Goal: Information Seeking & Learning: Learn about a topic

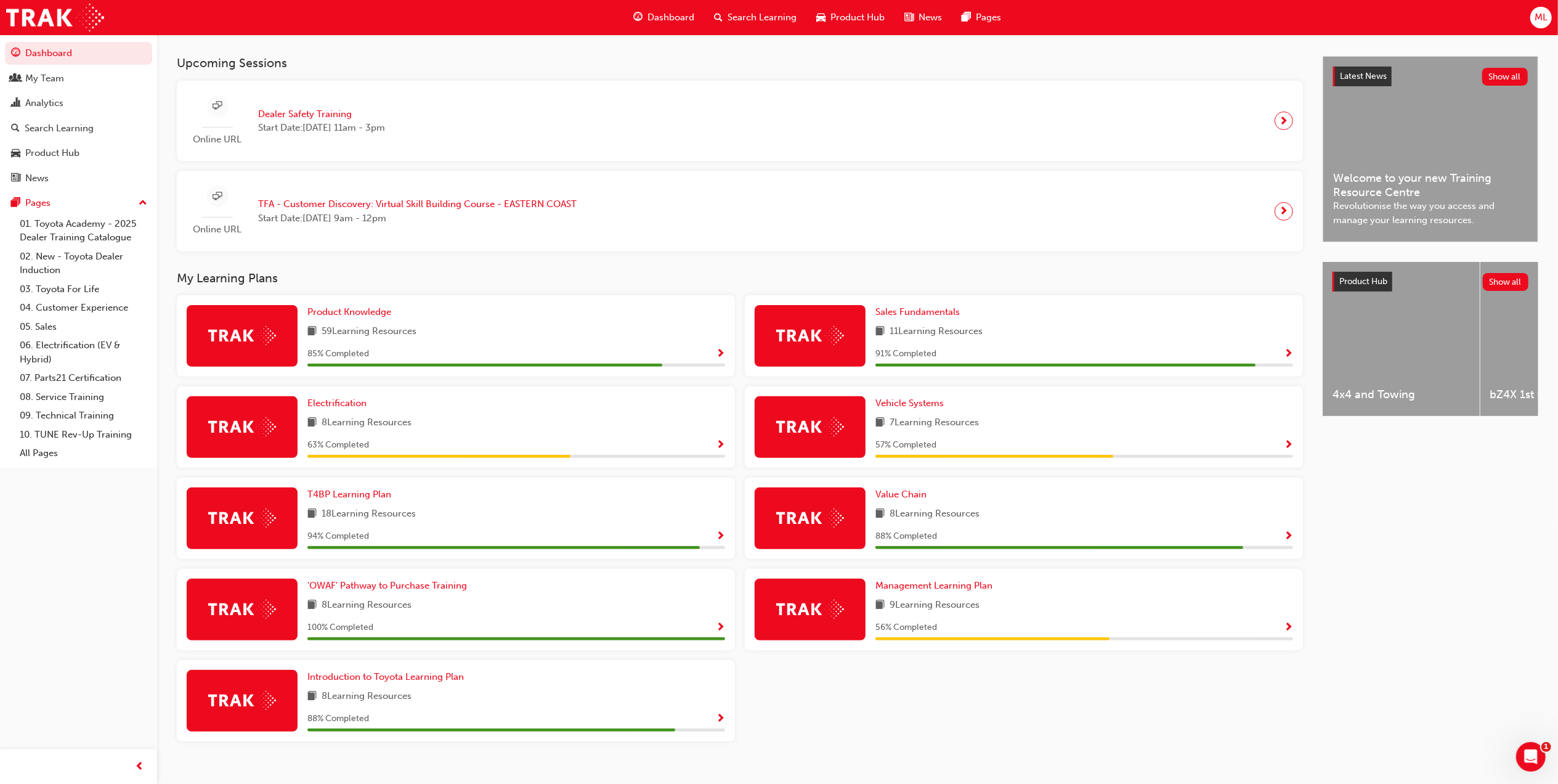
scroll to position [281, 0]
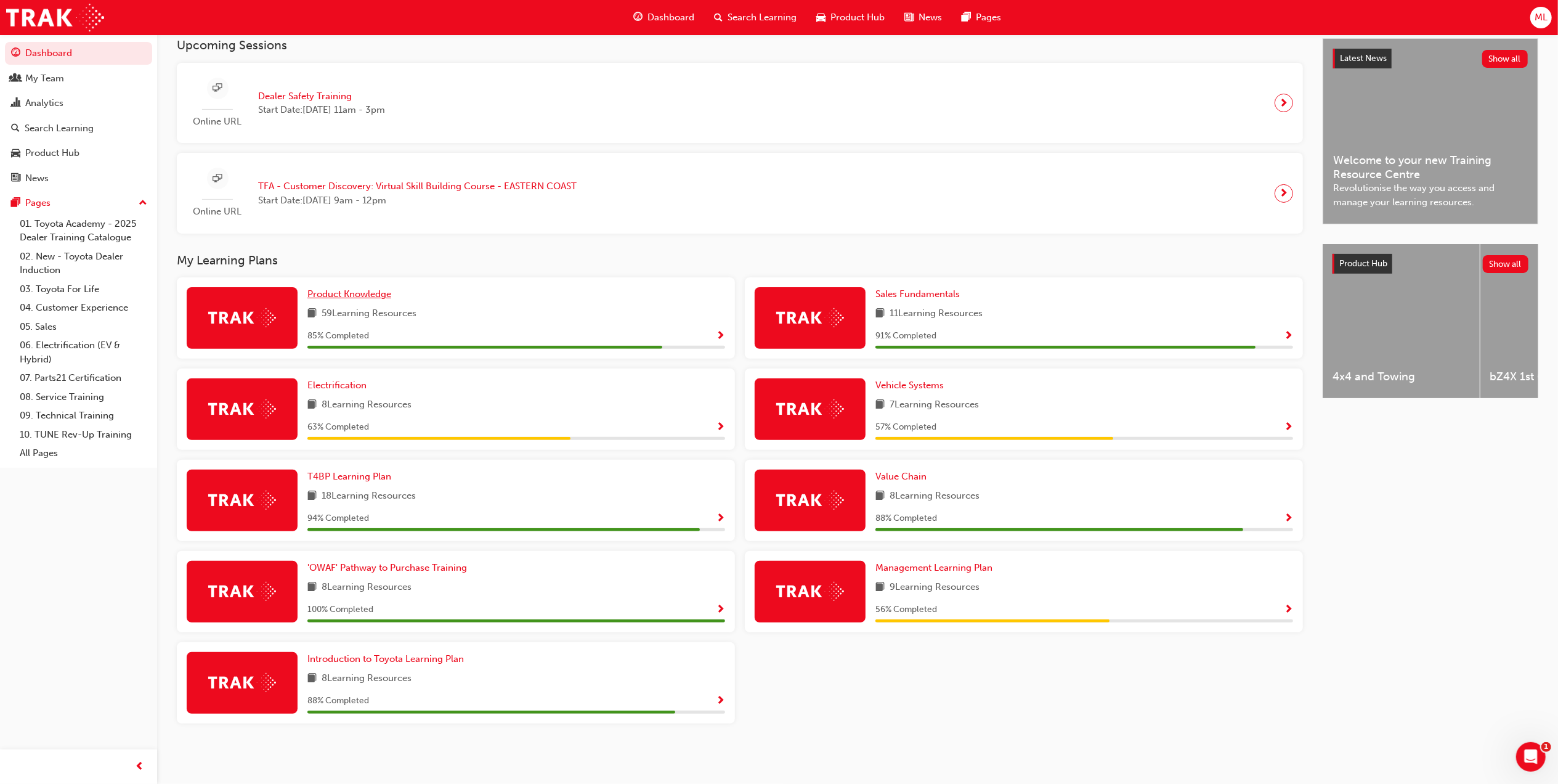
click at [348, 293] on span "Product Knowledge" at bounding box center [349, 293] width 84 height 11
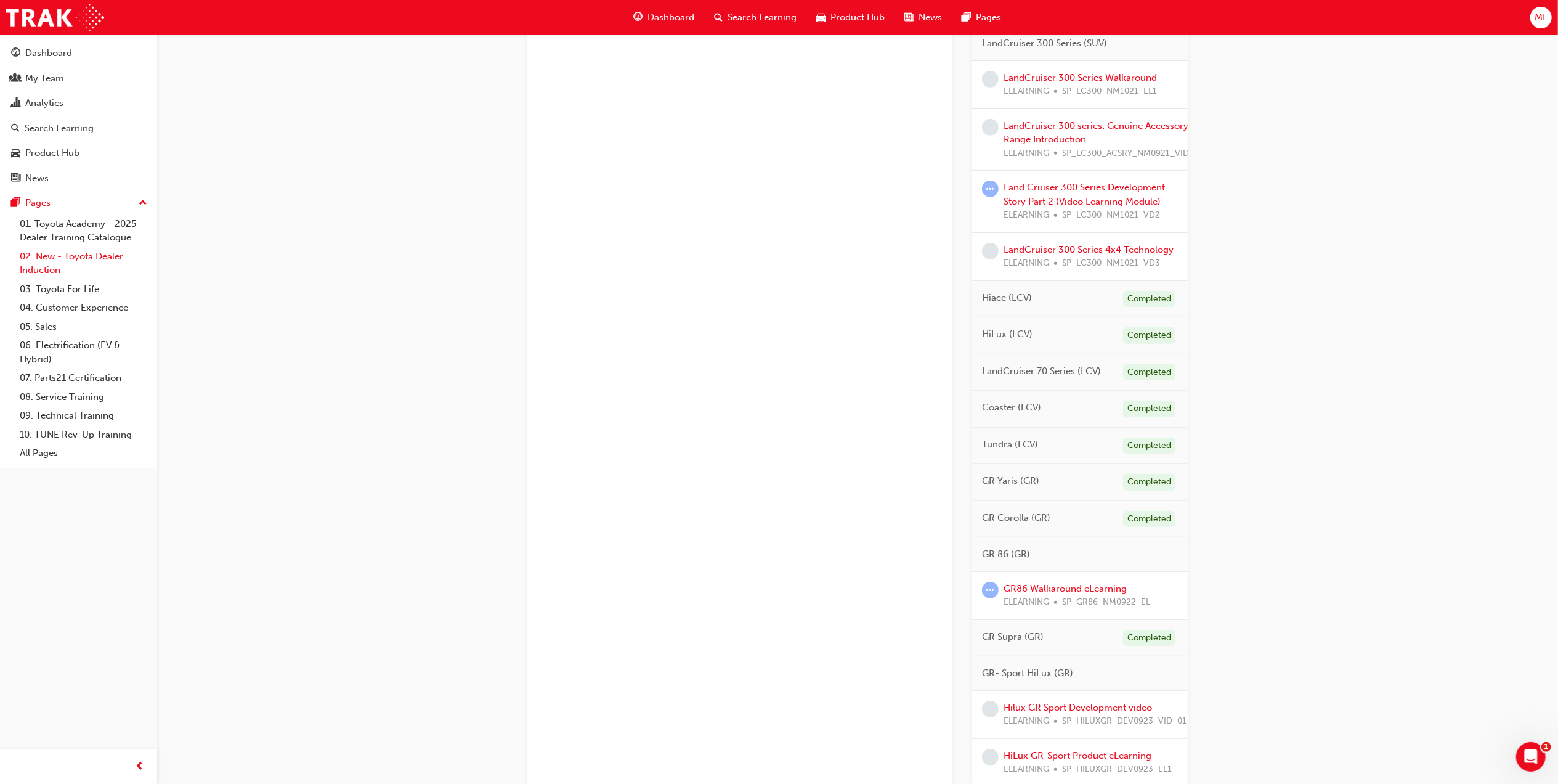
scroll to position [535, 0]
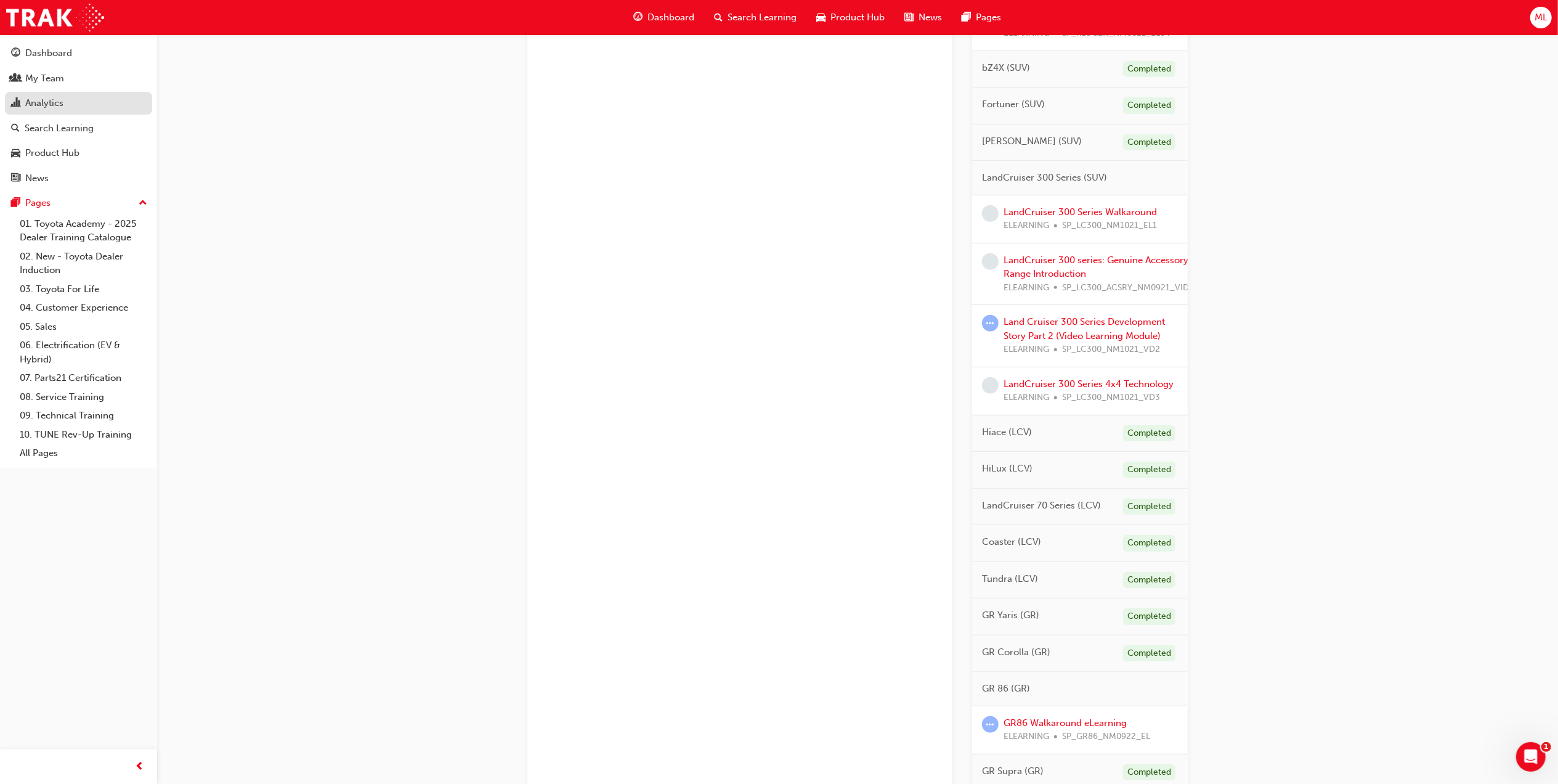
click at [57, 102] on div "Analytics" at bounding box center [44, 103] width 38 height 14
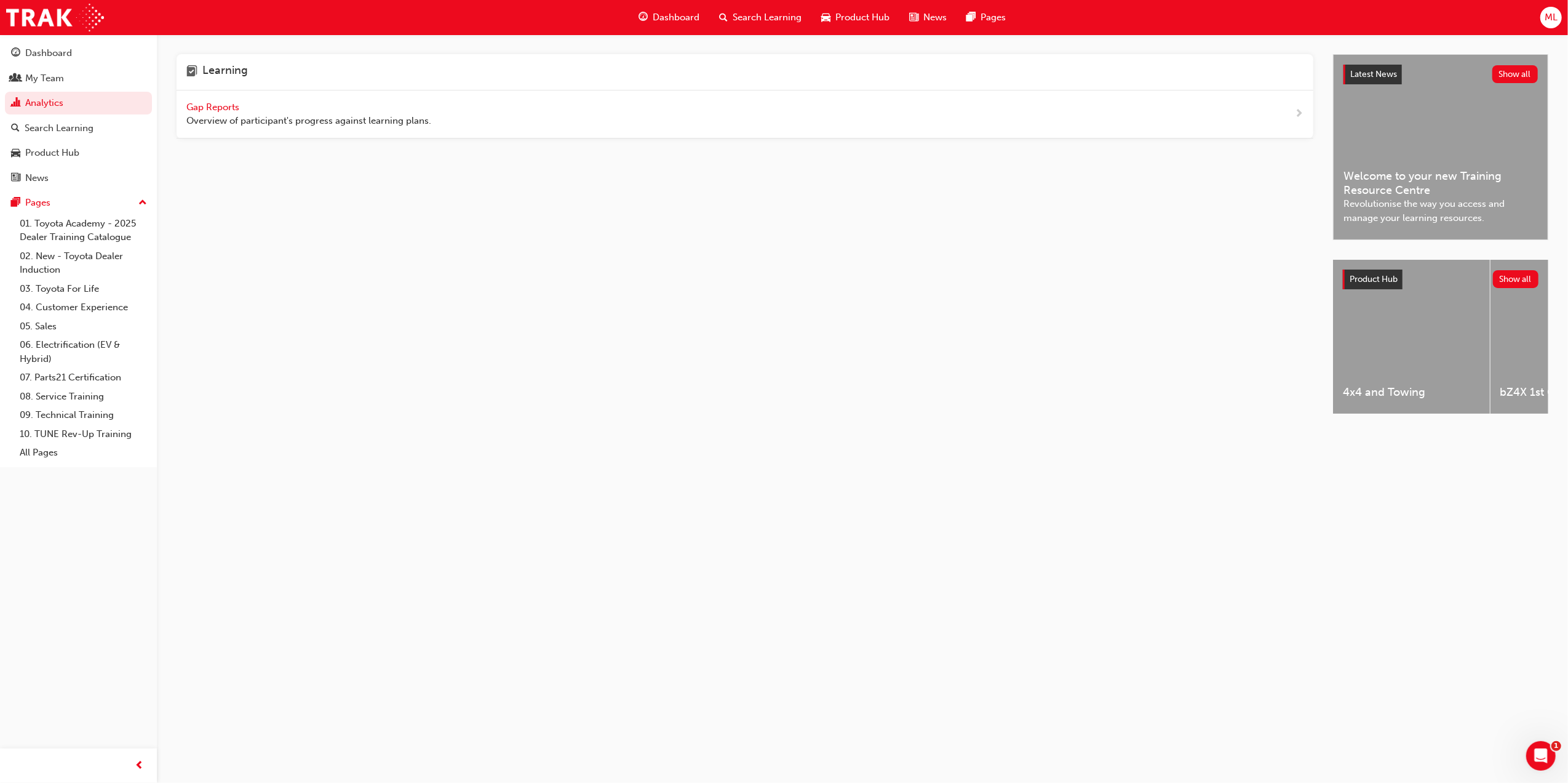
click at [193, 111] on span "Gap Reports" at bounding box center [213, 107] width 55 height 11
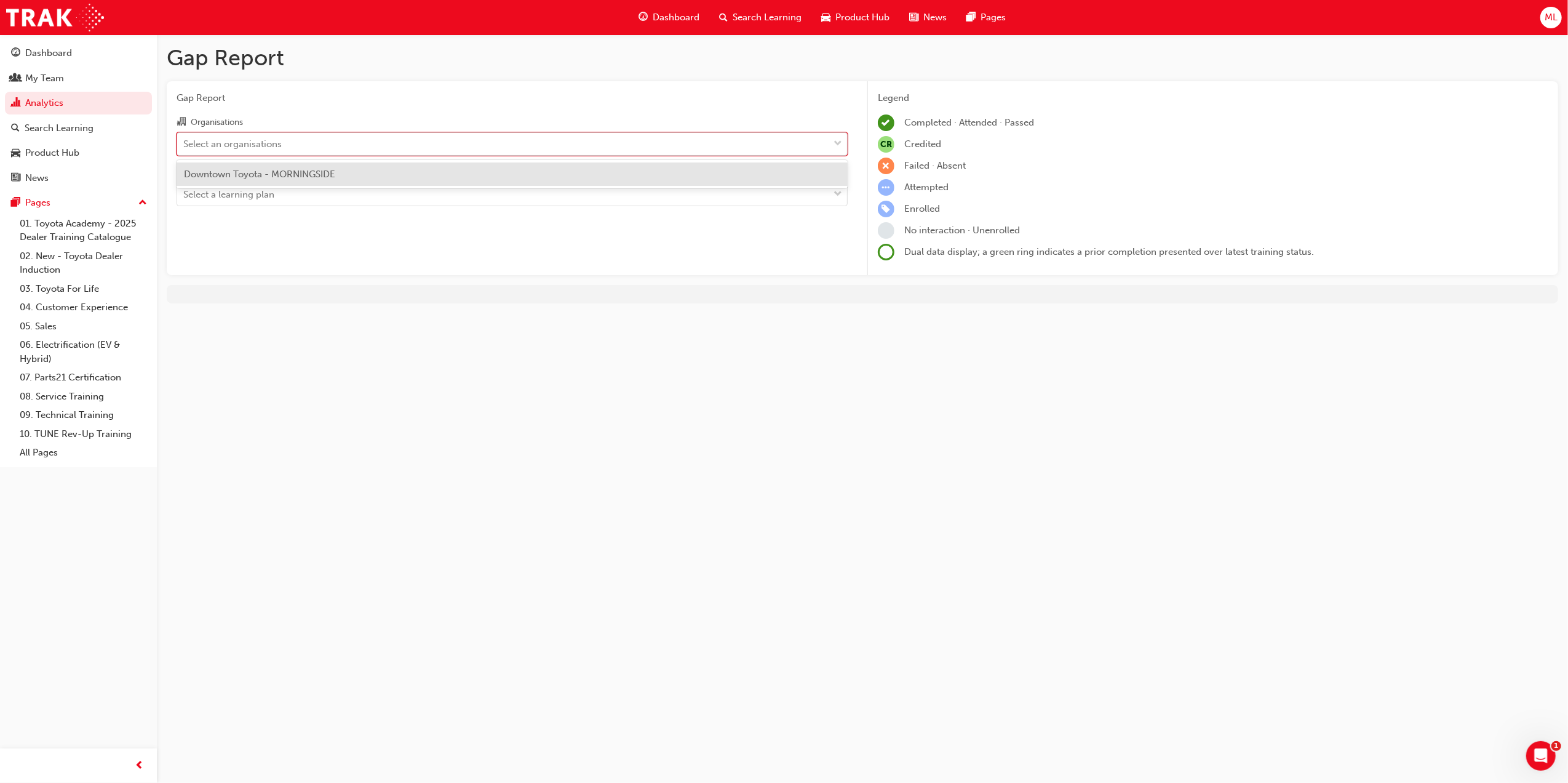
click at [289, 151] on div "Select an organisations" at bounding box center [503, 143] width 652 height 22
click at [184, 148] on input "Organisations option Downtown Toyota - MORNINGSIDE focused, 1 of 1. 1 result av…" at bounding box center [184, 143] width 2 height 10
click at [284, 176] on span "Downtown Toyota - MORNINGSIDE" at bounding box center [259, 174] width 151 height 11
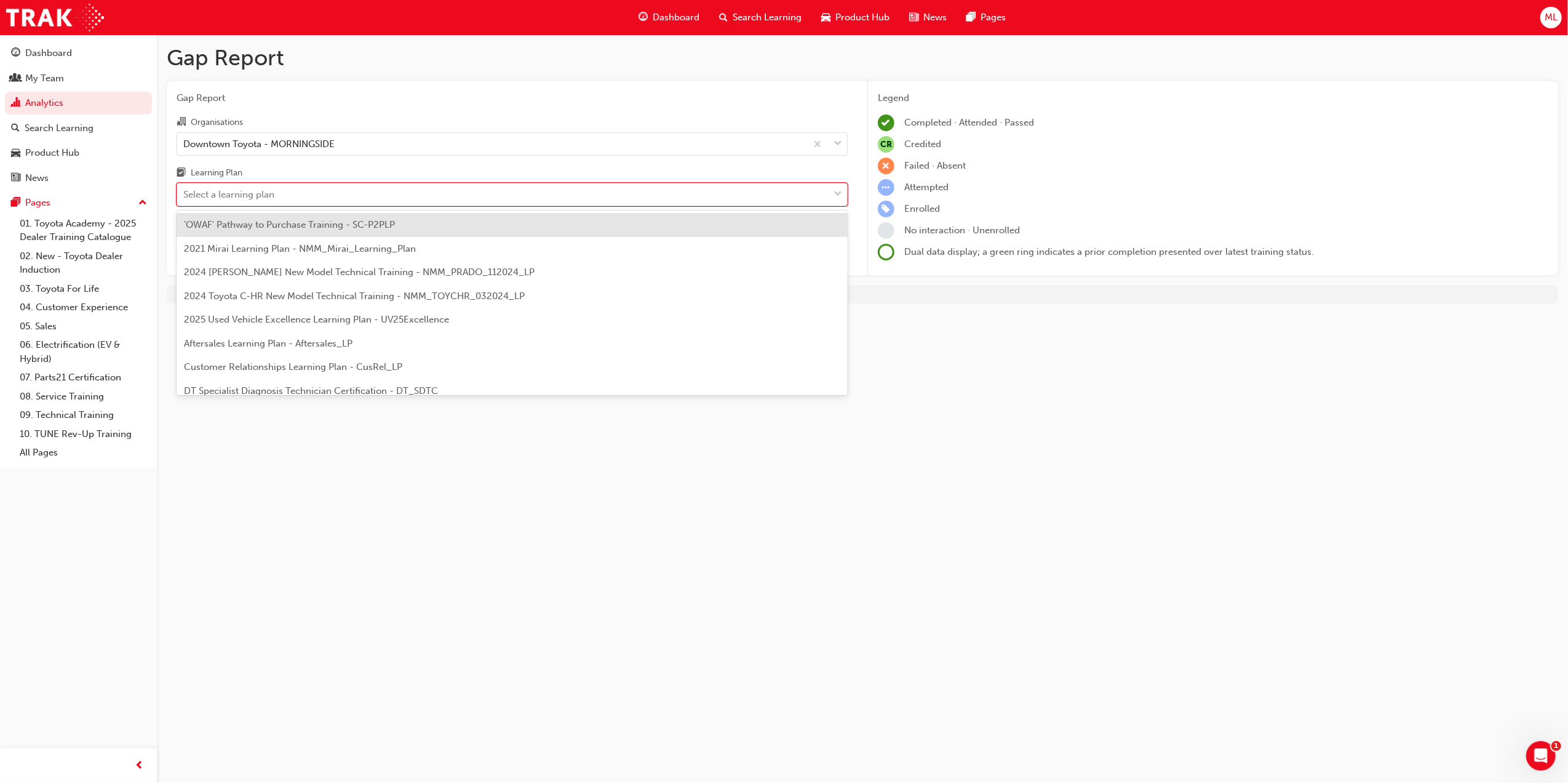
click at [269, 193] on div "Select a learning plan" at bounding box center [229, 195] width 91 height 14
click at [184, 193] on input "Learning Plan option 'OWAF' Pathway to Purchase Training - SC-P2PLP focused, 1 …" at bounding box center [184, 194] width 2 height 10
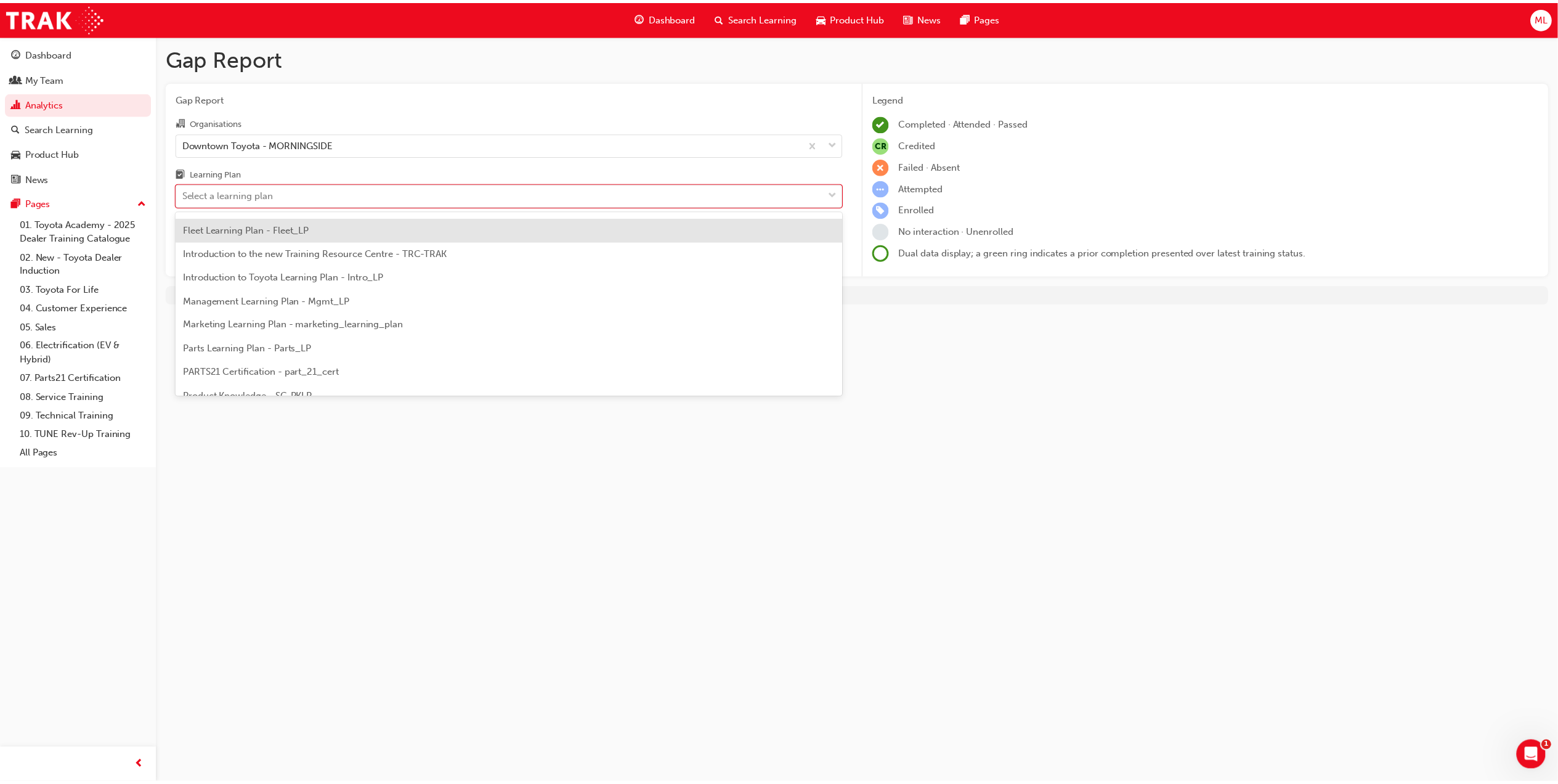
scroll to position [328, 0]
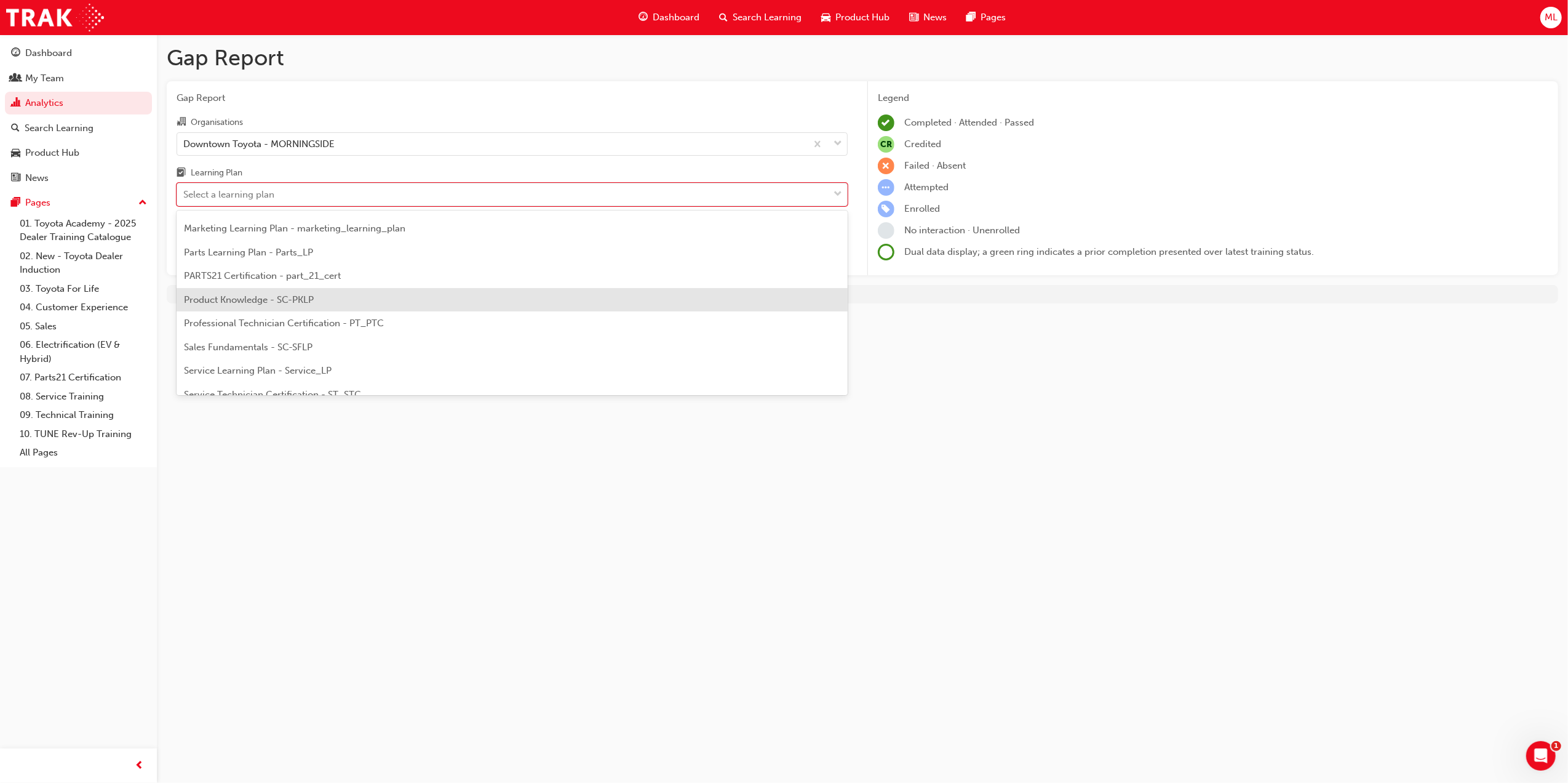
click at [279, 296] on span "Product Knowledge - SC-PKLP" at bounding box center [248, 299] width 129 height 11
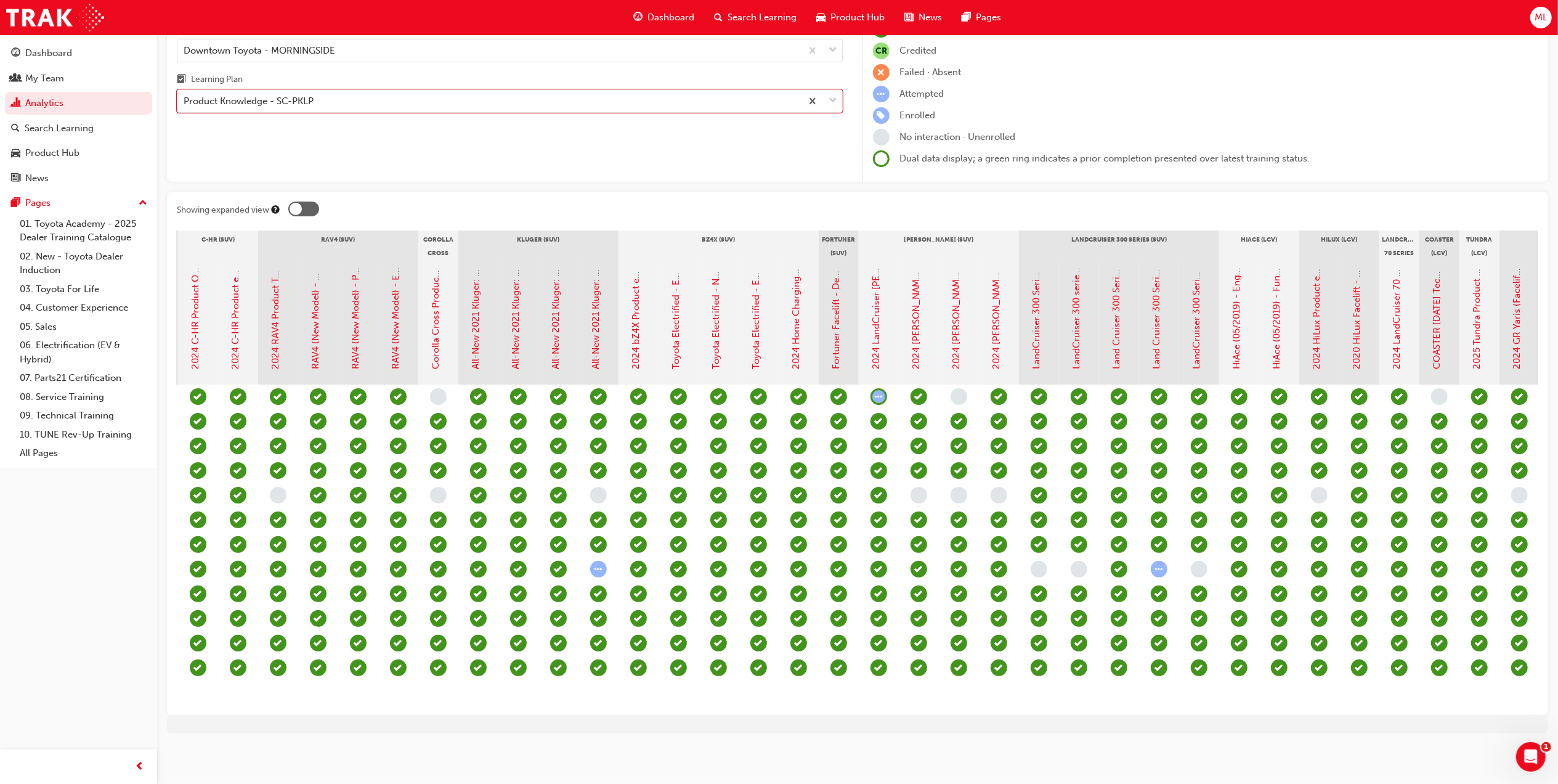
scroll to position [0, 644]
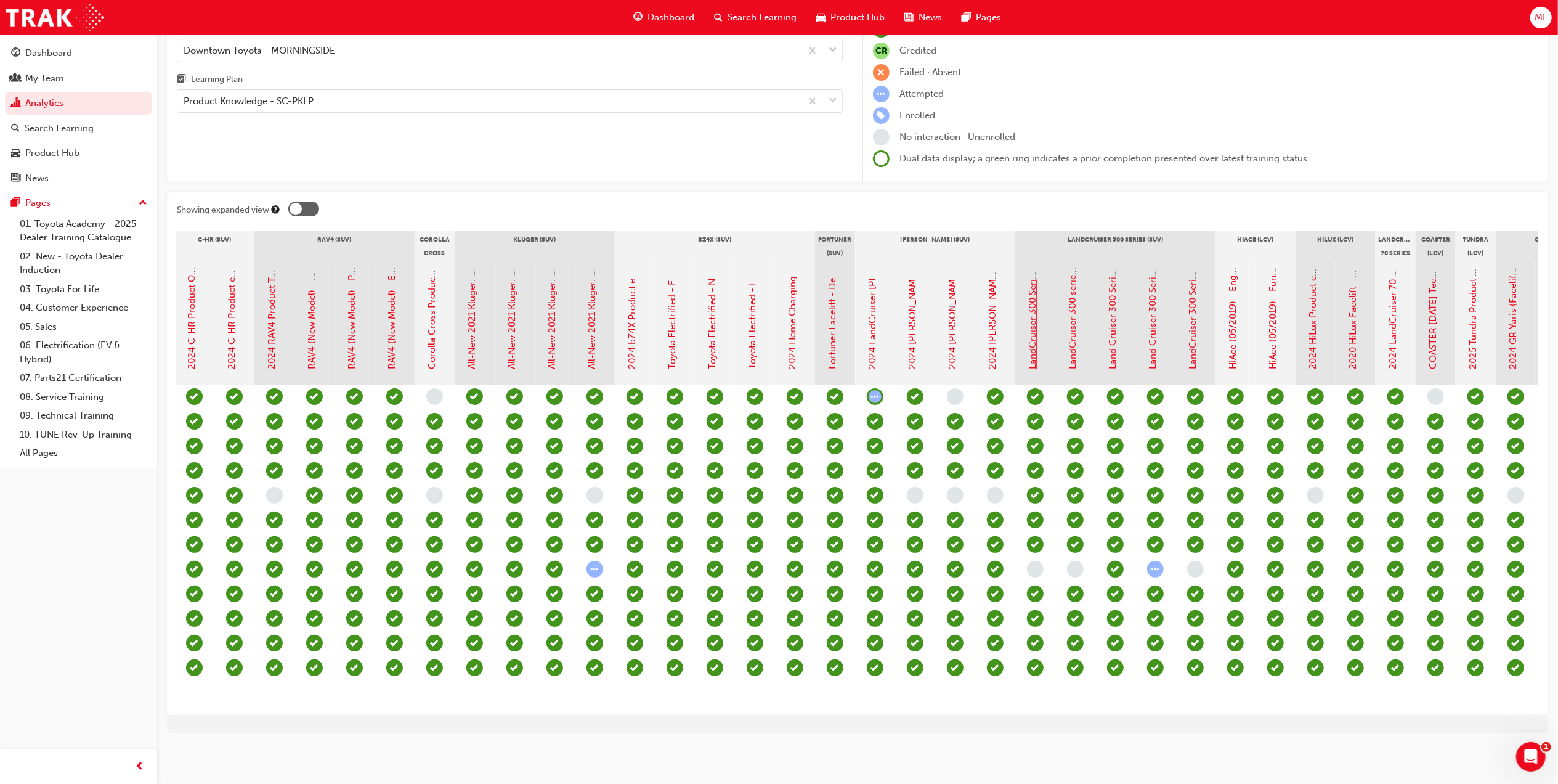
click at [1030, 306] on link "LandCruiser 300 Series Walkaround" at bounding box center [1033, 293] width 11 height 154
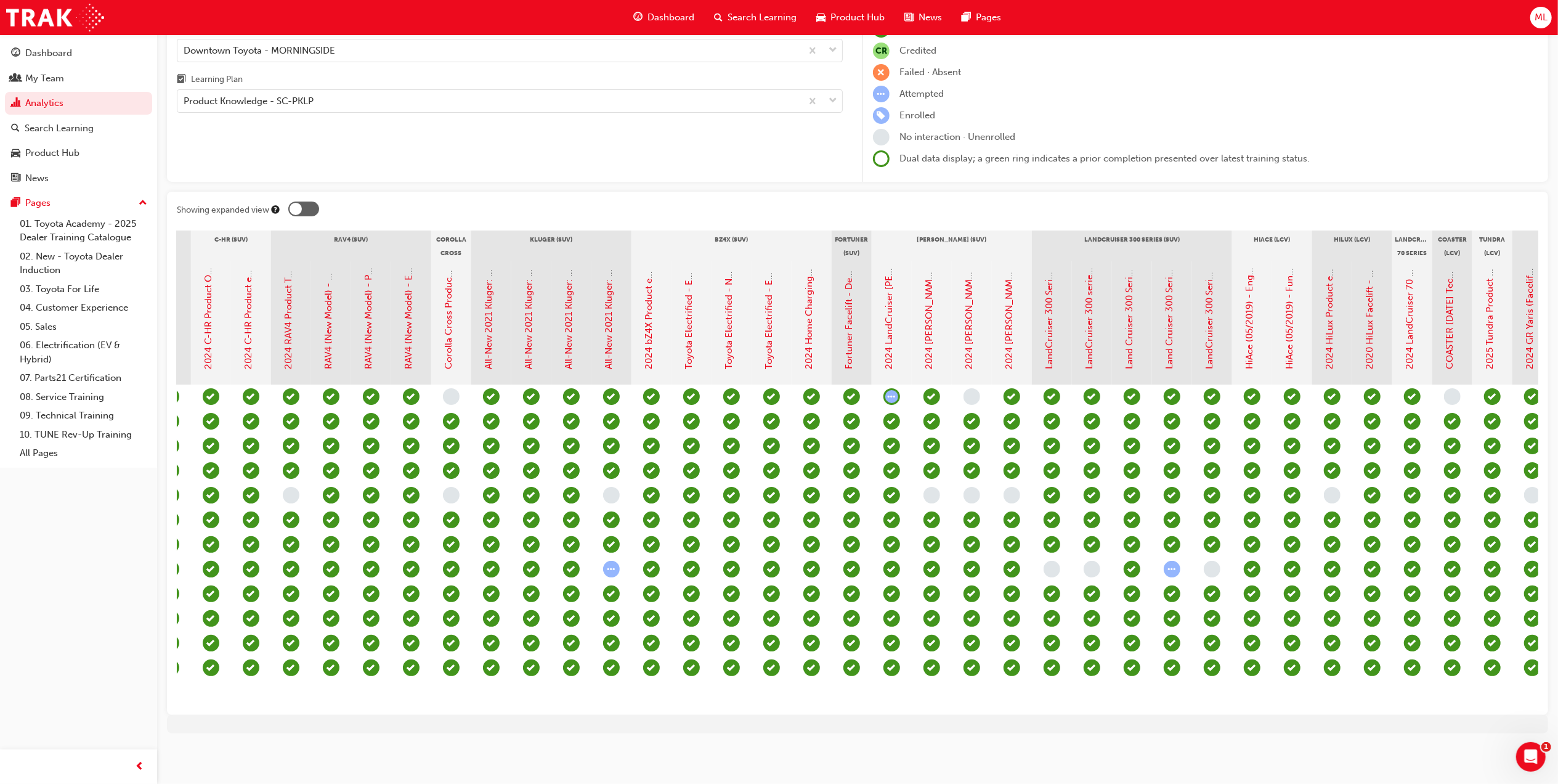
scroll to position [0, 629]
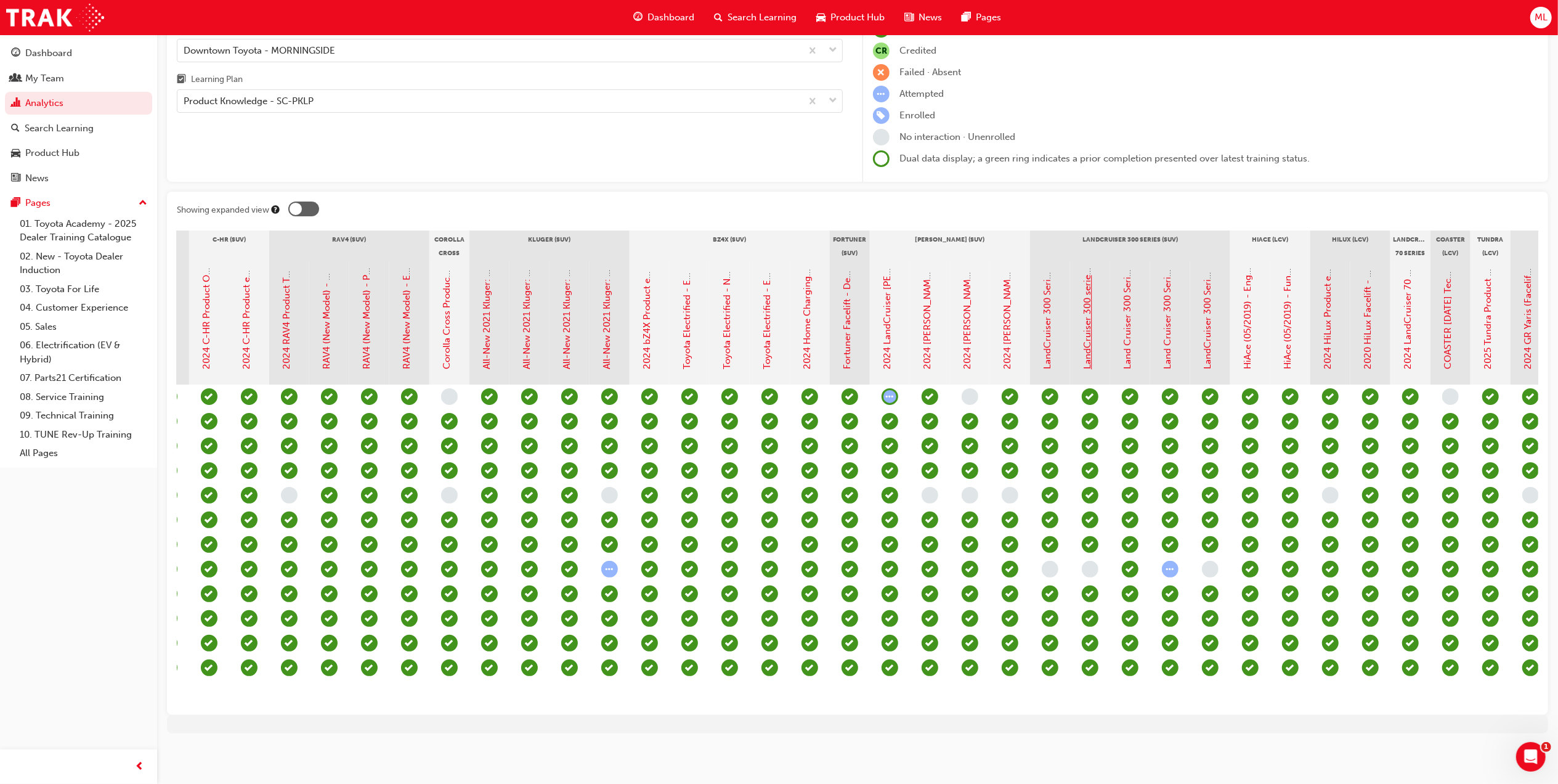
click at [1086, 279] on link "LandCruiser 300 series: Genuine Accessory Range Introduction" at bounding box center [1088, 235] width 11 height 270
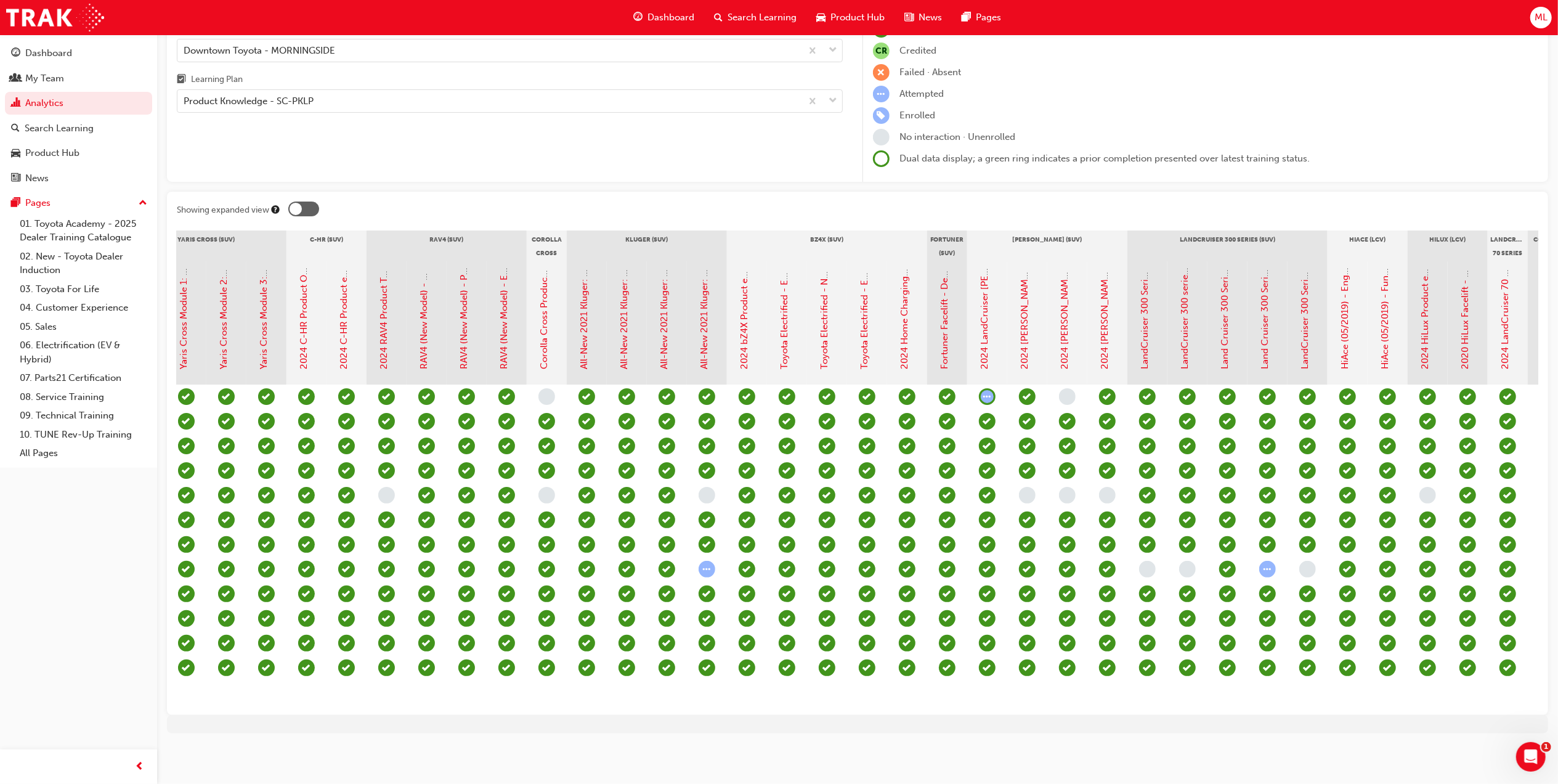
scroll to position [0, 572]
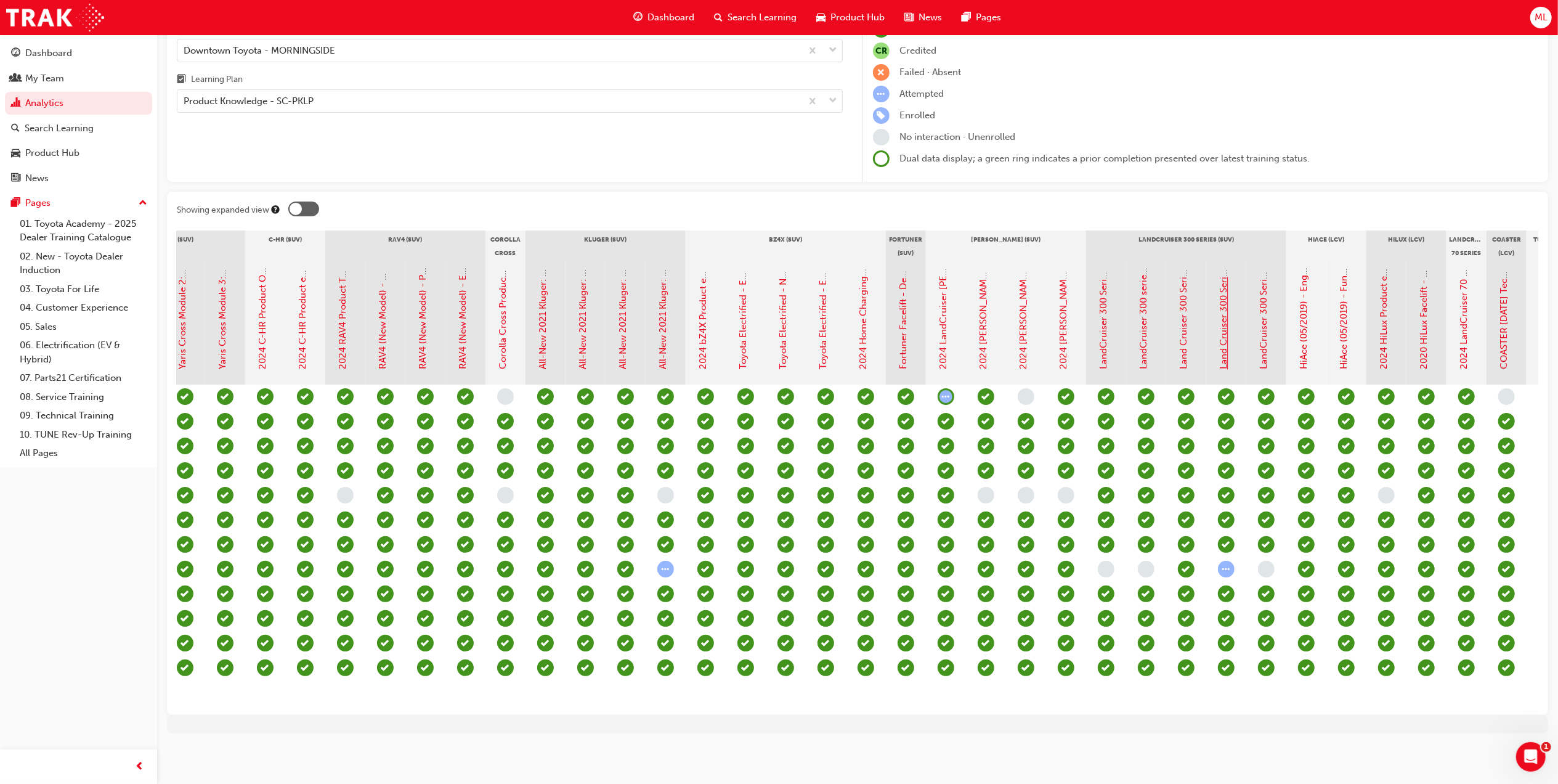
click at [1227, 338] on link "Land Cruiser 300 Series Development Story Part 2 (Video Learning Module)" at bounding box center [1224, 210] width 11 height 321
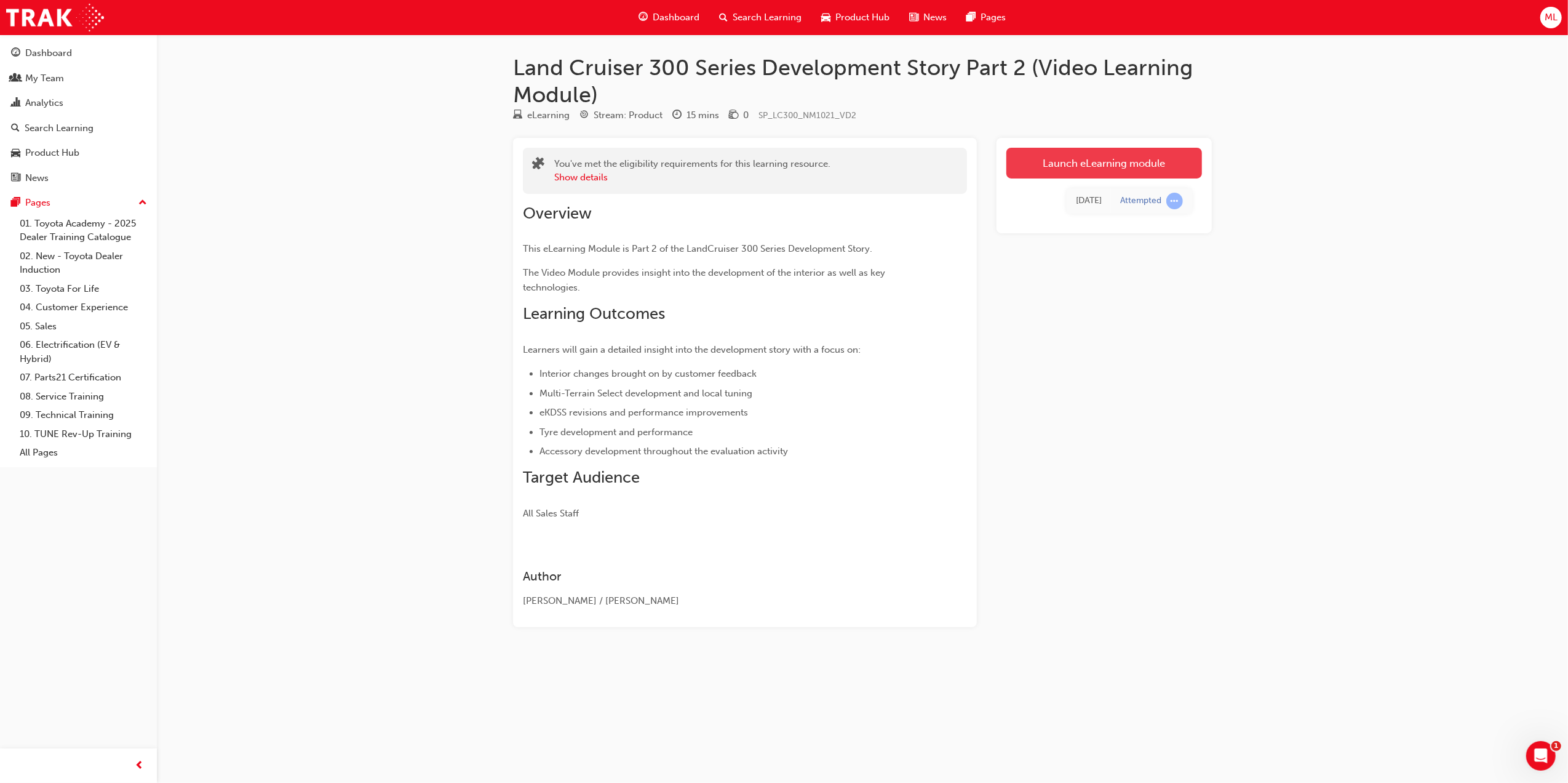
click at [1129, 158] on link "Launch eLearning module" at bounding box center [1104, 163] width 195 height 31
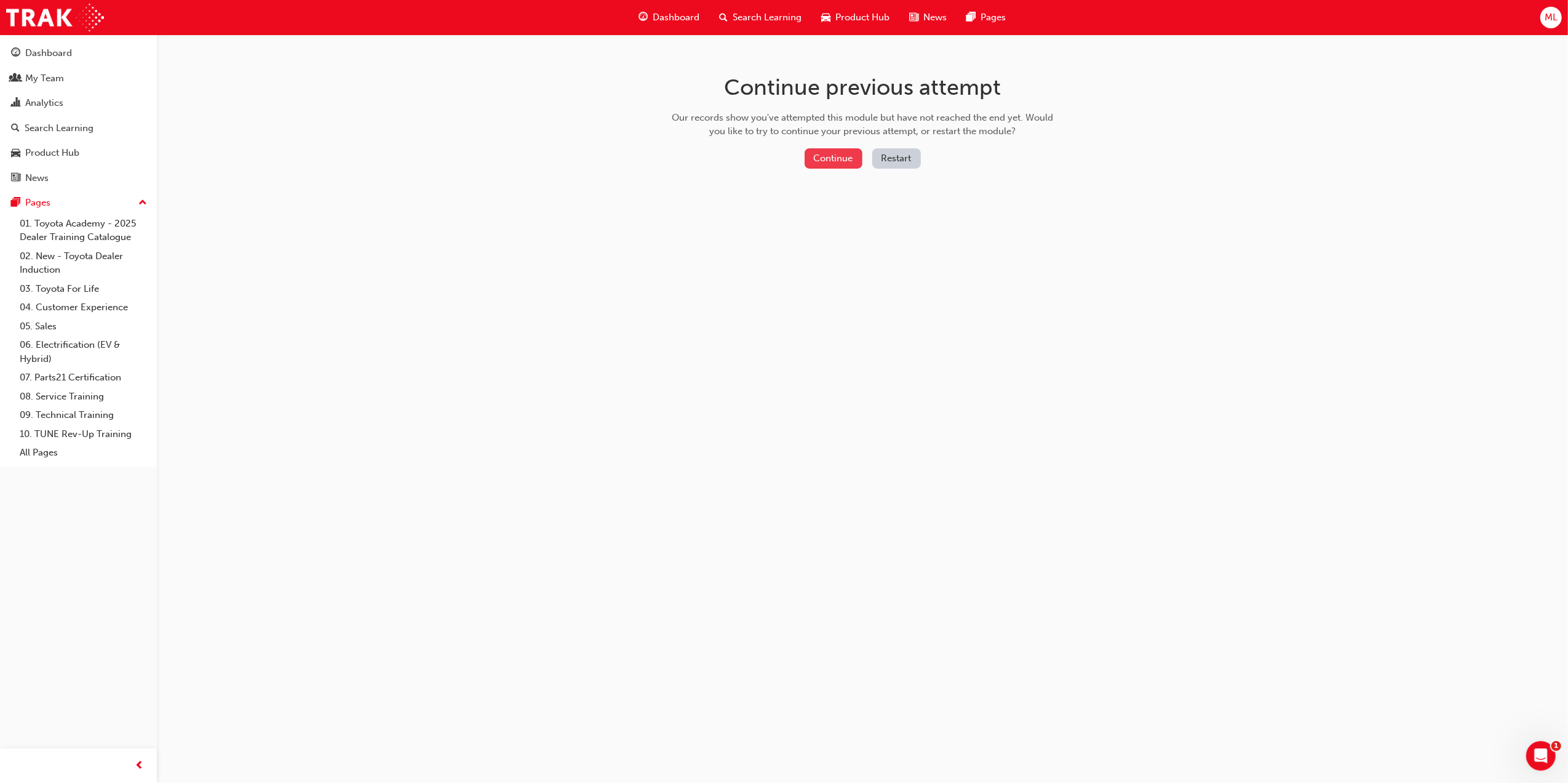
click at [845, 157] on button "Continue" at bounding box center [833, 158] width 58 height 20
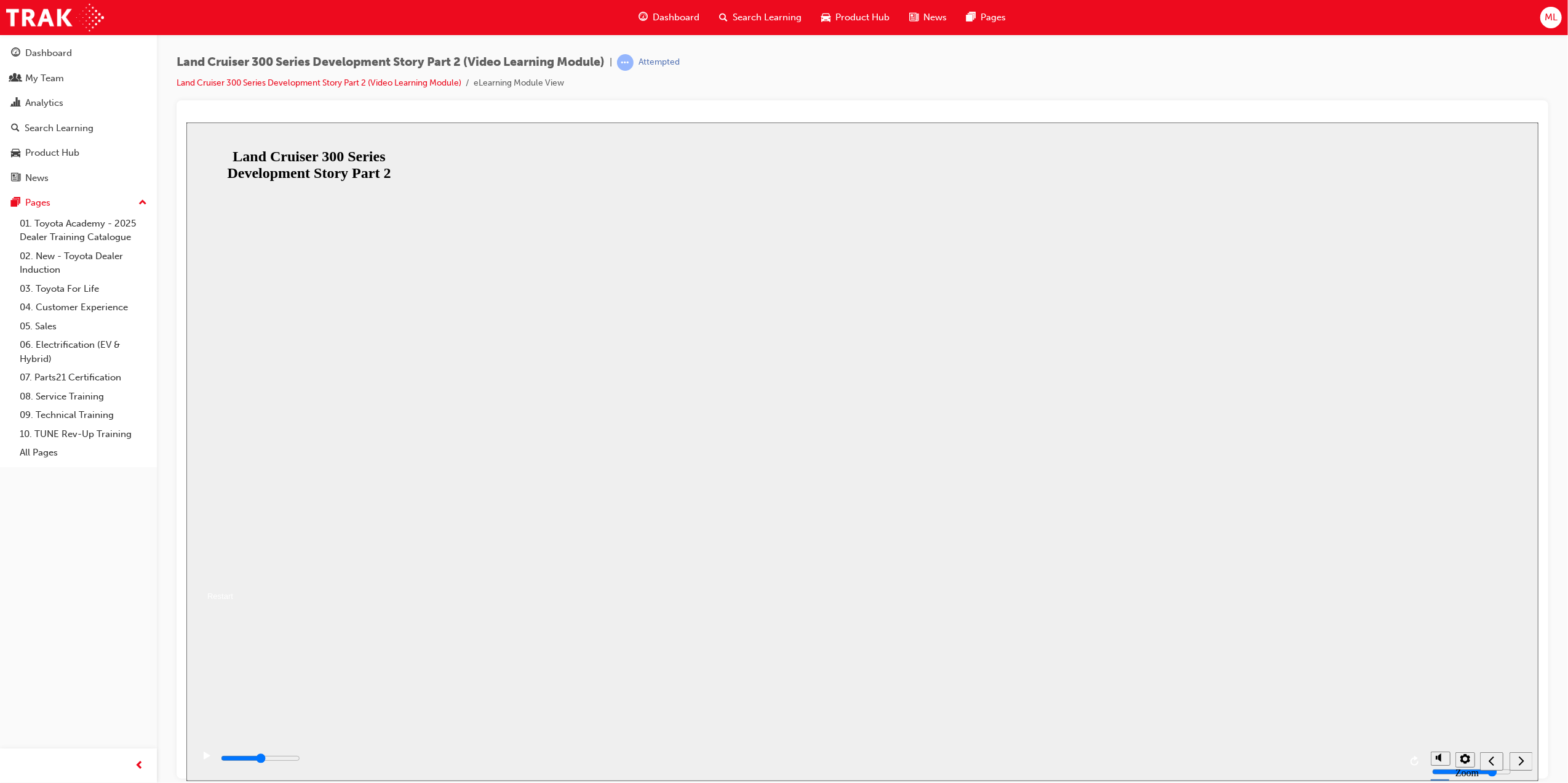
drag, startPoint x: 825, startPoint y: 479, endPoint x: 839, endPoint y: 490, distance: 17.8
click at [825, 562] on div "Land Cruiser 300 Series Development Story Part 2 Resume Restart Land Cruiser 30…" at bounding box center [862, 589] width 1353 height 55
click at [233, 574] on button "Resume" at bounding box center [209, 581] width 47 height 15
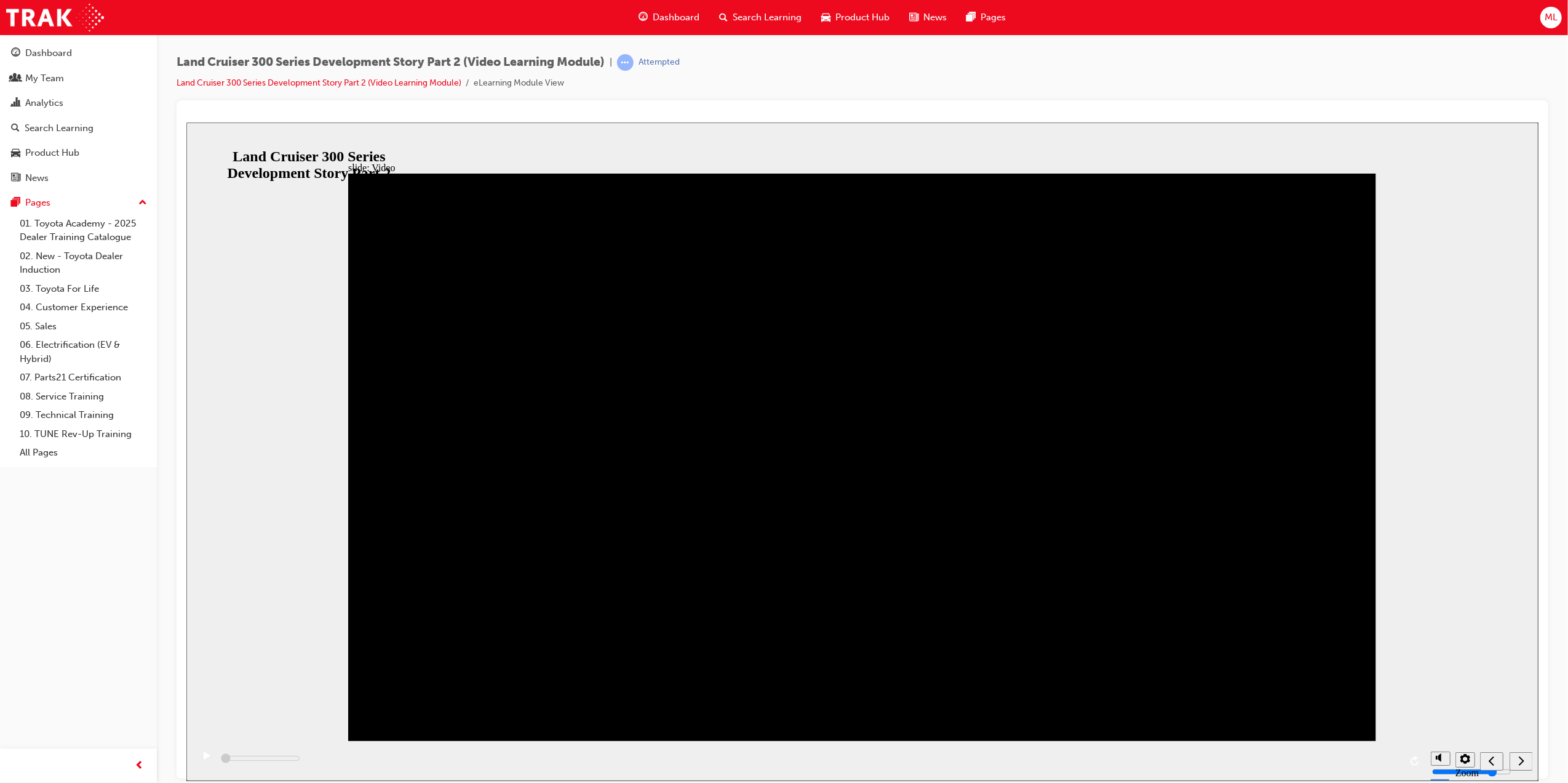
drag, startPoint x: 224, startPoint y: 760, endPoint x: 377, endPoint y: 755, distance: 153.1
click at [364, 758] on div "playback controls" at bounding box center [808, 761] width 1232 height 40
drag, startPoint x: 291, startPoint y: 694, endPoint x: 263, endPoint y: 723, distance: 40.3
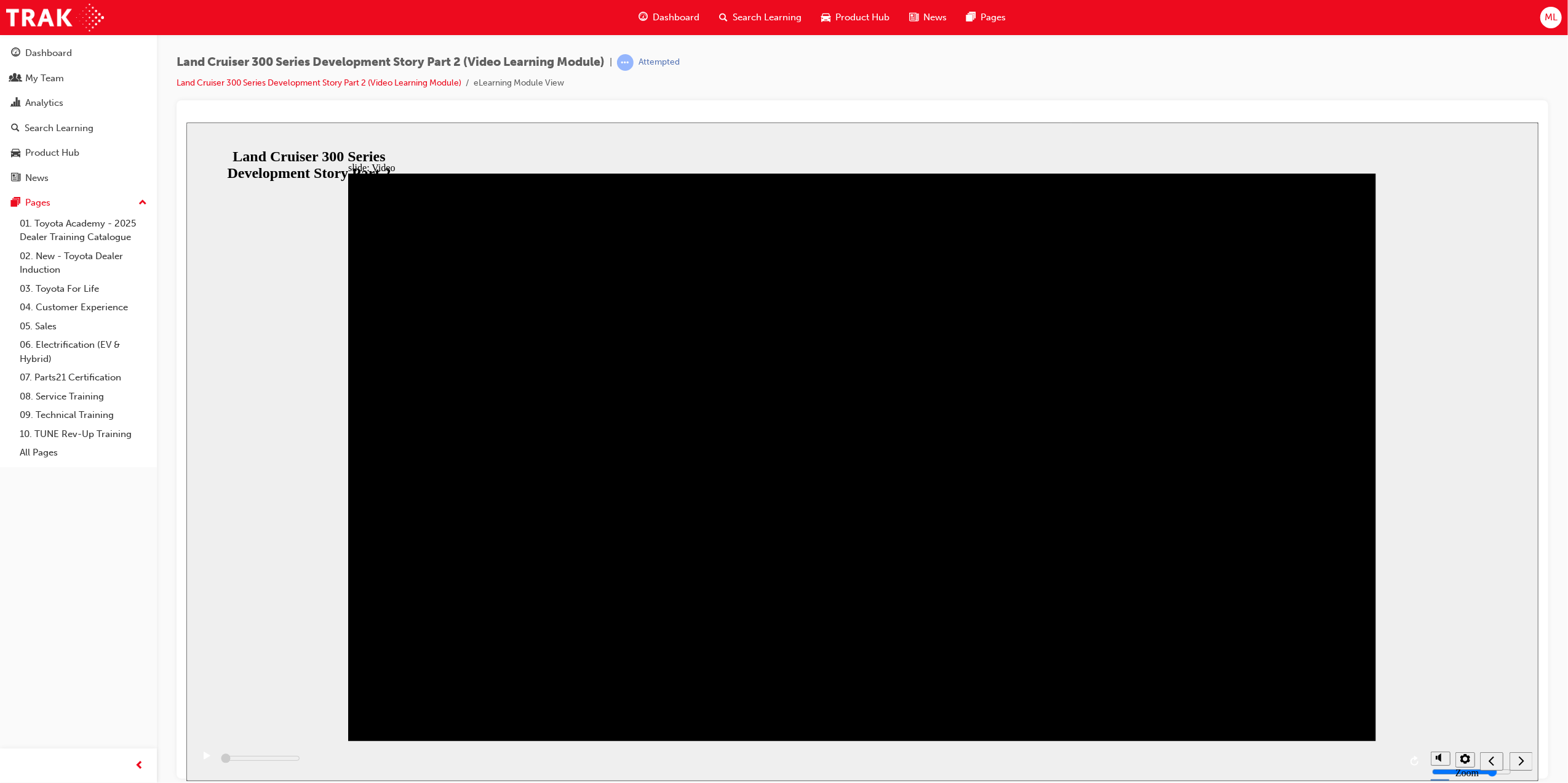
click at [285, 694] on div "slide: Video Video_Icon_Digital_System_RGB_REV.png Click to play video Click to…" at bounding box center [862, 450] width 1353 height 658
drag, startPoint x: 229, startPoint y: 755, endPoint x: 249, endPoint y: 751, distance: 20.4
click at [246, 753] on div "playback controls" at bounding box center [808, 761] width 1232 height 40
drag, startPoint x: 243, startPoint y: 761, endPoint x: 1281, endPoint y: 743, distance: 1038.2
click at [1278, 743] on div "playback controls" at bounding box center [808, 761] width 1232 height 40
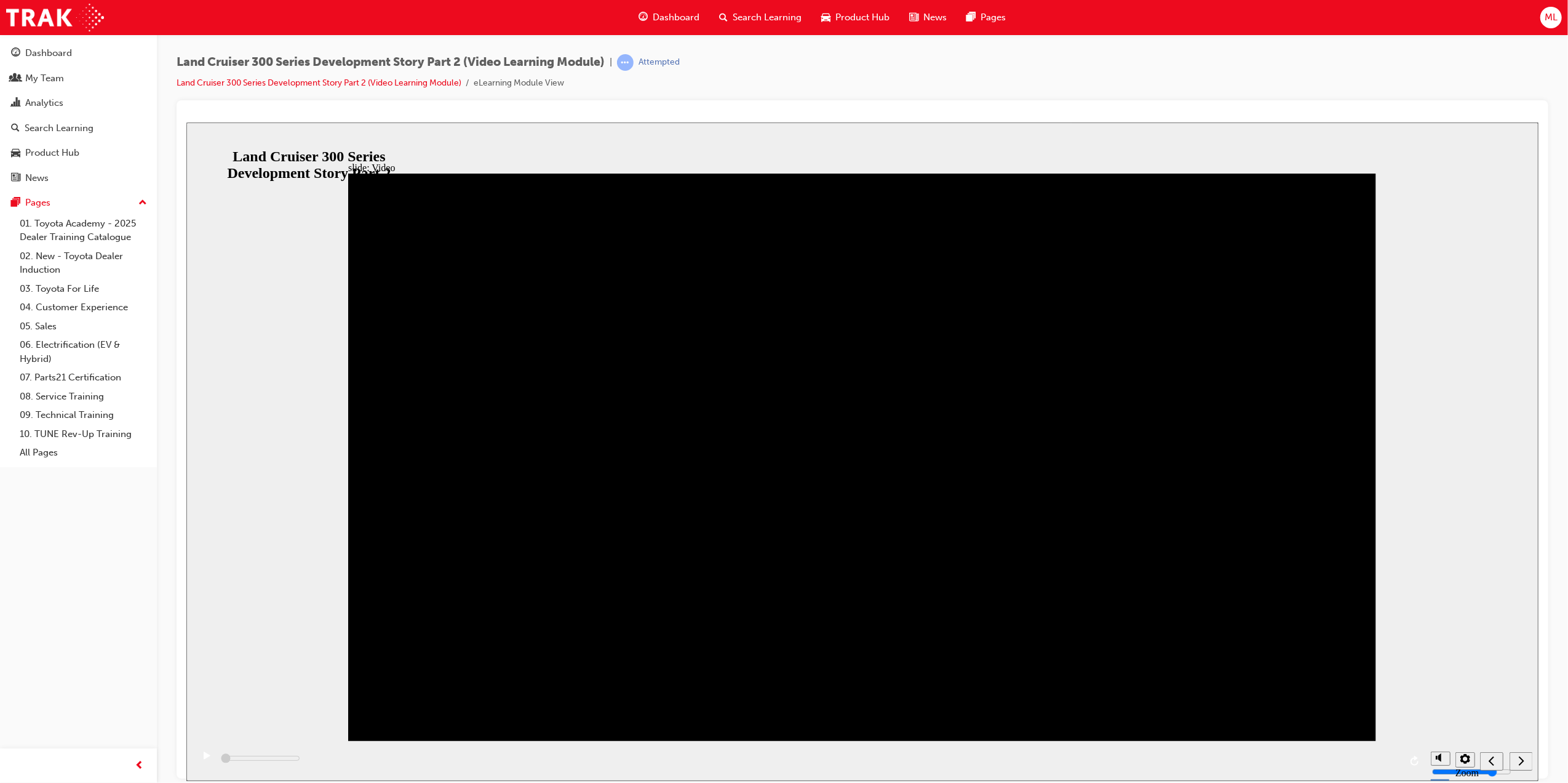
drag, startPoint x: 1356, startPoint y: 763, endPoint x: 1408, endPoint y: 753, distance: 53.0
click at [1359, 763] on div "playback controls" at bounding box center [808, 761] width 1232 height 40
click at [1410, 766] on button "replay" at bounding box center [1415, 761] width 19 height 19
type input "200"
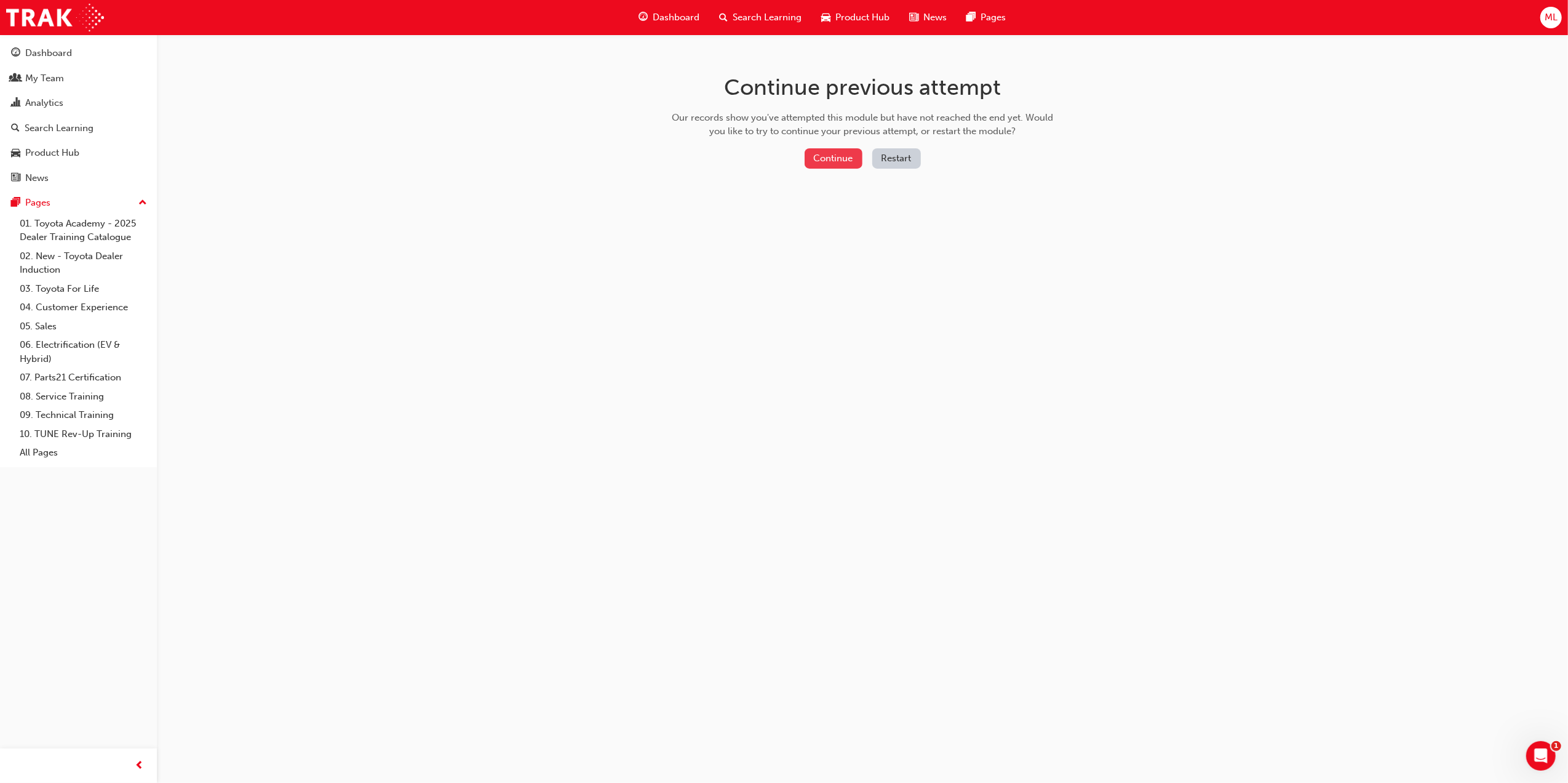
click at [822, 148] on button "Continue" at bounding box center [833, 158] width 58 height 20
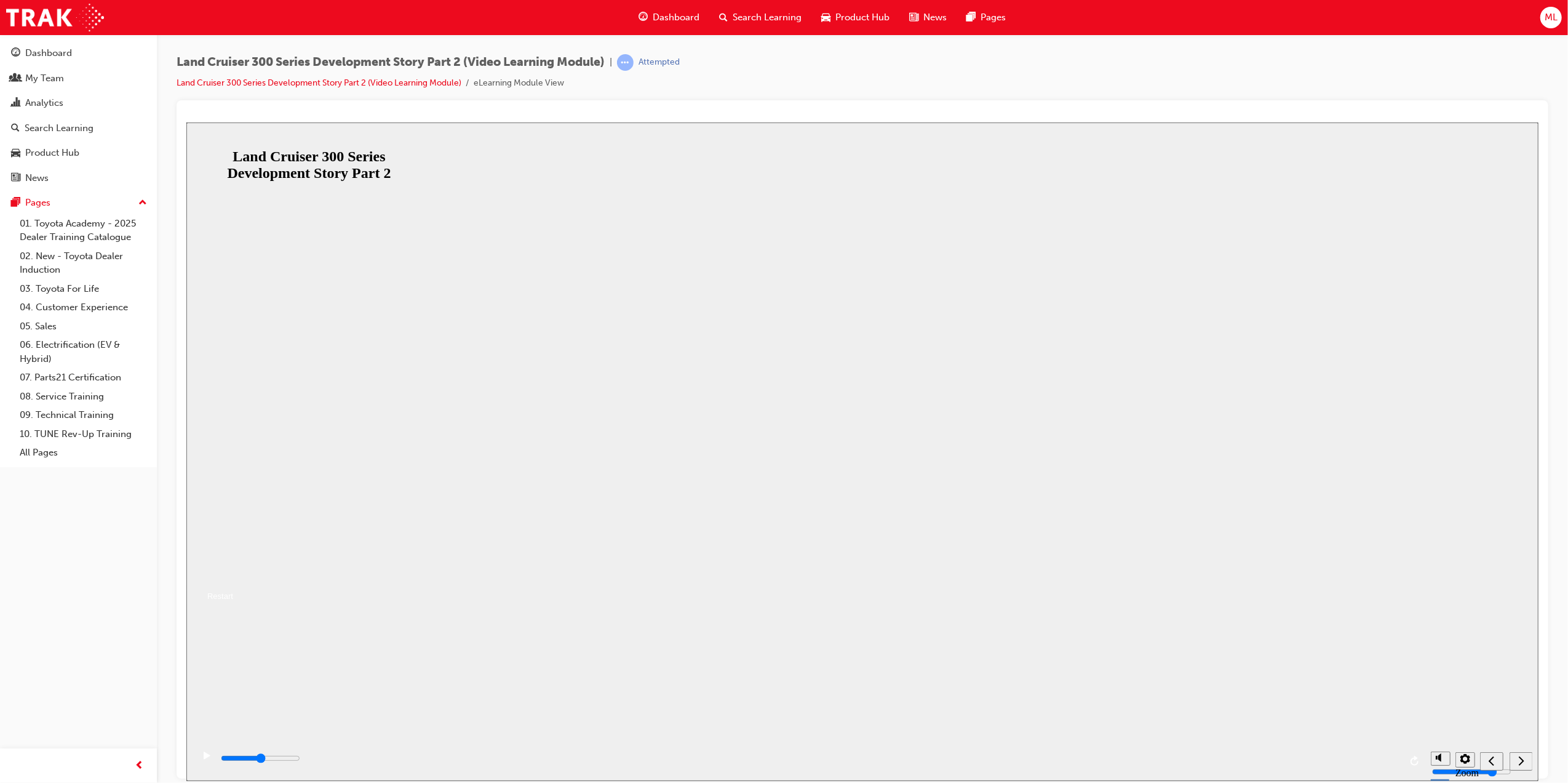
click at [233, 574] on button "Resume" at bounding box center [209, 581] width 47 height 15
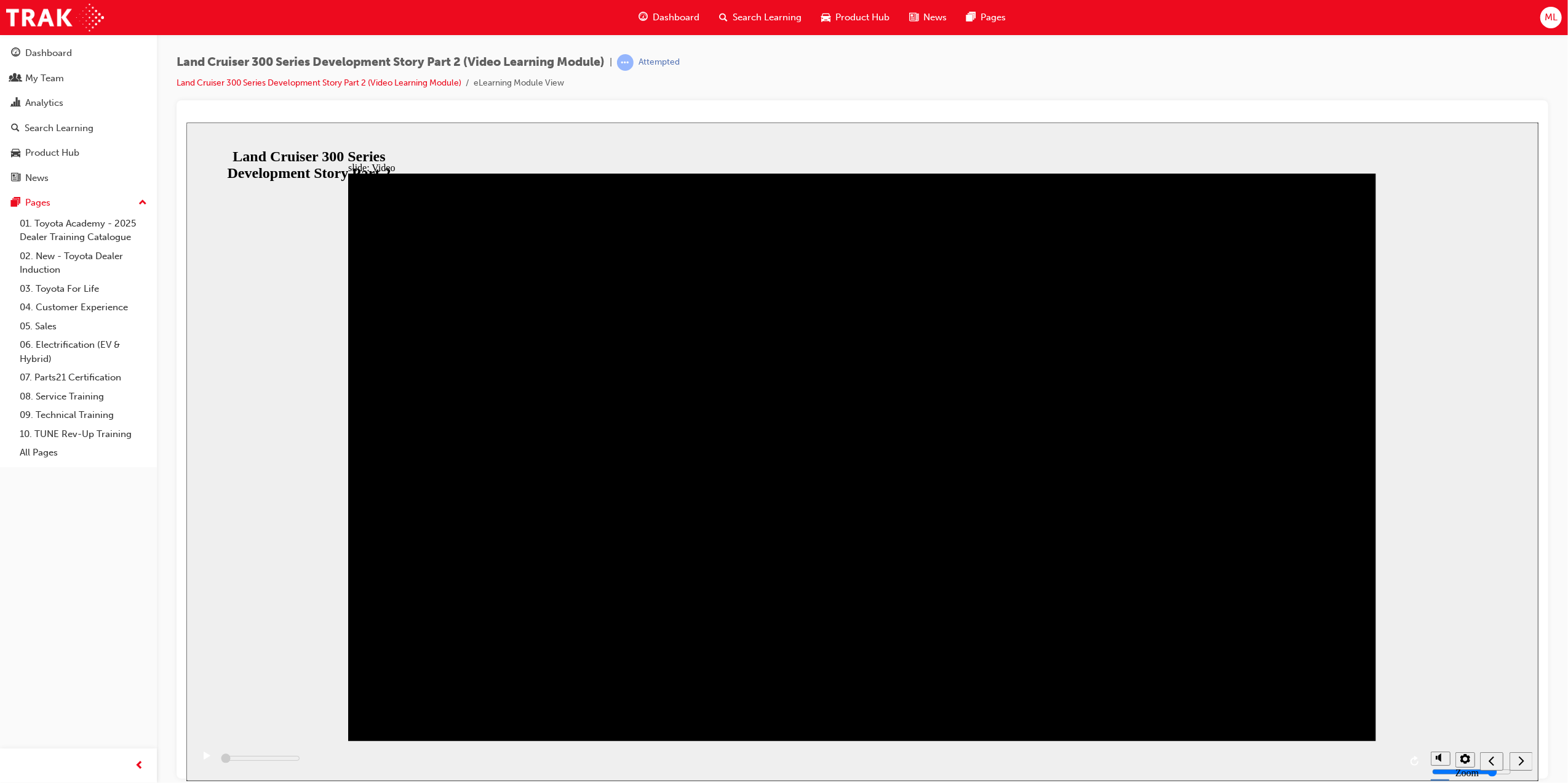
click at [197, 753] on div "play/pause" at bounding box center [205, 761] width 21 height 21
drag, startPoint x: 225, startPoint y: 758, endPoint x: 342, endPoint y: 763, distance: 117.1
click at [344, 763] on div "playback controls" at bounding box center [808, 761] width 1232 height 40
drag, startPoint x: 225, startPoint y: 757, endPoint x: 408, endPoint y: 765, distance: 183.2
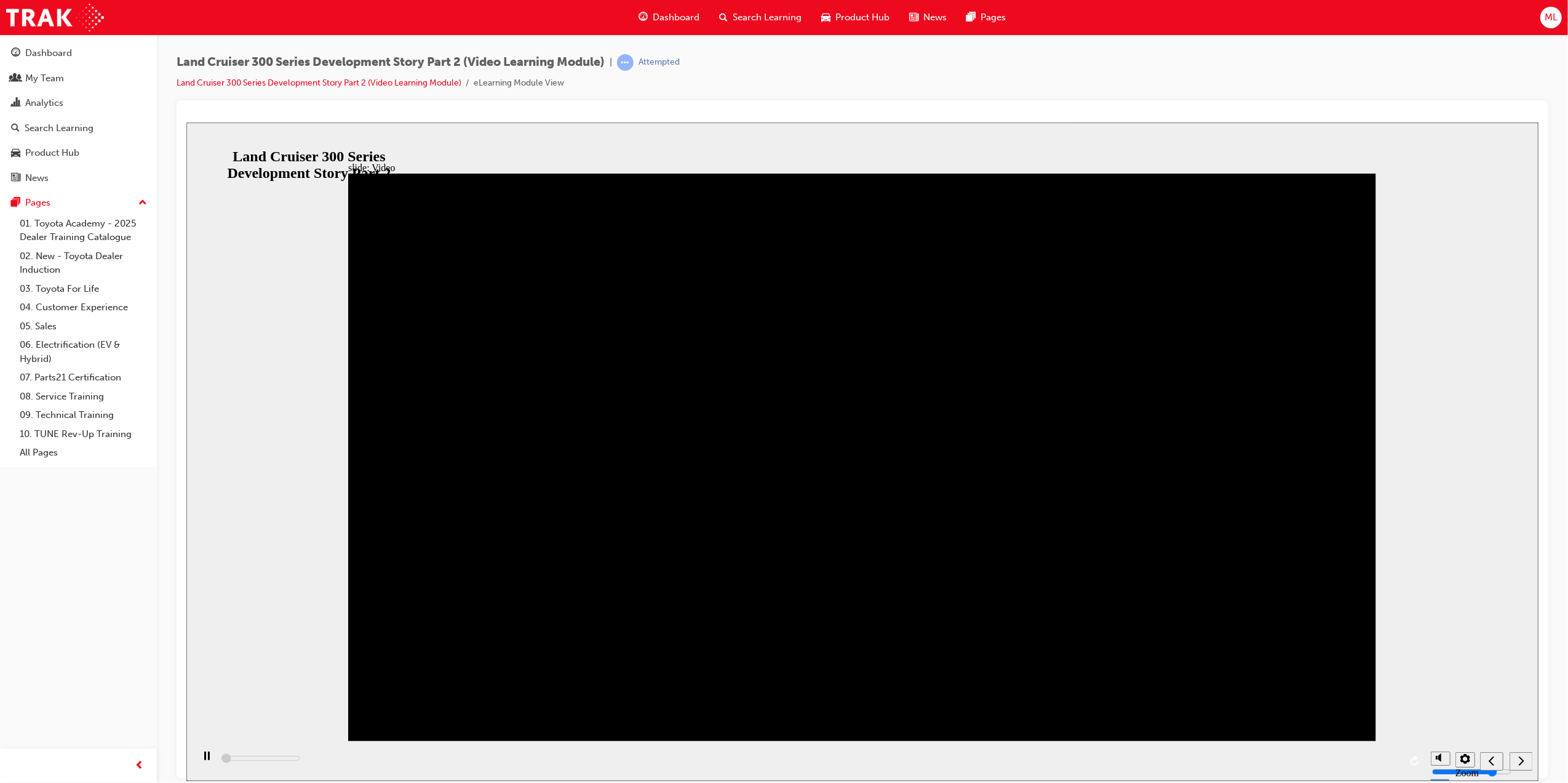
click at [404, 765] on div "playback controls" at bounding box center [808, 761] width 1232 height 40
drag, startPoint x: 493, startPoint y: 758, endPoint x: 649, endPoint y: 758, distance: 156.0
click at [649, 758] on div "playback controls" at bounding box center [808, 761] width 1232 height 40
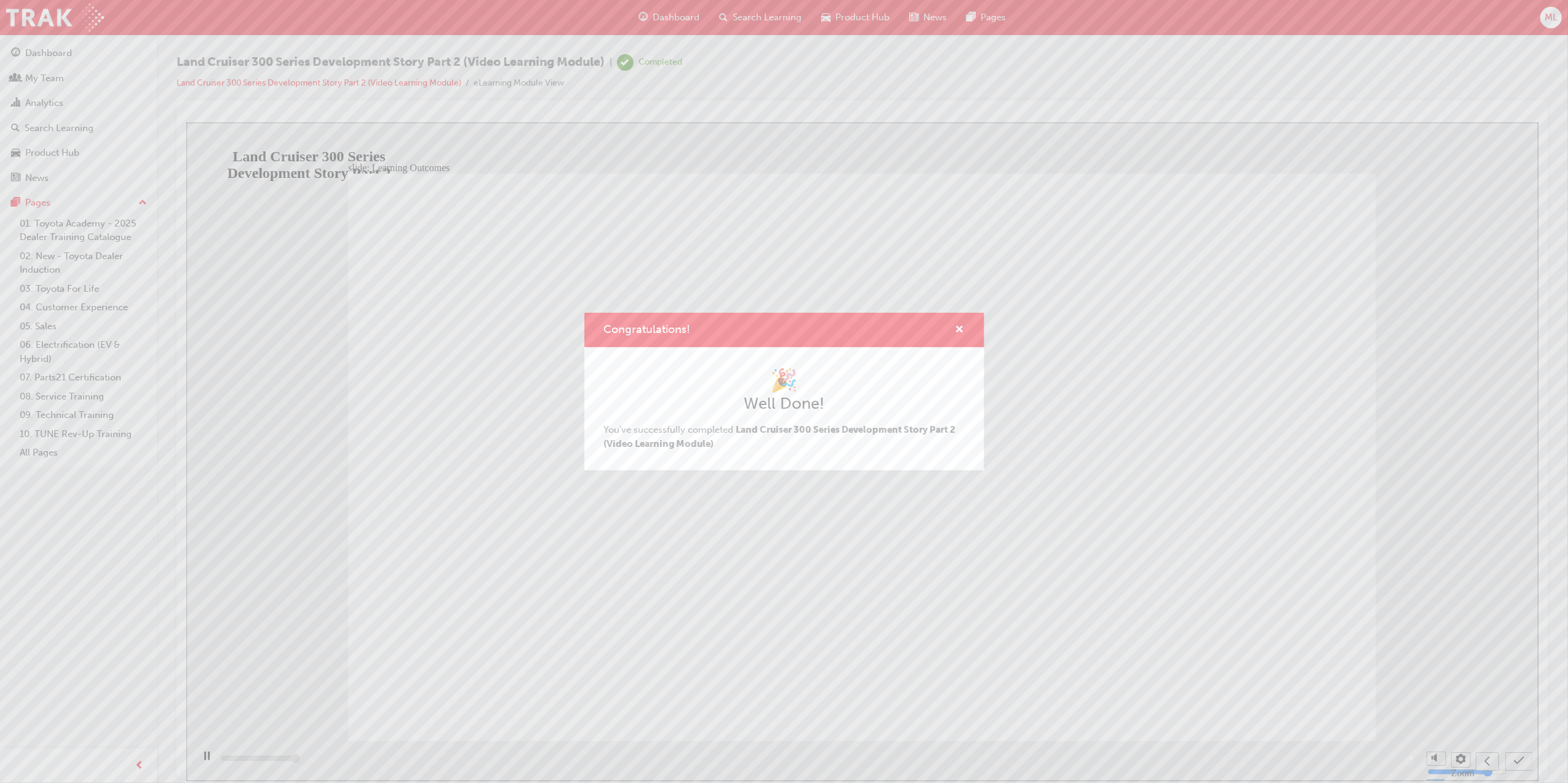
type input "13000"
click at [965, 323] on div "Congratulations!" at bounding box center [784, 329] width 400 height 35
click at [830, 588] on div "Congratulations! 🎉 Well Done! You've successfully completed Land Cruiser 300 Se…" at bounding box center [784, 392] width 1568 height 783
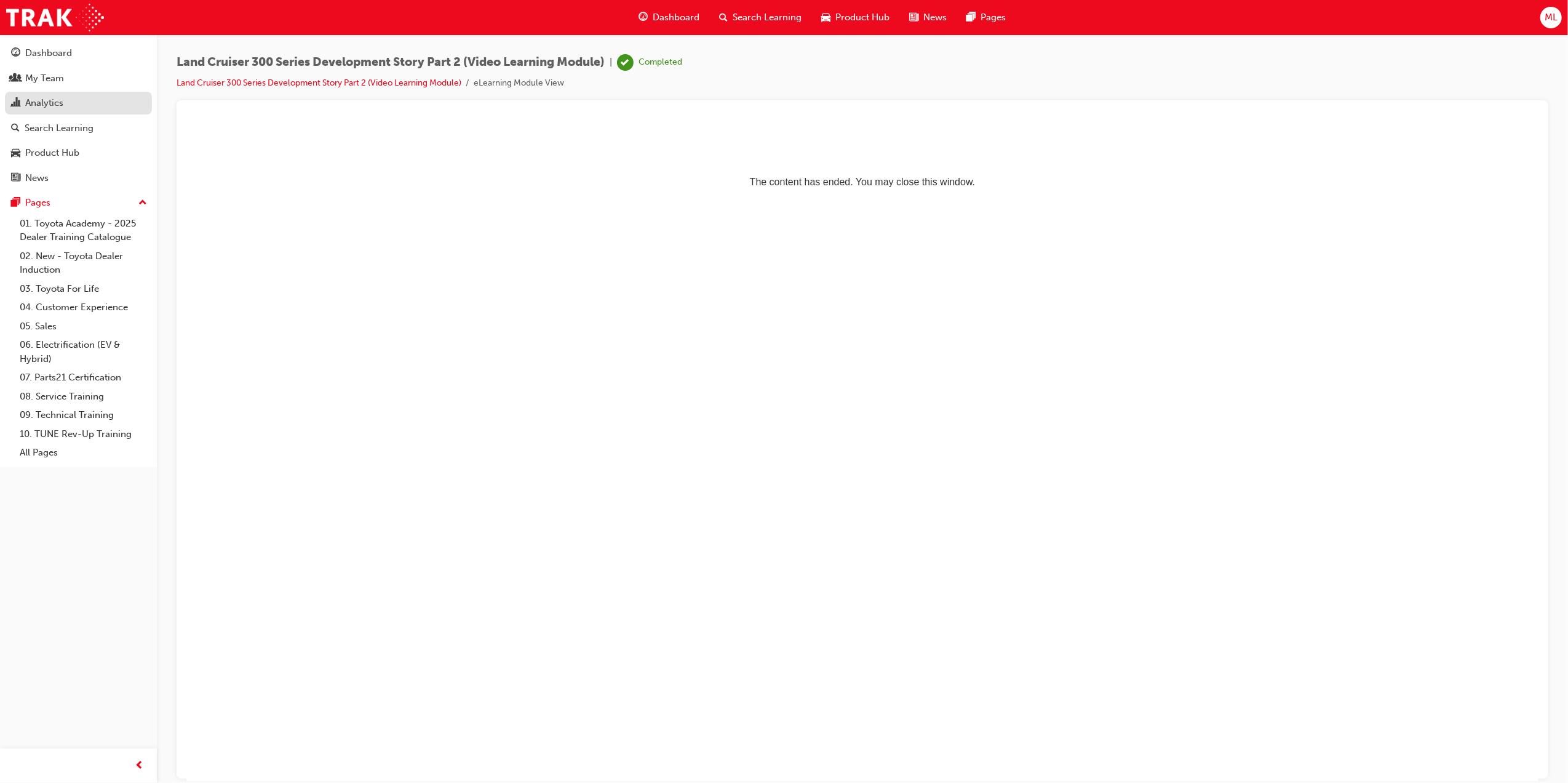
click at [38, 103] on div "Analytics" at bounding box center [44, 103] width 38 height 14
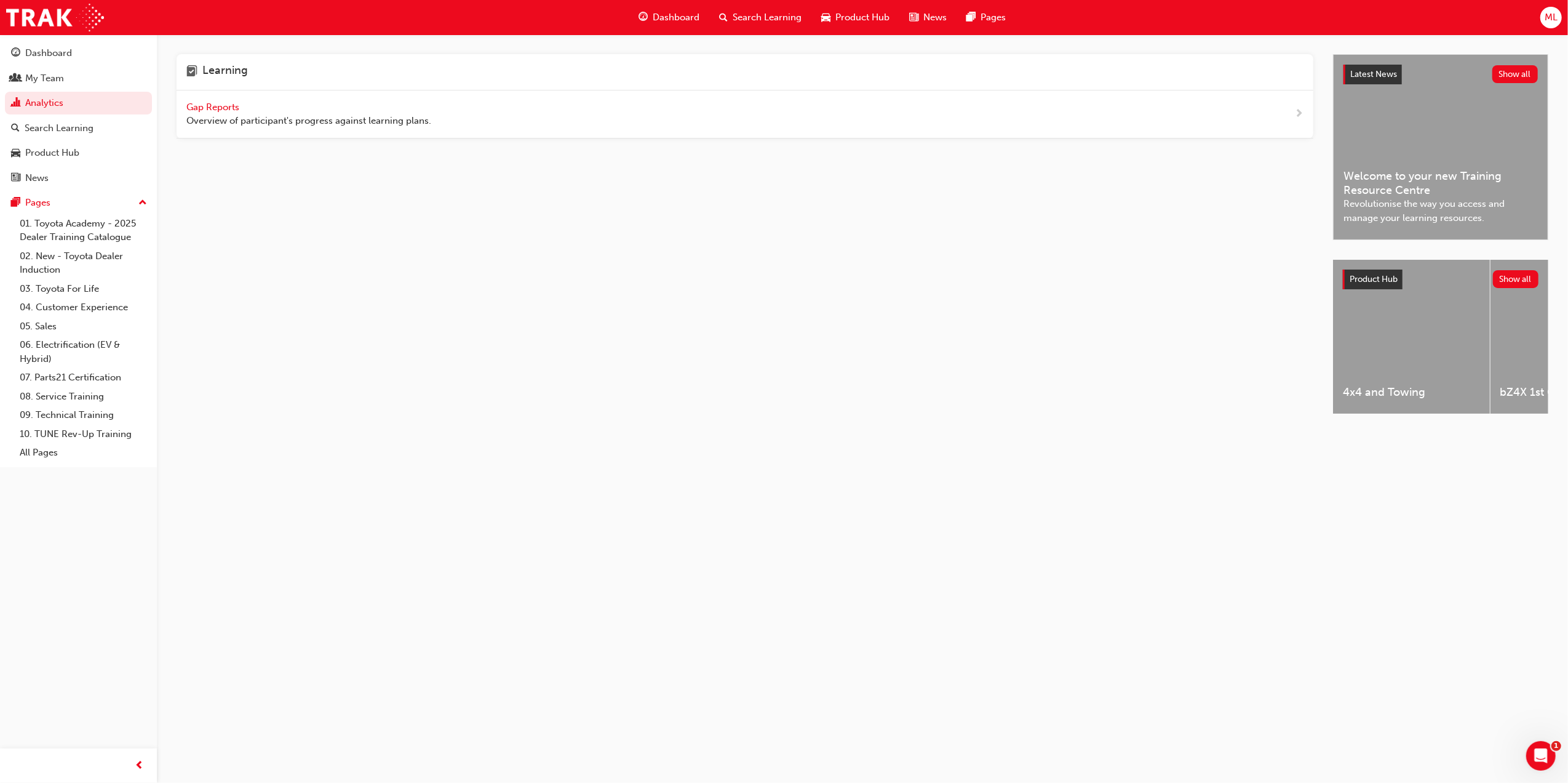
click at [215, 104] on span "Gap Reports" at bounding box center [213, 107] width 55 height 11
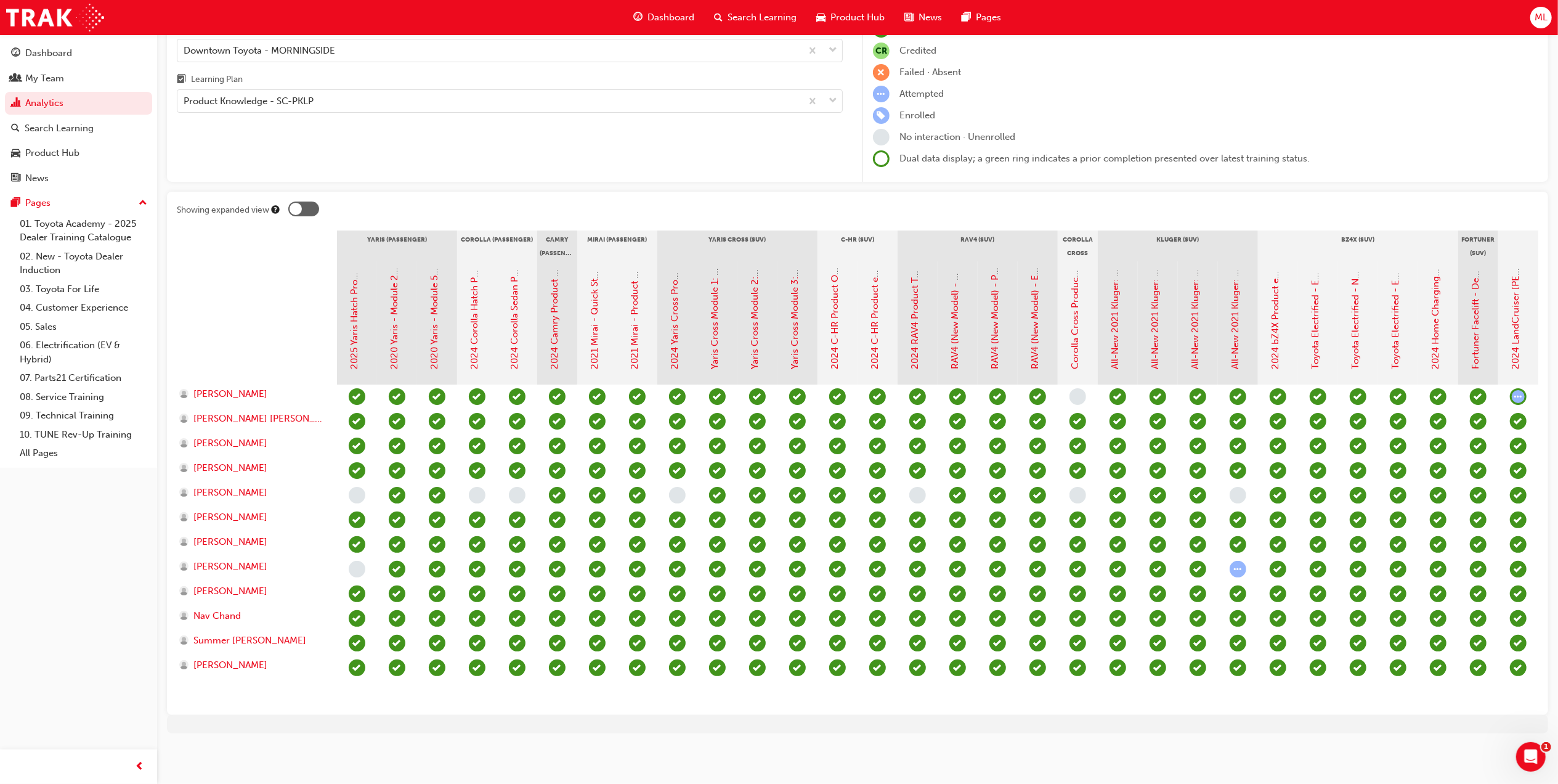
scroll to position [106, 0]
click at [228, 560] on span "[PERSON_NAME]" at bounding box center [230, 567] width 74 height 14
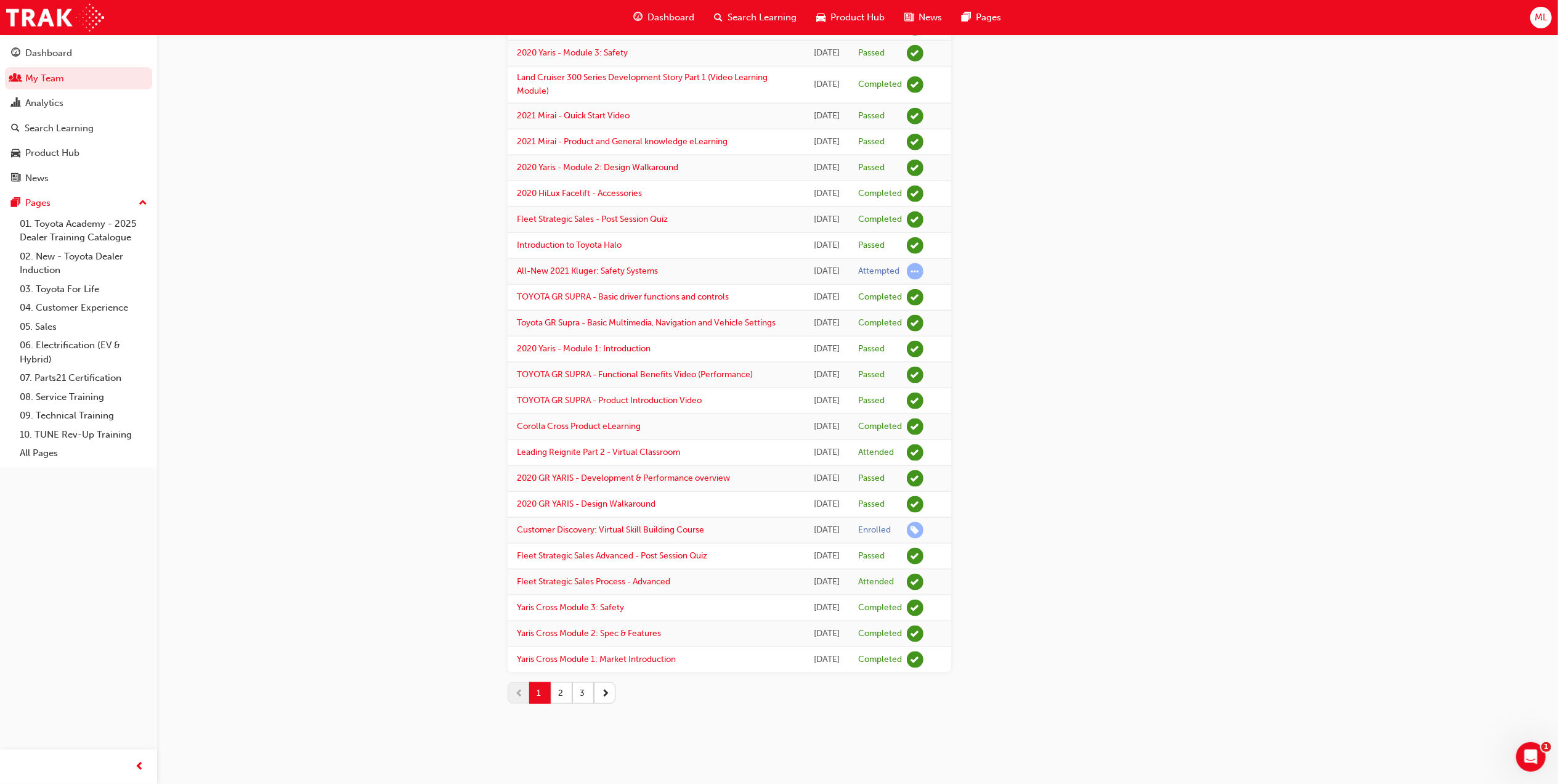
scroll to position [1861, 0]
click at [567, 692] on button "2" at bounding box center [562, 693] width 22 height 22
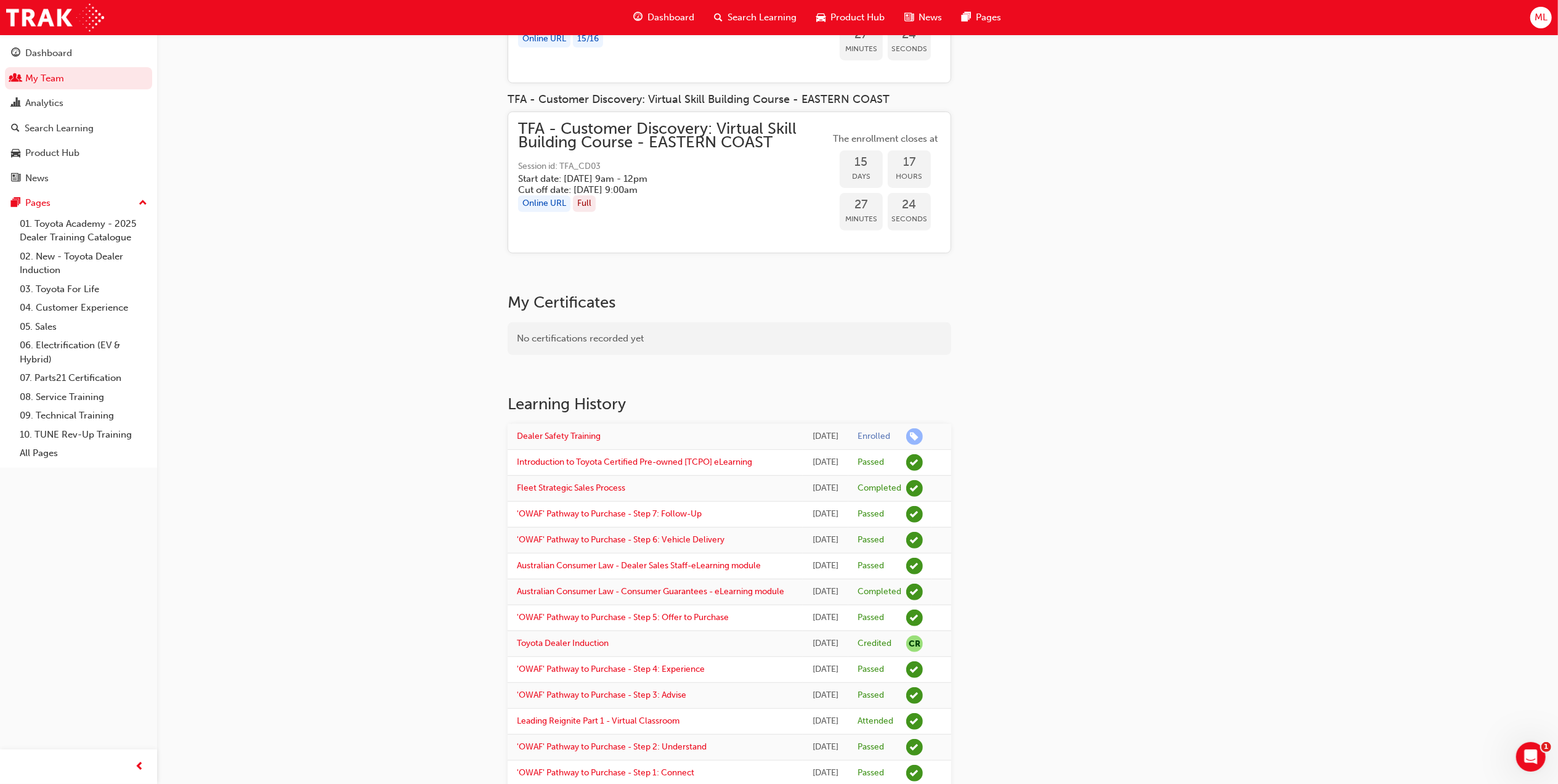
scroll to position [383, 0]
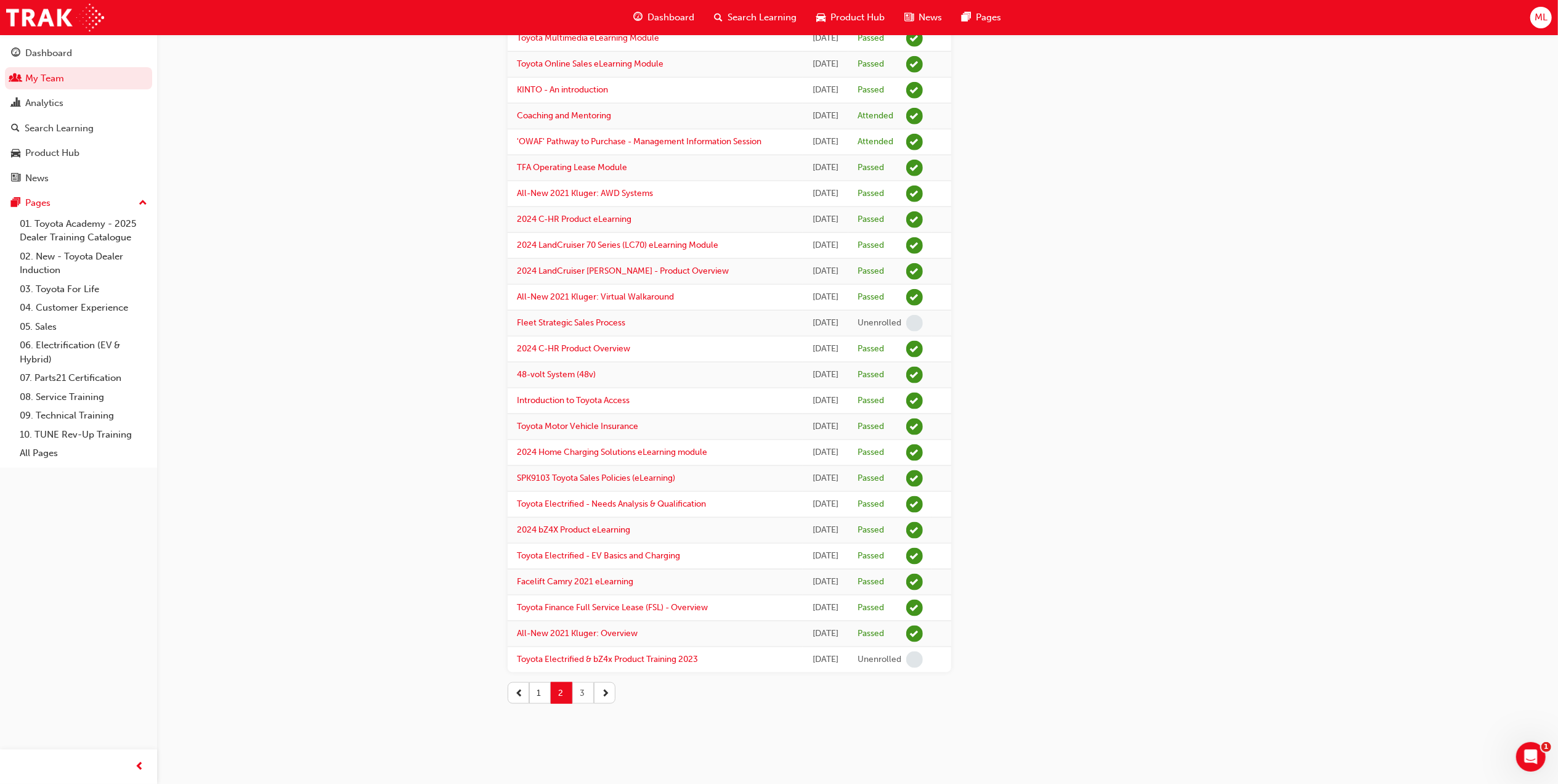
click at [587, 695] on button "3" at bounding box center [583, 693] width 22 height 22
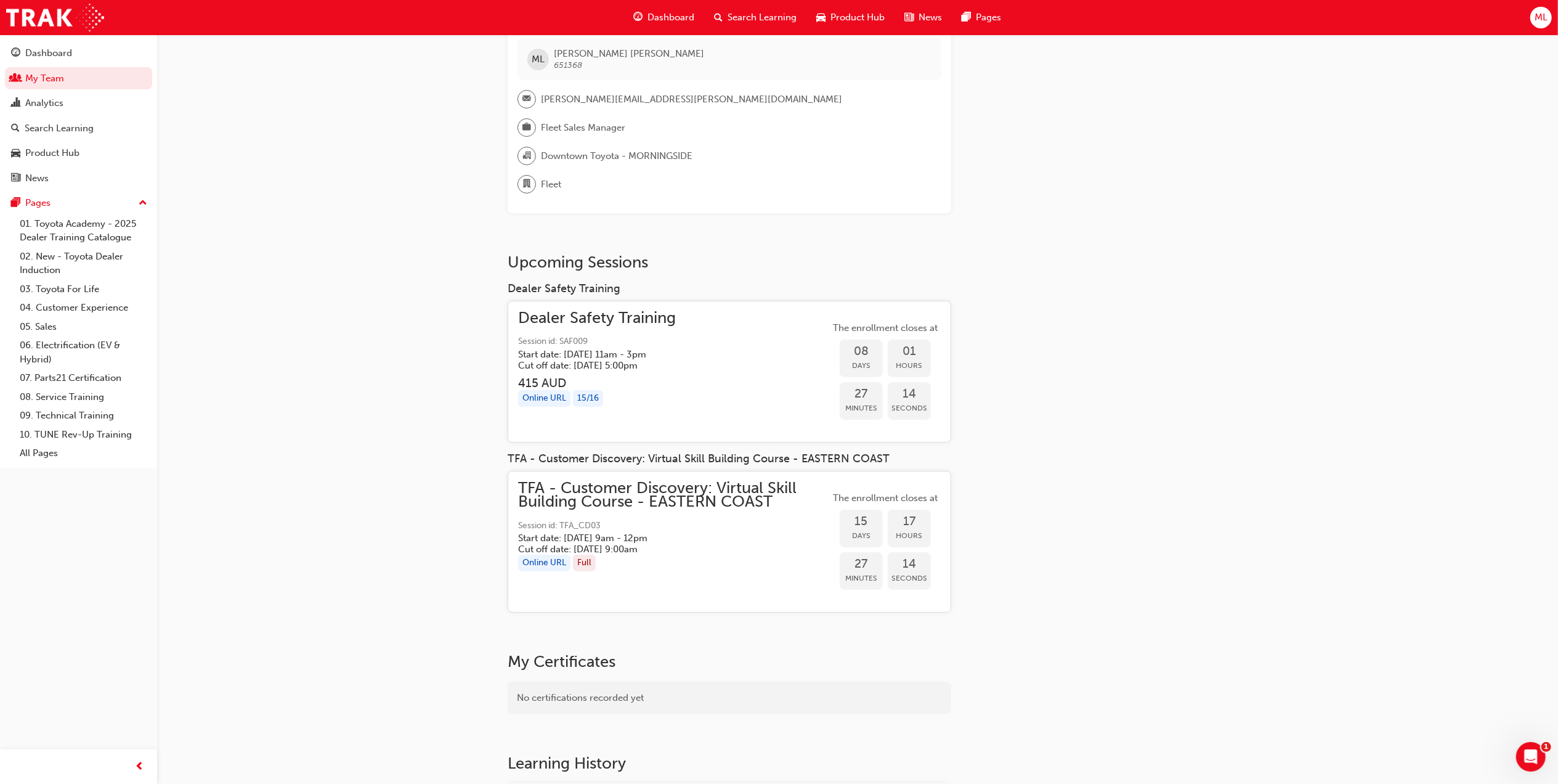
scroll to position [0, 0]
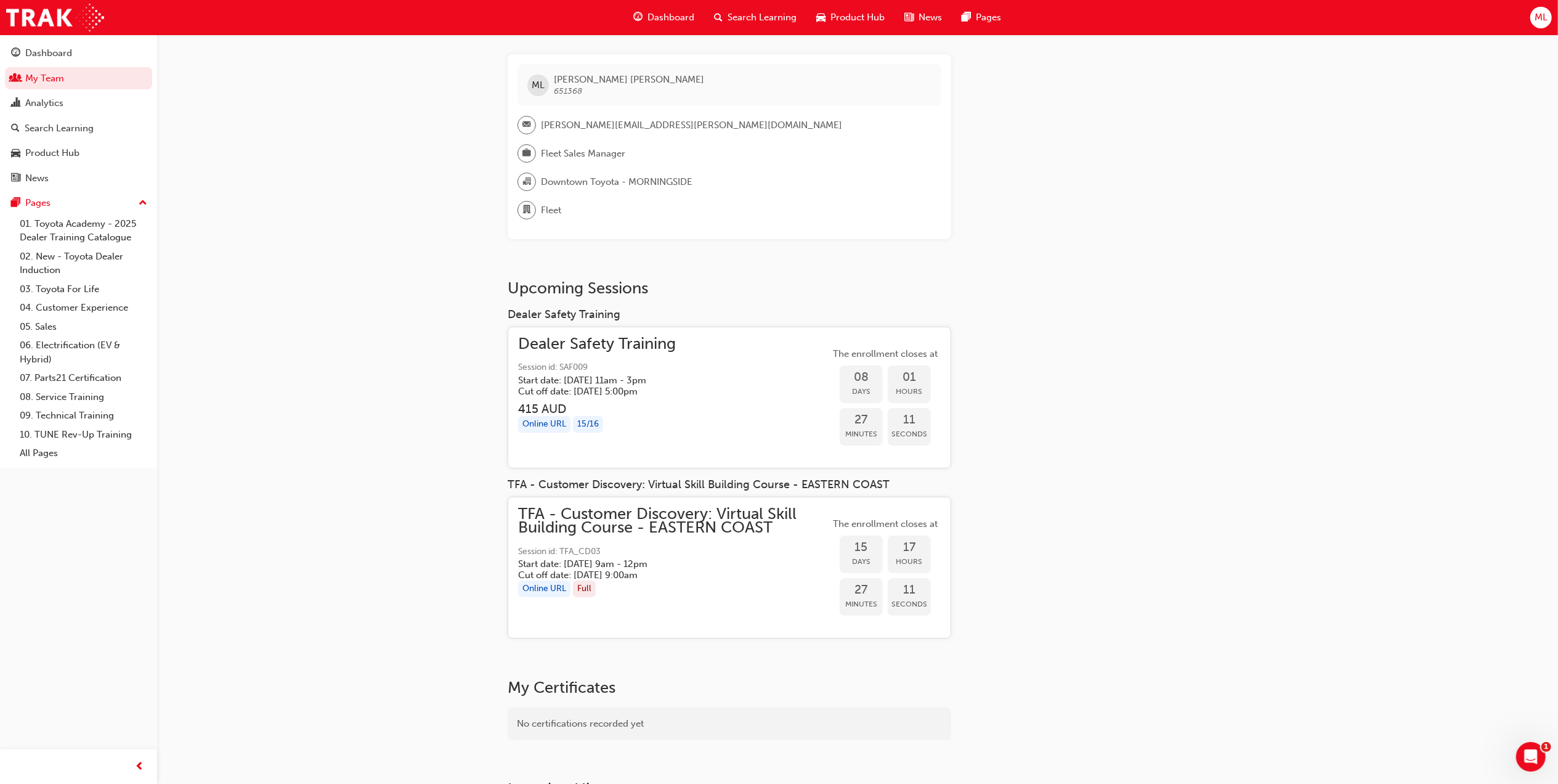
click at [575, 422] on div "15 / 16" at bounding box center [588, 424] width 30 height 16
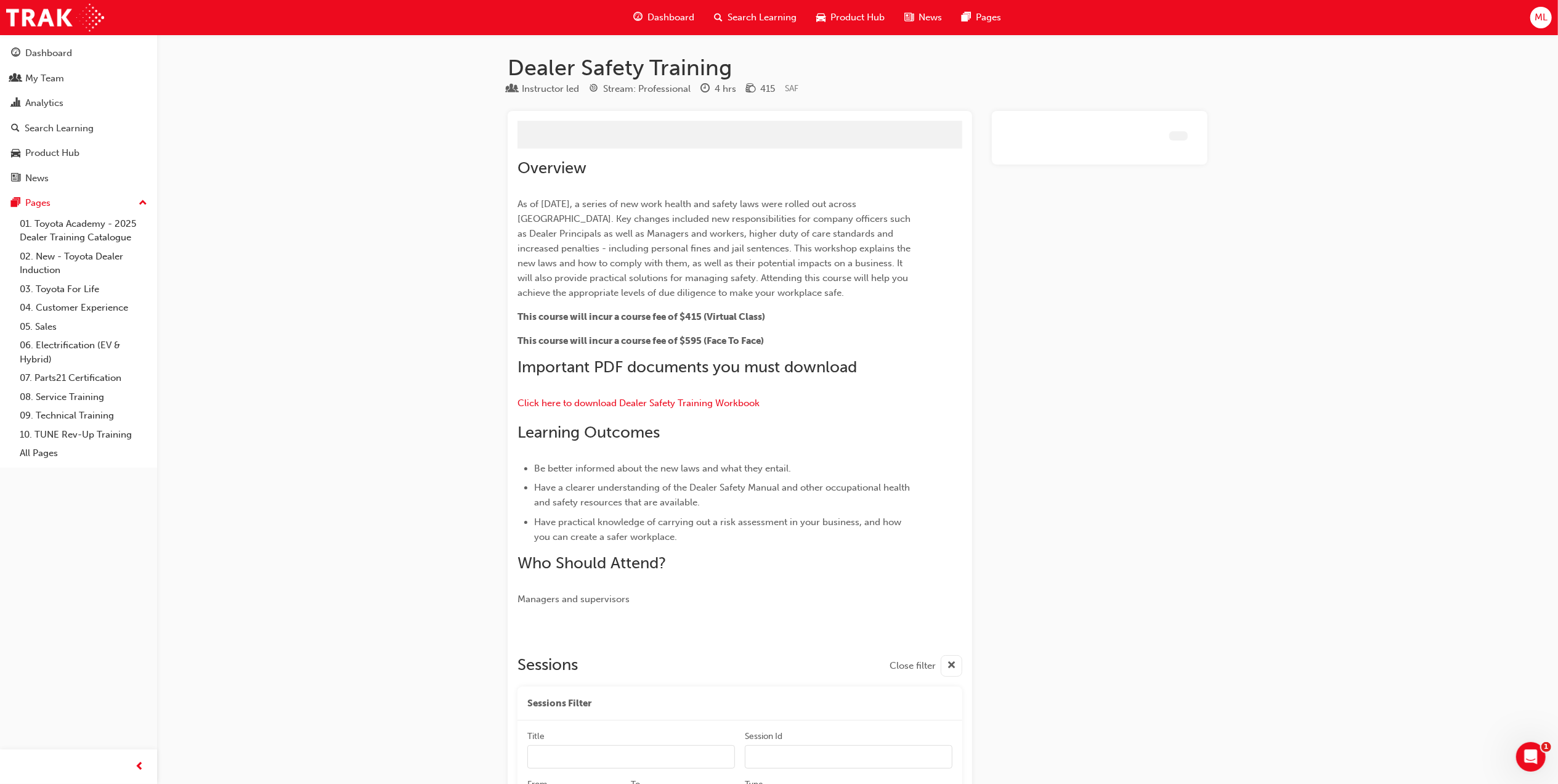
scroll to position [831, 0]
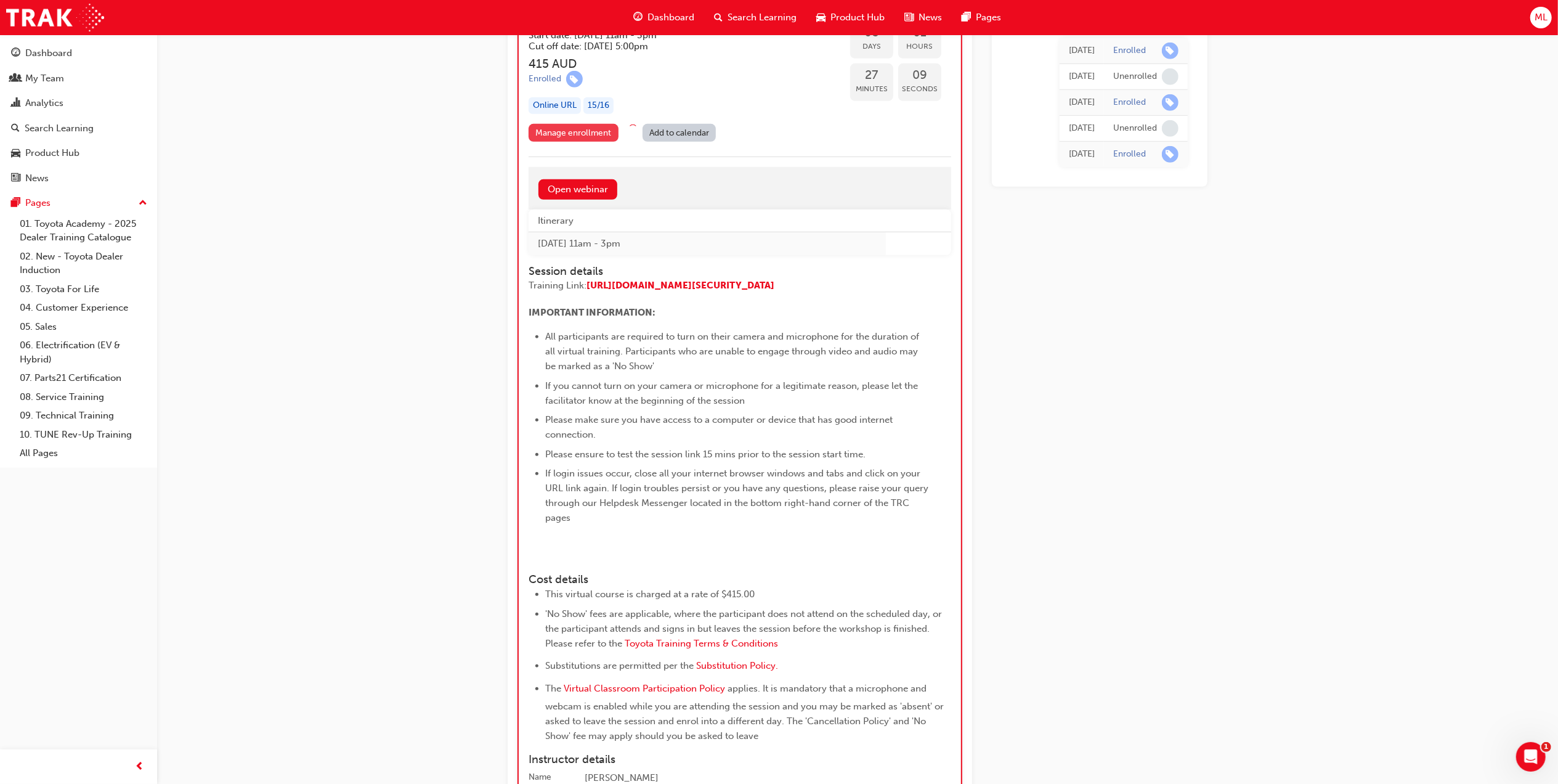
click at [599, 133] on link "Manage enrollment" at bounding box center [574, 133] width 90 height 18
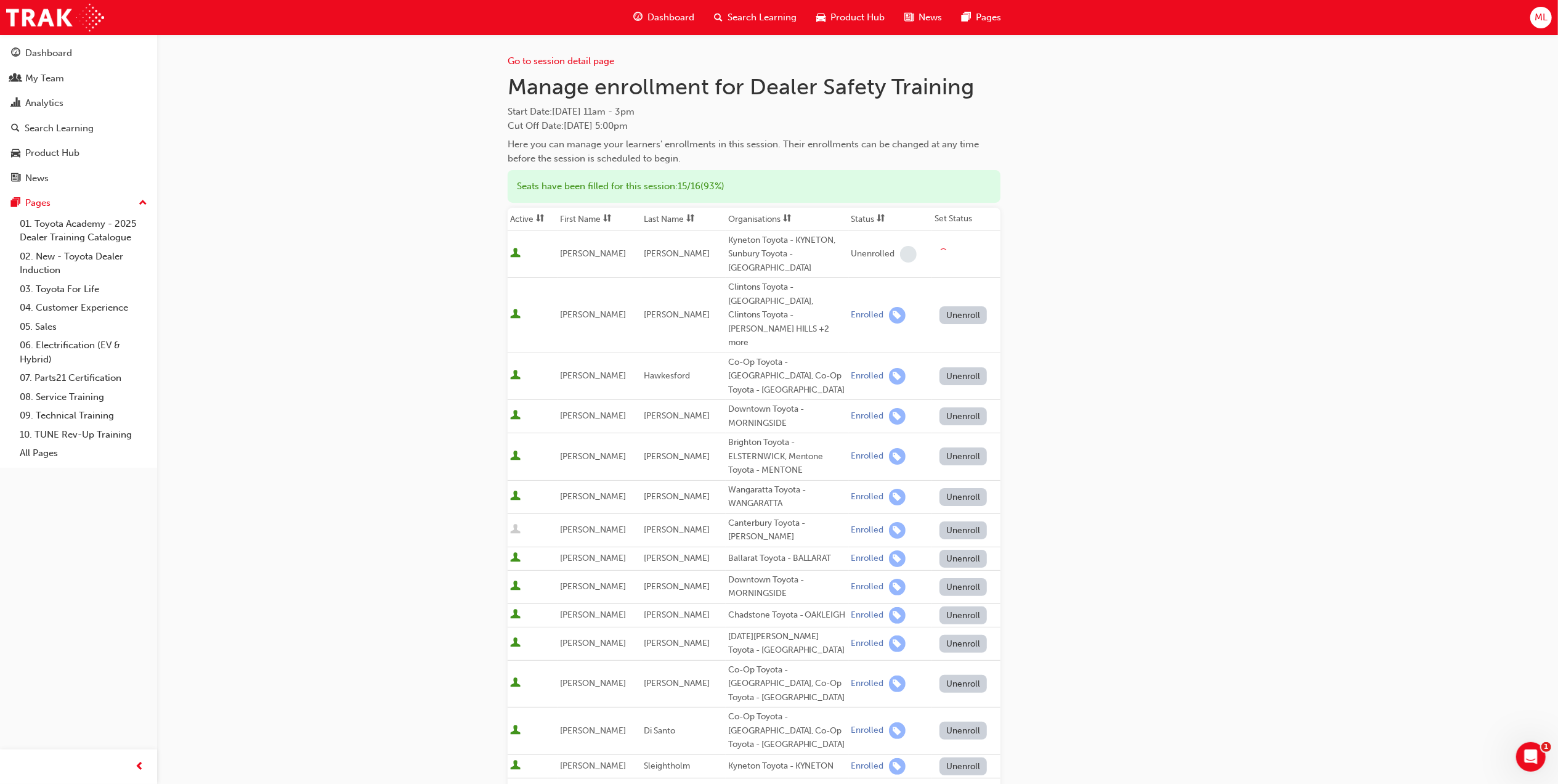
scroll to position [831, 0]
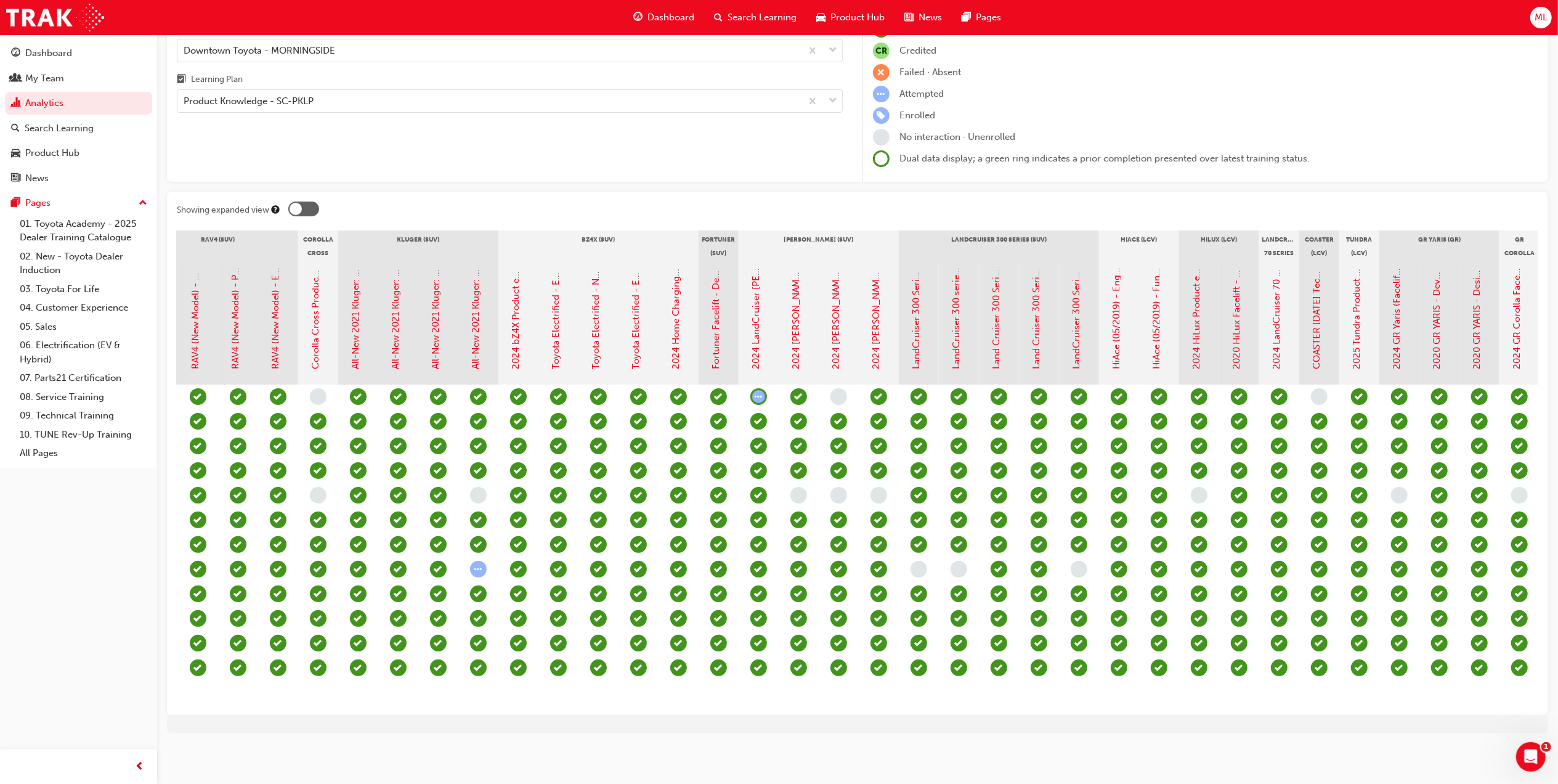
scroll to position [0, 881]
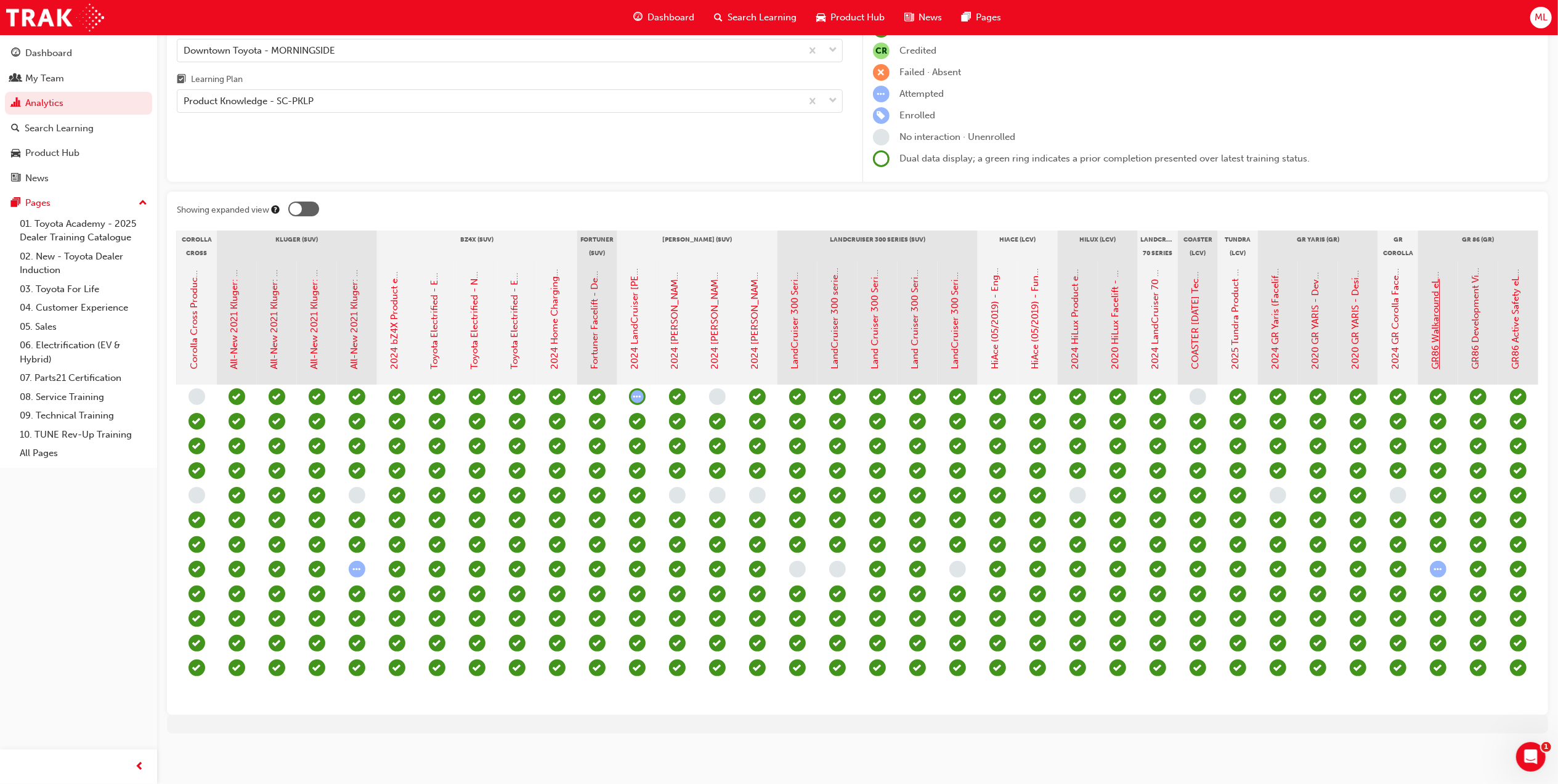
click at [1440, 324] on link "GR86 Walkaround eLearning" at bounding box center [1436, 307] width 11 height 123
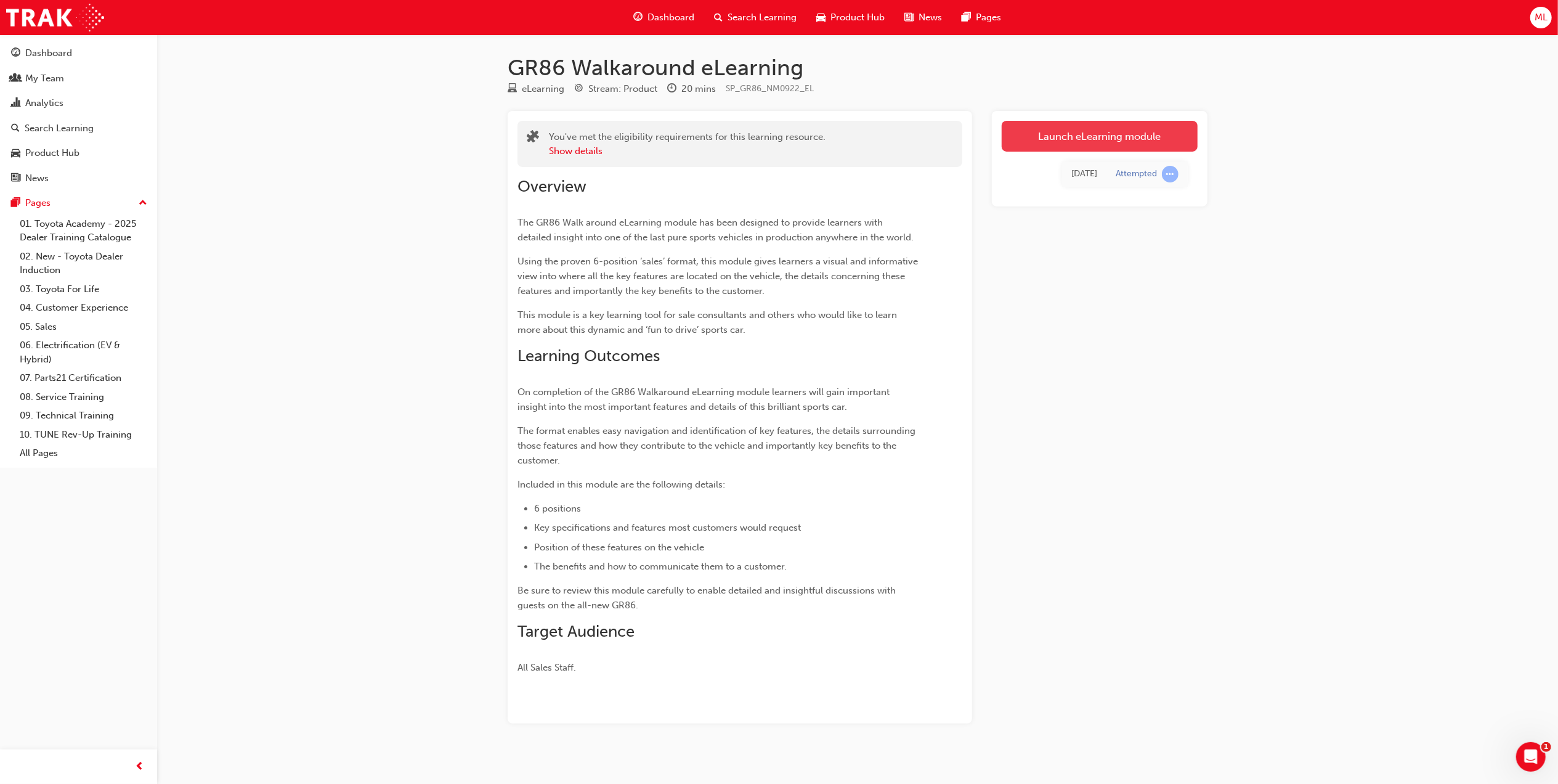
click at [1092, 143] on link "Launch eLearning module" at bounding box center [1100, 137] width 196 height 31
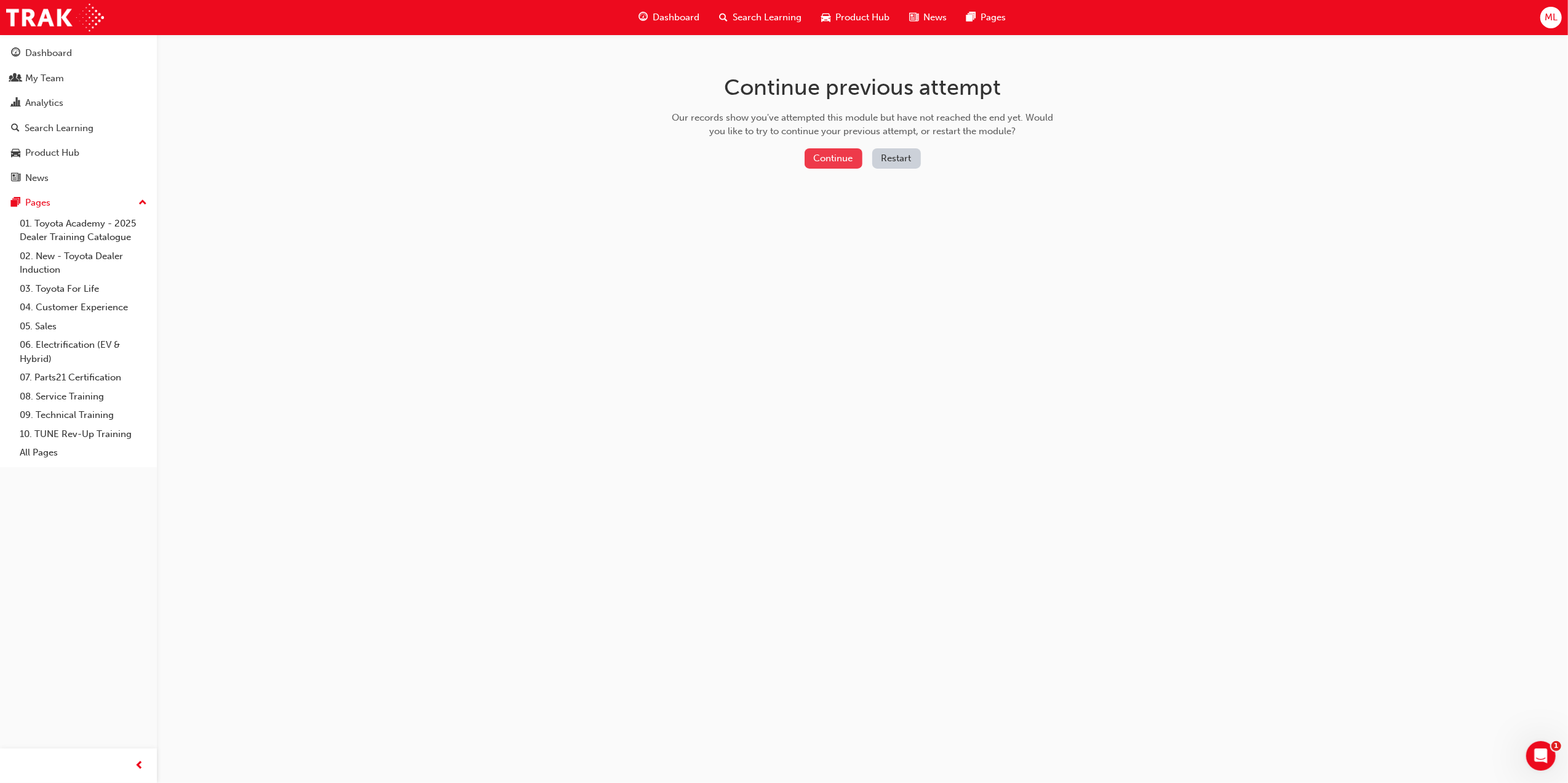
click at [827, 158] on button "Continue" at bounding box center [833, 158] width 58 height 20
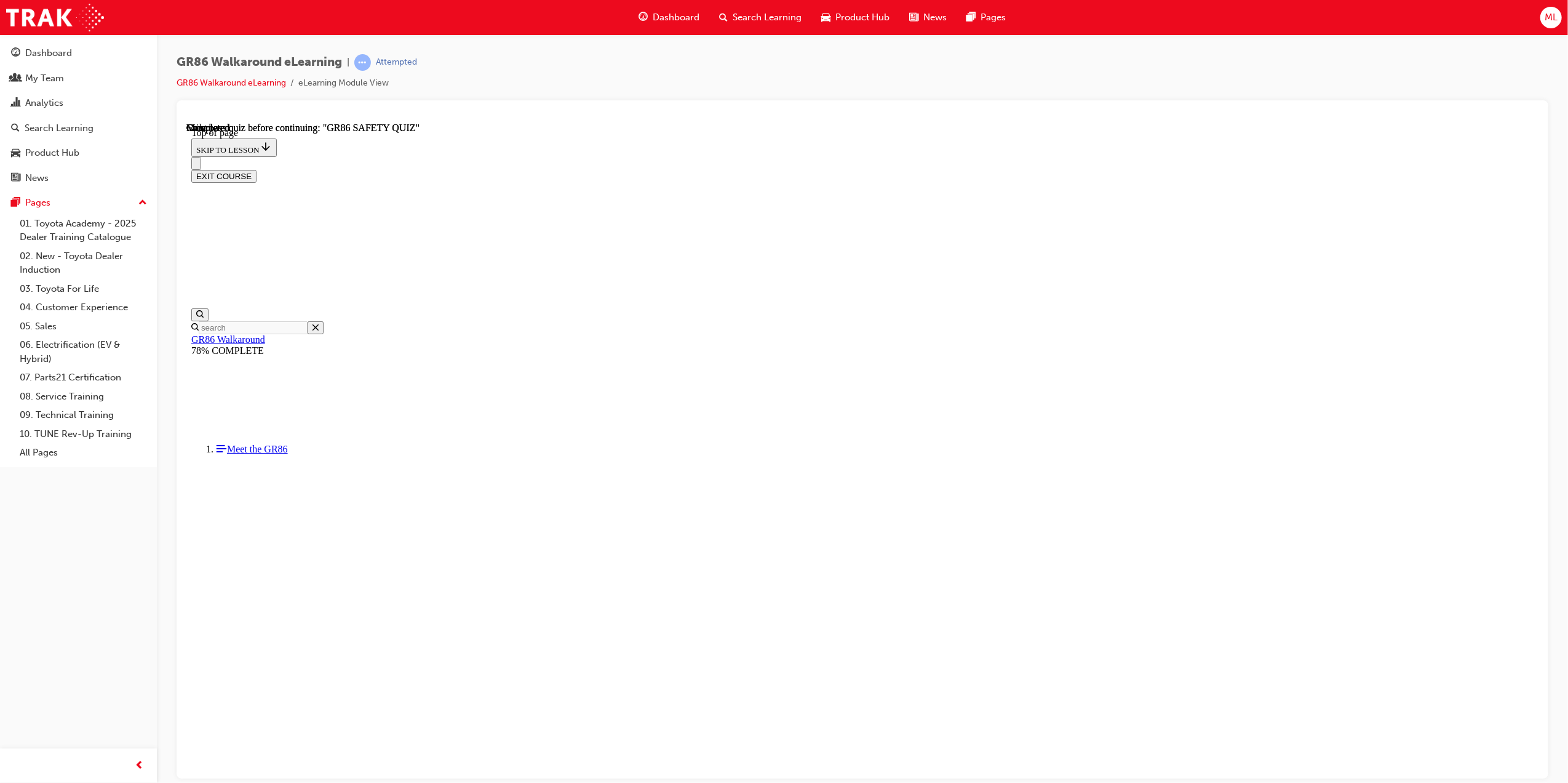
scroll to position [76, 0]
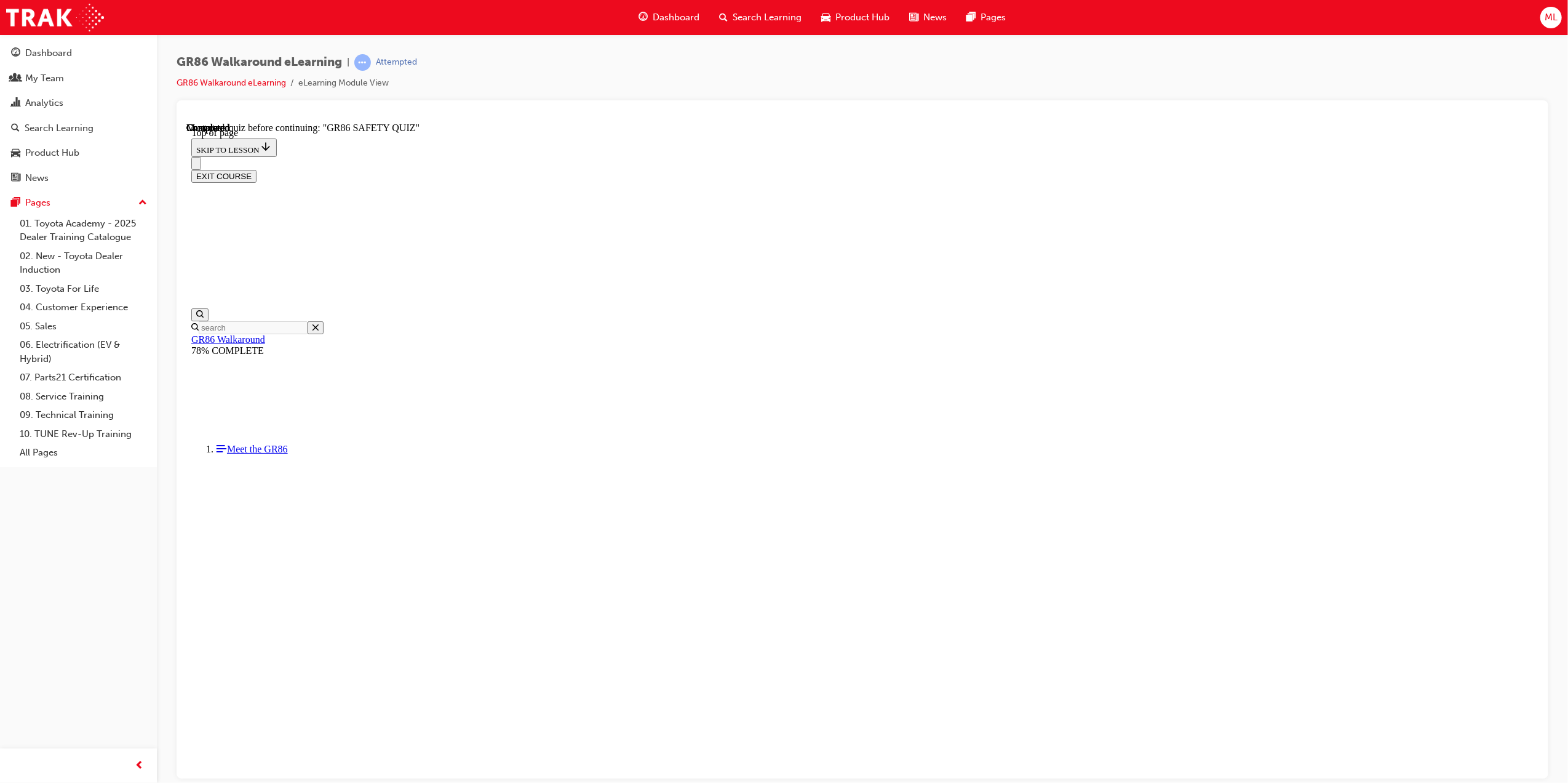
scroll to position [37, 0]
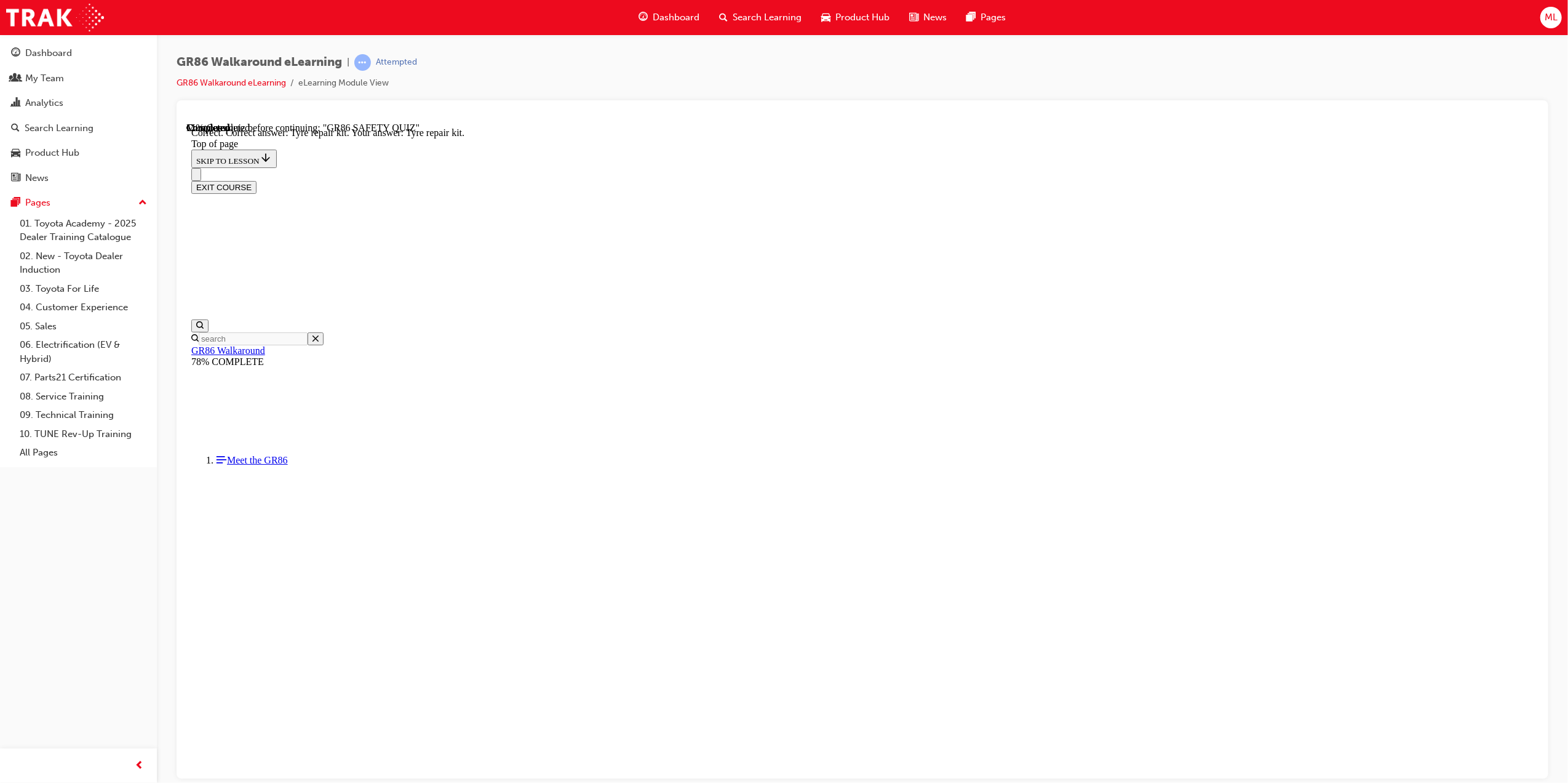
scroll to position [37, 0]
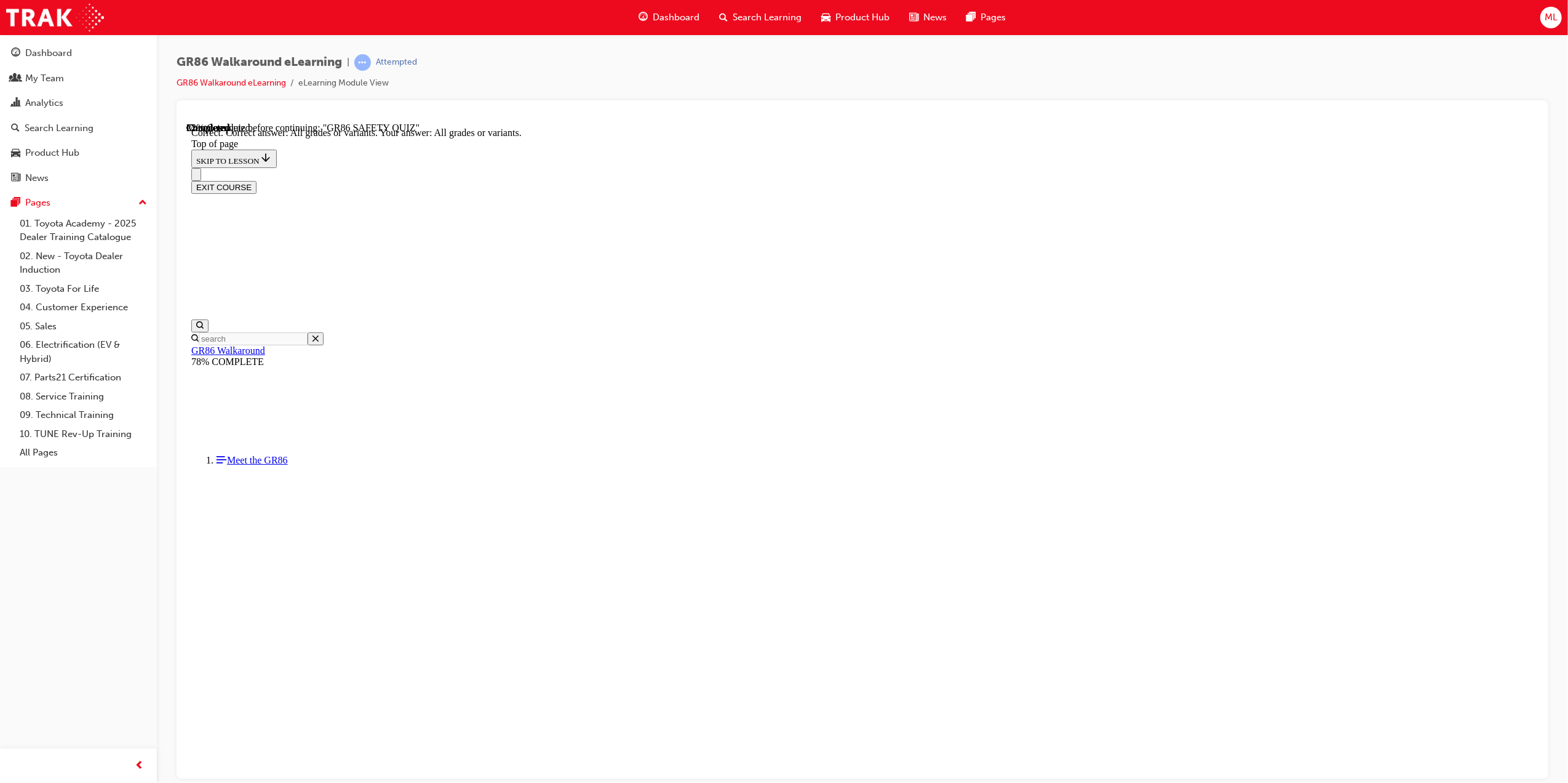
scroll to position [37, 0]
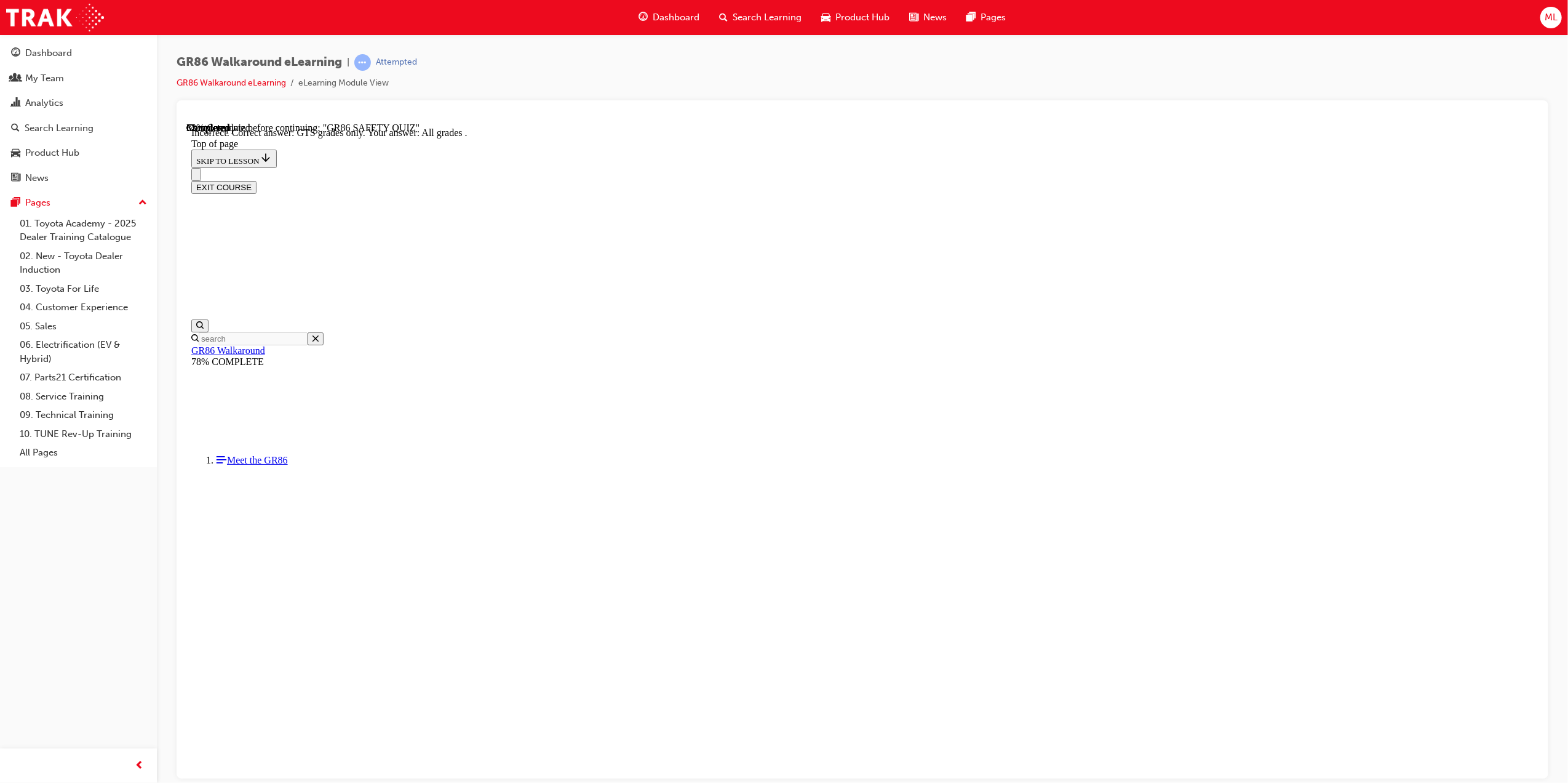
scroll to position [37, 0]
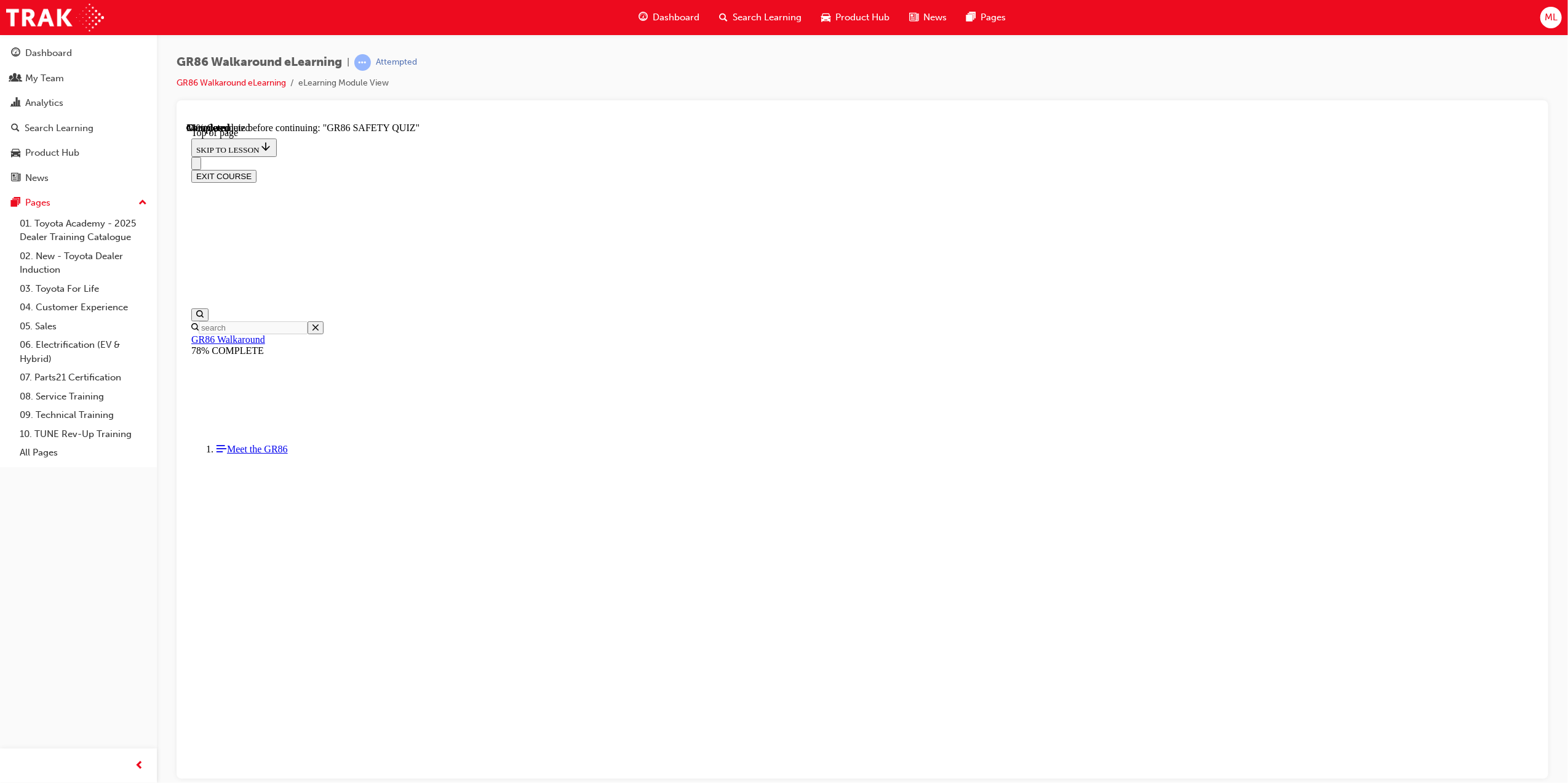
scroll to position [37, 0]
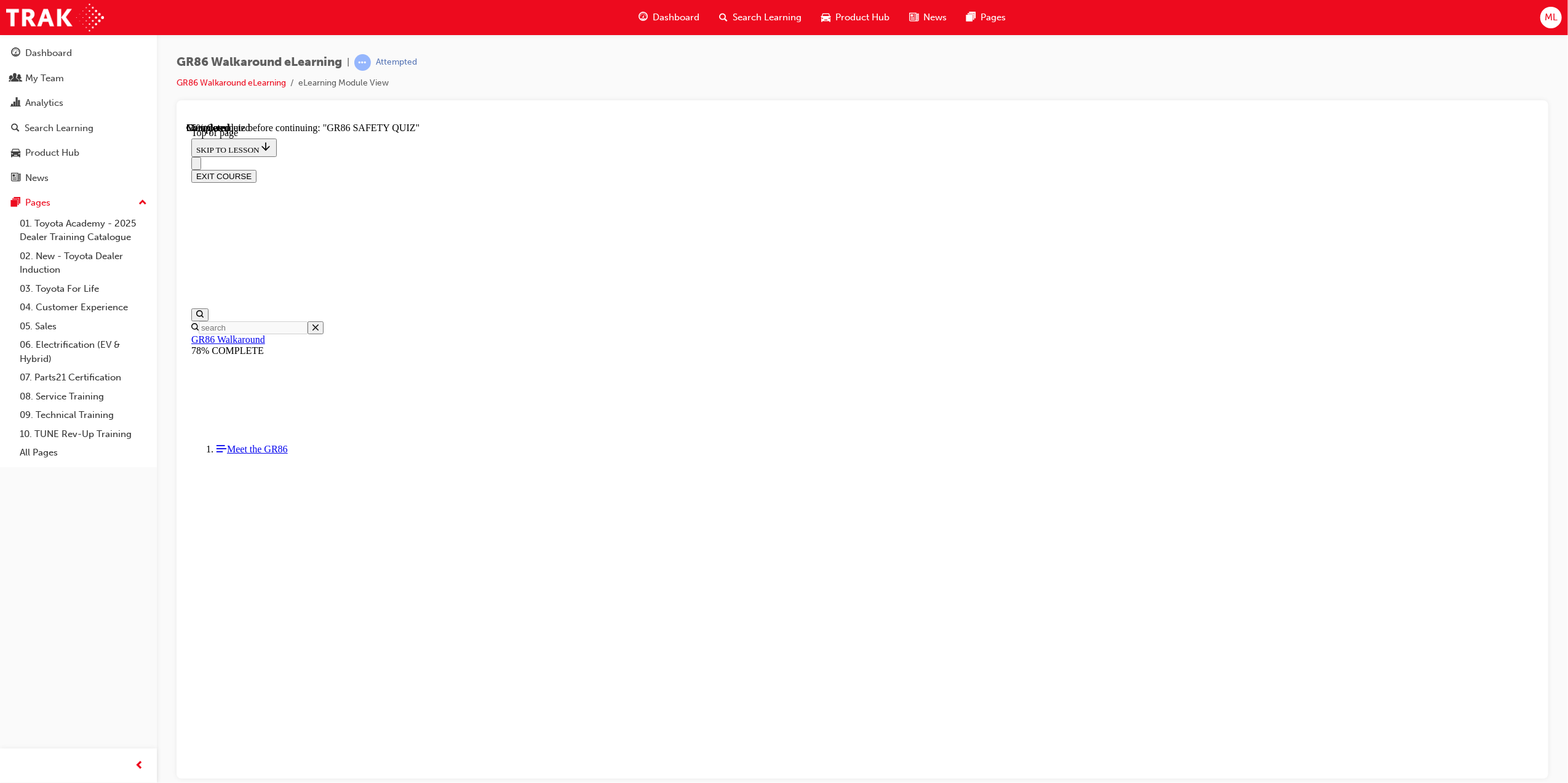
scroll to position [119, 0]
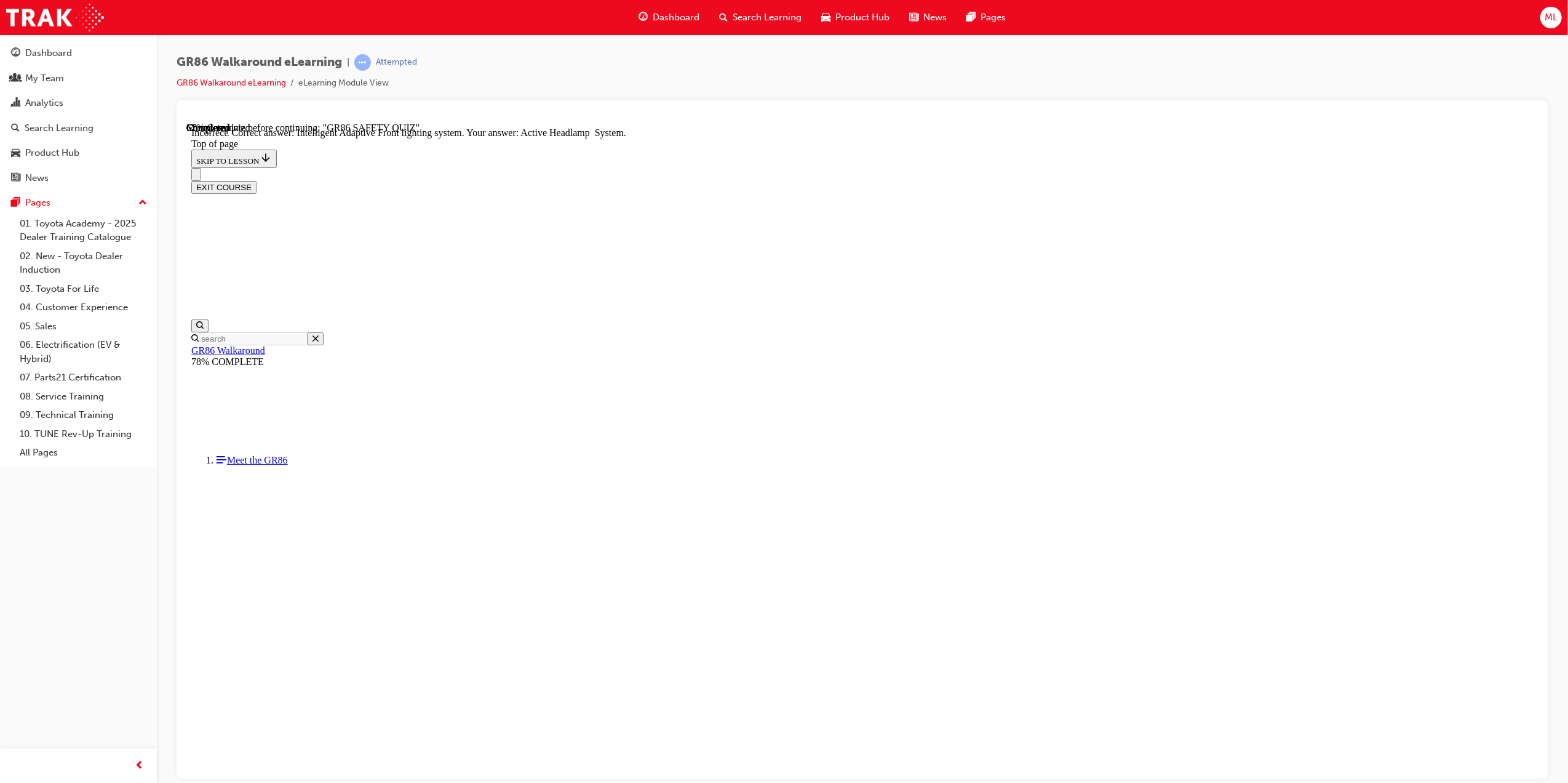
scroll to position [254, 0]
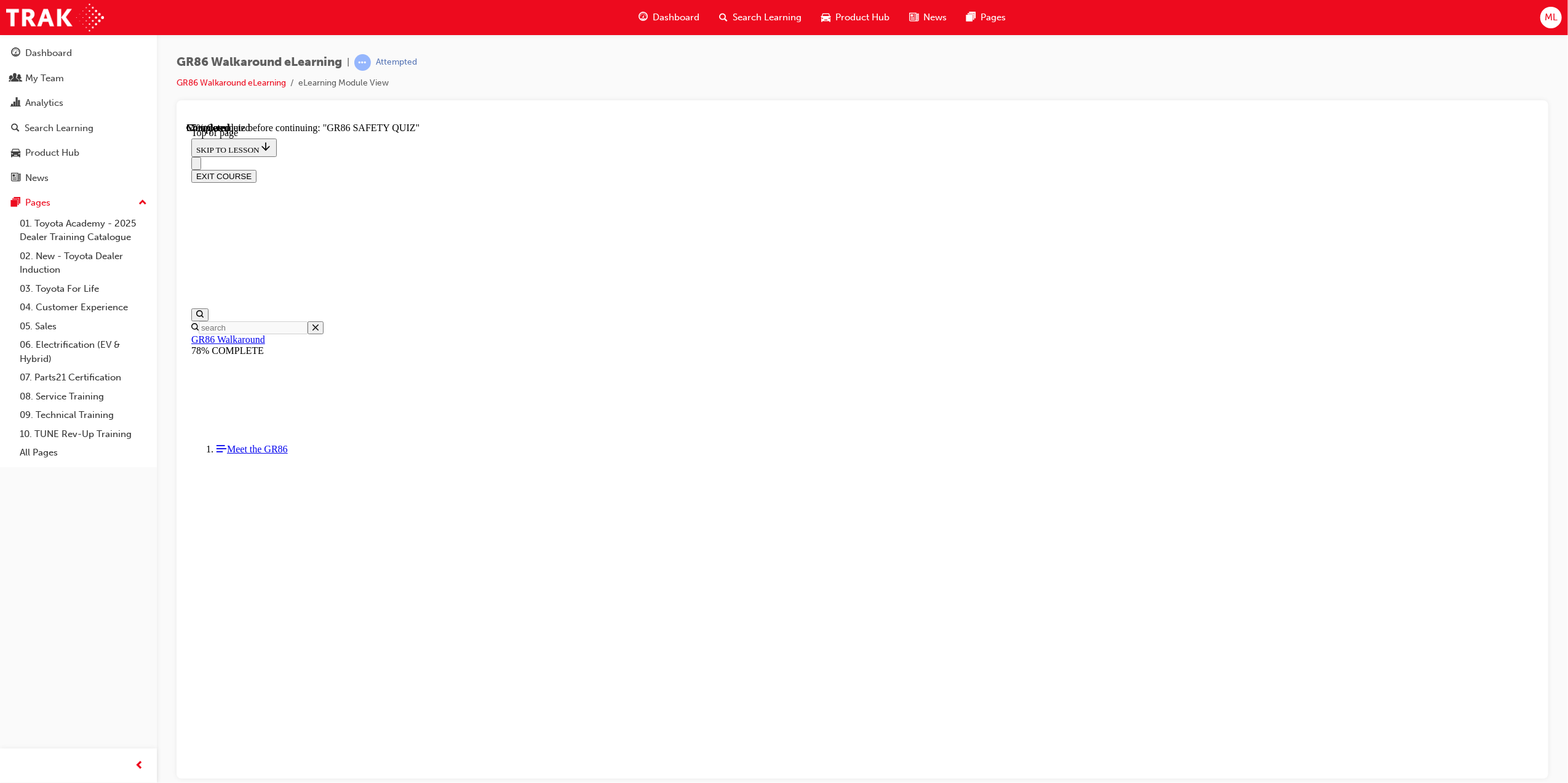
scroll to position [202, 0]
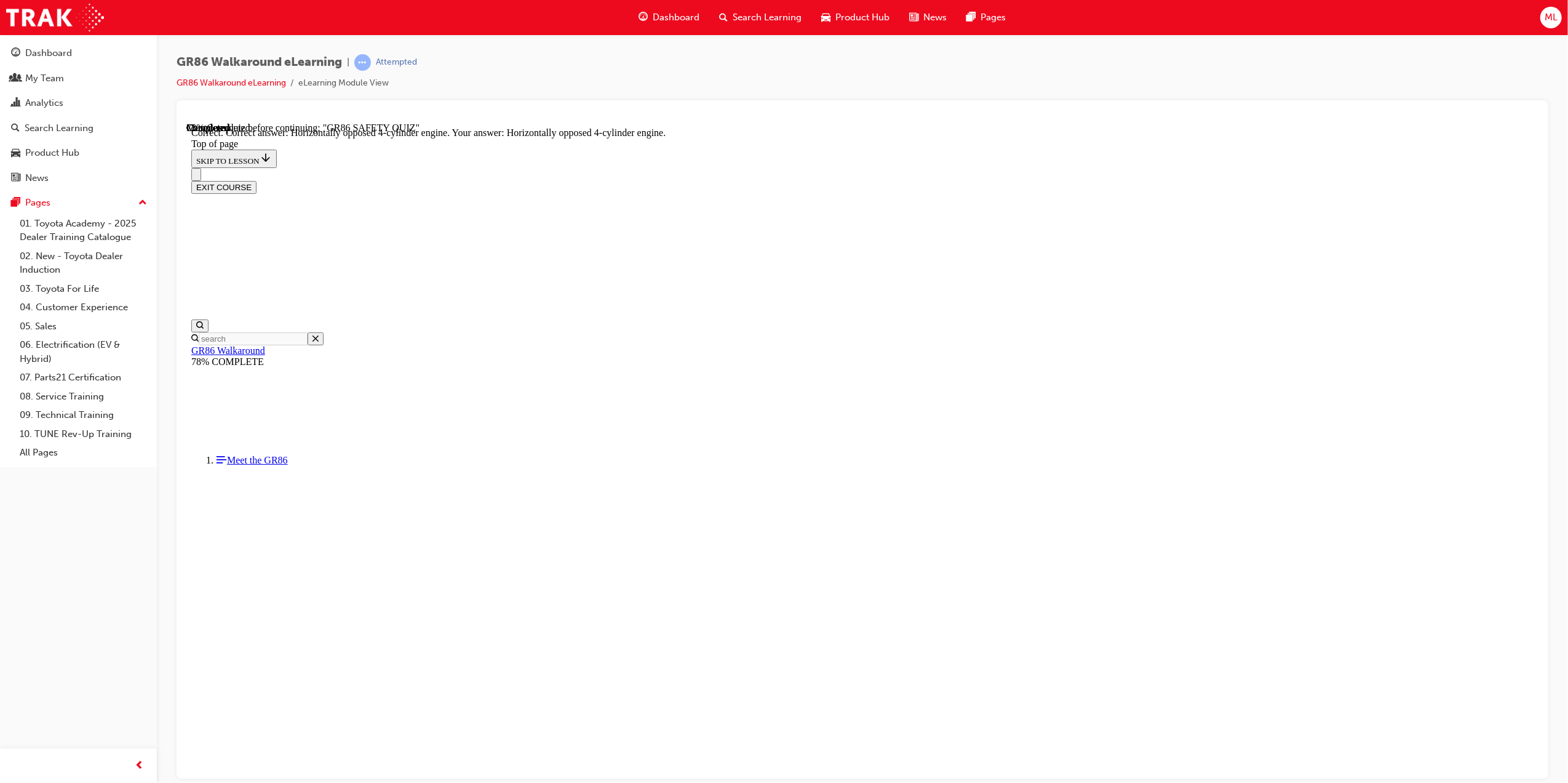
scroll to position [338, 0]
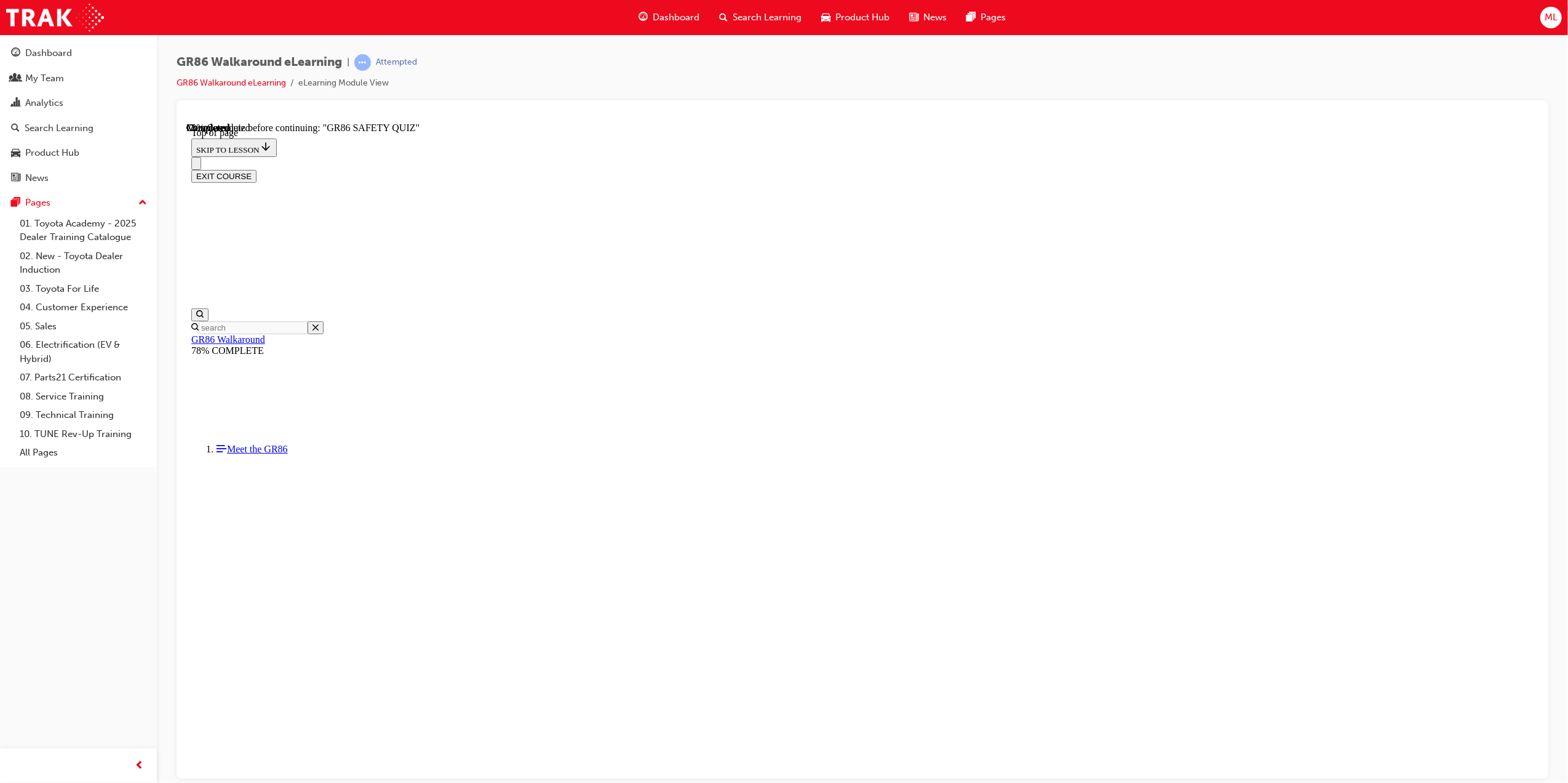
scroll to position [202, 0]
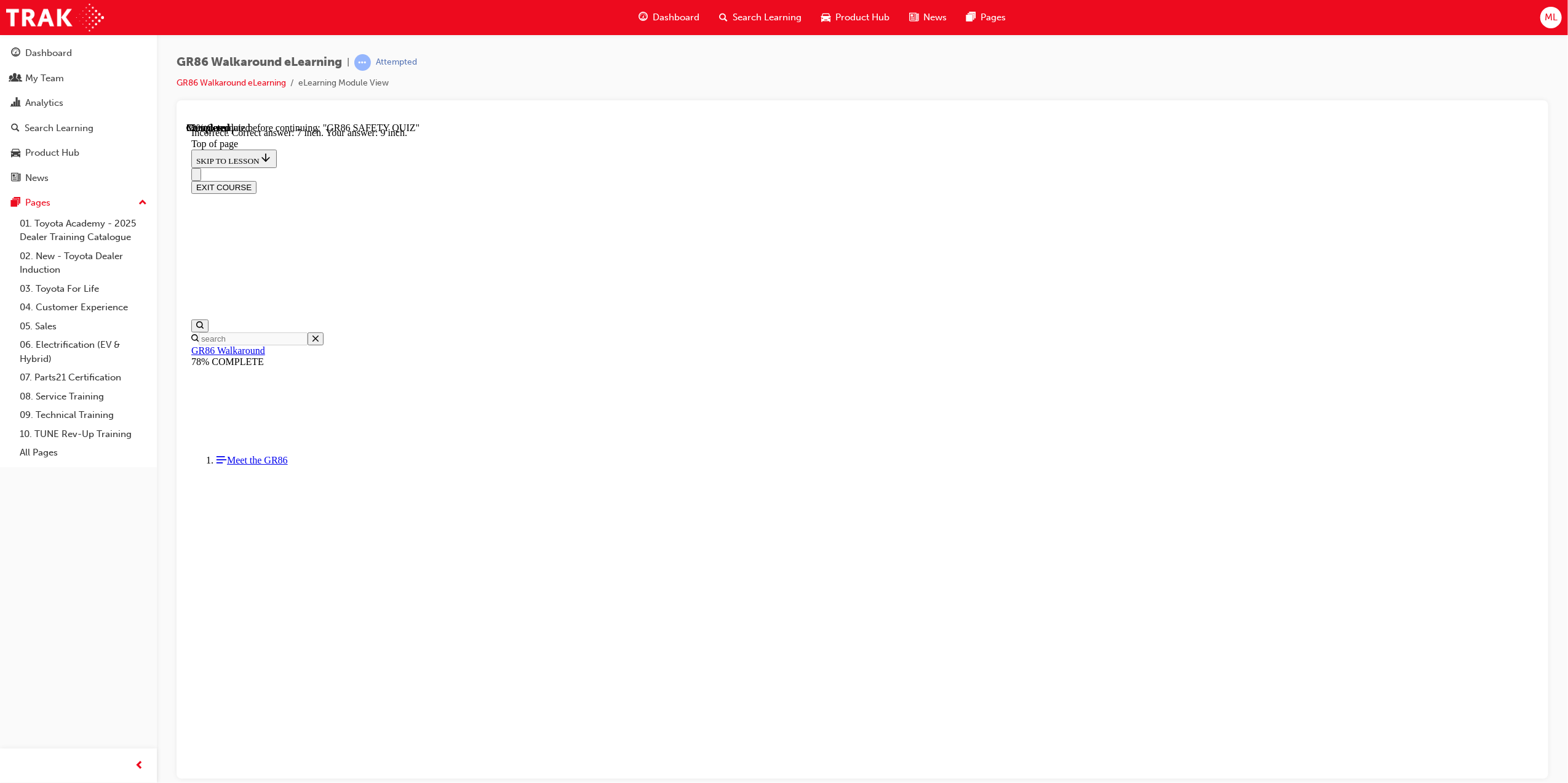
scroll to position [37, 0]
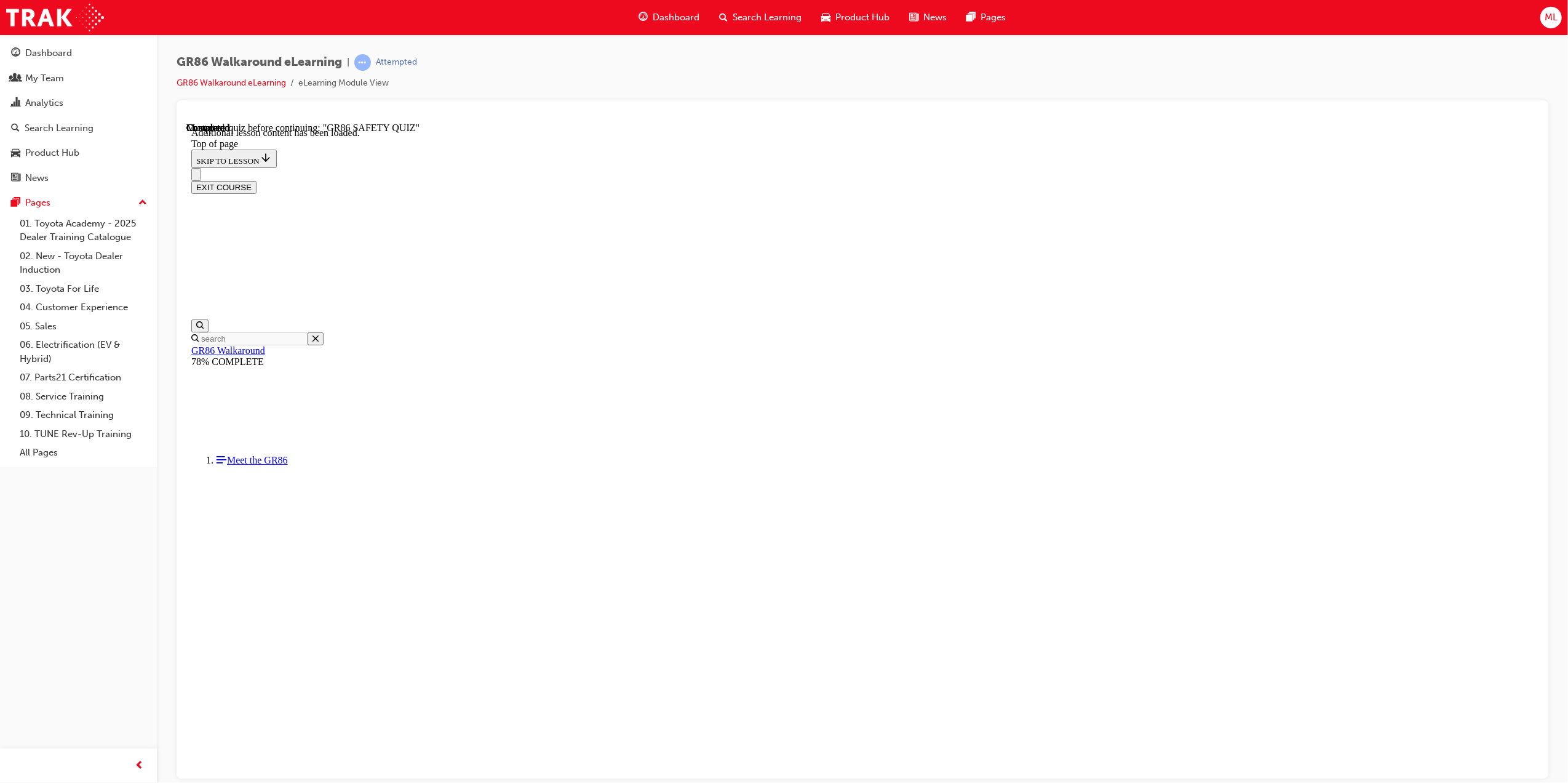
scroll to position [455, 0]
drag, startPoint x: 1241, startPoint y: 416, endPoint x: 1209, endPoint y: 411, distance: 32.4
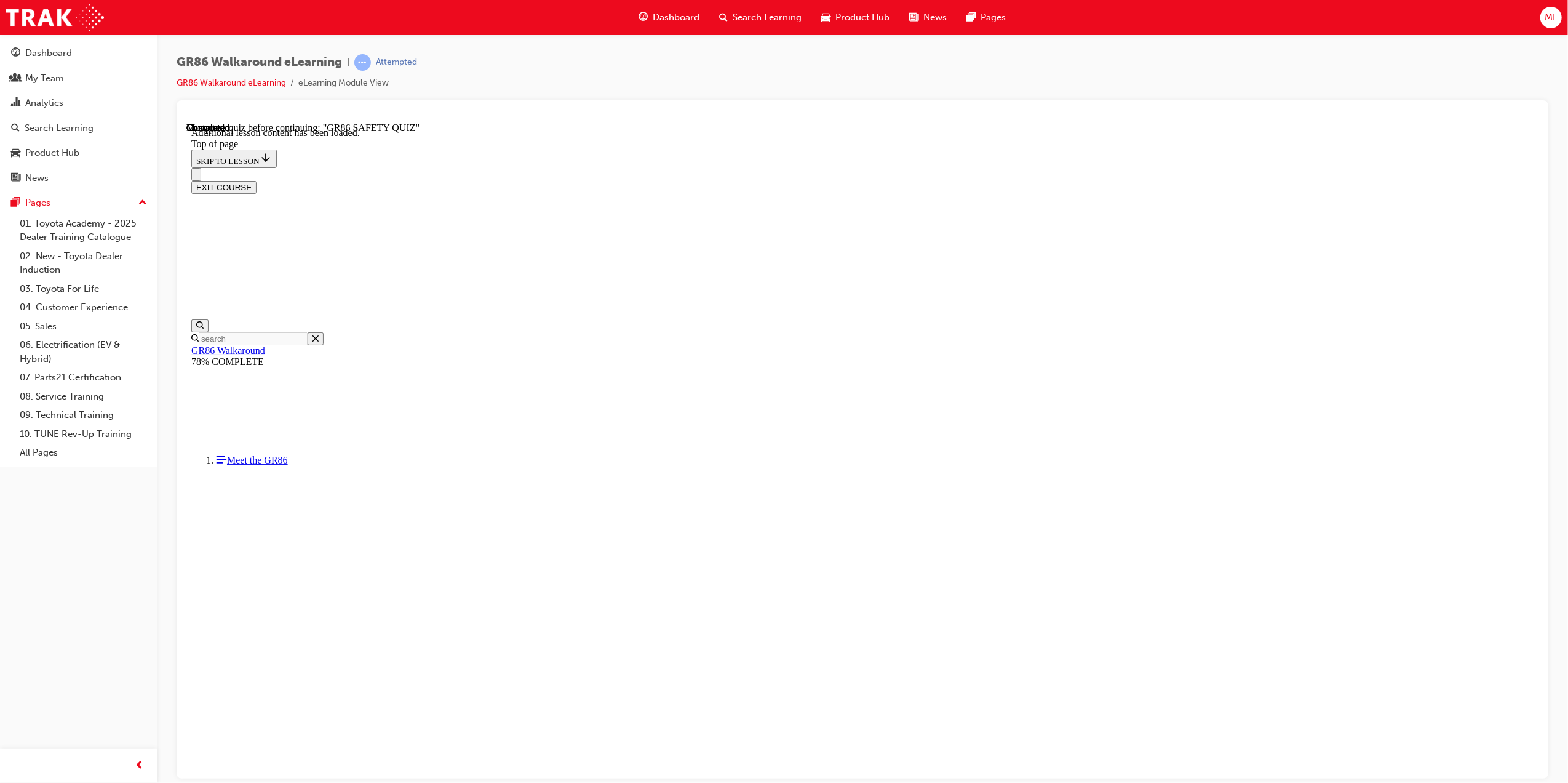
scroll to position [358, 0]
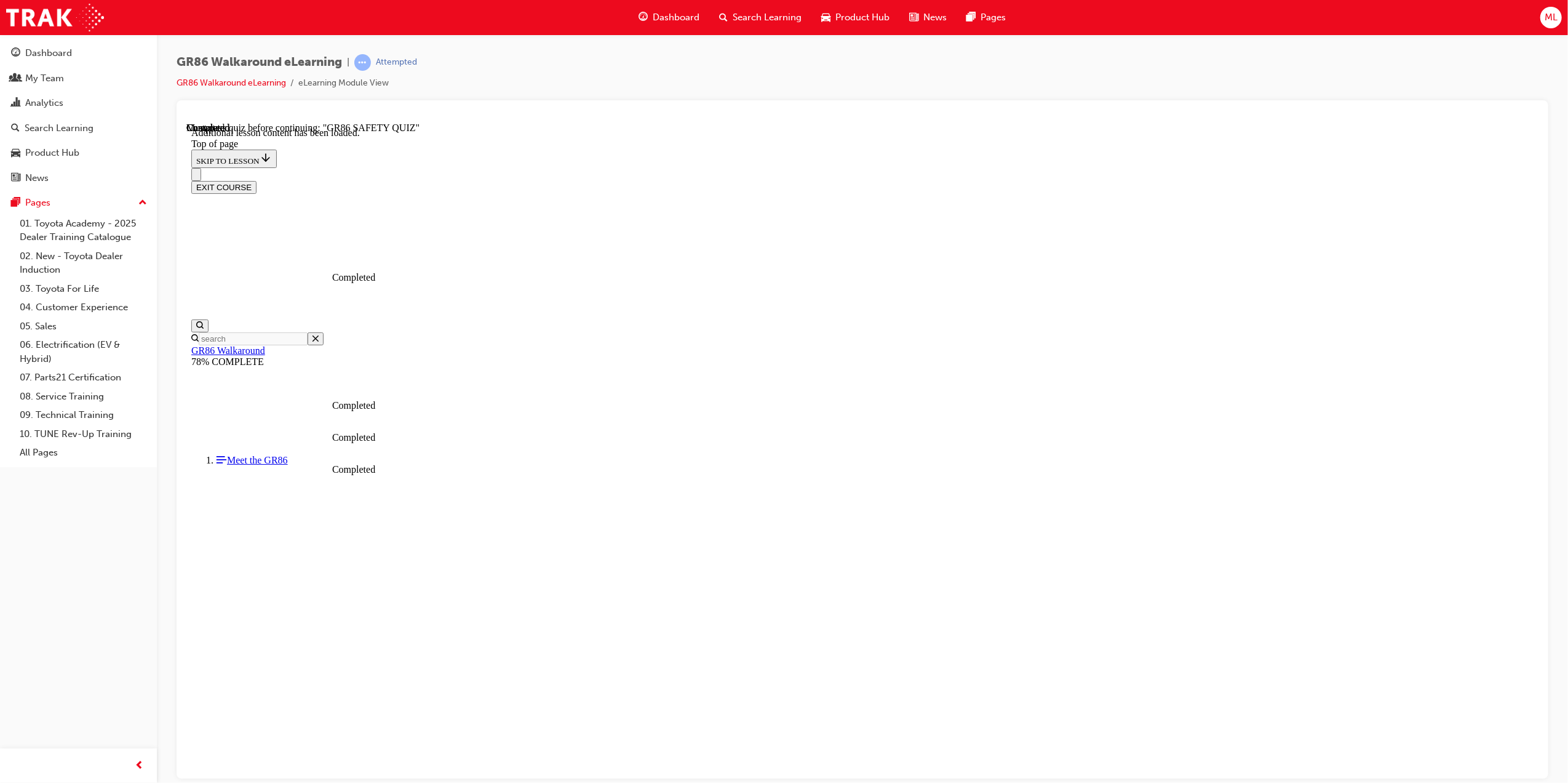
scroll to position [261, 0]
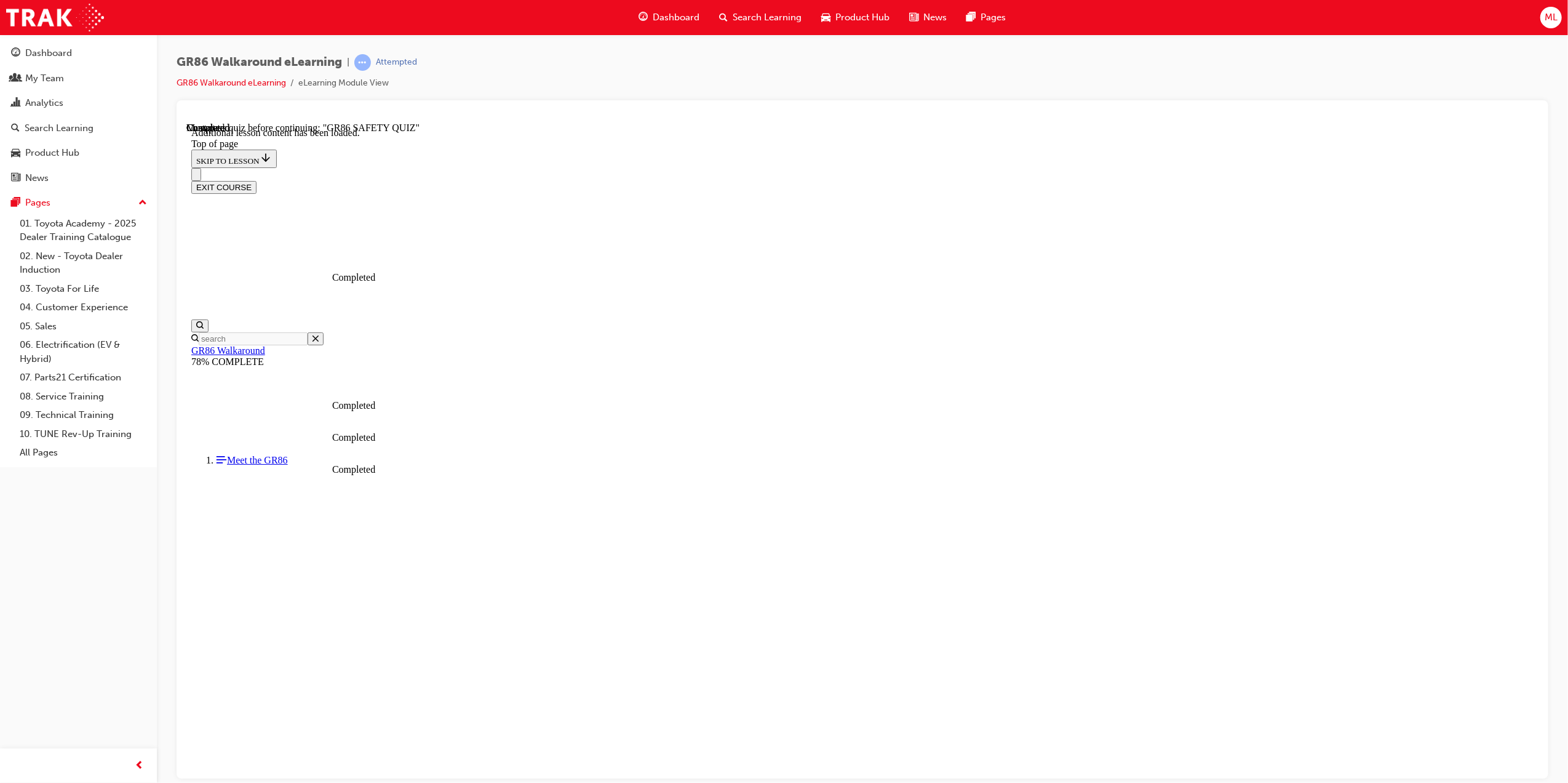
scroll to position [697, 0]
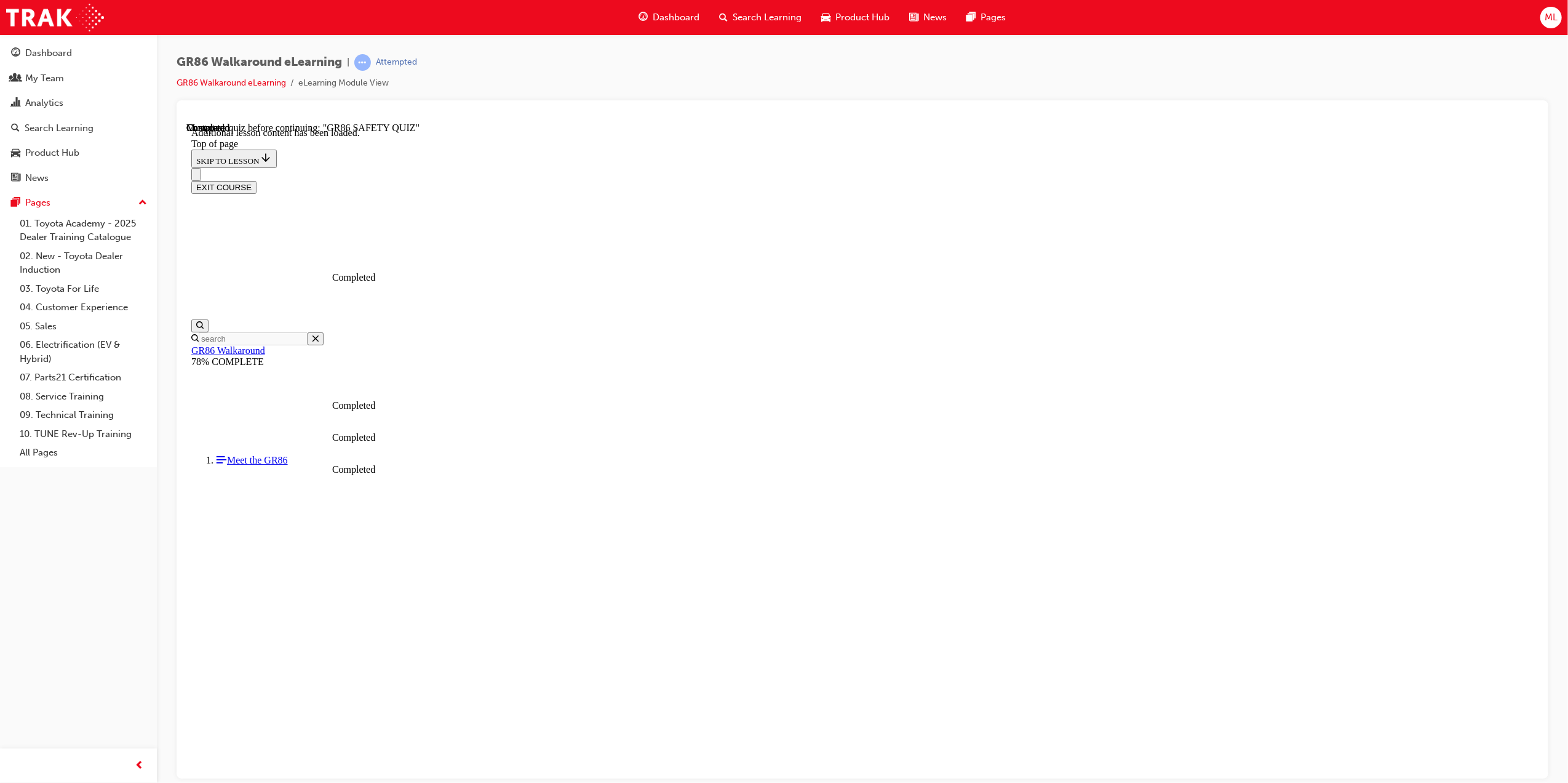
scroll to position [859, 0]
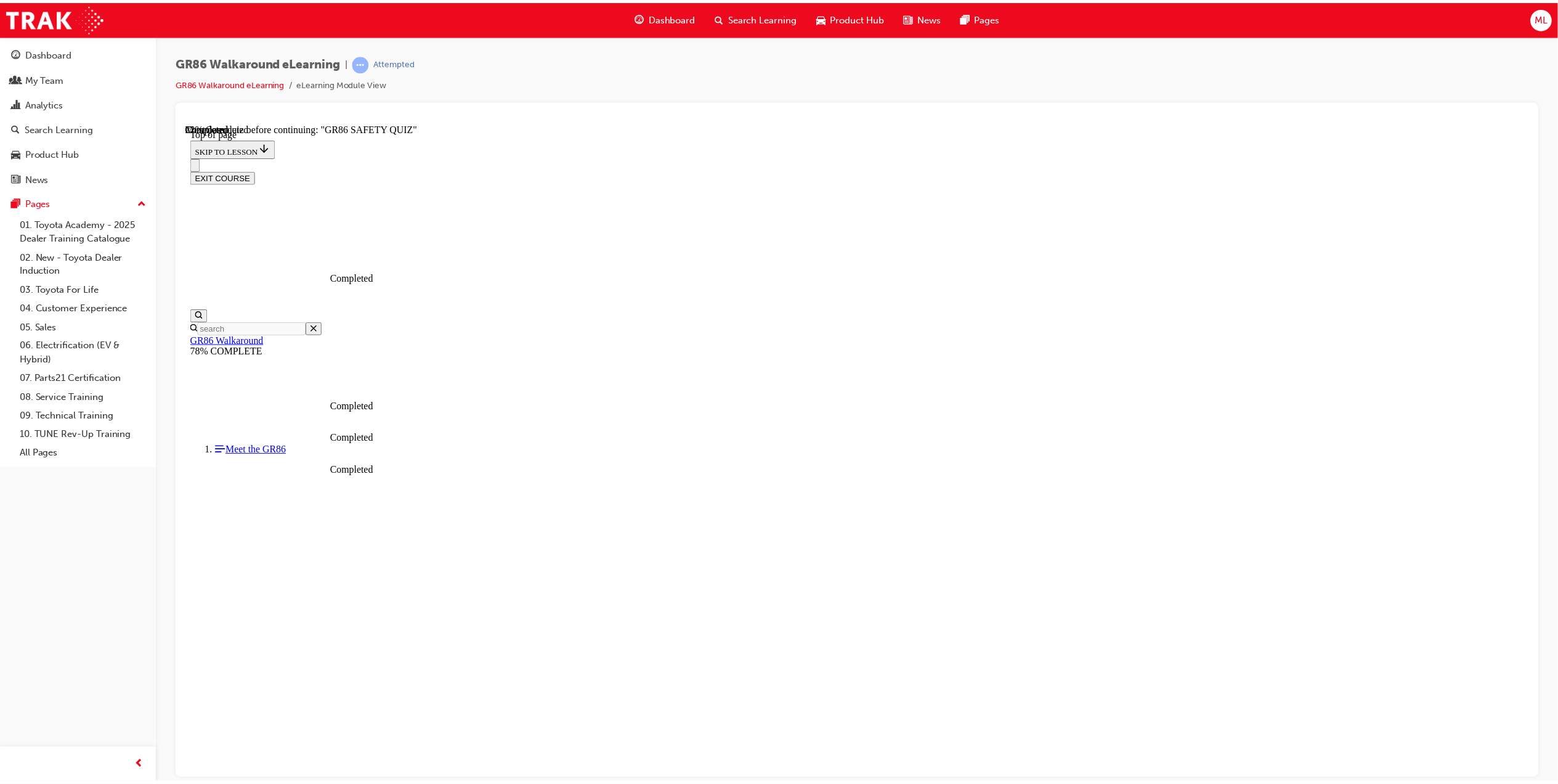
scroll to position [37, 0]
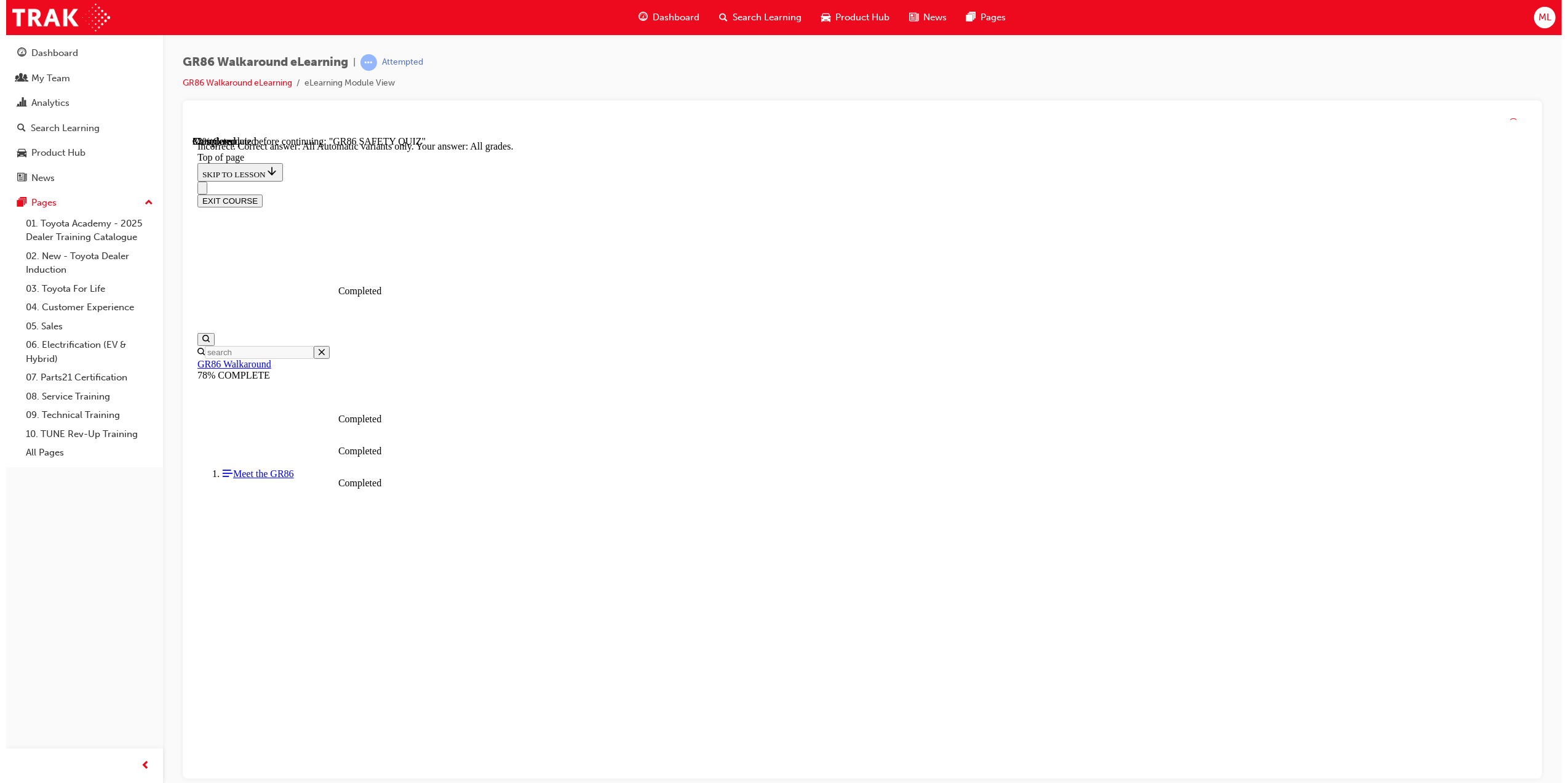
scroll to position [74, 0]
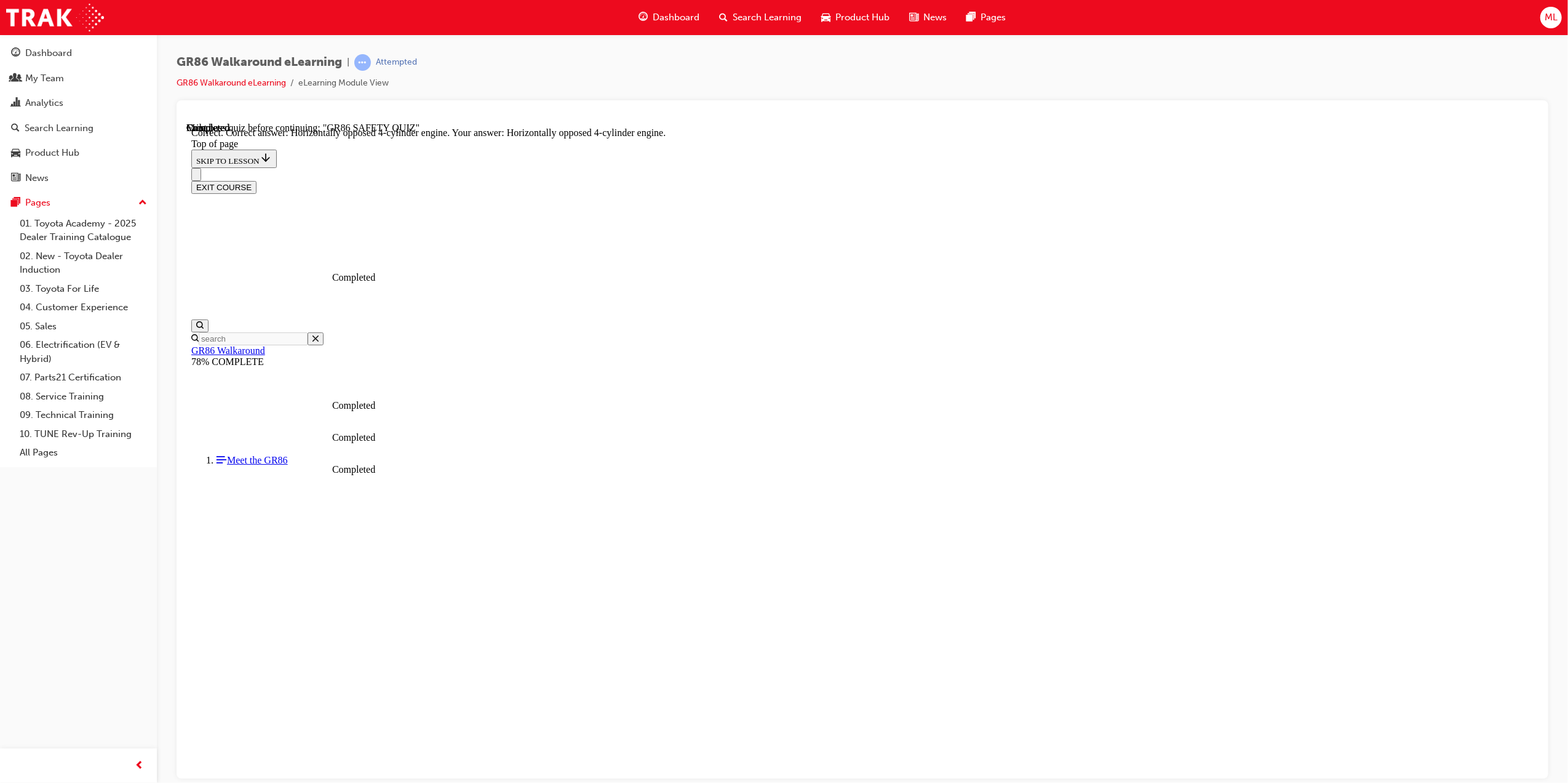
scroll to position [338, 0]
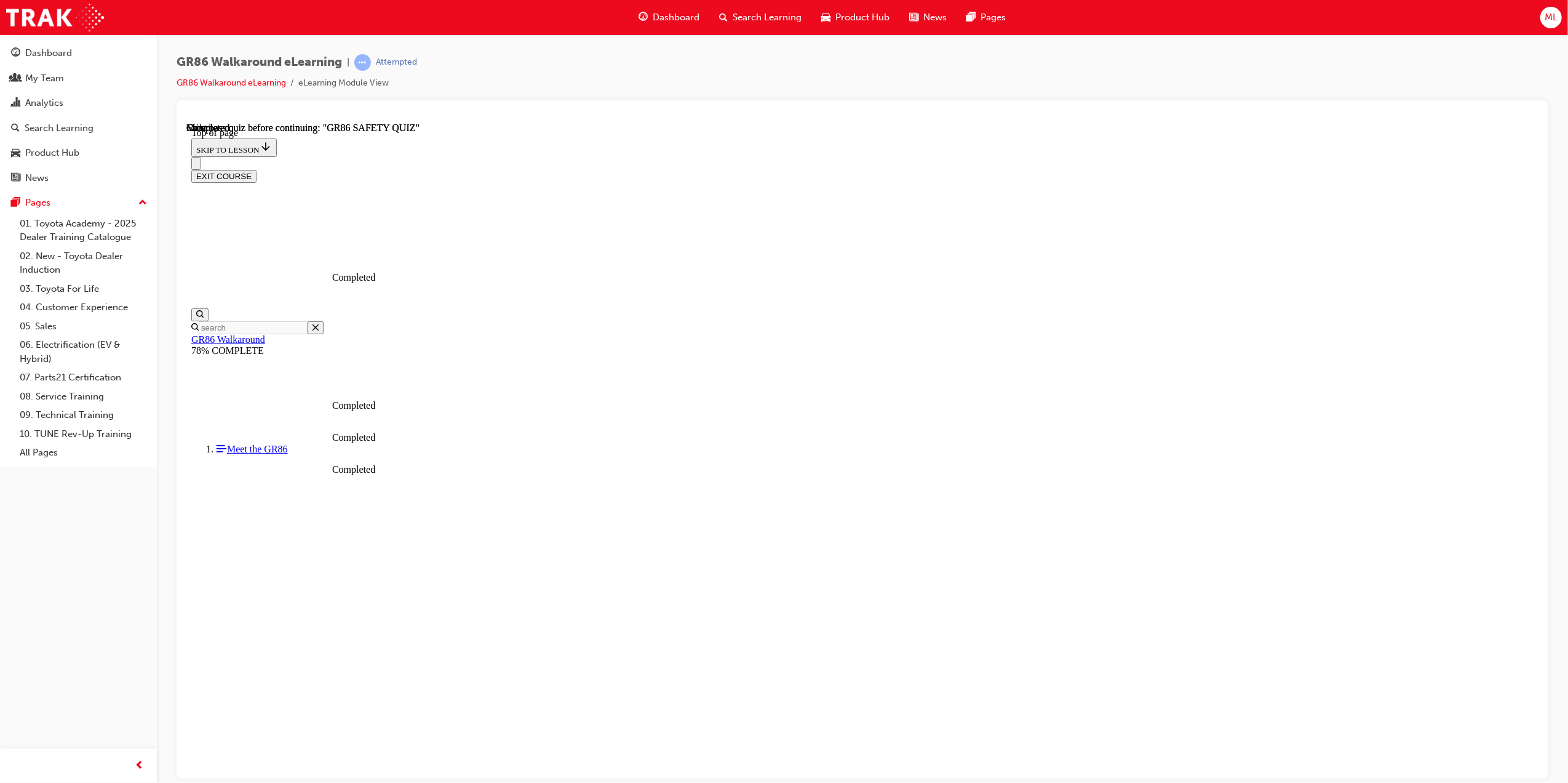
scroll to position [76, 0]
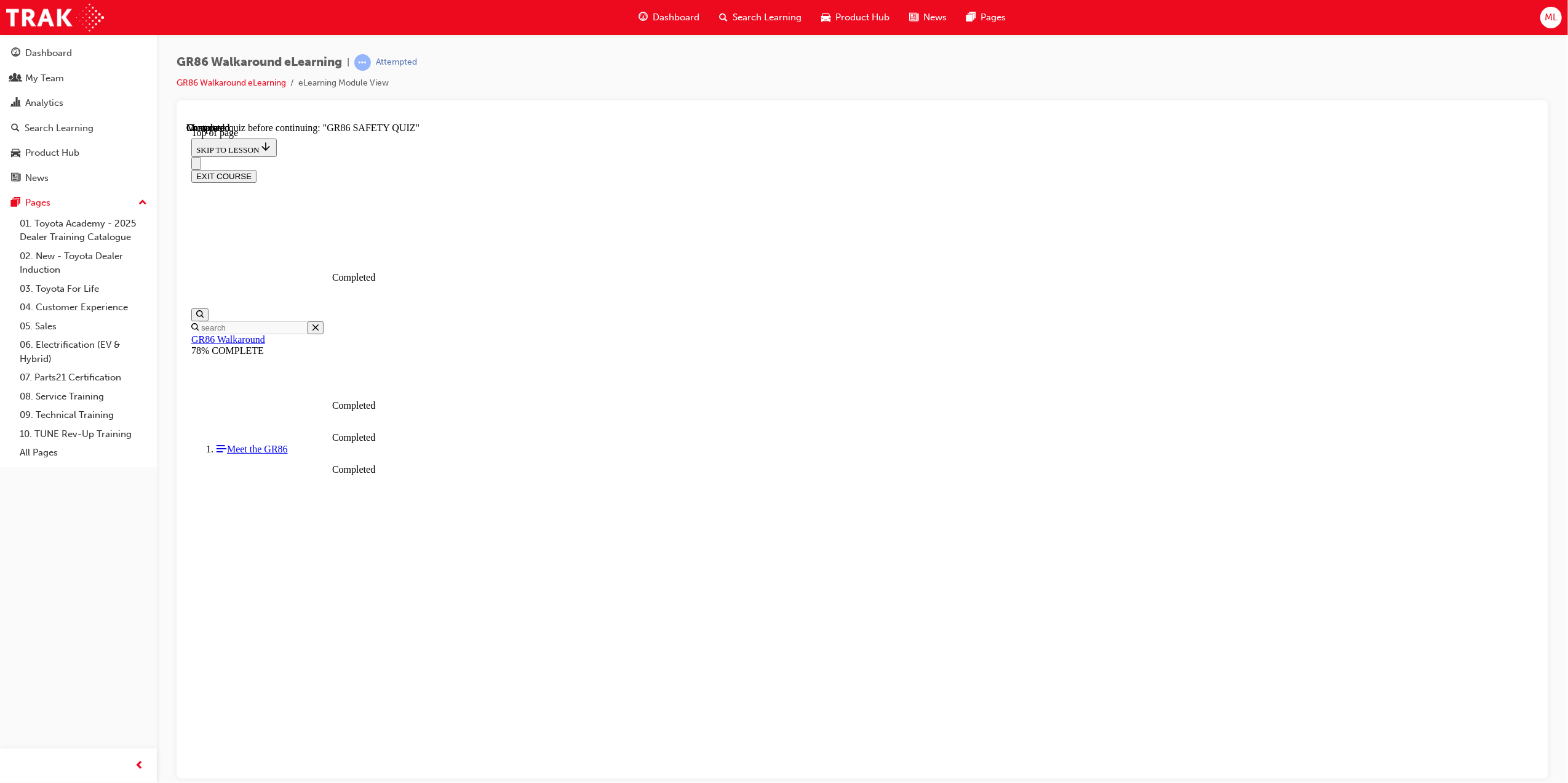
scroll to position [37, 0]
drag, startPoint x: 902, startPoint y: 640, endPoint x: 902, endPoint y: 617, distance: 23.0
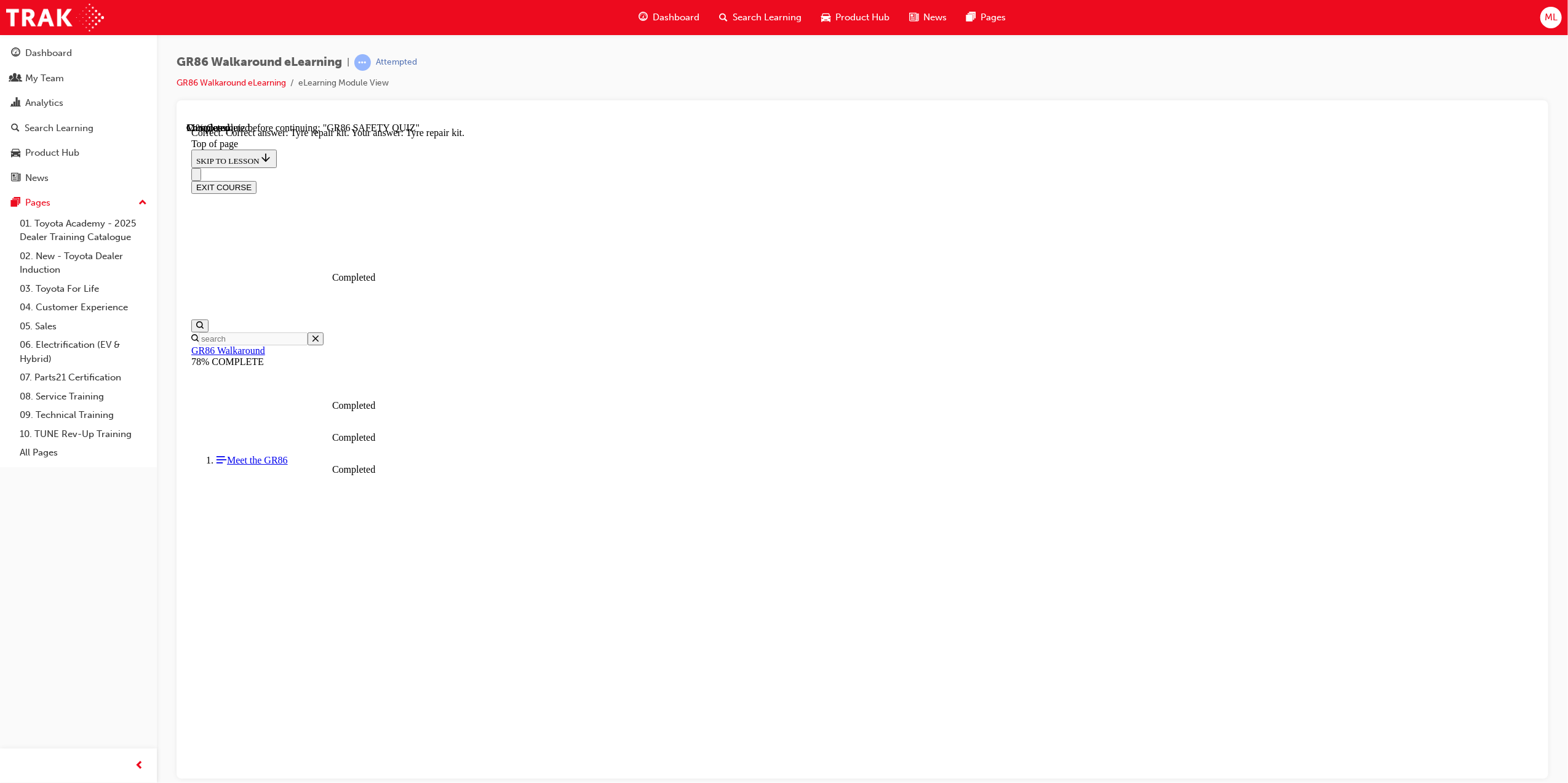
scroll to position [38, 0]
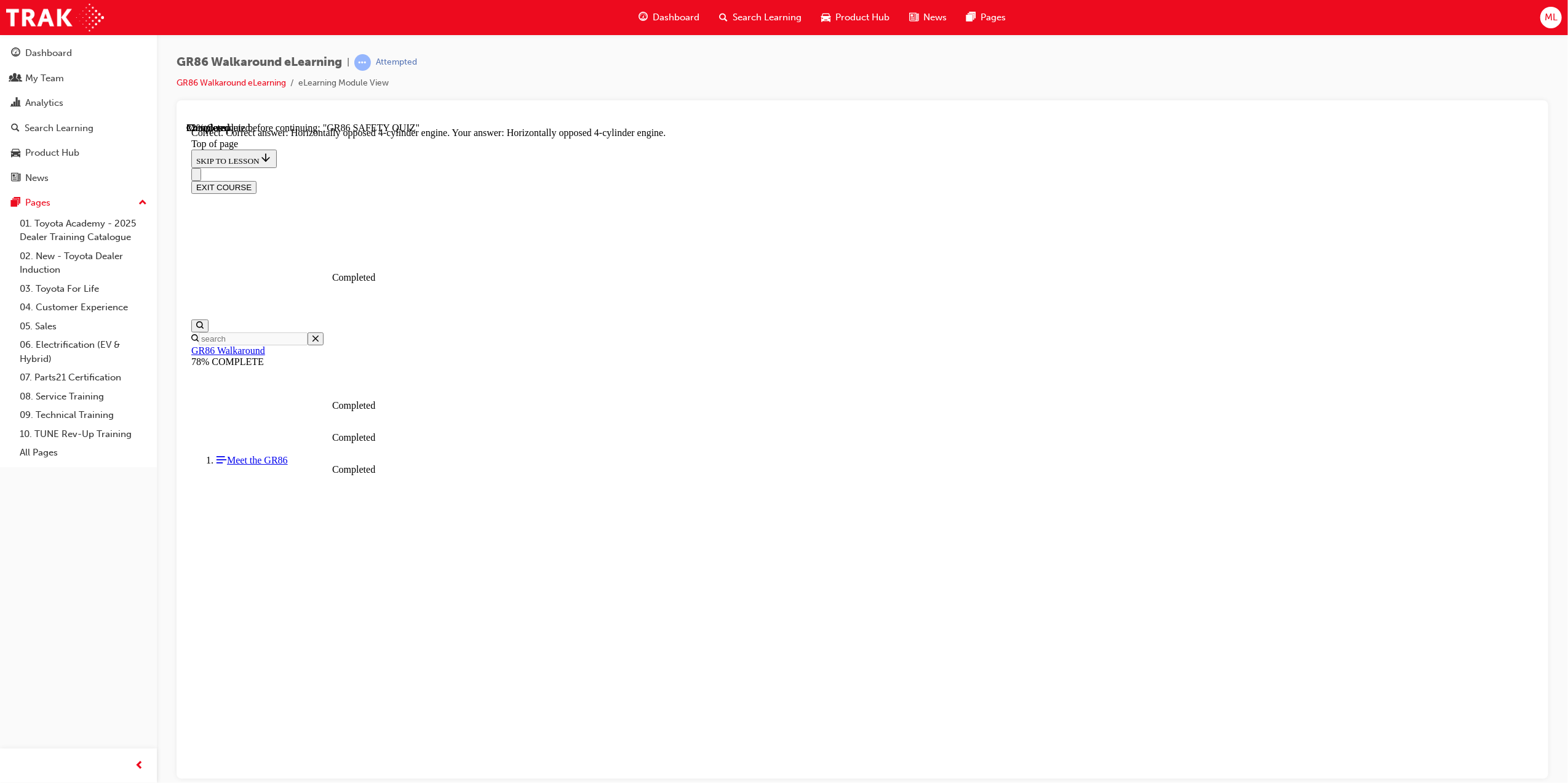
scroll to position [338, 0]
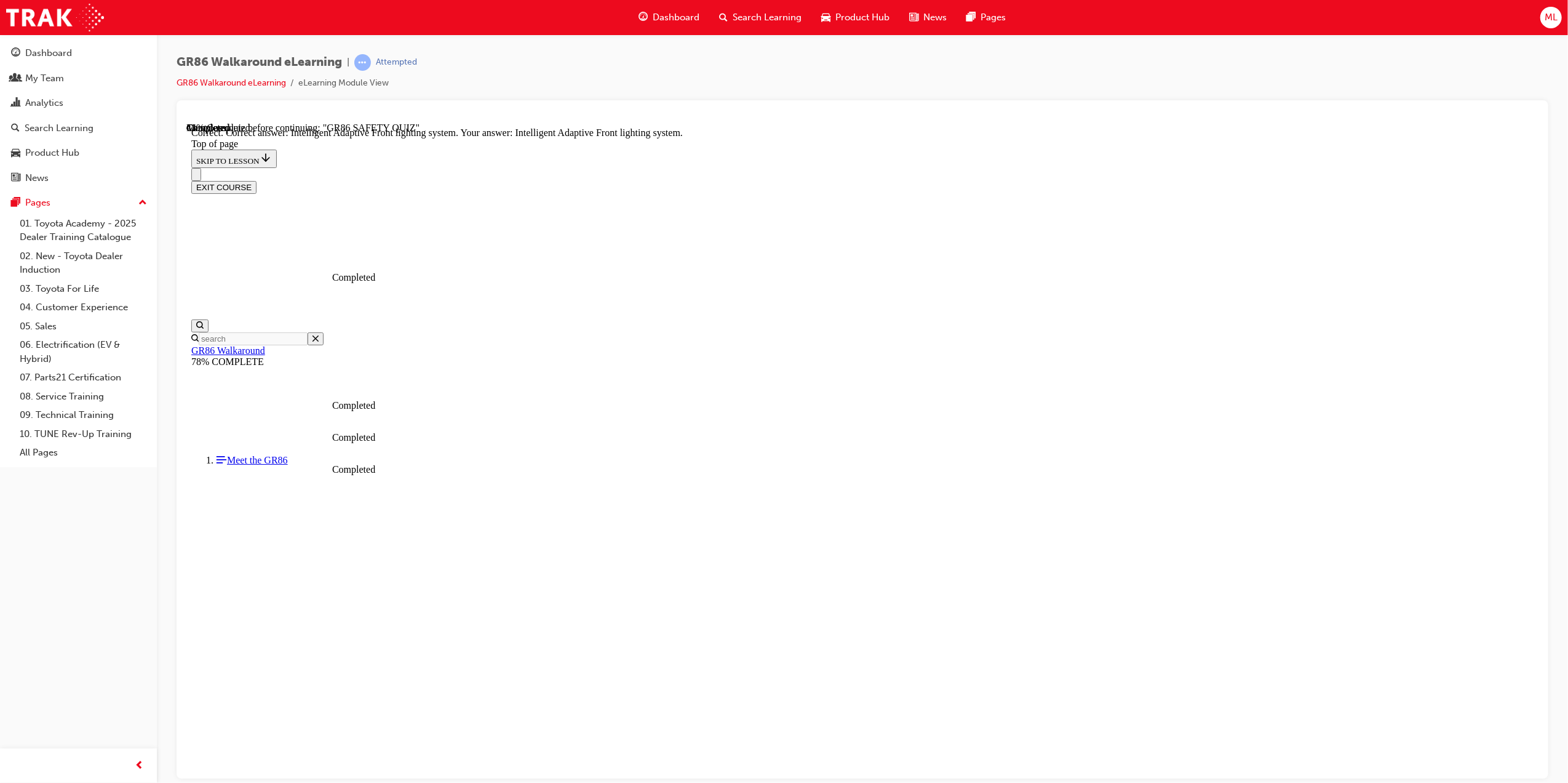
scroll to position [254, 0]
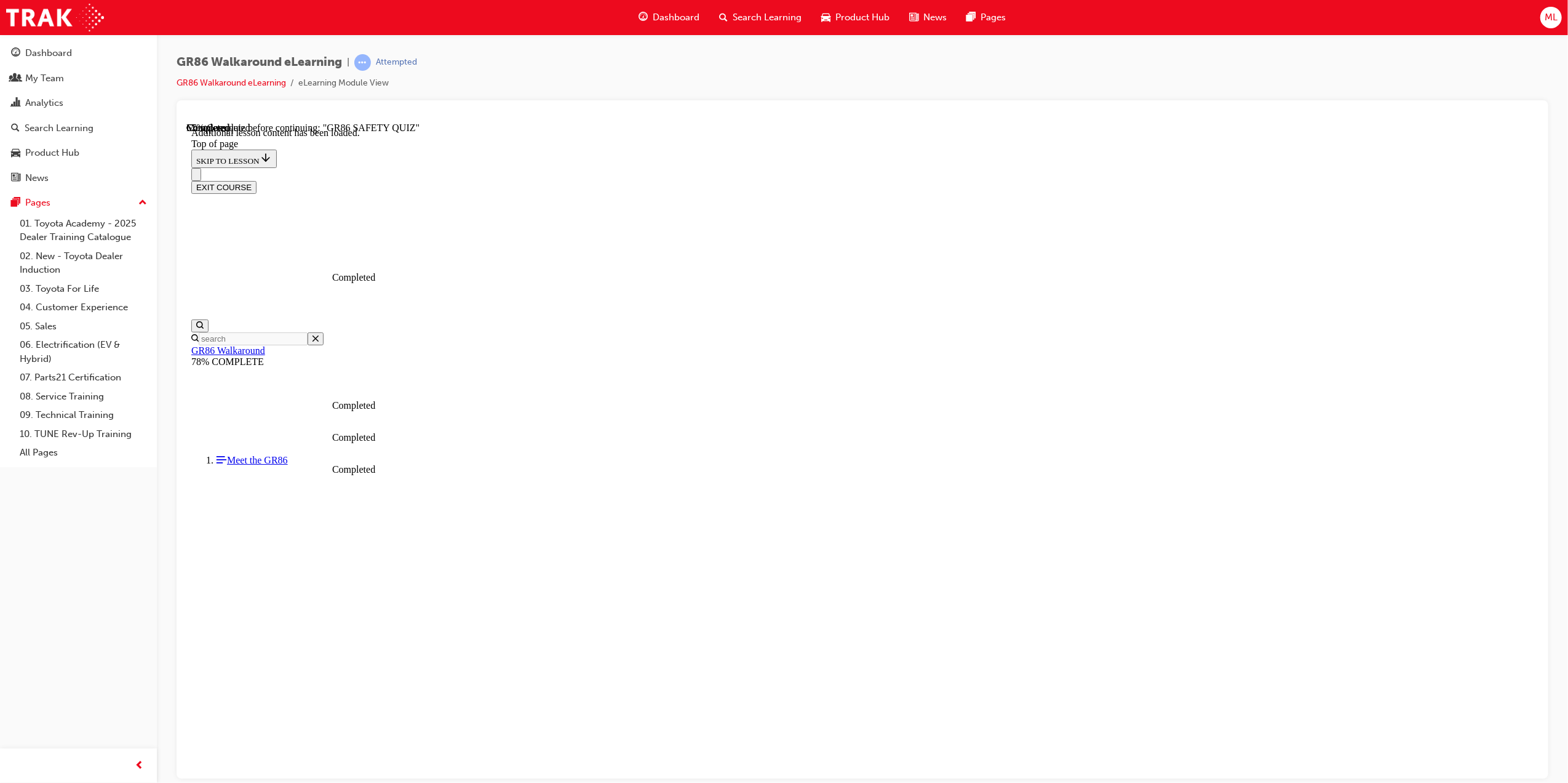
scroll to position [38, 0]
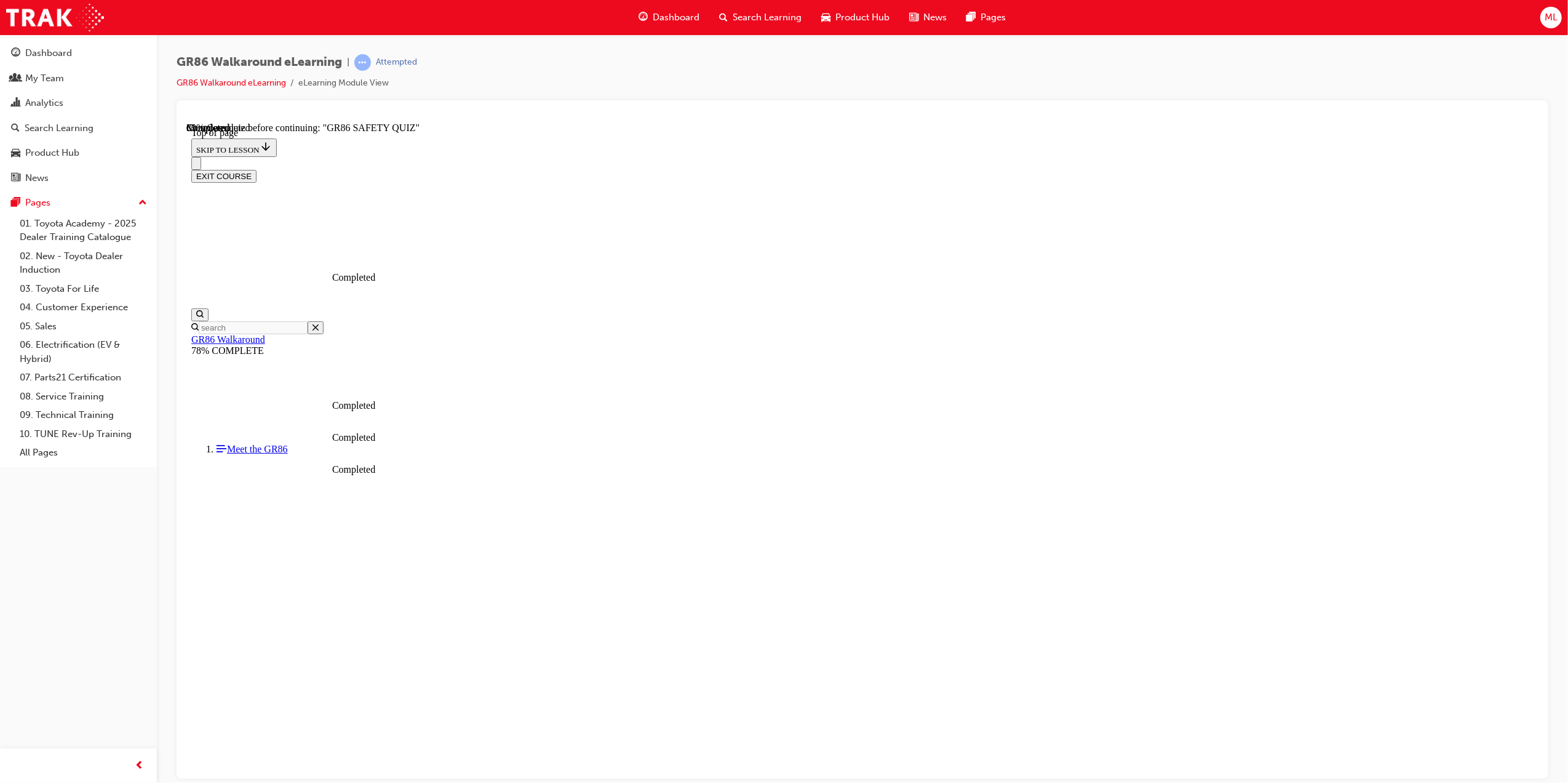
scroll to position [38, 0]
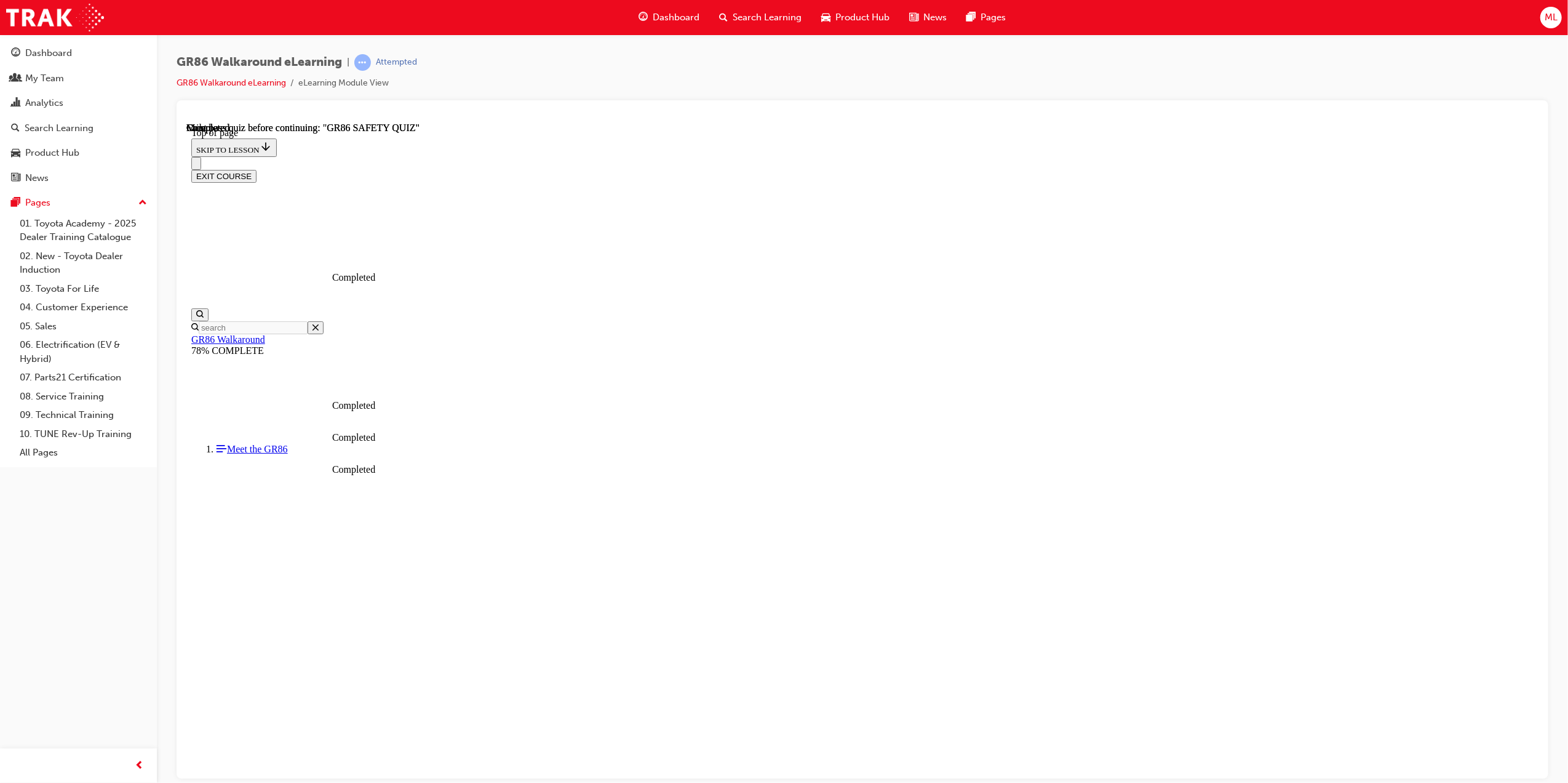
scroll to position [38, 0]
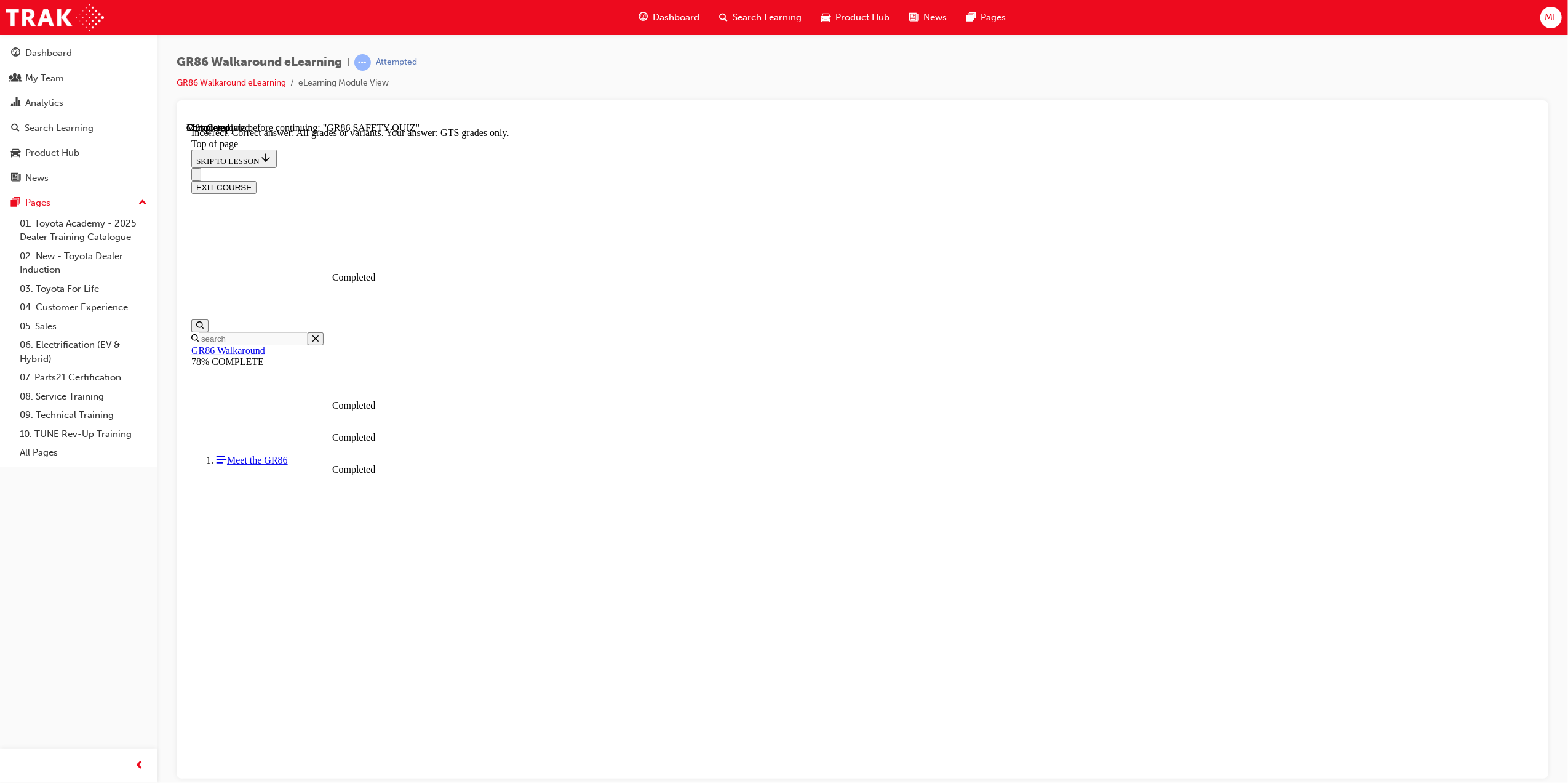
scroll to position [38, 0]
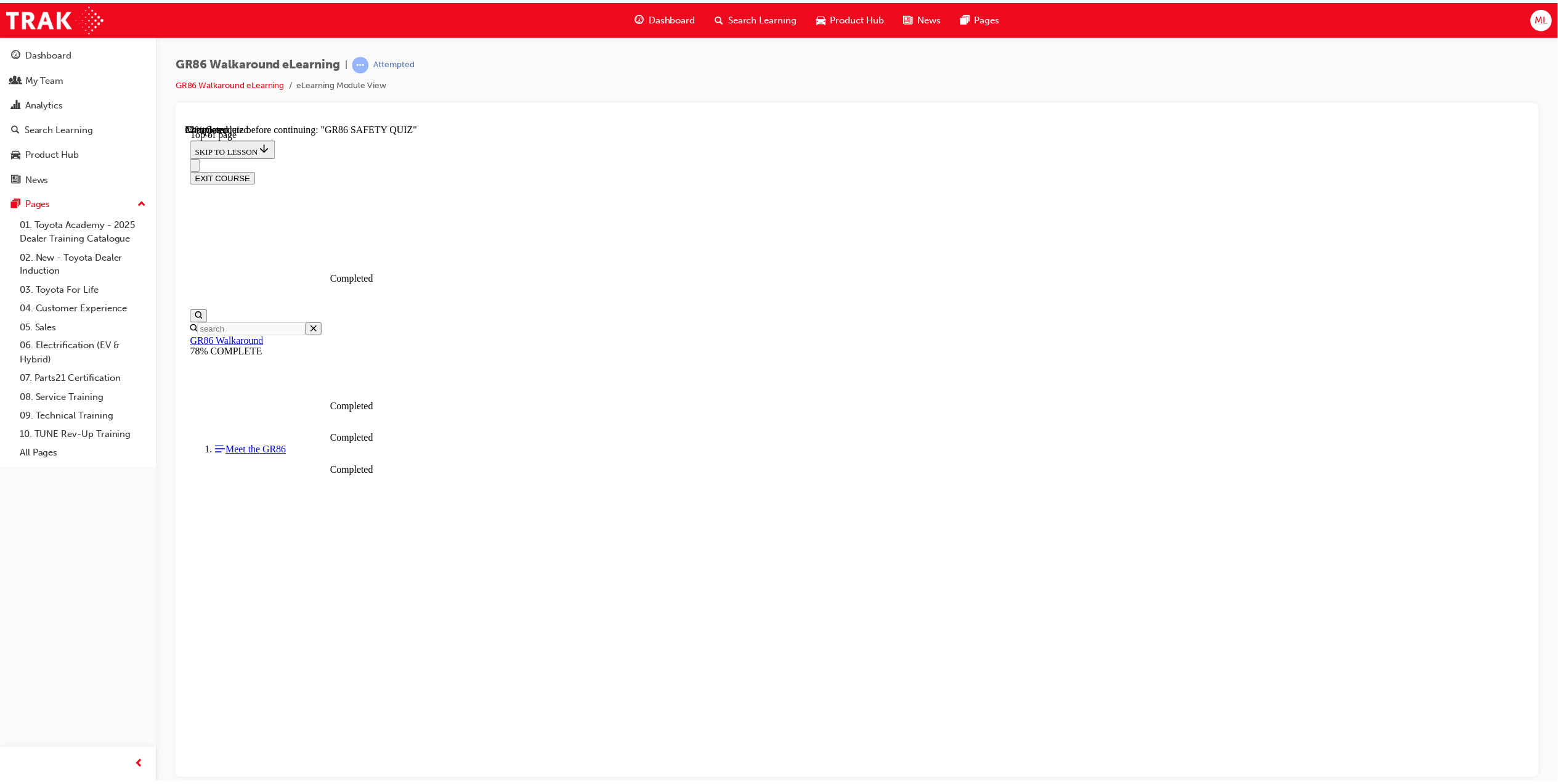
scroll to position [37, 0]
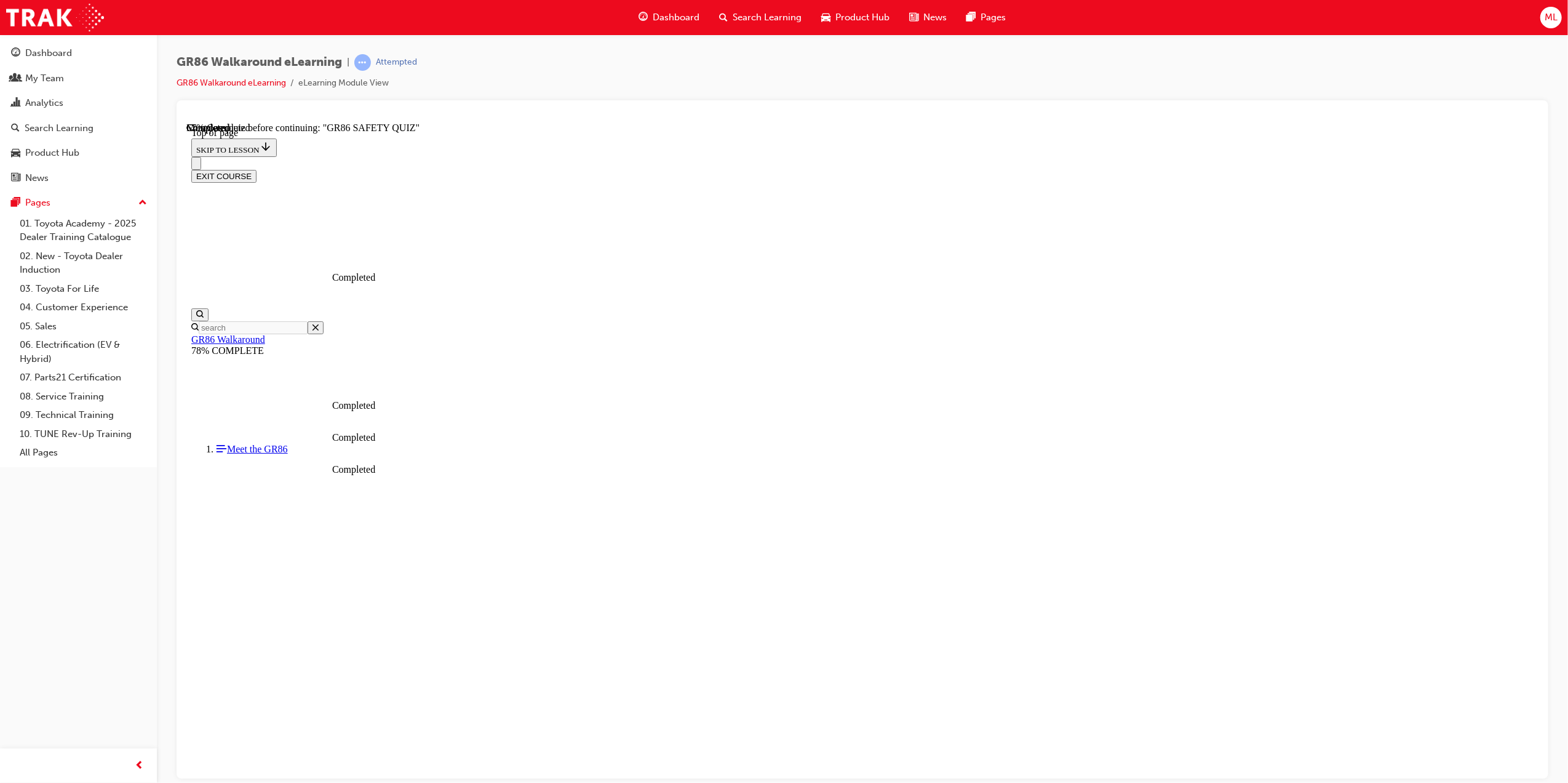
scroll to position [298, 0]
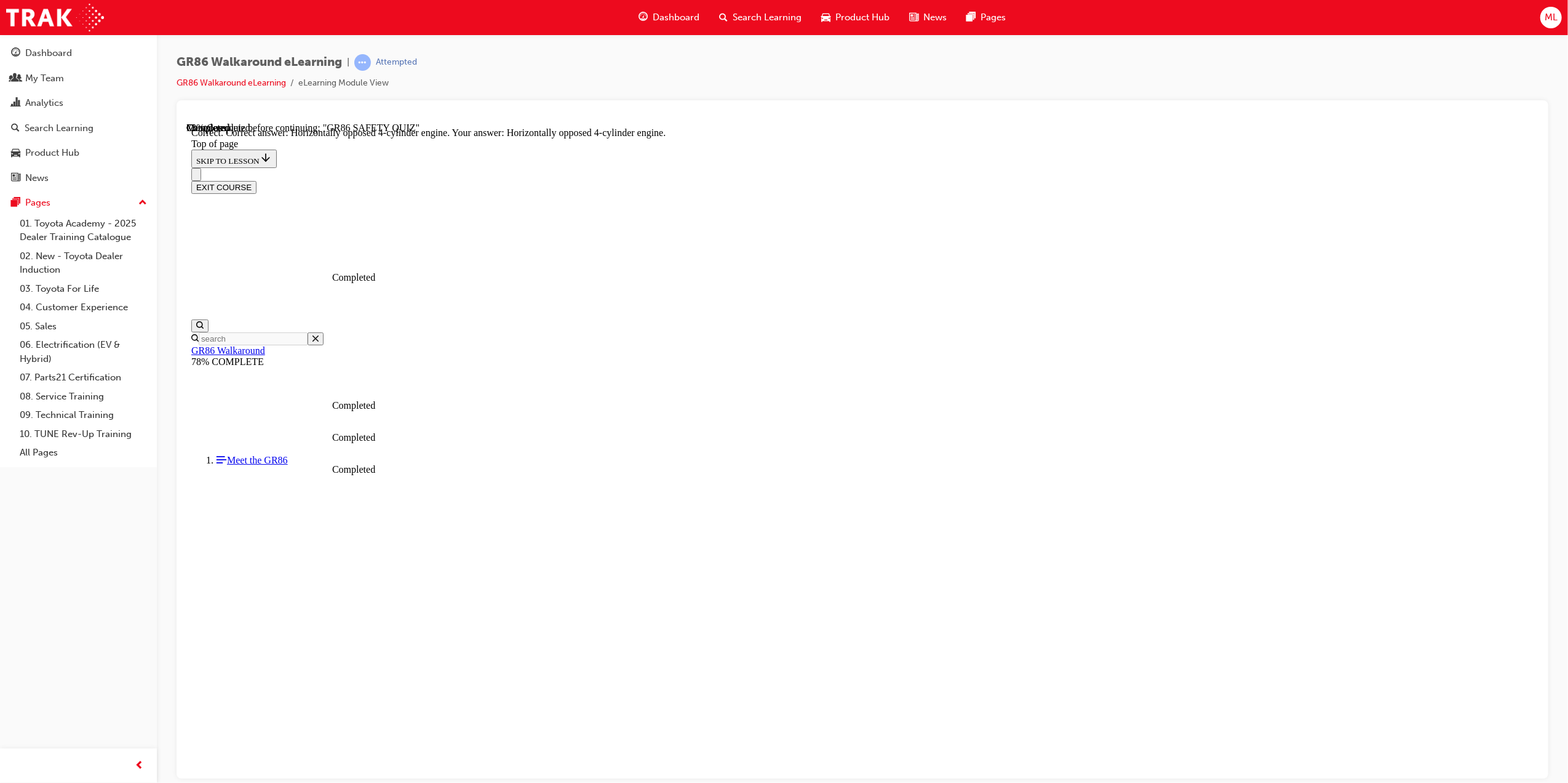
scroll to position [338, 0]
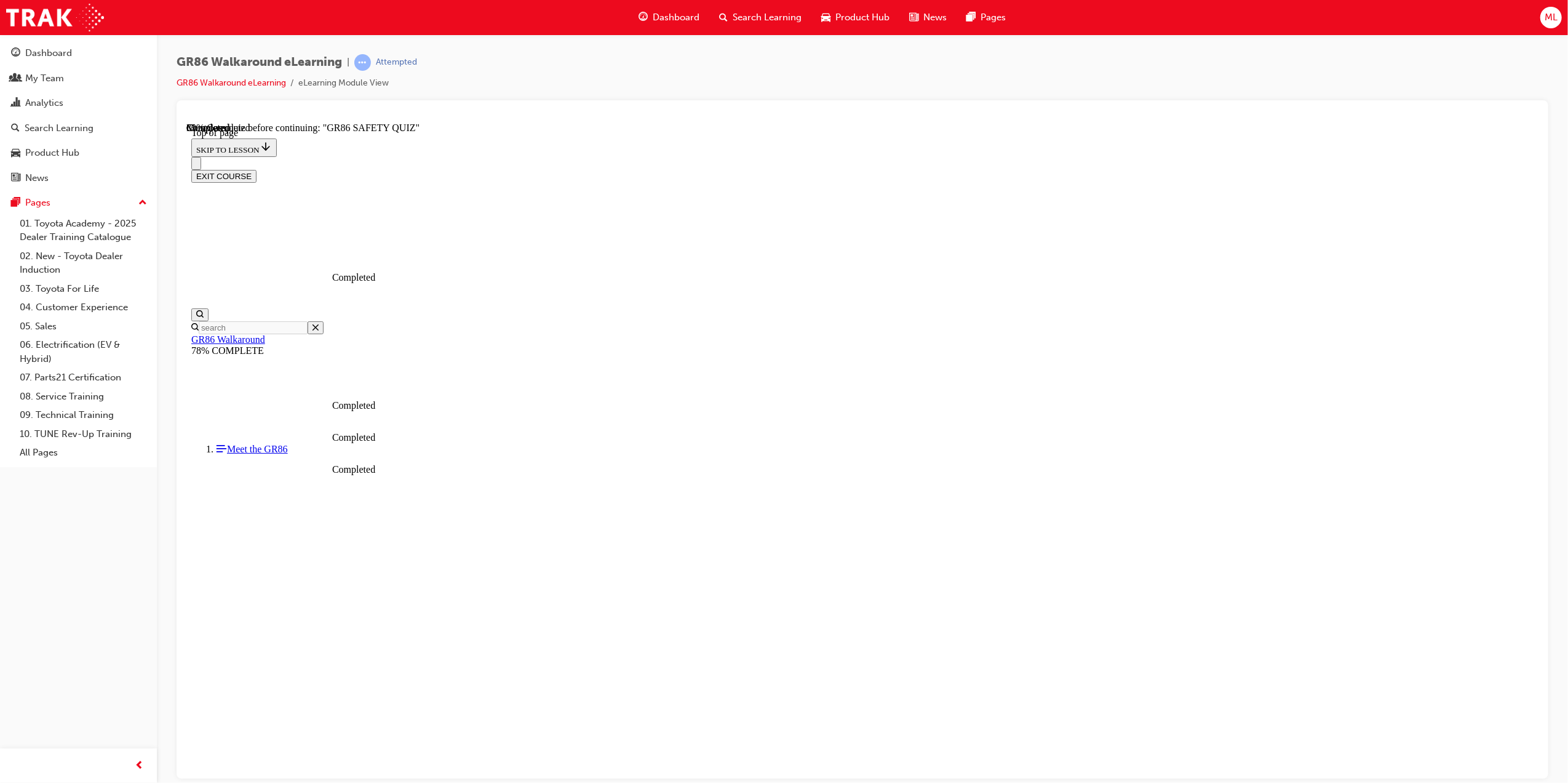
scroll to position [215, 0]
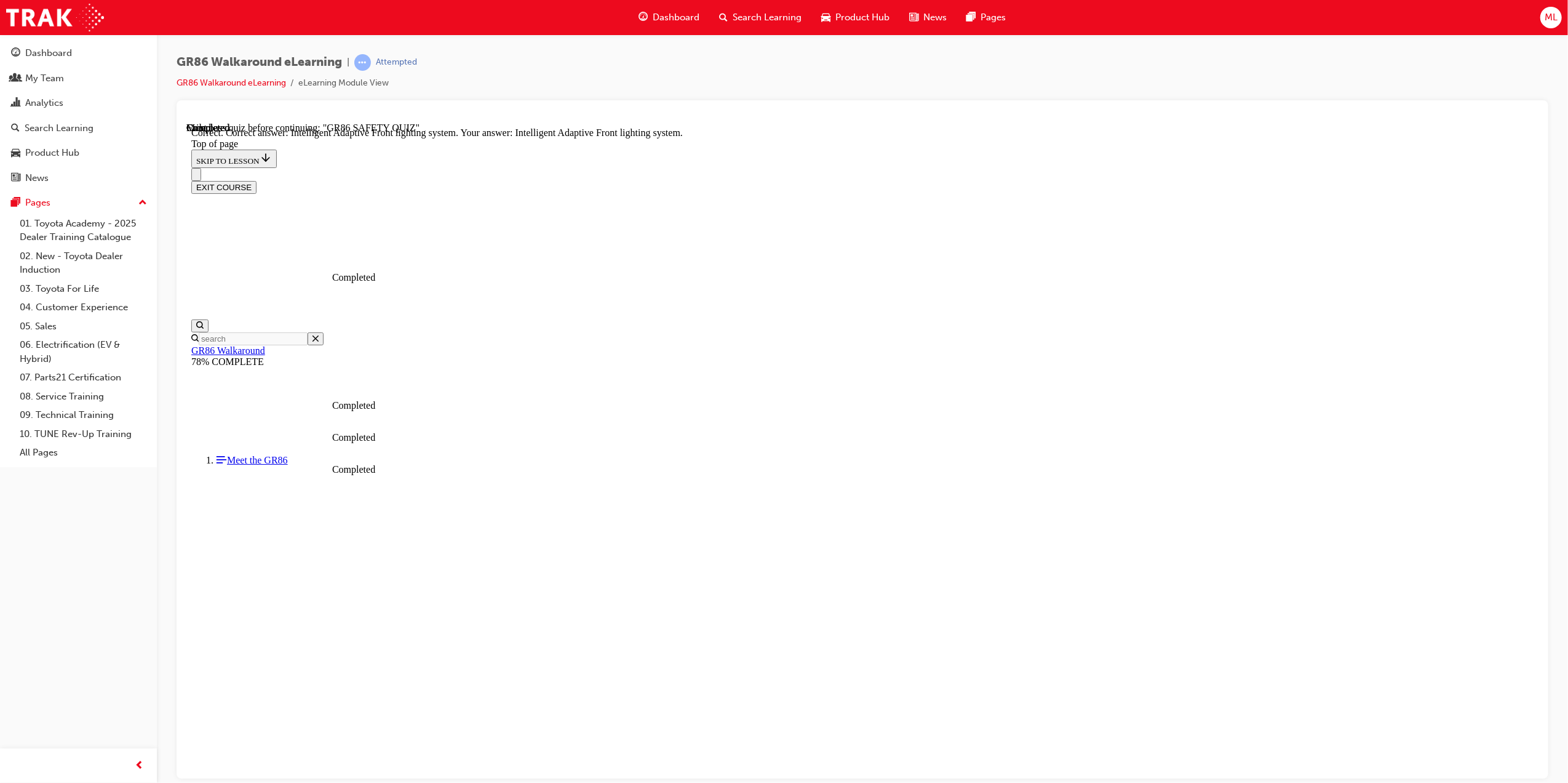
scroll to position [254, 0]
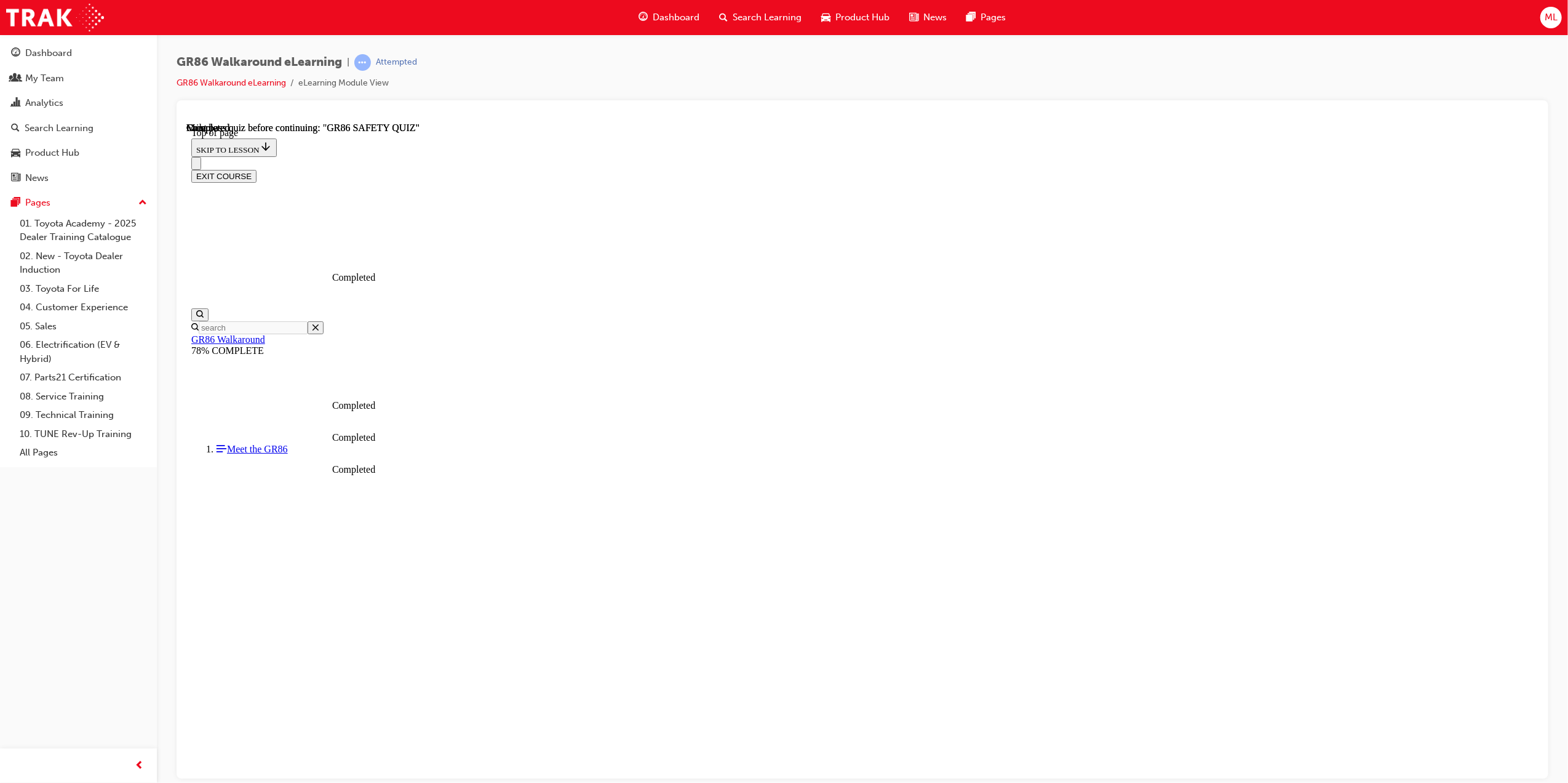
scroll to position [76, 0]
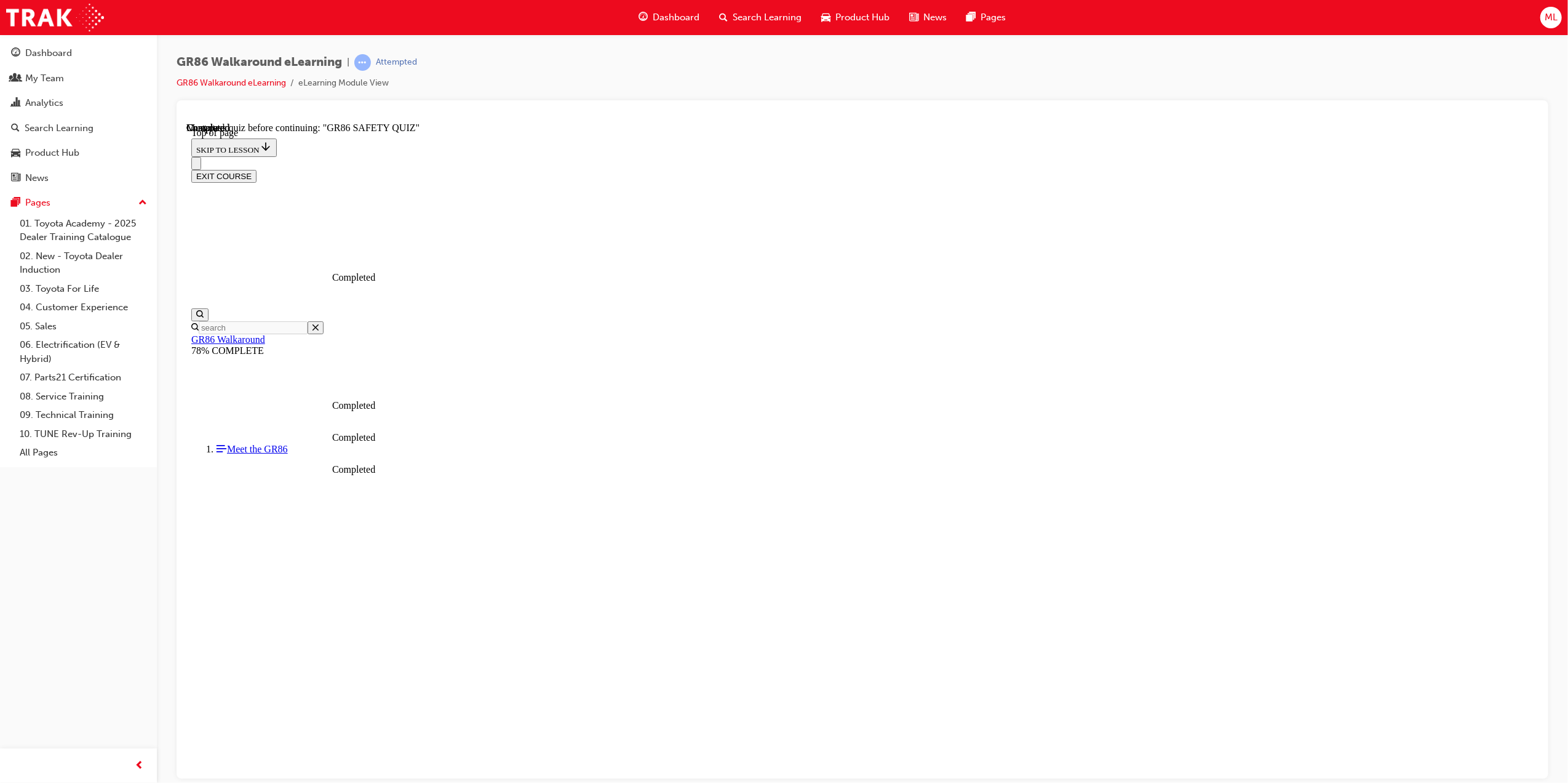
scroll to position [37, 0]
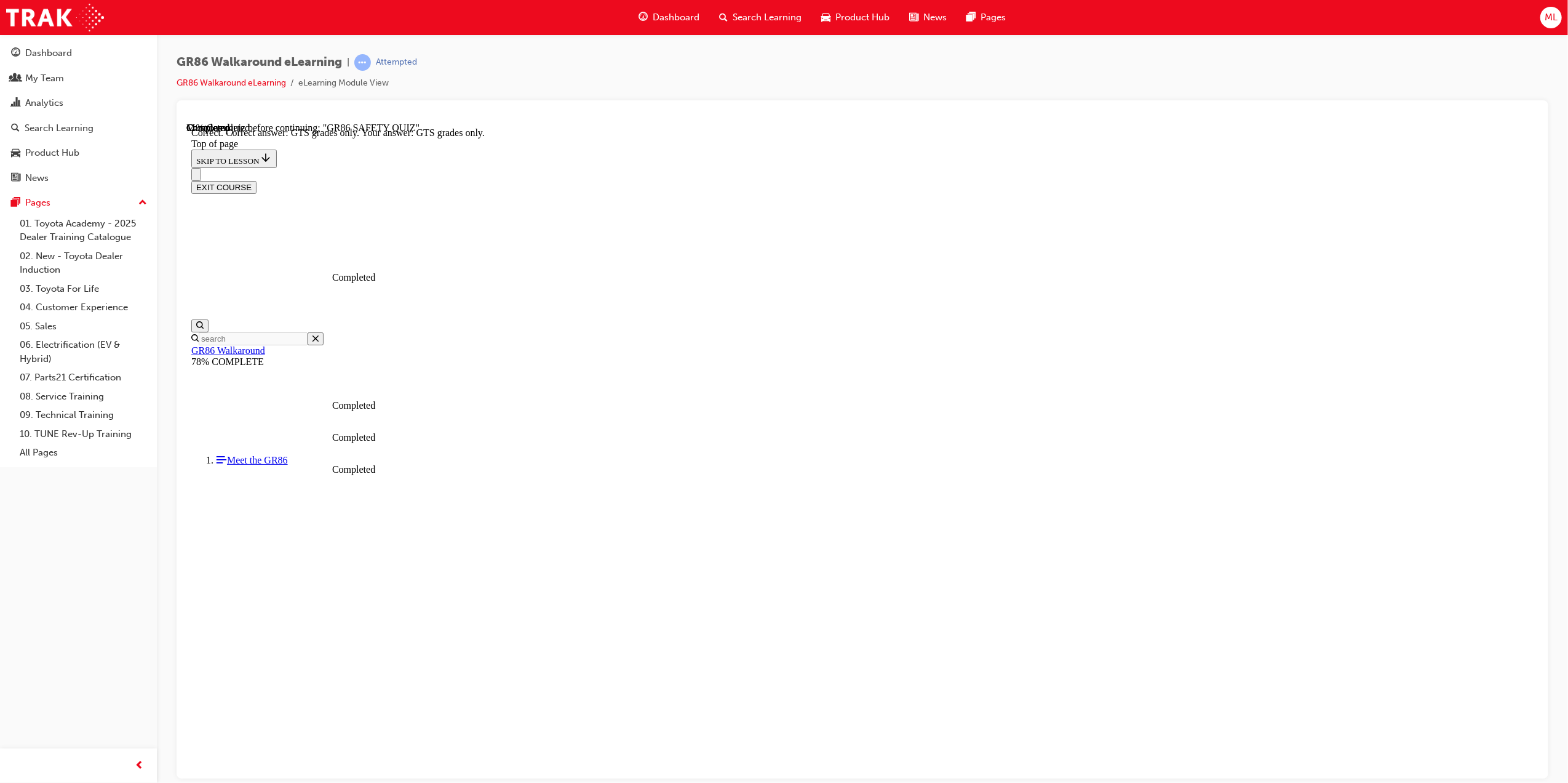
scroll to position [37, 0]
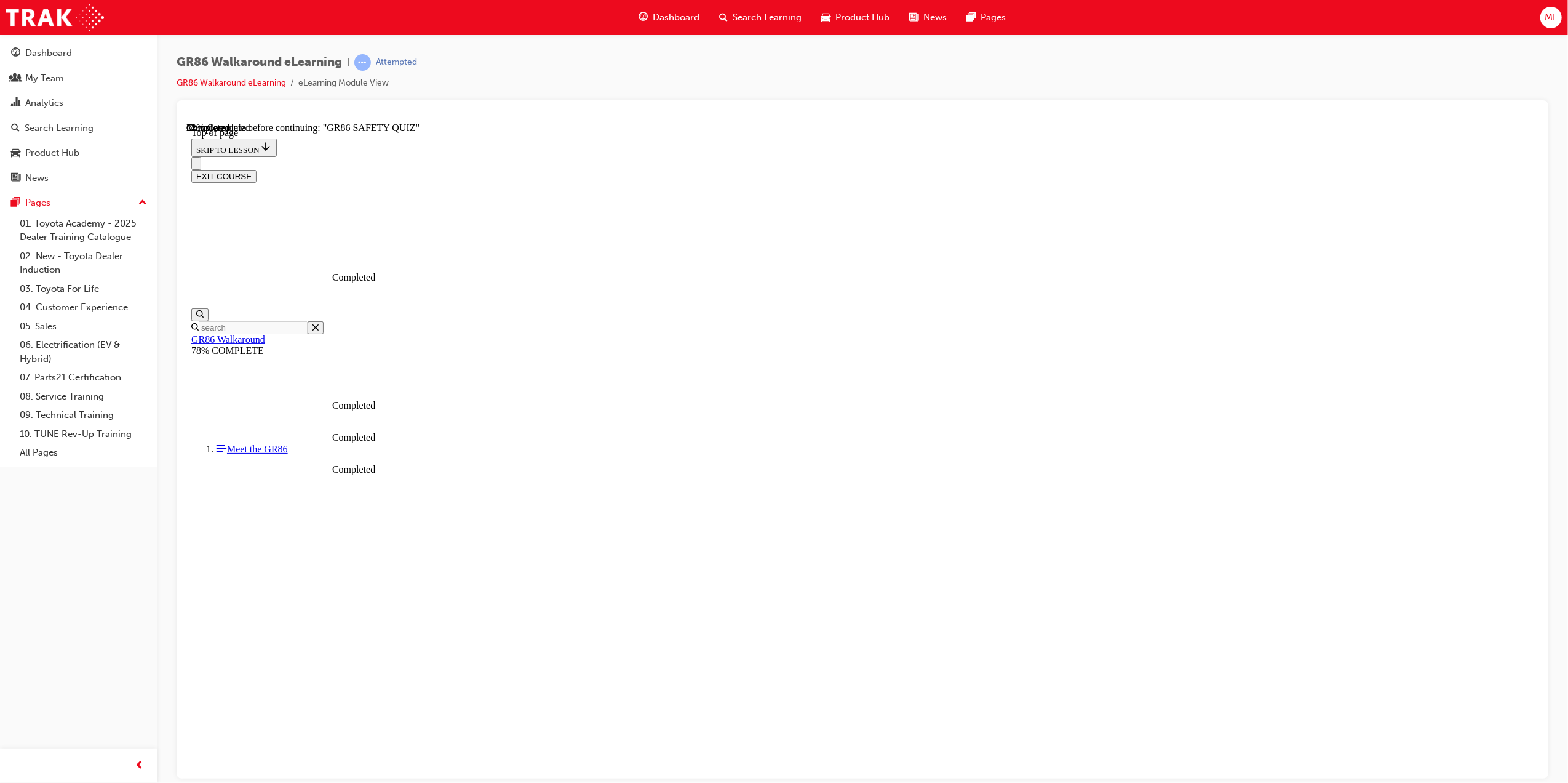
scroll to position [37, 0]
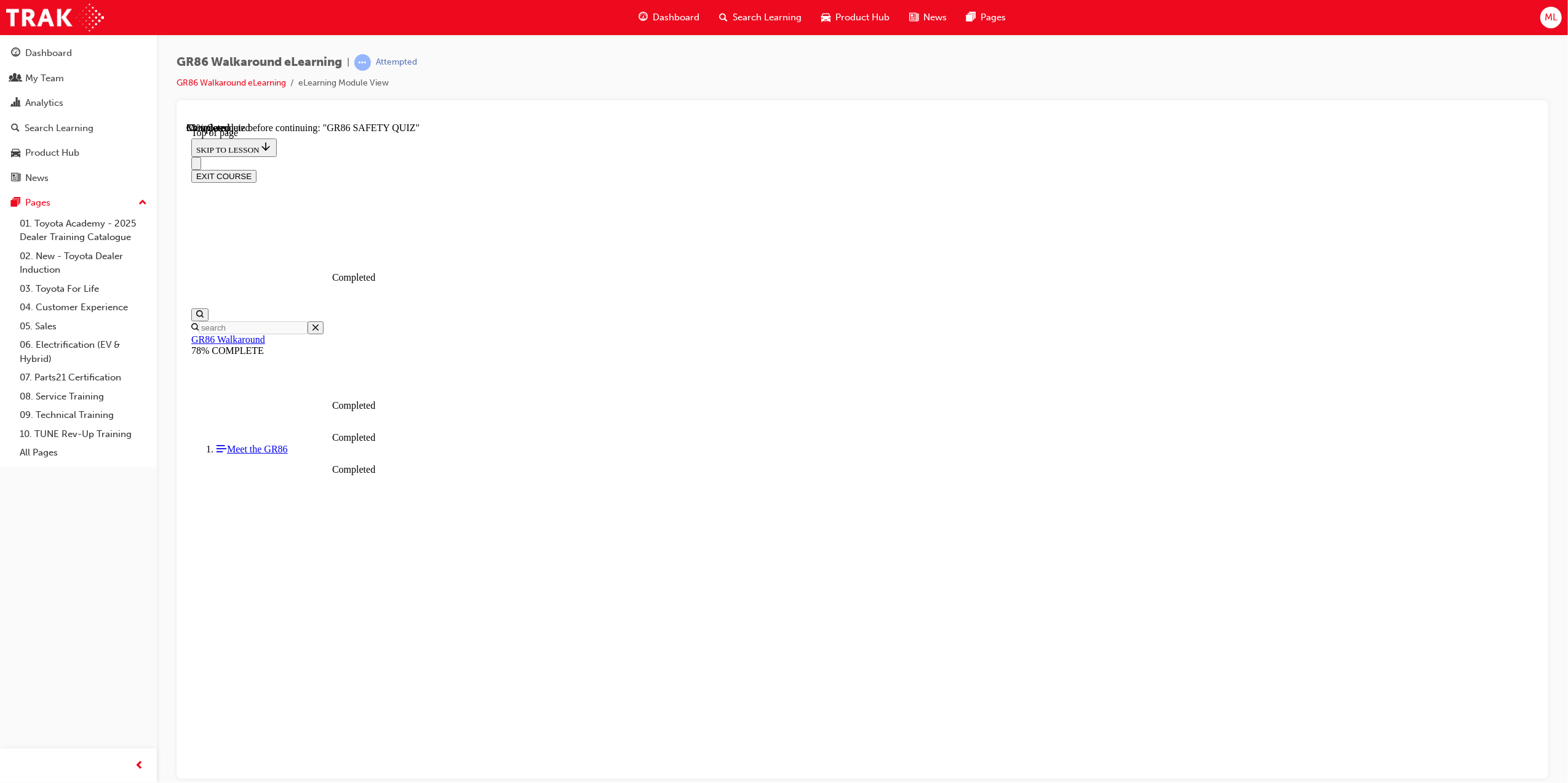
scroll to position [284, 0]
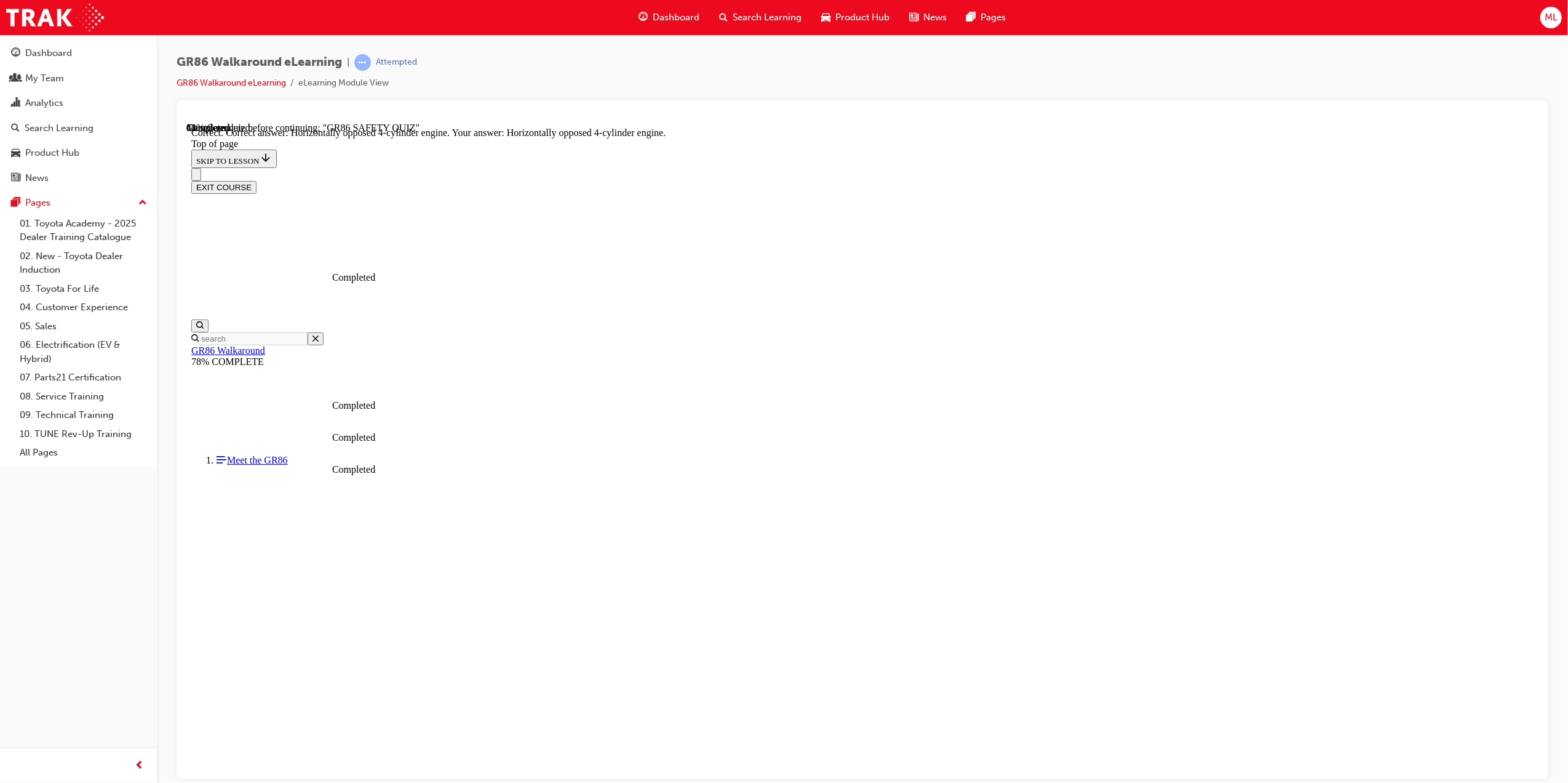
scroll to position [338, 0]
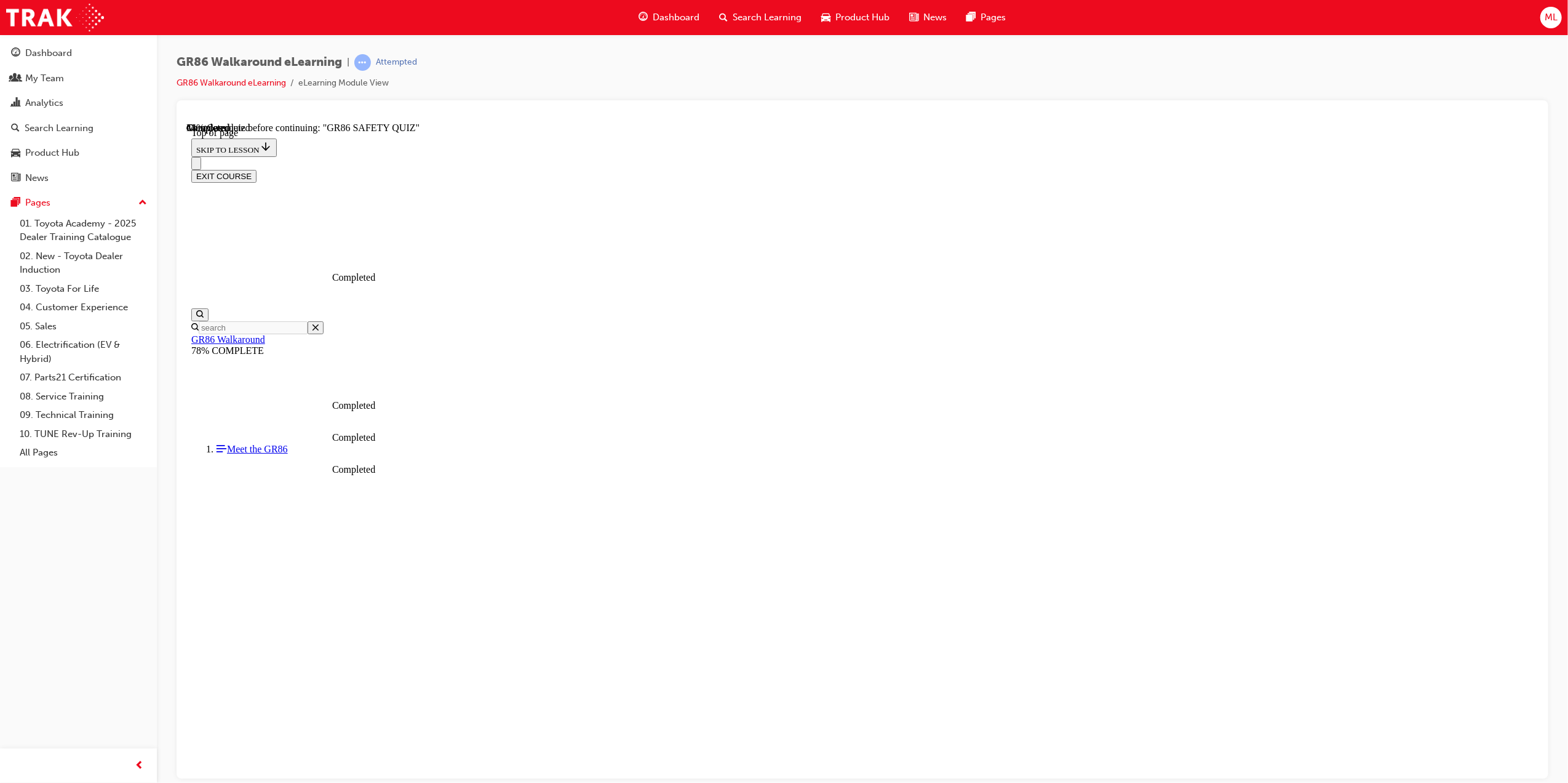
scroll to position [37, 0]
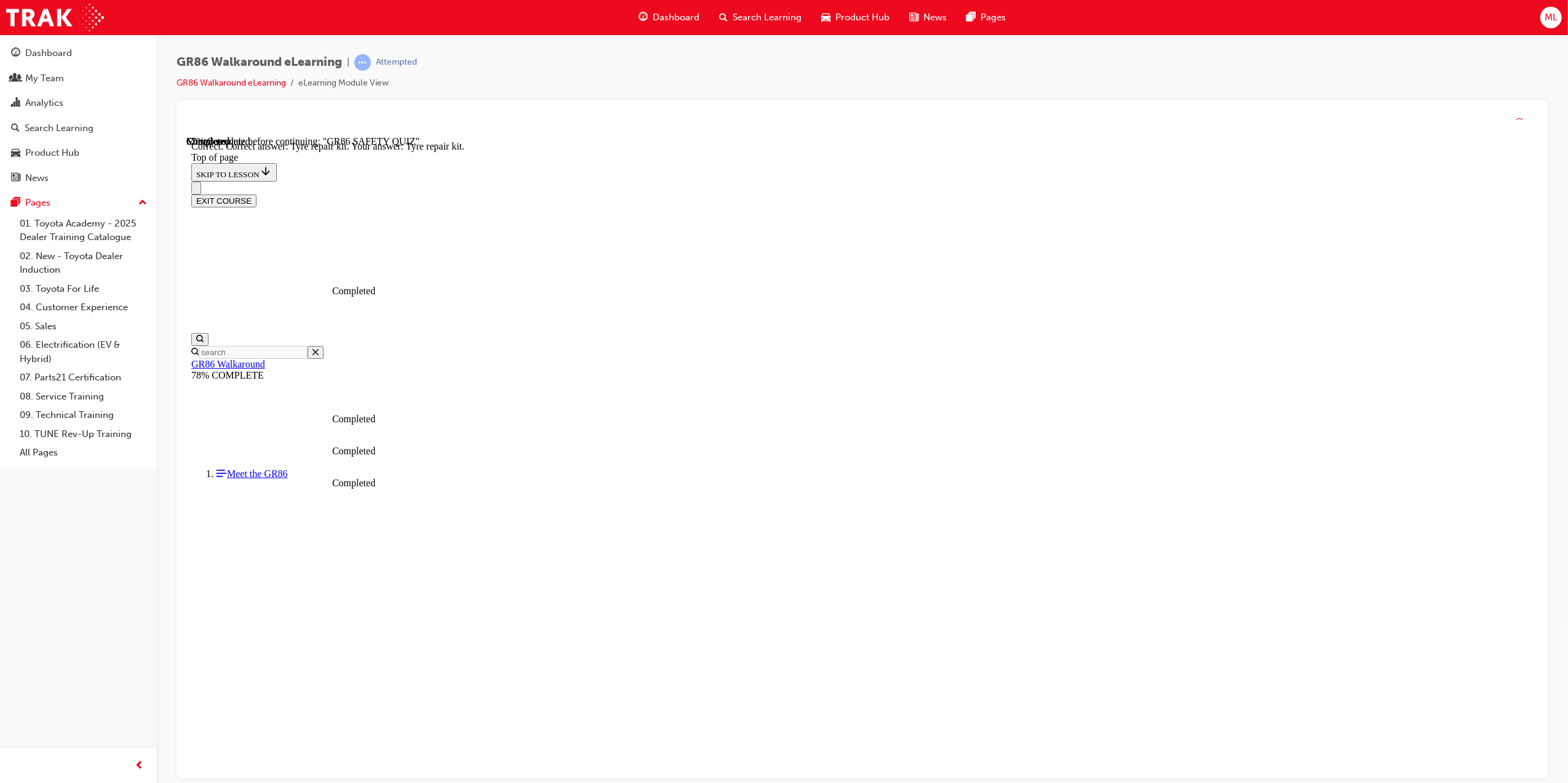
scroll to position [38, 0]
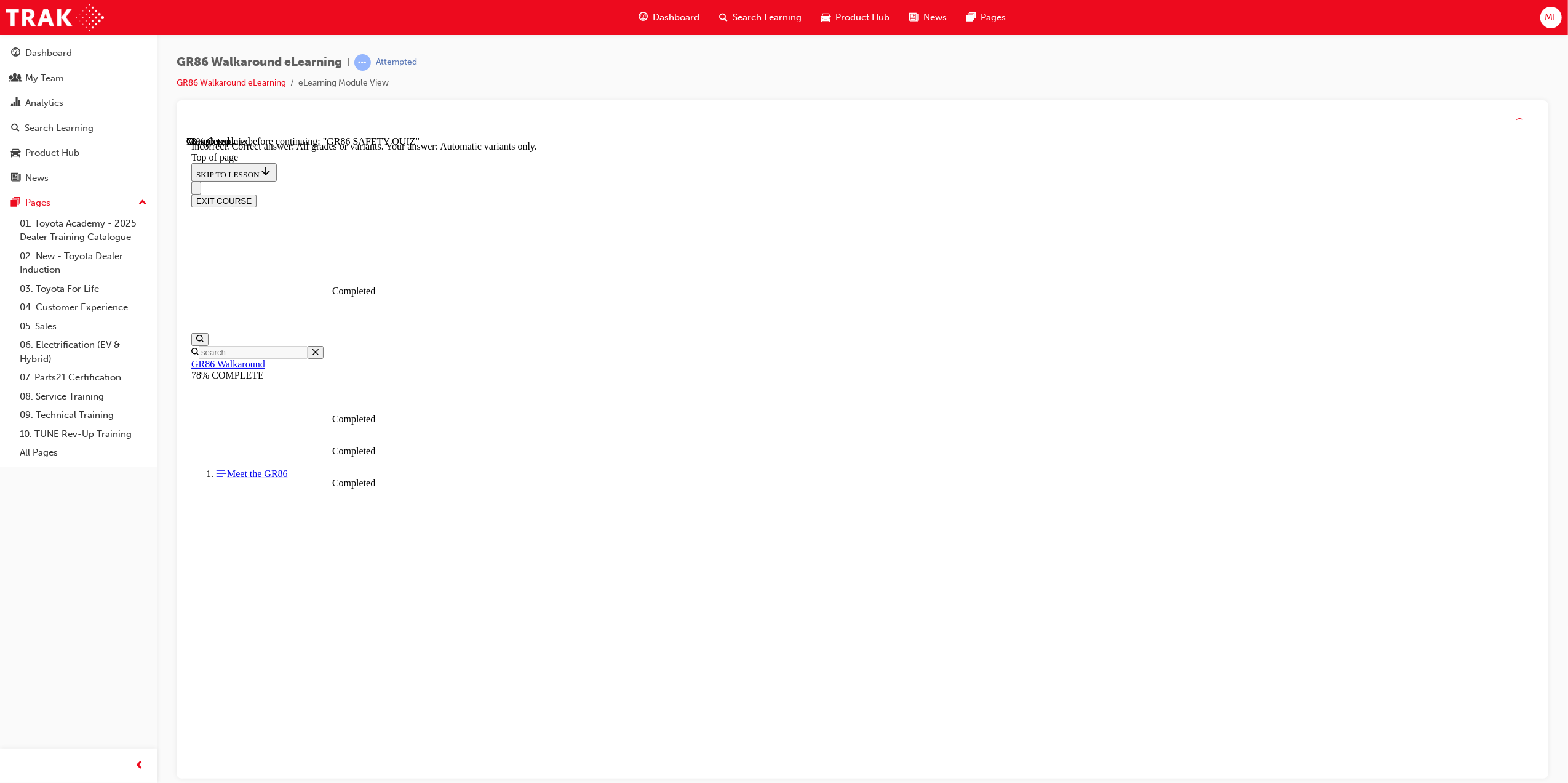
scroll to position [38, 0]
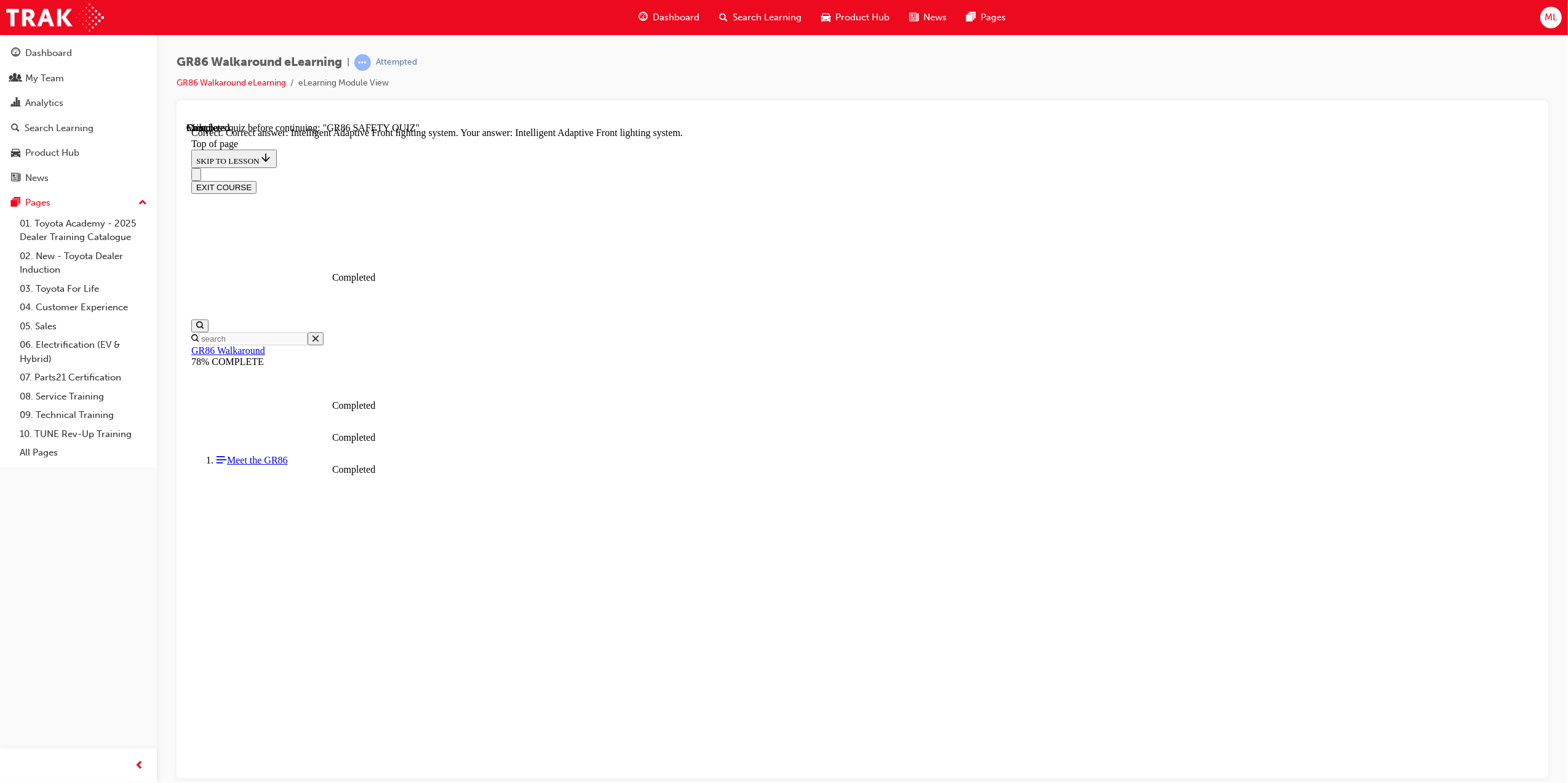
drag, startPoint x: 972, startPoint y: 705, endPoint x: 969, endPoint y: 712, distance: 7.6
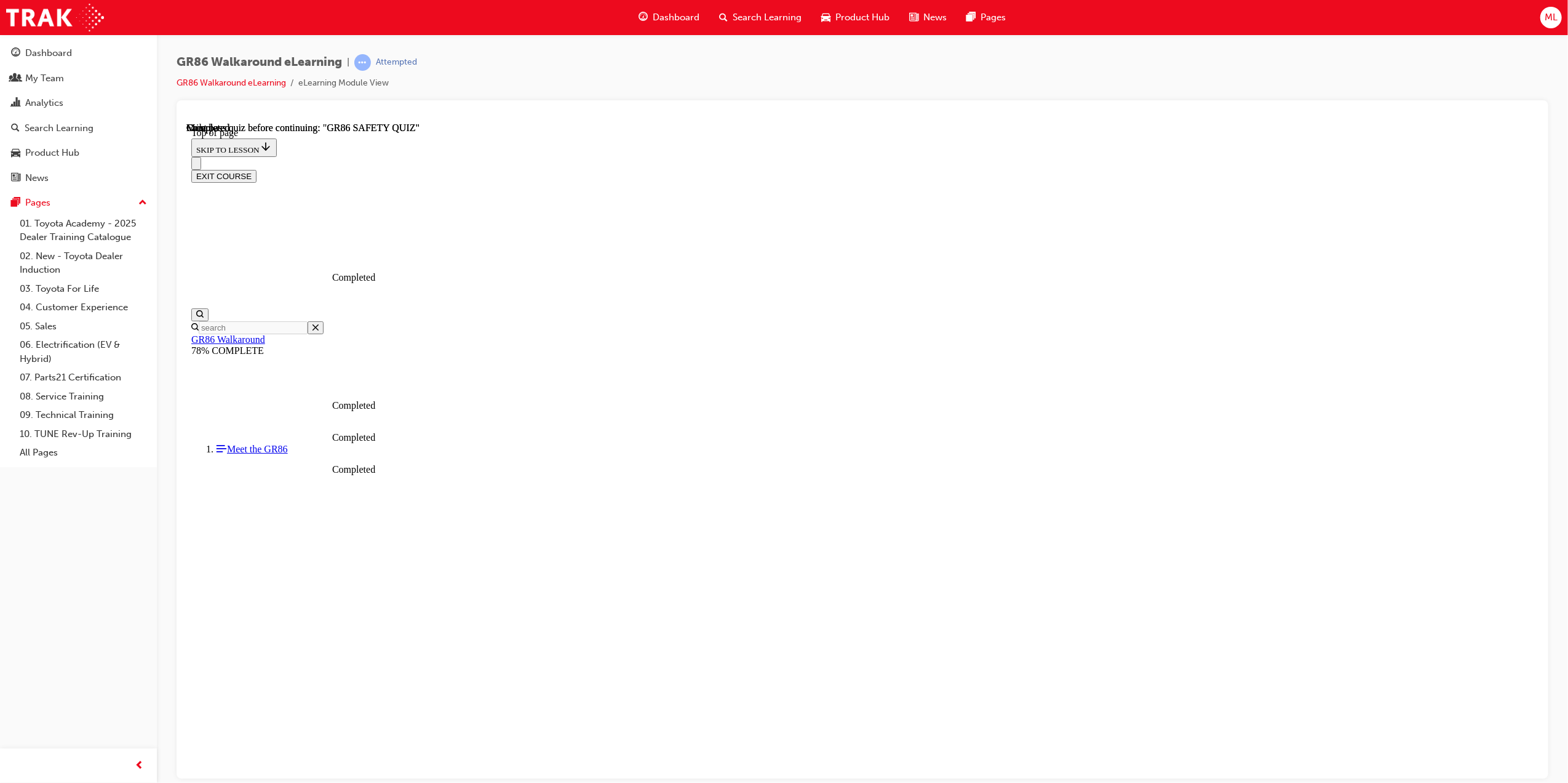
scroll to position [76, 0]
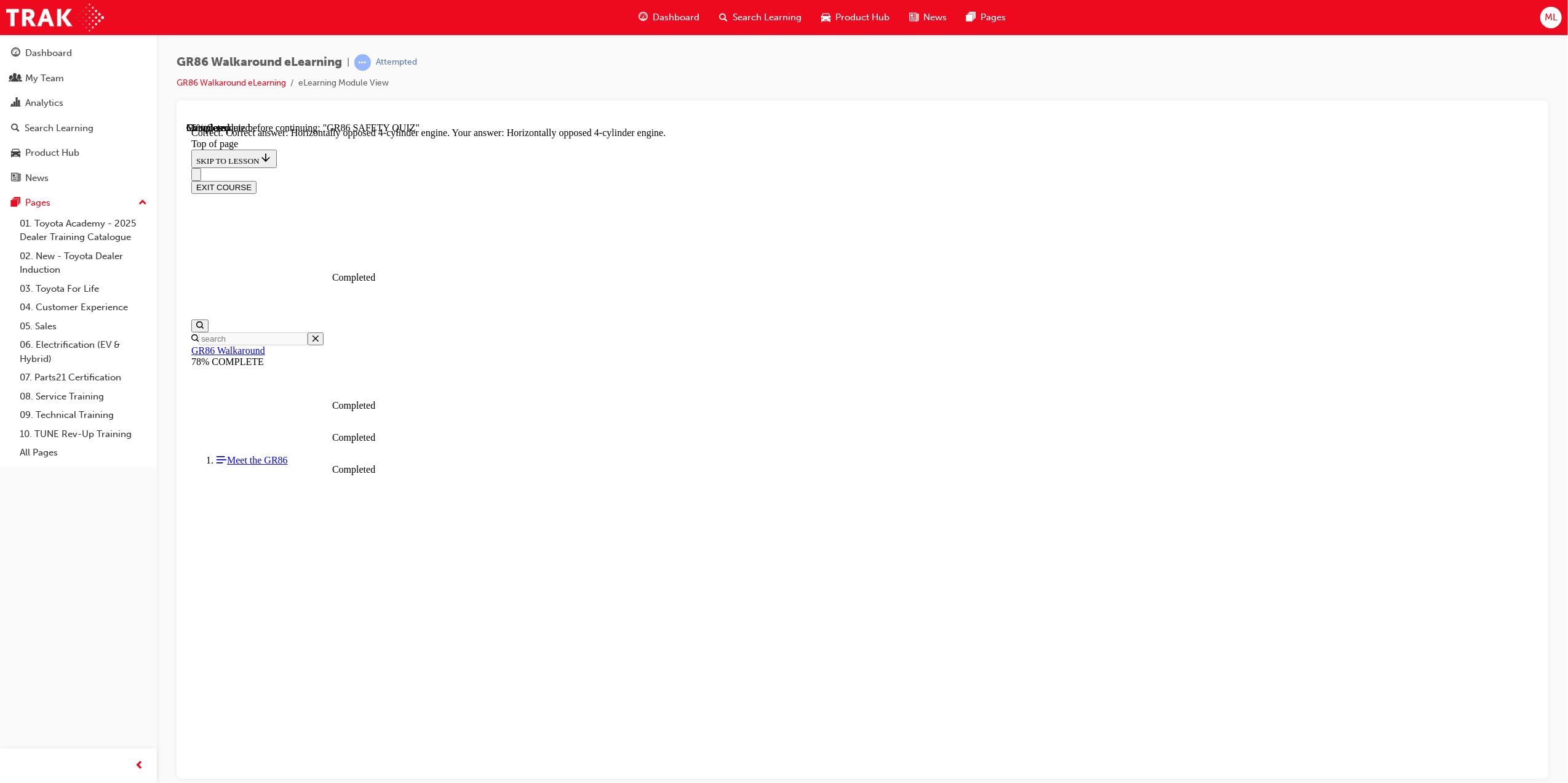
scroll to position [338, 0]
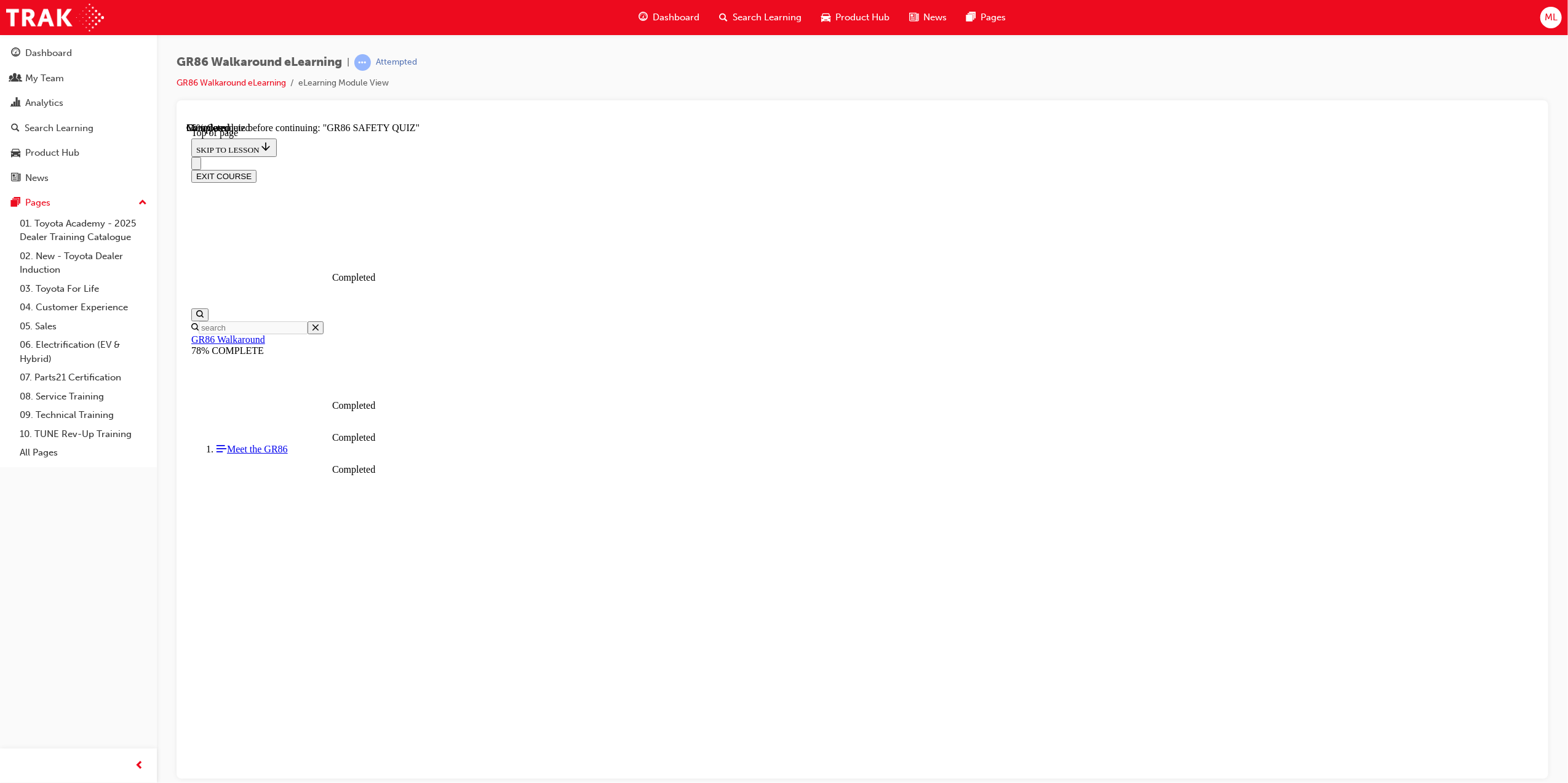
scroll to position [37, 0]
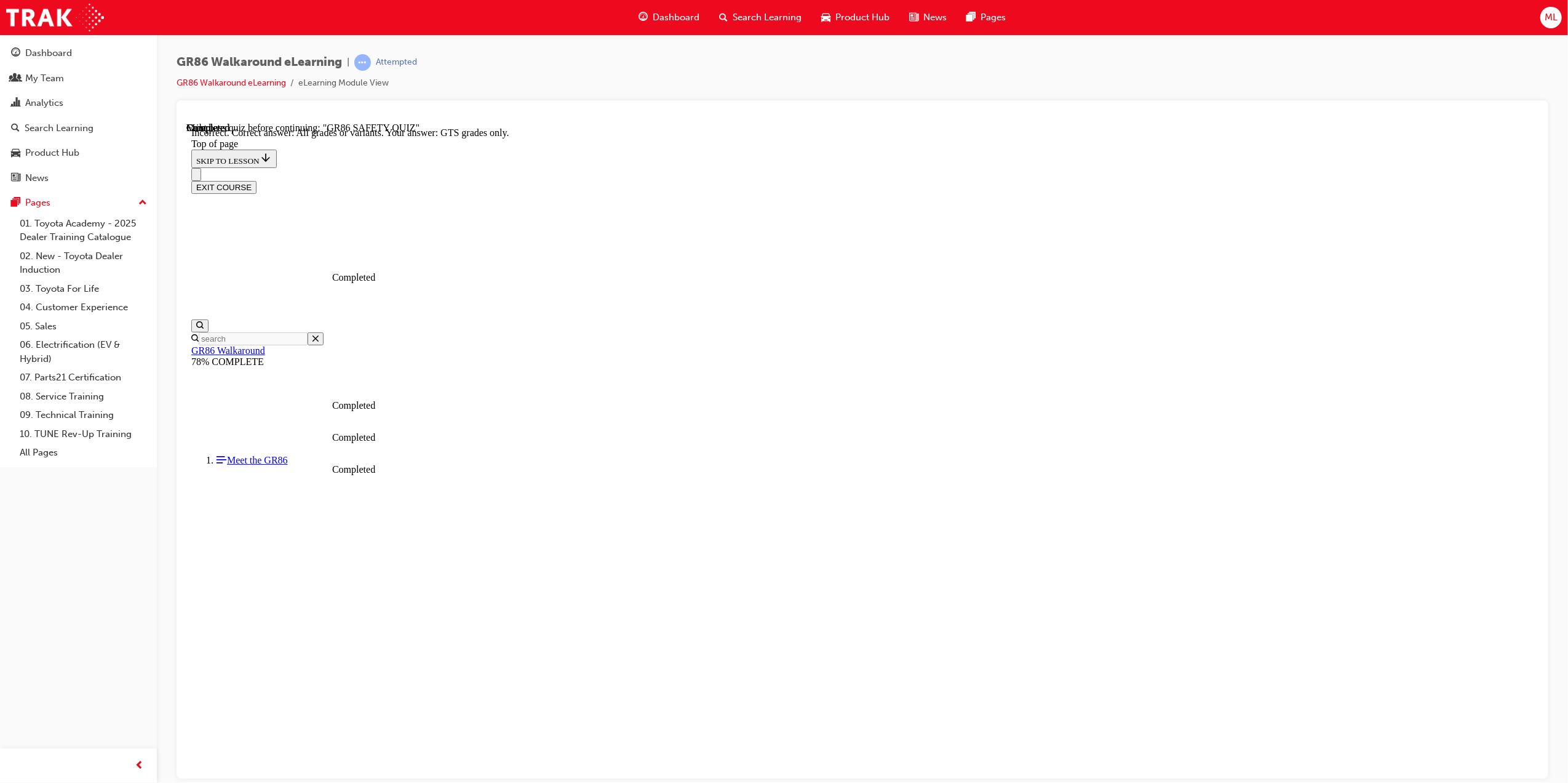
scroll to position [38, 0]
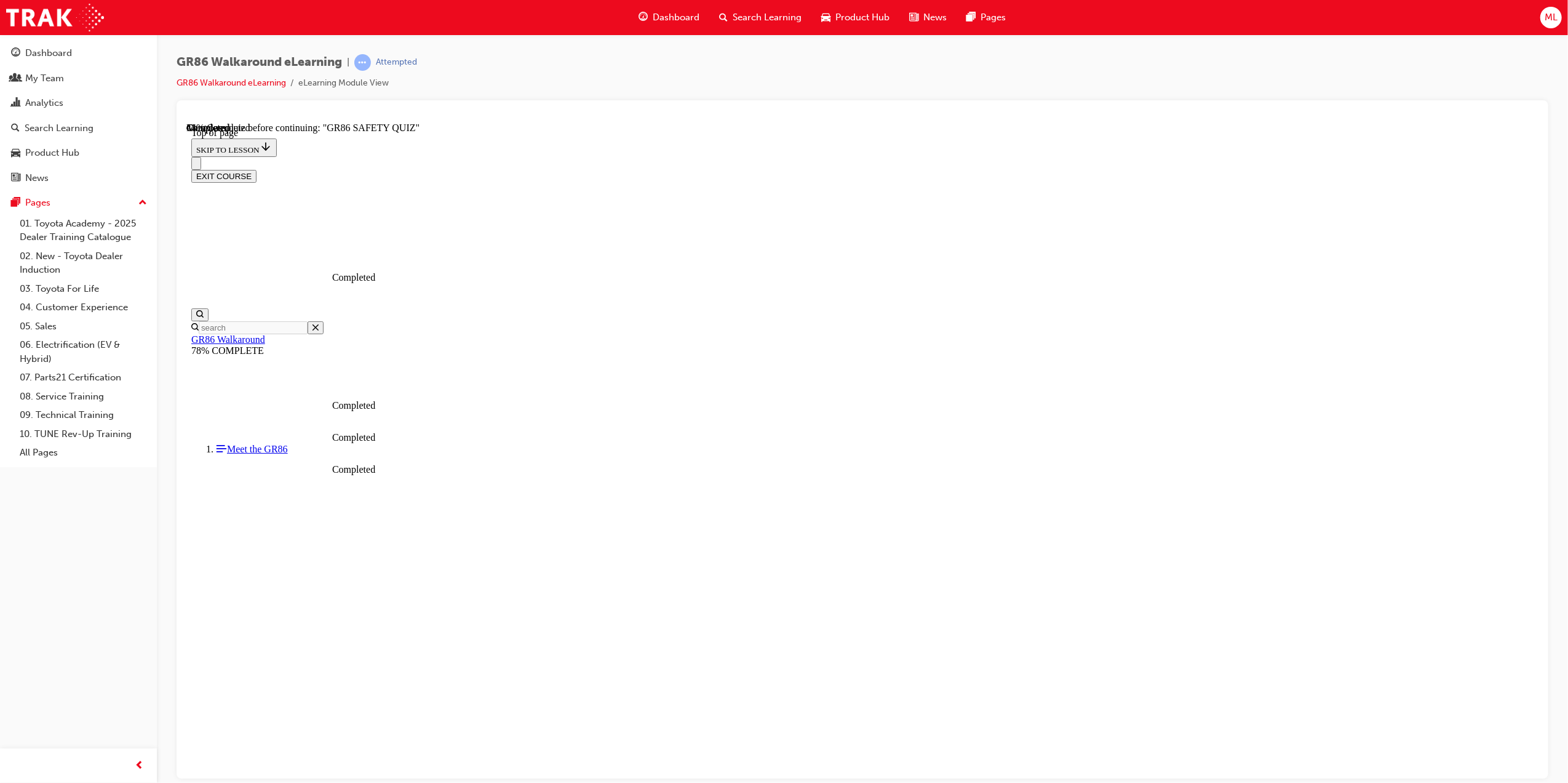
scroll to position [284, 0]
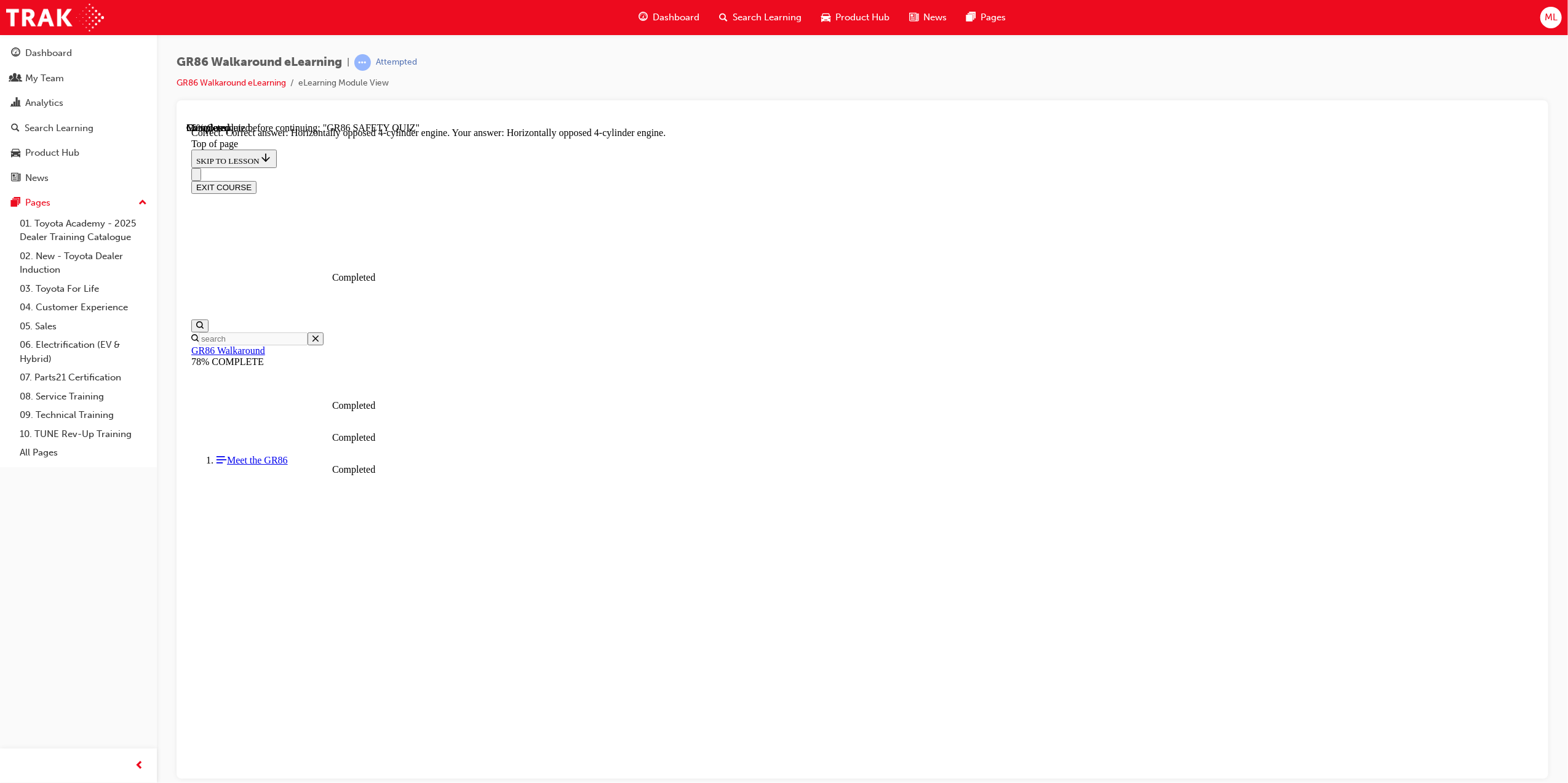
scroll to position [338, 0]
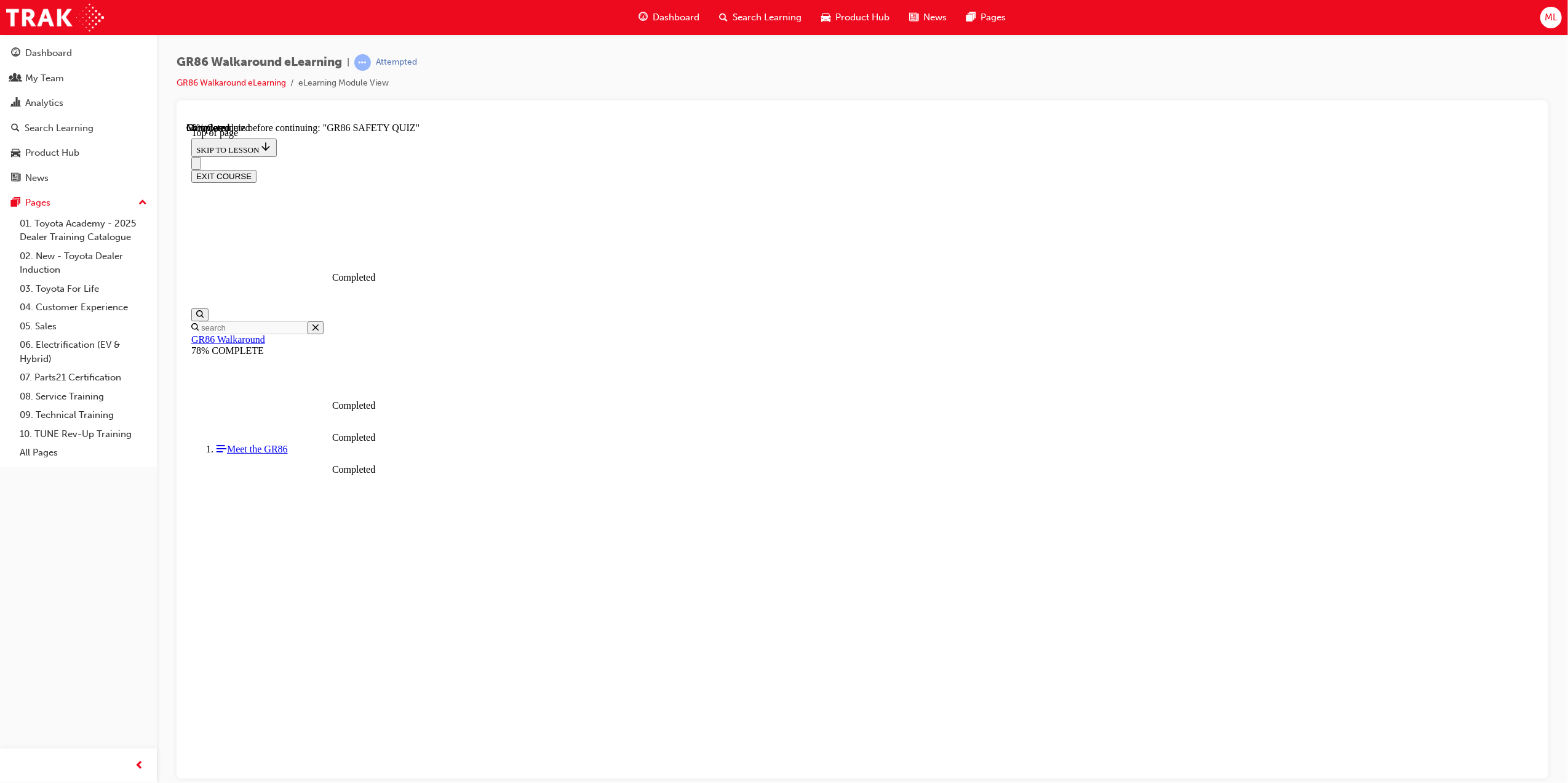
scroll to position [37, 0]
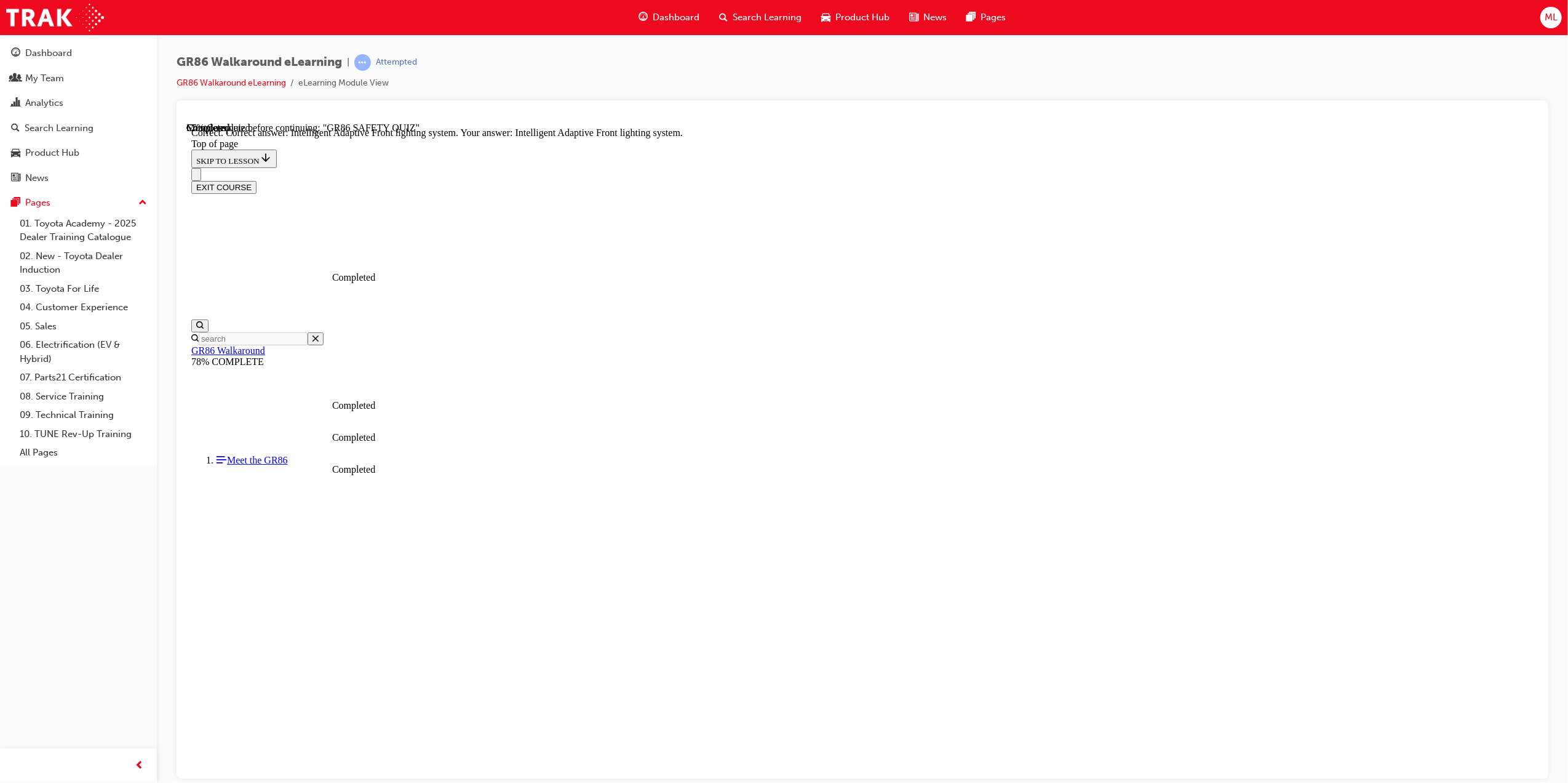
scroll to position [254, 0]
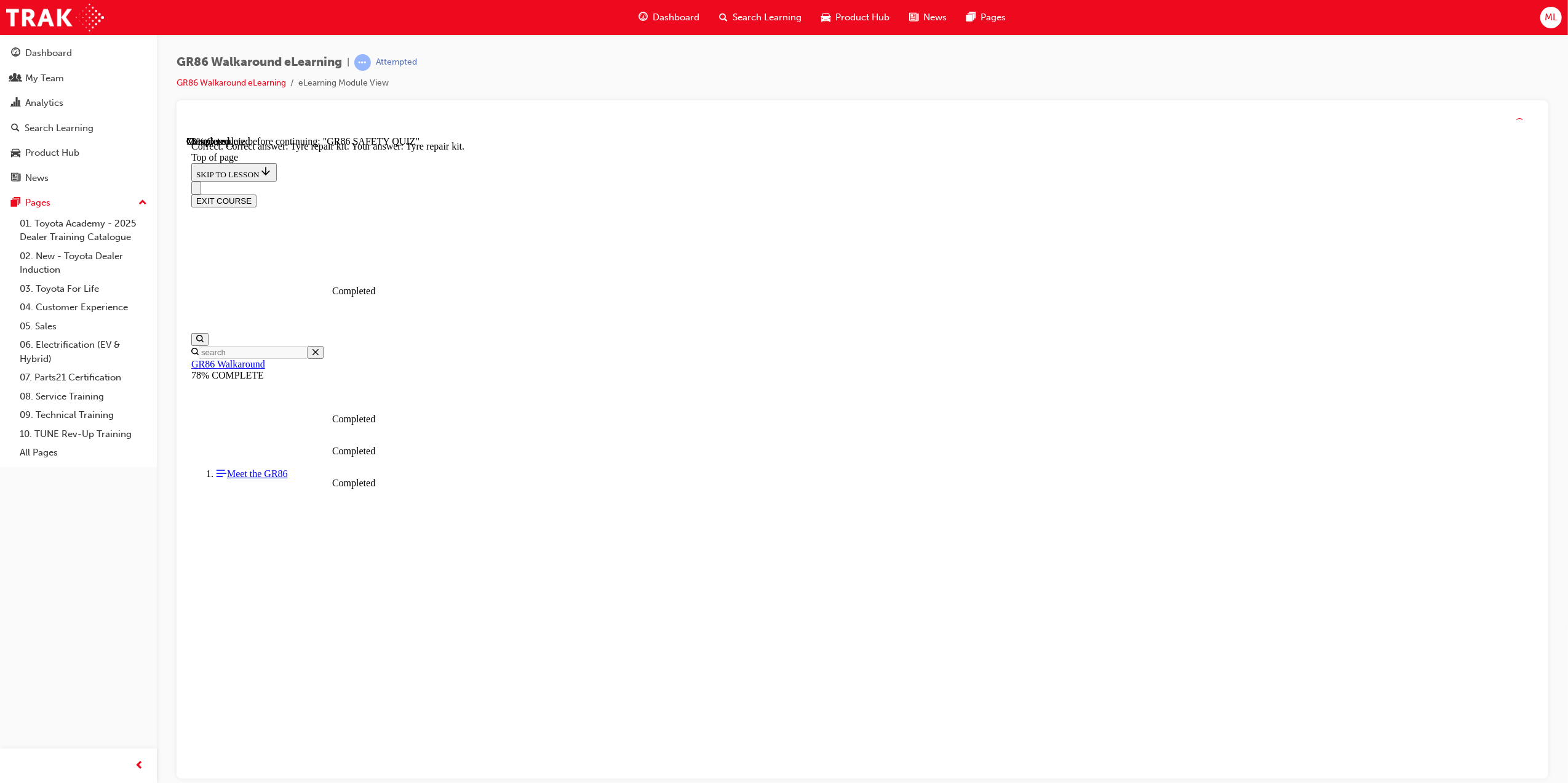
scroll to position [38, 0]
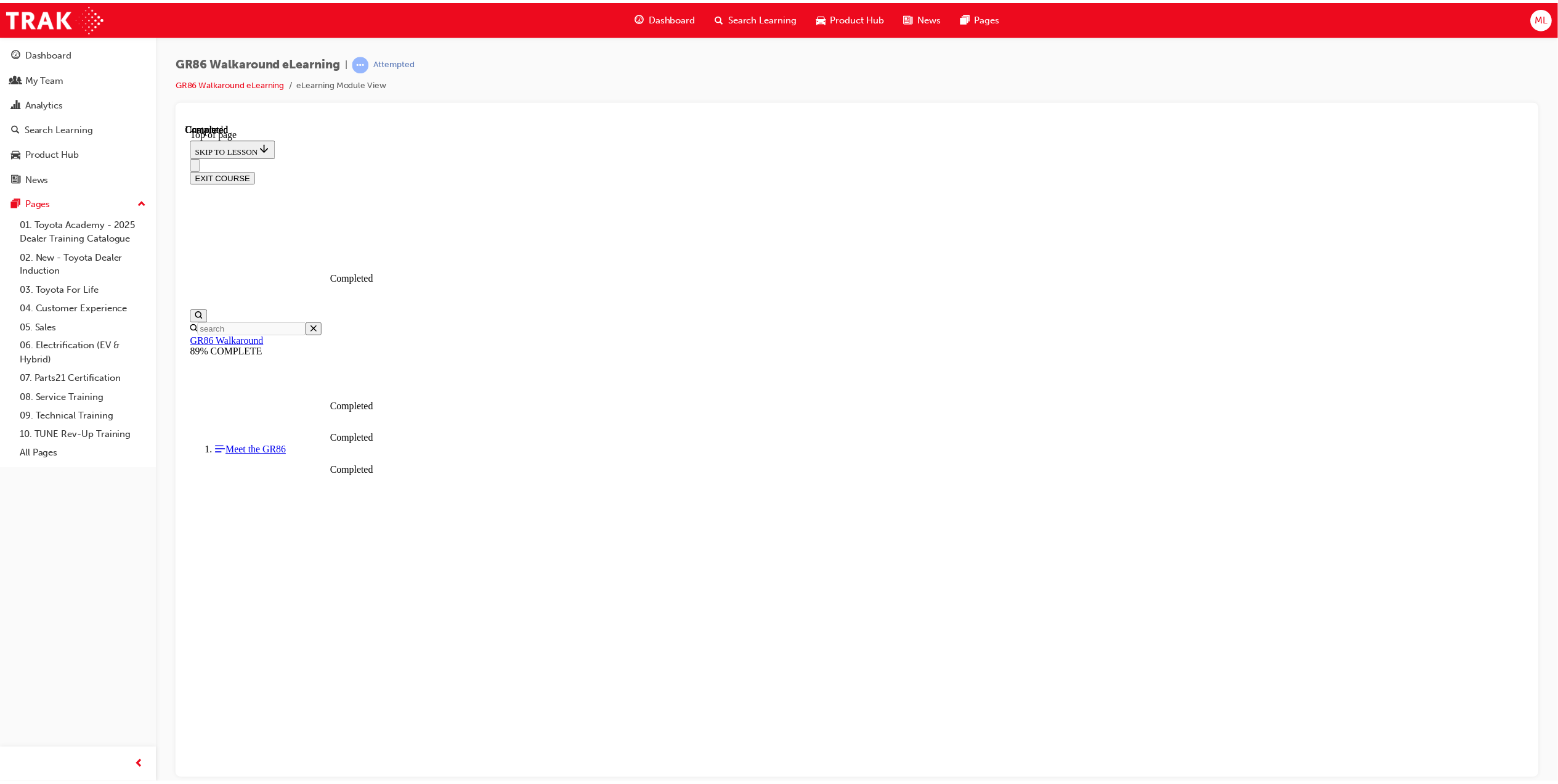
scroll to position [37, 0]
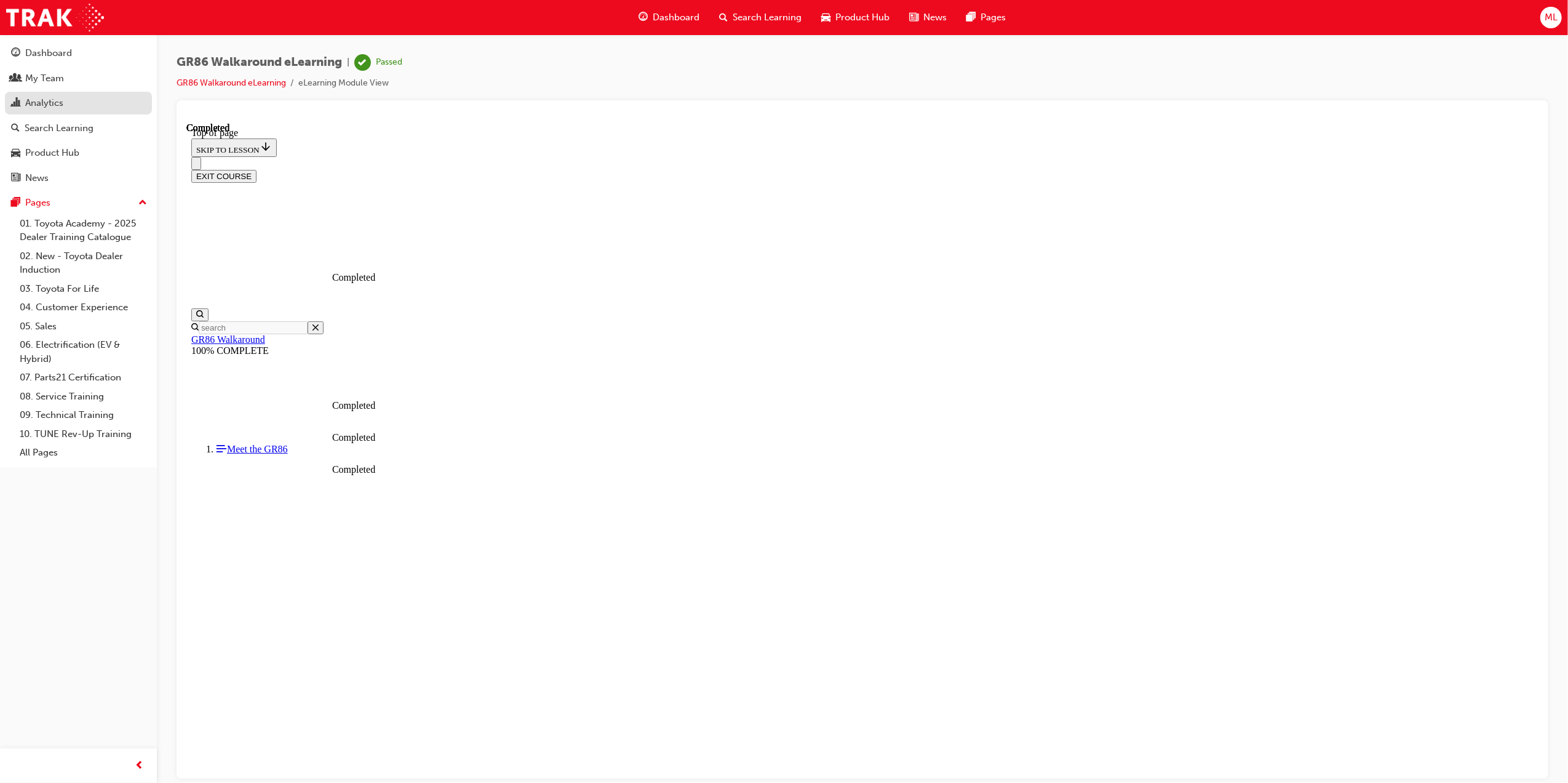
click at [45, 103] on div "Analytics" at bounding box center [44, 103] width 38 height 14
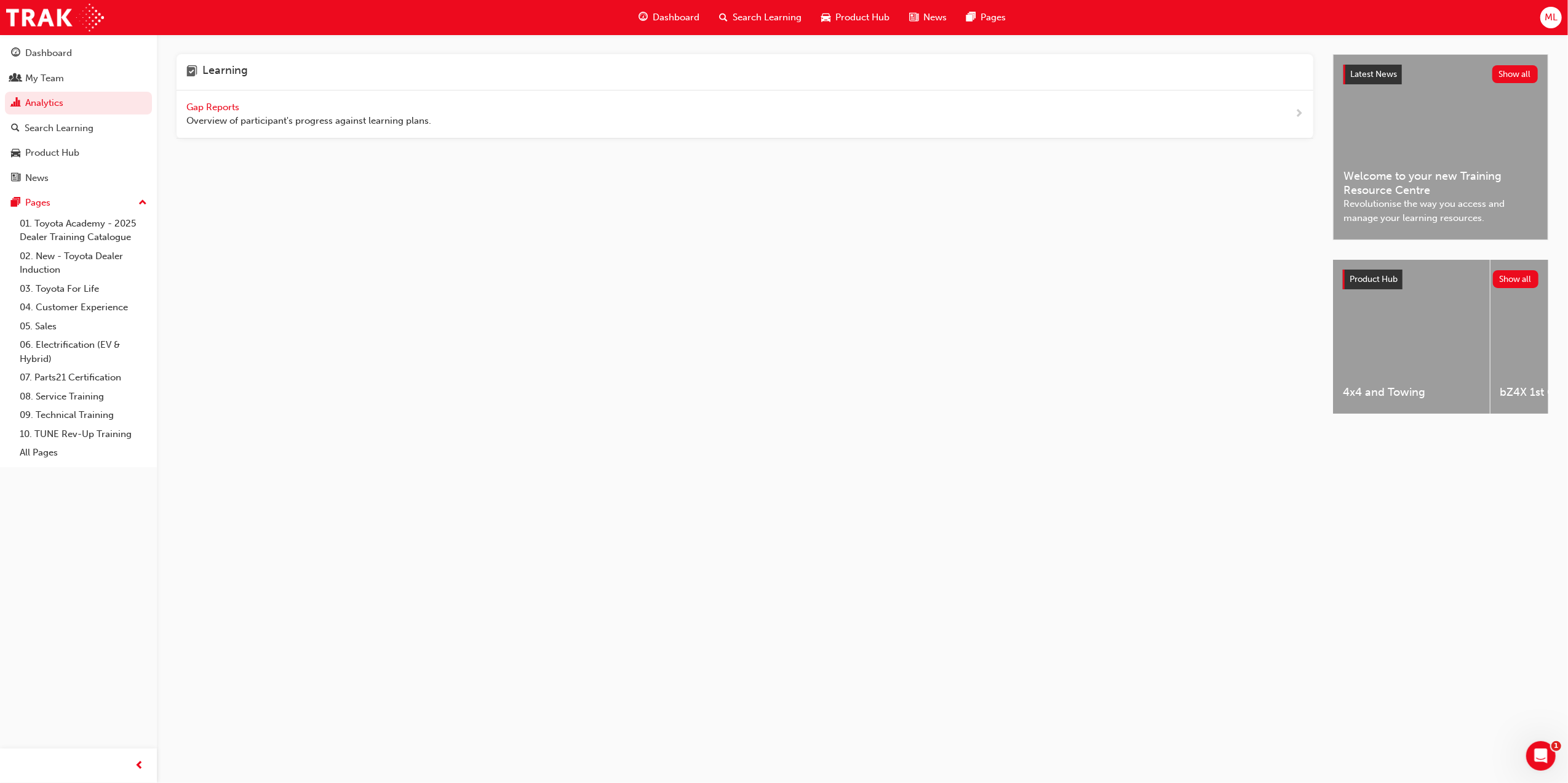
click at [184, 109] on div "Gap Reports Overview of participant's progress against learning plans." at bounding box center [745, 115] width 1137 height 48
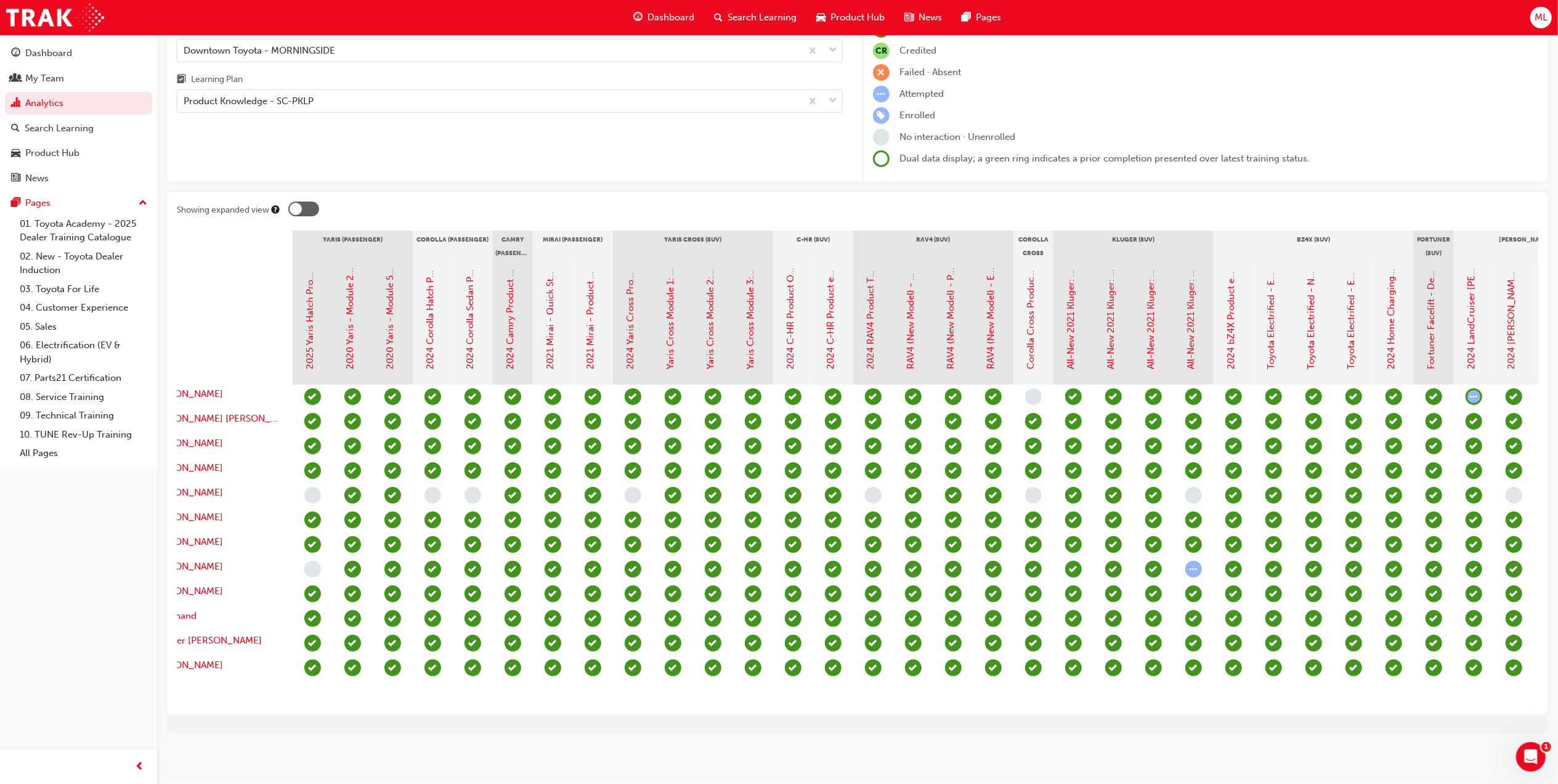
scroll to position [0, 1201]
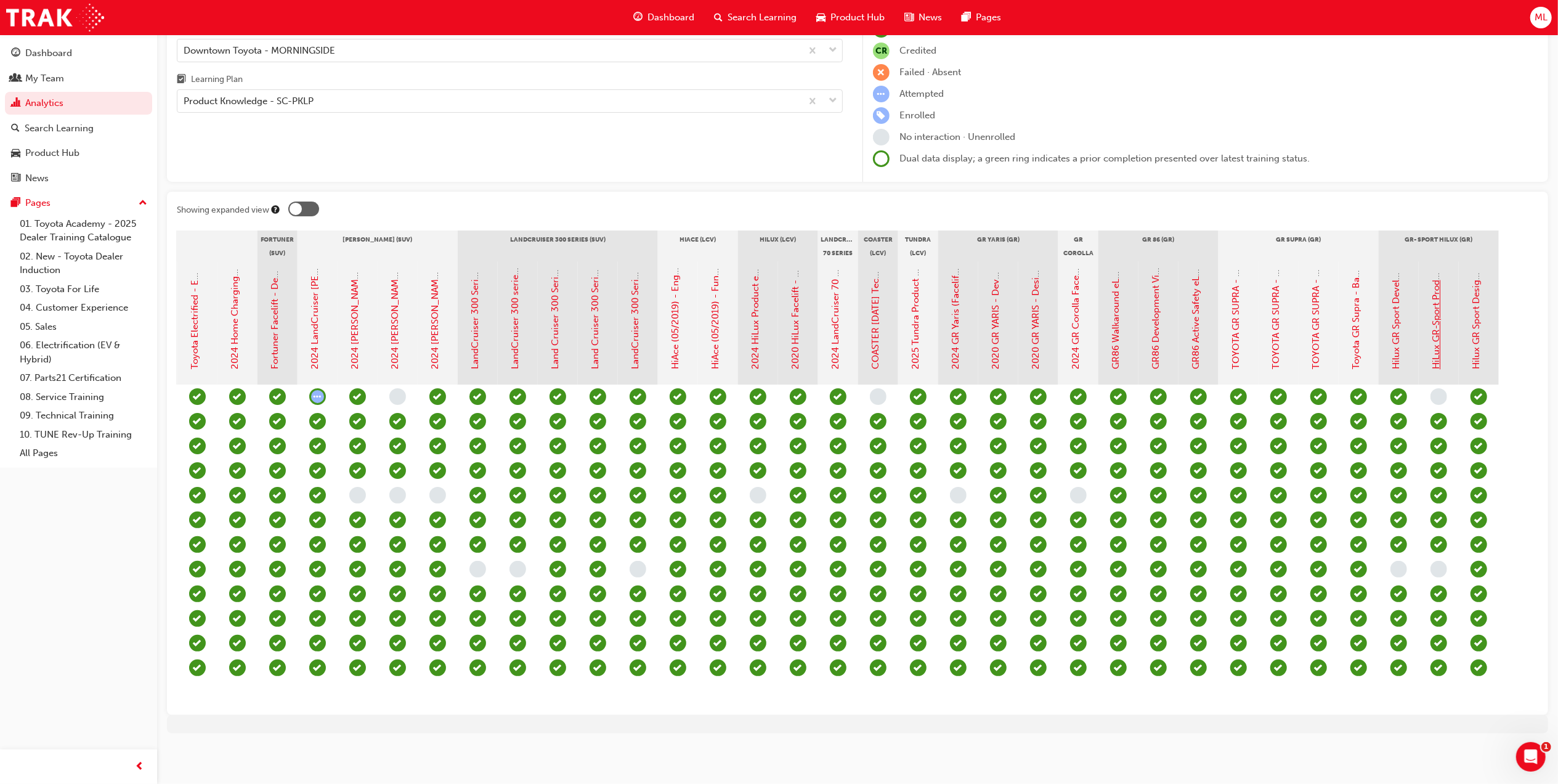
click at [1439, 326] on link "HiLux GR-Sport Product eLearning" at bounding box center [1437, 296] width 11 height 147
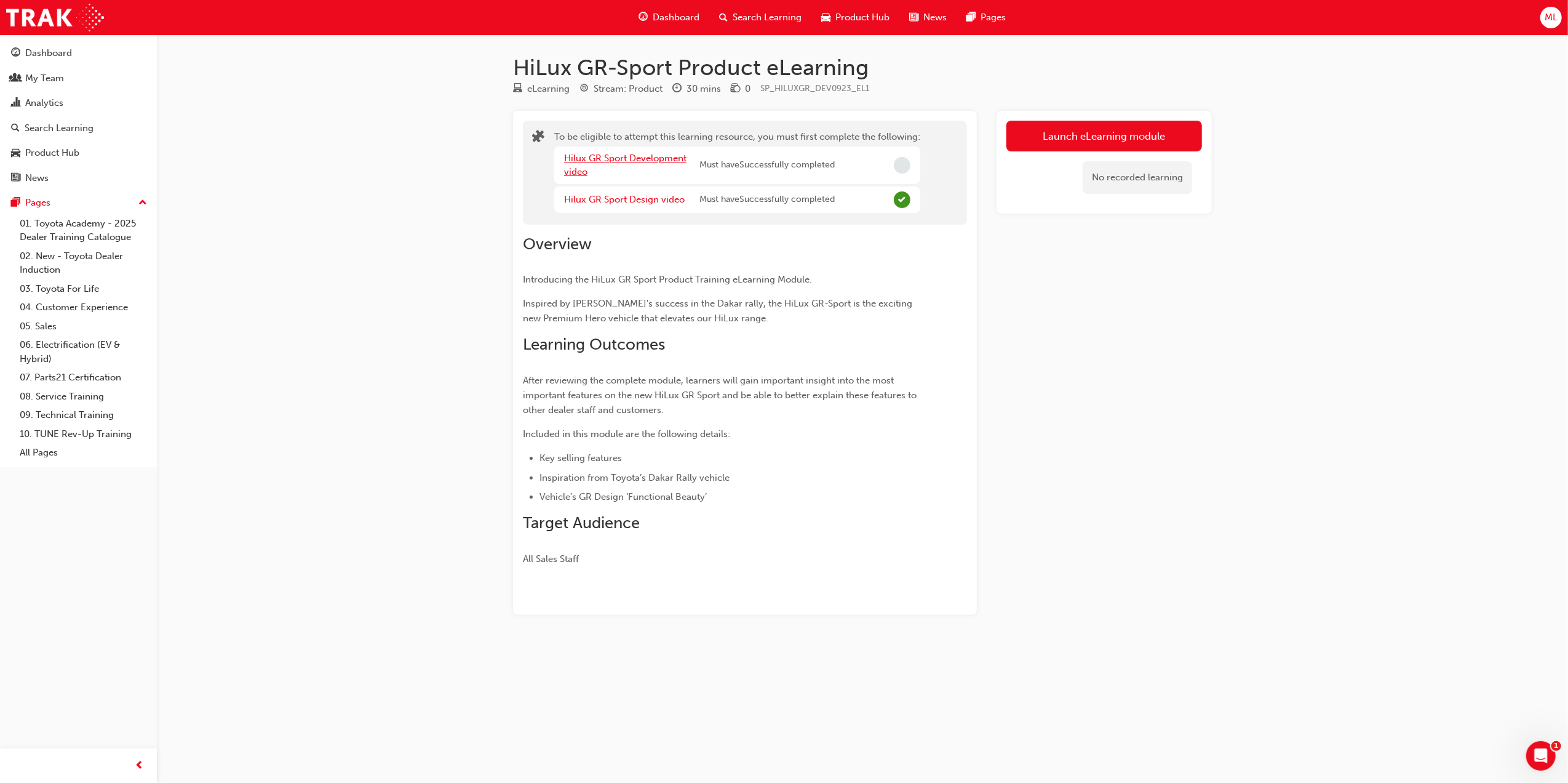
click at [608, 153] on link "Hilux GR Sport Development video" at bounding box center [625, 165] width 122 height 26
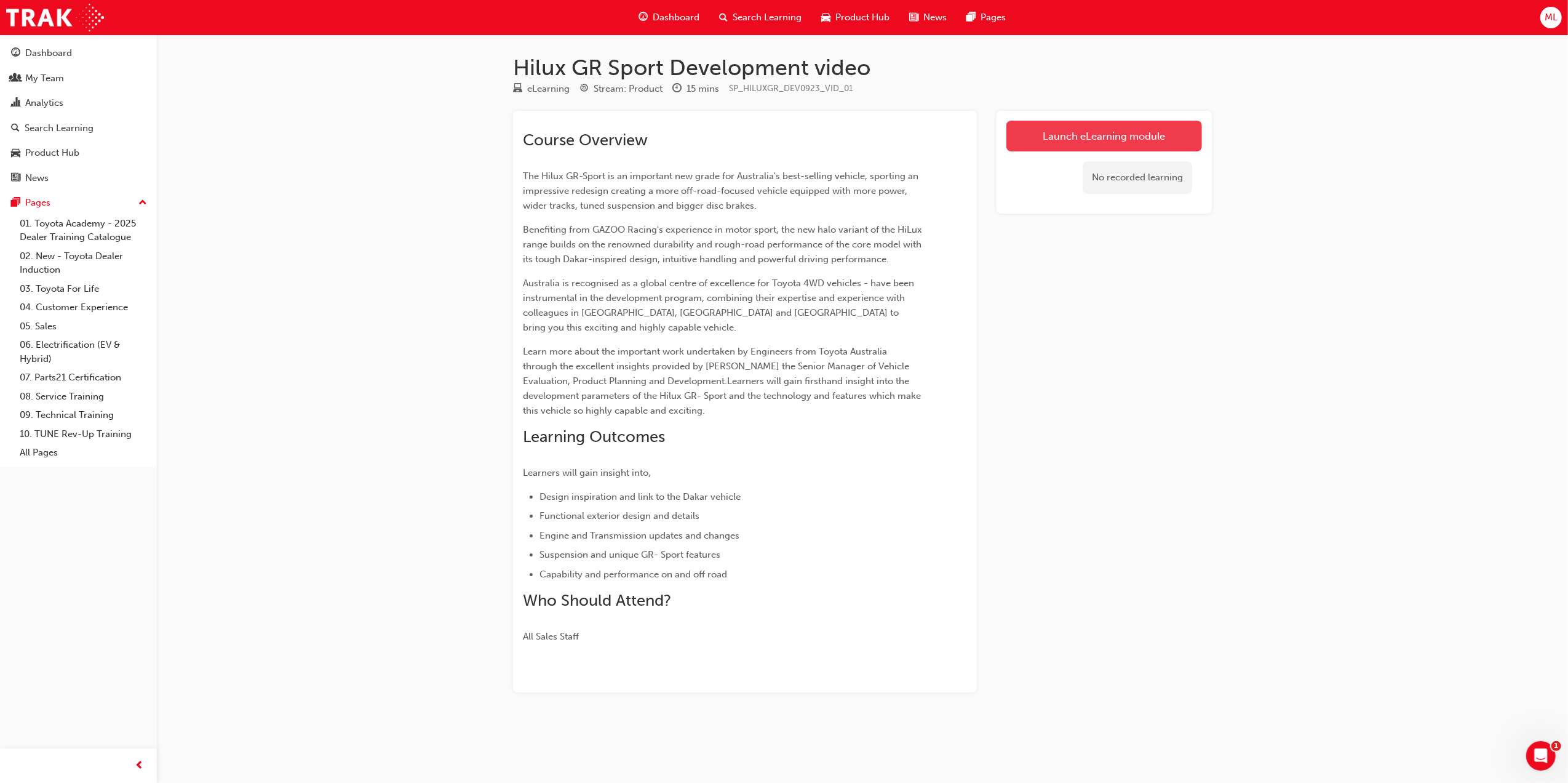
click at [1157, 136] on link "Launch eLearning module" at bounding box center [1104, 136] width 195 height 31
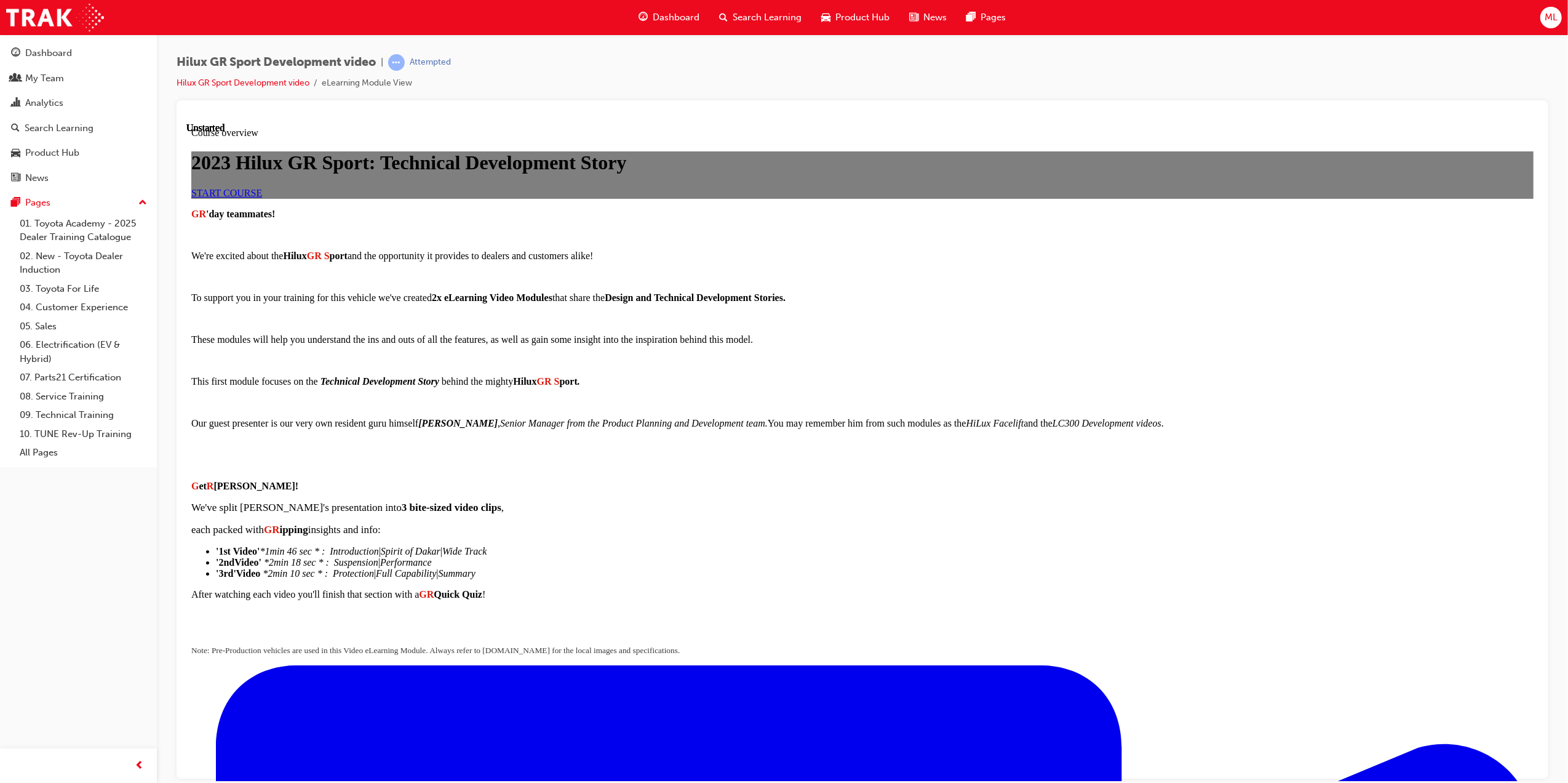
click at [261, 198] on span "START COURSE" at bounding box center [226, 191] width 71 height 10
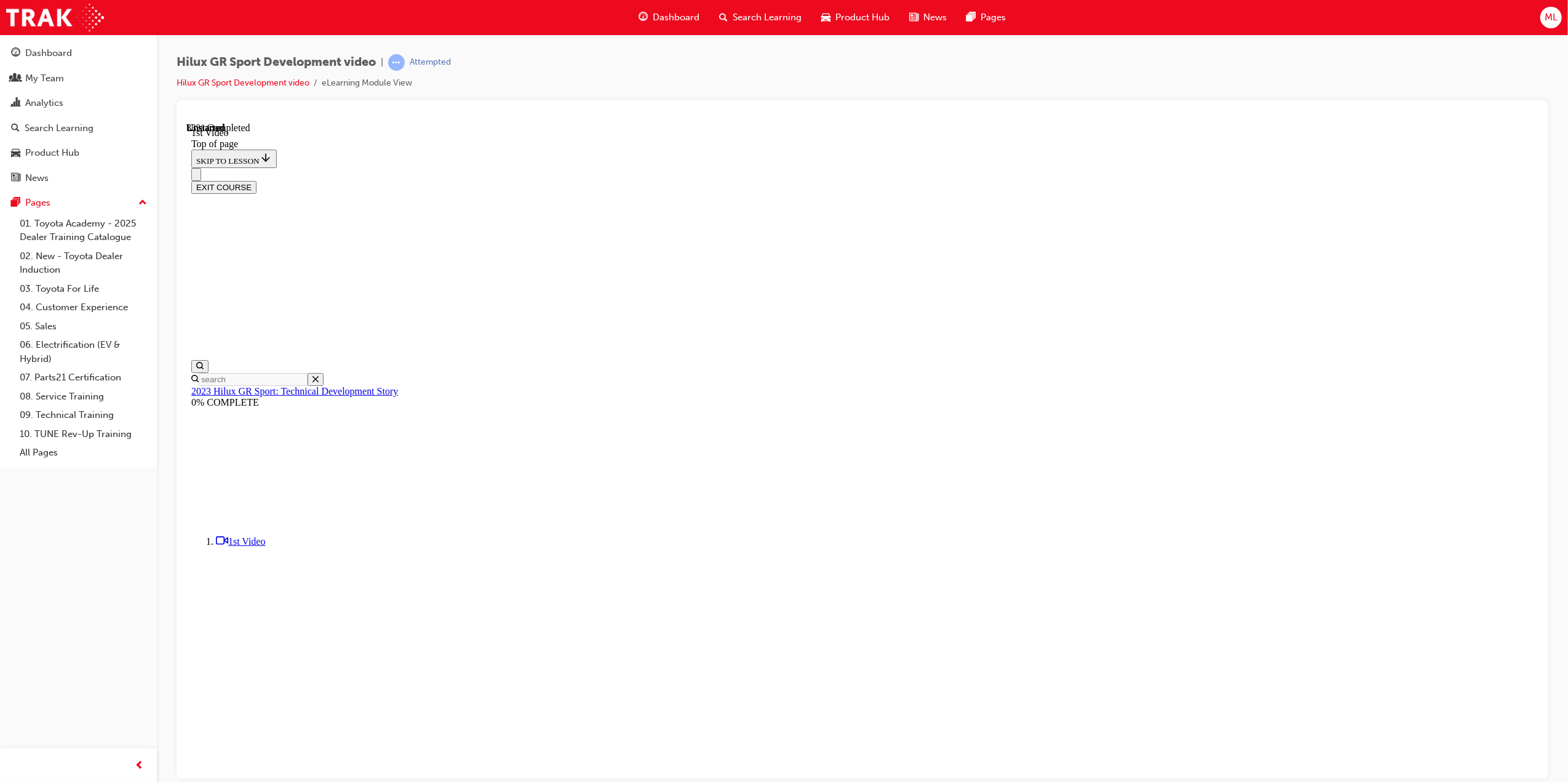
scroll to position [251, 0]
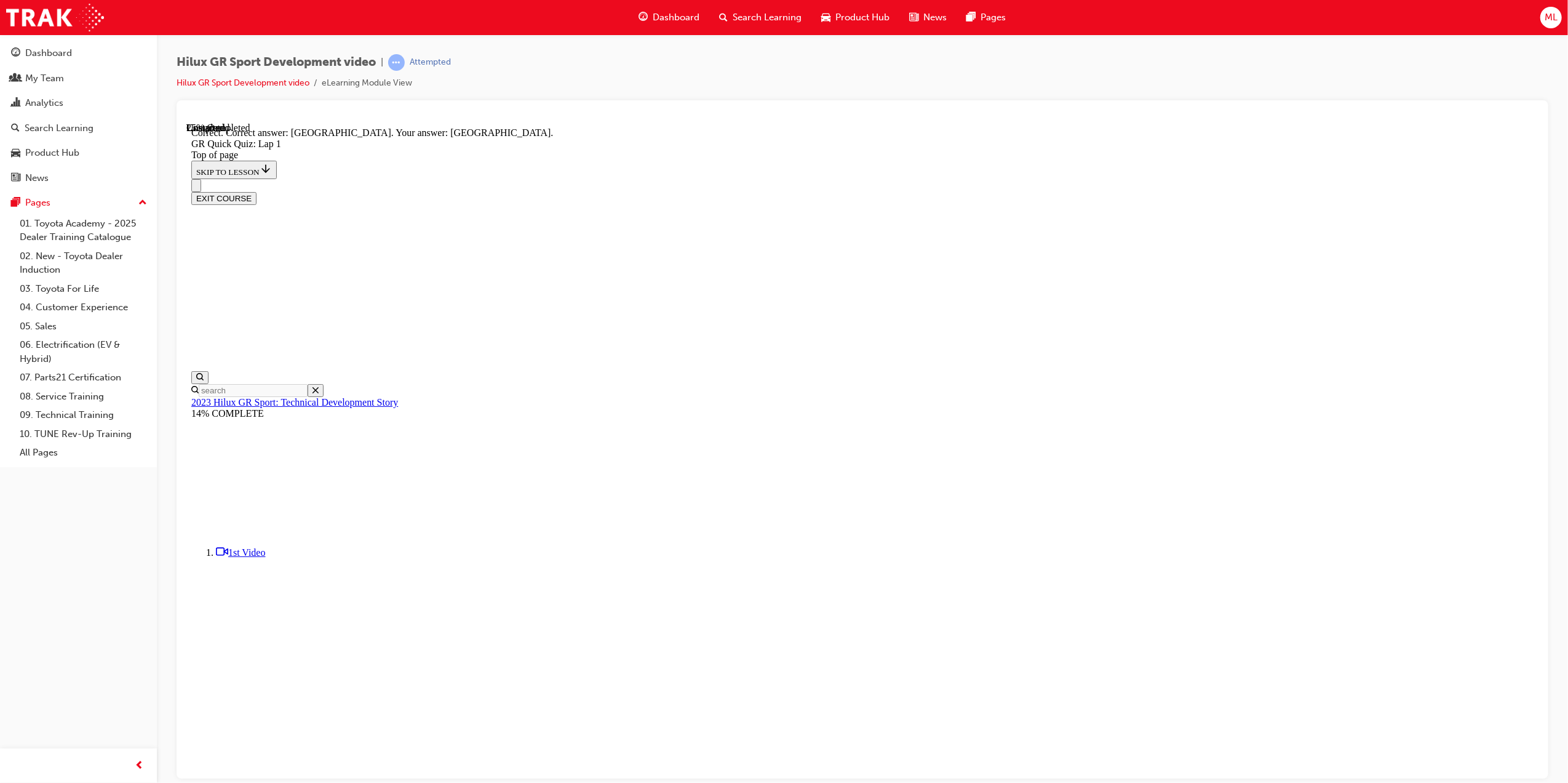
scroll to position [38, 0]
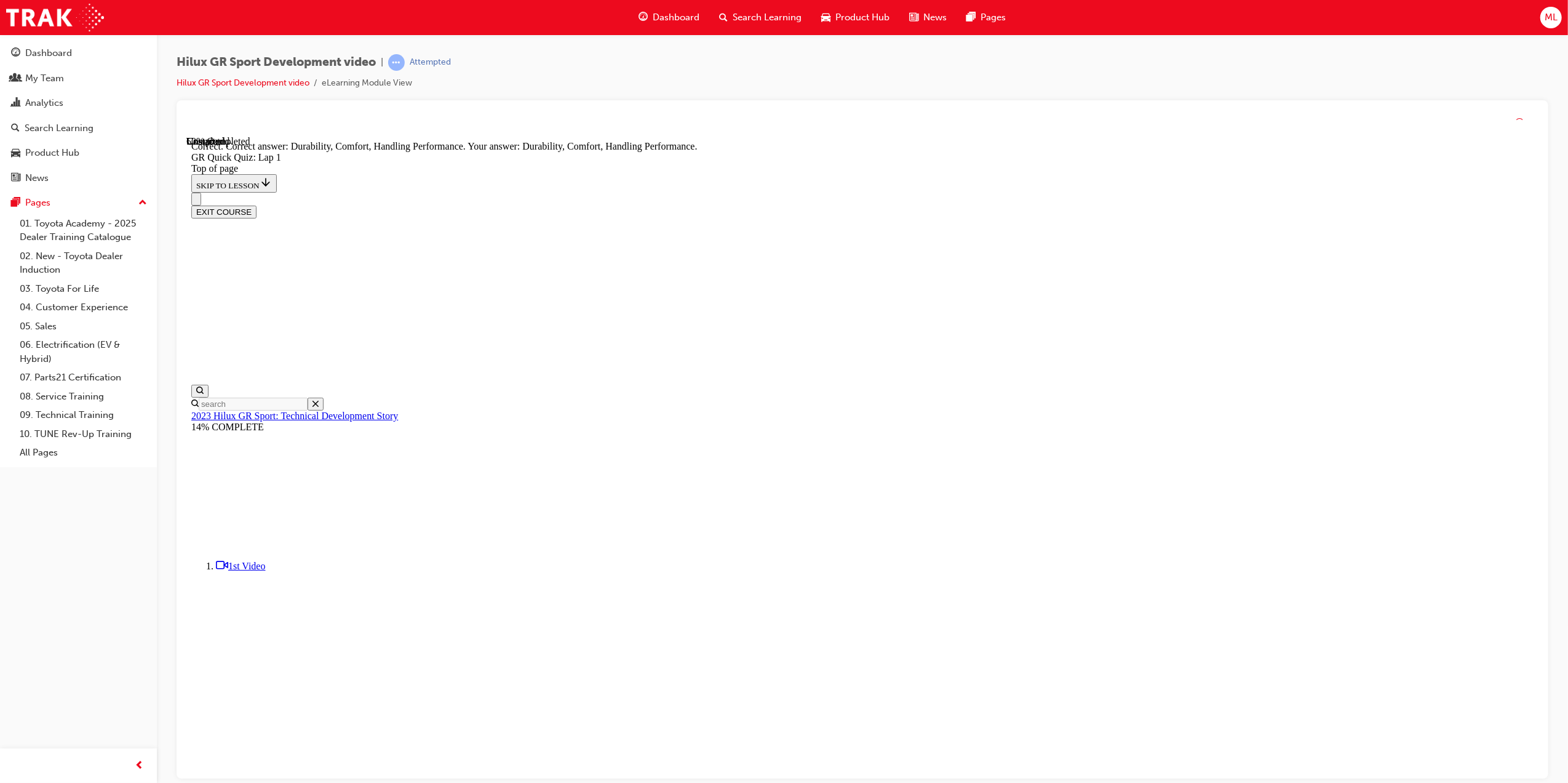
scroll to position [38, 0]
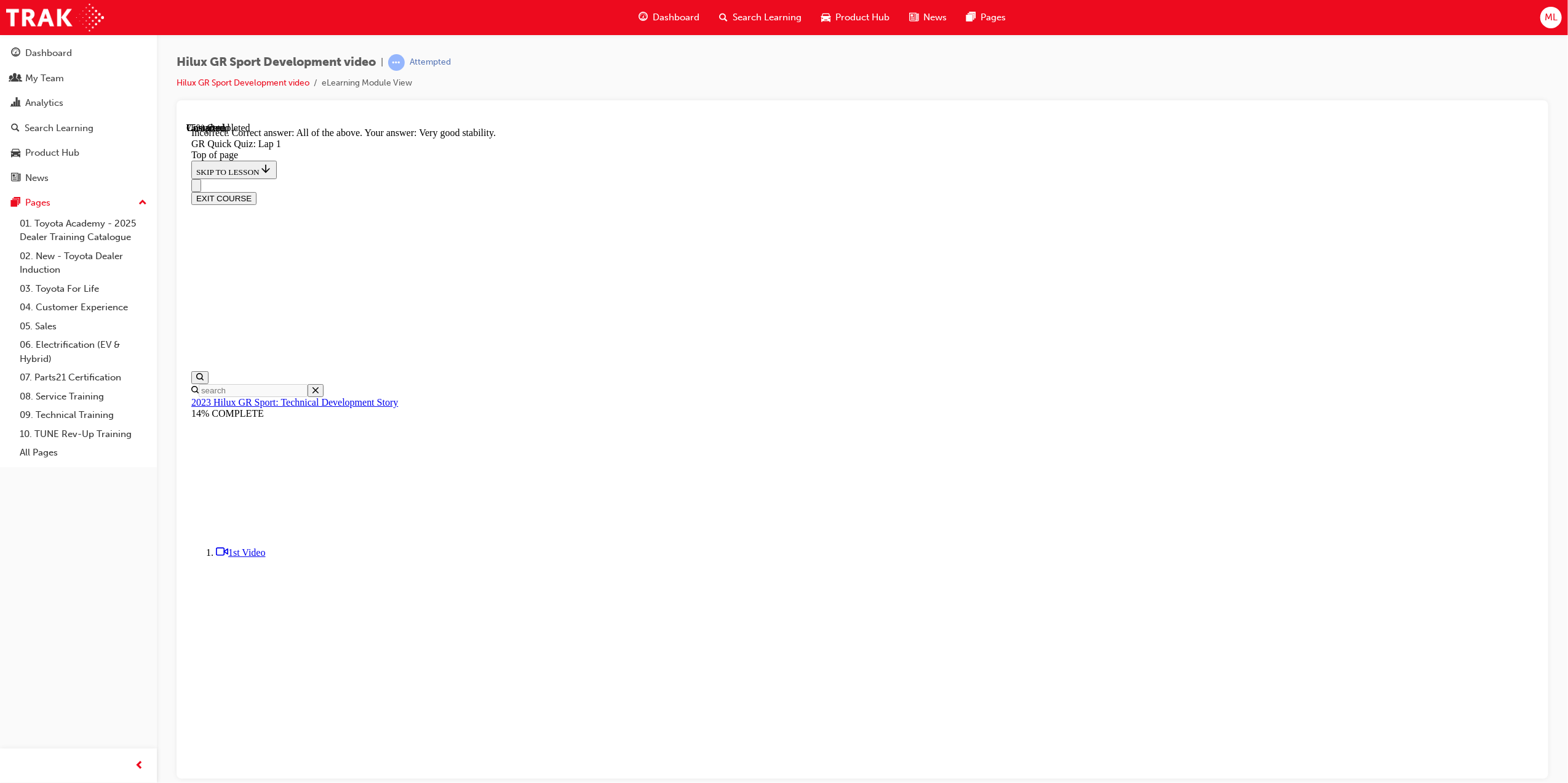
scroll to position [38, 0]
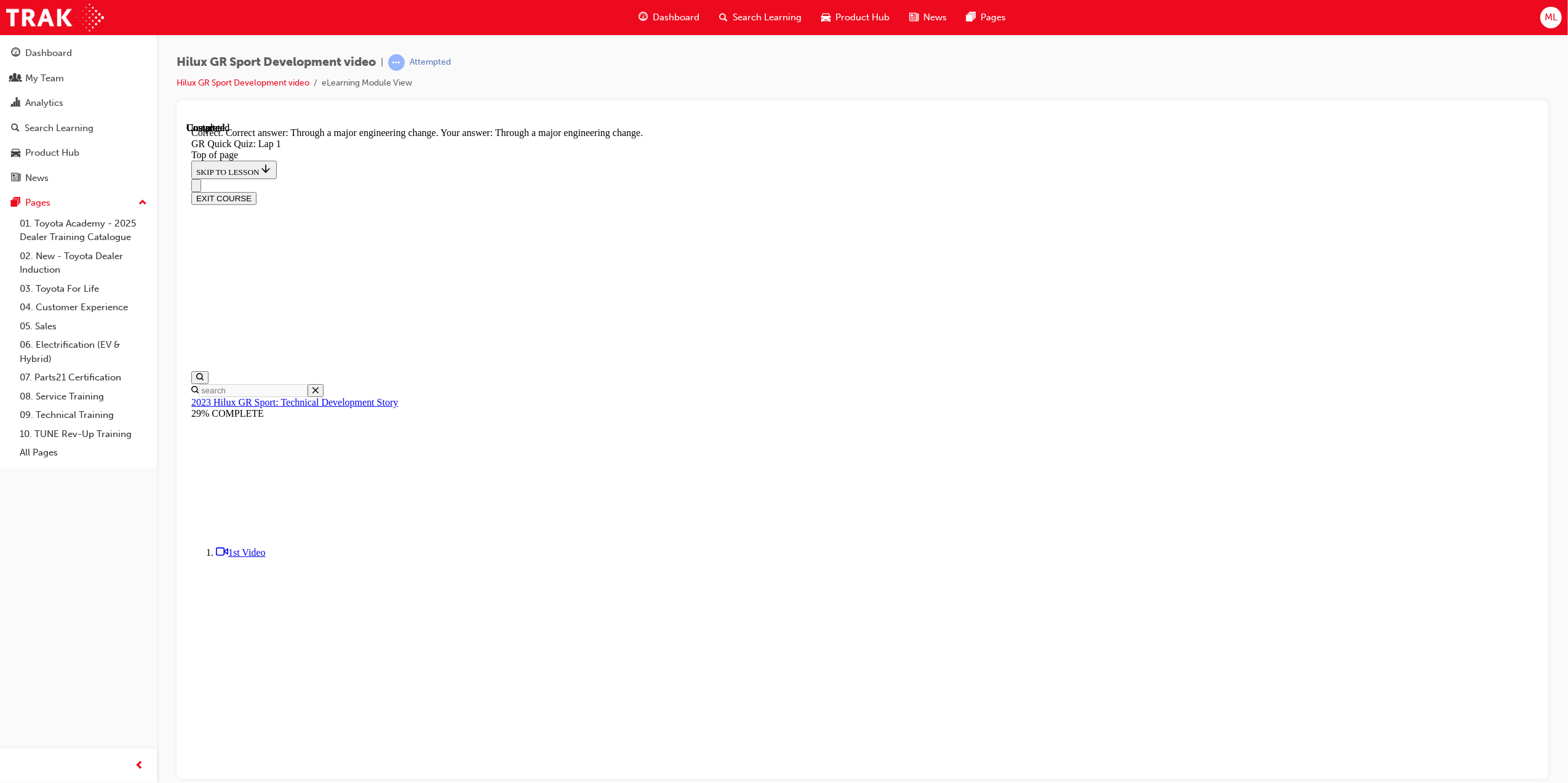
scroll to position [38, 0]
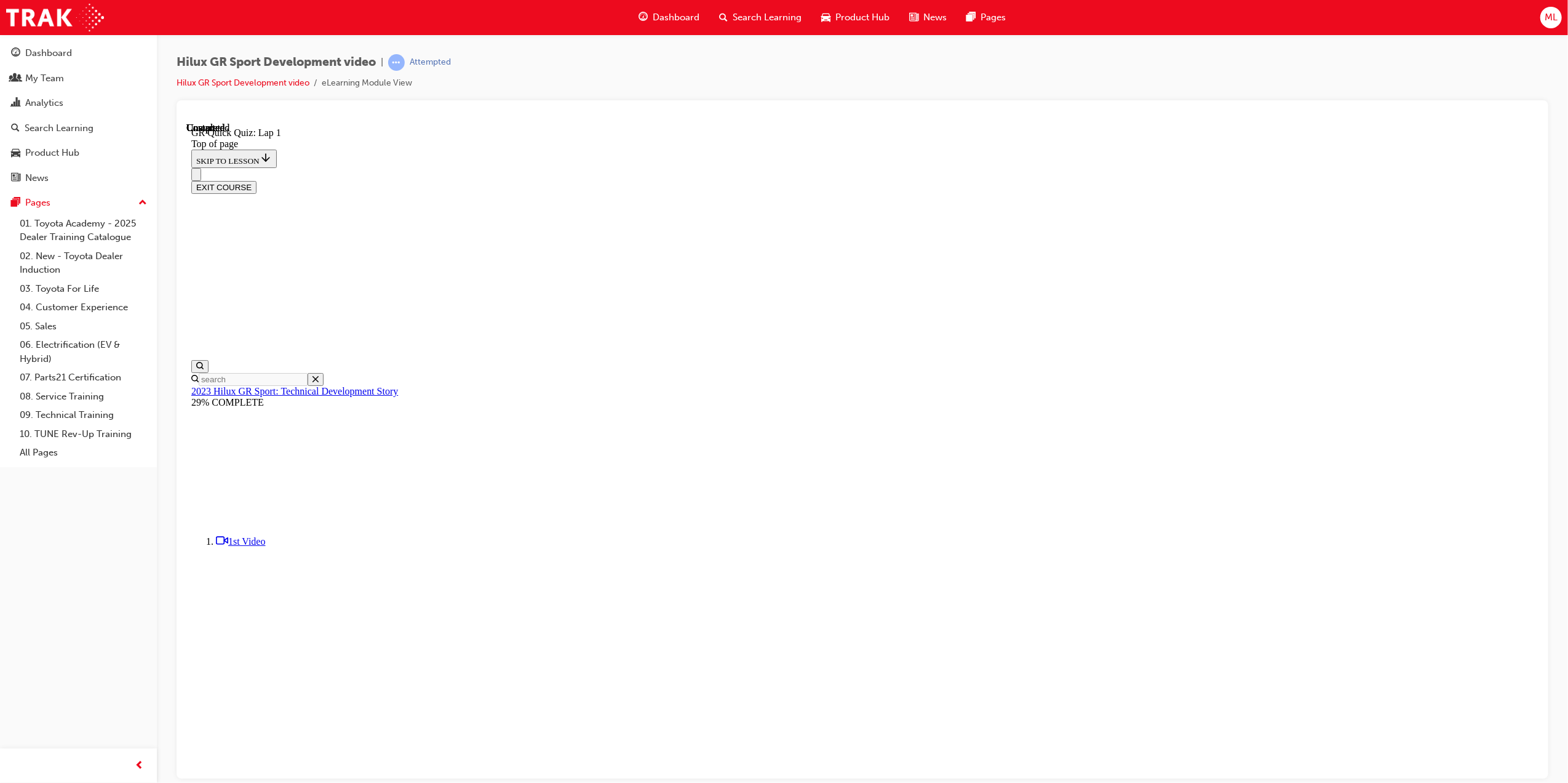
scroll to position [76, 0]
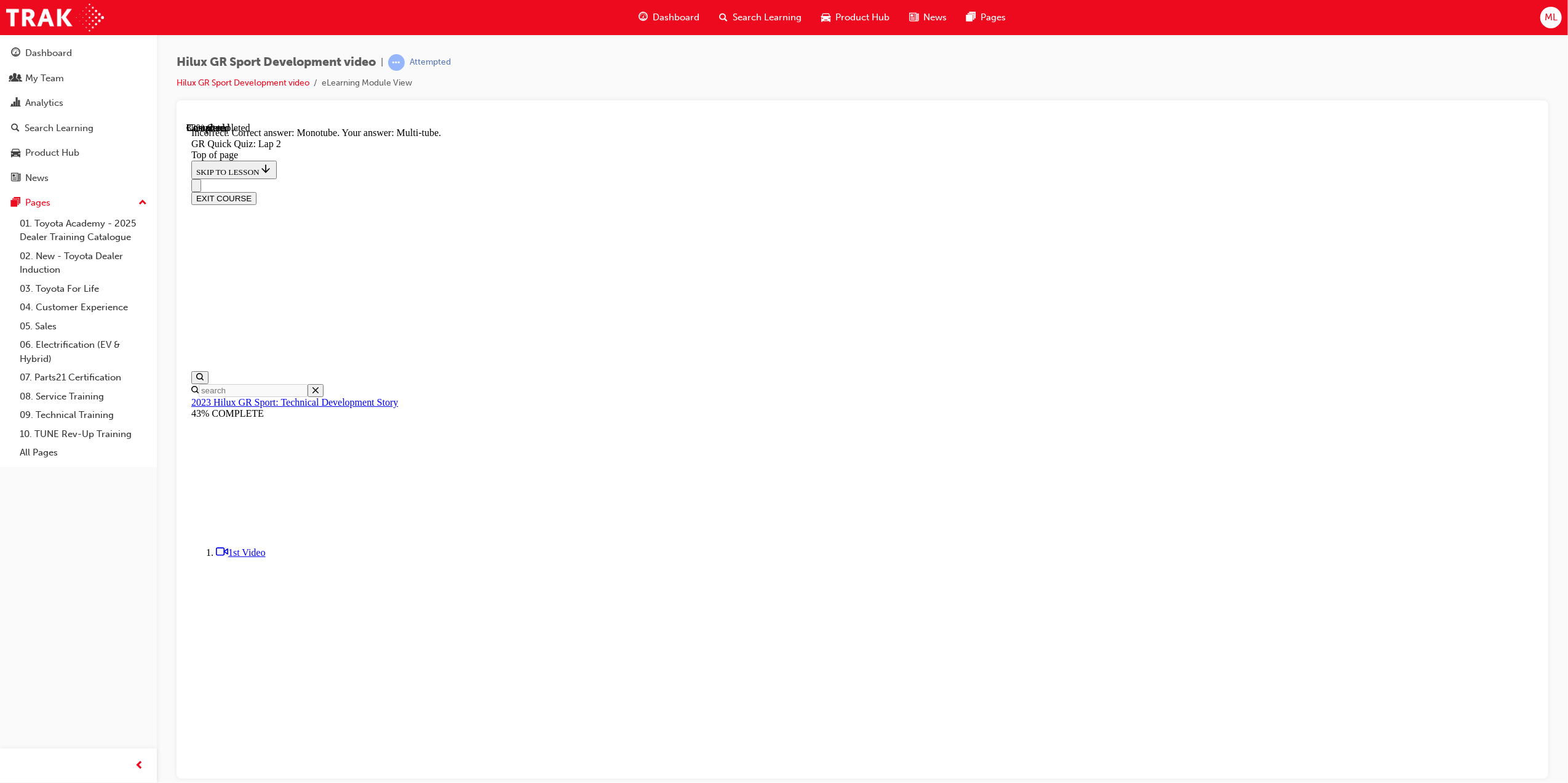
scroll to position [64, 0]
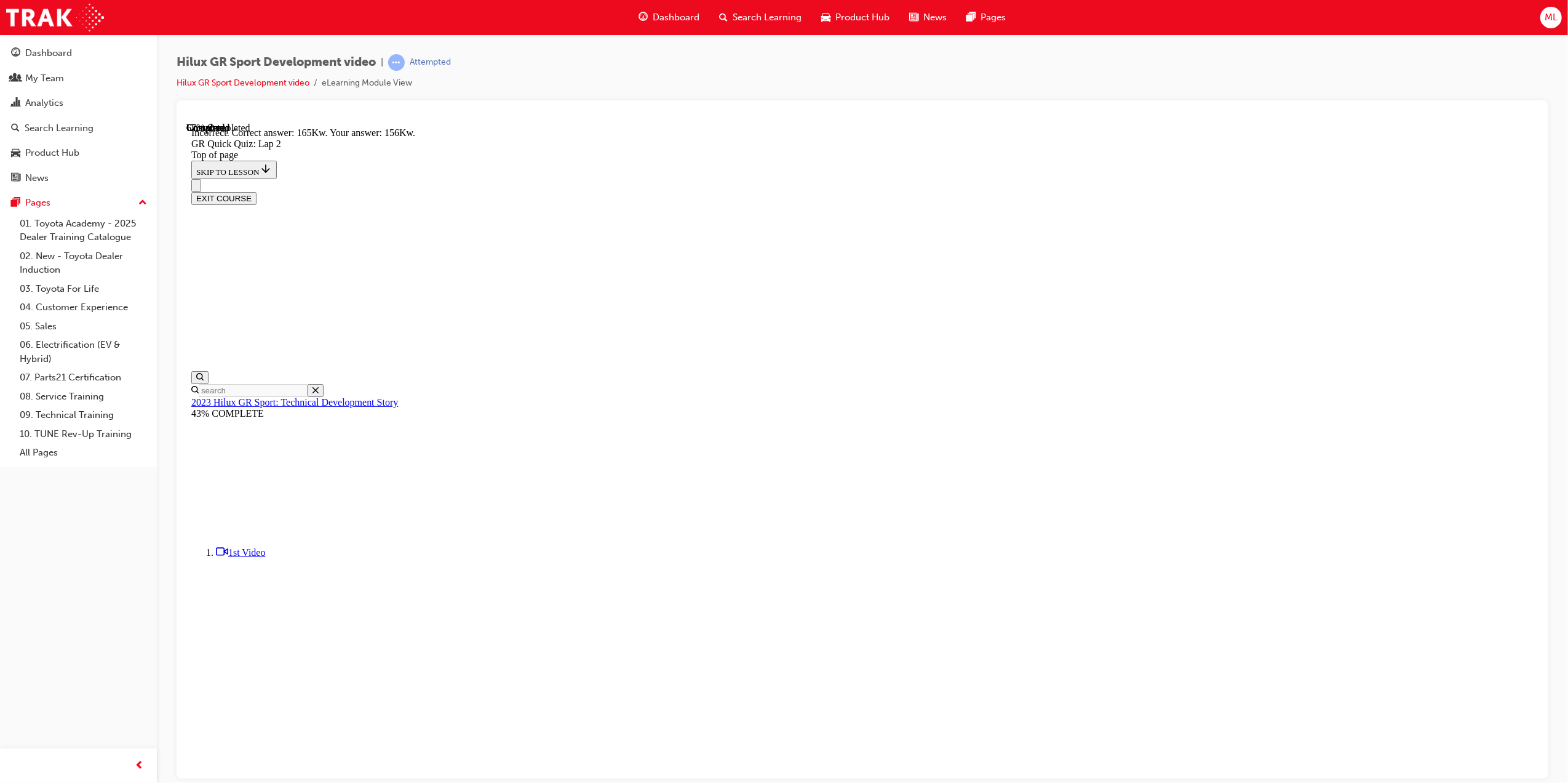
scroll to position [38, 0]
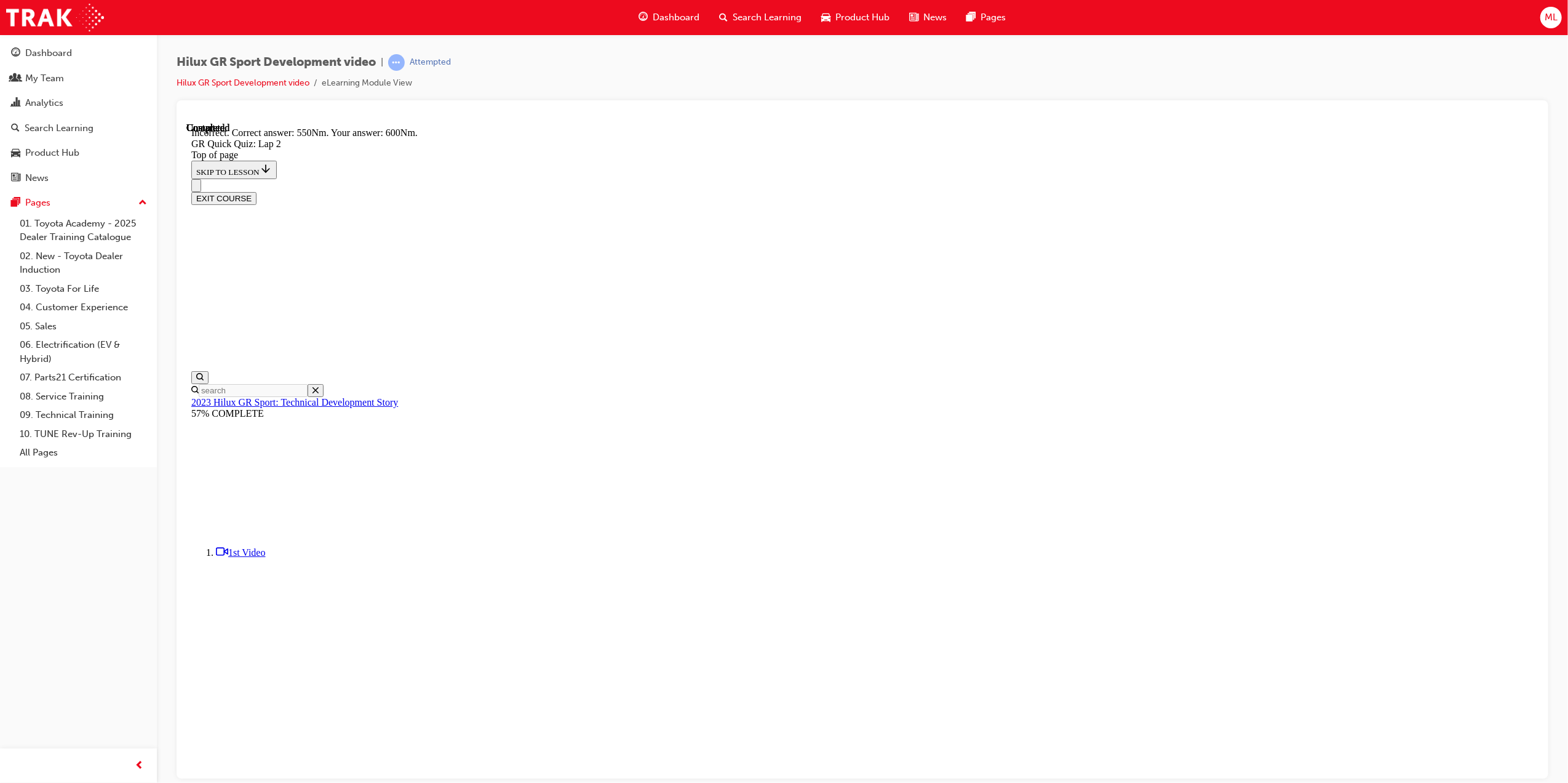
scroll to position [38, 0]
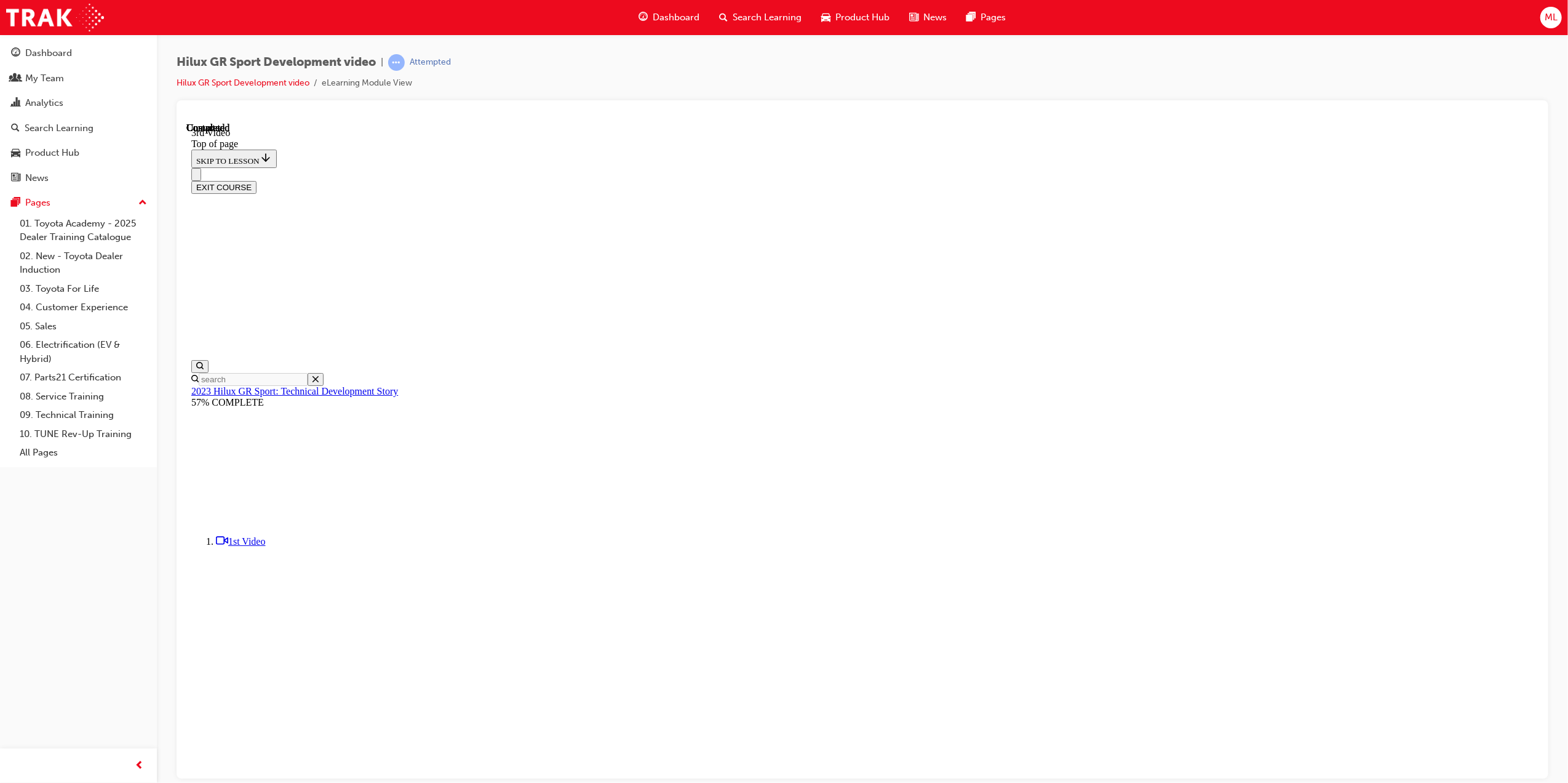
scroll to position [38, 0]
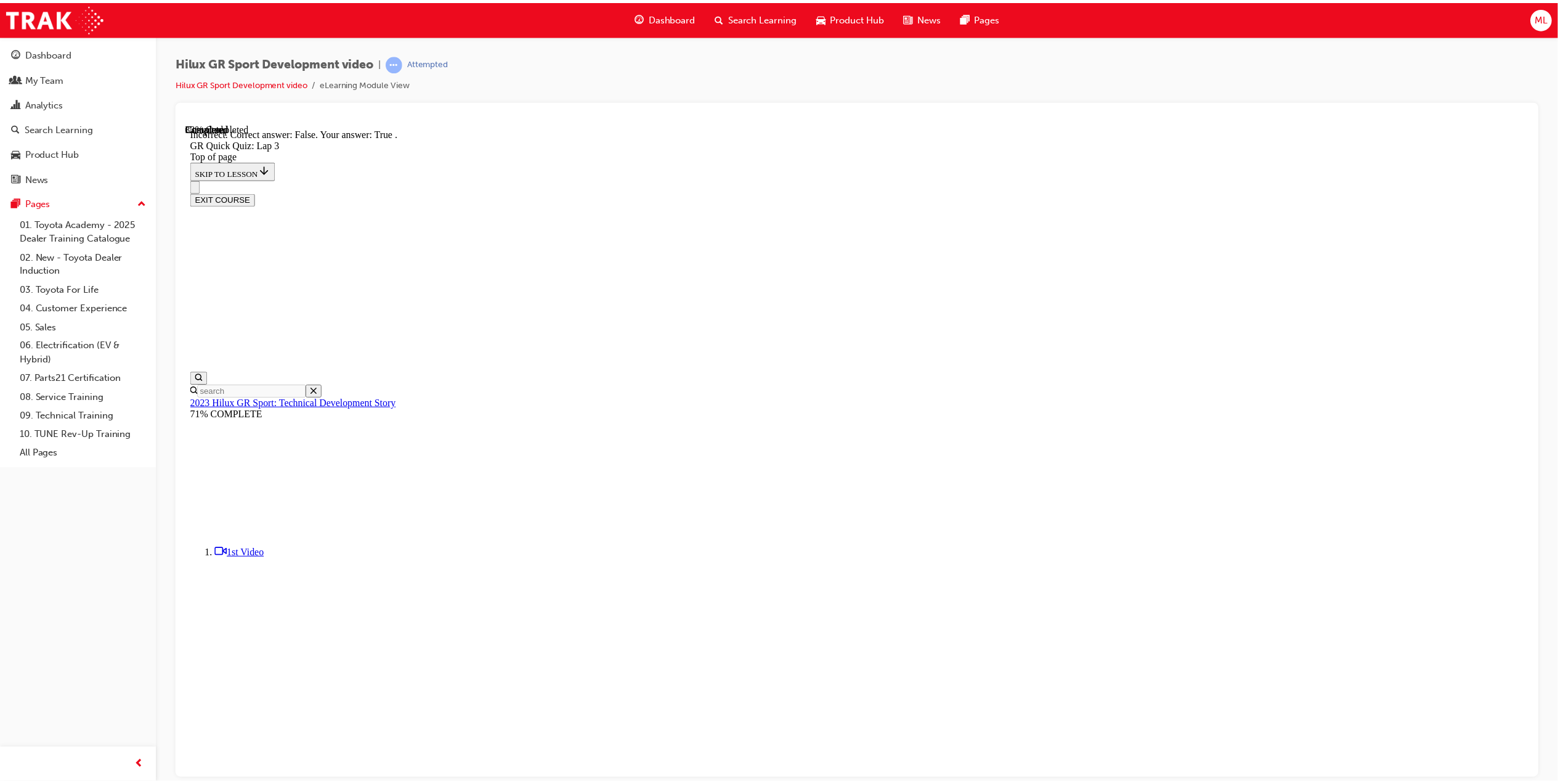
scroll to position [37, 0]
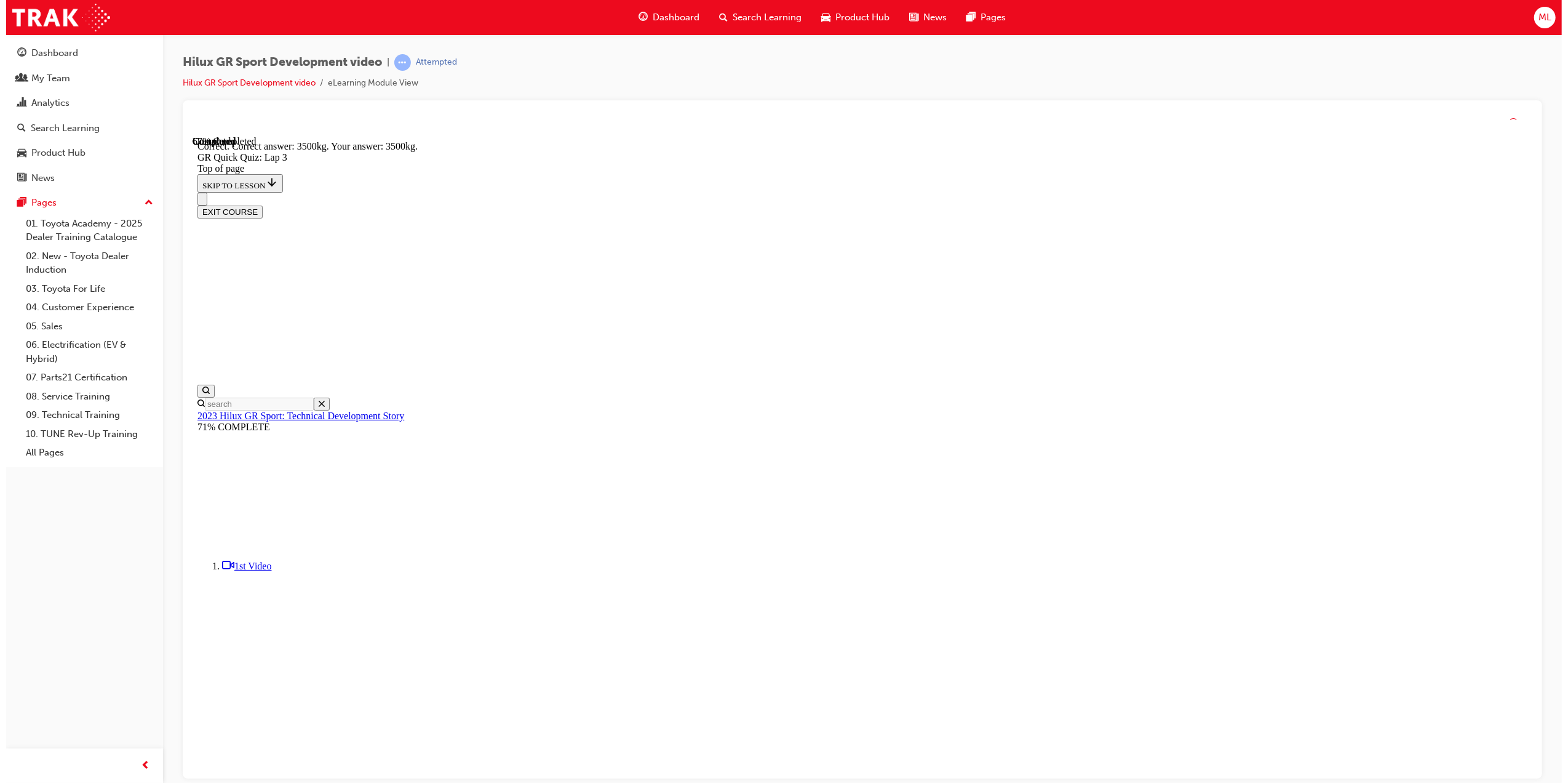
scroll to position [52, 0]
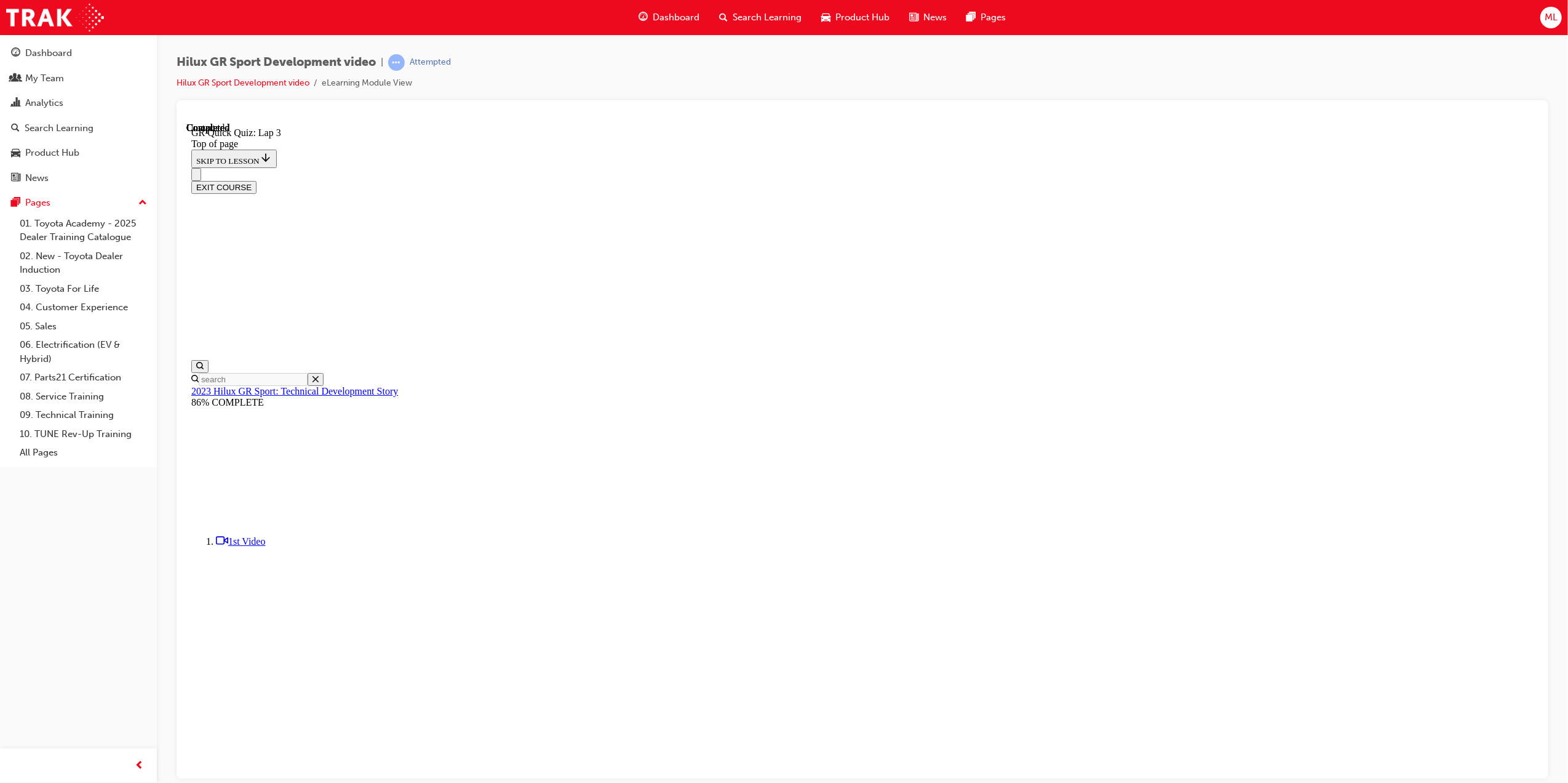
scroll to position [76, 0]
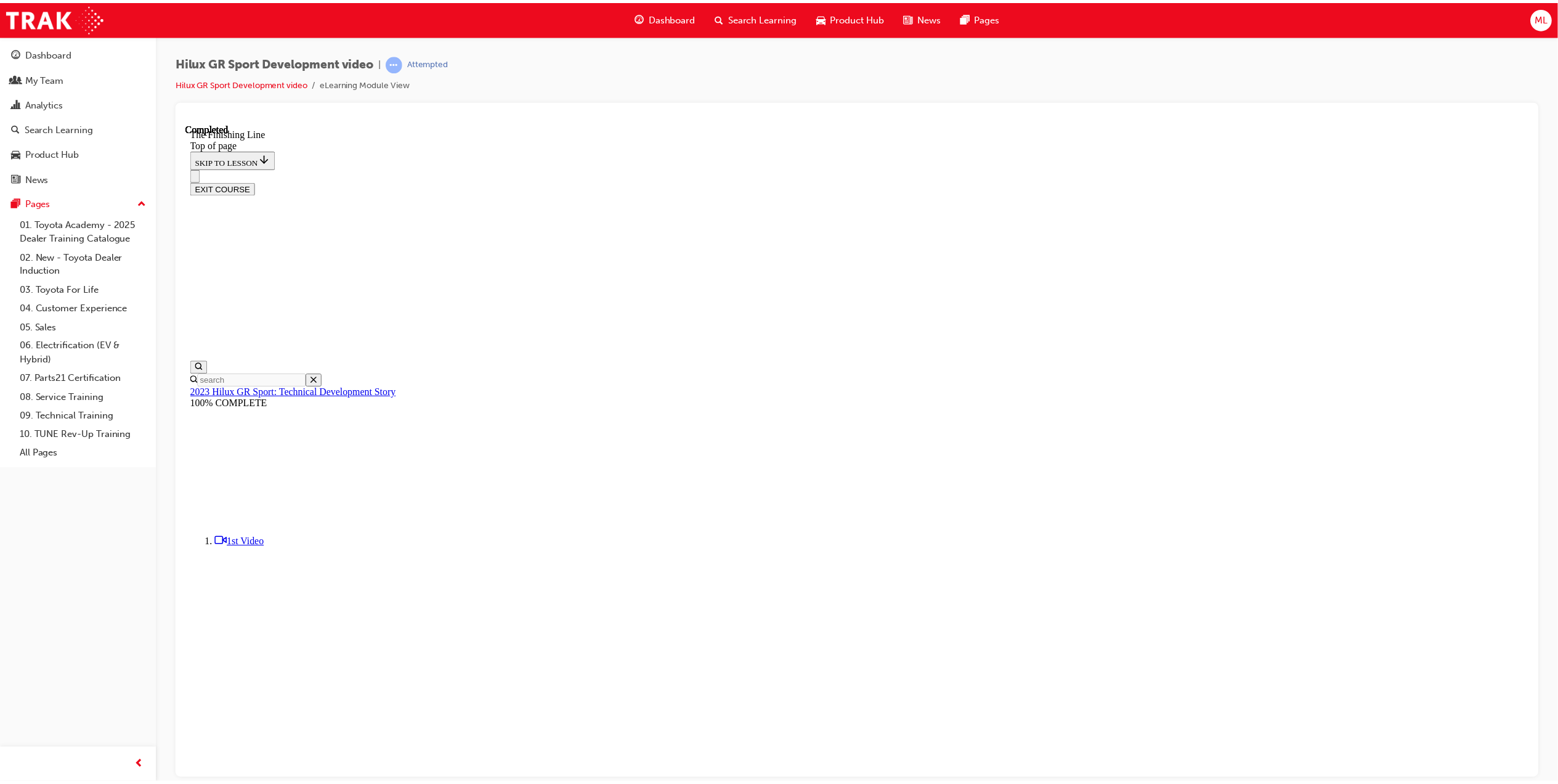
scroll to position [57, 0]
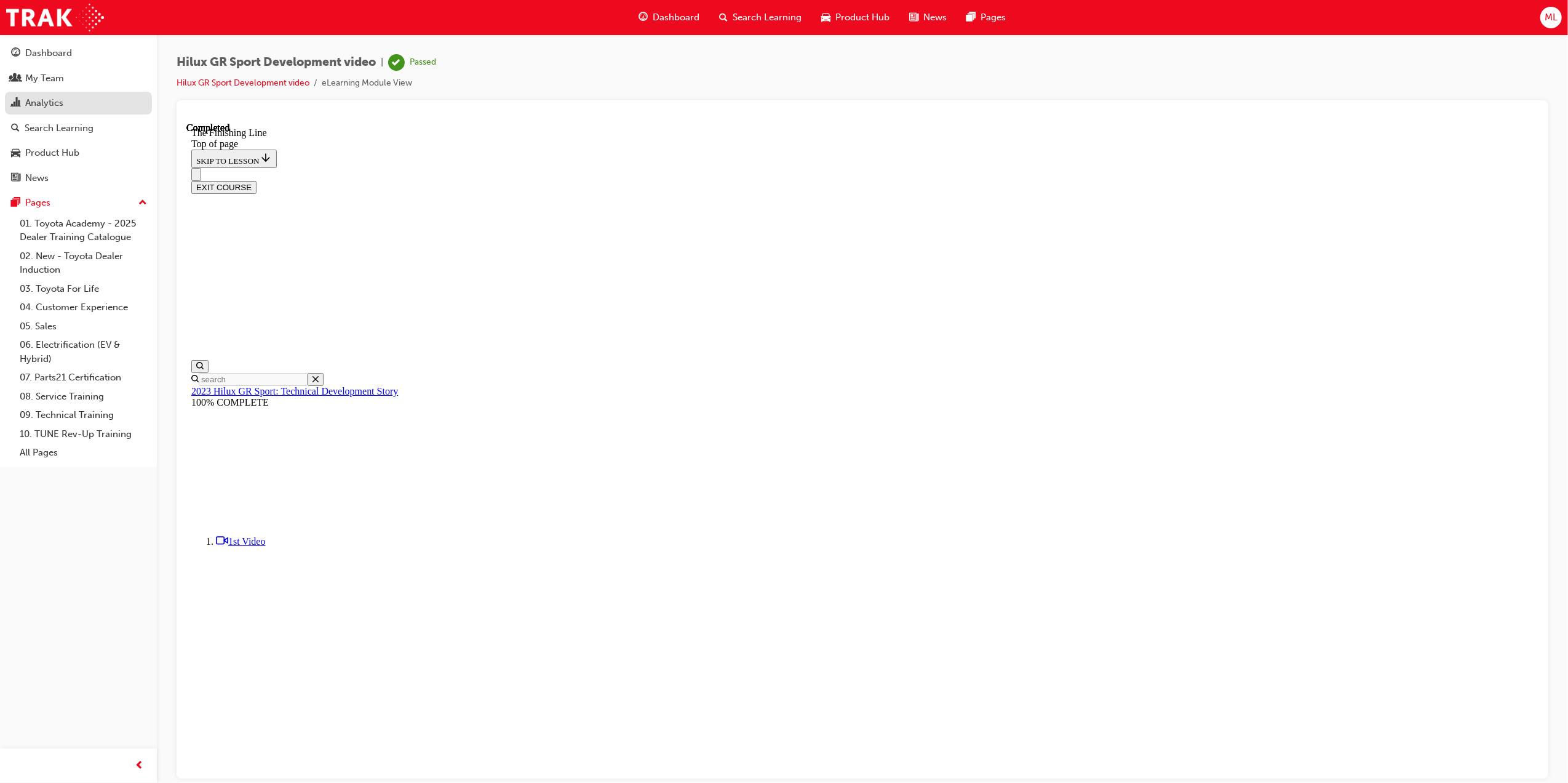
click at [43, 105] on div "Analytics" at bounding box center [44, 103] width 38 height 14
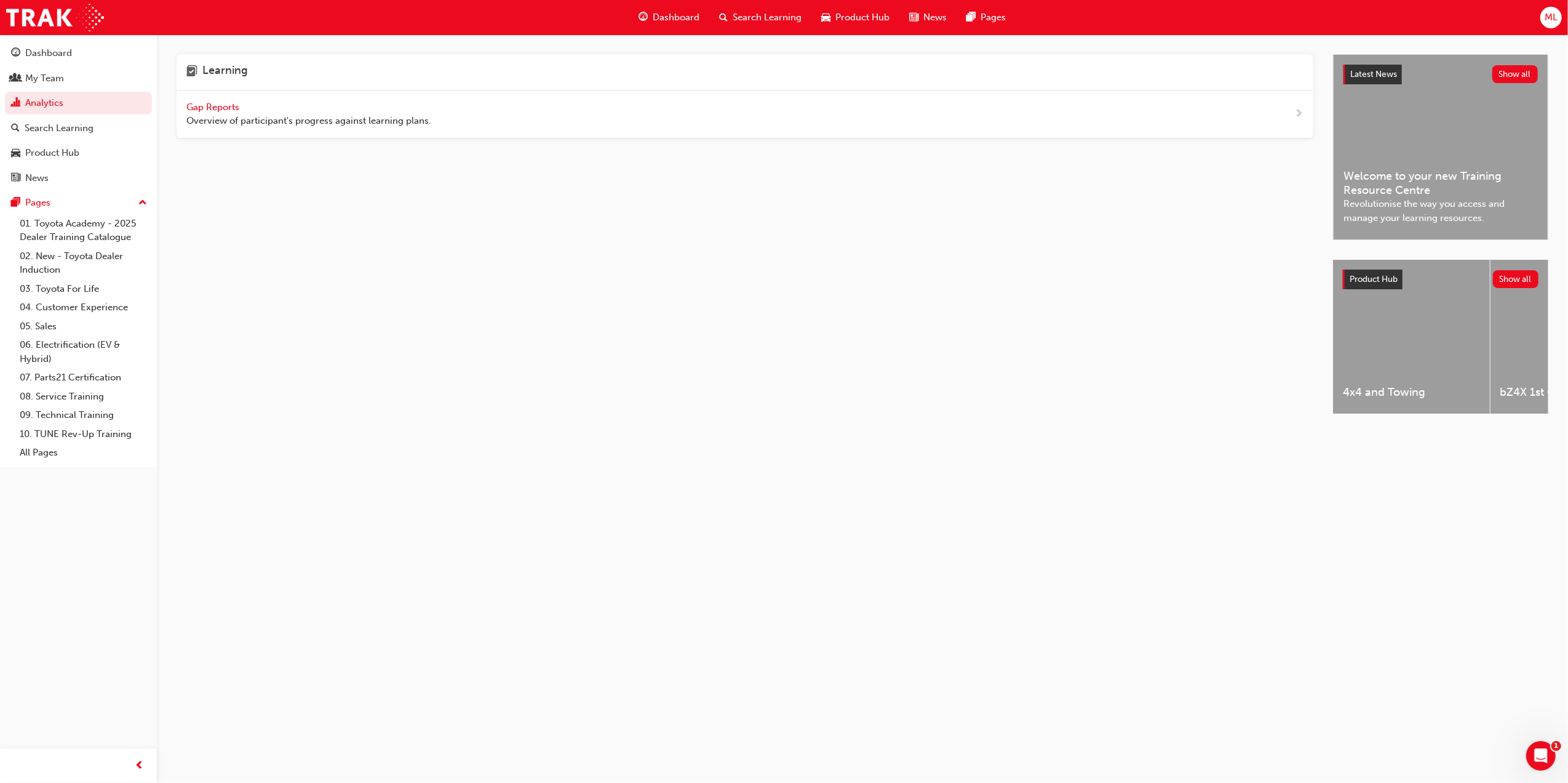
click at [230, 109] on span "Gap Reports" at bounding box center [213, 107] width 55 height 11
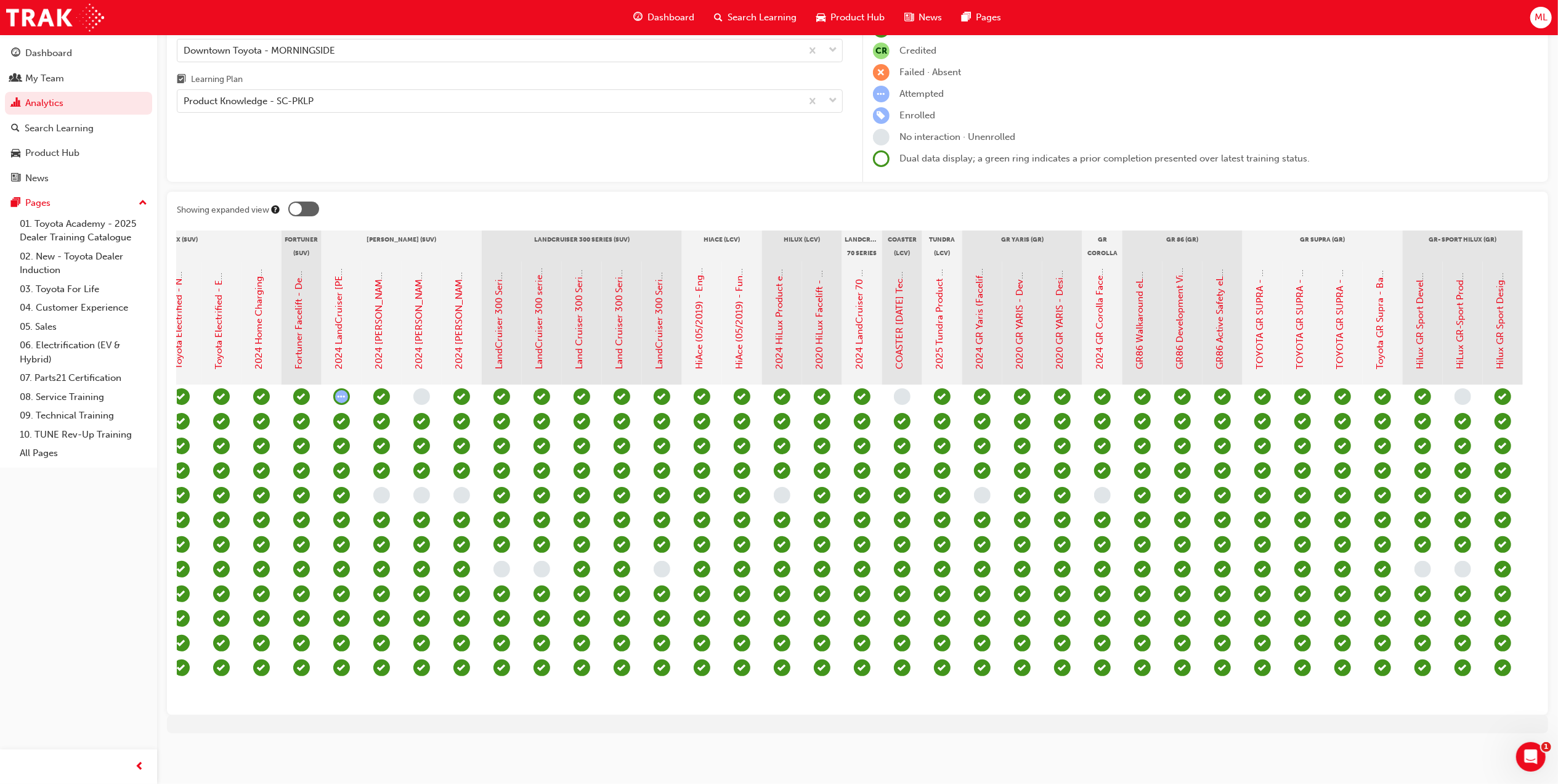
scroll to position [0, 1201]
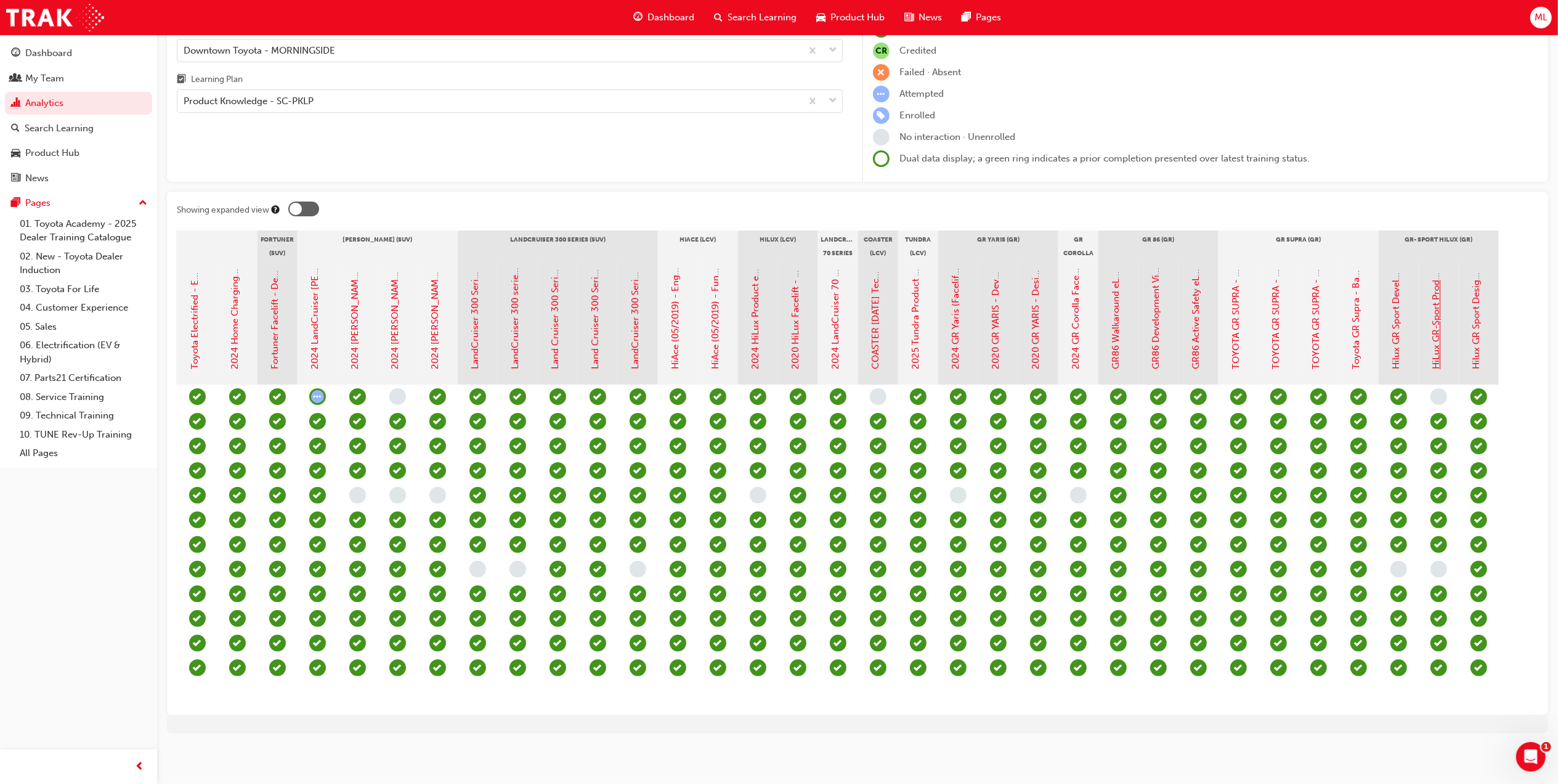
click at [1435, 313] on link "HiLux GR-Sport Product eLearning" at bounding box center [1437, 296] width 11 height 147
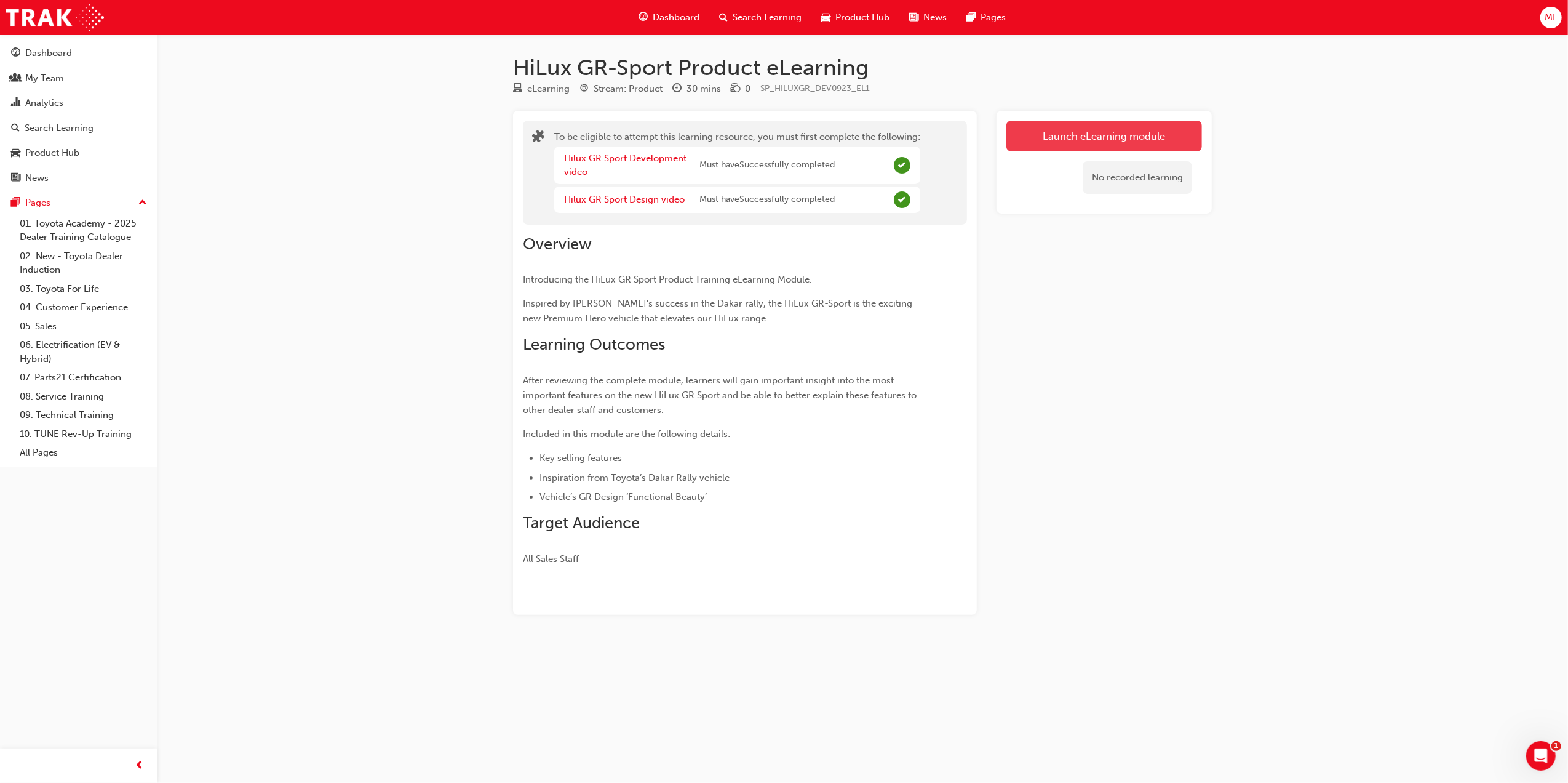
click at [1129, 126] on button "Launch eLearning module" at bounding box center [1104, 136] width 195 height 31
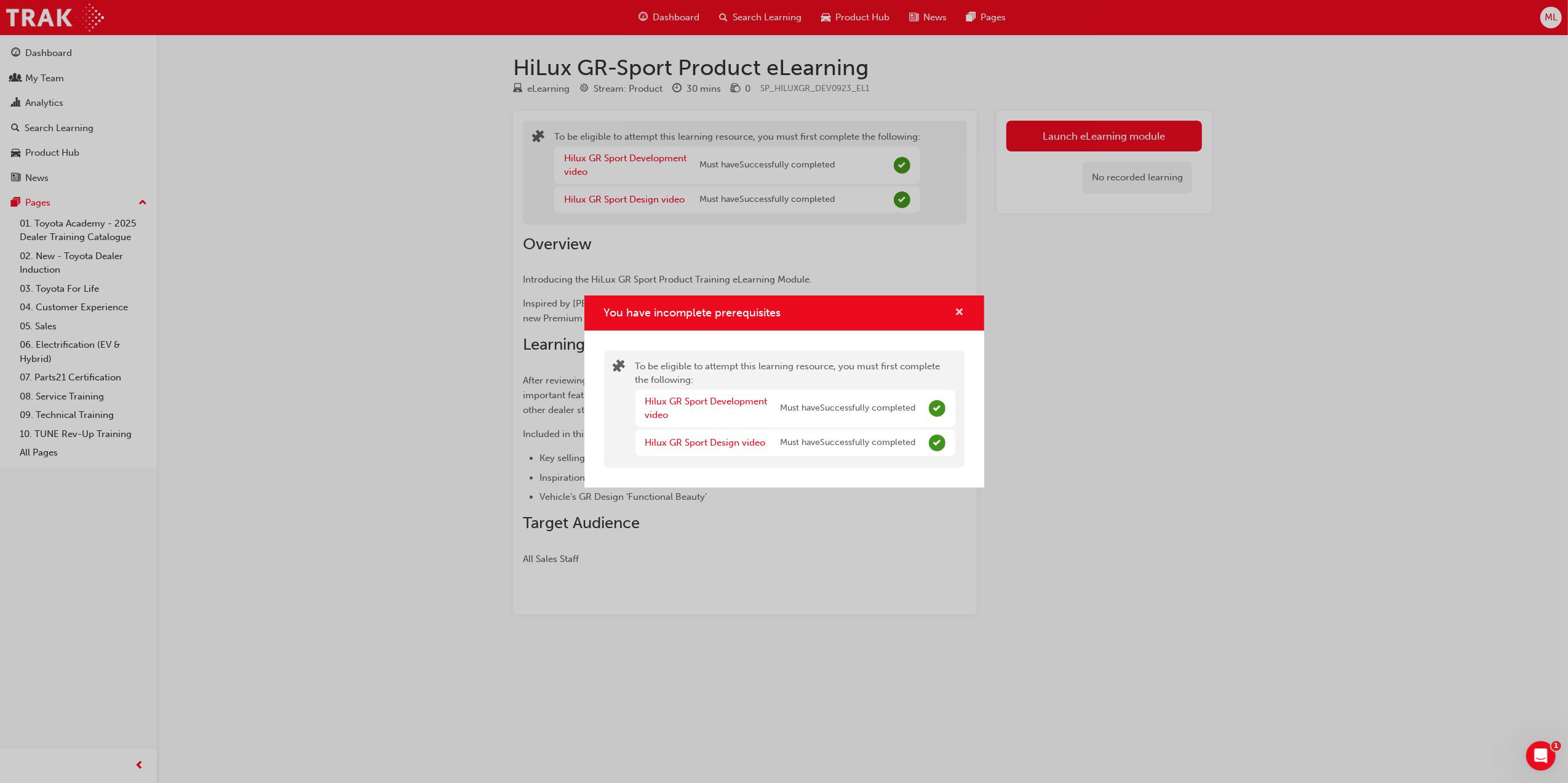
click at [963, 312] on span "cross-icon" at bounding box center [960, 313] width 9 height 11
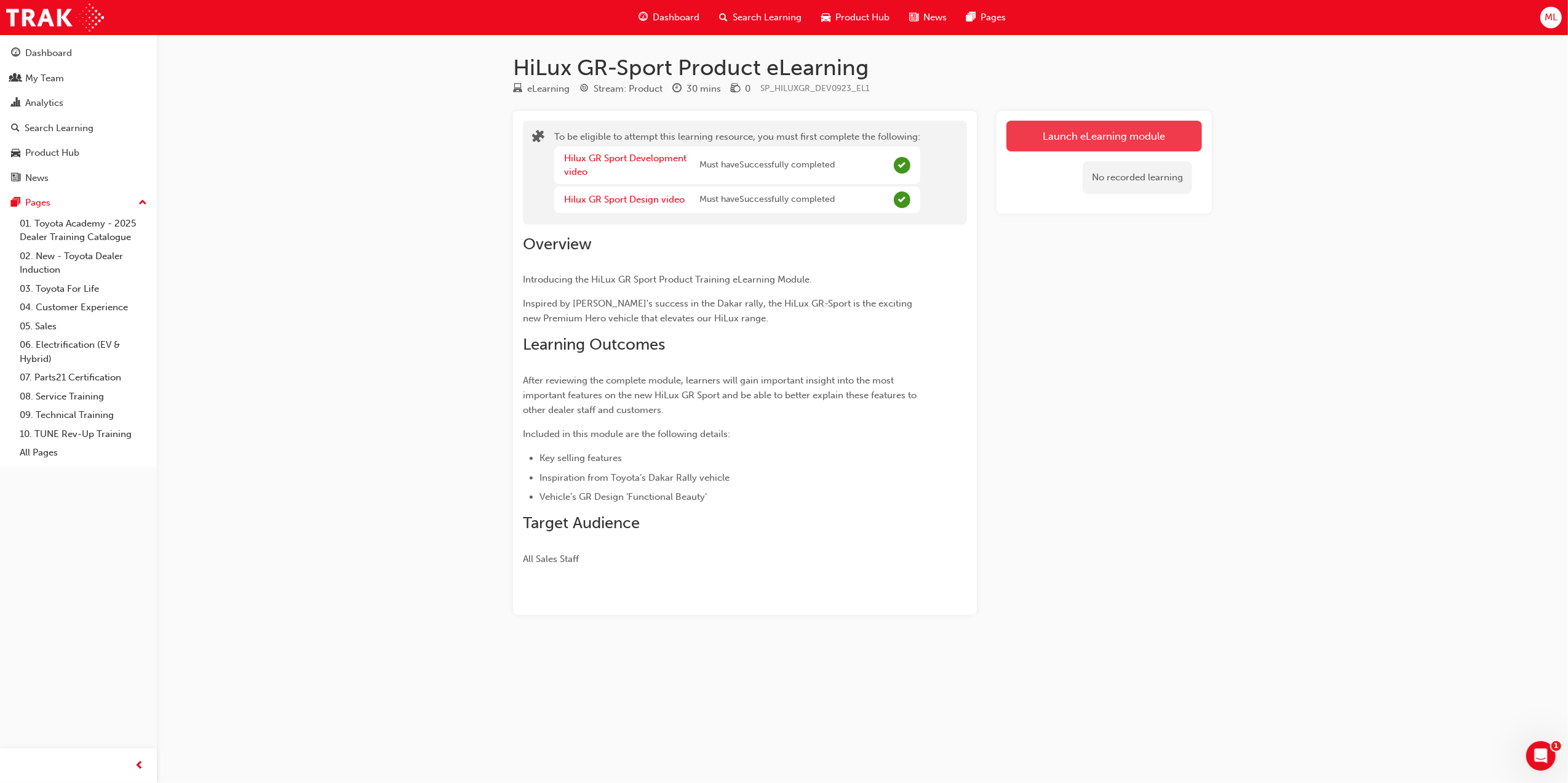
click at [1103, 139] on button "Launch eLearning module" at bounding box center [1104, 136] width 195 height 31
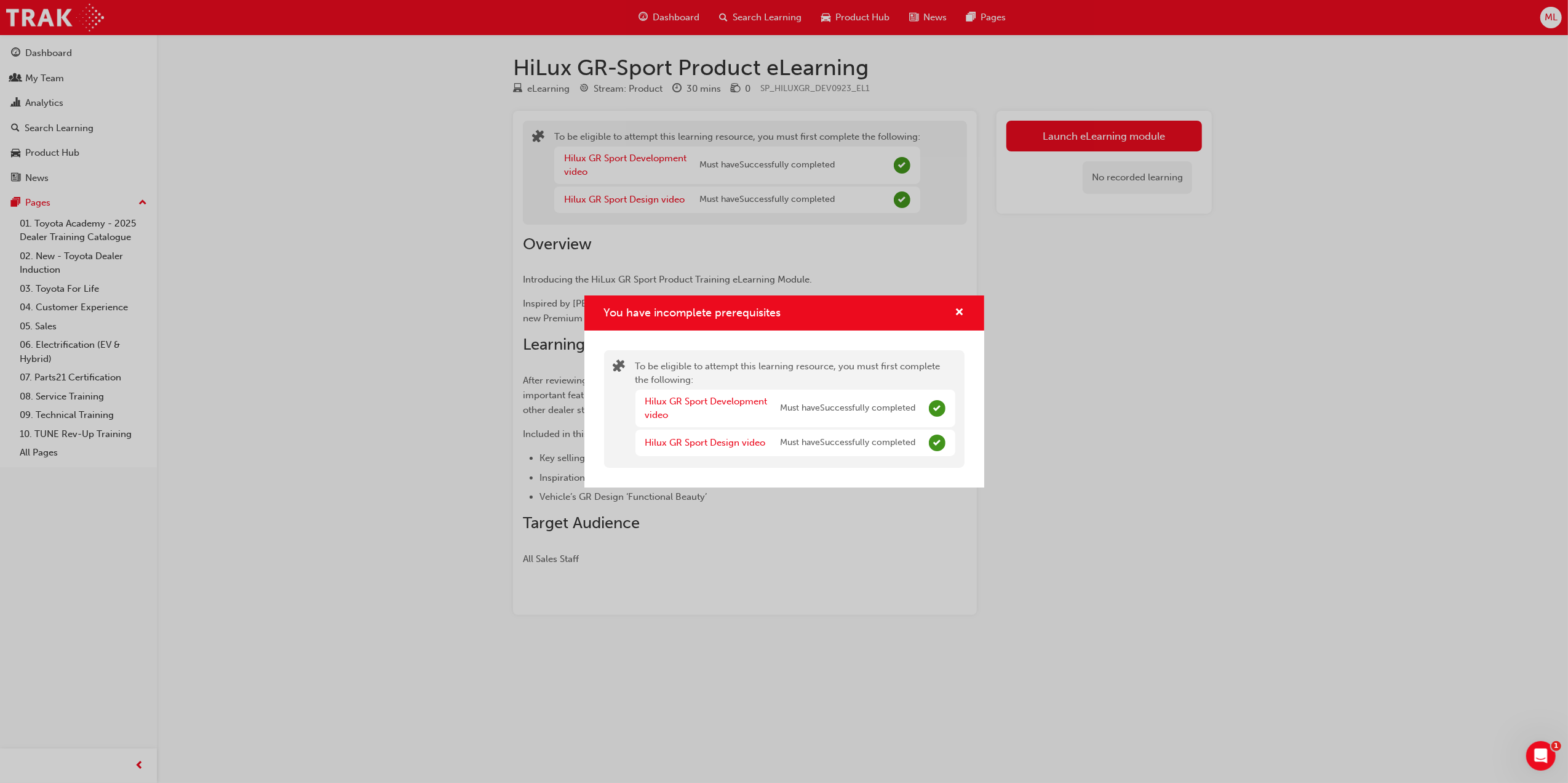
click at [867, 404] on span "Must have Successfully completed" at bounding box center [848, 408] width 136 height 14
drag, startPoint x: 960, startPoint y: 309, endPoint x: 943, endPoint y: 305, distance: 17.5
click at [960, 308] on span "cross-icon" at bounding box center [960, 313] width 9 height 11
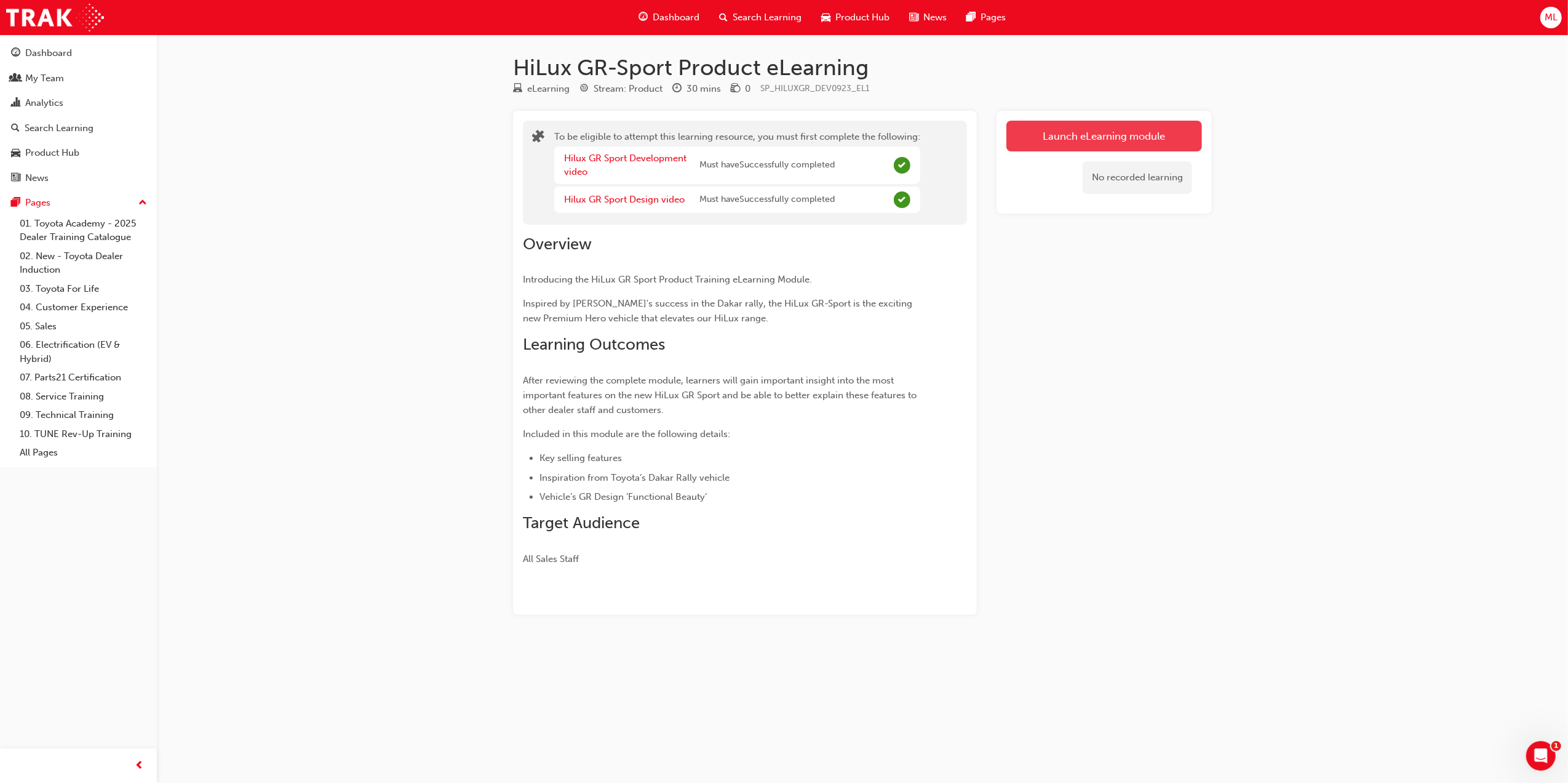
click at [1108, 136] on button "Launch eLearning module" at bounding box center [1104, 136] width 195 height 31
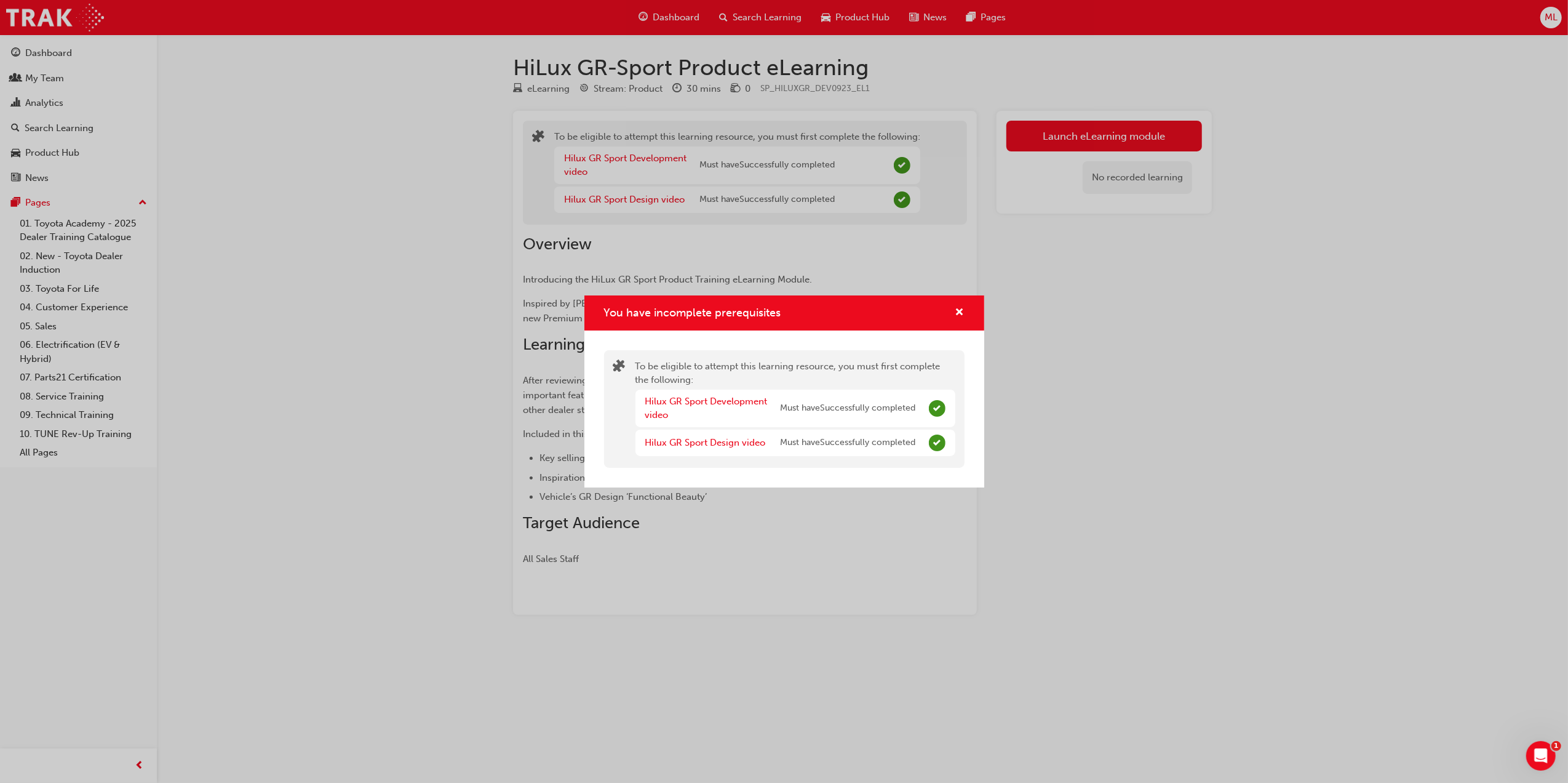
drag, startPoint x: 860, startPoint y: 431, endPoint x: 867, endPoint y: 426, distance: 8.6
click at [860, 431] on div "Hilux GR Sport Design video Must have Successfully completed" at bounding box center [795, 443] width 320 height 26
drag, startPoint x: 946, startPoint y: 409, endPoint x: 944, endPoint y: 398, distance: 11.2
click at [944, 409] on div "Hilux GR Sport Development video Must have Successfully completed" at bounding box center [795, 408] width 320 height 37
click at [962, 309] on span "cross-icon" at bounding box center [960, 313] width 9 height 11
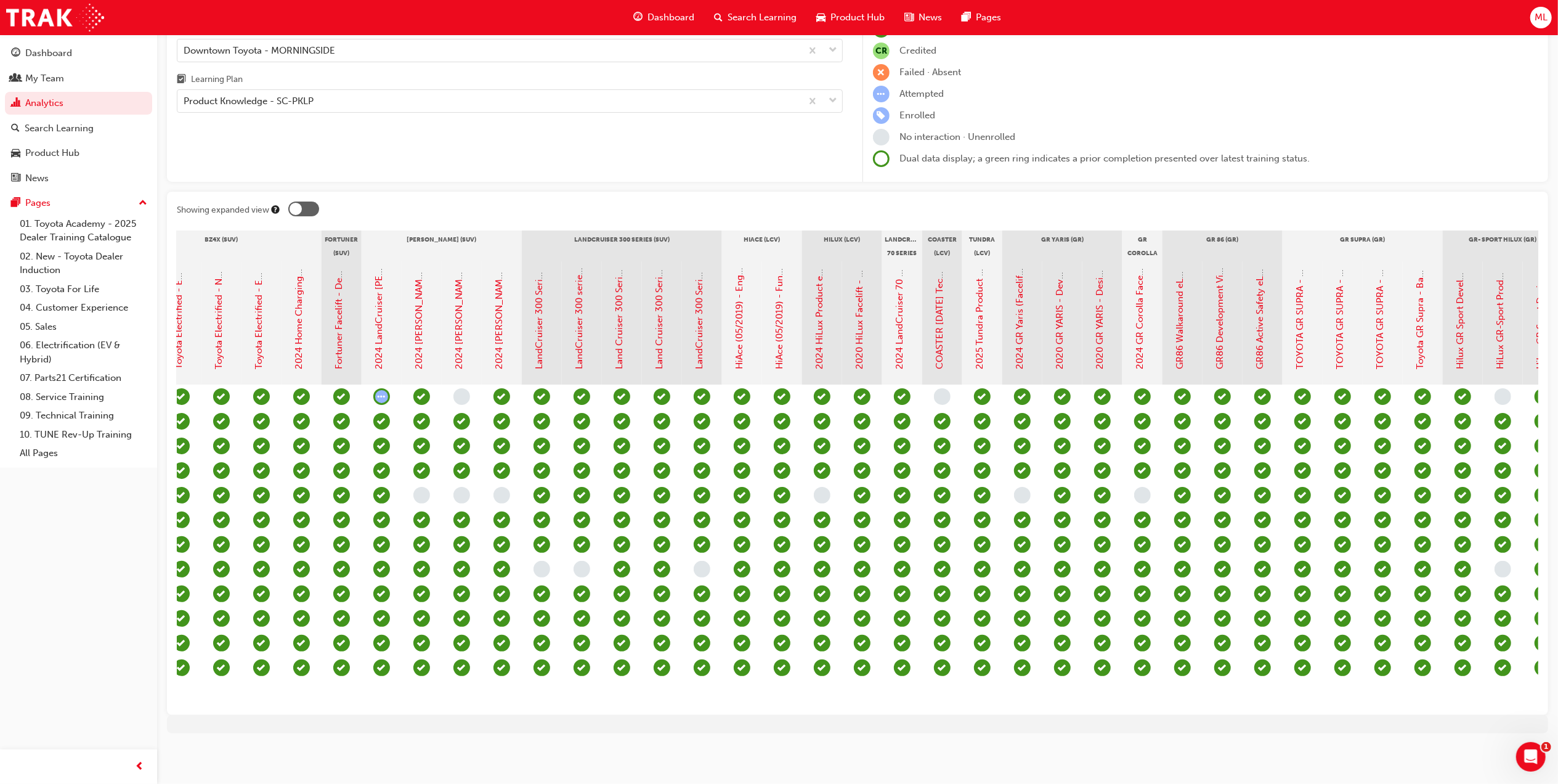
scroll to position [0, 1201]
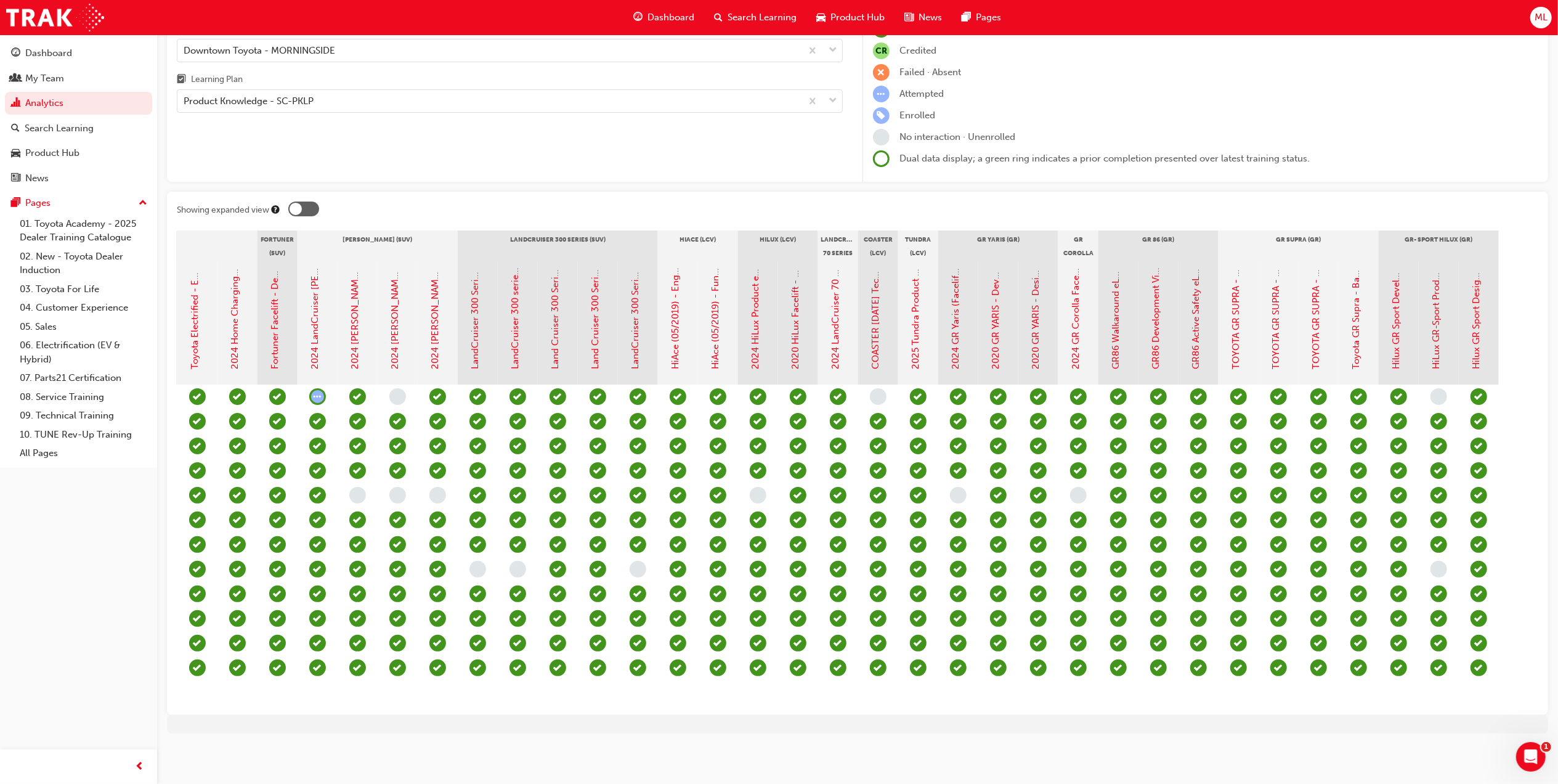
click at [1427, 333] on div "HiLux GR-Sport Product eLearning" at bounding box center [1439, 323] width 40 height 123
click at [1432, 335] on link "HiLux GR-Sport Product eLearning" at bounding box center [1437, 296] width 11 height 147
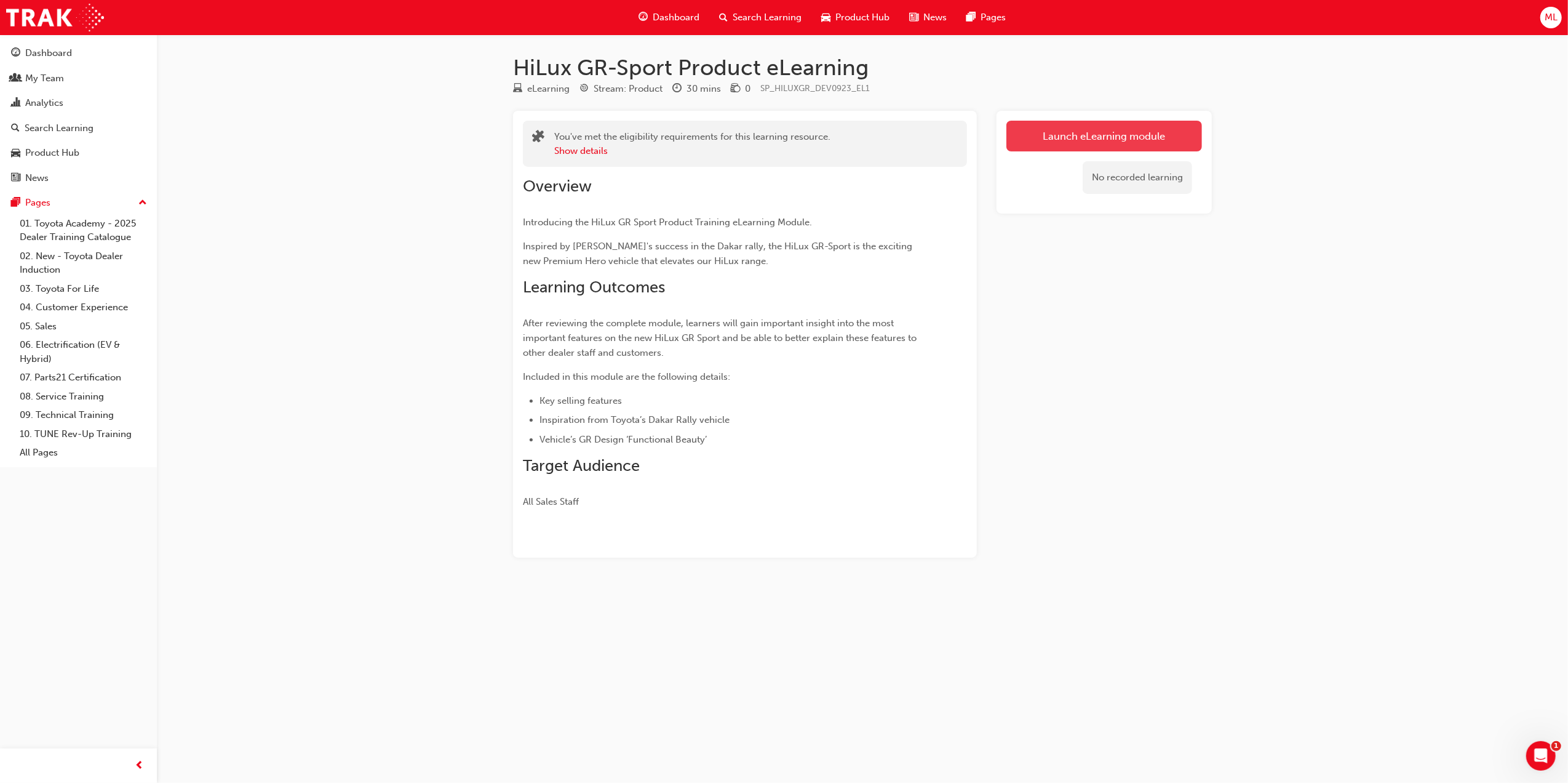
click at [1101, 126] on button "Launch eLearning module" at bounding box center [1104, 136] width 195 height 31
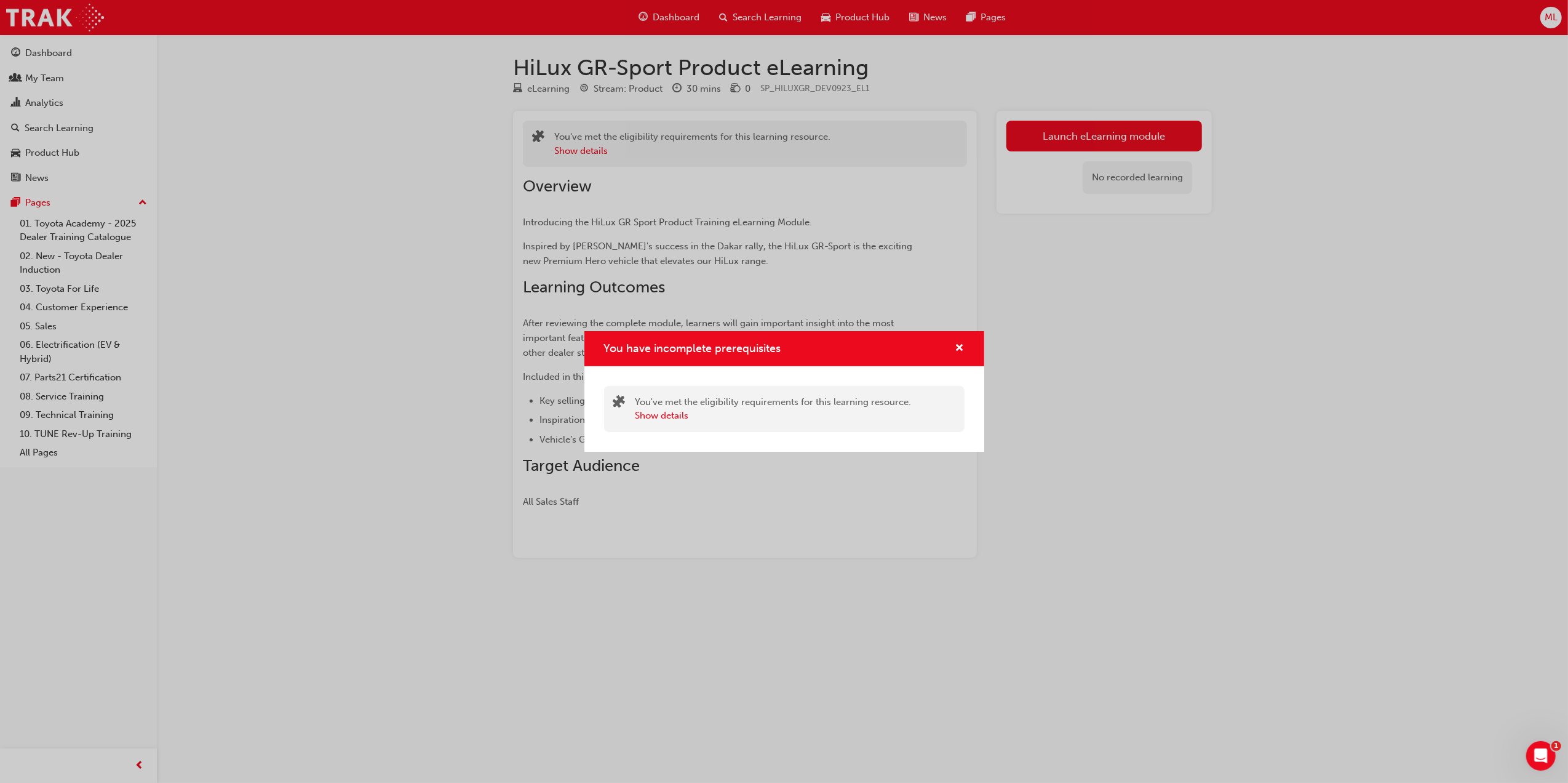
click at [965, 340] on div "You have incomplete prerequisites" at bounding box center [784, 348] width 400 height 35
click at [951, 347] on div "You have incomplete prerequisites" at bounding box center [955, 349] width 19 height 16
click at [960, 336] on div "You have incomplete prerequisites" at bounding box center [784, 348] width 400 height 35
click at [958, 347] on span "cross-icon" at bounding box center [960, 349] width 9 height 11
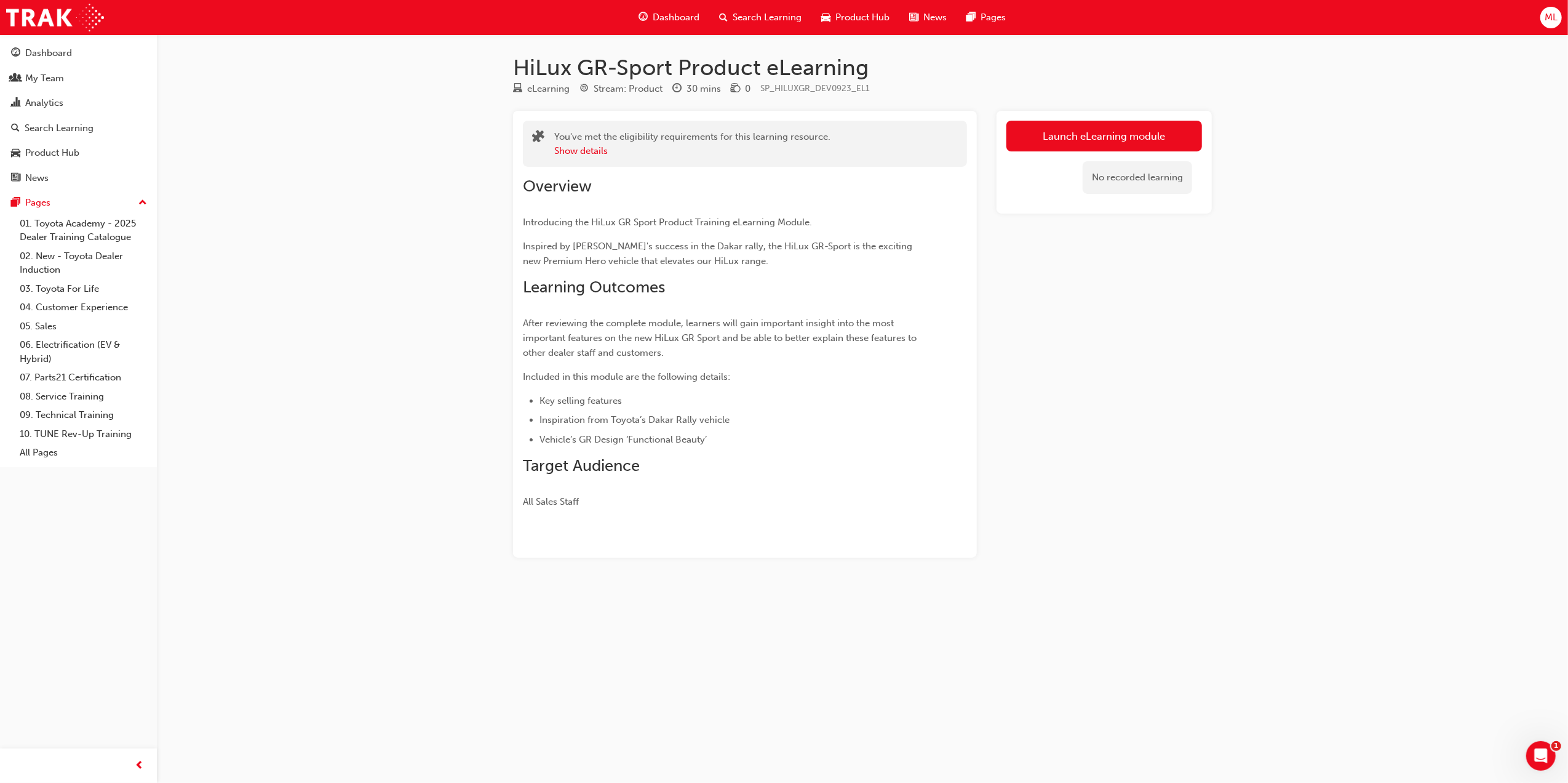
click at [899, 261] on p "Inspired by Toyota's success in the Dakar rally, the HiLux GR-Sport is the exci…" at bounding box center [723, 254] width 400 height 29
click at [706, 151] on div "Show details" at bounding box center [692, 151] width 276 height 14
click at [592, 153] on button "Show details" at bounding box center [581, 151] width 53 height 14
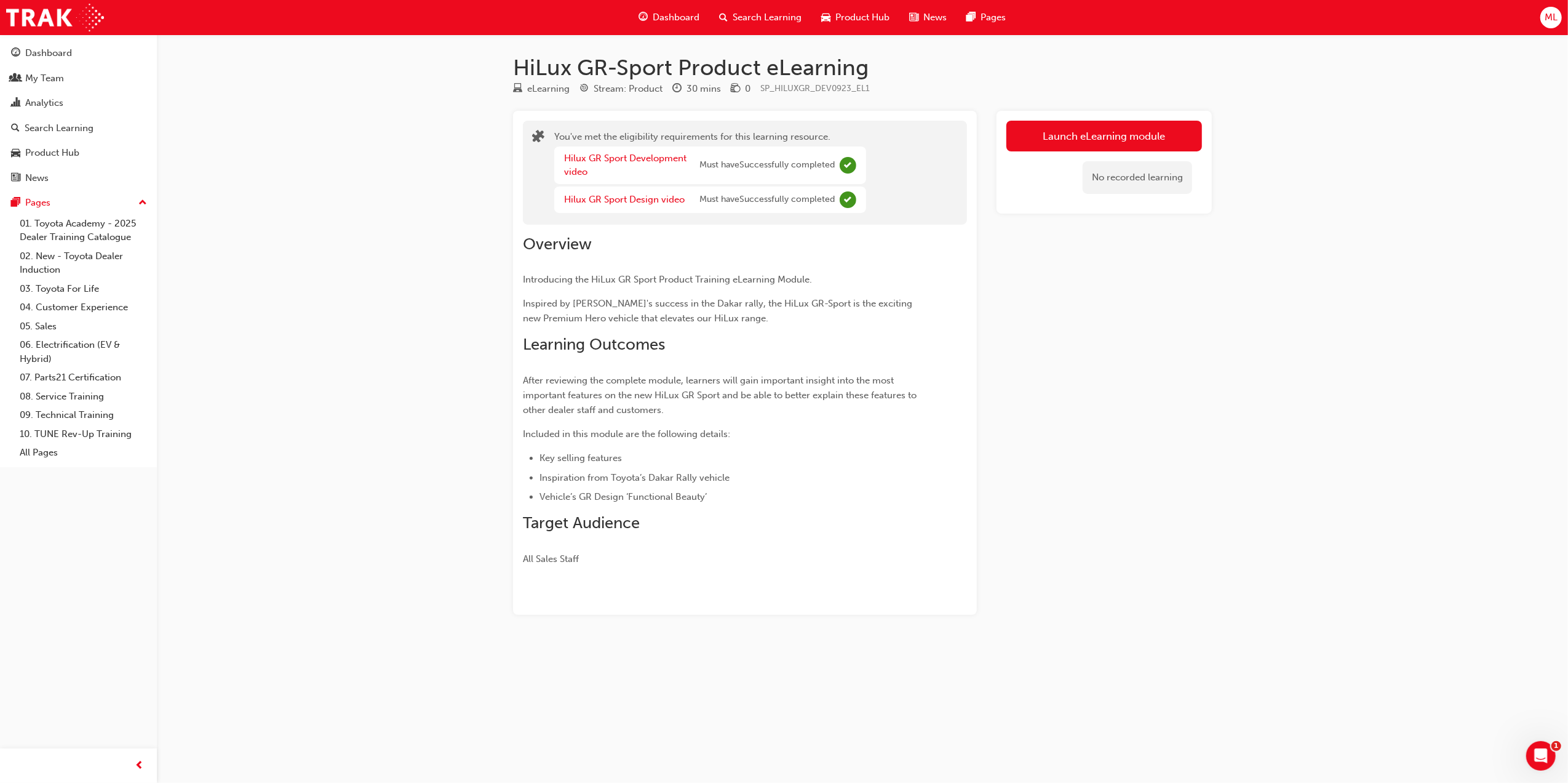
click at [793, 225] on div "Overview Introducing the HiLux GR Sport Product Training eLearning Module. Insp…" at bounding box center [745, 395] width 444 height 342
click at [1081, 143] on button "Launch eLearning module" at bounding box center [1104, 136] width 195 height 31
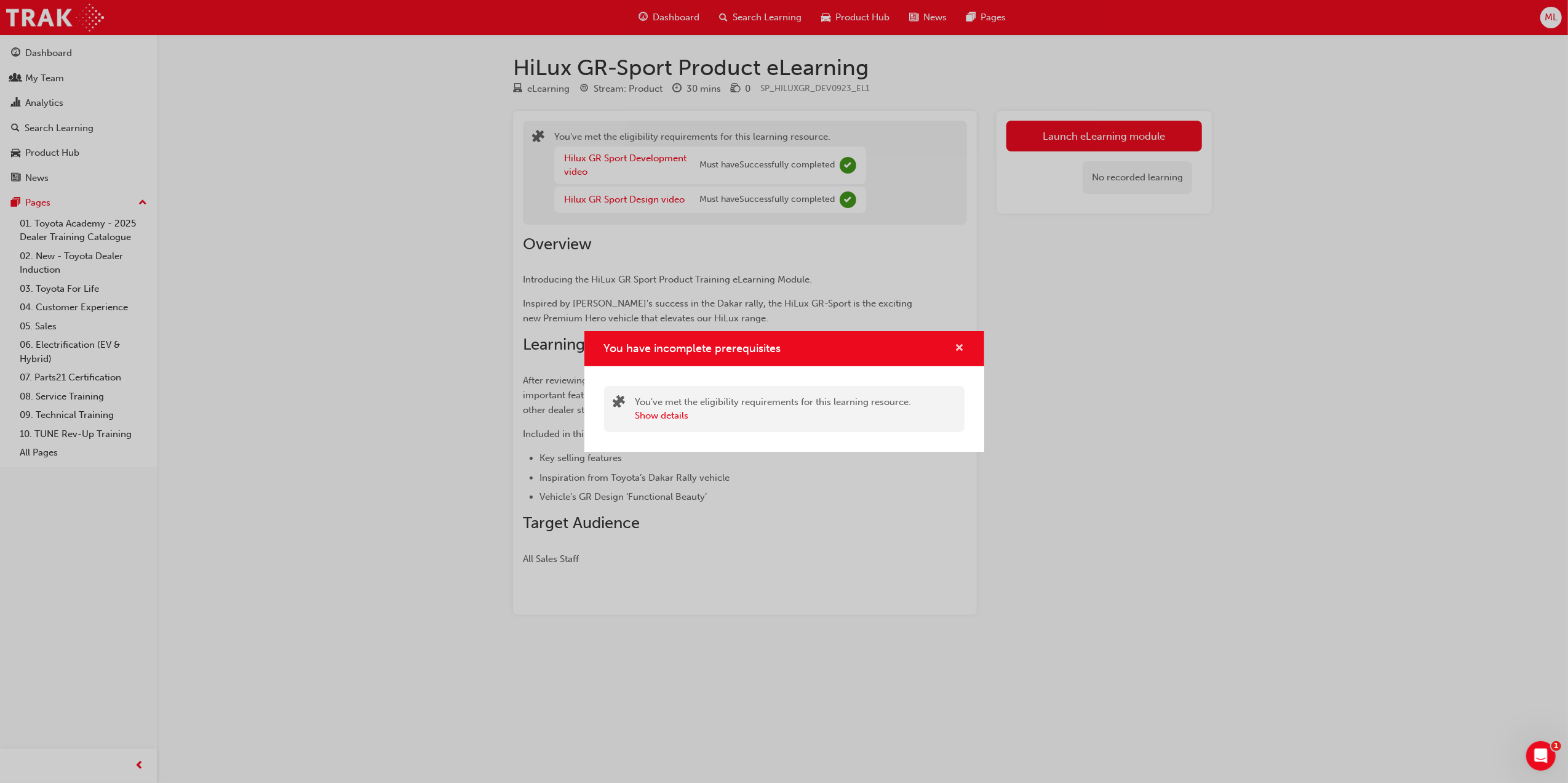
click at [960, 345] on span "cross-icon" at bounding box center [960, 349] width 9 height 11
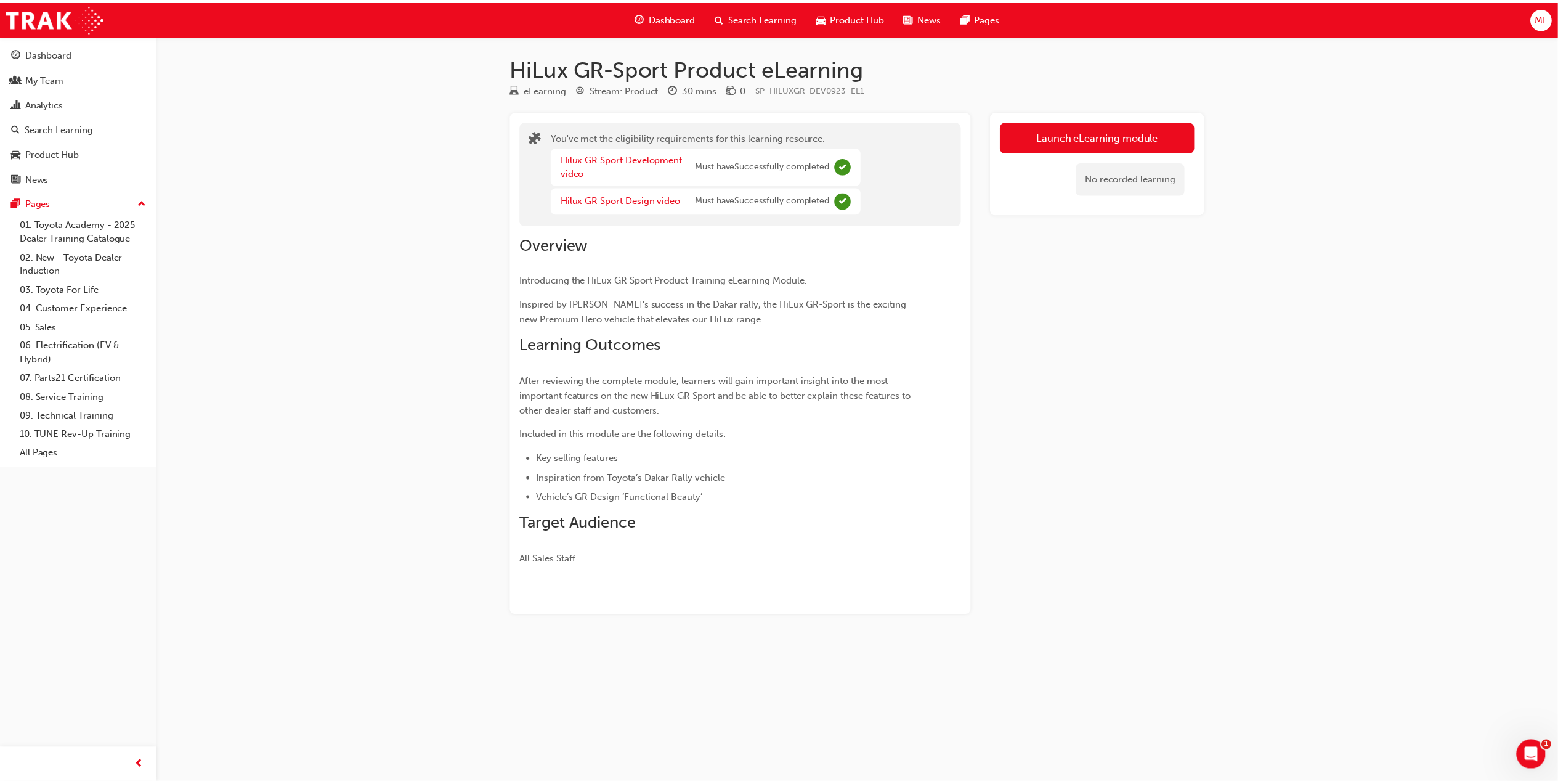
scroll to position [106, 0]
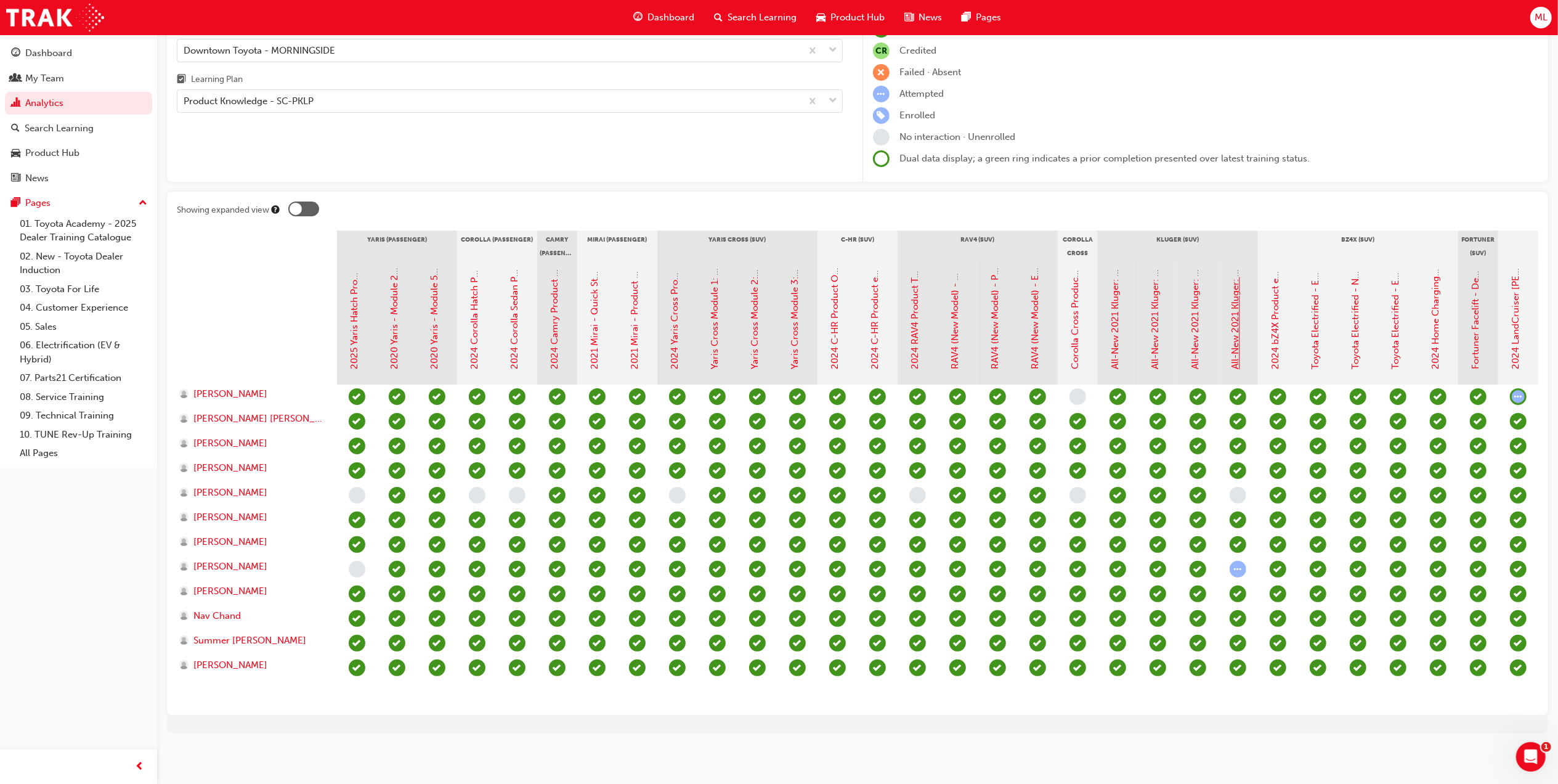
click at [1237, 324] on link "All-New 2021 Kluger: Safety Systems" at bounding box center [1236, 291] width 11 height 156
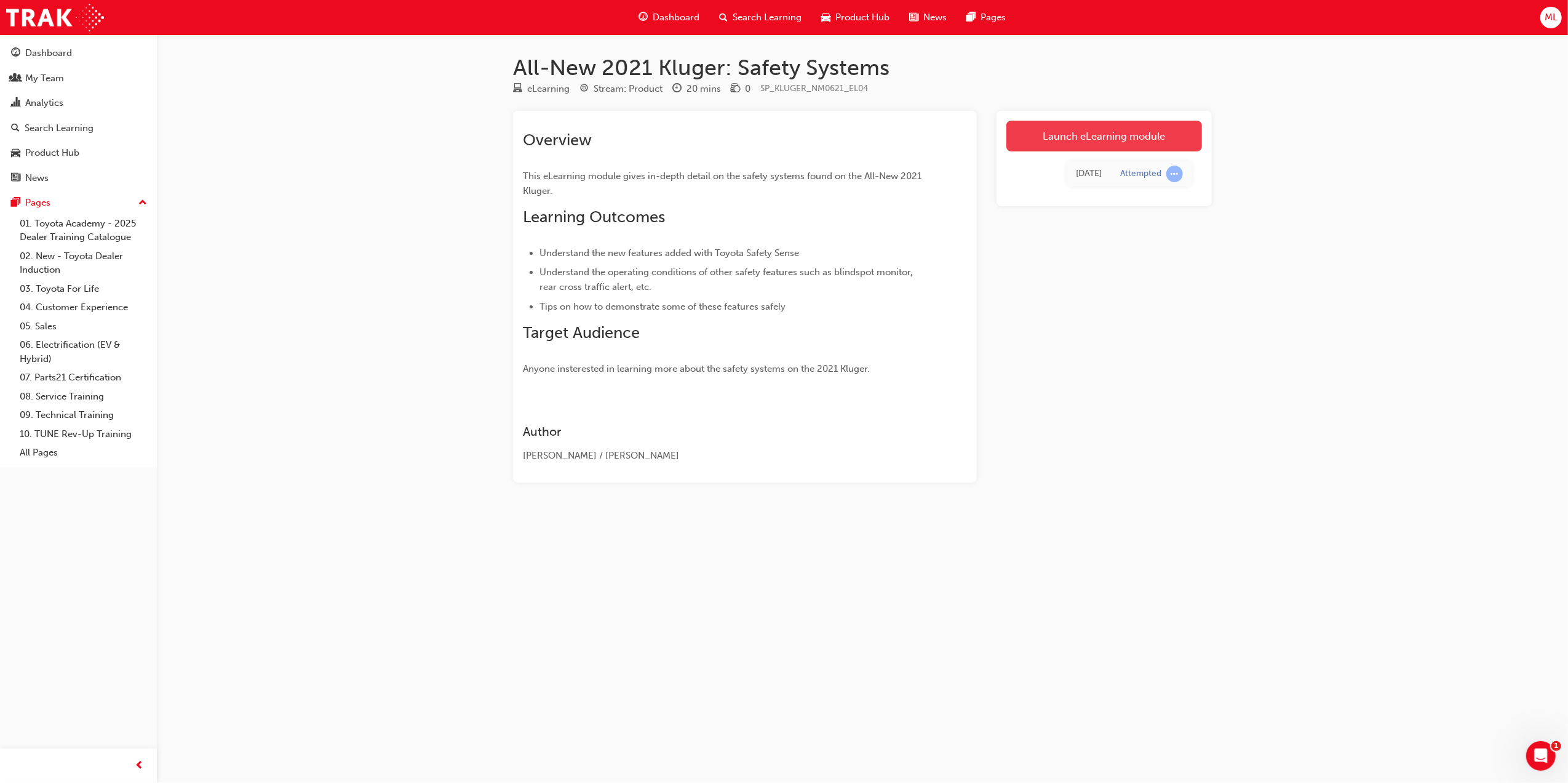
click at [1123, 136] on link "Launch eLearning module" at bounding box center [1104, 136] width 195 height 31
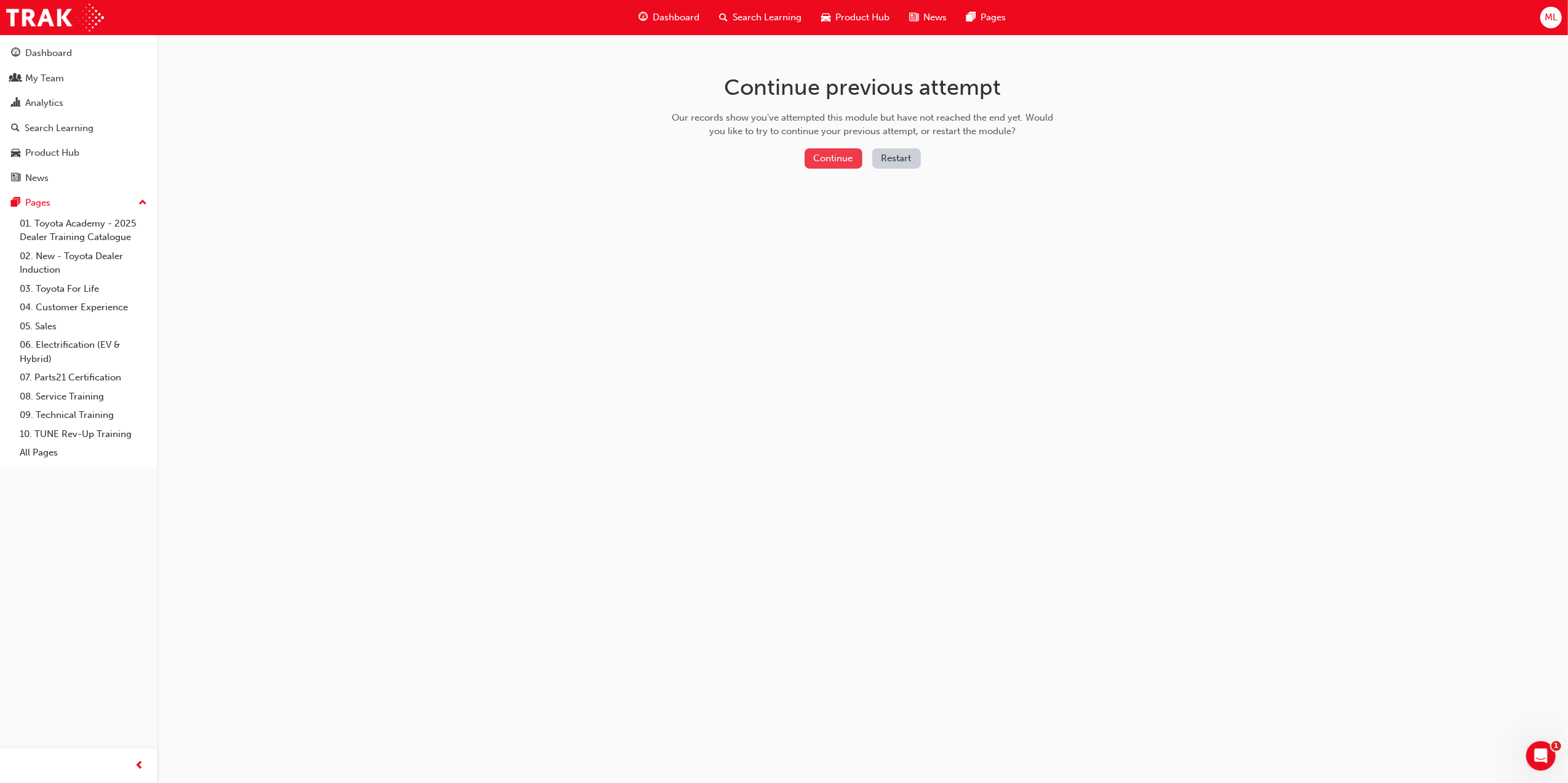
click at [840, 156] on button "Continue" at bounding box center [833, 158] width 58 height 20
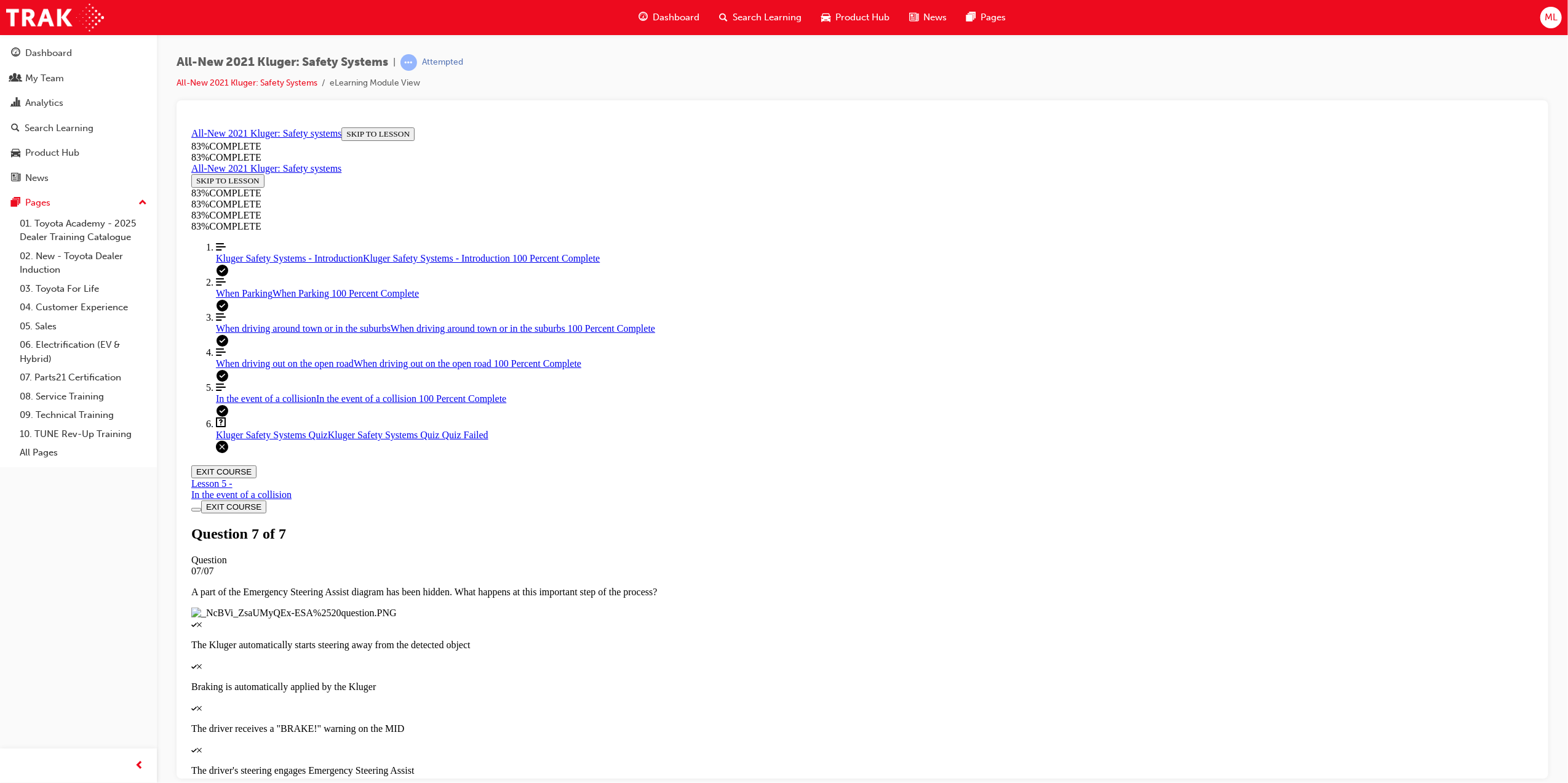
scroll to position [43, 0]
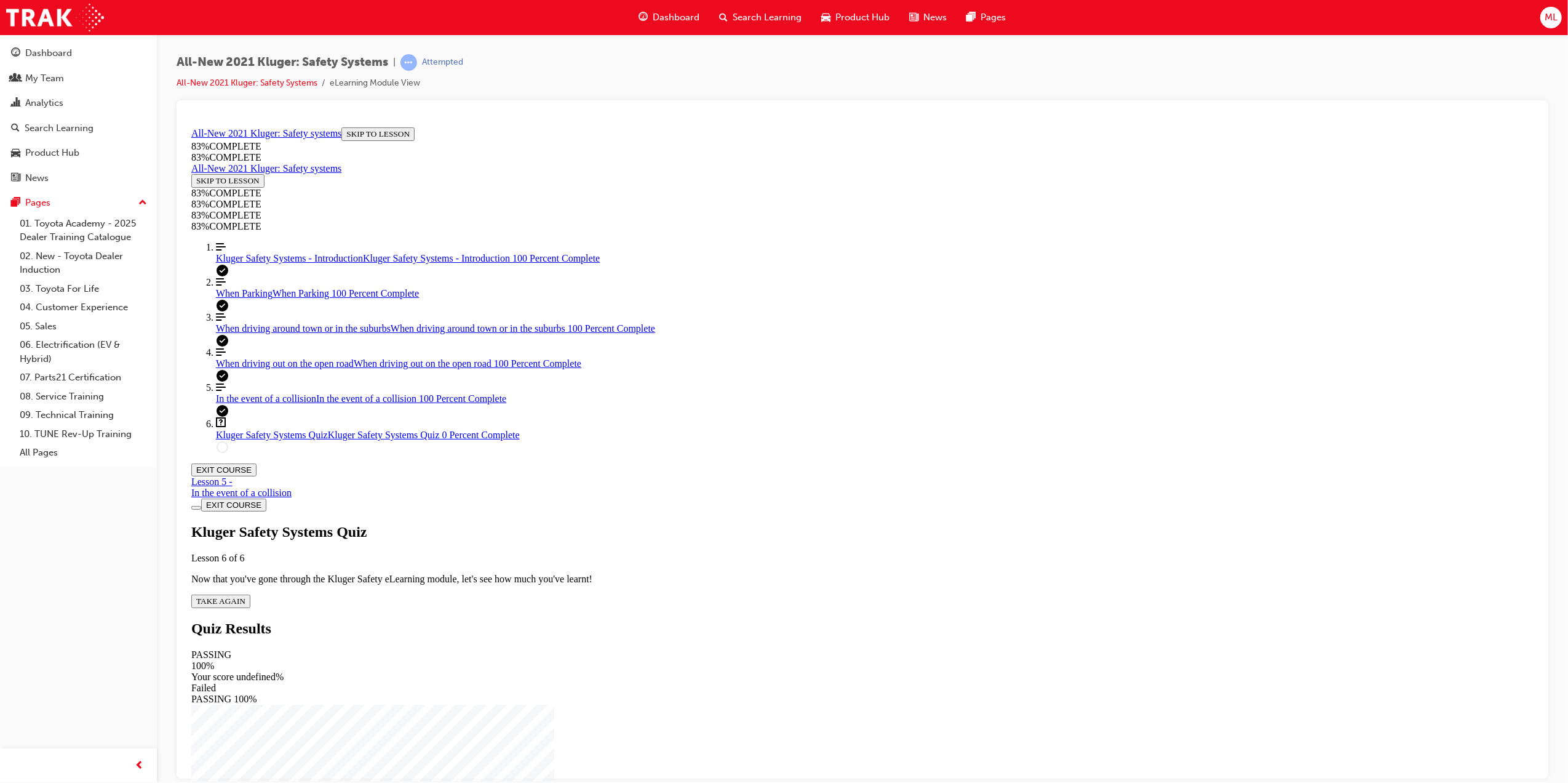
click at [245, 595] on span "TAKE AGAIN" at bounding box center [219, 600] width 49 height 9
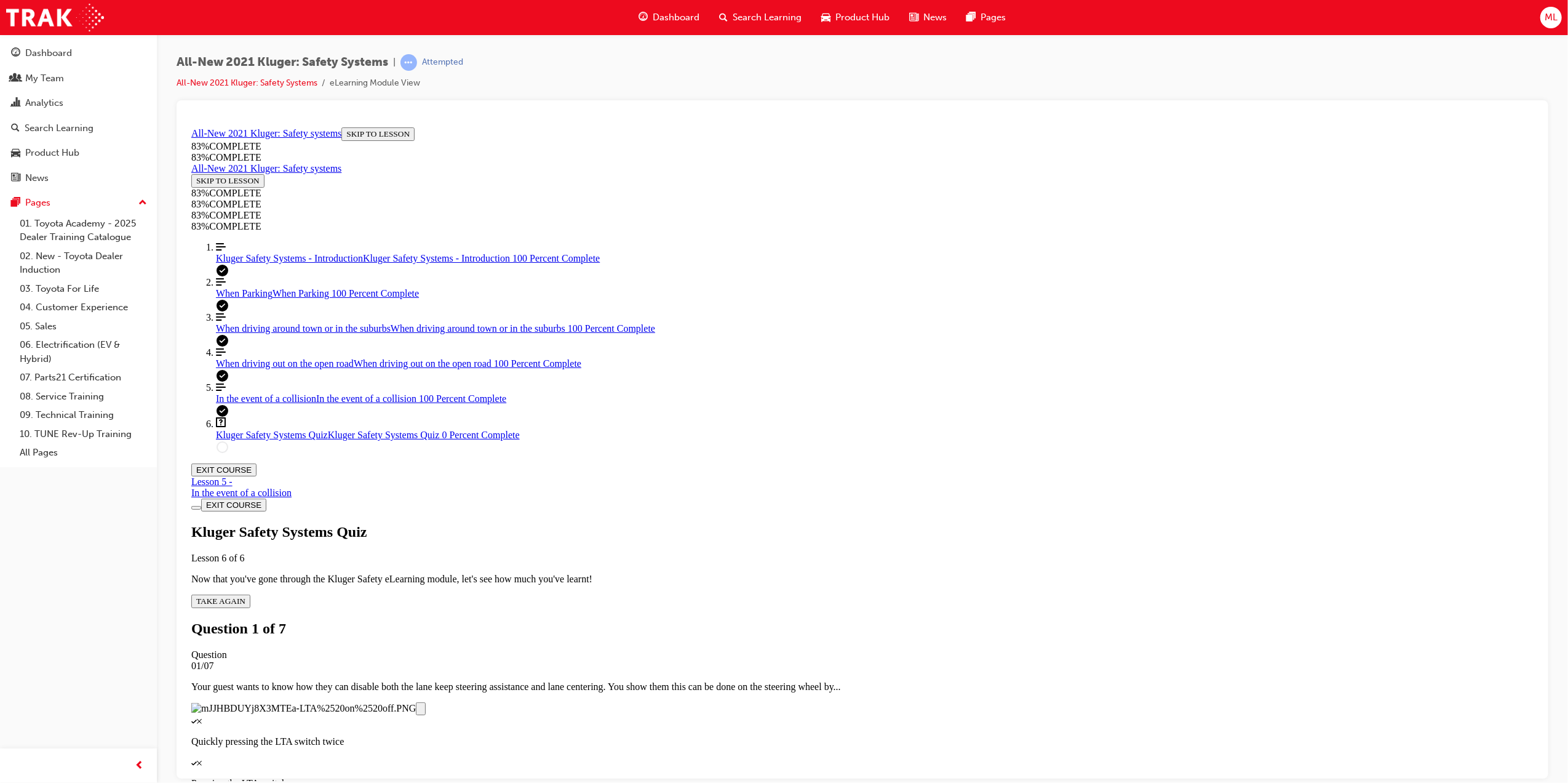
scroll to position [202, 0]
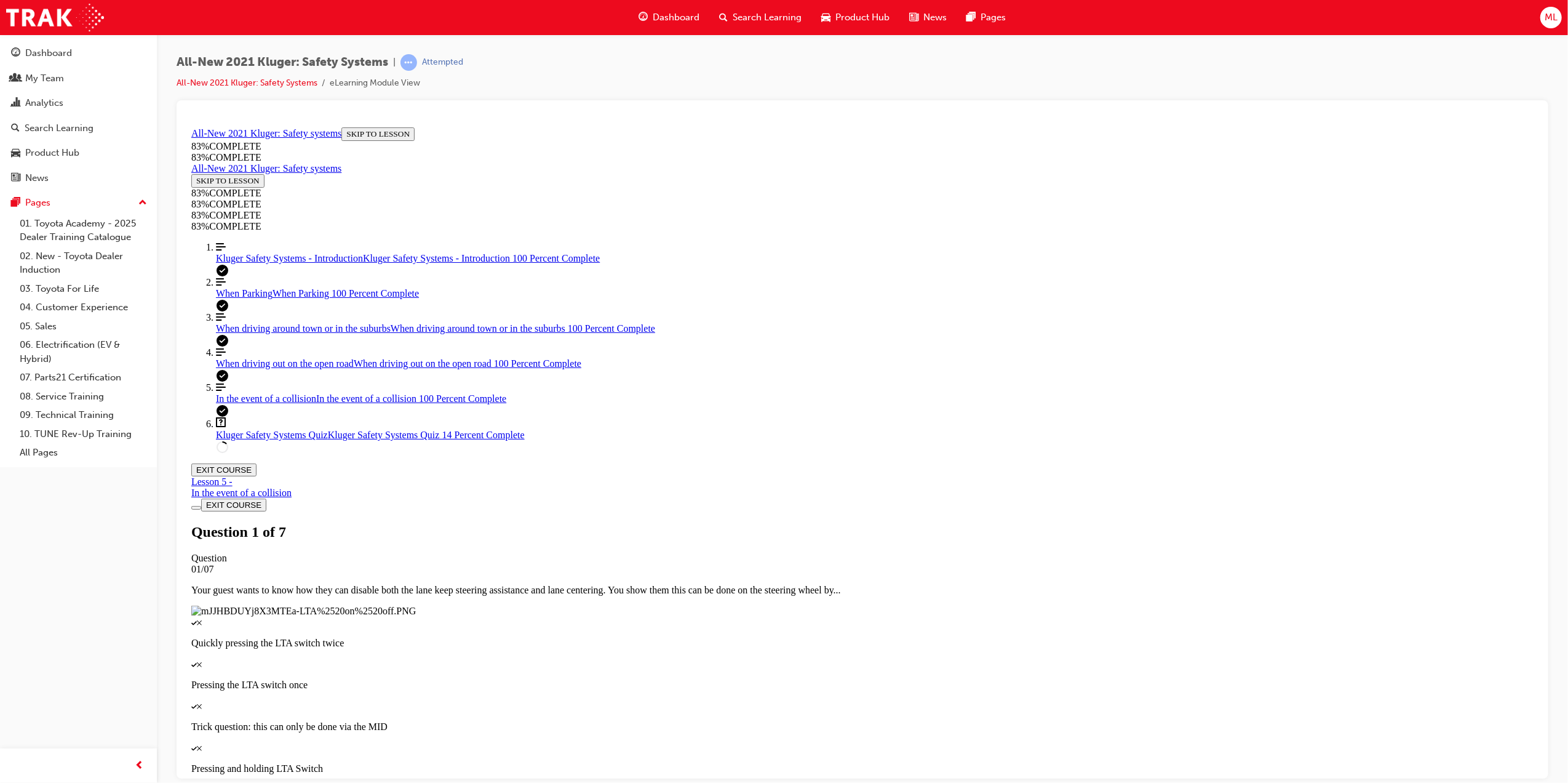
drag, startPoint x: 827, startPoint y: 470, endPoint x: 867, endPoint y: 548, distance: 87.7
drag, startPoint x: 784, startPoint y: 460, endPoint x: 836, endPoint y: 464, distance: 52.2
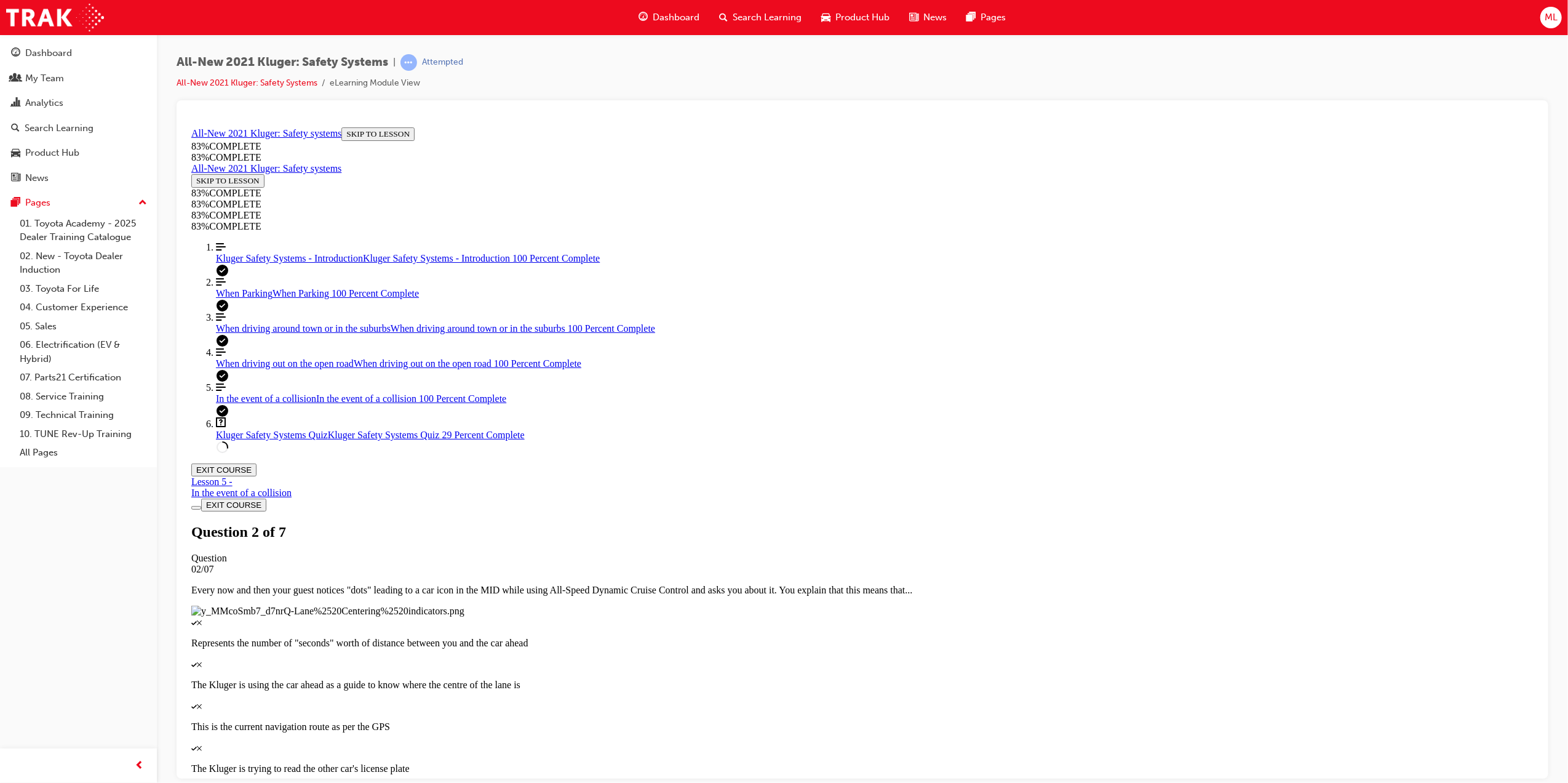
drag, startPoint x: 822, startPoint y: 381, endPoint x: 784, endPoint y: 407, distance: 46.0
drag, startPoint x: 800, startPoint y: 460, endPoint x: 799, endPoint y: 386, distance: 74.0
drag, startPoint x: 784, startPoint y: 471, endPoint x: 856, endPoint y: 471, distance: 72.0
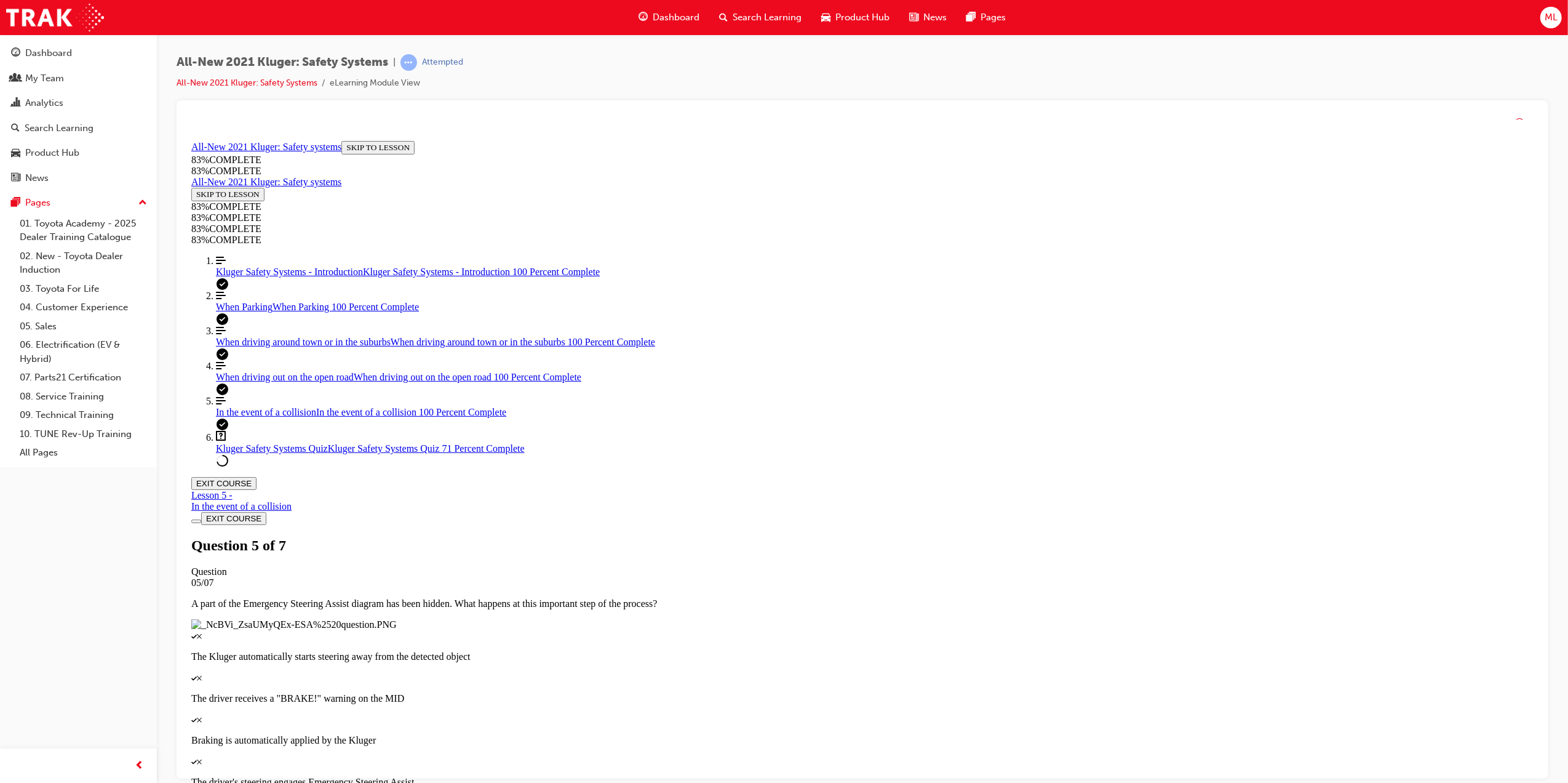
scroll to position [44, 0]
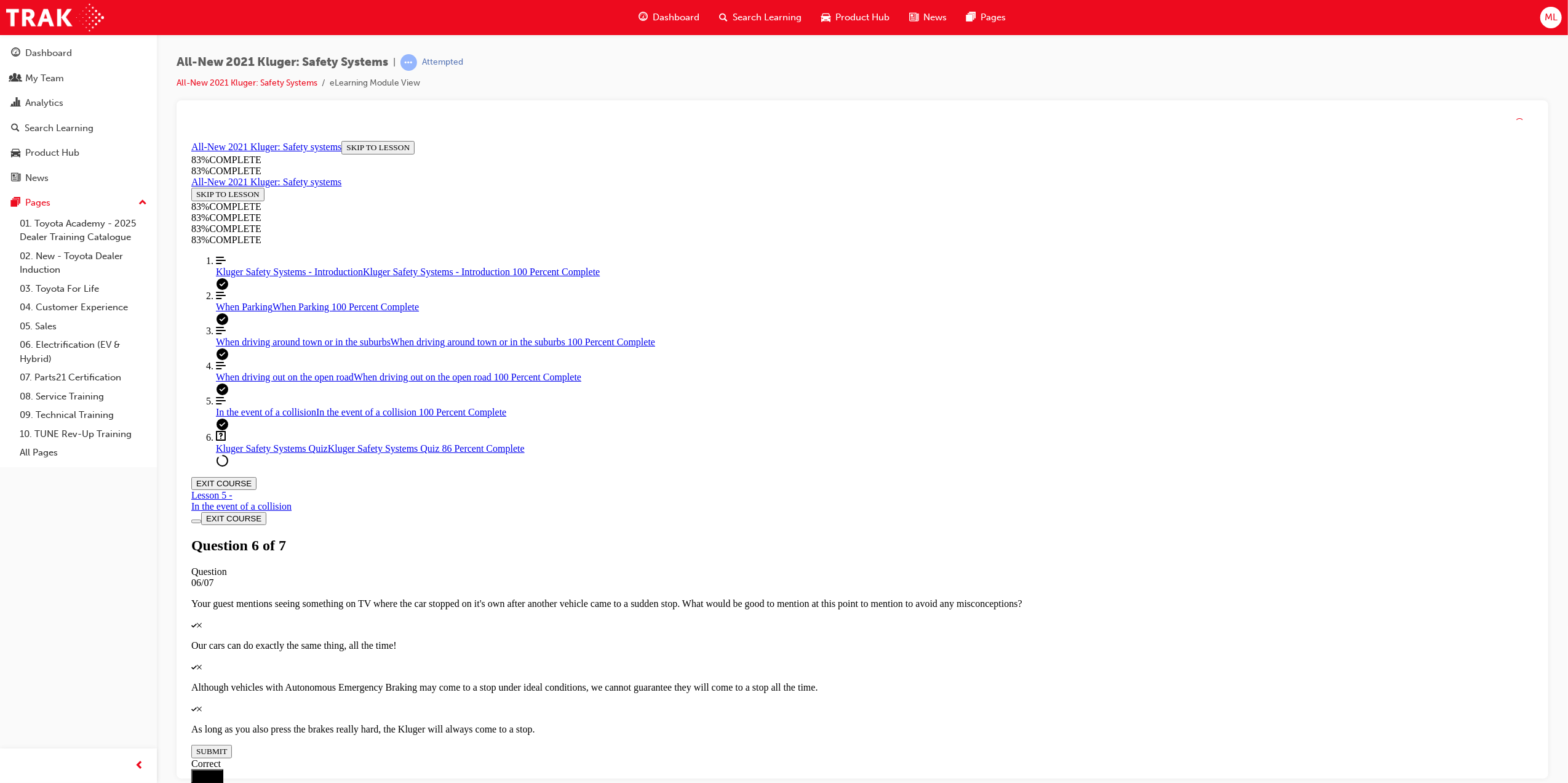
scroll to position [45, 0]
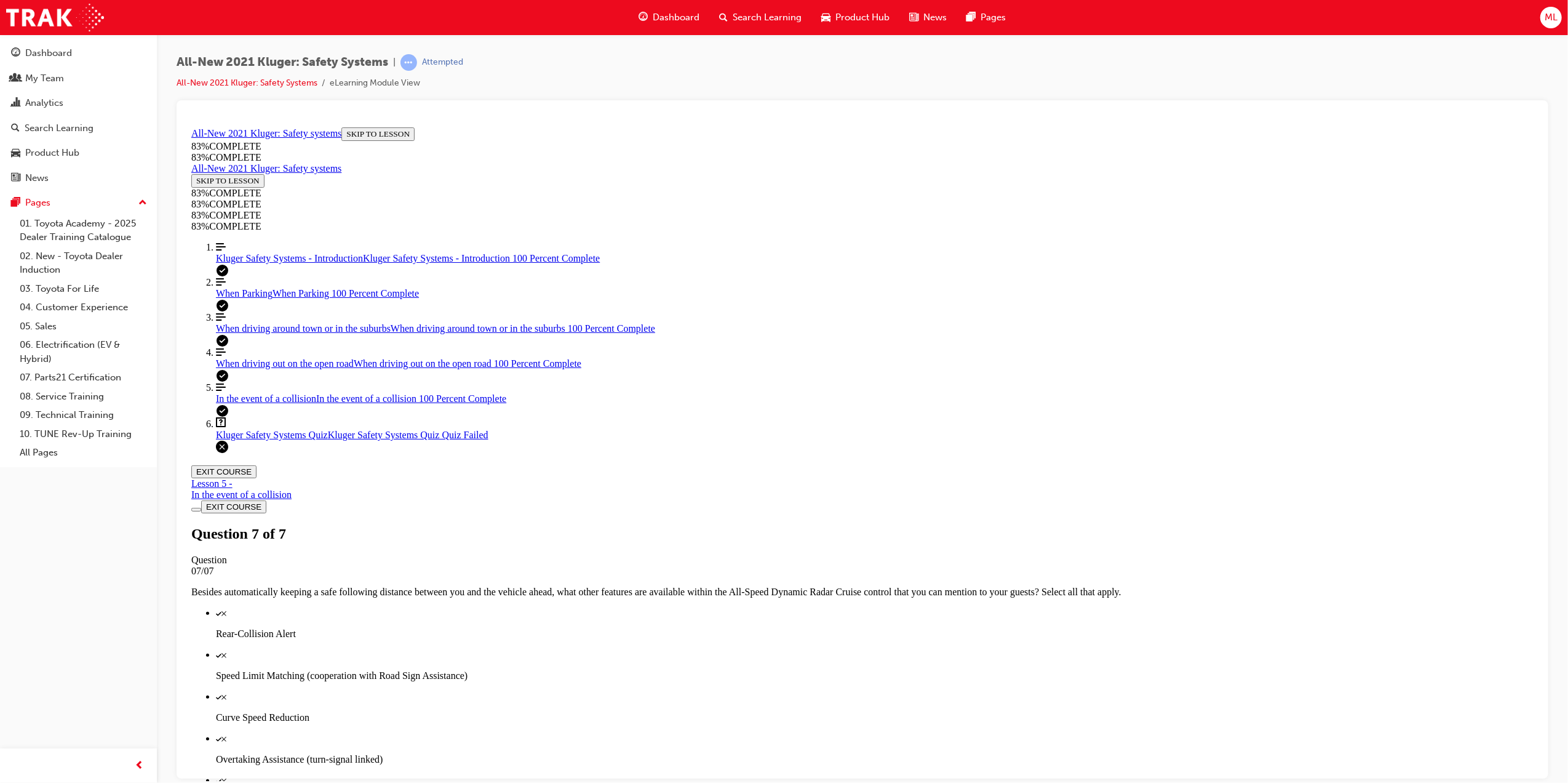
scroll to position [44, 0]
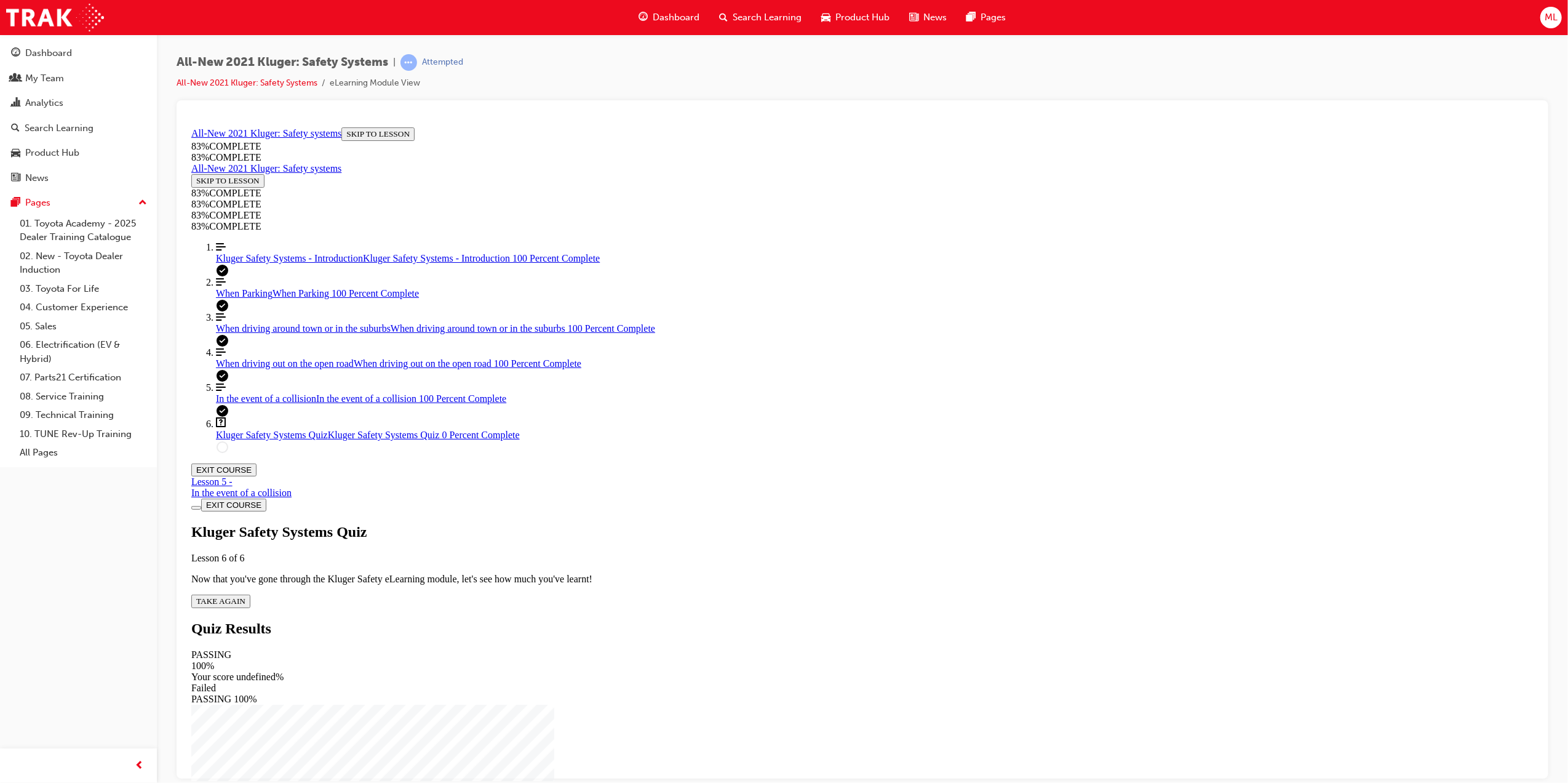
click at [245, 595] on span "TAKE AGAIN" at bounding box center [219, 600] width 49 height 9
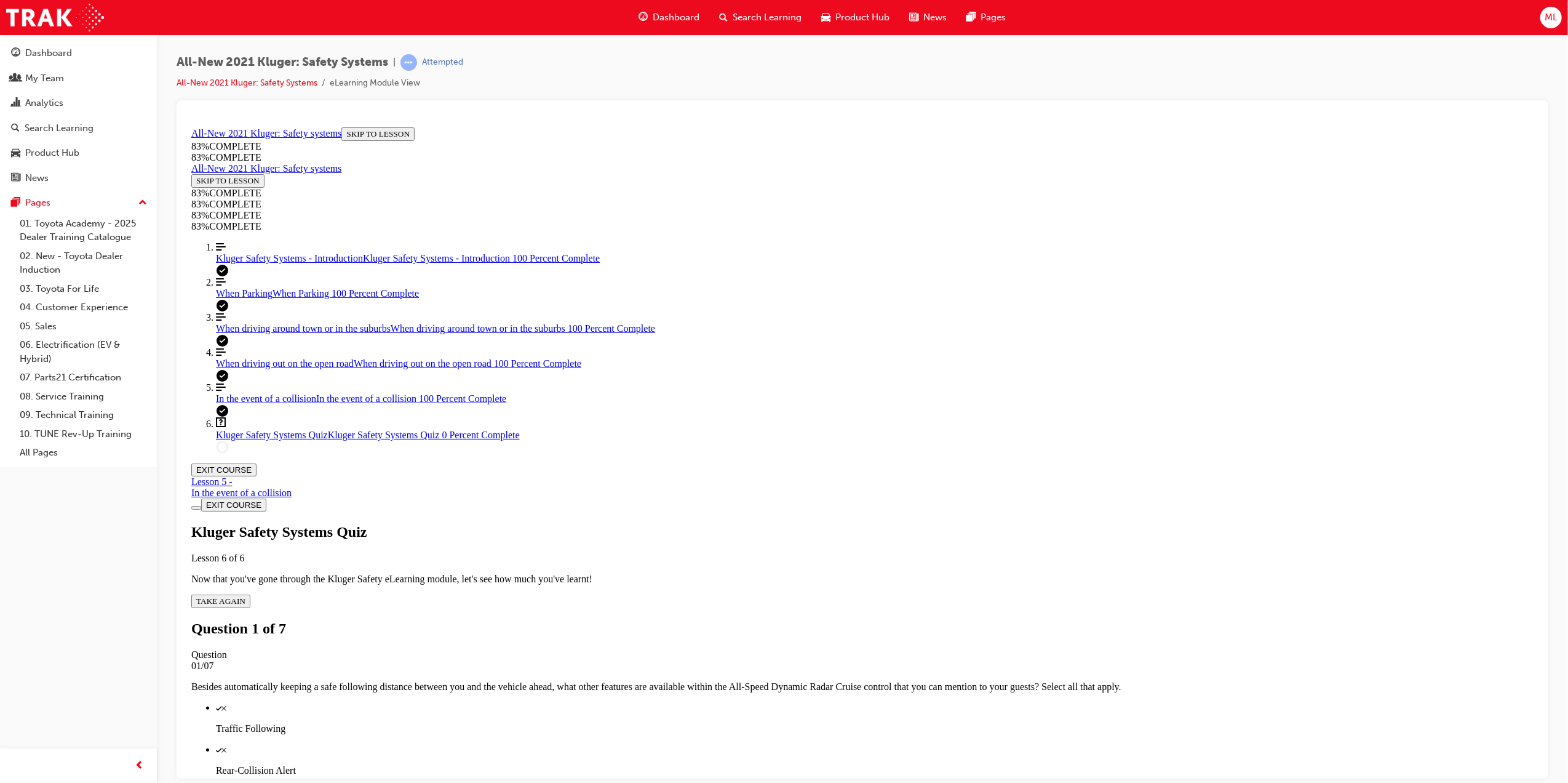
scroll to position [45, 0]
click at [783, 702] on div "Quiz" at bounding box center [874, 707] width 1318 height 11
click at [783, 782] on div "Quiz" at bounding box center [874, 791] width 1318 height 11
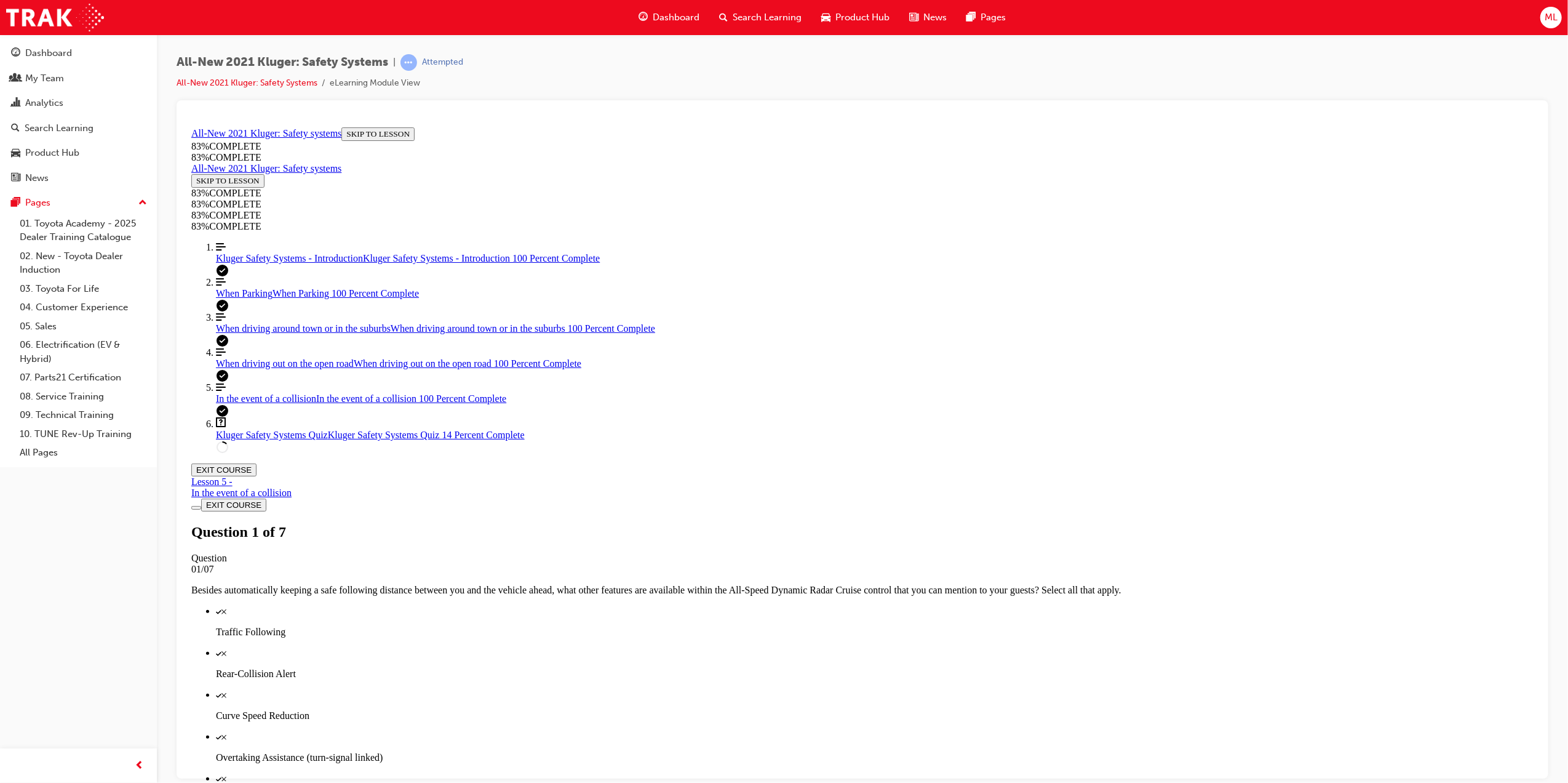
scroll to position [44, 0]
drag, startPoint x: 825, startPoint y: 399, endPoint x: 856, endPoint y: 478, distance: 84.9
drag, startPoint x: 833, startPoint y: 389, endPoint x: 875, endPoint y: 546, distance: 162.5
drag, startPoint x: 812, startPoint y: 386, endPoint x: 859, endPoint y: 389, distance: 47.1
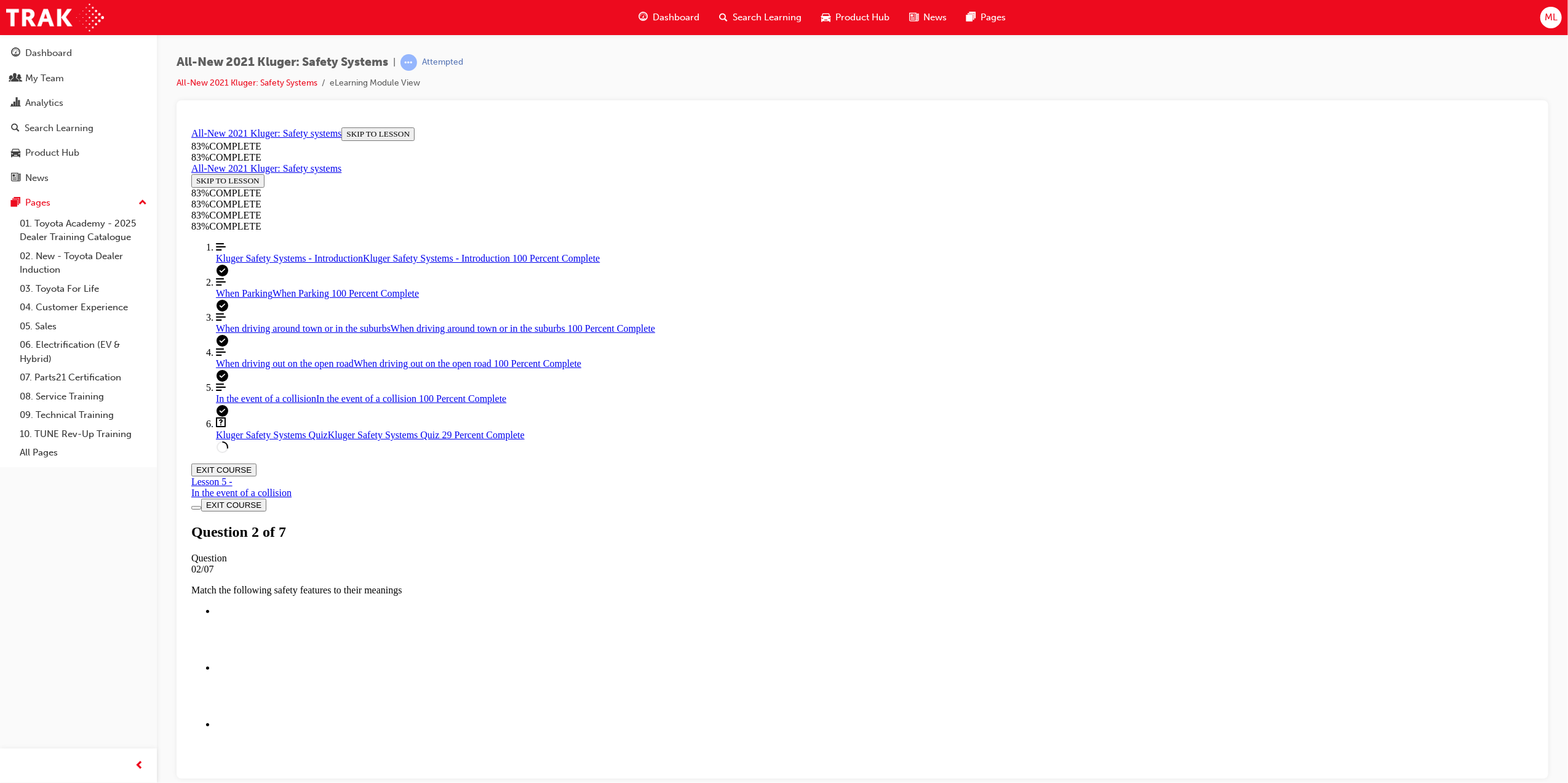
drag, startPoint x: 817, startPoint y: 431, endPoint x: 817, endPoint y: 440, distance: 9.0
drag, startPoint x: 817, startPoint y: 440, endPoint x: 818, endPoint y: 477, distance: 37.0
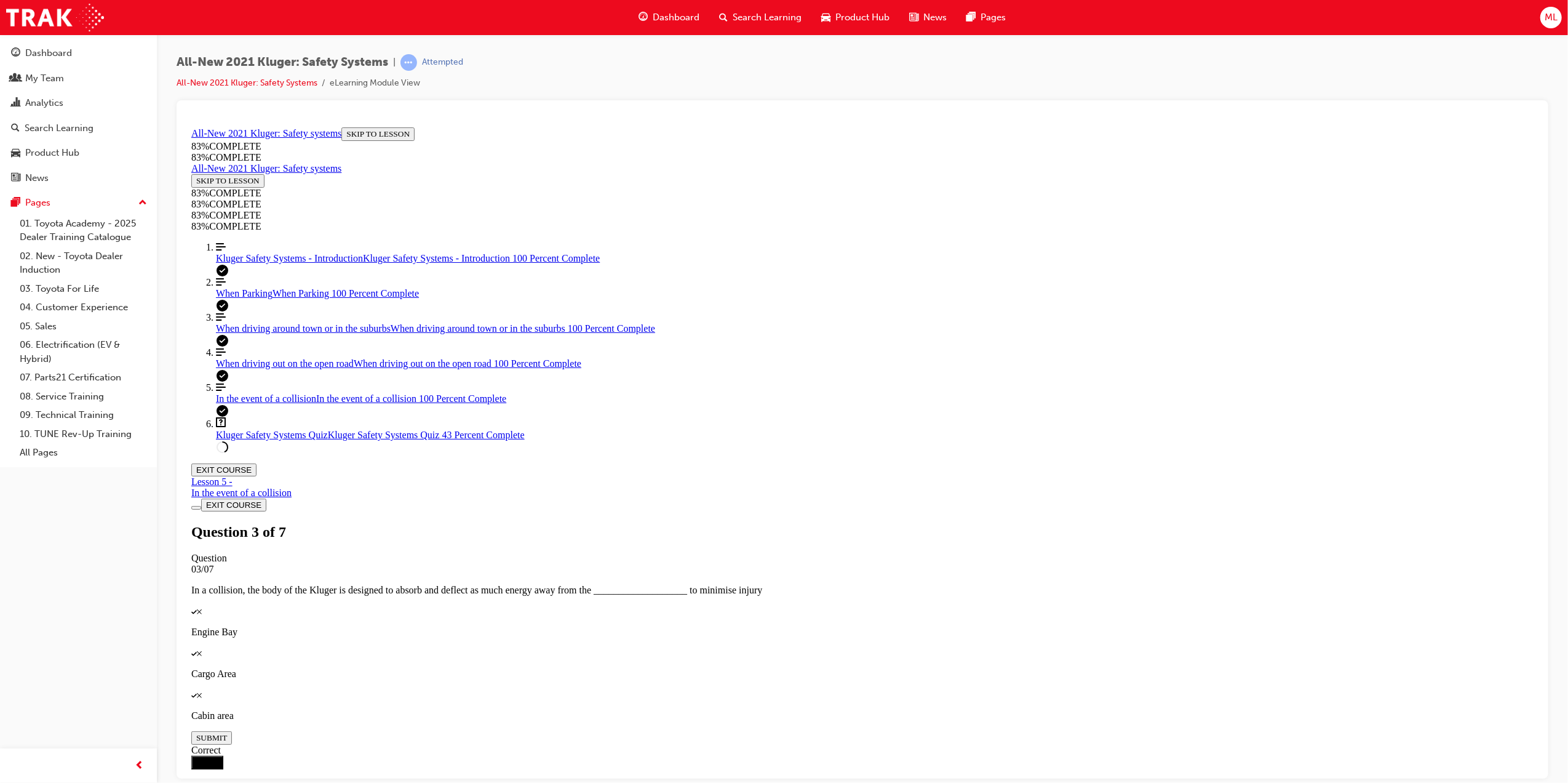
scroll to position [202, 0]
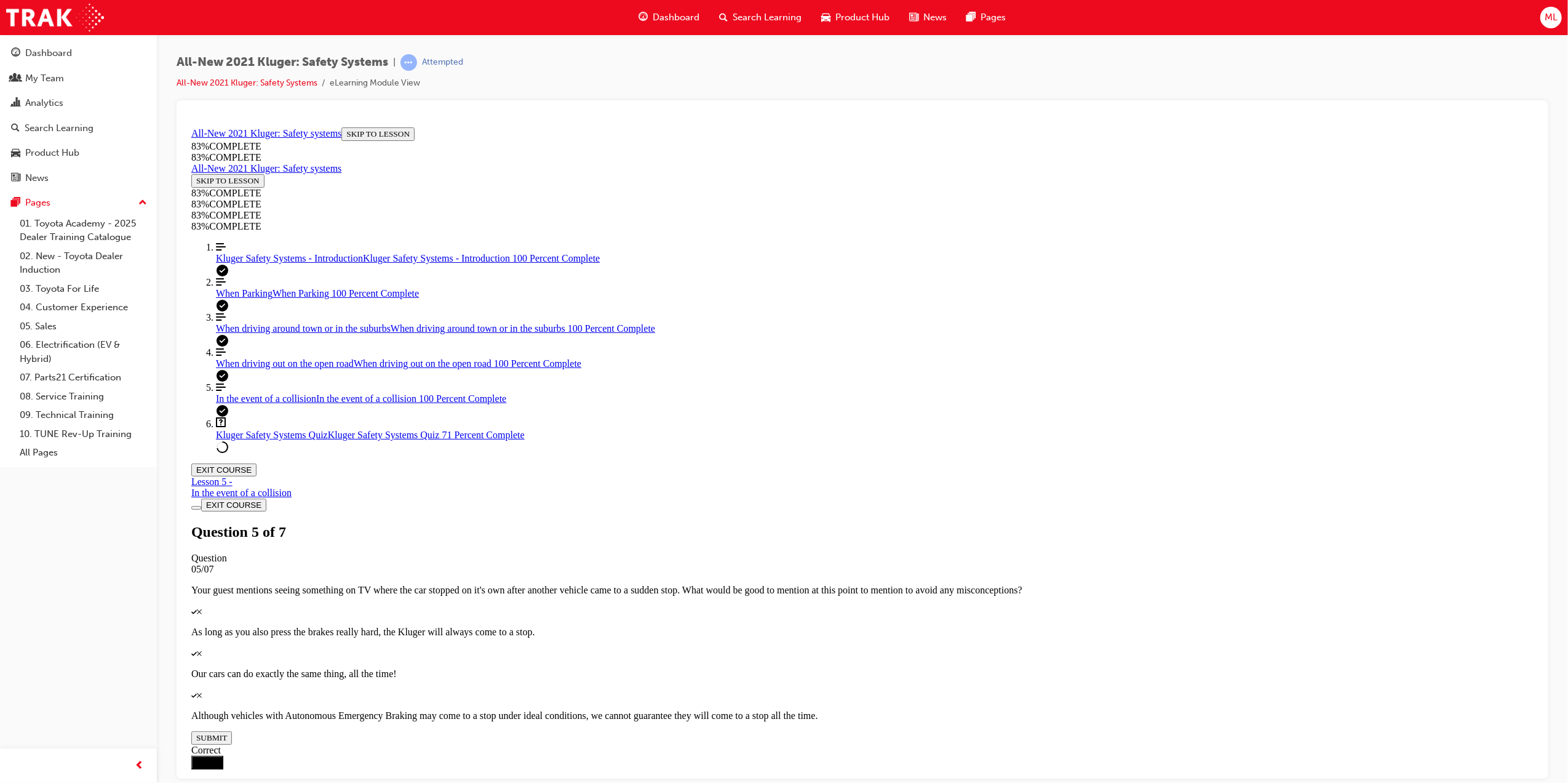
scroll to position [139, 0]
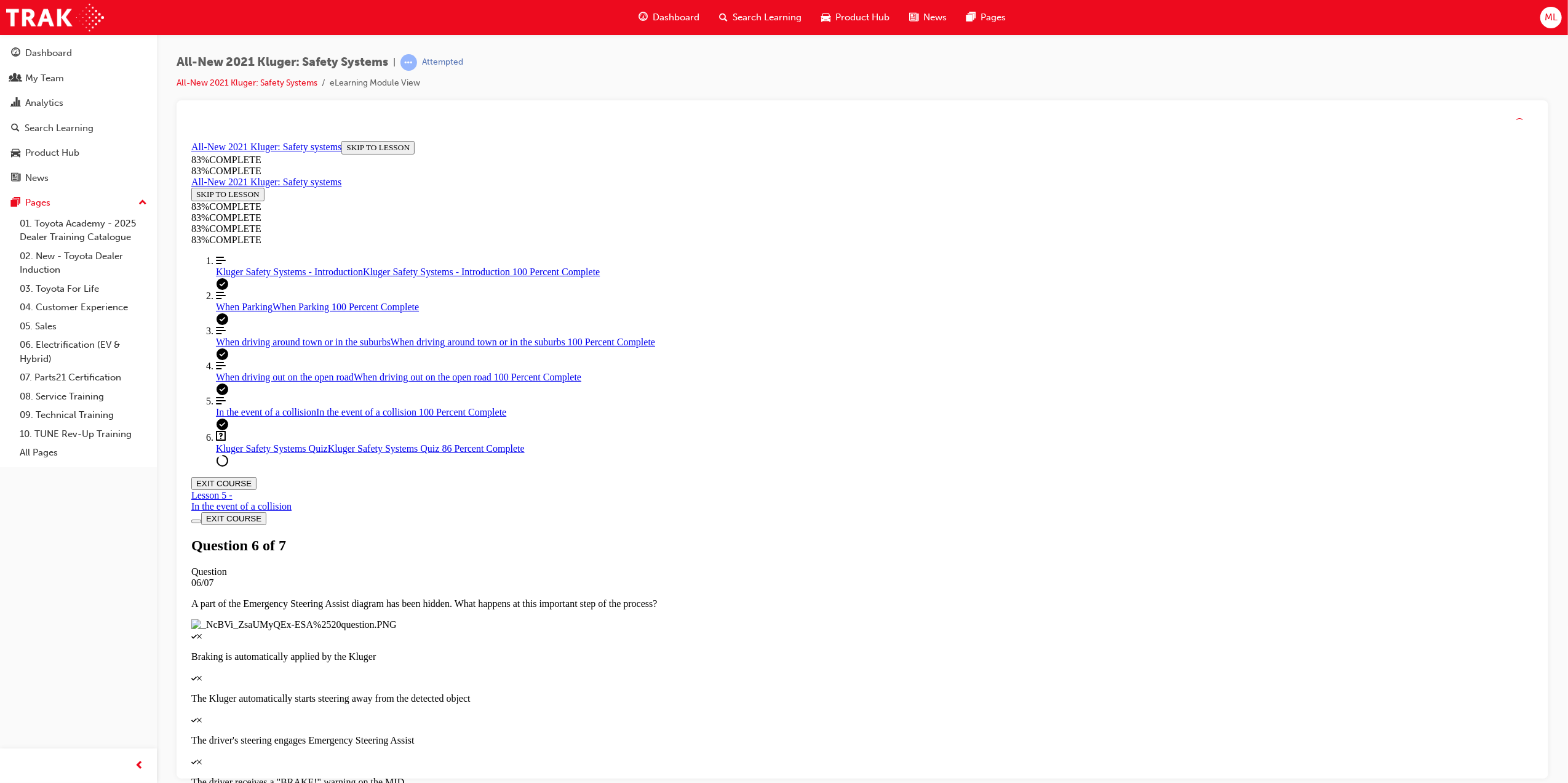
scroll to position [45, 0]
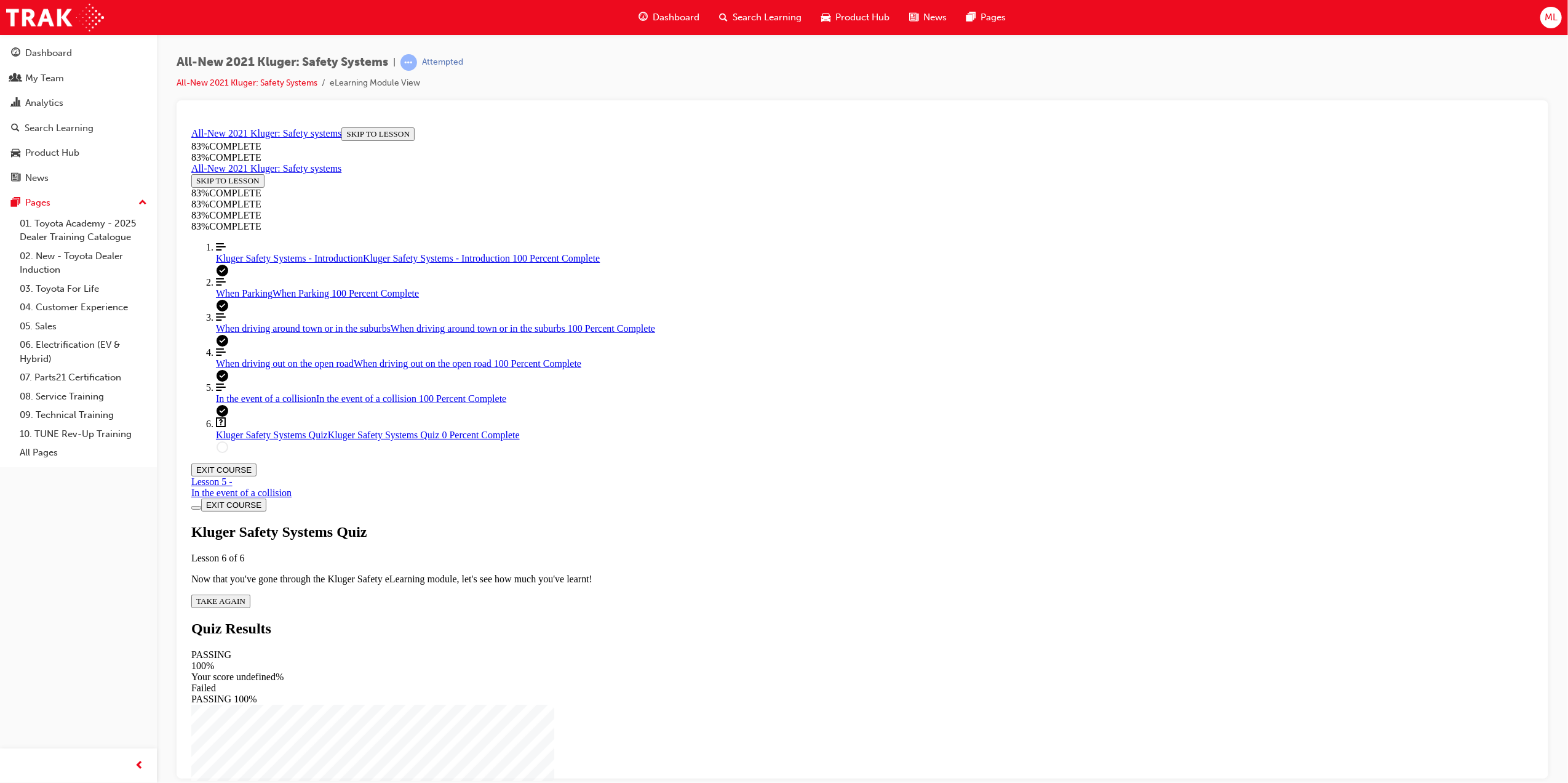
click at [245, 595] on span "TAKE AGAIN" at bounding box center [219, 600] width 49 height 9
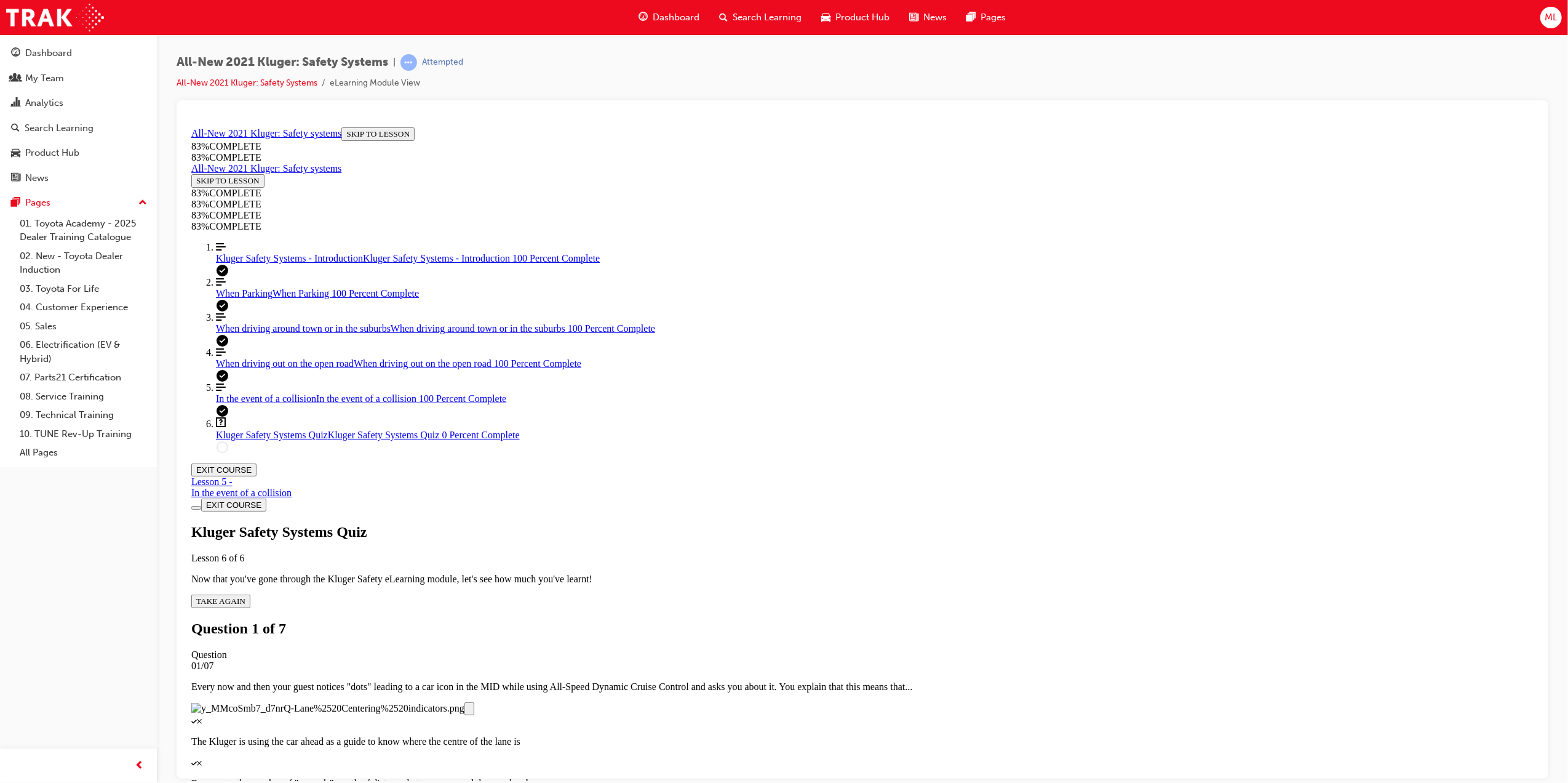
scroll to position [45, 0]
click at [849, 777] on p "Represents the number of "seconds" worth of distance between you and the car ah…" at bounding box center [862, 782] width 1342 height 11
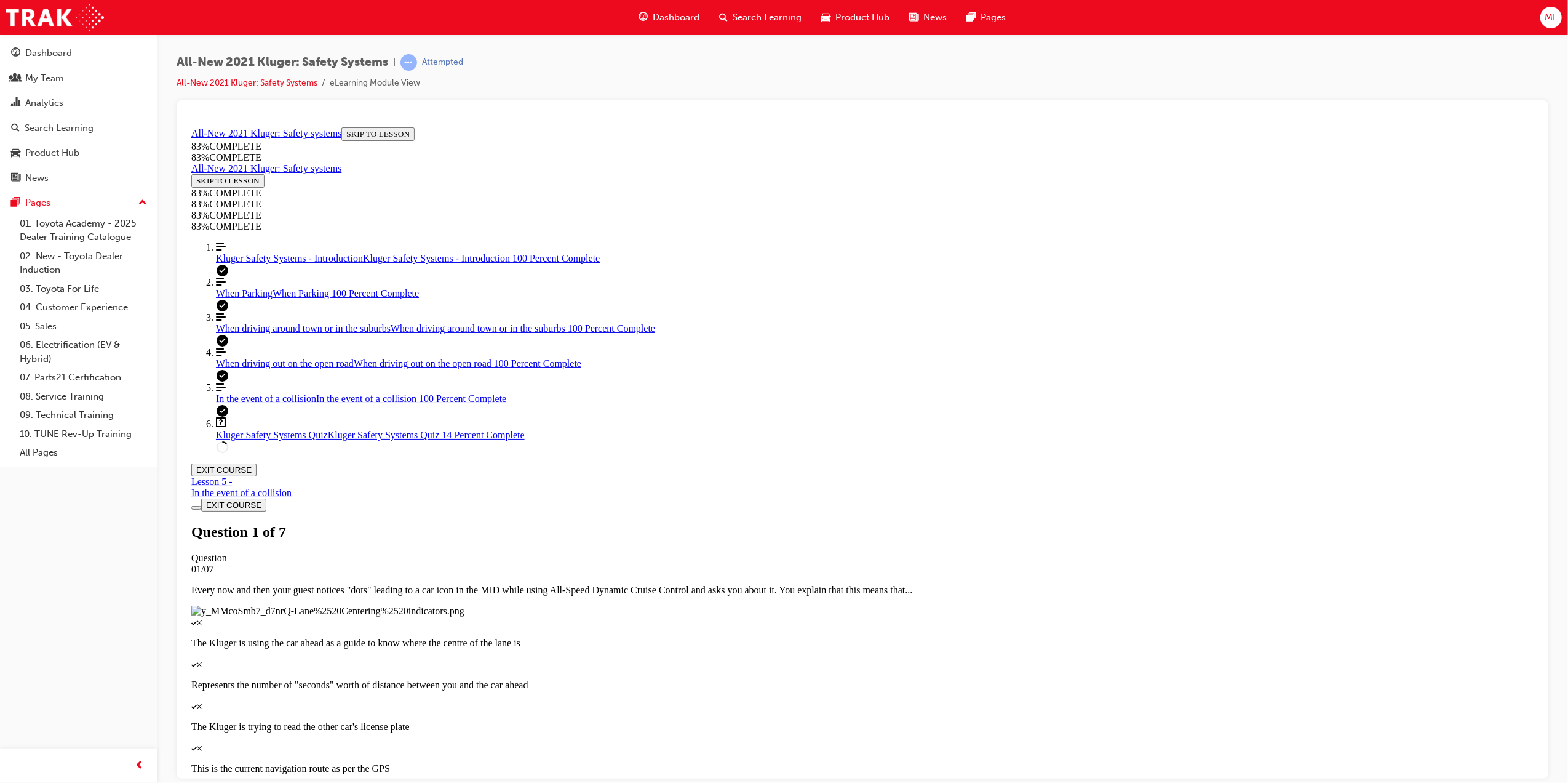
scroll to position [202, 0]
drag, startPoint x: 783, startPoint y: 460, endPoint x: 824, endPoint y: 536, distance: 86.4
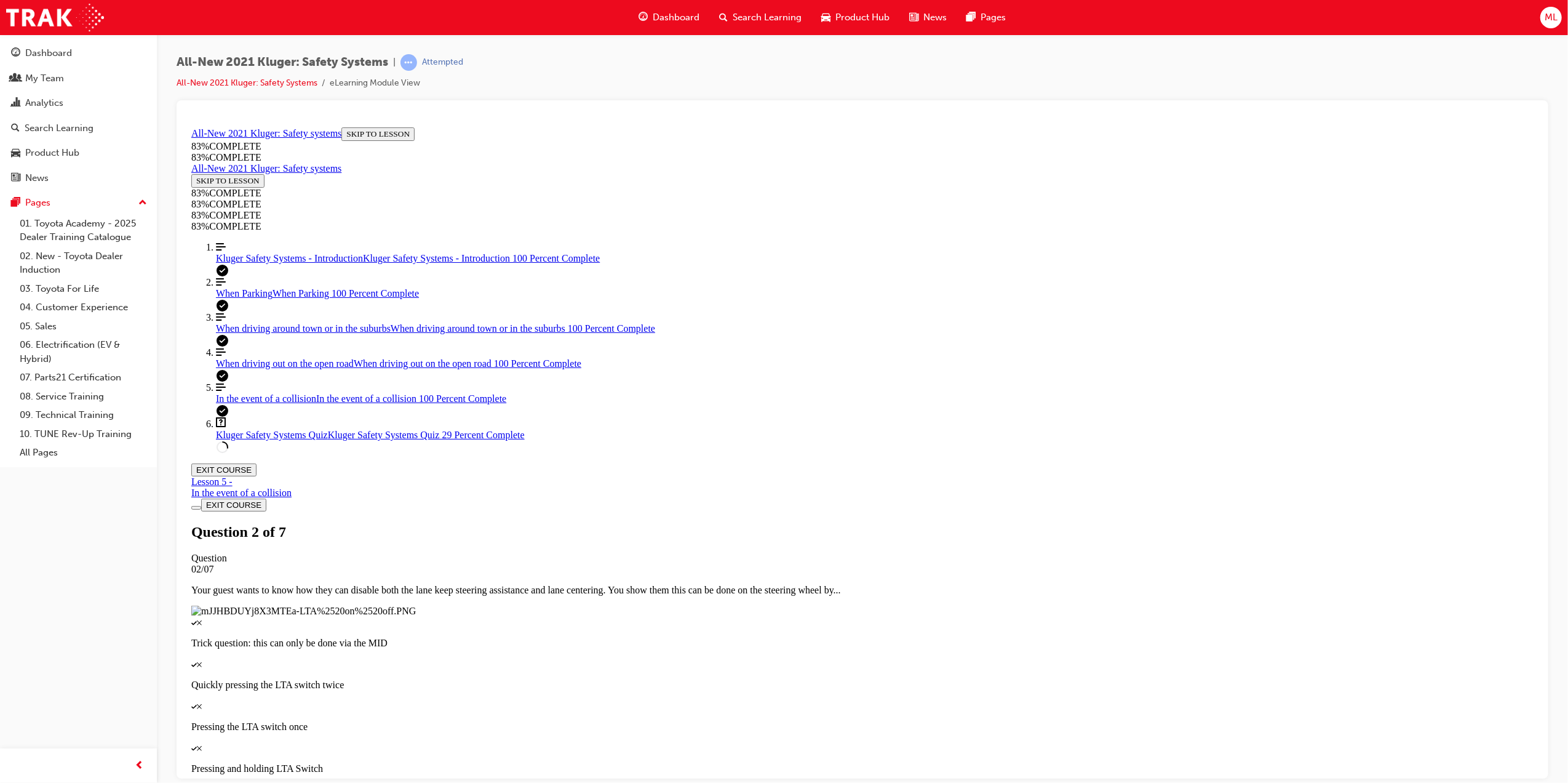
drag, startPoint x: 810, startPoint y: 474, endPoint x: 861, endPoint y: 398, distance: 91.5
drag, startPoint x: 790, startPoint y: 473, endPoint x: 856, endPoint y: 470, distance: 66.1
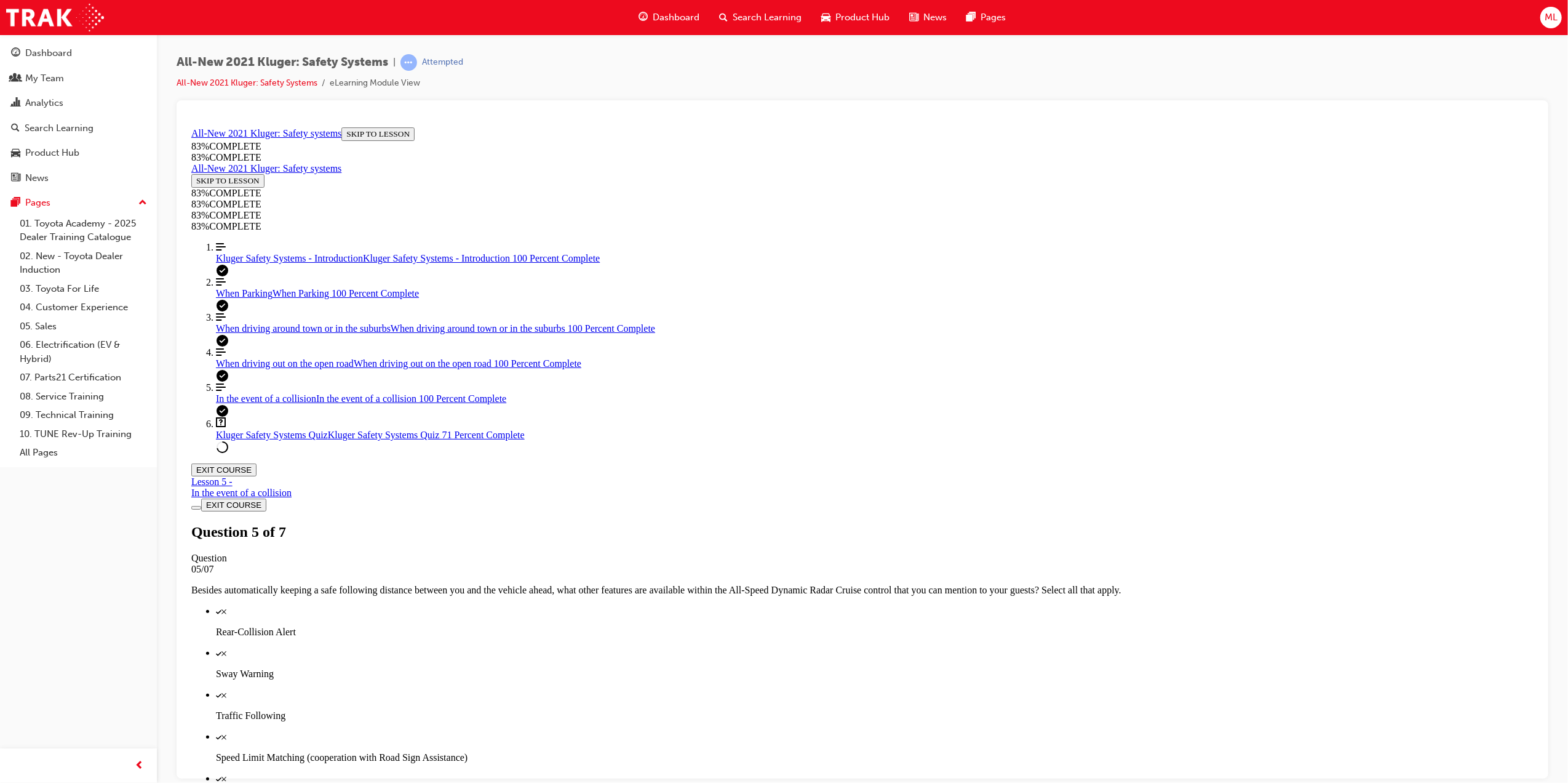
scroll to position [44, 0]
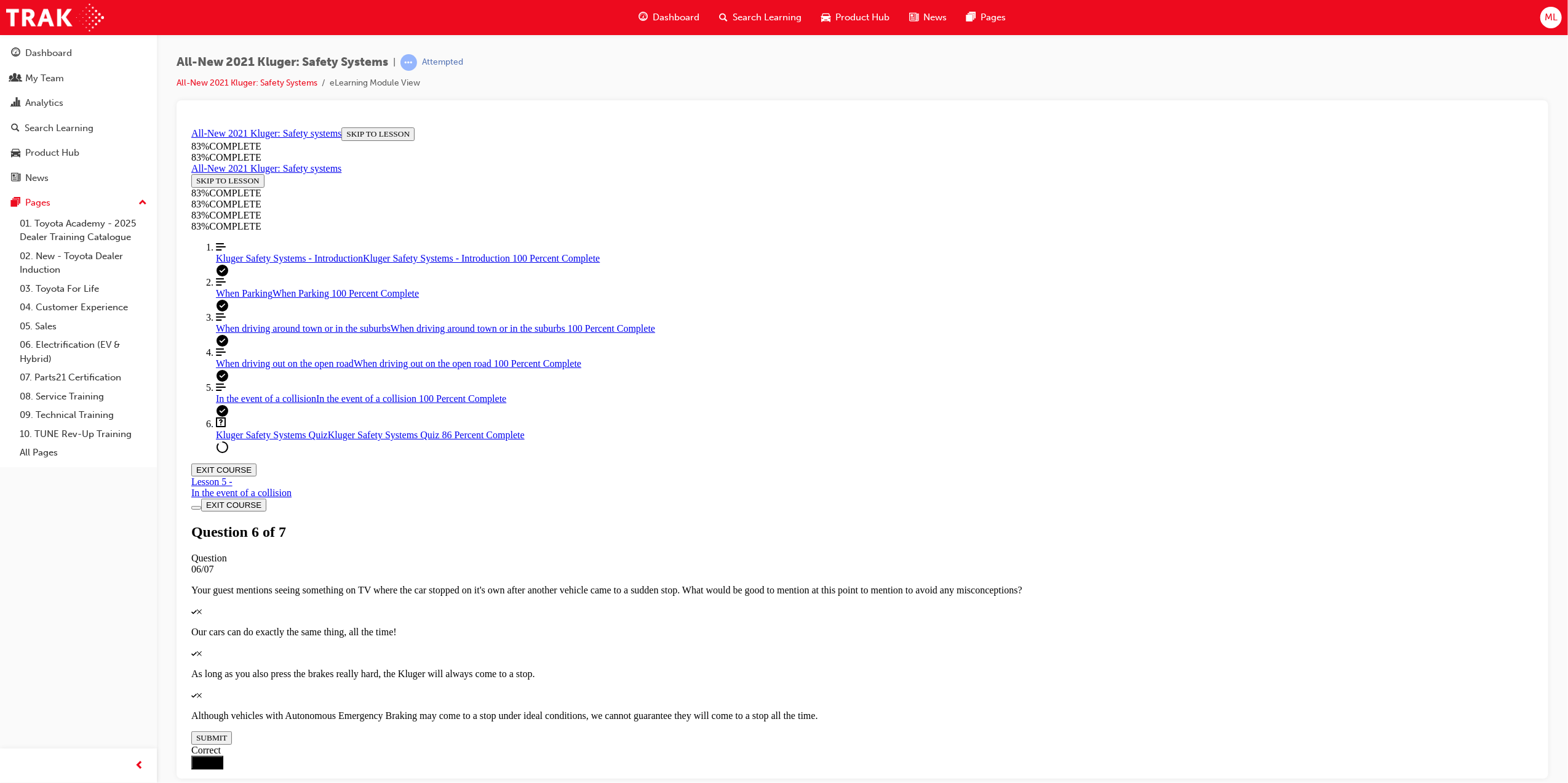
scroll to position [139, 0]
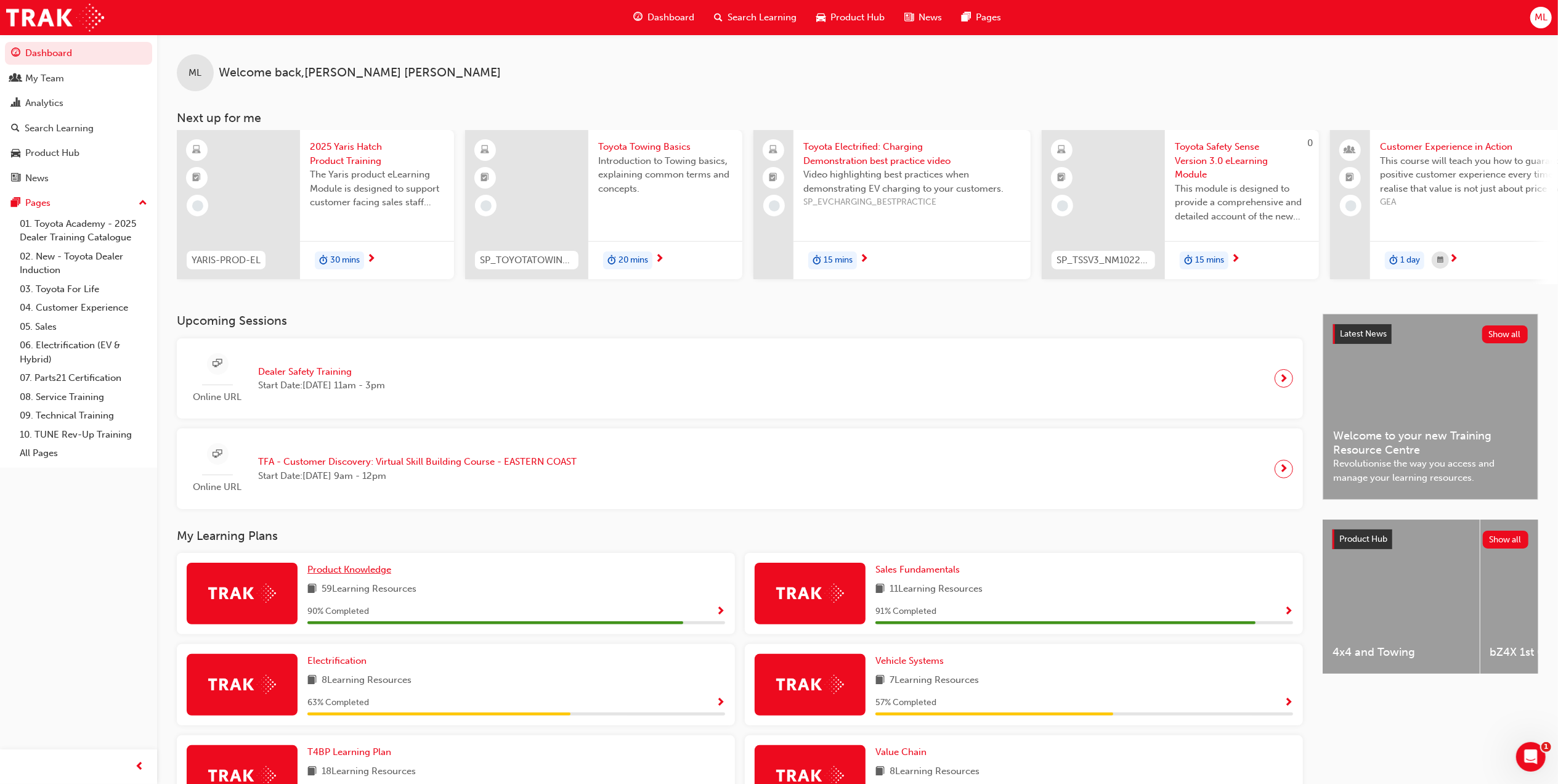
click at [344, 567] on link "Product Knowledge" at bounding box center [352, 570] width 88 height 14
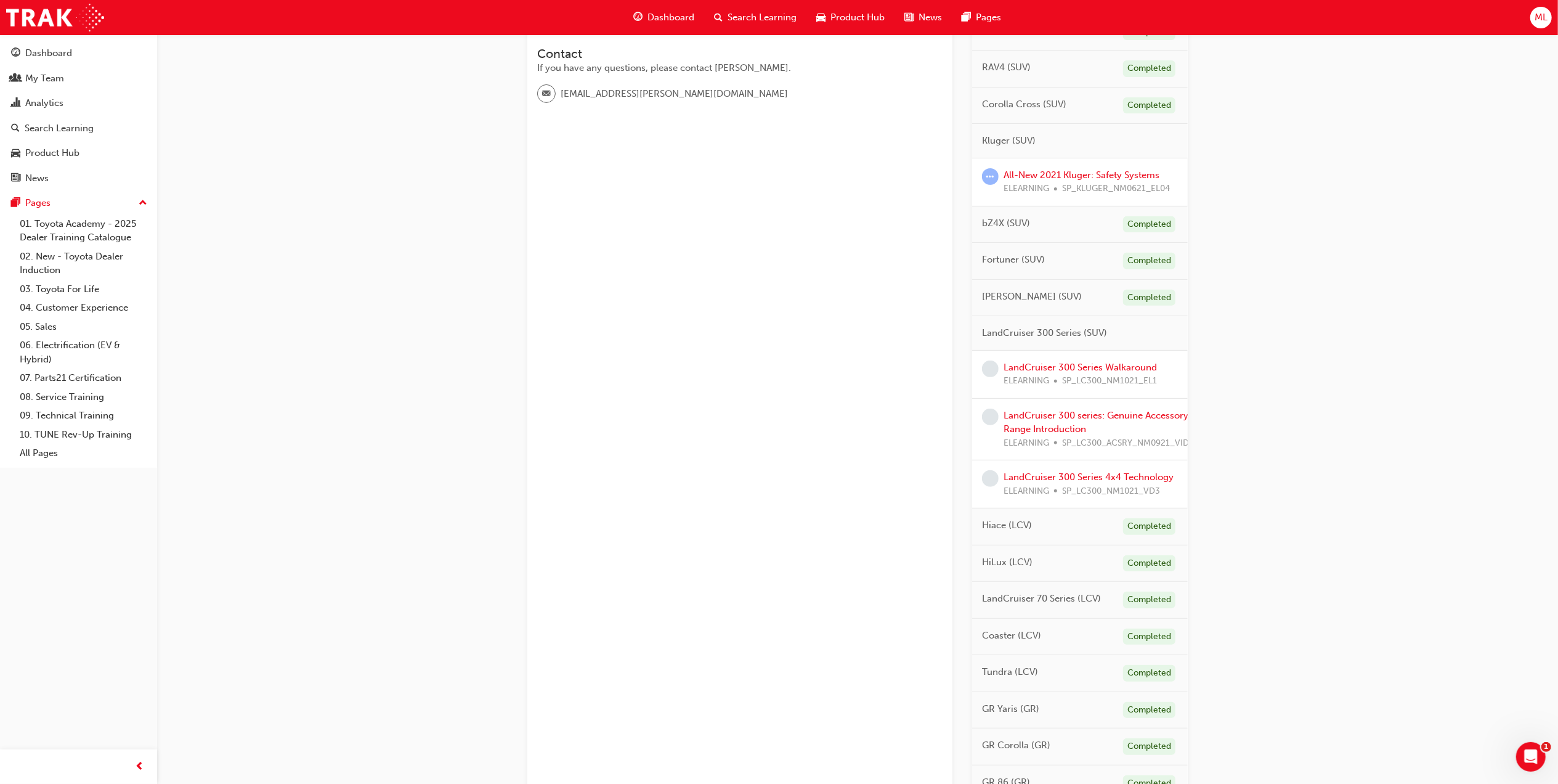
scroll to position [297, 0]
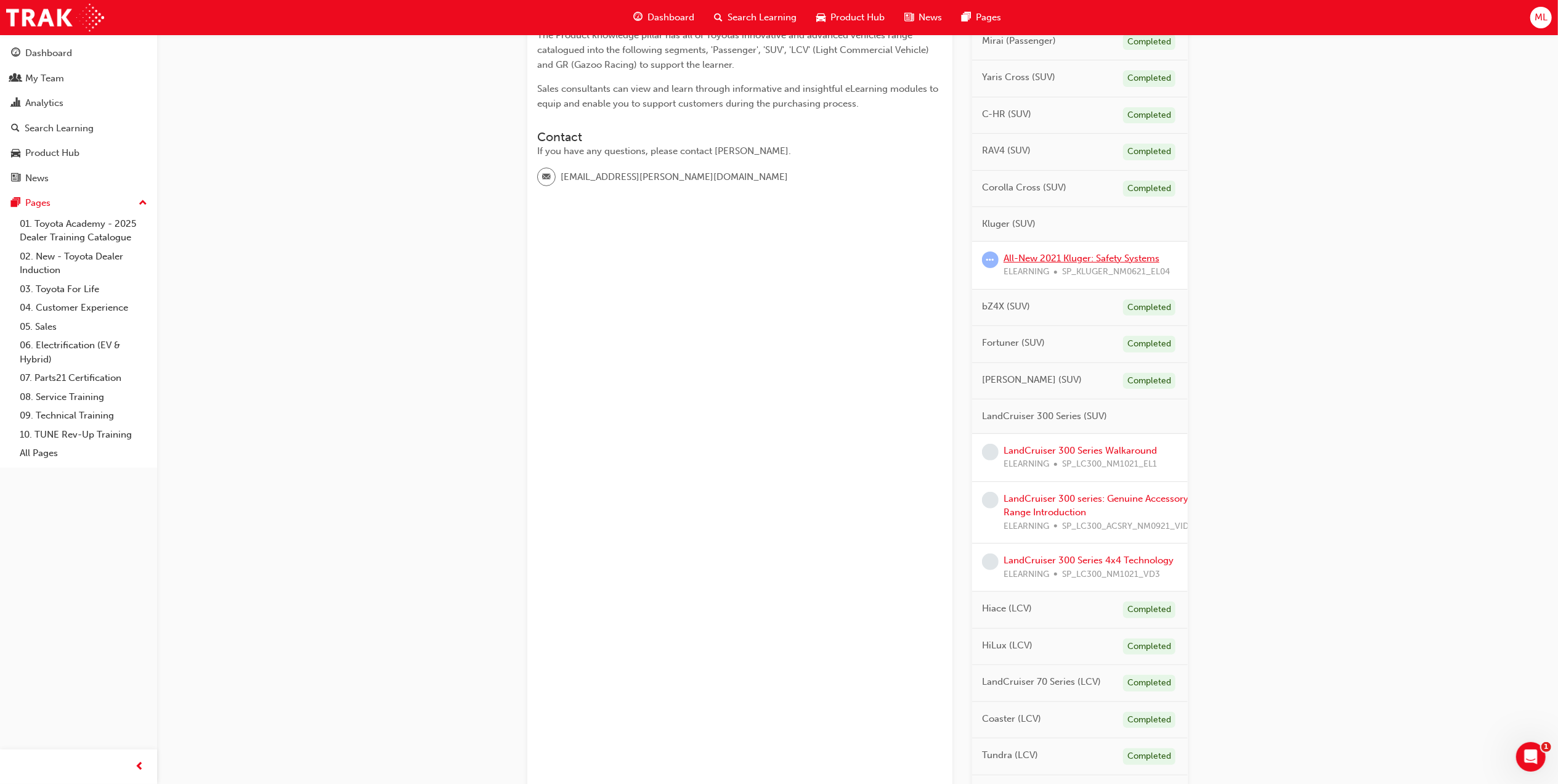
click at [1032, 255] on link "All-New 2021 Kluger: Safety Systems" at bounding box center [1081, 258] width 156 height 11
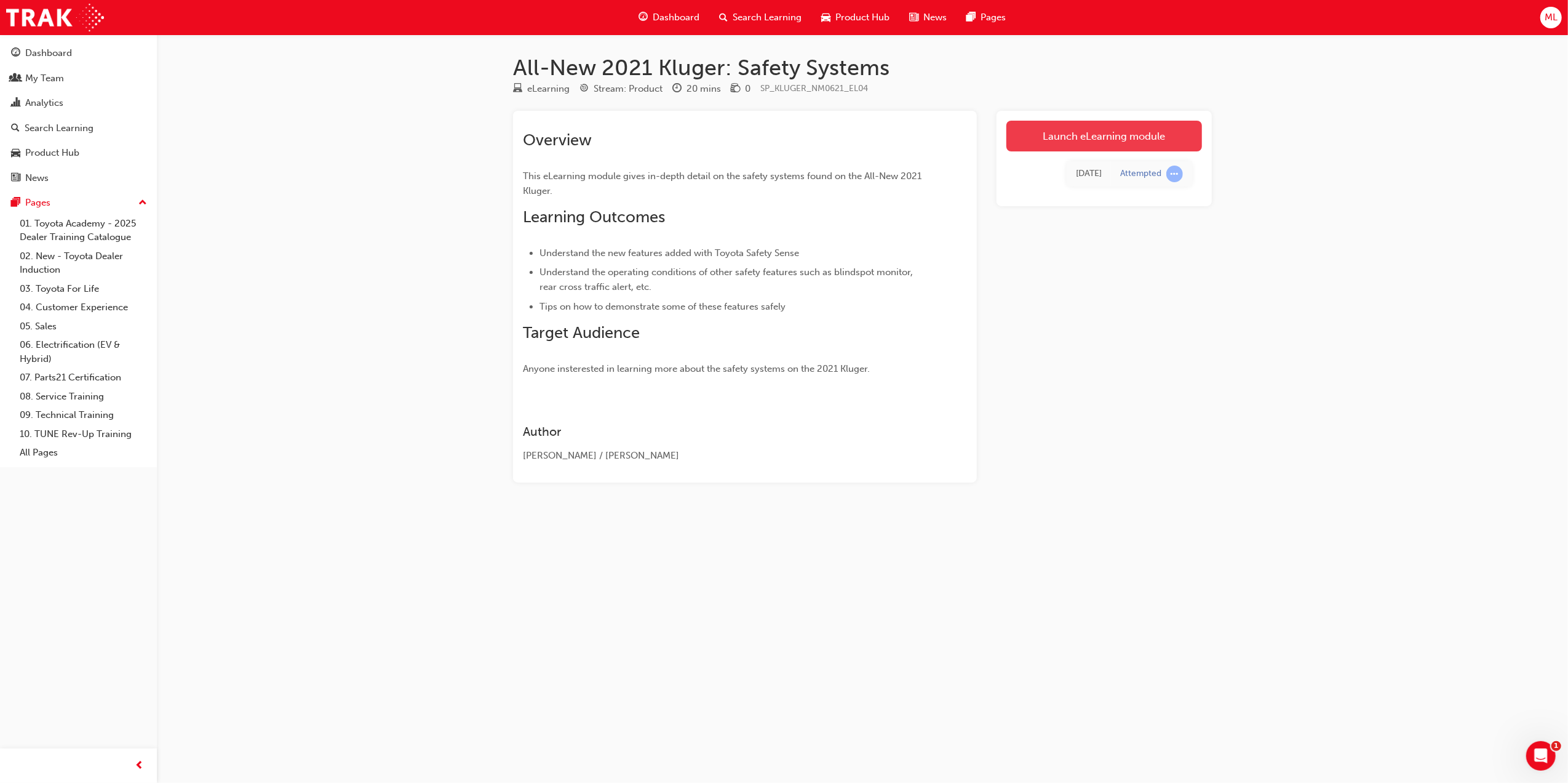
click at [1069, 134] on link "Launch eLearning module" at bounding box center [1104, 136] width 195 height 31
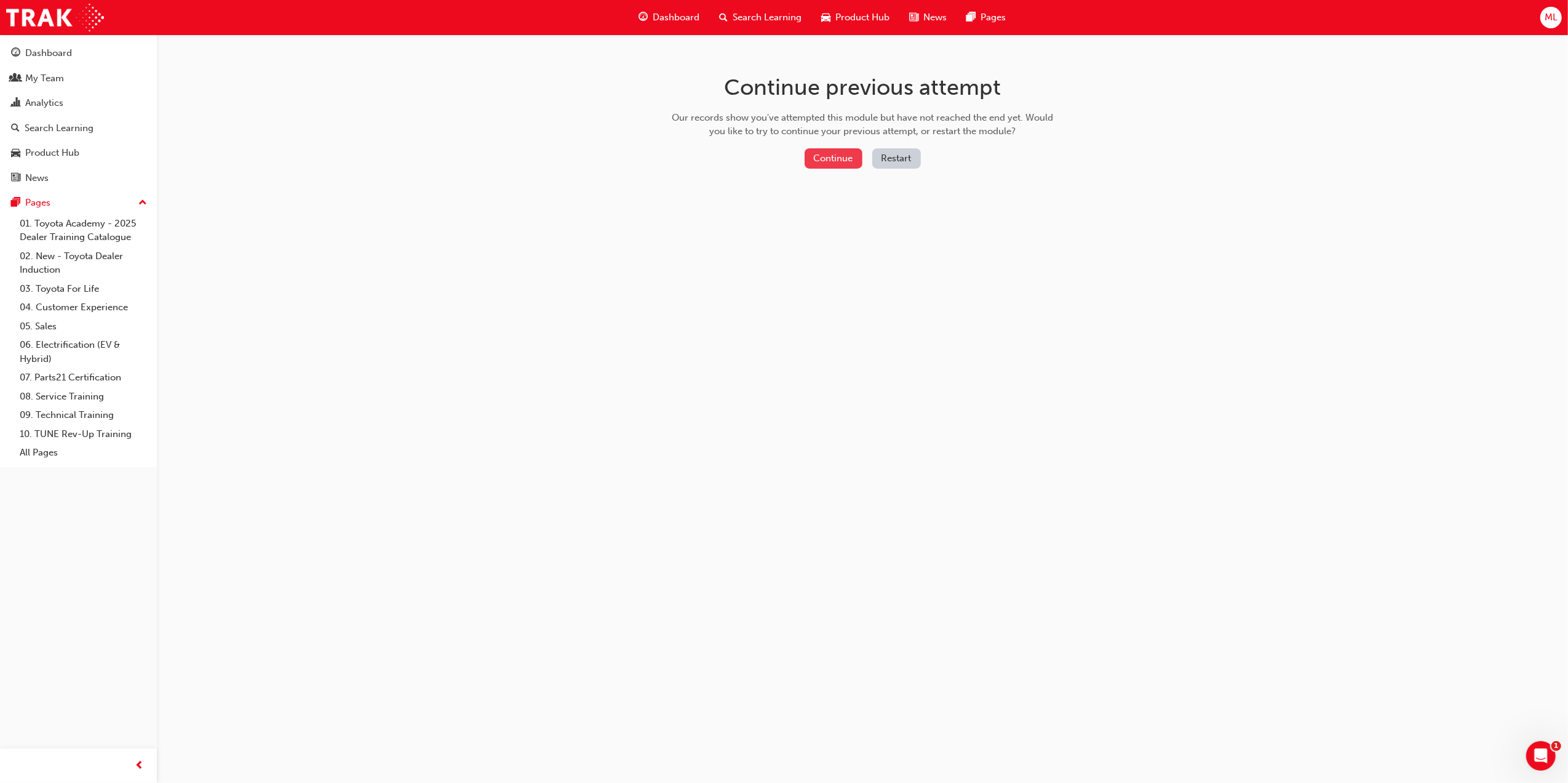
click at [830, 161] on button "Continue" at bounding box center [833, 158] width 58 height 20
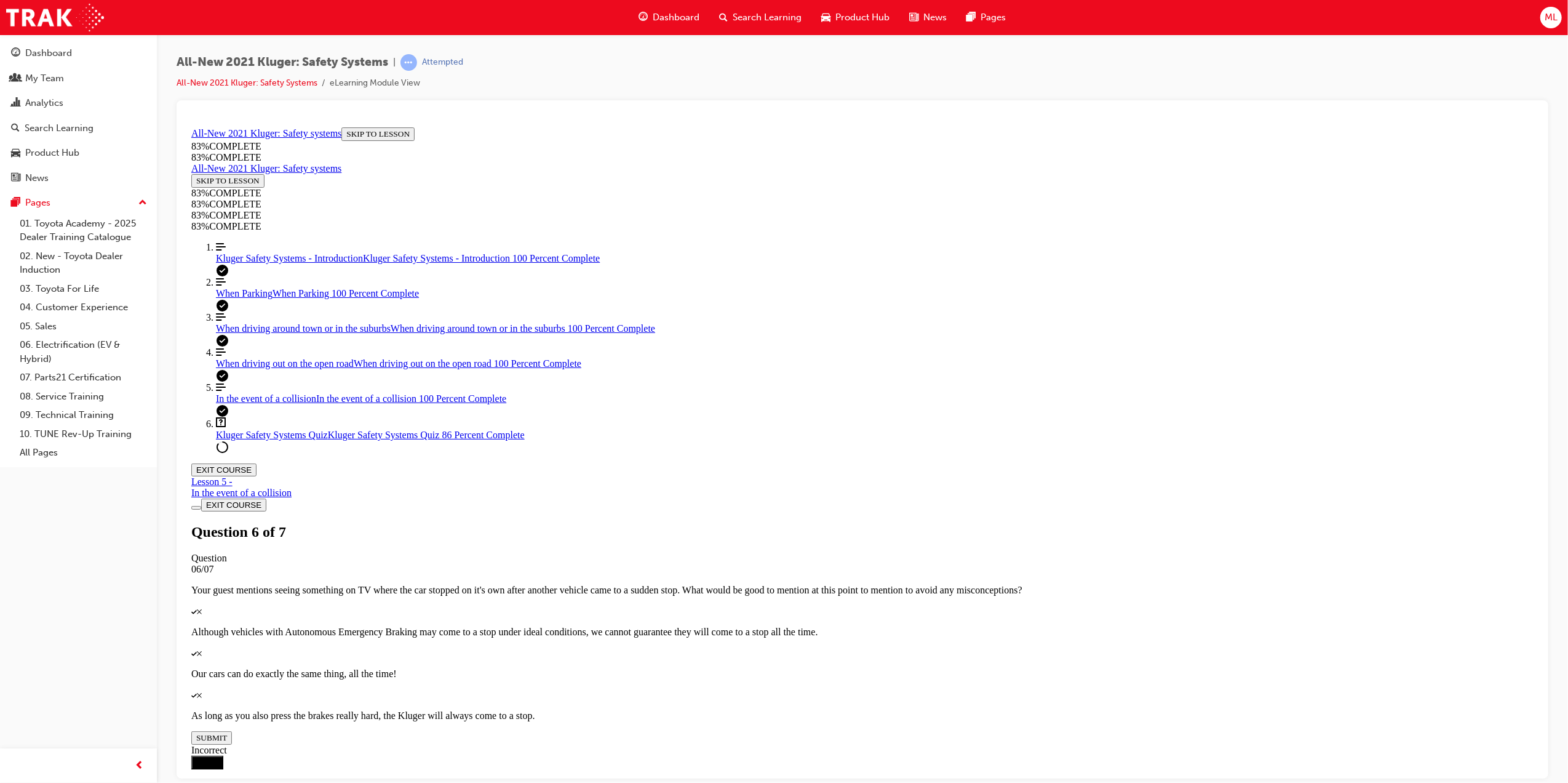
scroll to position [139, 0]
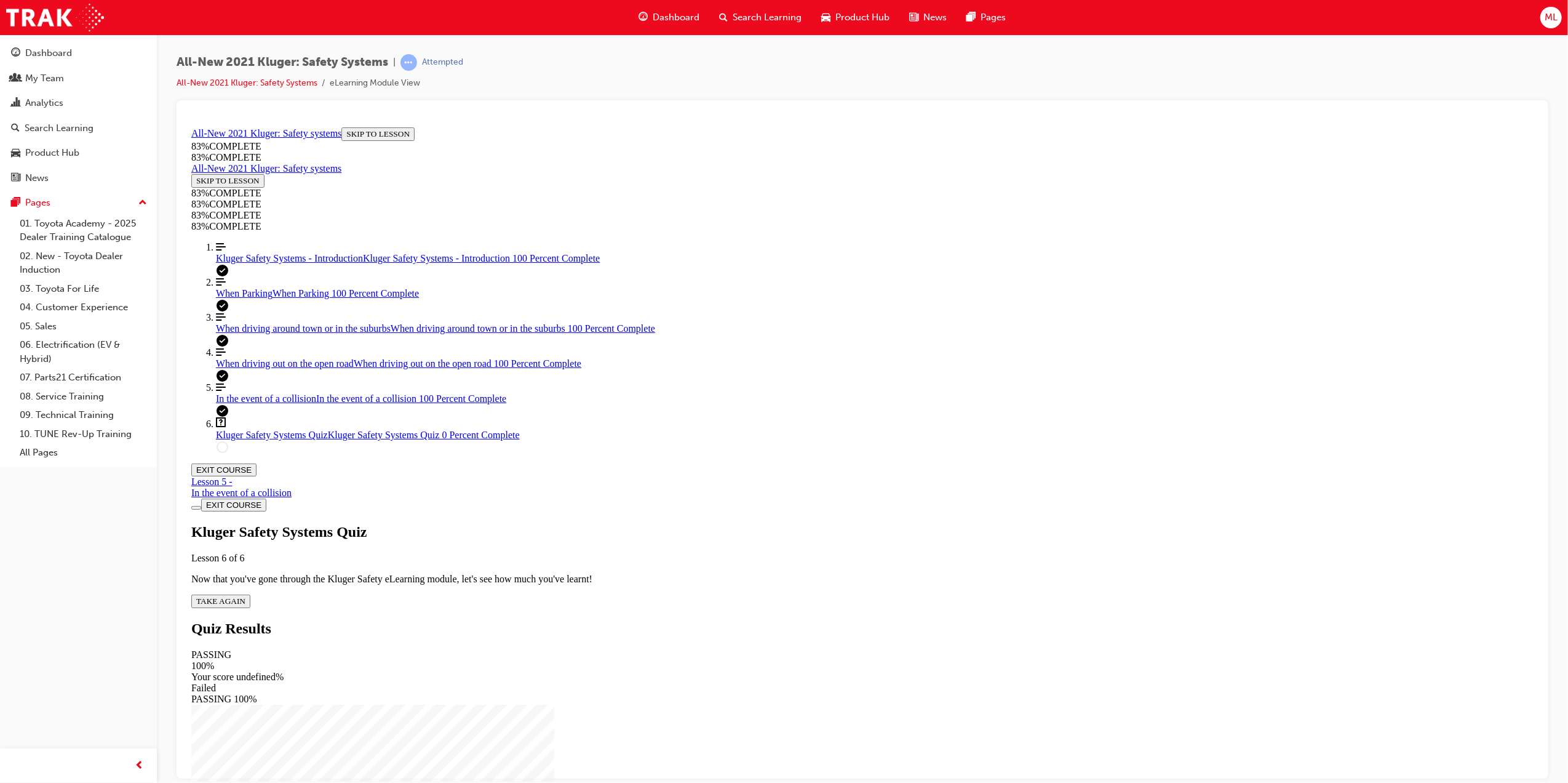
click at [777, 523] on div "Kluger Safety Systems Quiz Lesson 6 of 6 Now that you've gone through the Kluge…" at bounding box center [862, 565] width 1342 height 85
click at [250, 594] on button "TAKE AGAIN" at bounding box center [220, 600] width 59 height 13
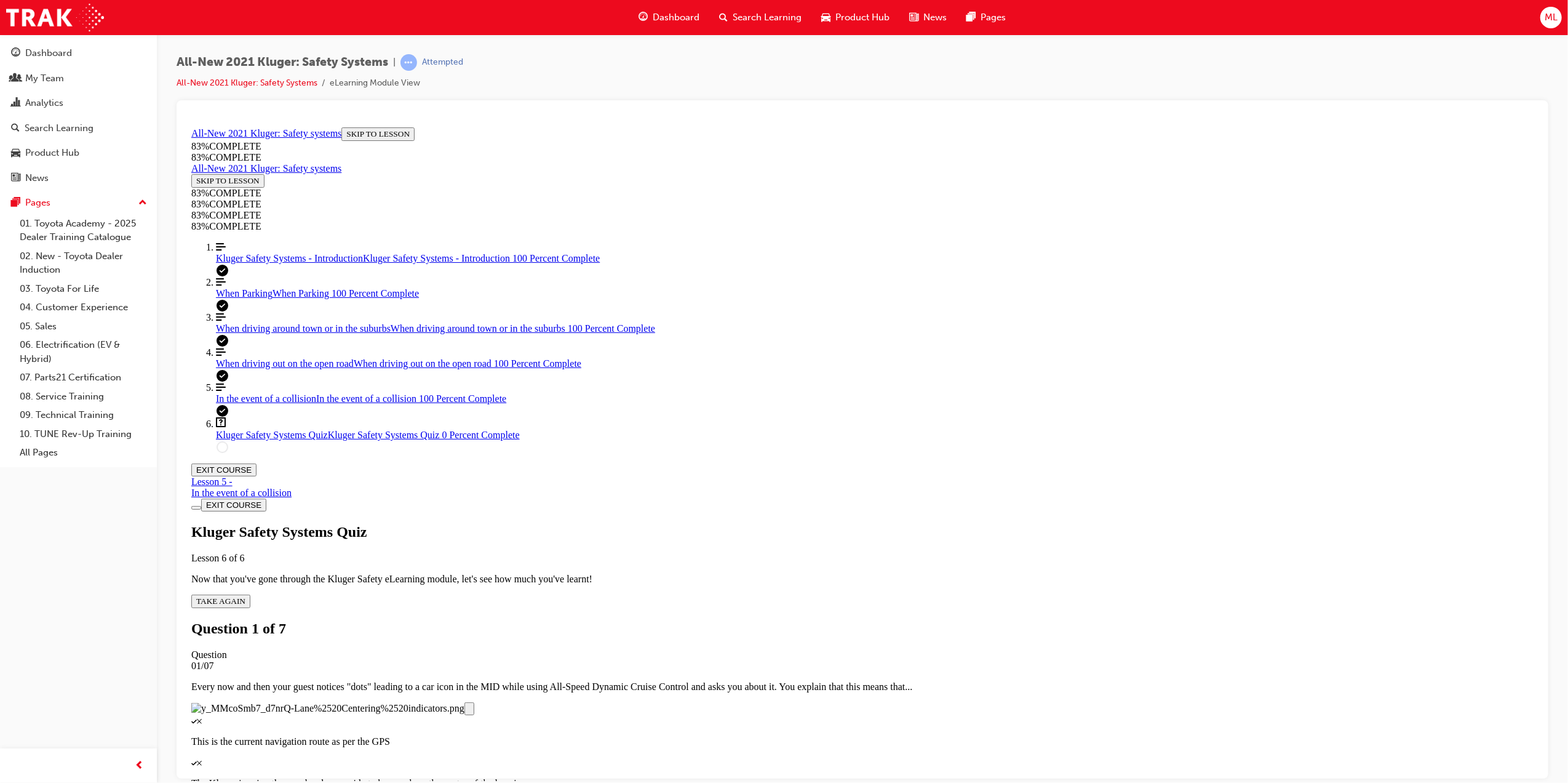
scroll to position [127, 0]
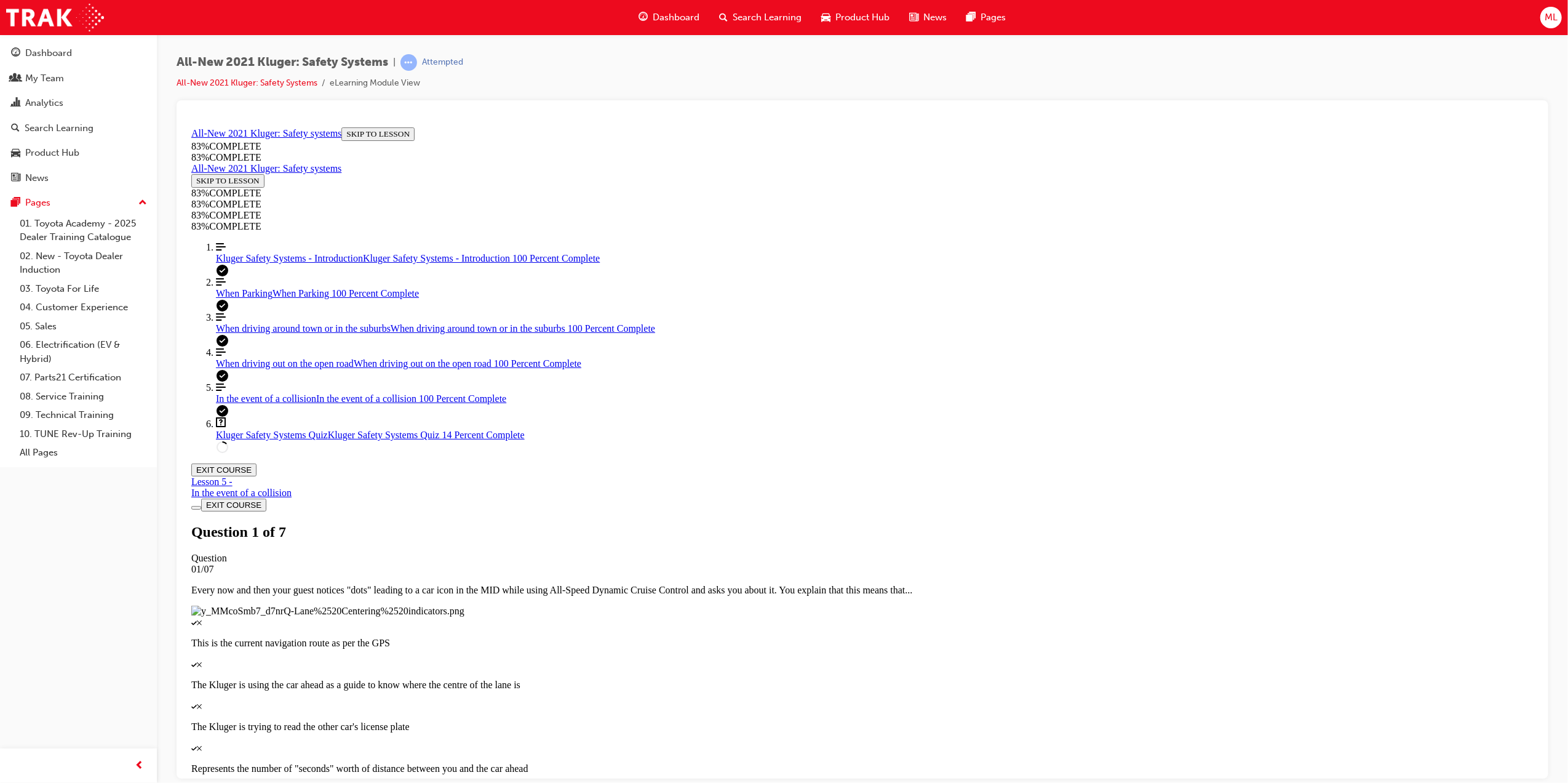
scroll to position [57, 0]
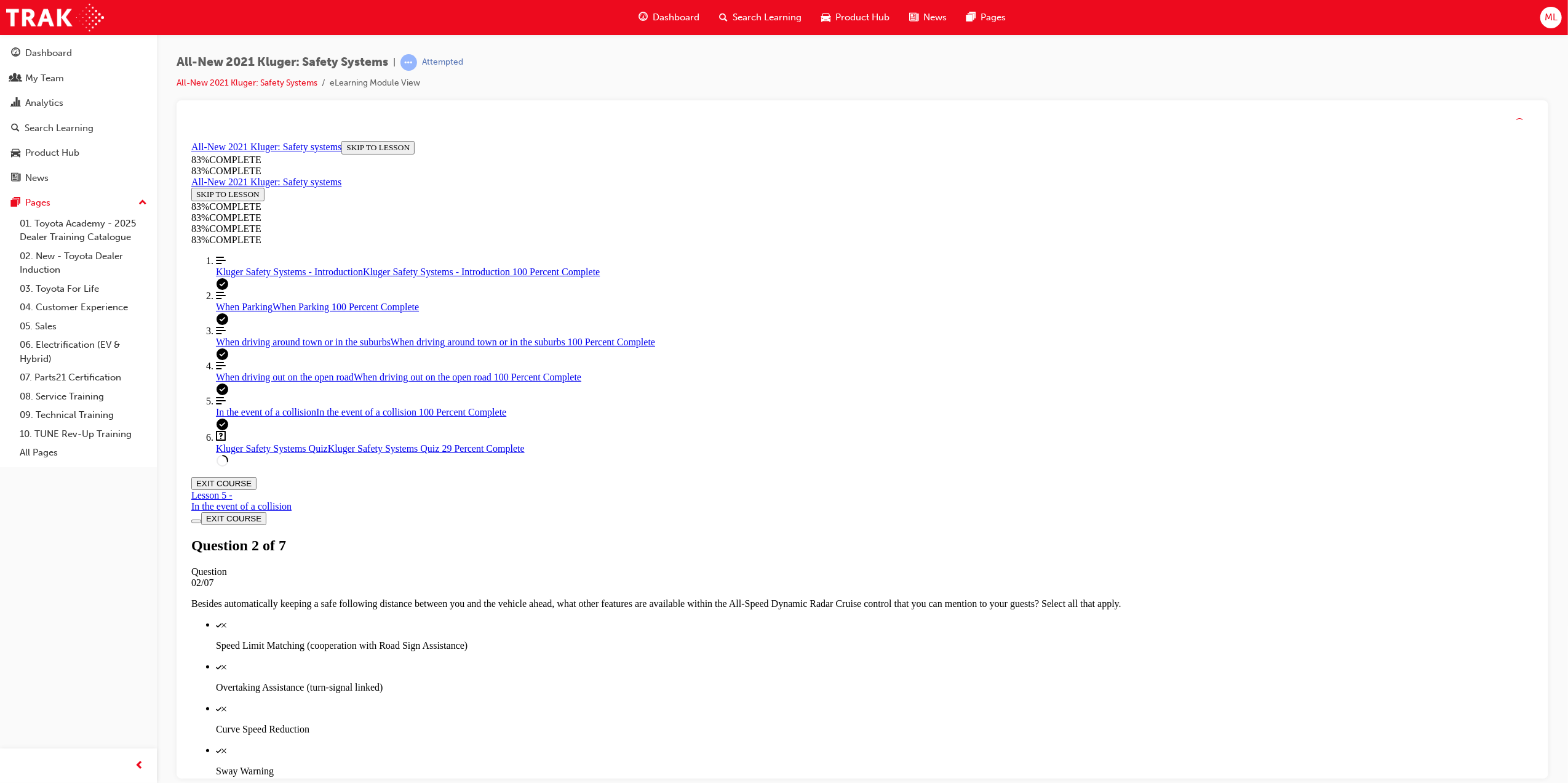
scroll to position [44, 0]
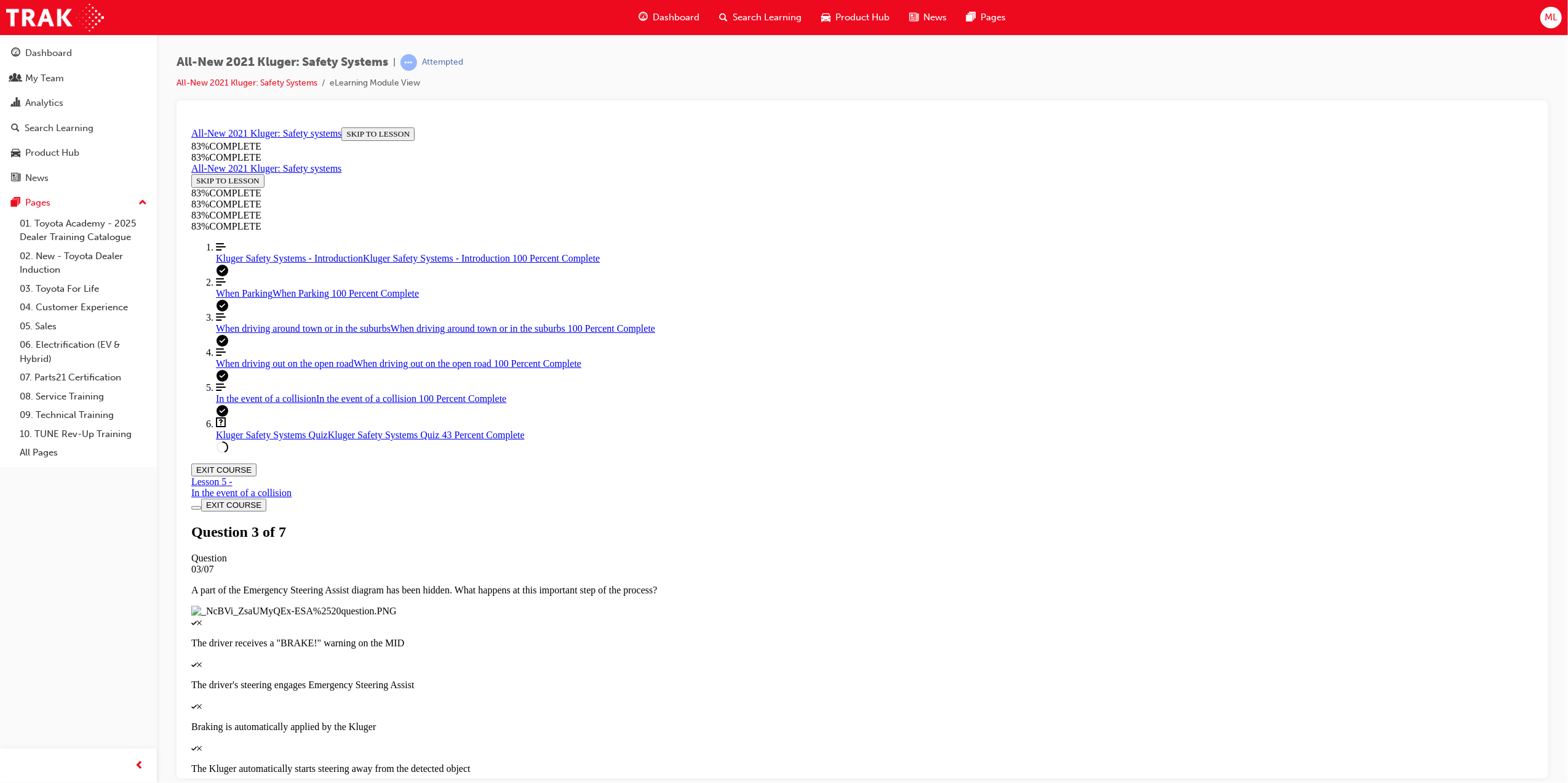
drag, startPoint x: 812, startPoint y: 479, endPoint x: 817, endPoint y: 489, distance: 11.2
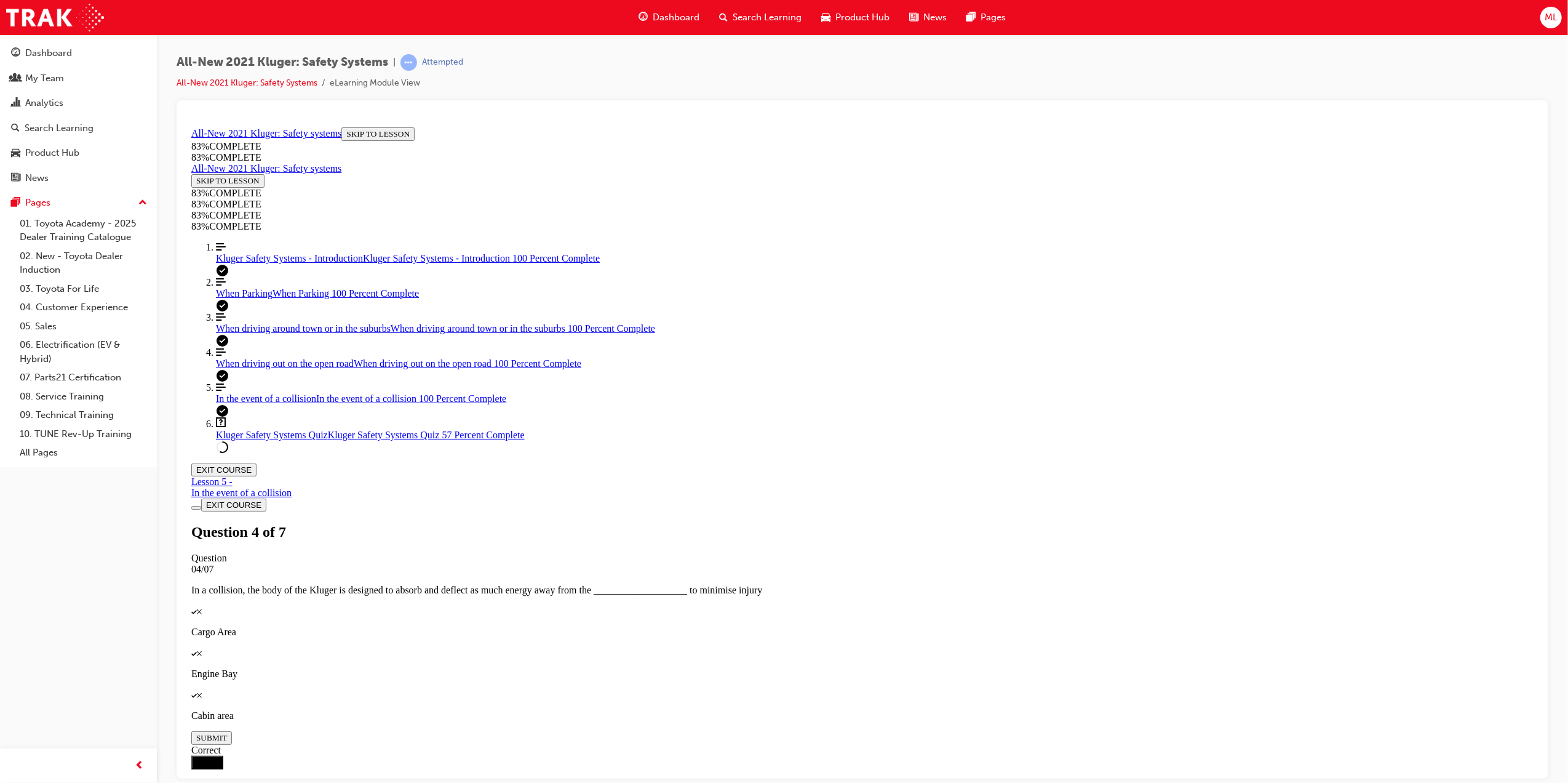
scroll to position [202, 0]
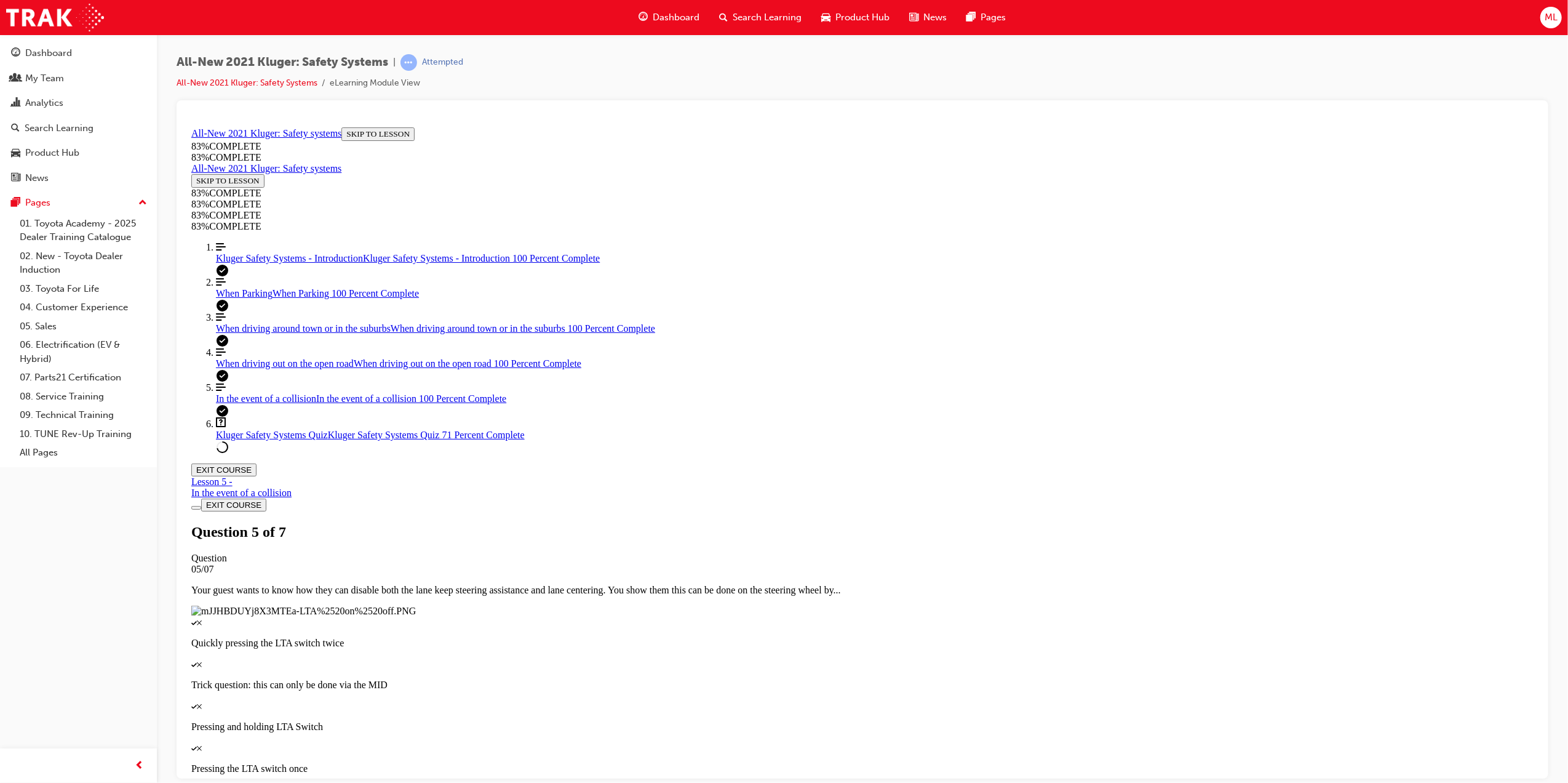
scroll to position [44, 0]
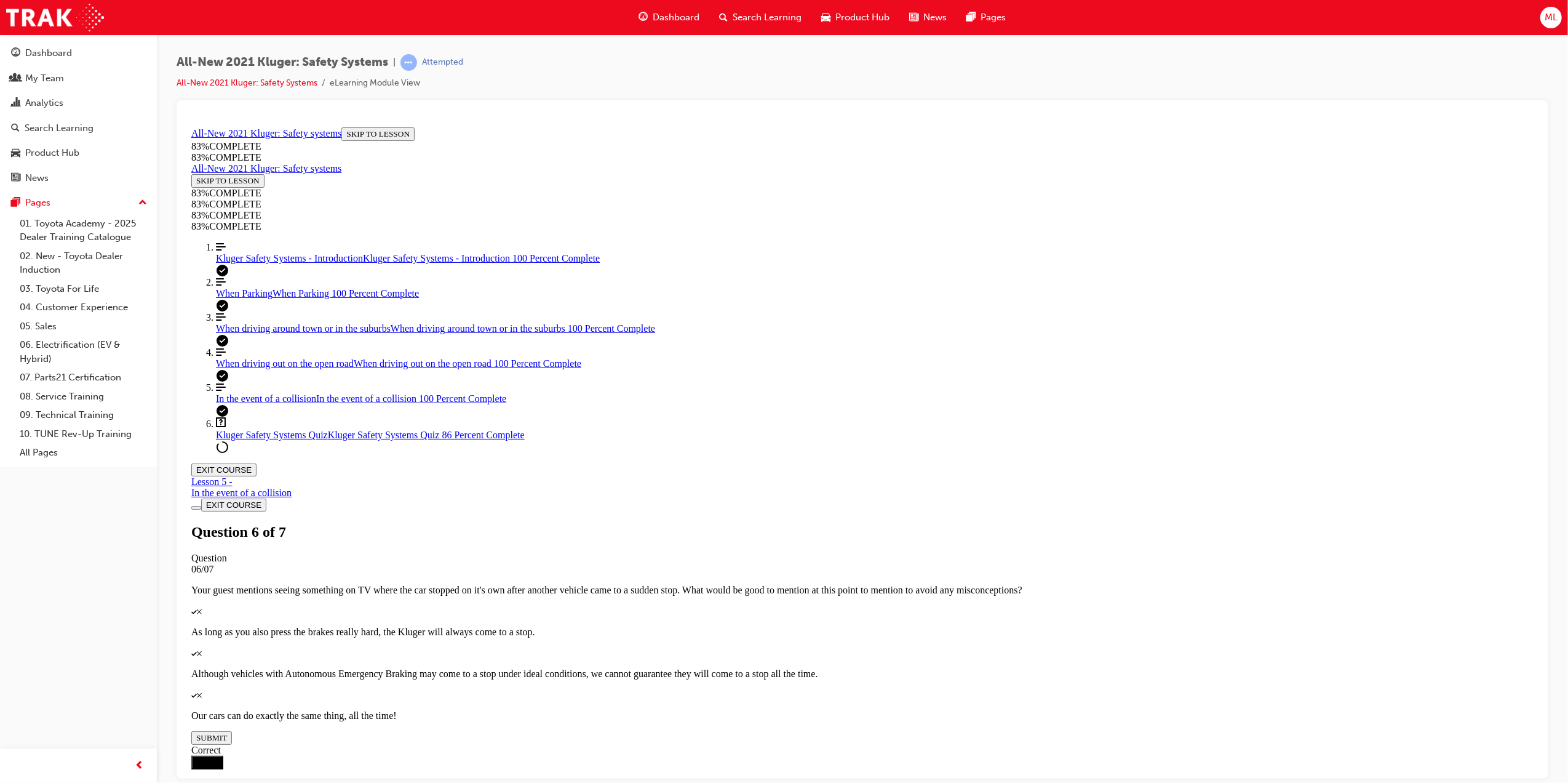
drag, startPoint x: 822, startPoint y: 387, endPoint x: 860, endPoint y: 534, distance: 151.8
drag, startPoint x: 873, startPoint y: 386, endPoint x: 915, endPoint y: 382, distance: 42.2
drag, startPoint x: 864, startPoint y: 453, endPoint x: 908, endPoint y: 455, distance: 44.0
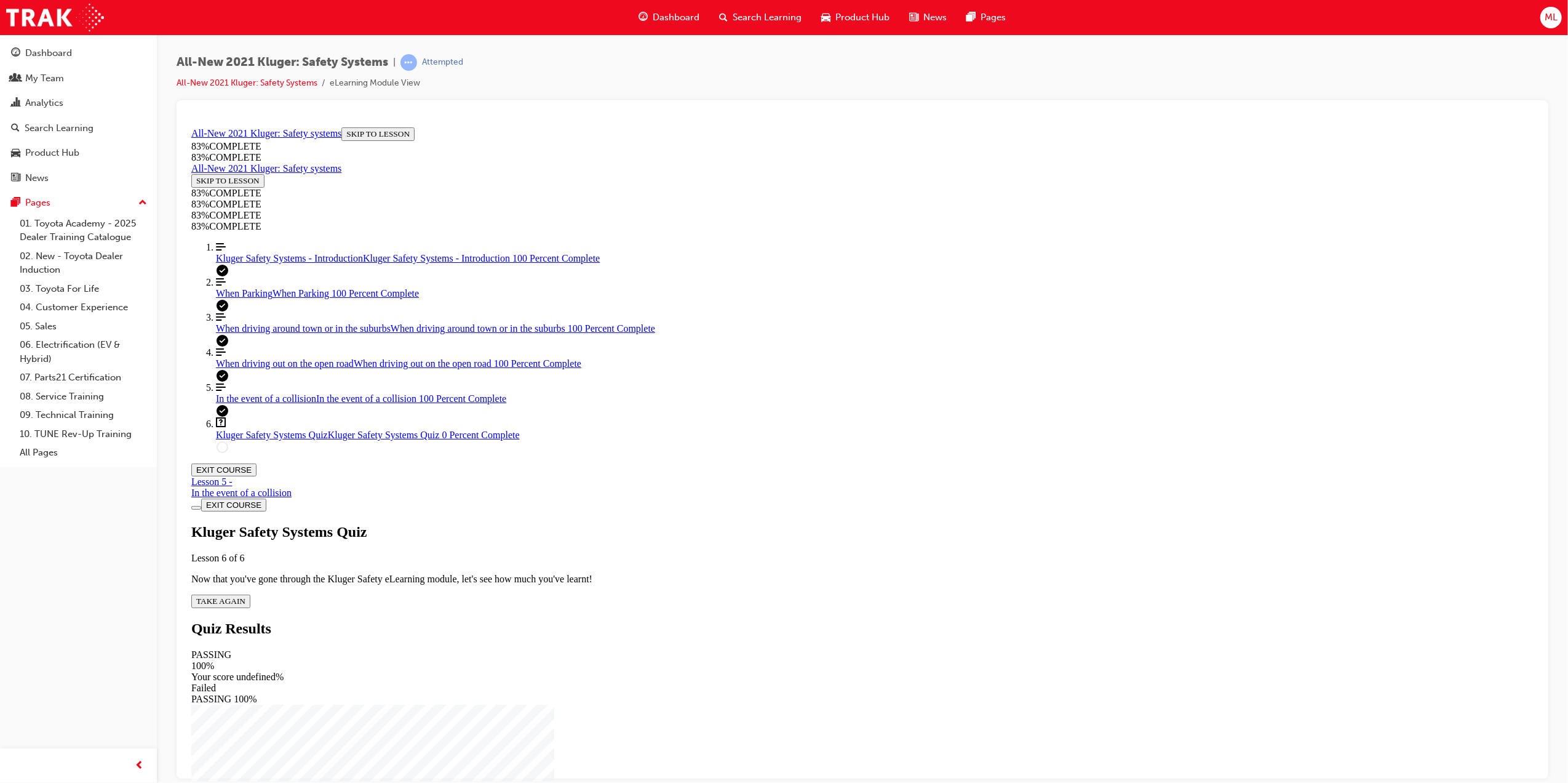
click at [245, 595] on span "TAKE AGAIN" at bounding box center [219, 600] width 49 height 9
click at [760, 782] on div "Quiz" at bounding box center [862, 791] width 1342 height 11
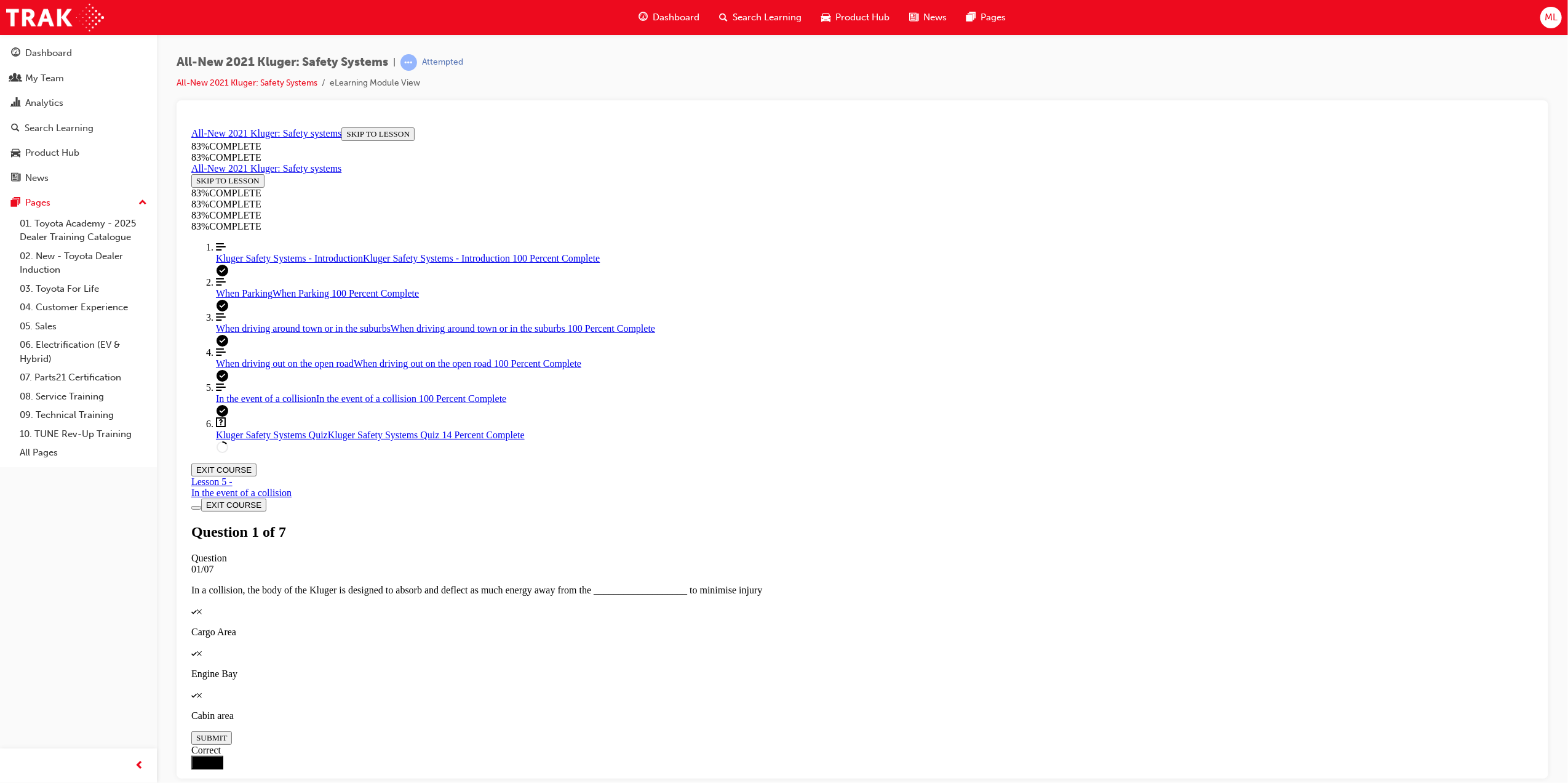
scroll to position [57, 0]
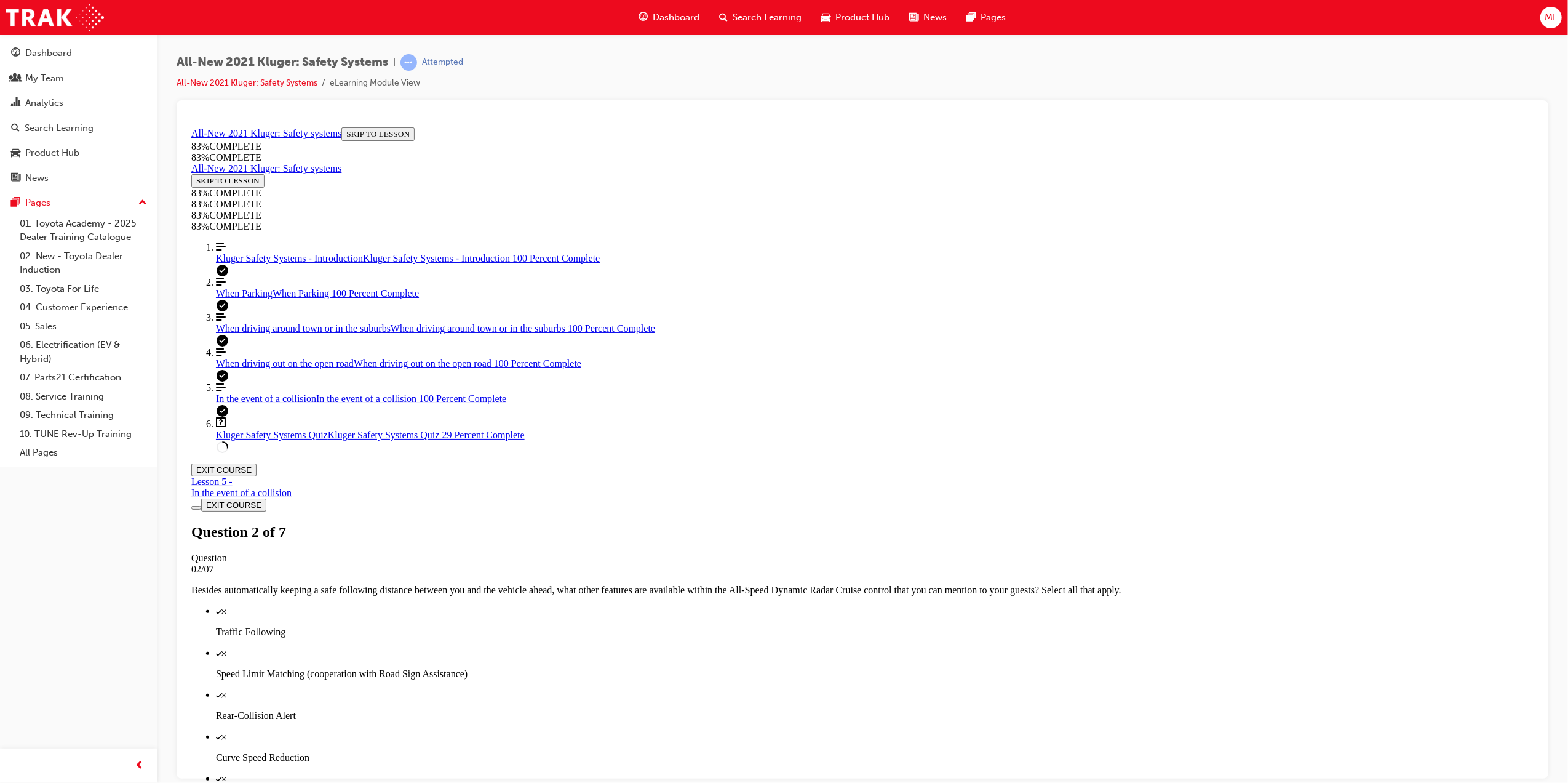
scroll to position [44, 0]
drag, startPoint x: 843, startPoint y: 384, endPoint x: 887, endPoint y: 460, distance: 87.8
drag, startPoint x: 829, startPoint y: 392, endPoint x: 877, endPoint y: 537, distance: 152.7
drag, startPoint x: 815, startPoint y: 387, endPoint x: 854, endPoint y: 474, distance: 95.3
drag, startPoint x: 812, startPoint y: 389, endPoint x: 856, endPoint y: 389, distance: 44.0
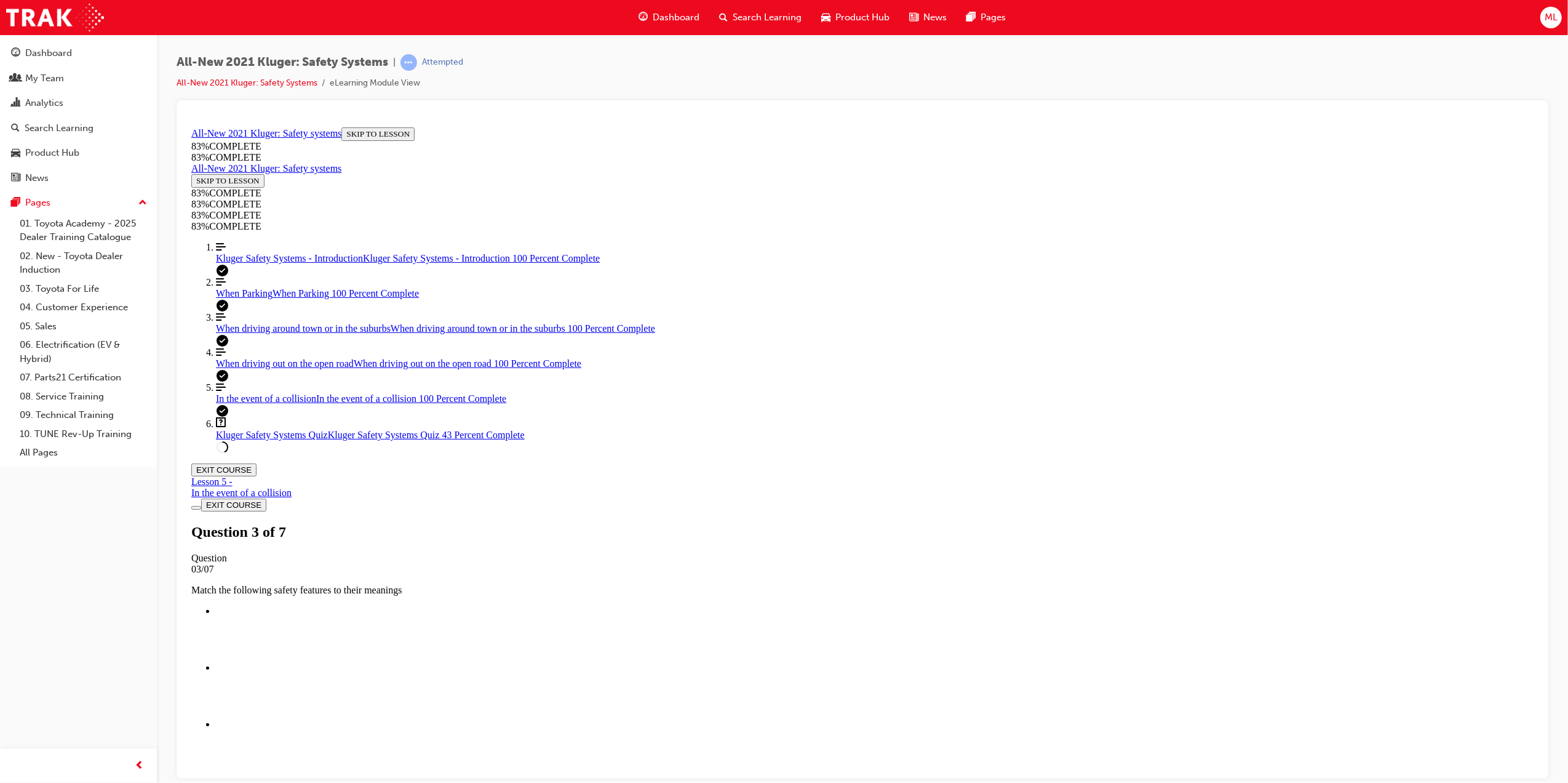
scroll to position [139, 0]
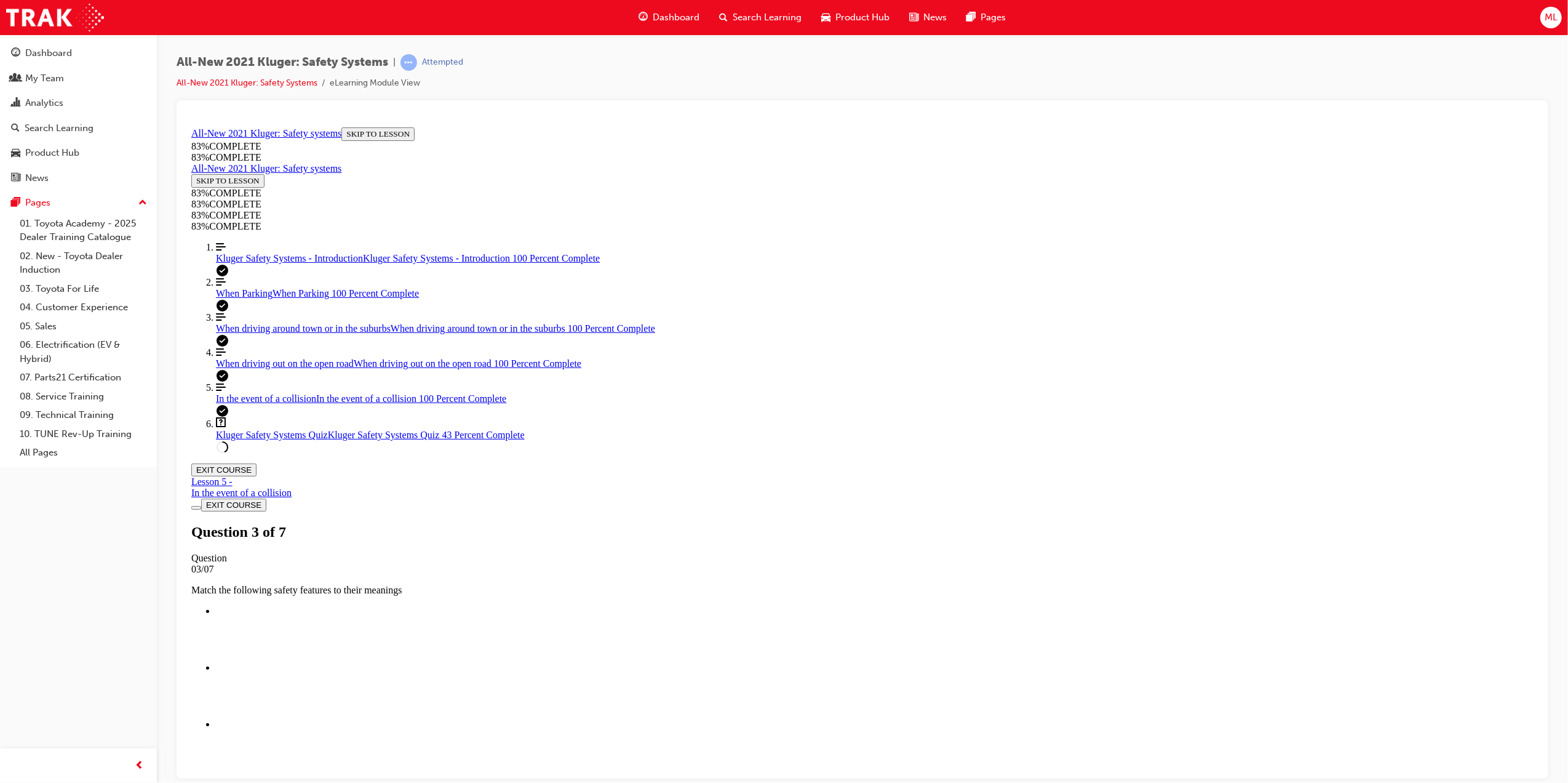
scroll to position [44, 0]
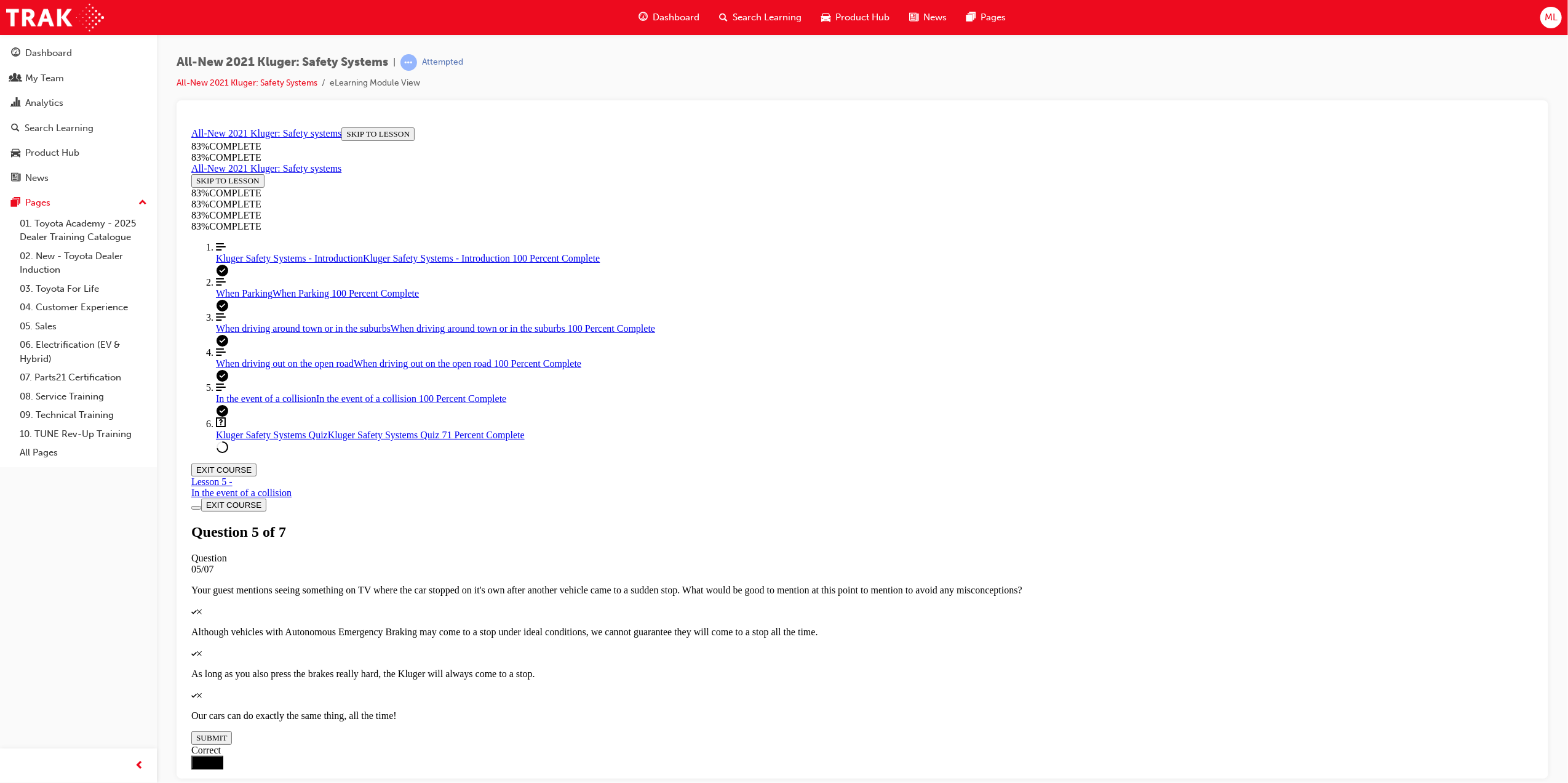
scroll to position [45, 0]
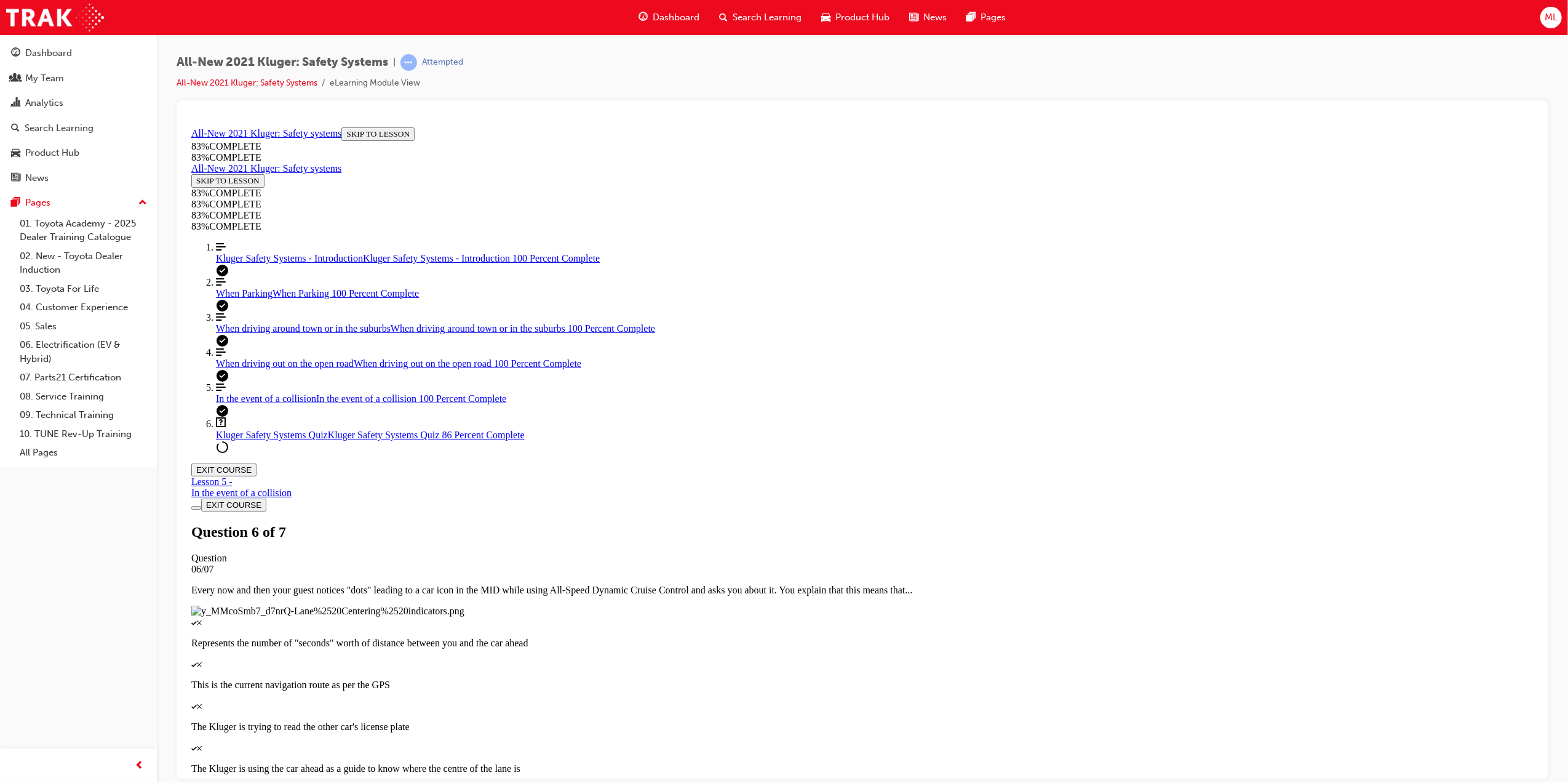
scroll to position [127, 0]
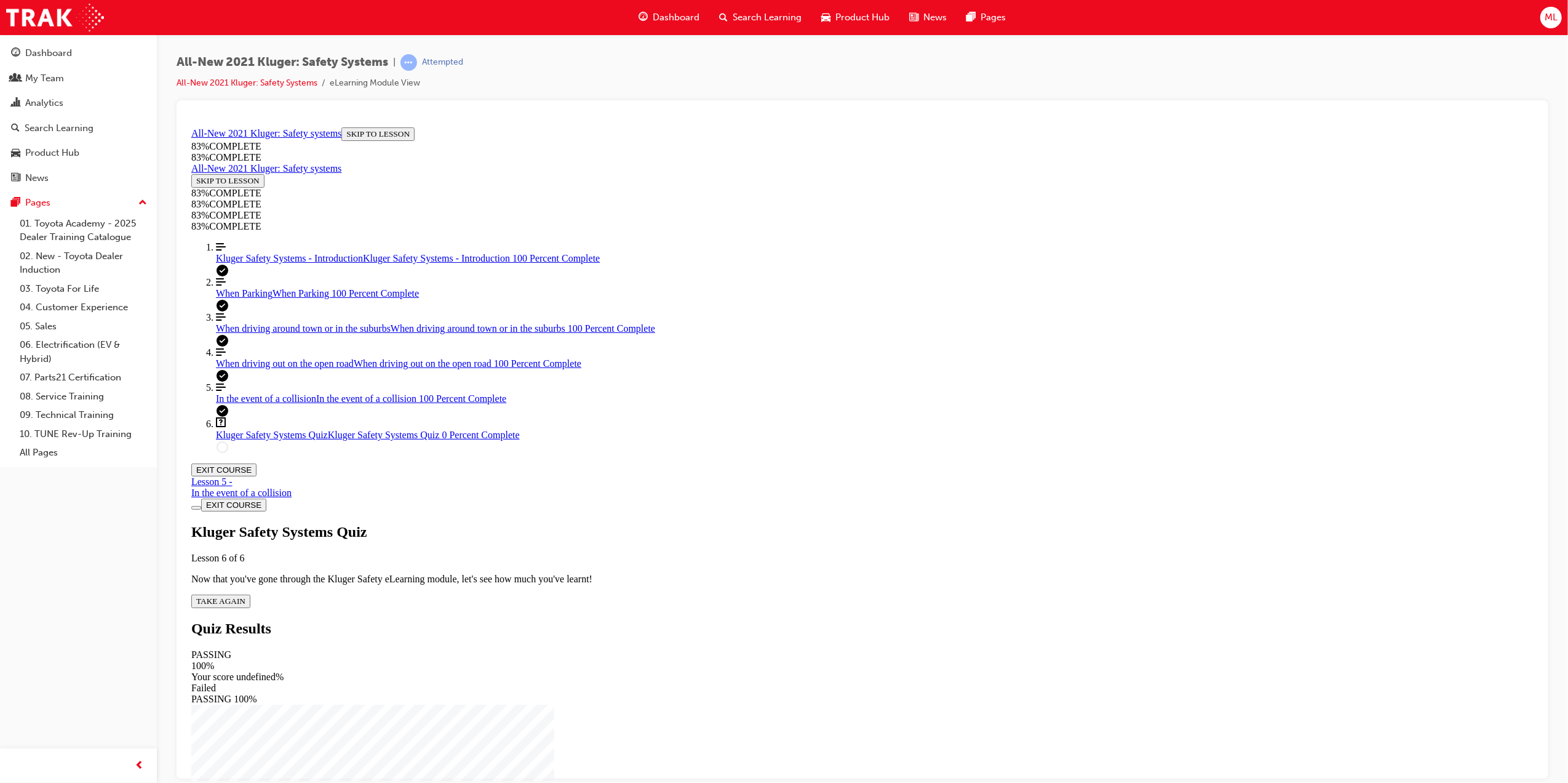
click at [245, 595] on span "TAKE AGAIN" at bounding box center [219, 600] width 49 height 9
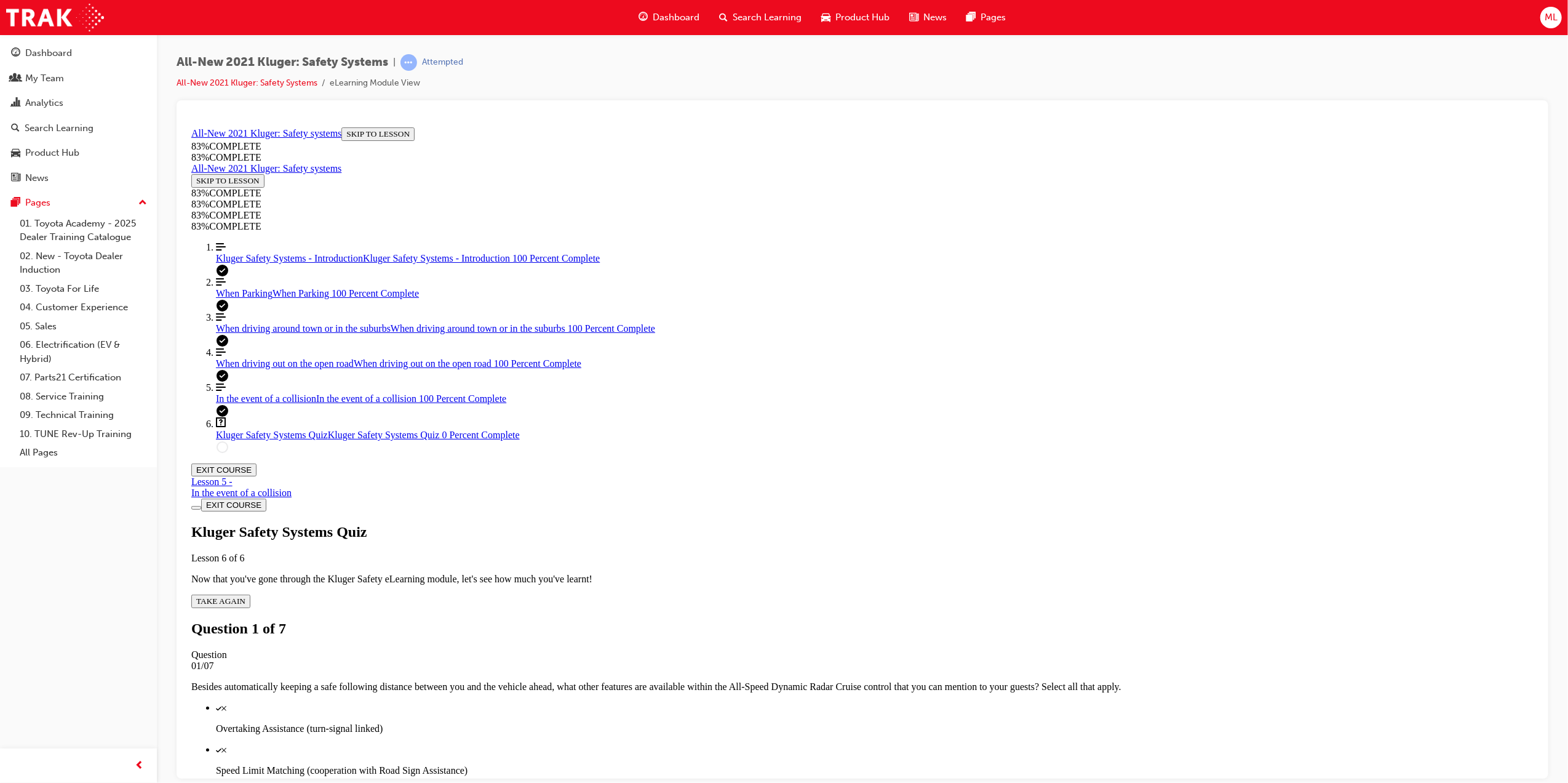
click at [753, 743] on div "Quiz" at bounding box center [874, 749] width 1318 height 11
click at [751, 702] on div "Quiz" at bounding box center [874, 707] width 1318 height 11
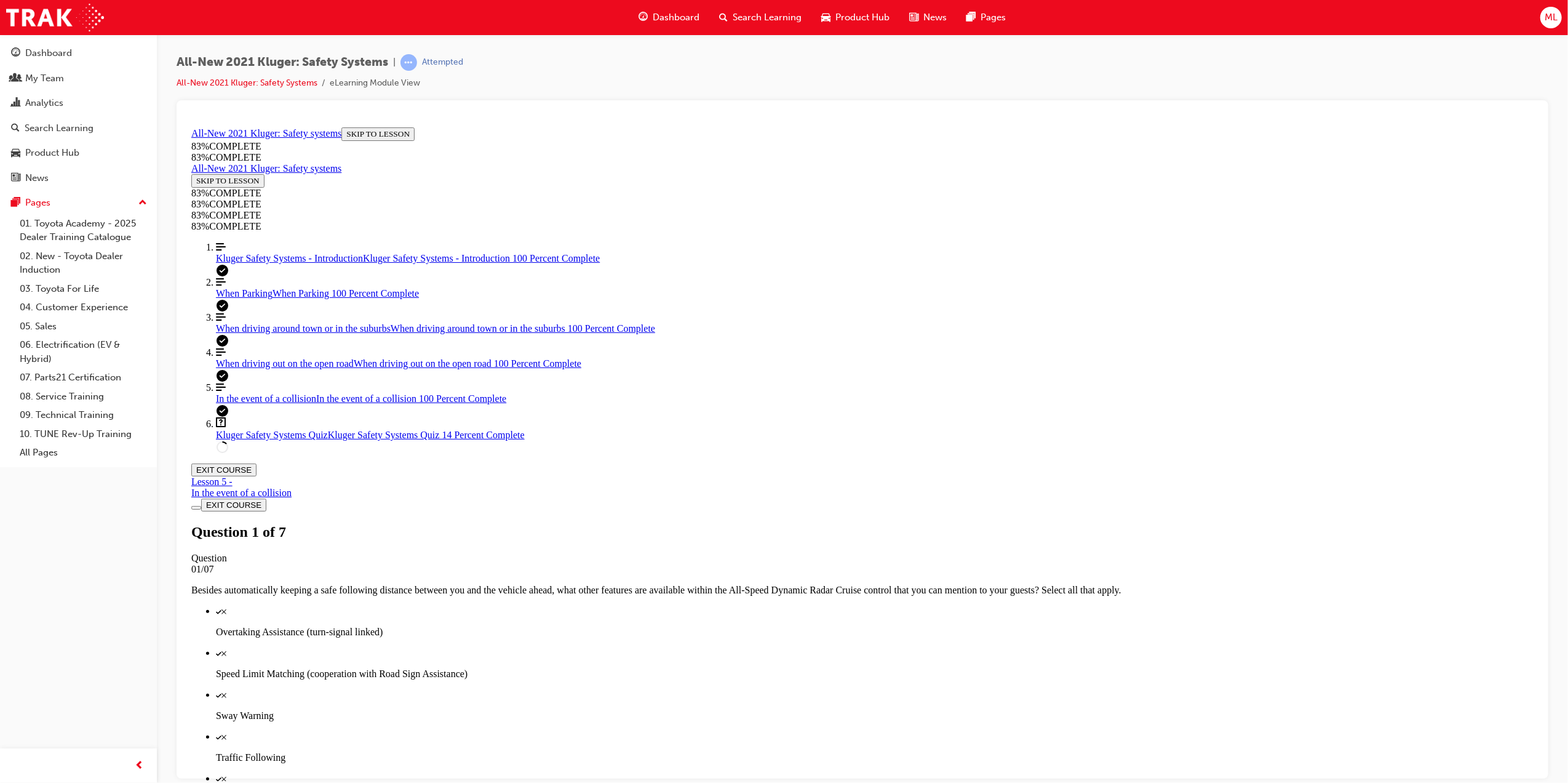
scroll to position [44, 0]
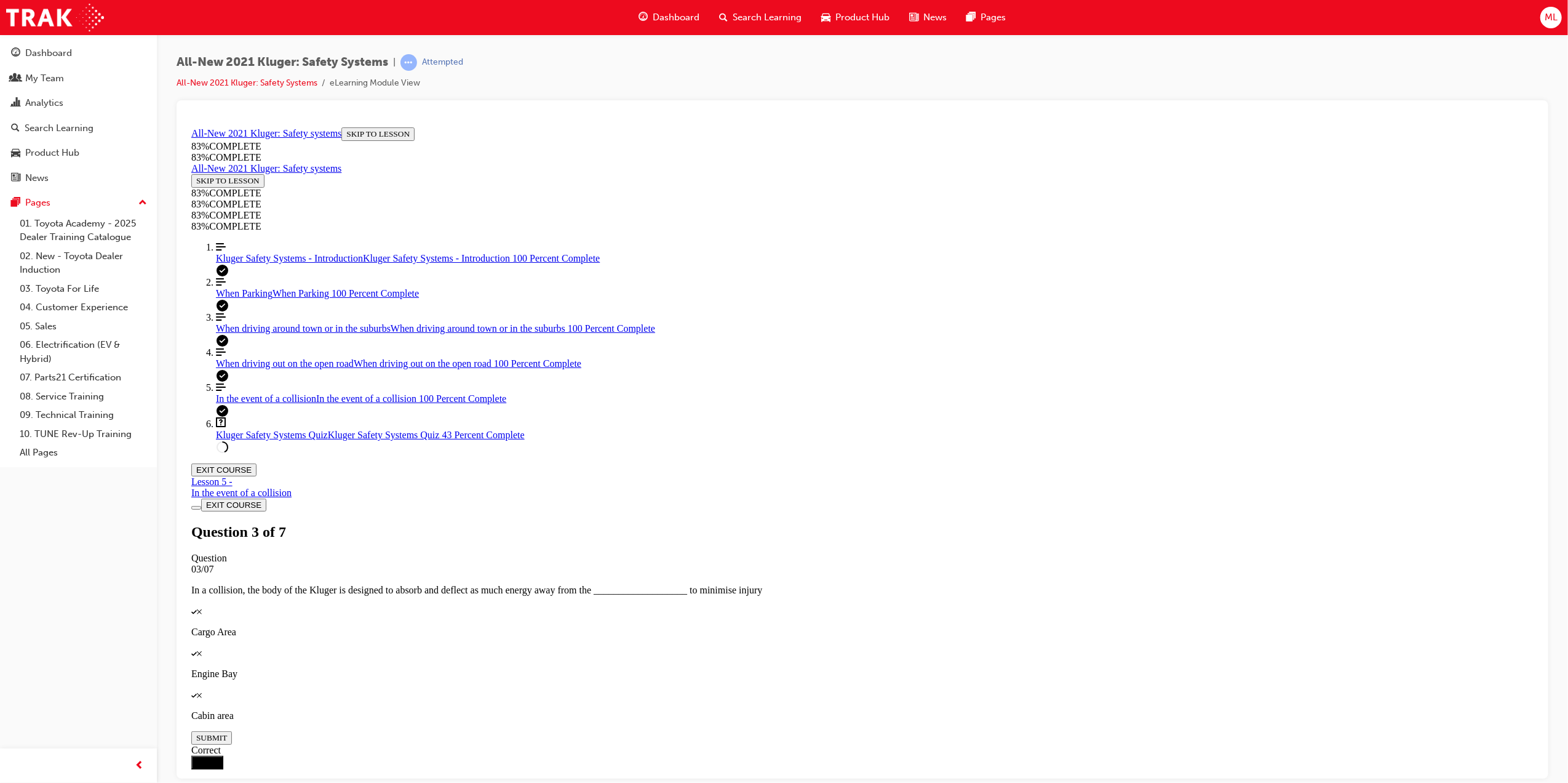
scroll to position [202, 0]
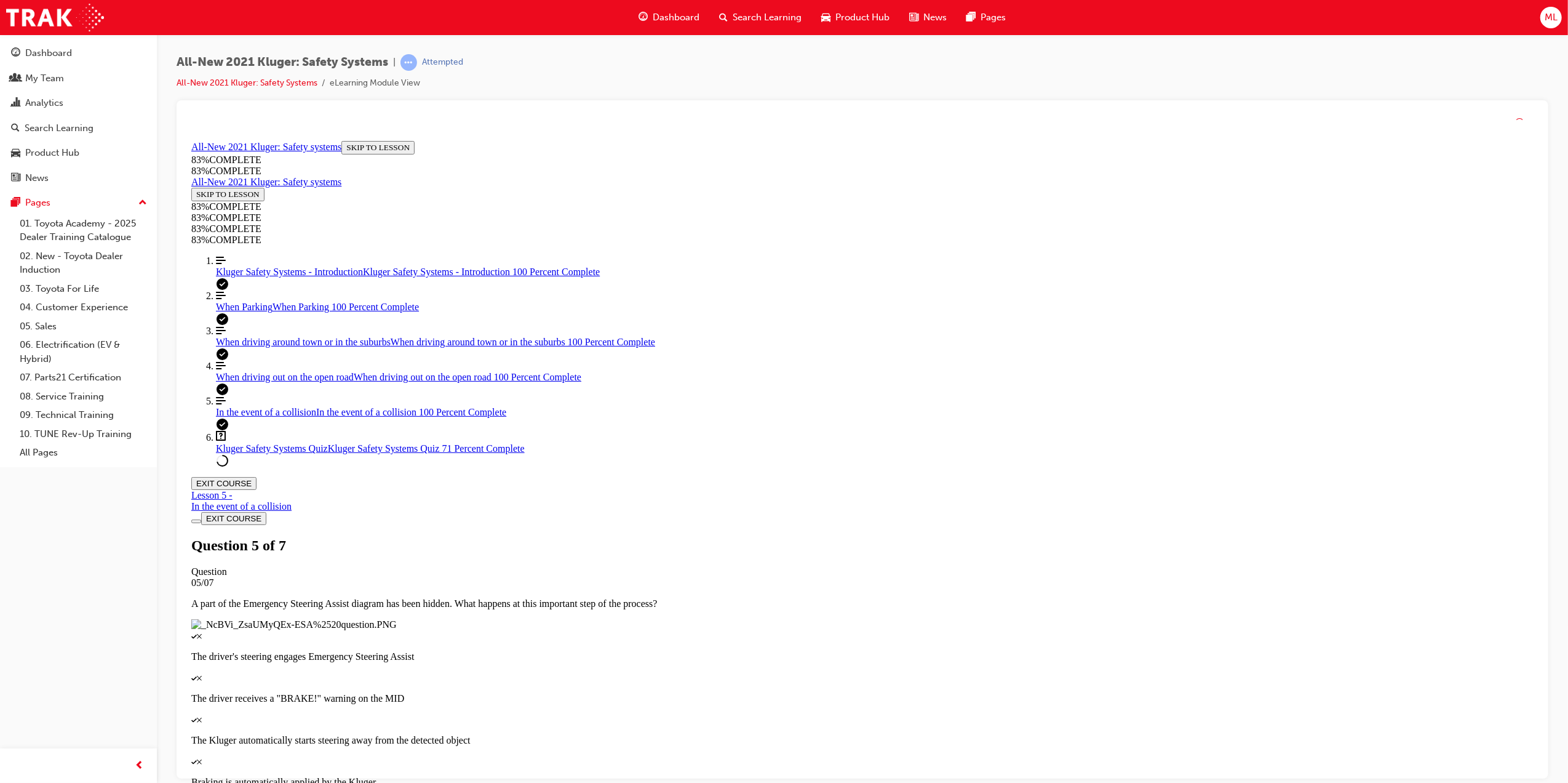
scroll to position [44, 0]
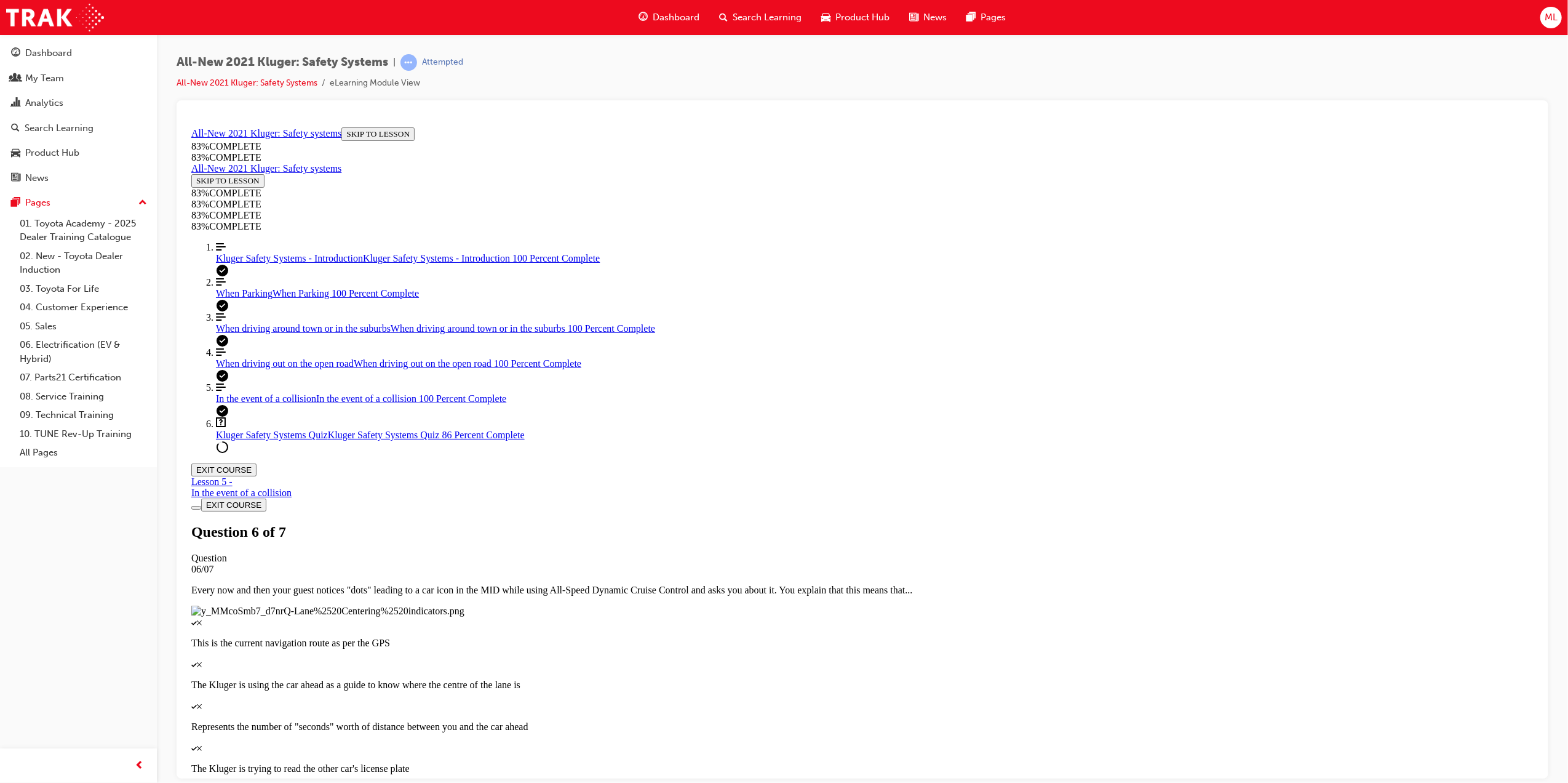
drag, startPoint x: 815, startPoint y: 377, endPoint x: 873, endPoint y: 526, distance: 159.9
drag, startPoint x: 803, startPoint y: 468, endPoint x: 878, endPoint y: 467, distance: 75.0
drag, startPoint x: 815, startPoint y: 392, endPoint x: 886, endPoint y: 389, distance: 71.1
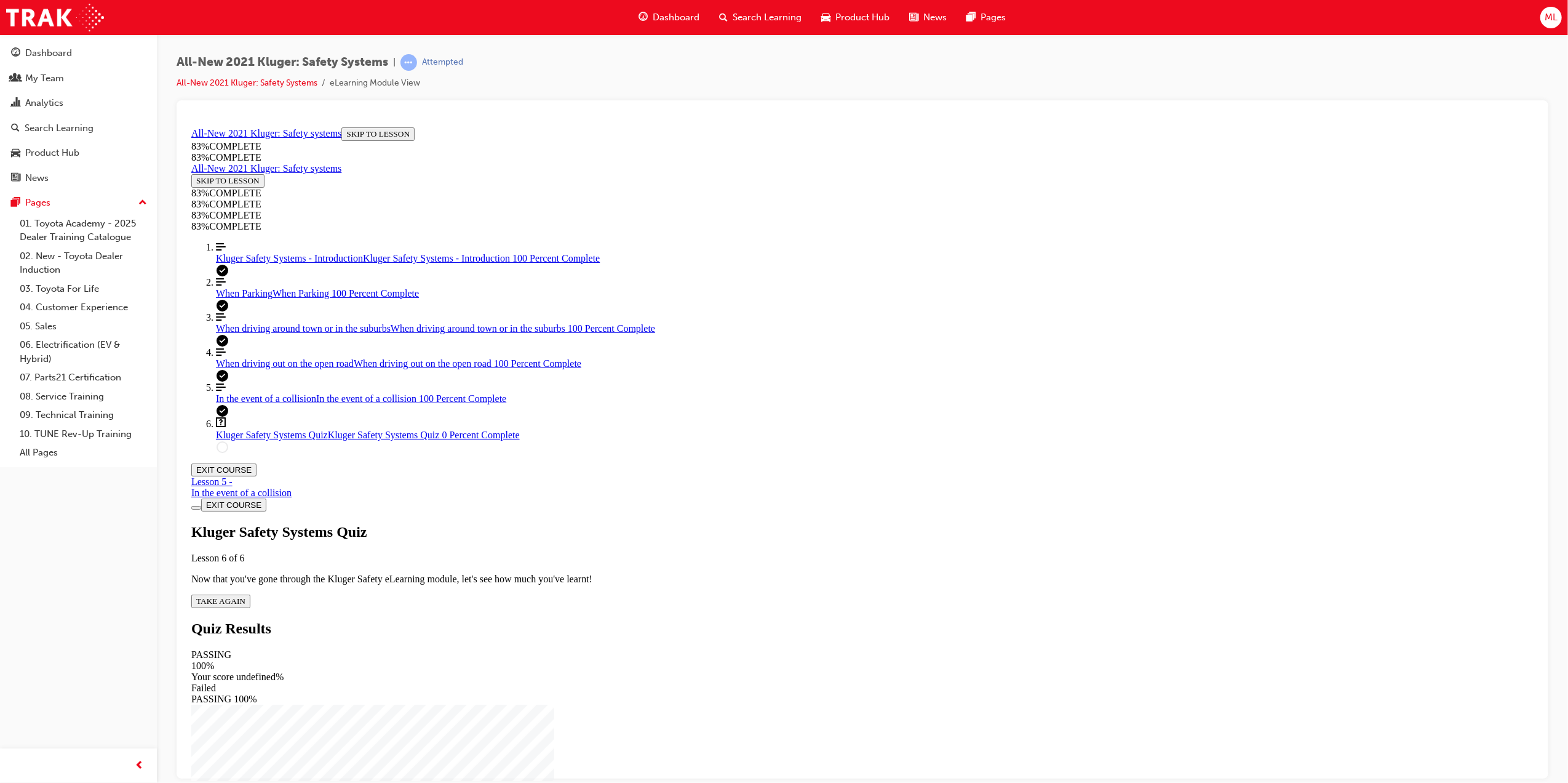
click at [245, 595] on span "TAKE AGAIN" at bounding box center [219, 600] width 49 height 9
drag, startPoint x: 872, startPoint y: 402, endPoint x: 947, endPoint y: 403, distance: 75.0
drag, startPoint x: 873, startPoint y: 466, endPoint x: 908, endPoint y: 466, distance: 35.0
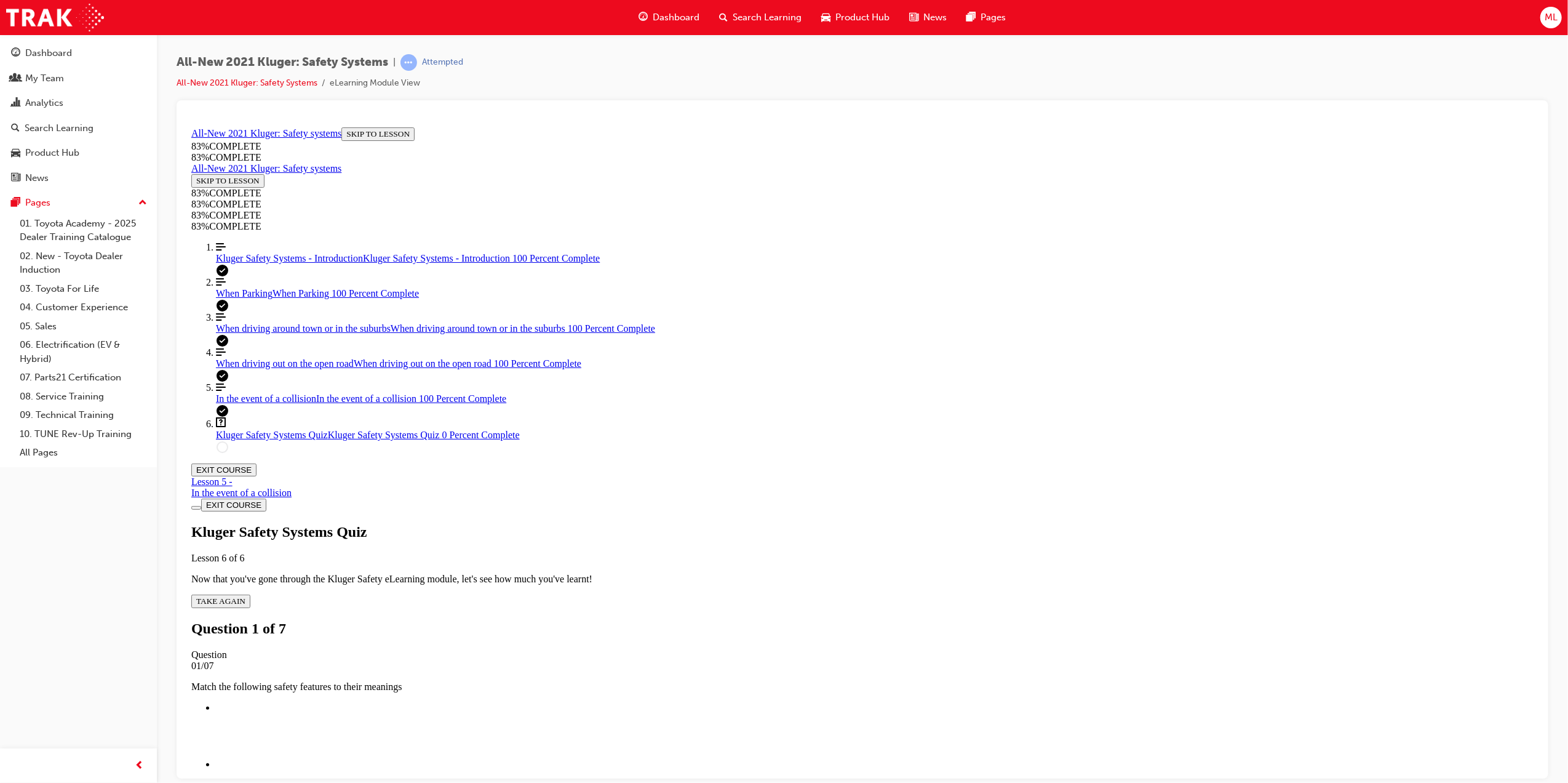
drag, startPoint x: 846, startPoint y: 541, endPoint x: 893, endPoint y: 541, distance: 47.0
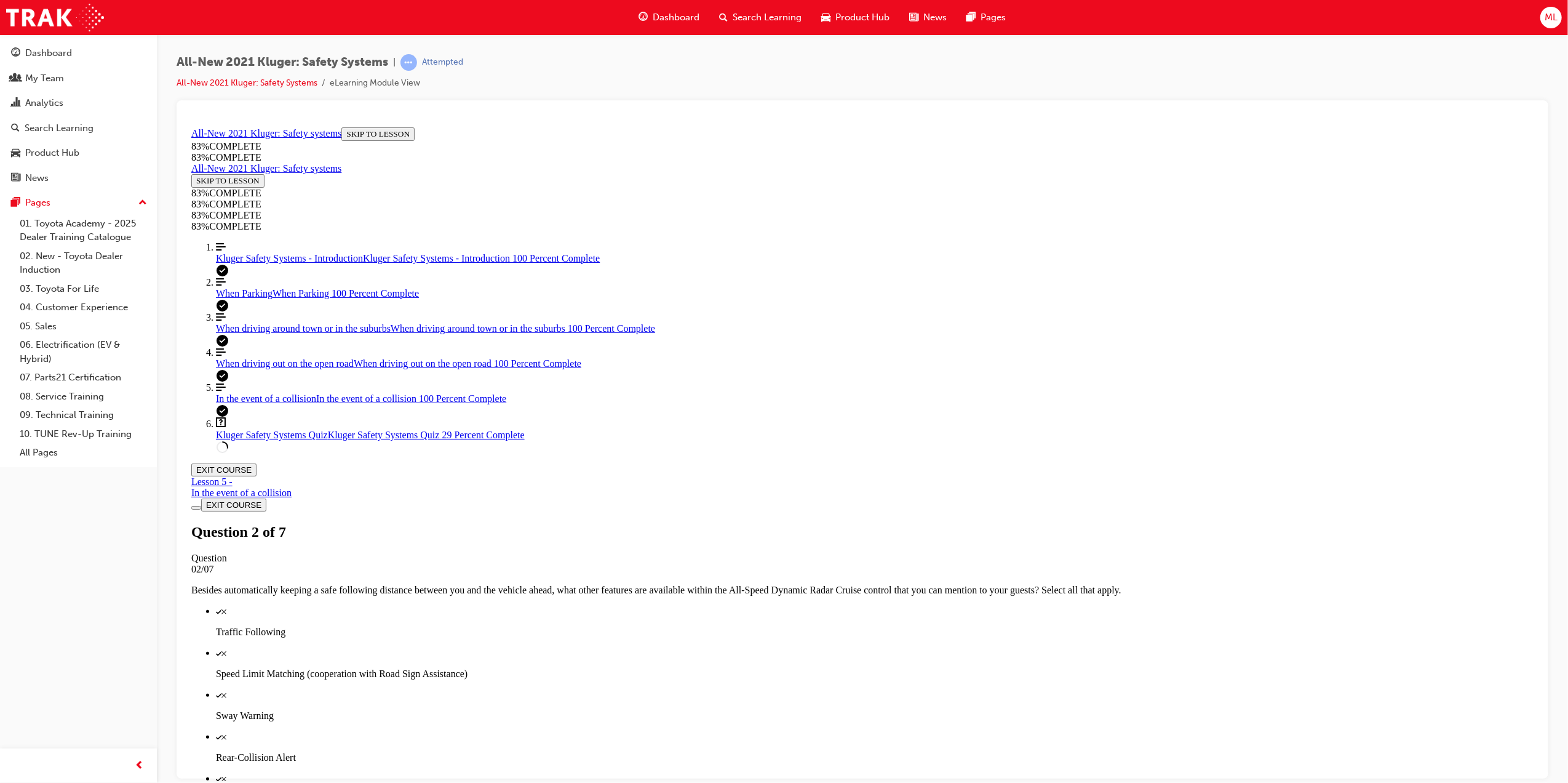
scroll to position [127, 0]
drag, startPoint x: 750, startPoint y: 502, endPoint x: 757, endPoint y: 502, distance: 7.0
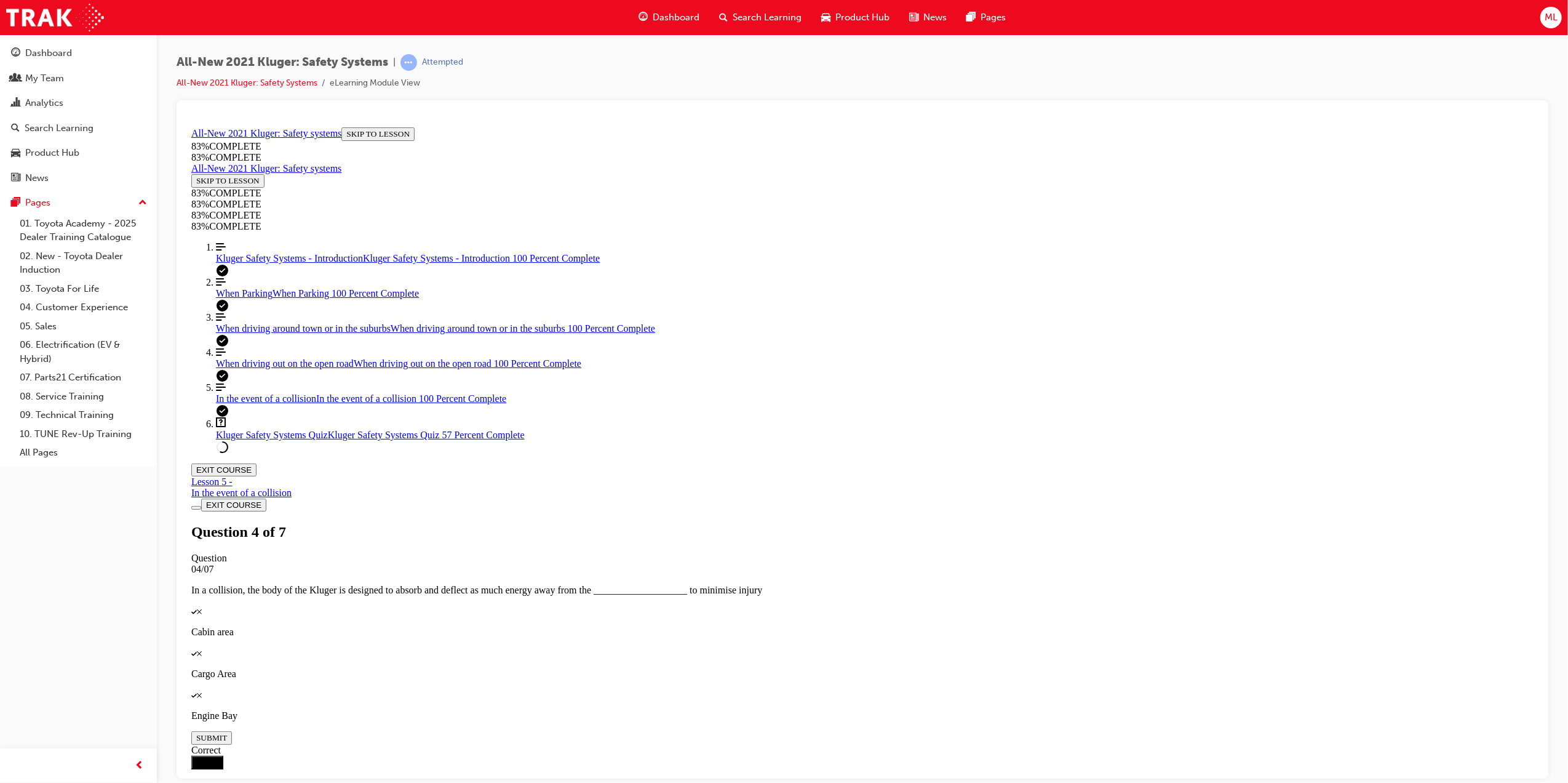
scroll to position [134, 0]
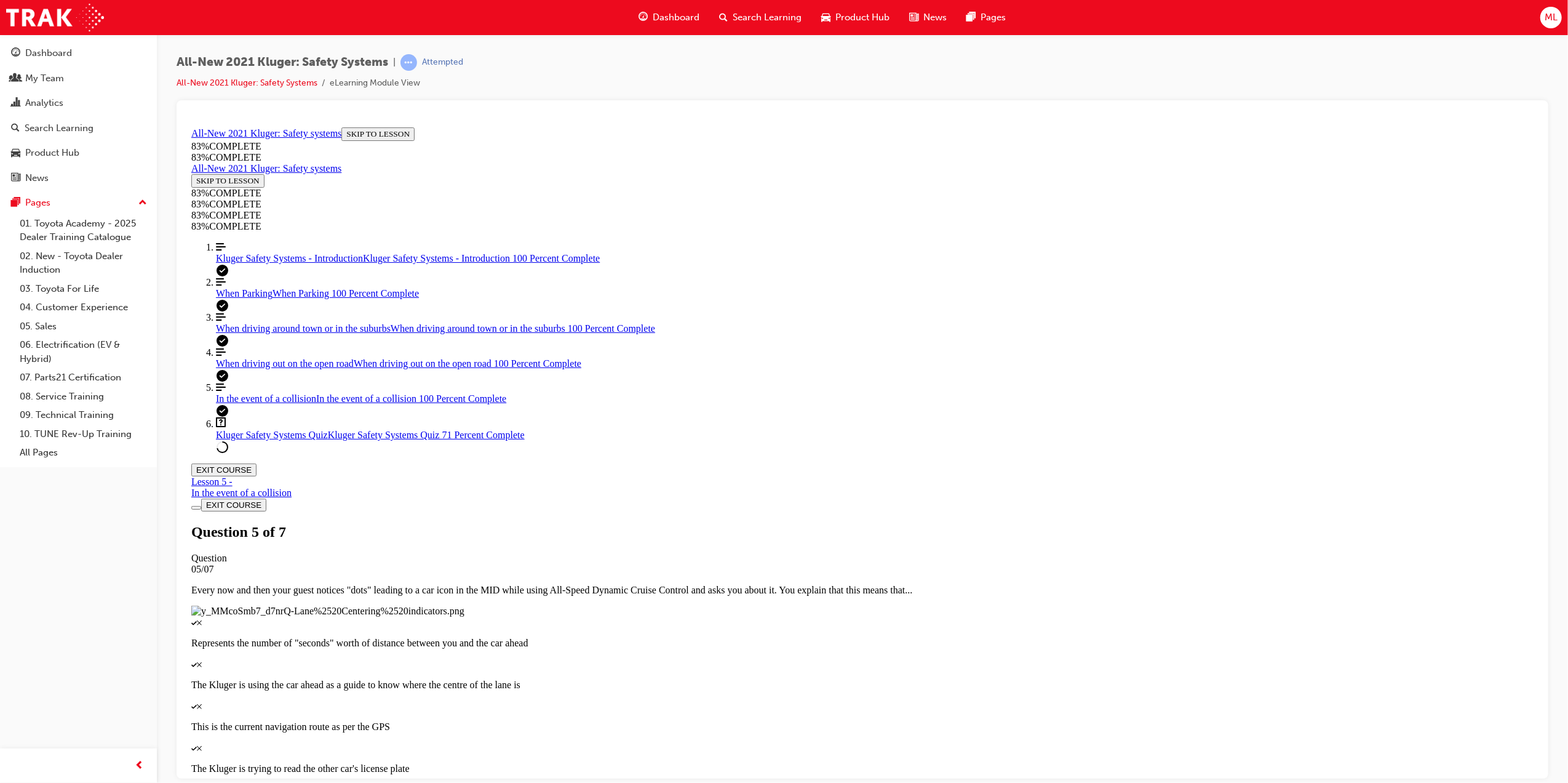
scroll to position [44, 0]
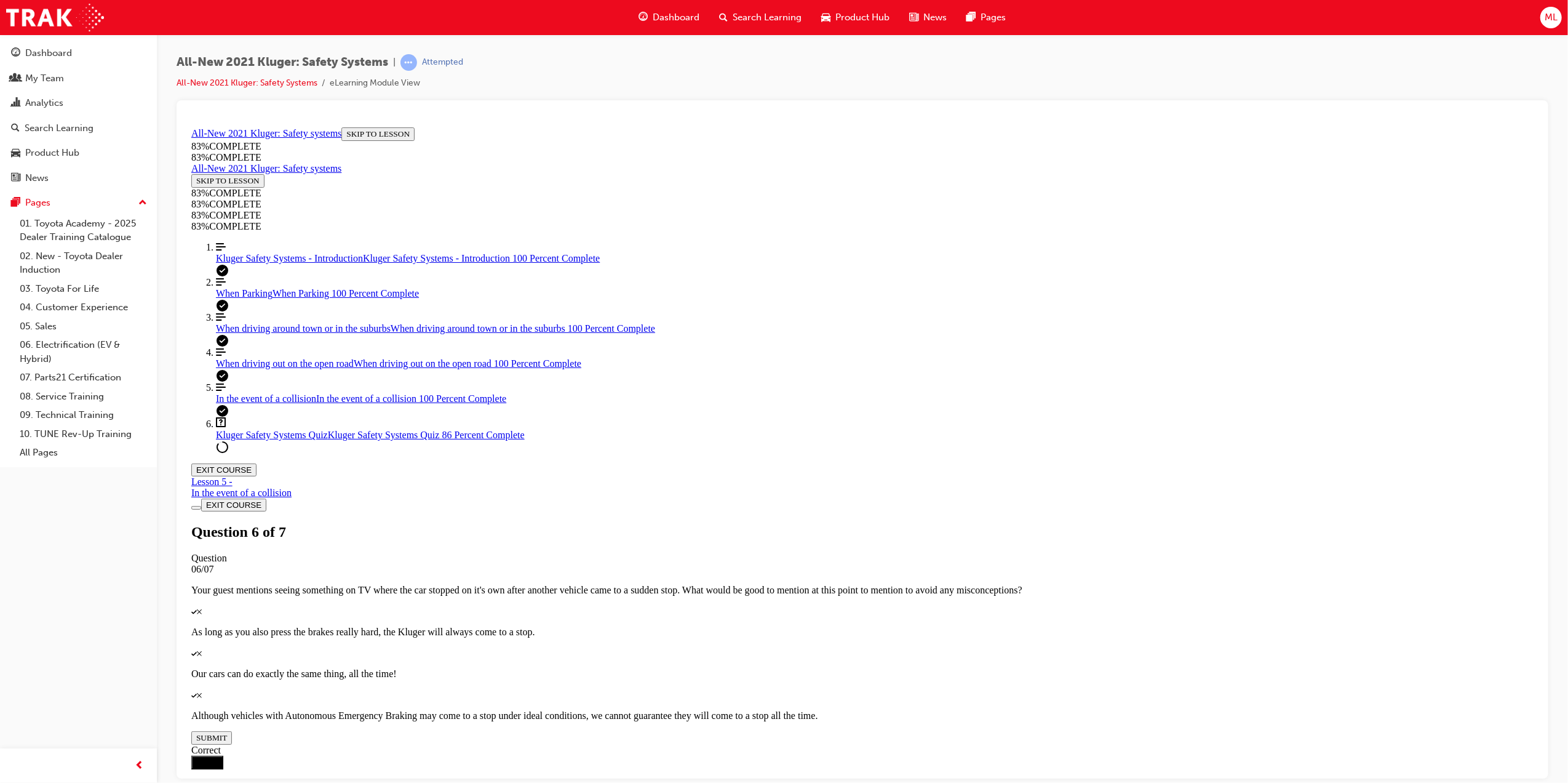
scroll to position [202, 0]
drag, startPoint x: 274, startPoint y: 438, endPoint x: 276, endPoint y: 431, distance: 7.3
click at [273, 368] on div "When driving out on the open road When driving out on the open road 100 Percent…" at bounding box center [874, 363] width 1318 height 11
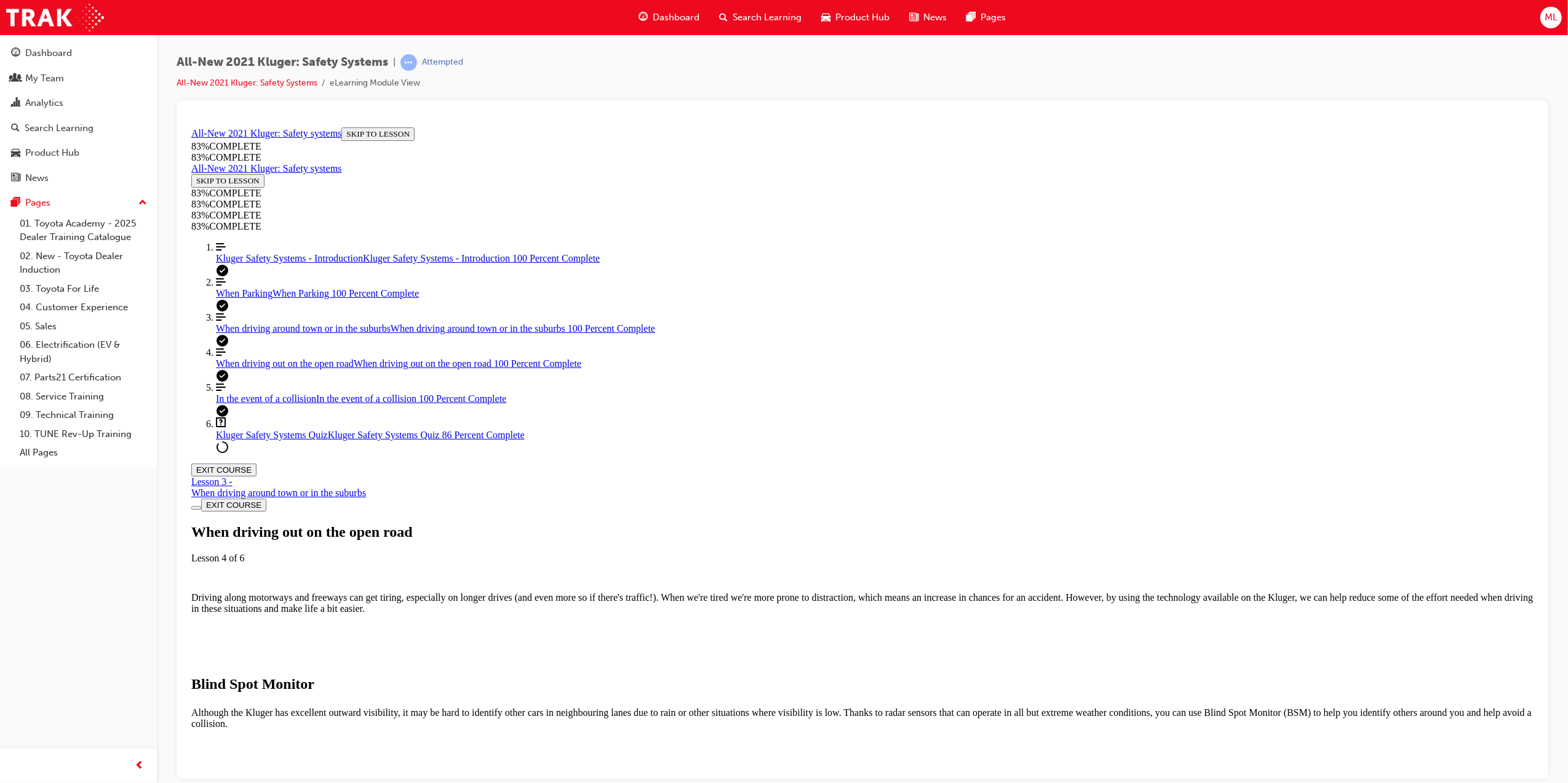
scroll to position [43, 0]
click at [261, 403] on span "In the event of a collision" at bounding box center [265, 397] width 100 height 10
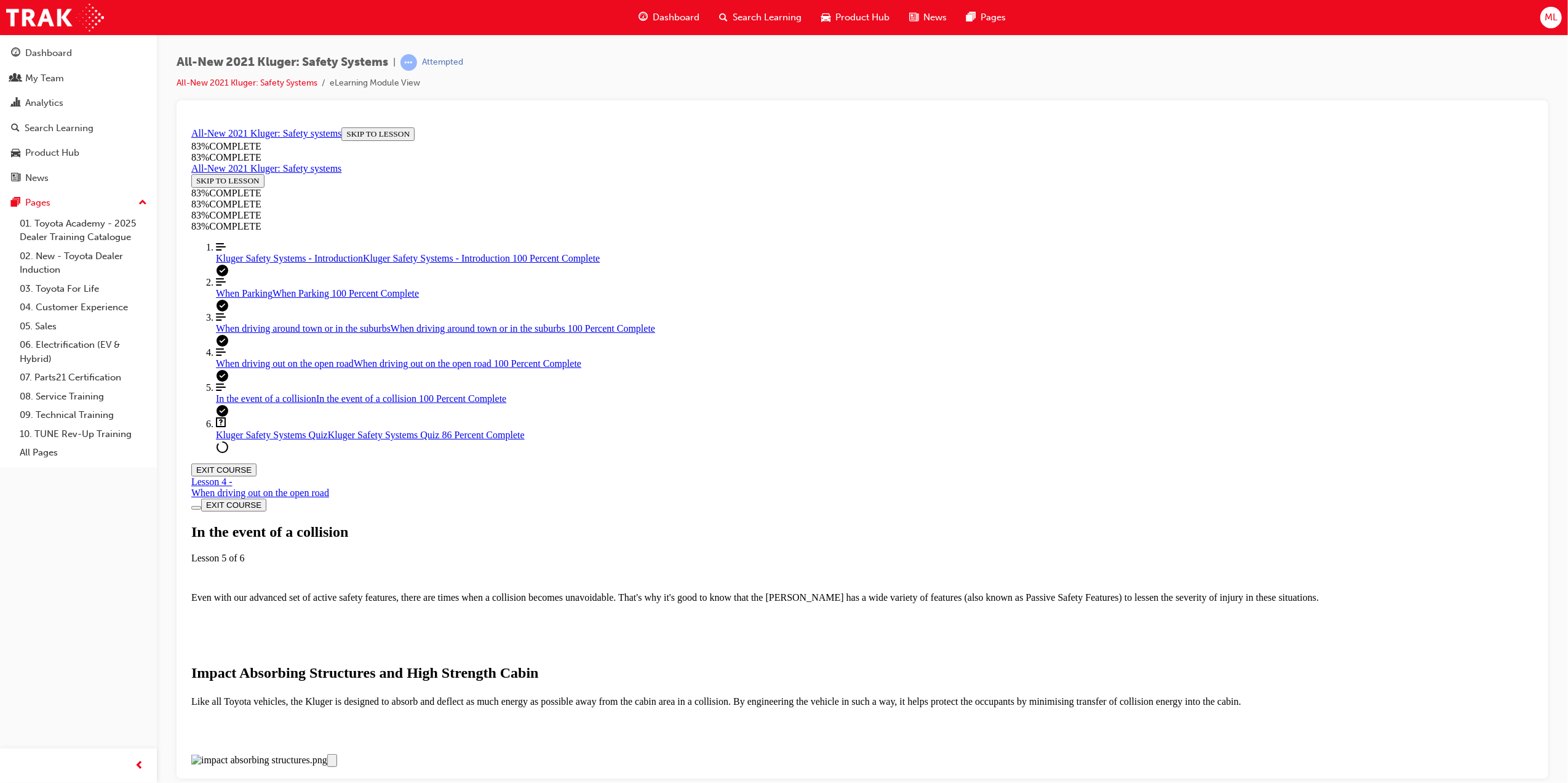
scroll to position [0, 0]
click at [217, 298] on link "Align left Three vertical lines aligned to the left When Parking When Parking 1…" at bounding box center [874, 287] width 1318 height 22
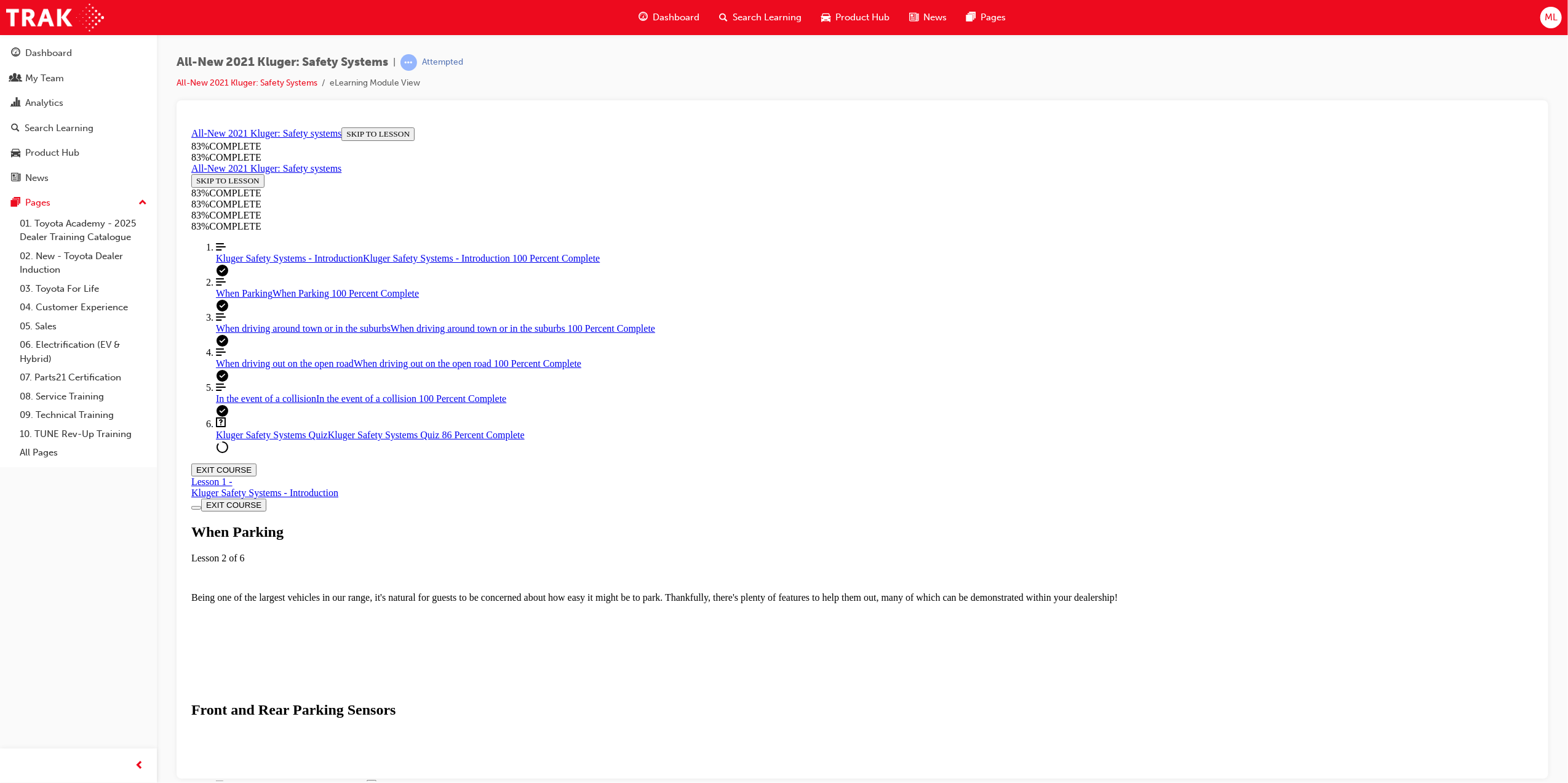
scroll to position [4317, 0]
click at [279, 333] on div "When driving around town or in the suburbs When driving around town or in the s…" at bounding box center [874, 328] width 1318 height 11
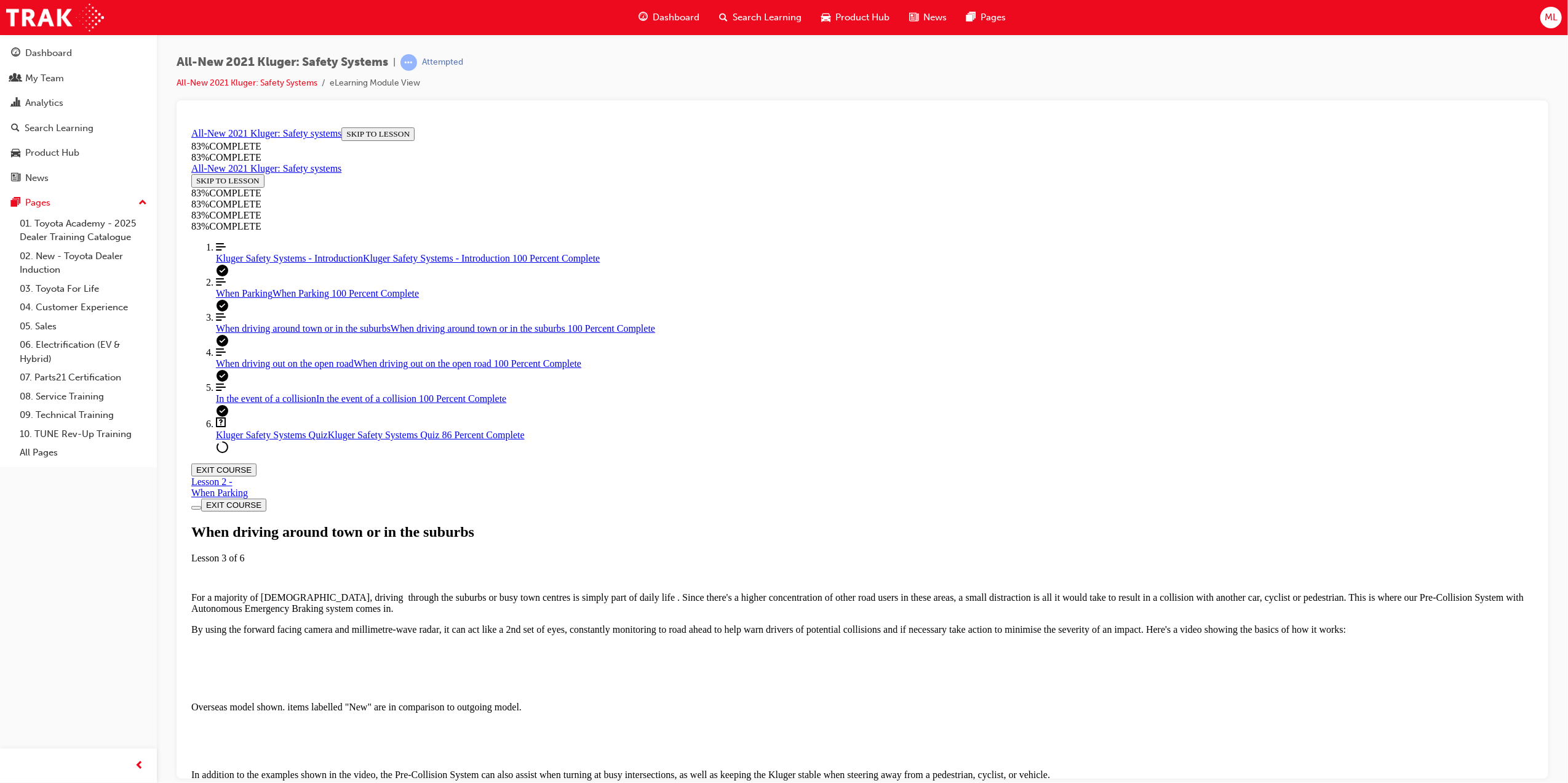
scroll to position [1847, 0]
click at [273, 440] on span "Kluger Safety Systems Quiz" at bounding box center [271, 433] width 112 height 10
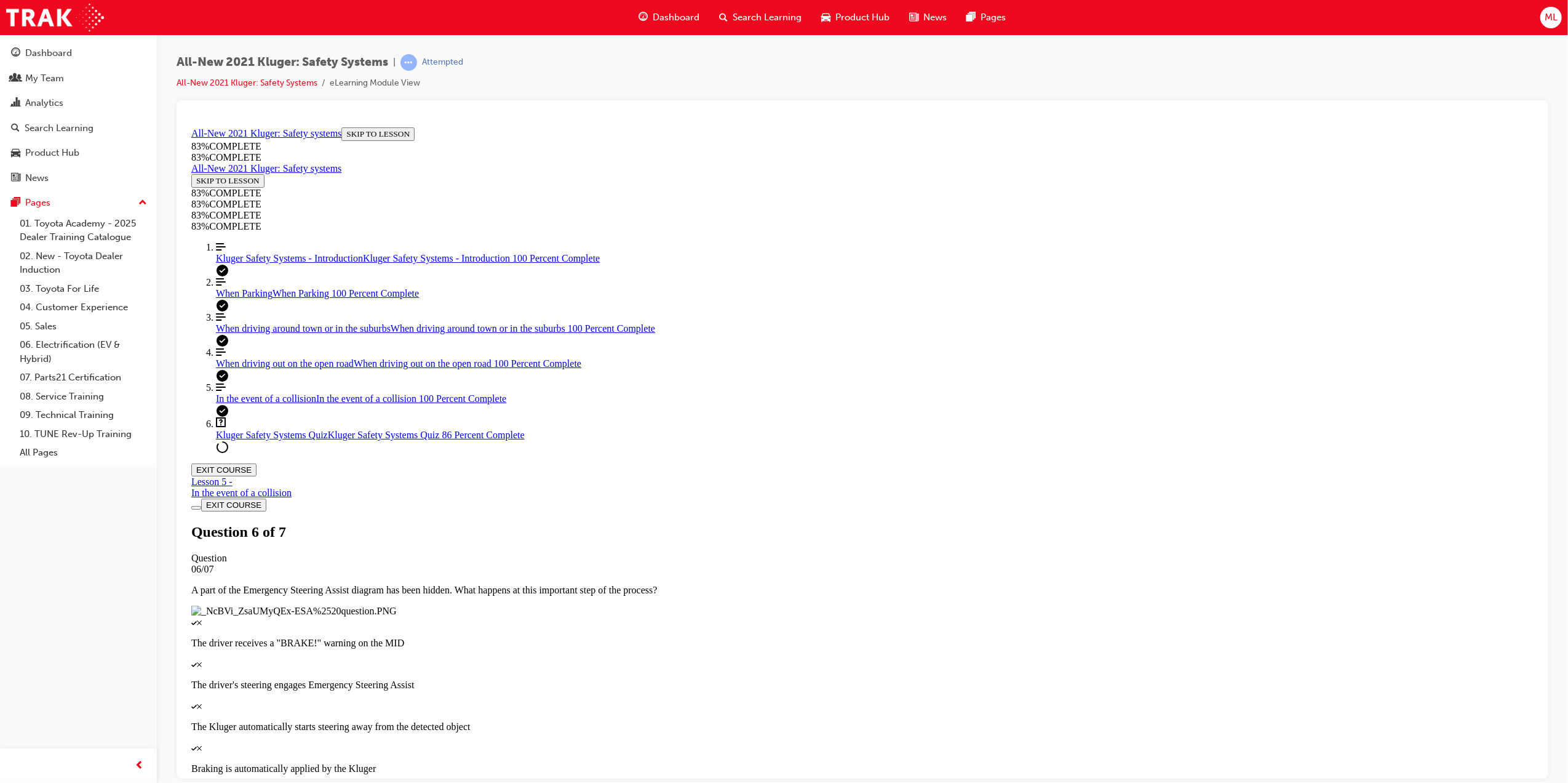
scroll to position [43, 0]
click at [250, 403] on span "In the event of a collision" at bounding box center [265, 397] width 100 height 10
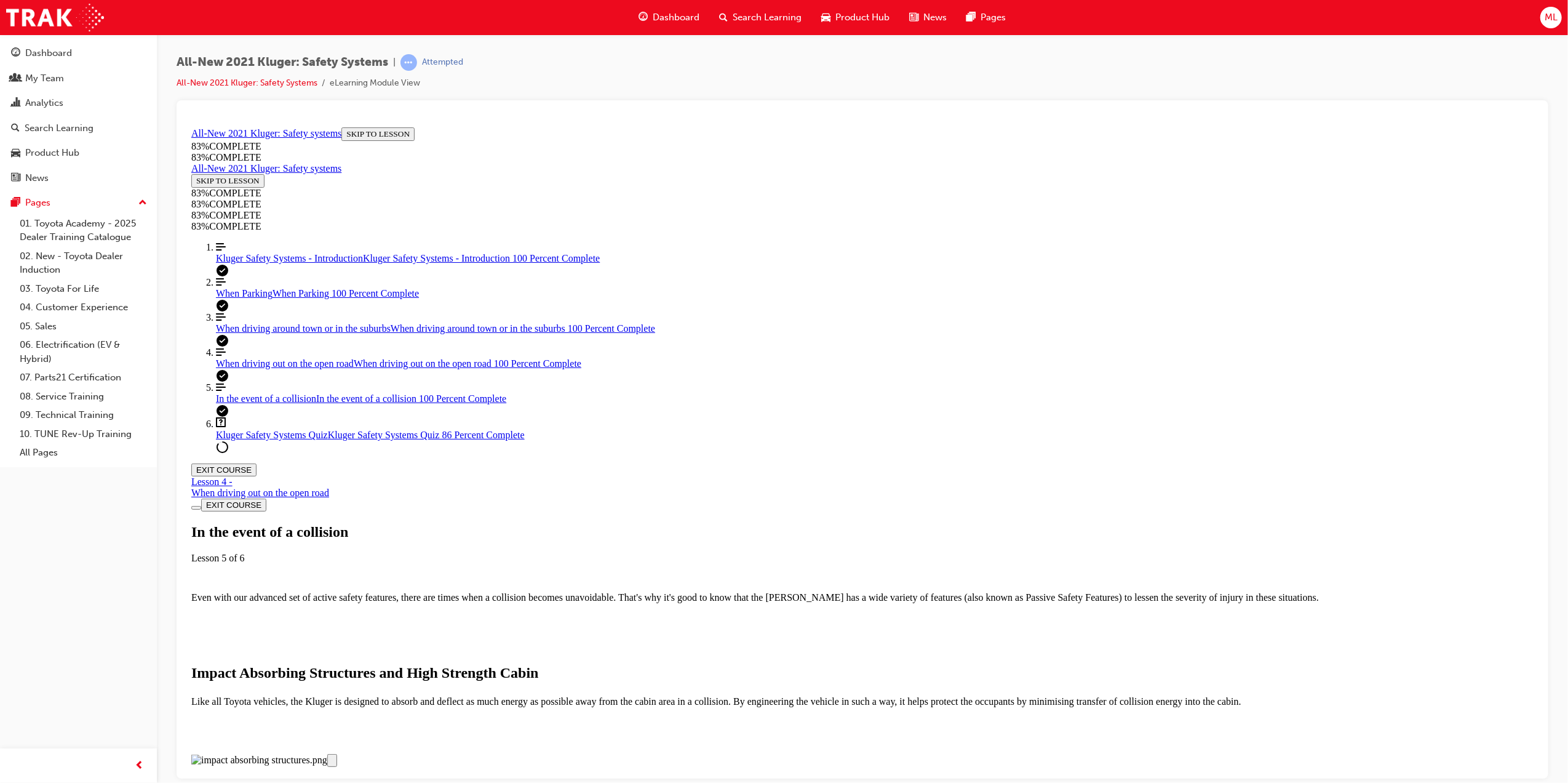
scroll to position [2769, 0]
click at [277, 333] on span "When driving around town or in the suburbs" at bounding box center [302, 327] width 174 height 10
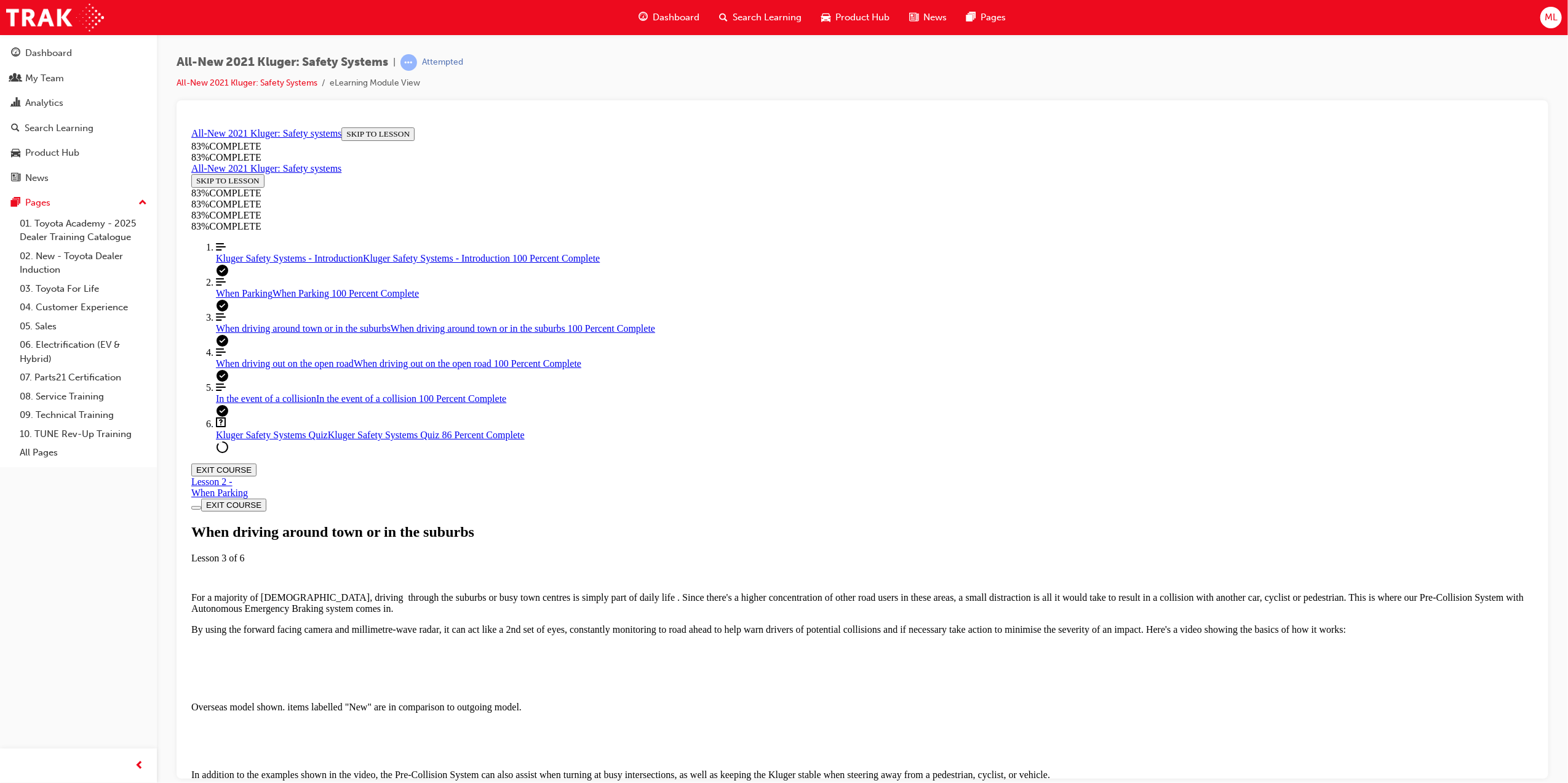
scroll to position [2396, 0]
click at [257, 368] on link "Align left Three vertical lines aligned to the left When driving out on the ope…" at bounding box center [874, 357] width 1318 height 22
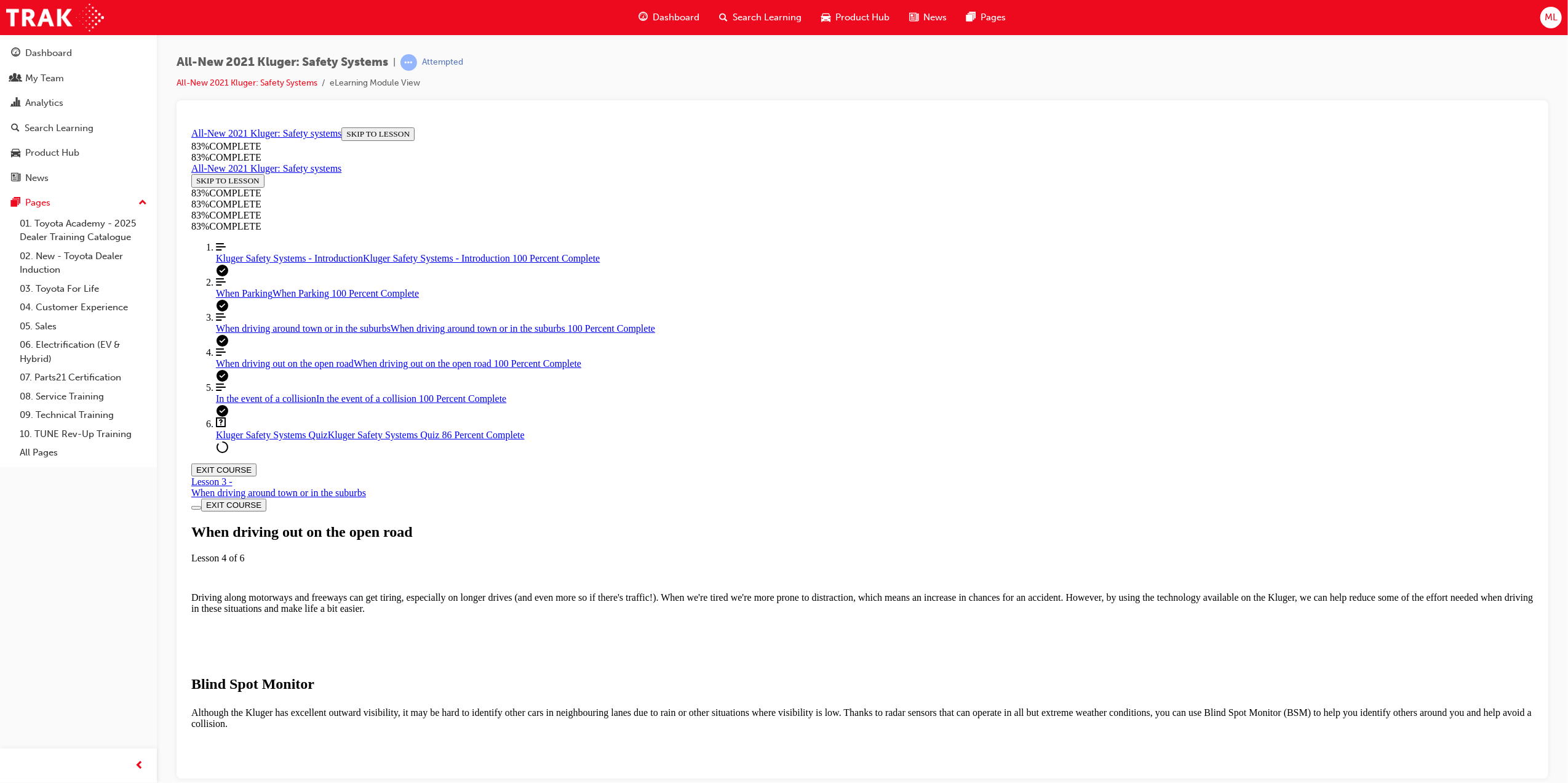
scroll to position [1355, 0]
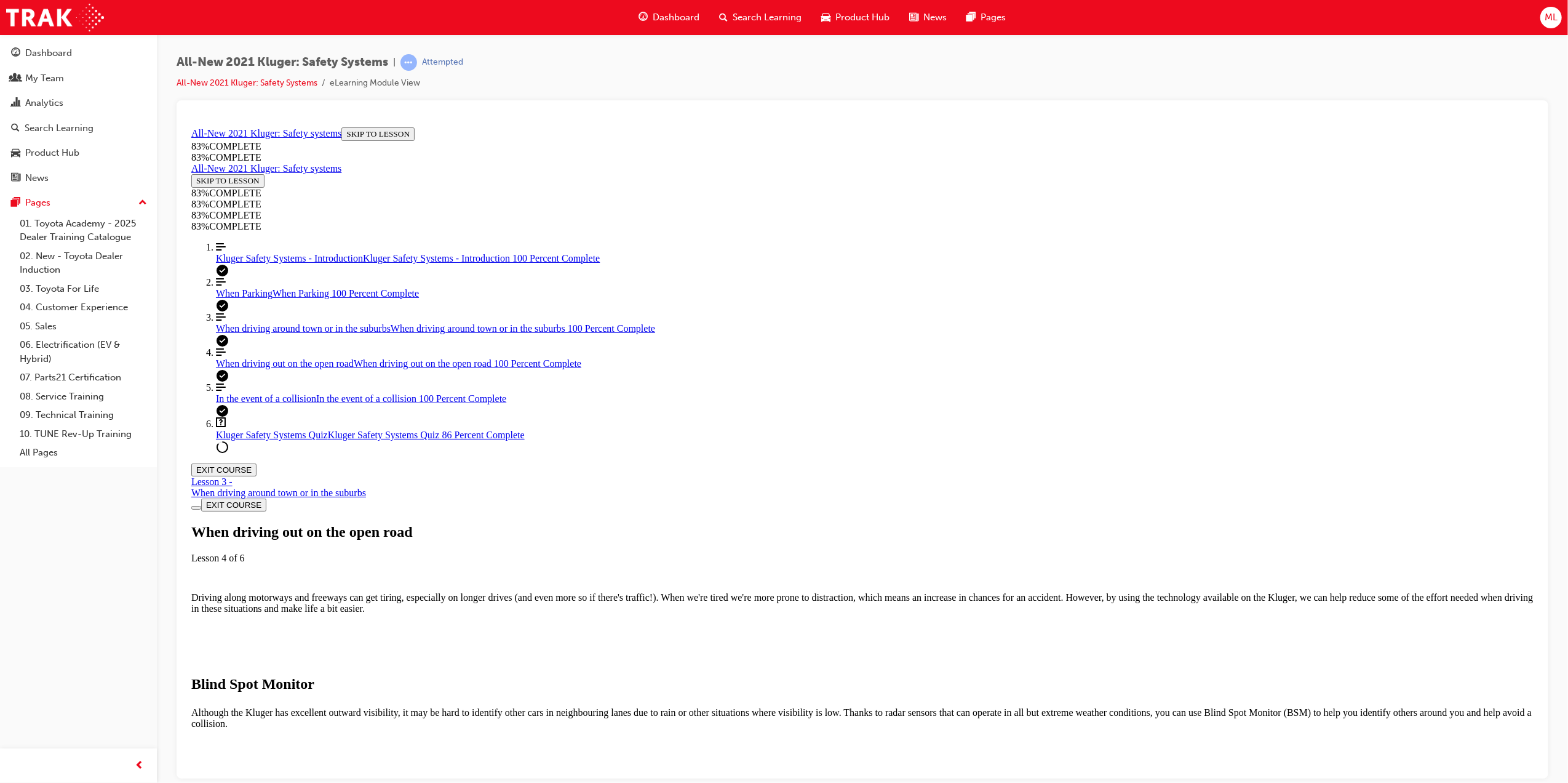
drag, startPoint x: 784, startPoint y: 376, endPoint x: 879, endPoint y: 365, distance: 95.6
drag, startPoint x: 866, startPoint y: 355, endPoint x: 1072, endPoint y: 355, distance: 206.0
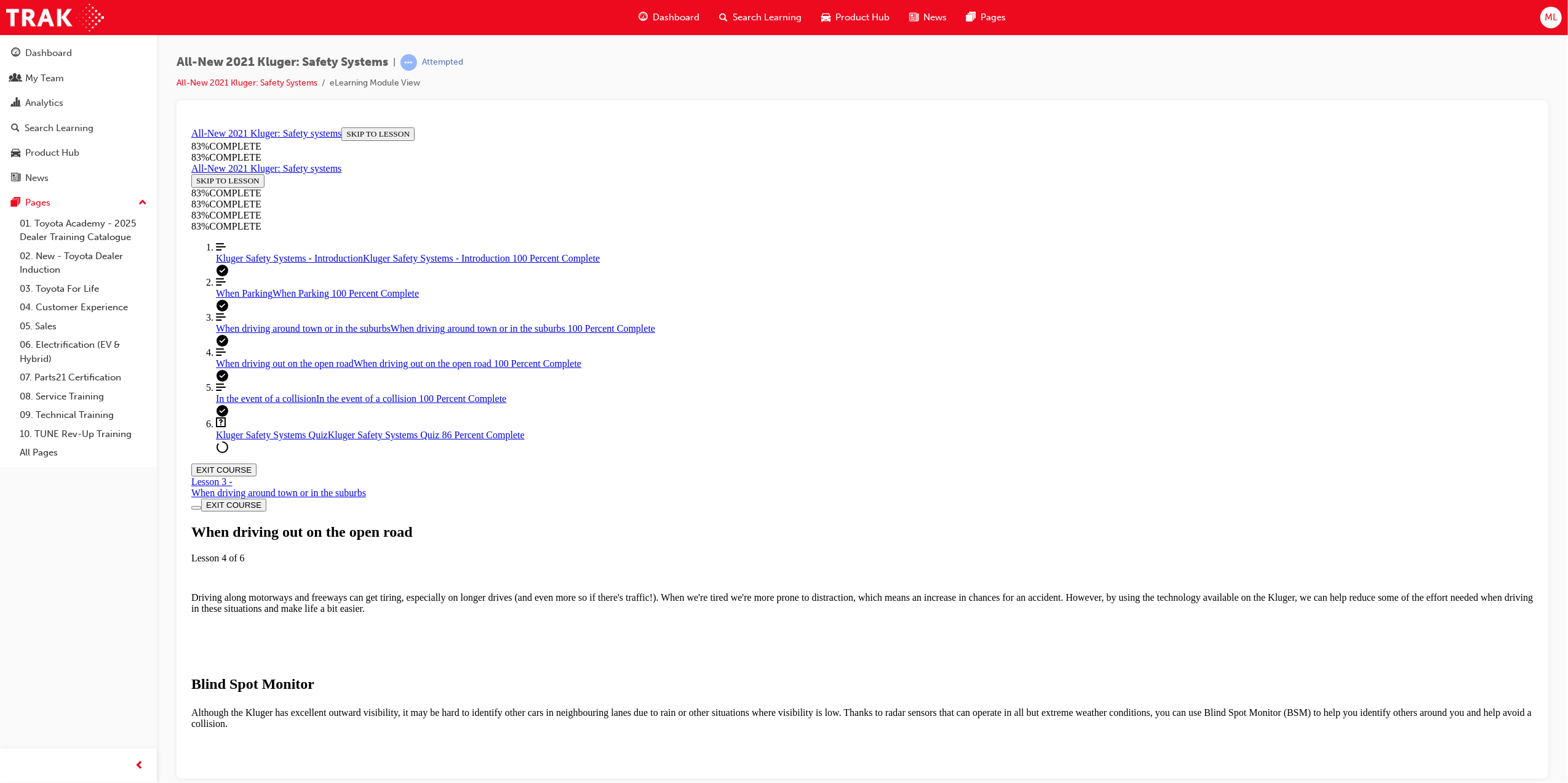
click at [281, 440] on span "Kluger Safety Systems Quiz" at bounding box center [271, 433] width 112 height 10
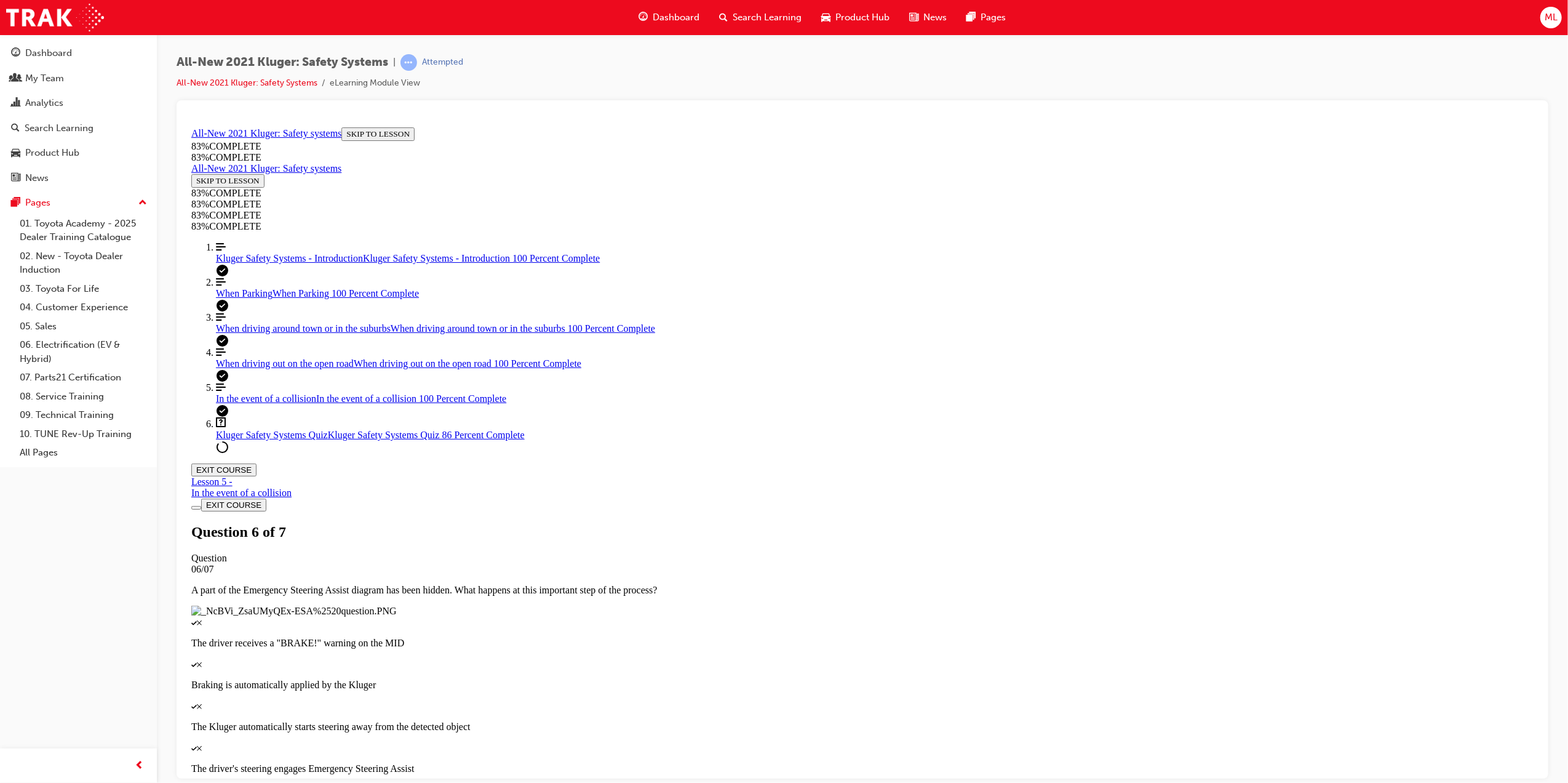
scroll to position [202, 0]
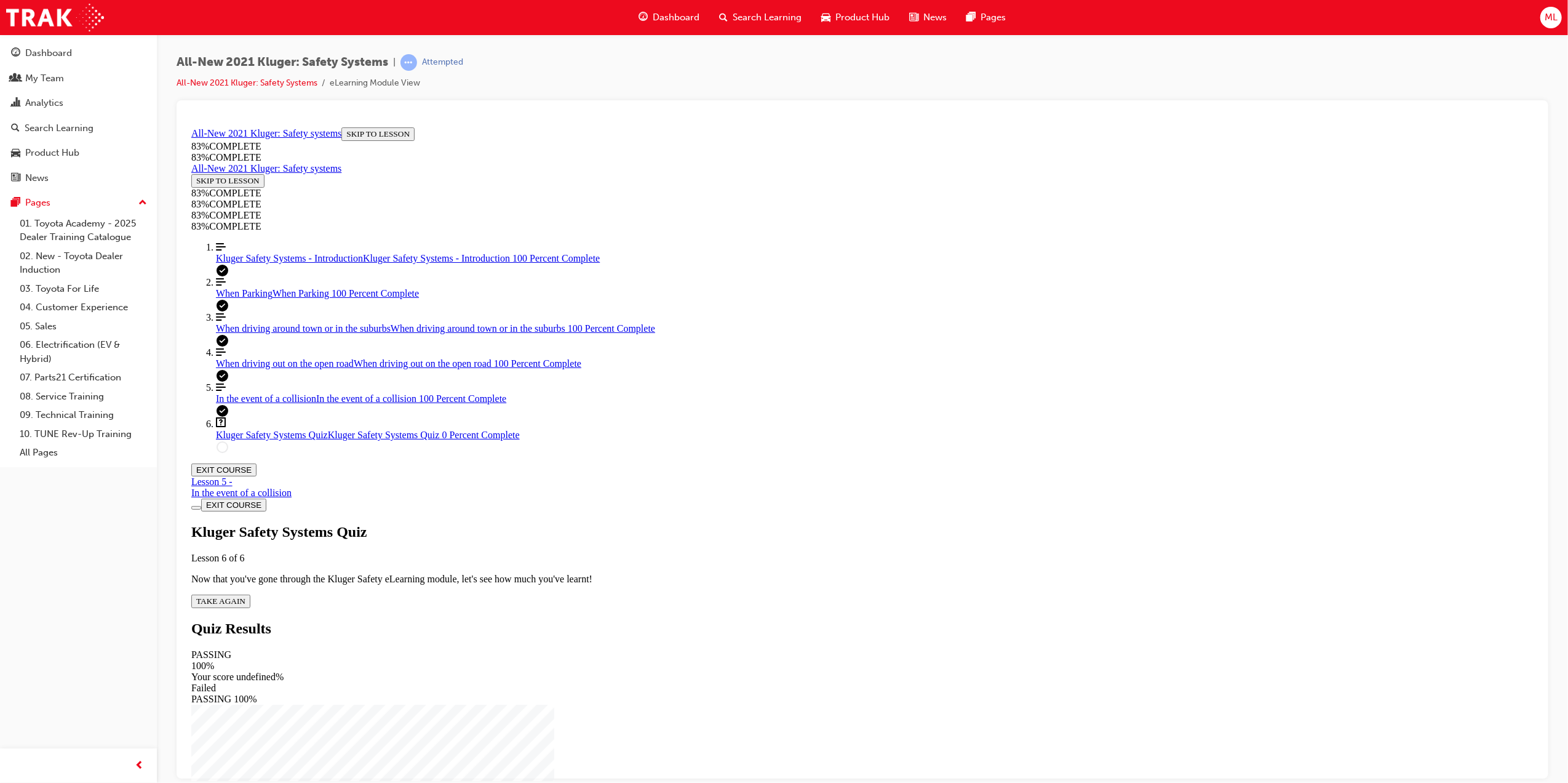
click at [245, 595] on span "TAKE AGAIN" at bounding box center [219, 600] width 49 height 9
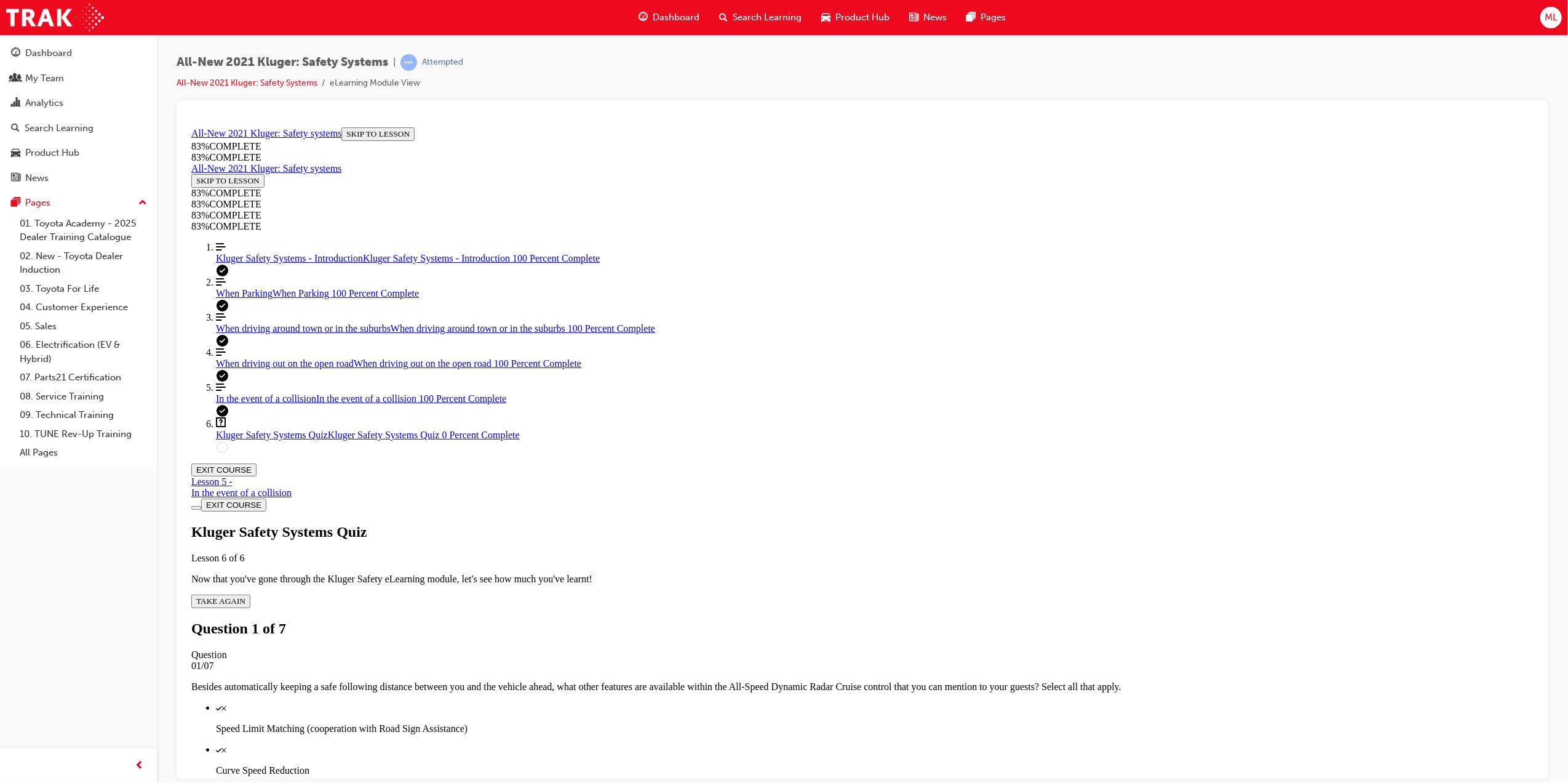
click at [256, 368] on link "Align left Three vertical lines aligned to the left When driving out on the ope…" at bounding box center [874, 357] width 1318 height 22
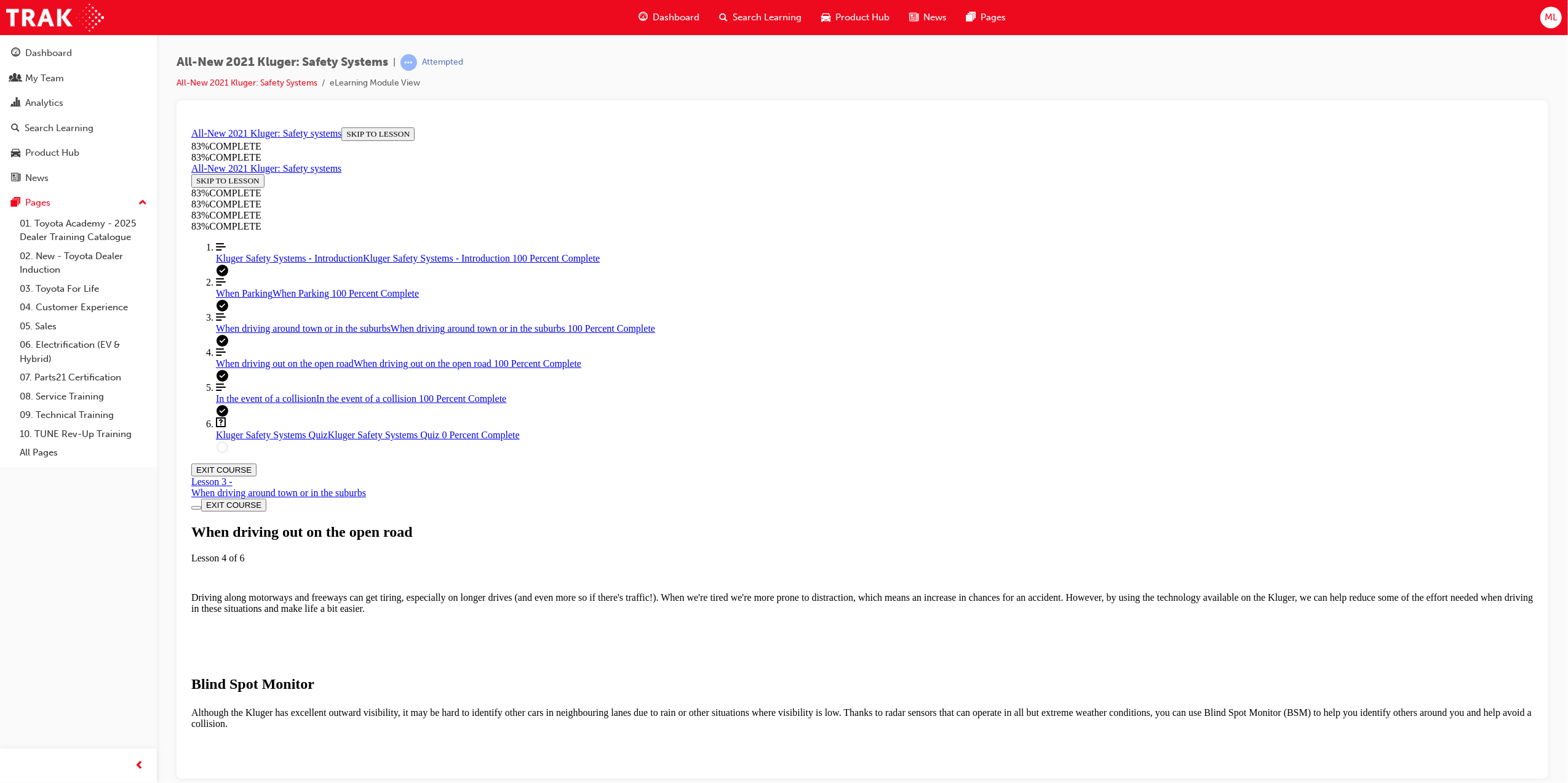
scroll to position [3078, 0]
click at [261, 440] on span "Kluger Safety Systems Quiz" at bounding box center [271, 433] width 112 height 10
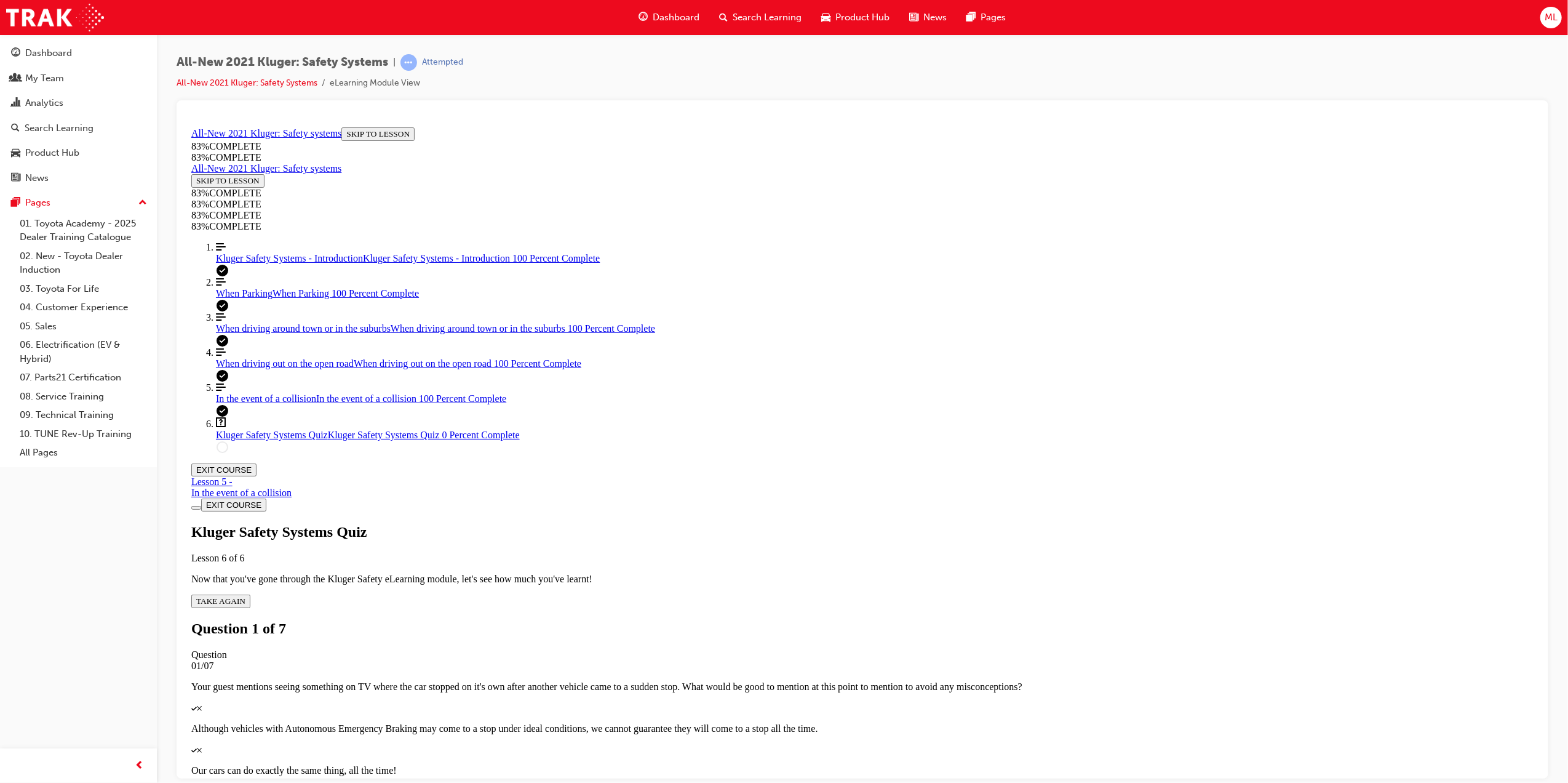
scroll to position [43, 0]
click at [750, 702] on div "Quiz" at bounding box center [862, 707] width 1342 height 11
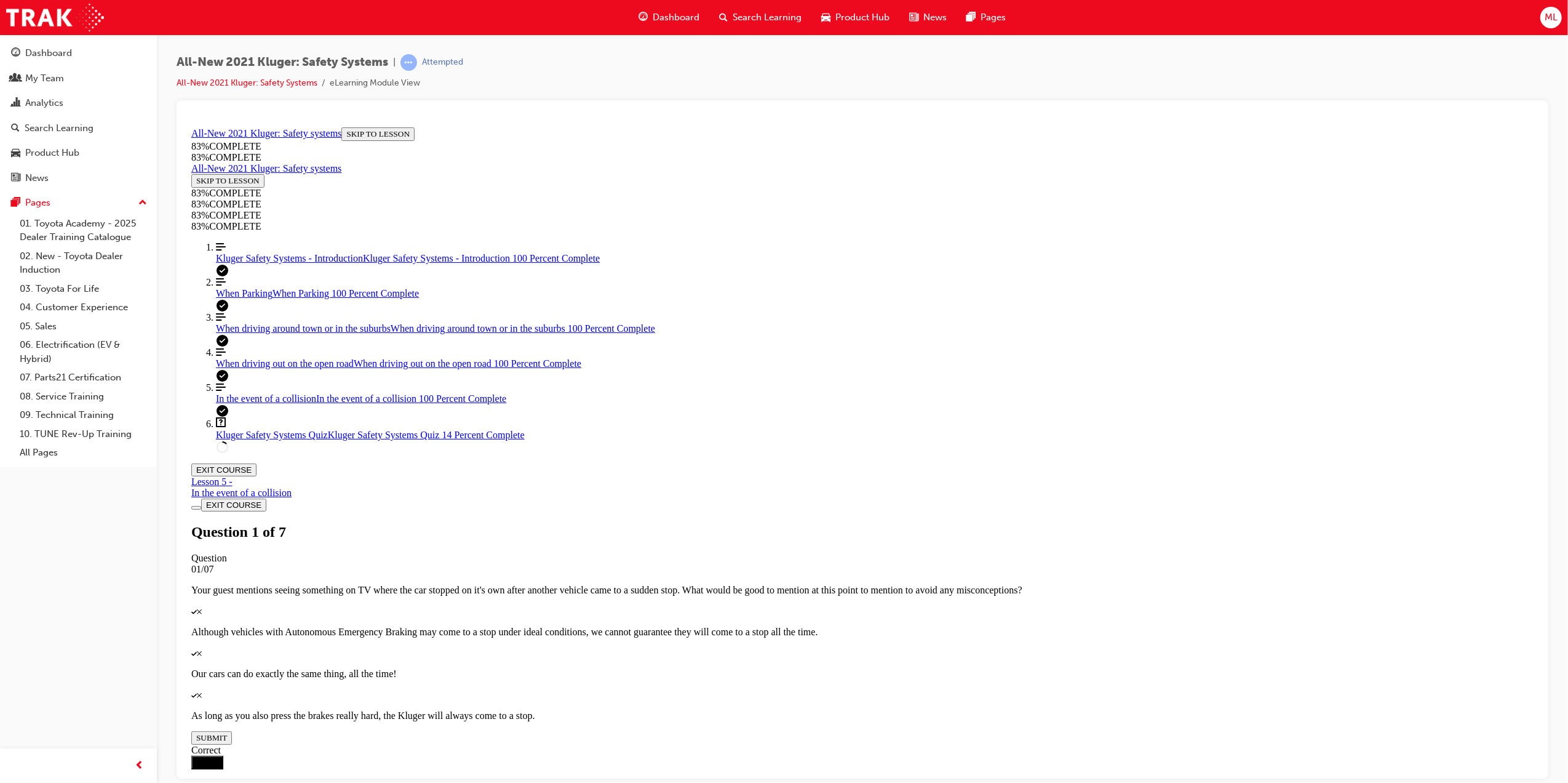
scroll to position [134, 0]
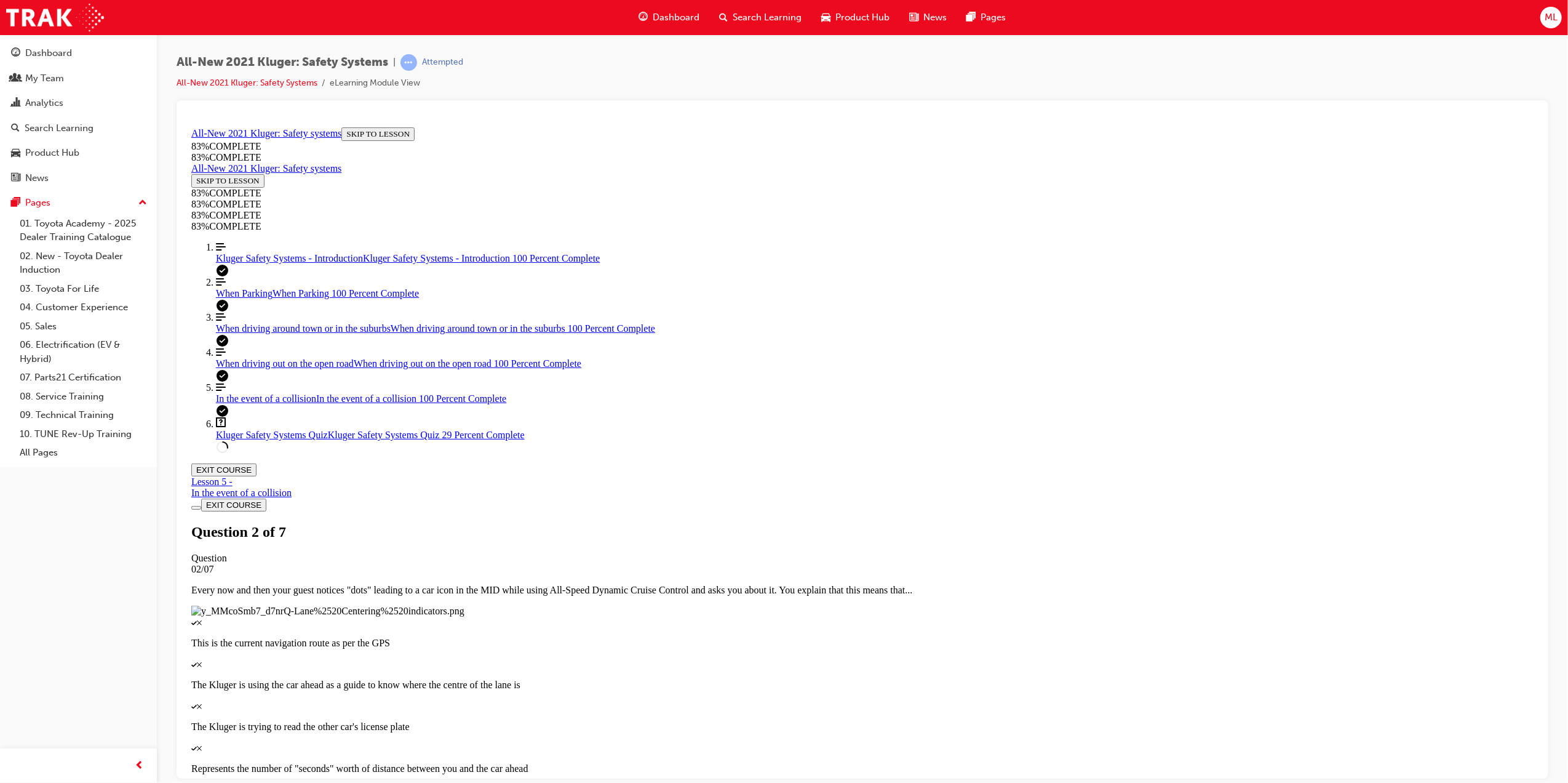
scroll to position [139, 0]
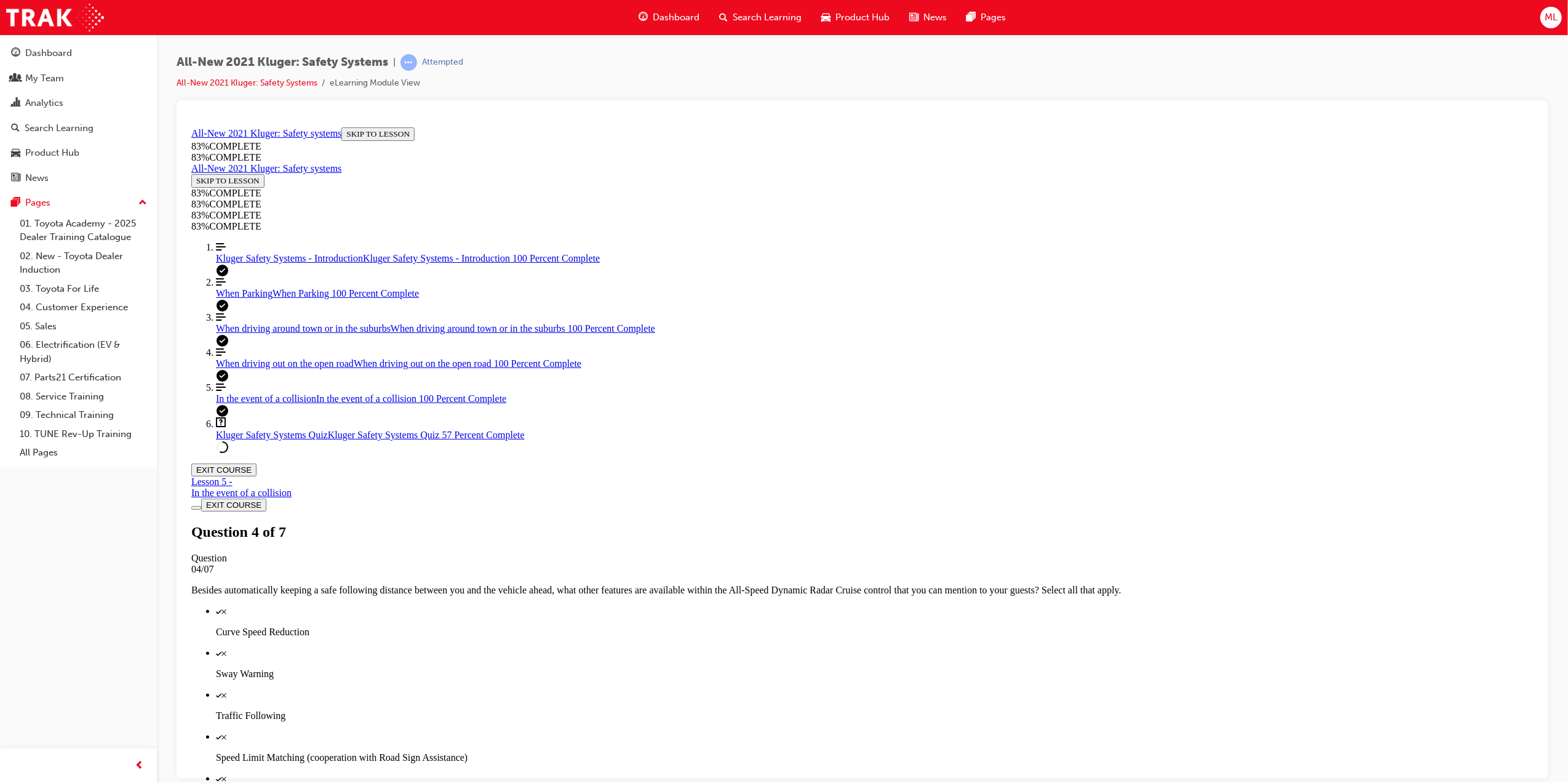
click at [243, 333] on span "When driving around town or in the suburbs" at bounding box center [302, 327] width 174 height 10
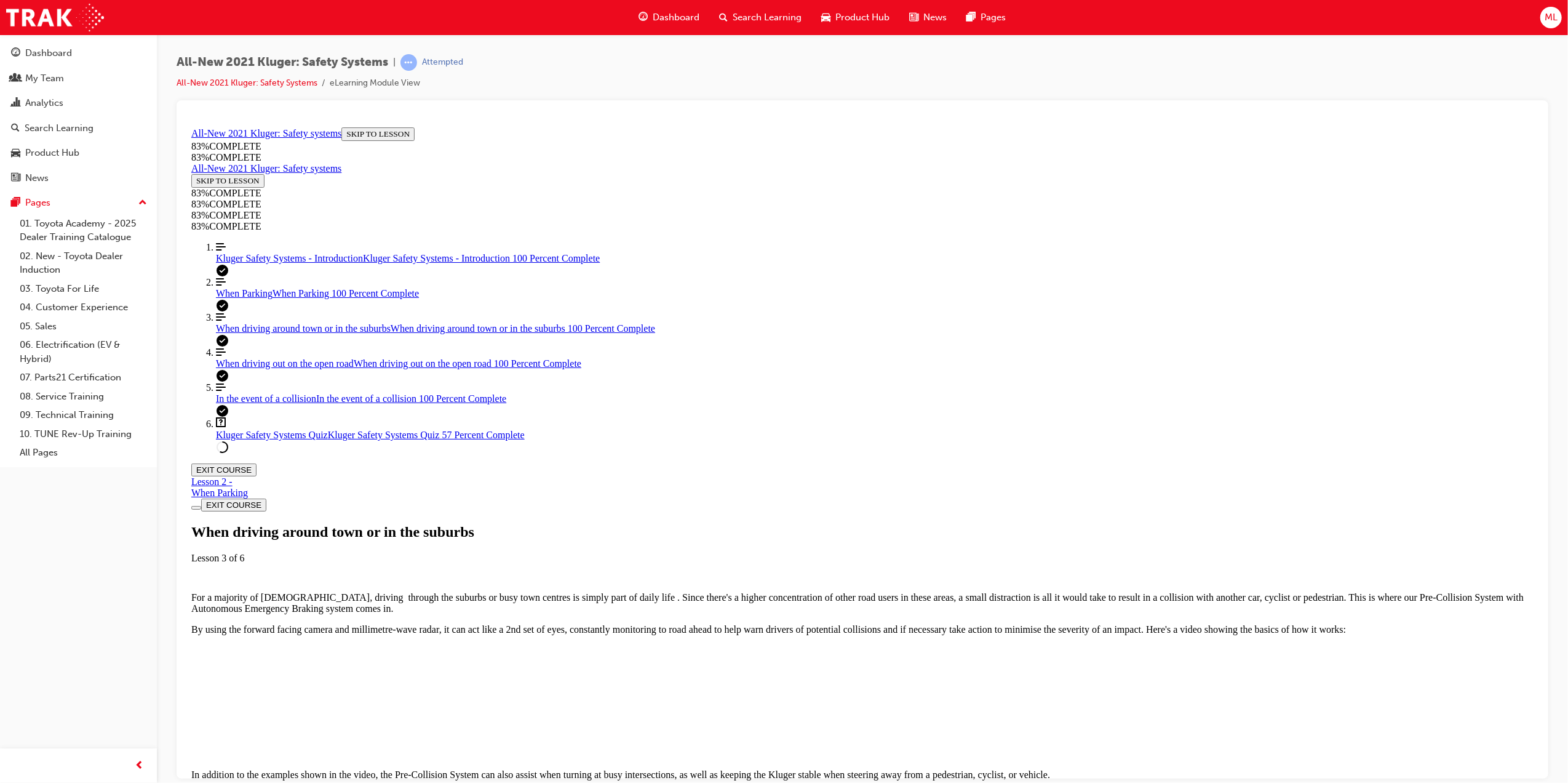
scroll to position [43, 0]
click at [249, 298] on span "When Parking" at bounding box center [243, 292] width 57 height 10
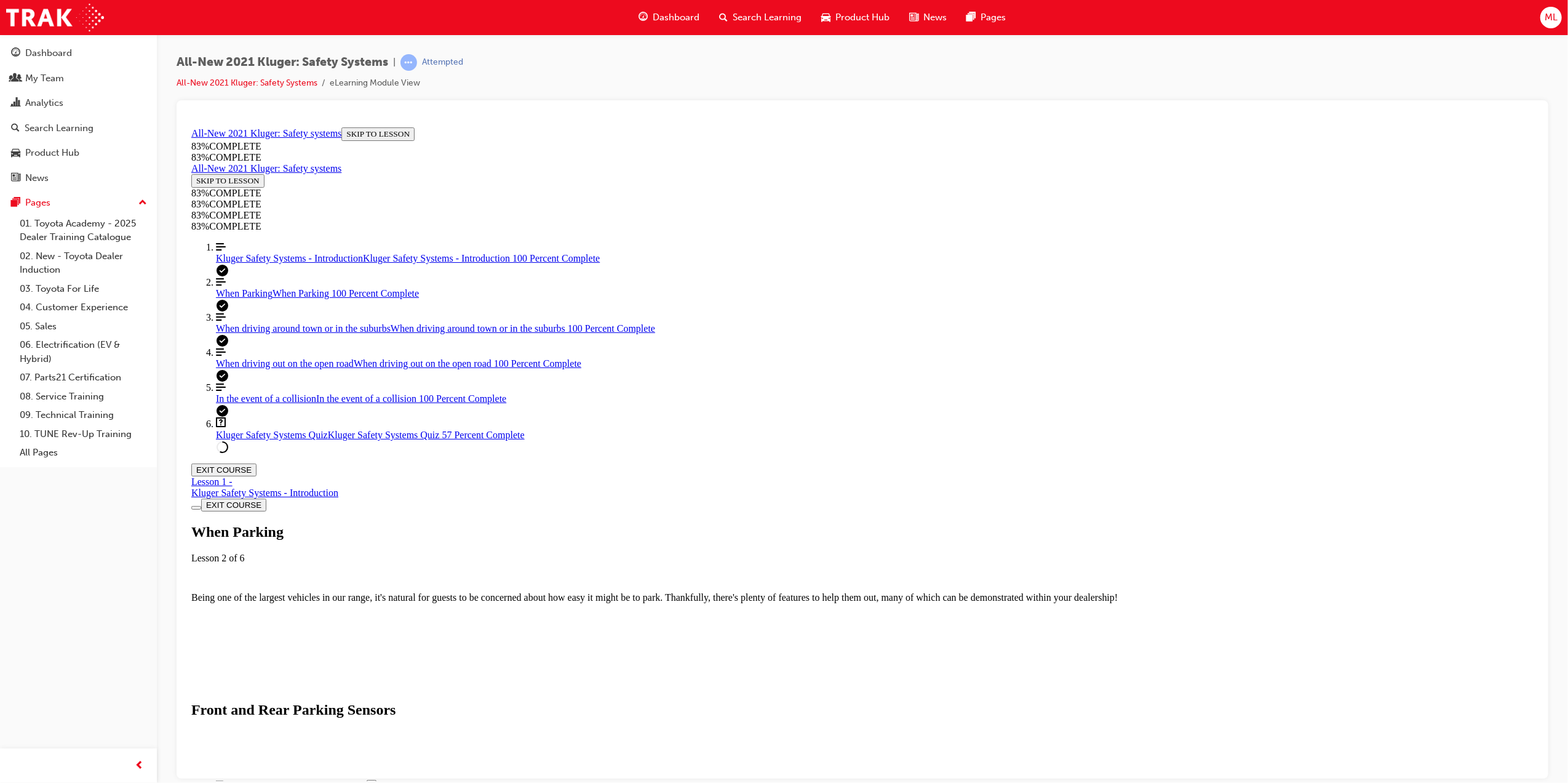
scroll to position [2504, 0]
click at [275, 440] on span "Kluger Safety Systems Quiz" at bounding box center [271, 433] width 112 height 10
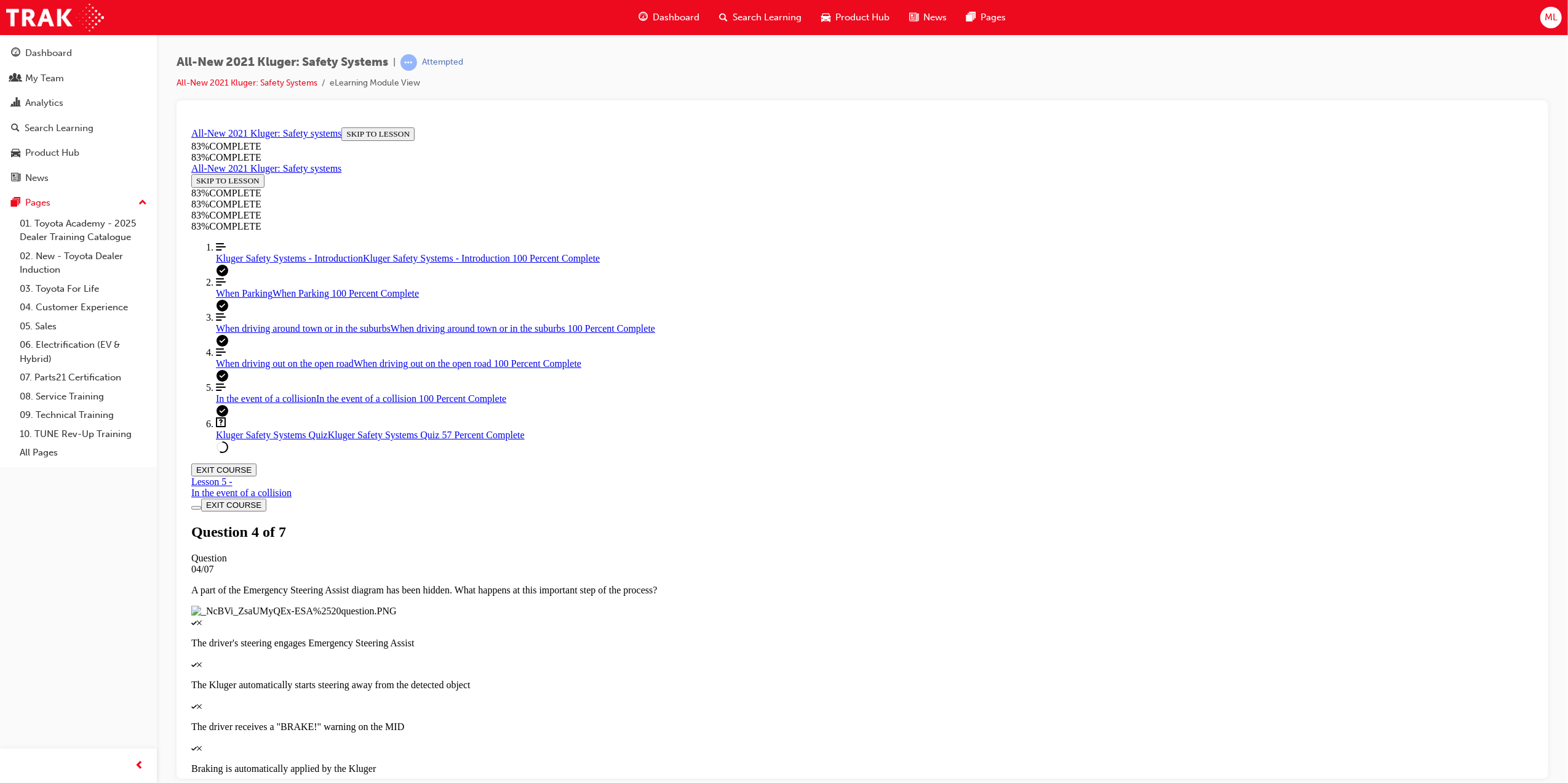
scroll to position [43, 0]
click at [256, 333] on span "When driving around town or in the suburbs" at bounding box center [302, 327] width 174 height 10
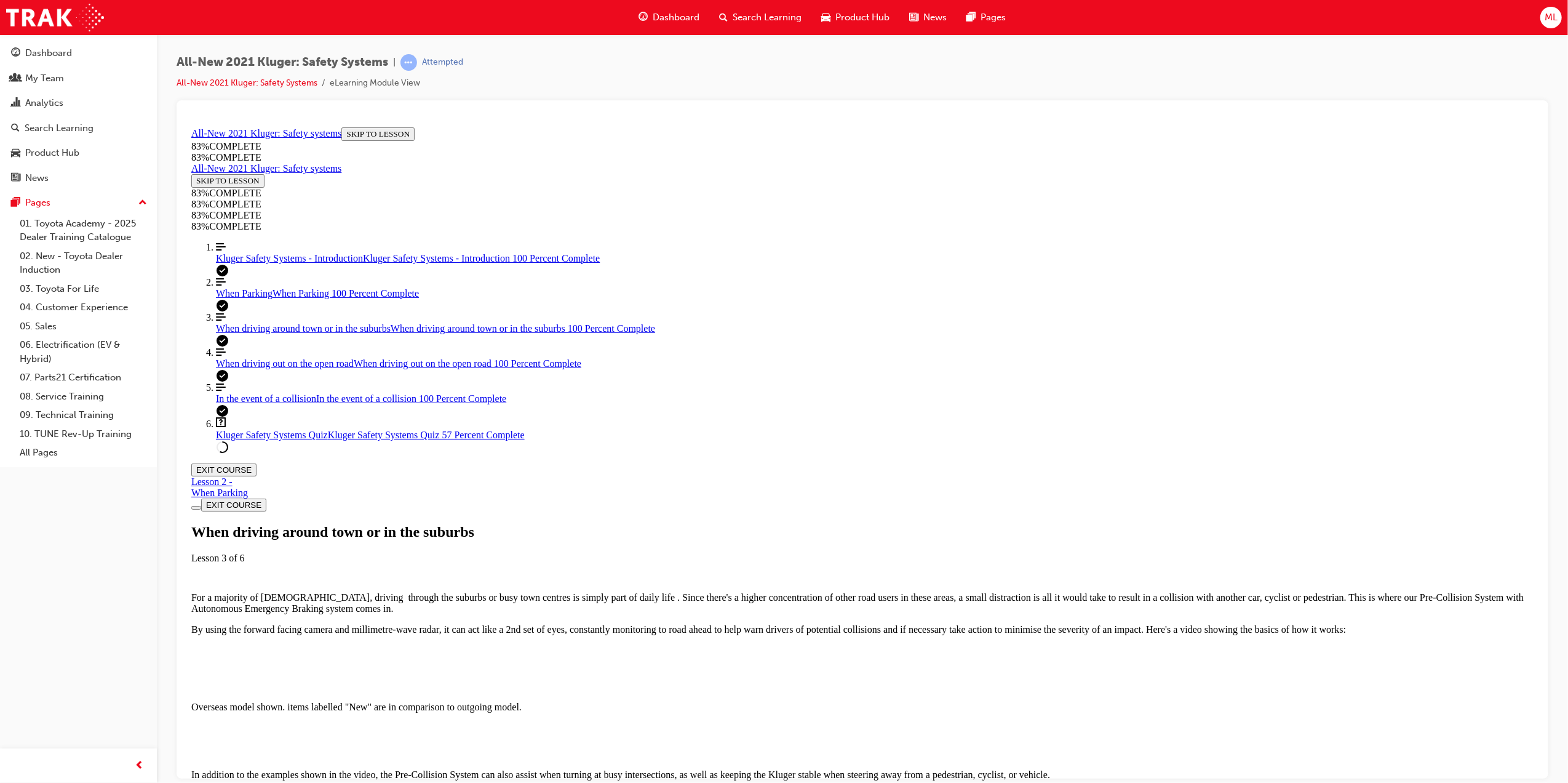
scroll to position [2396, 0]
click at [285, 368] on div "When driving out on the open road When driving out on the open road 100 Percent…" at bounding box center [874, 363] width 1318 height 11
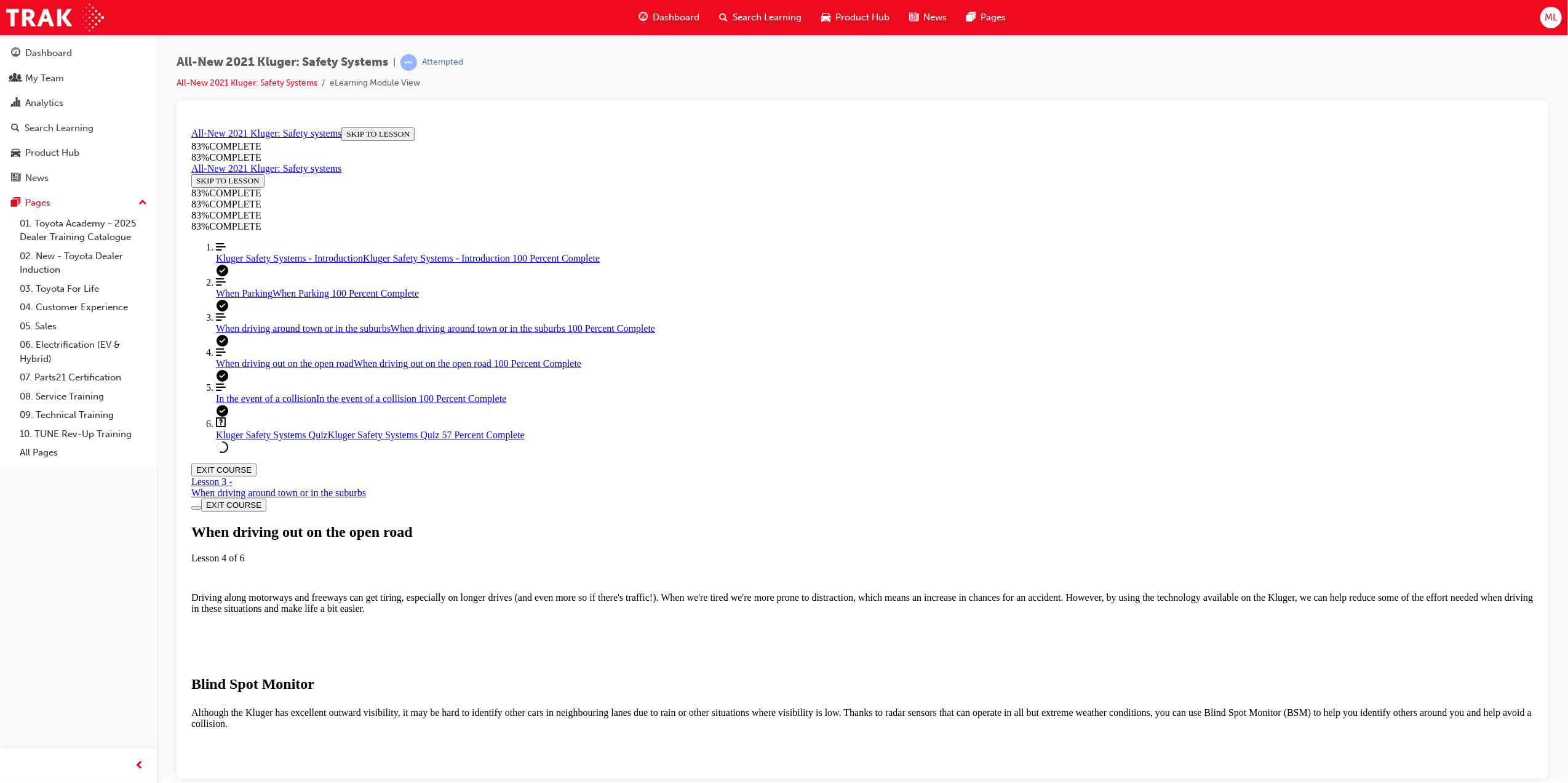
scroll to position [43, 0]
click at [264, 403] on span "In the event of a collision" at bounding box center [265, 397] width 100 height 10
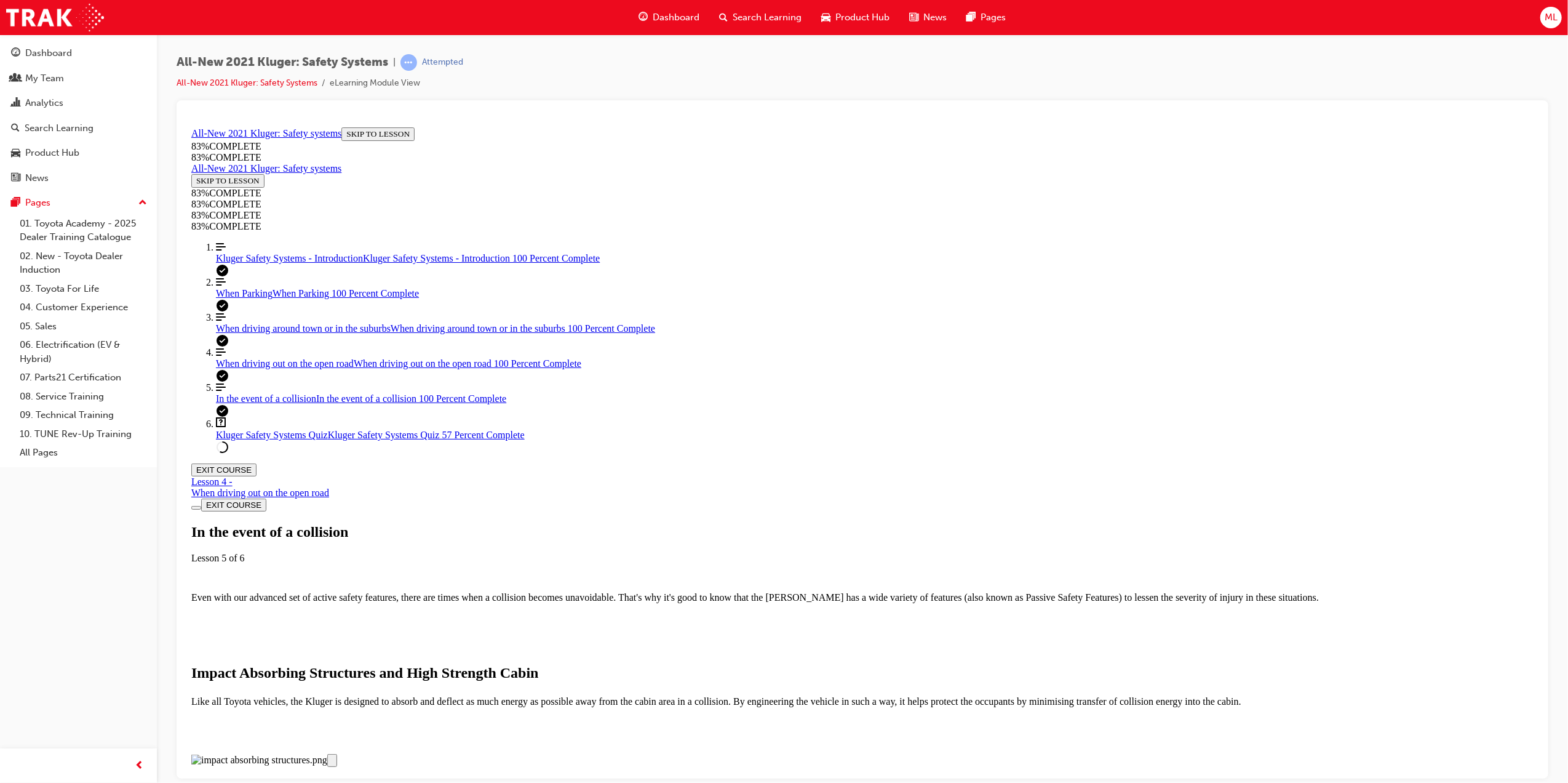
scroll to position [1027, 0]
click at [216, 298] on link "Align left Three vertical lines aligned to the left When Parking When Parking 1…" at bounding box center [874, 287] width 1318 height 22
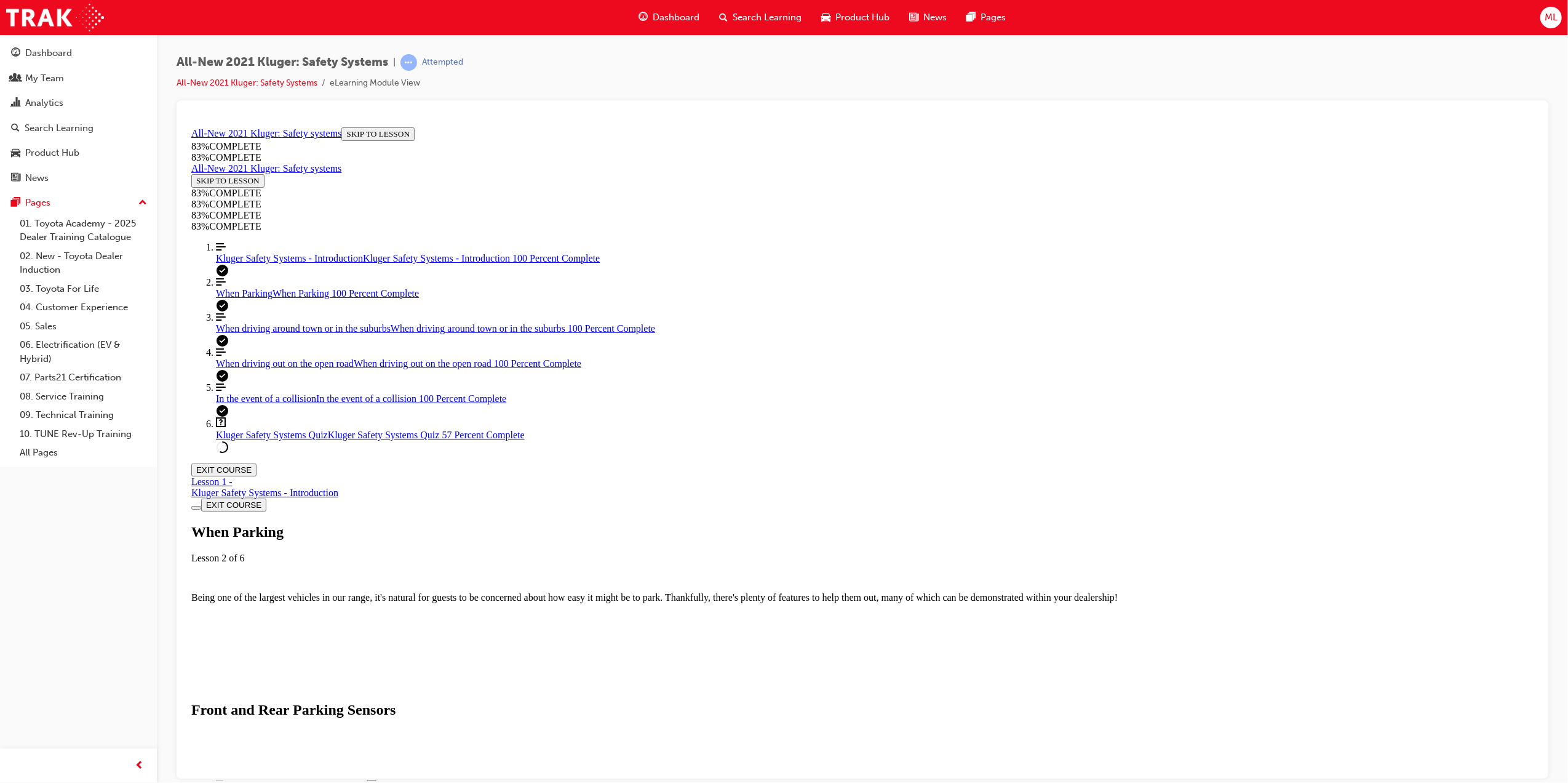
scroll to position [1847, 0]
click at [263, 440] on span "Kluger Safety Systems Quiz" at bounding box center [271, 433] width 112 height 10
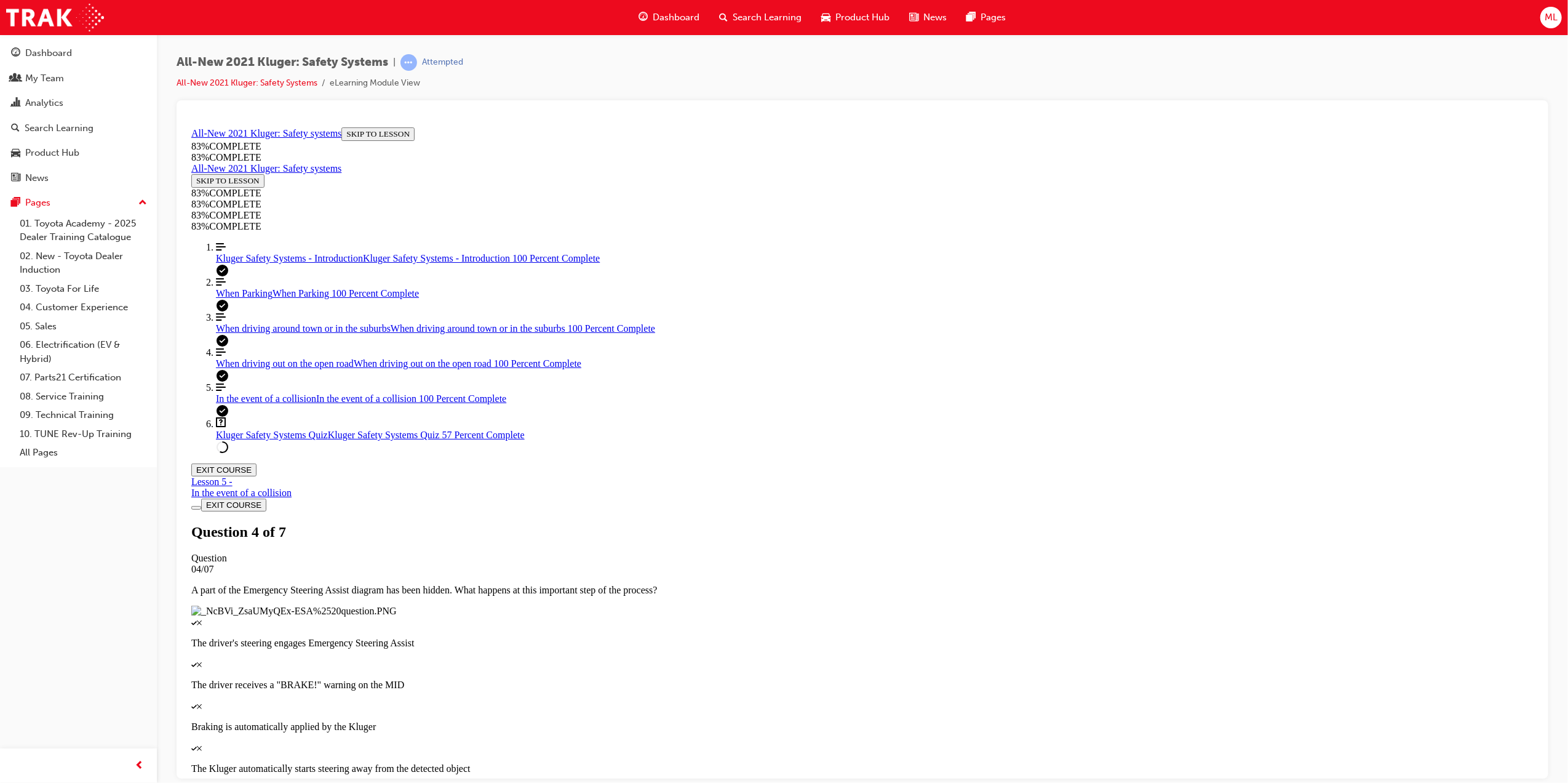
scroll to position [43, 0]
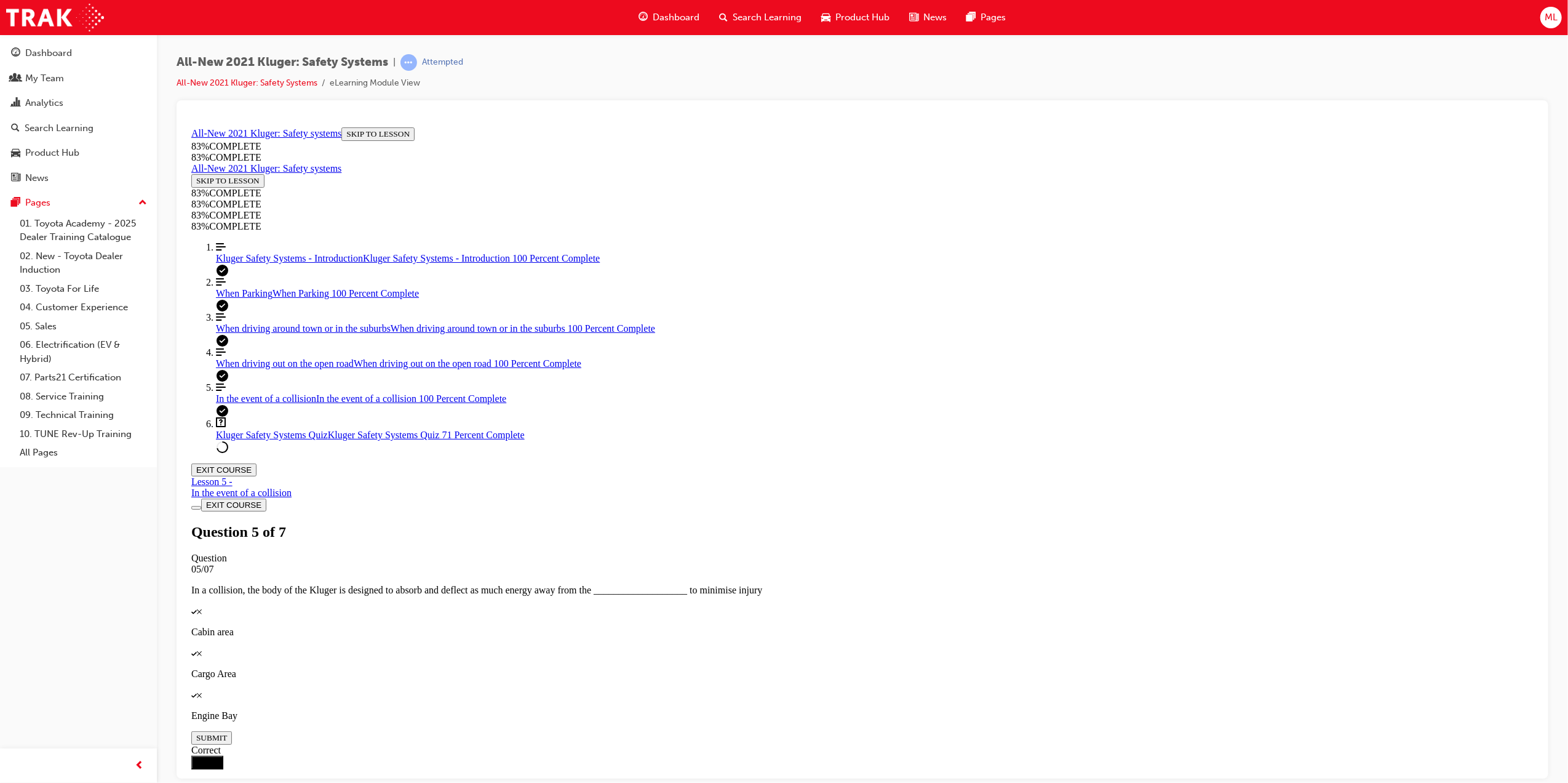
drag, startPoint x: 839, startPoint y: 538, endPoint x: 879, endPoint y: 538, distance: 40.0
drag, startPoint x: 867, startPoint y: 458, endPoint x: 903, endPoint y: 458, distance: 36.0
drag, startPoint x: 841, startPoint y: 395, endPoint x: 877, endPoint y: 395, distance: 36.0
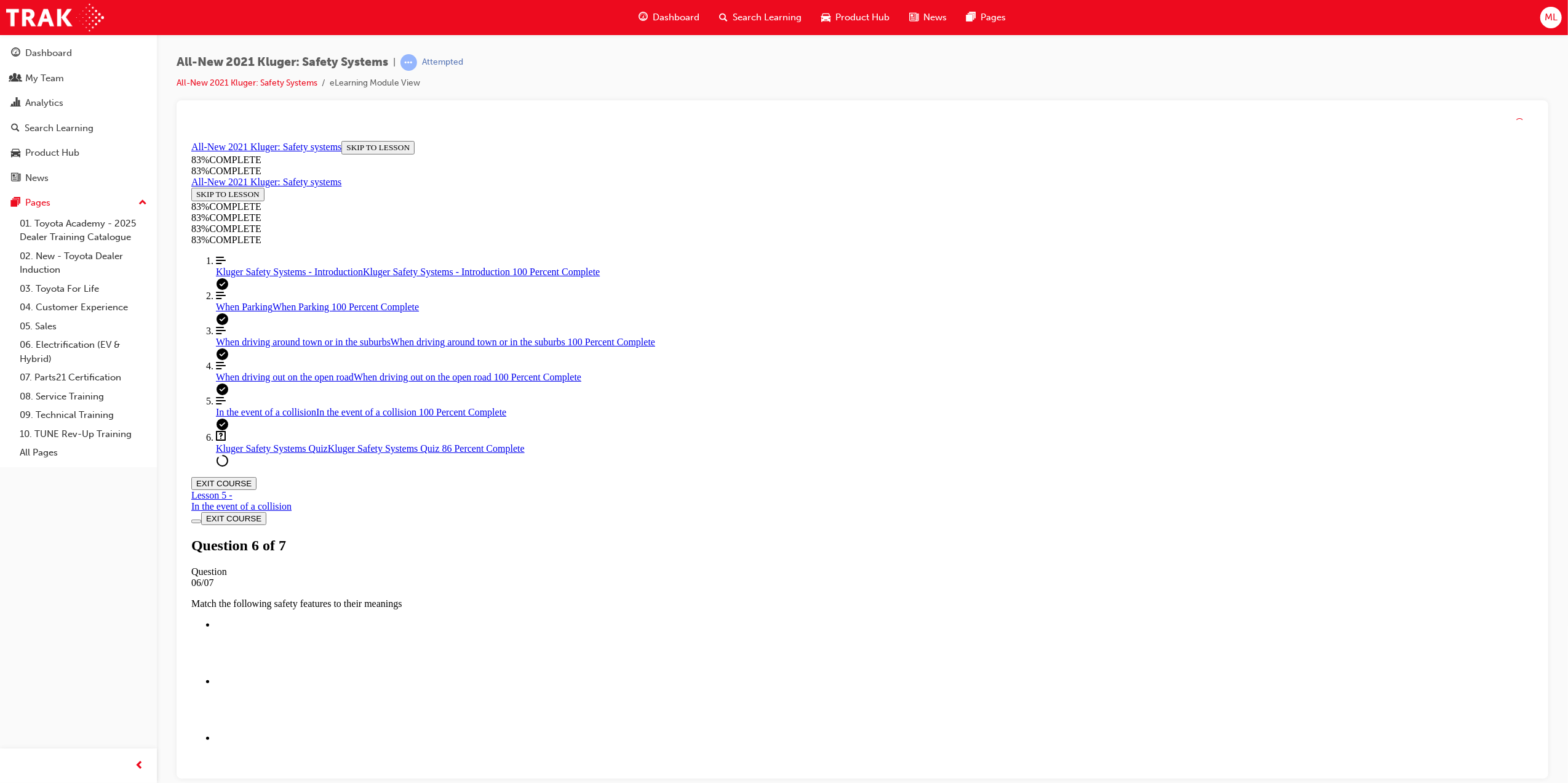
scroll to position [44, 0]
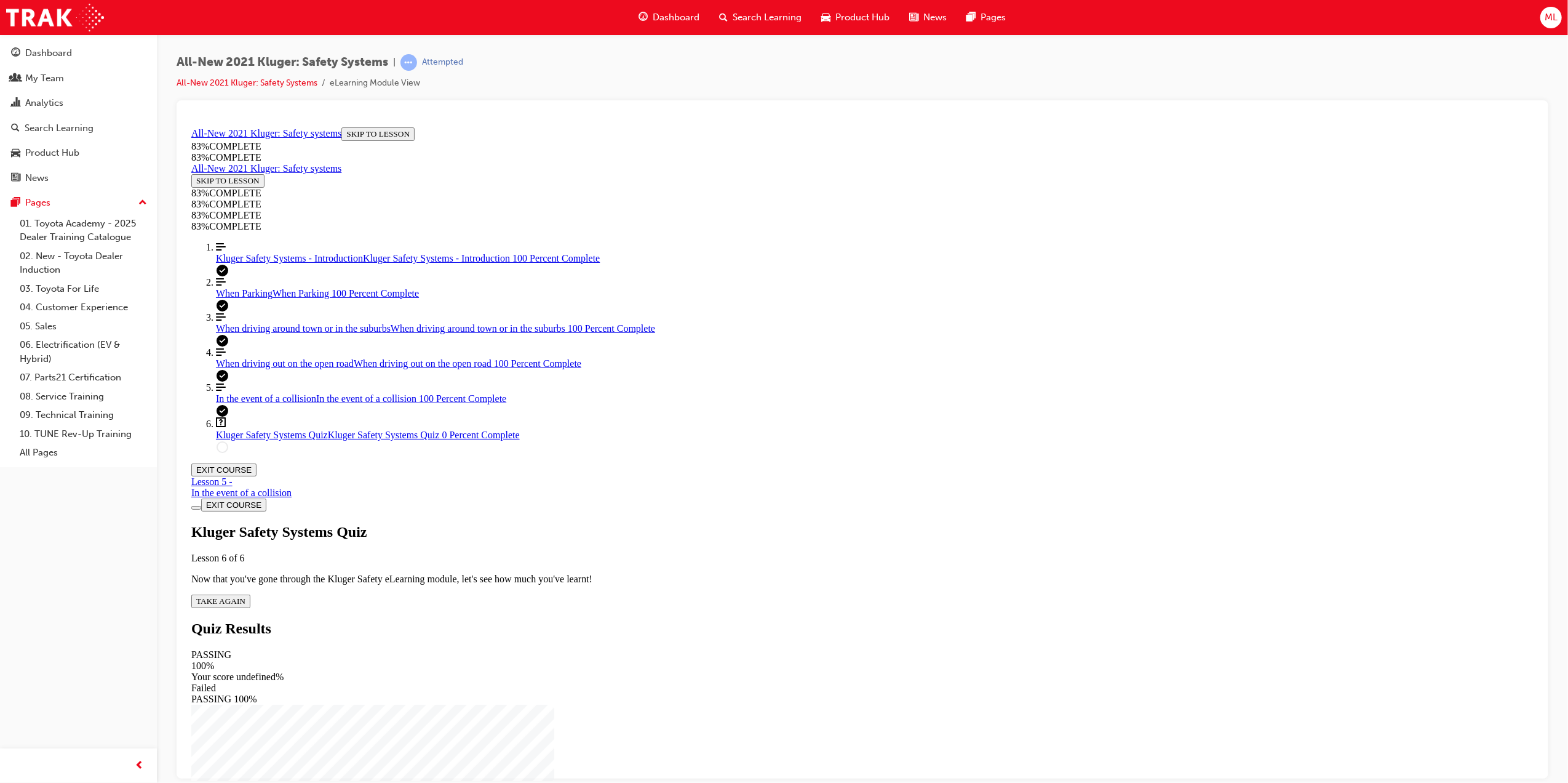
click at [245, 595] on span "TAKE AGAIN" at bounding box center [219, 600] width 49 height 9
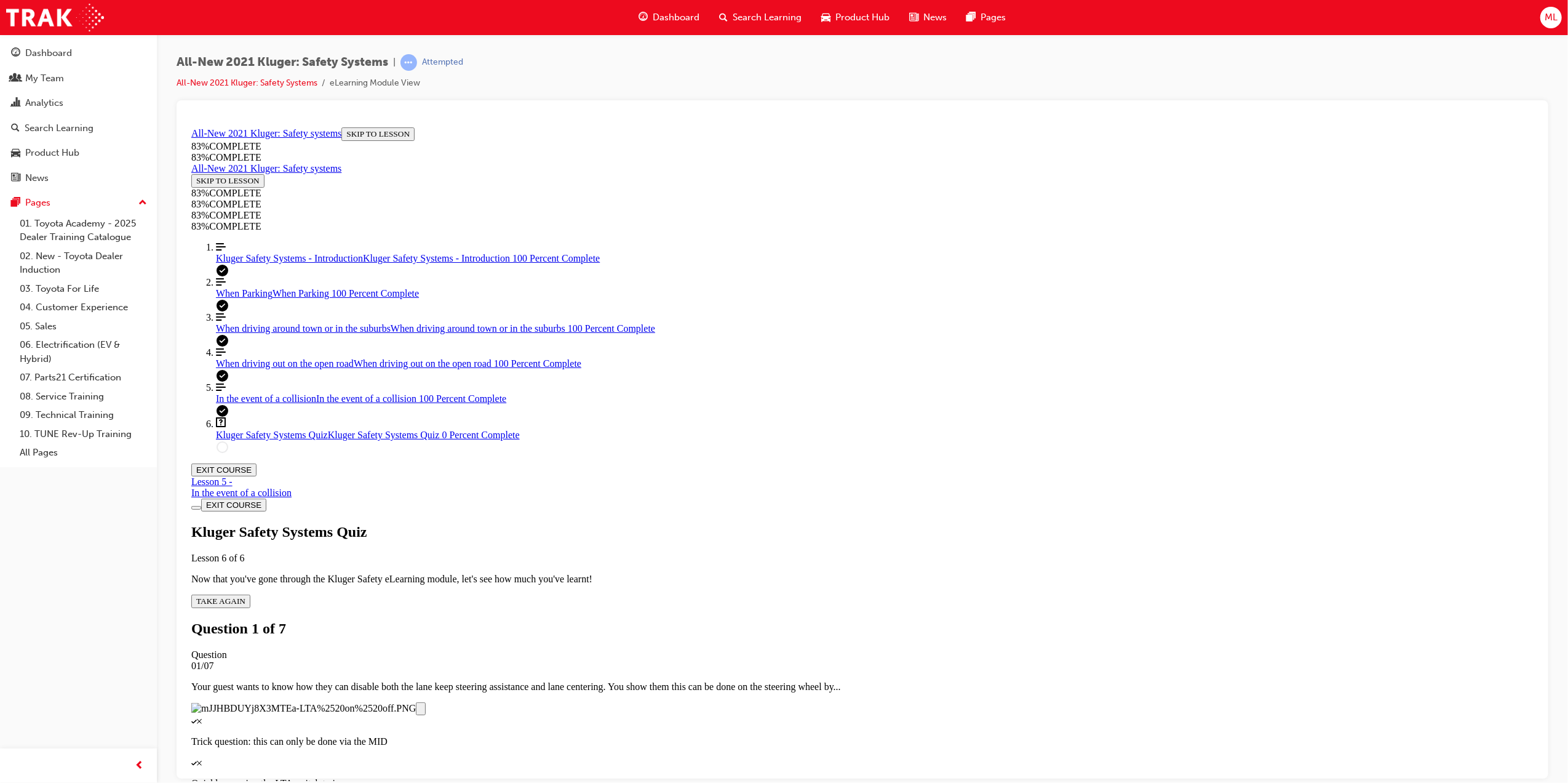
click at [258, 298] on span "When Parking" at bounding box center [243, 292] width 57 height 10
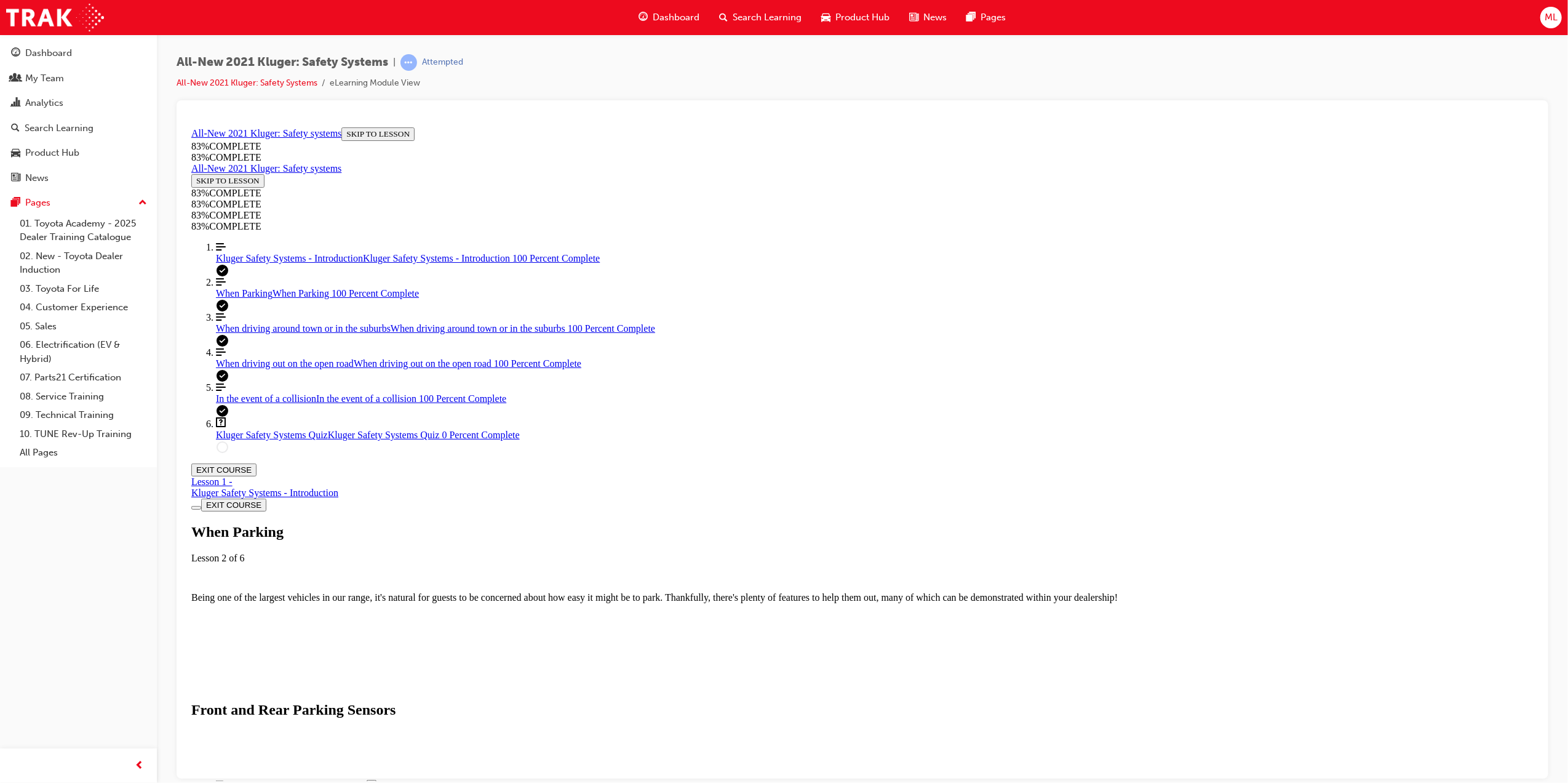
scroll to position [43, 0]
click at [263, 368] on span "When driving out on the open road" at bounding box center [284, 362] width 138 height 10
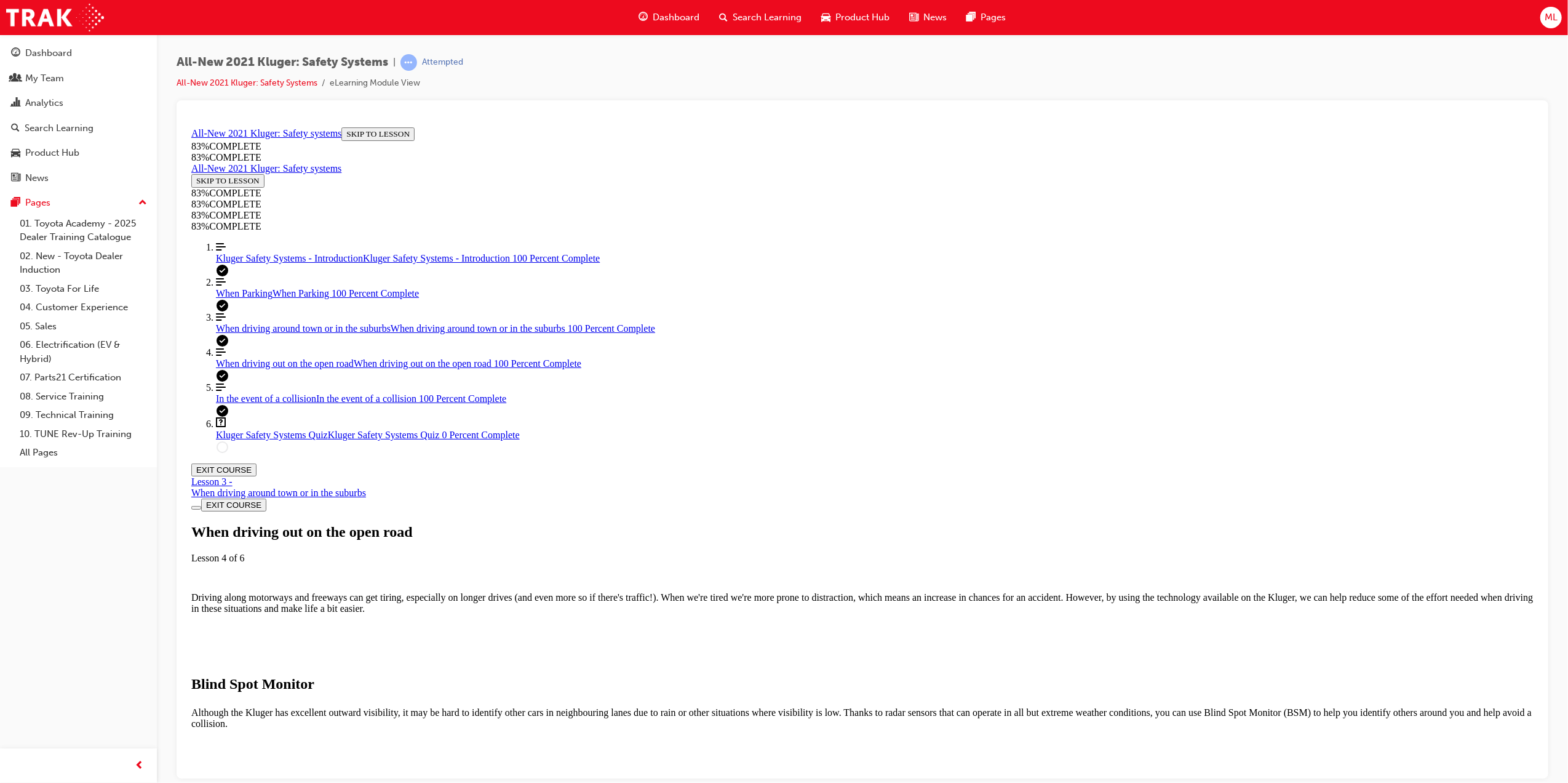
scroll to position [1355, 0]
click at [295, 404] on link "Align left Three vertical lines aligned to the left In the event of a collision…" at bounding box center [874, 392] width 1318 height 22
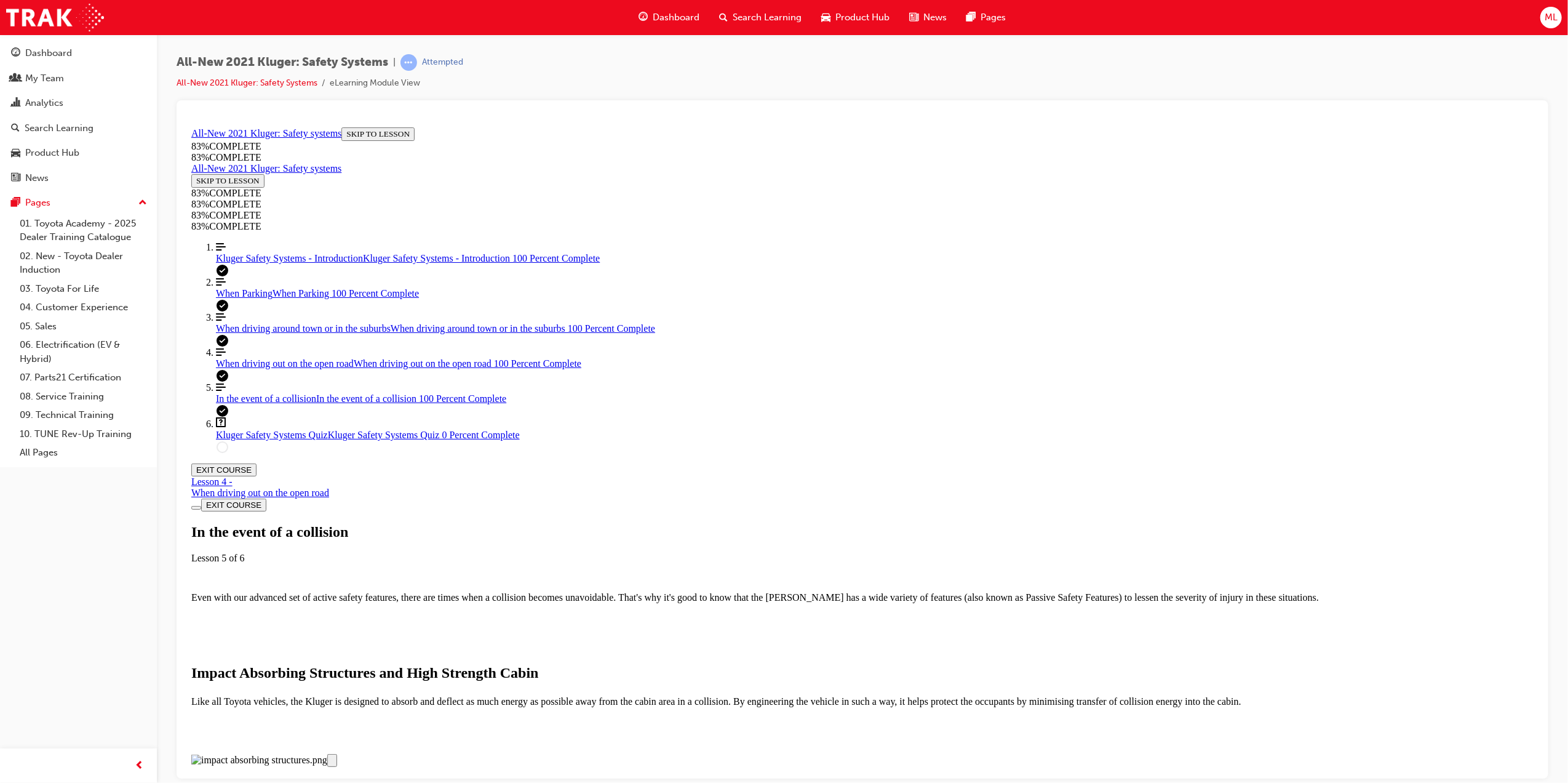
scroll to position [2769, 0]
click at [278, 368] on div "When driving out on the open road When driving out on the open road 100 Percent…" at bounding box center [874, 363] width 1318 height 11
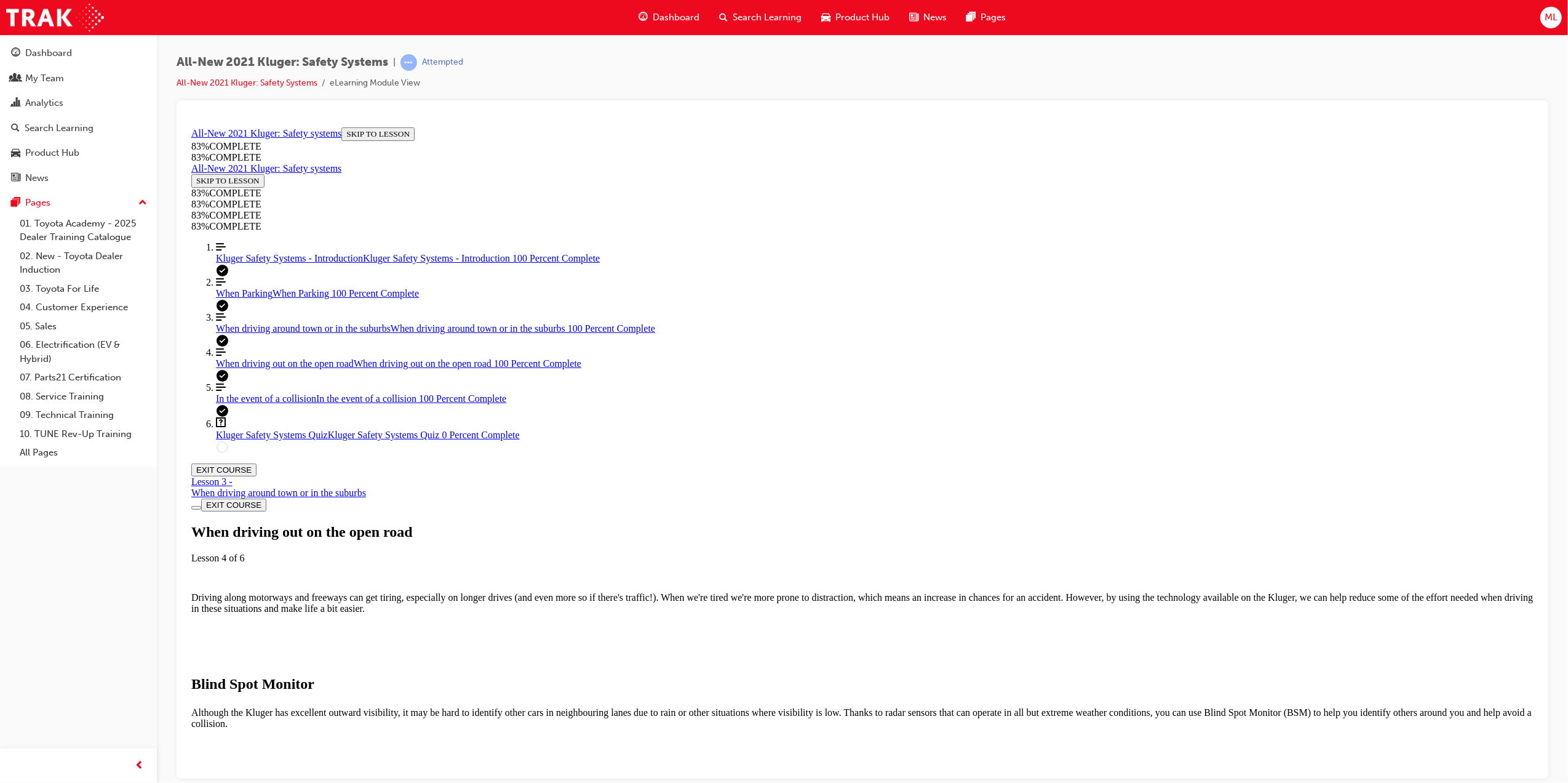
scroll to position [2176, 0]
click at [293, 440] on span "Kluger Safety Systems Quiz" at bounding box center [271, 433] width 112 height 10
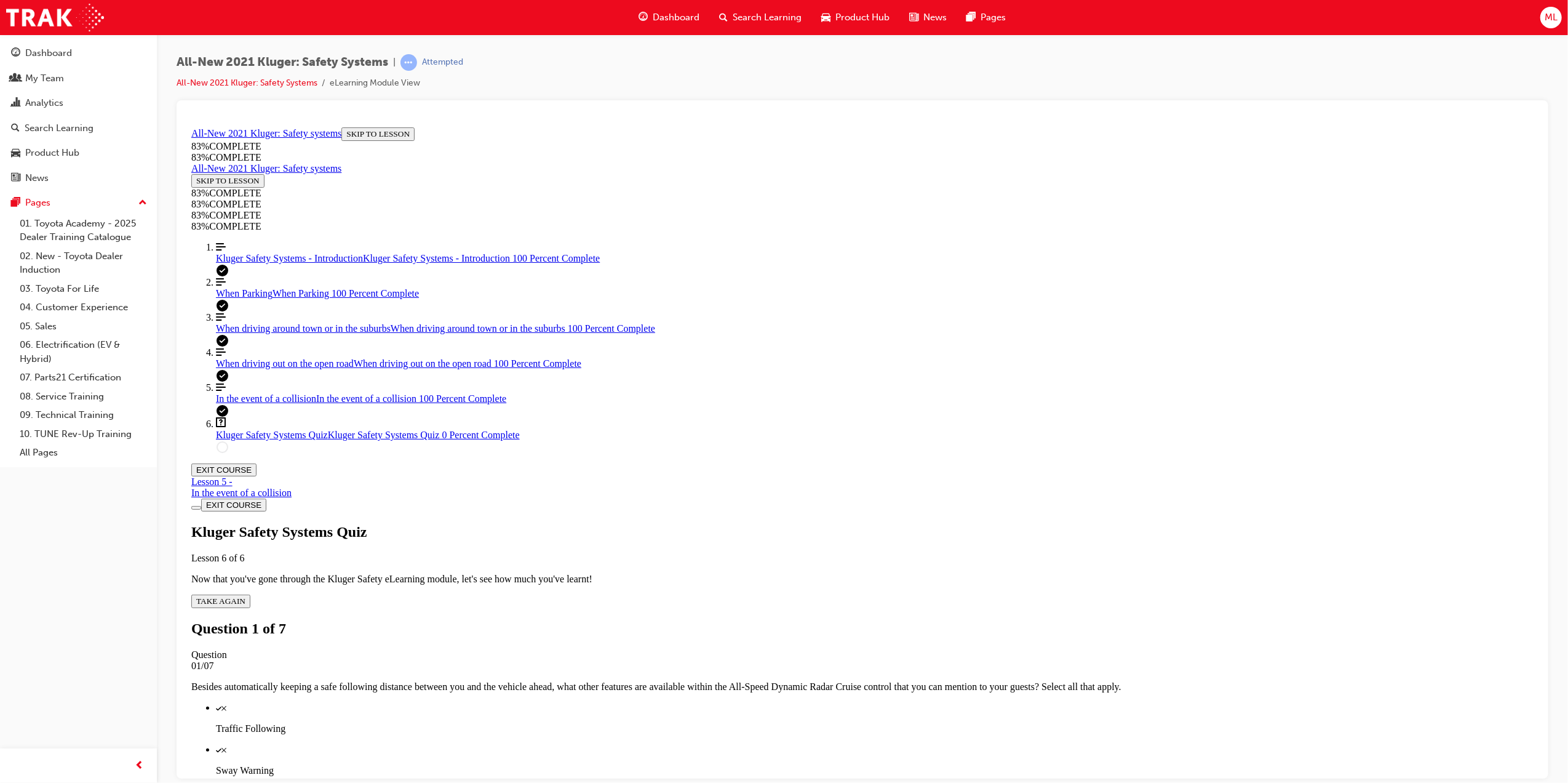
scroll to position [43, 0]
click at [831, 723] on p "Traffic Following" at bounding box center [874, 728] width 1318 height 11
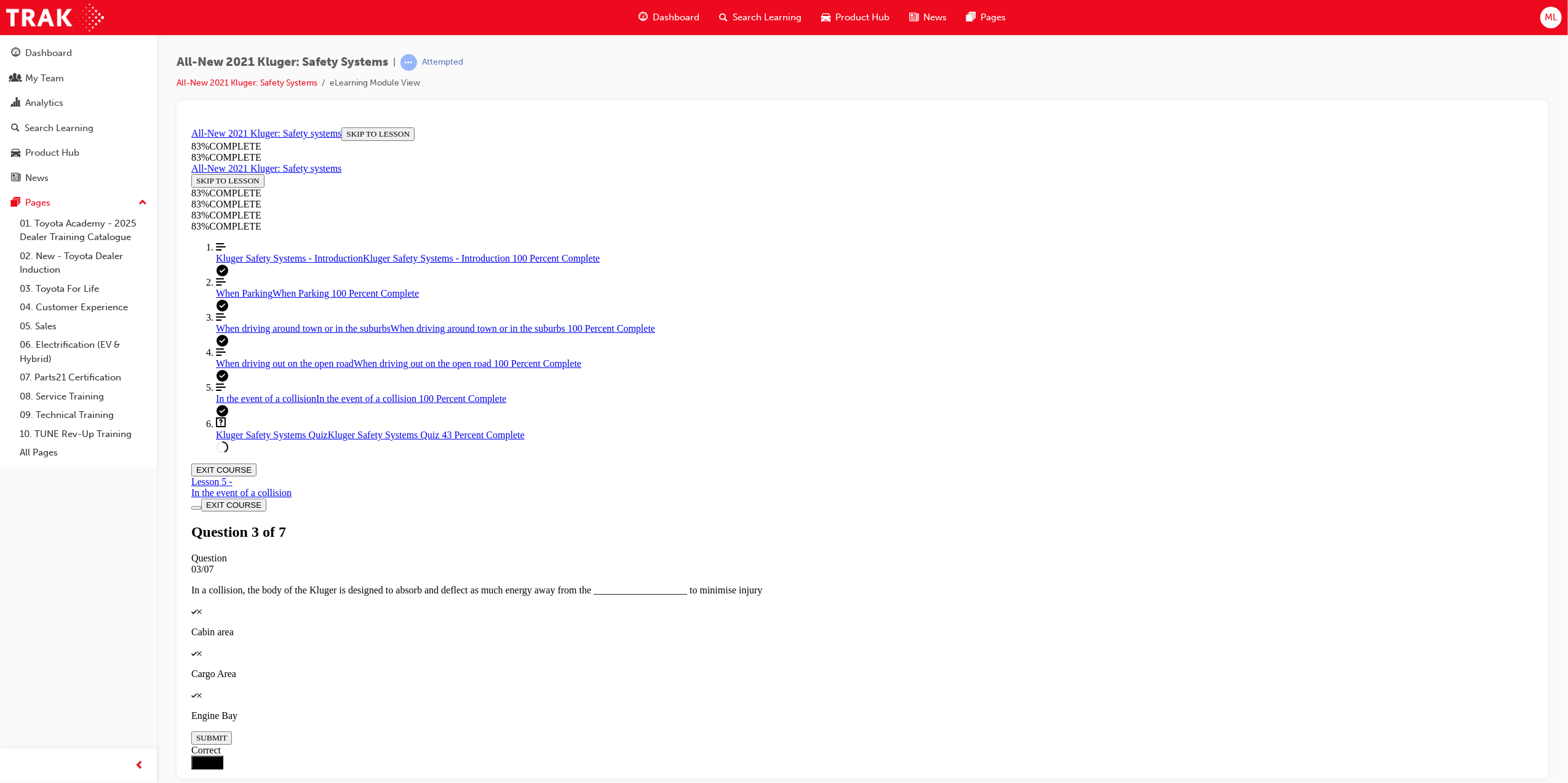
click at [243, 333] on span "When driving around town or in the suburbs" at bounding box center [302, 327] width 174 height 10
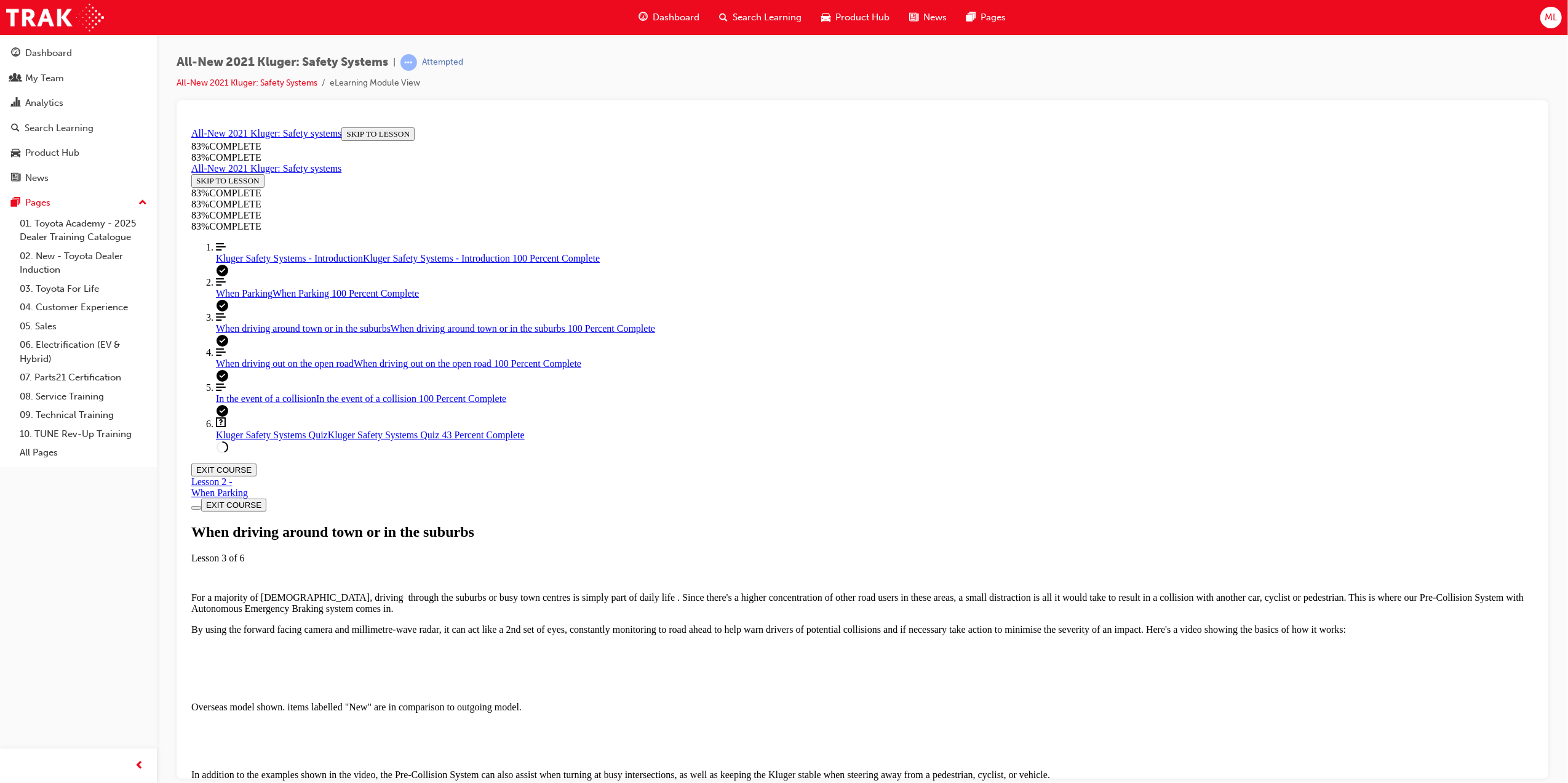
scroll to position [2396, 0]
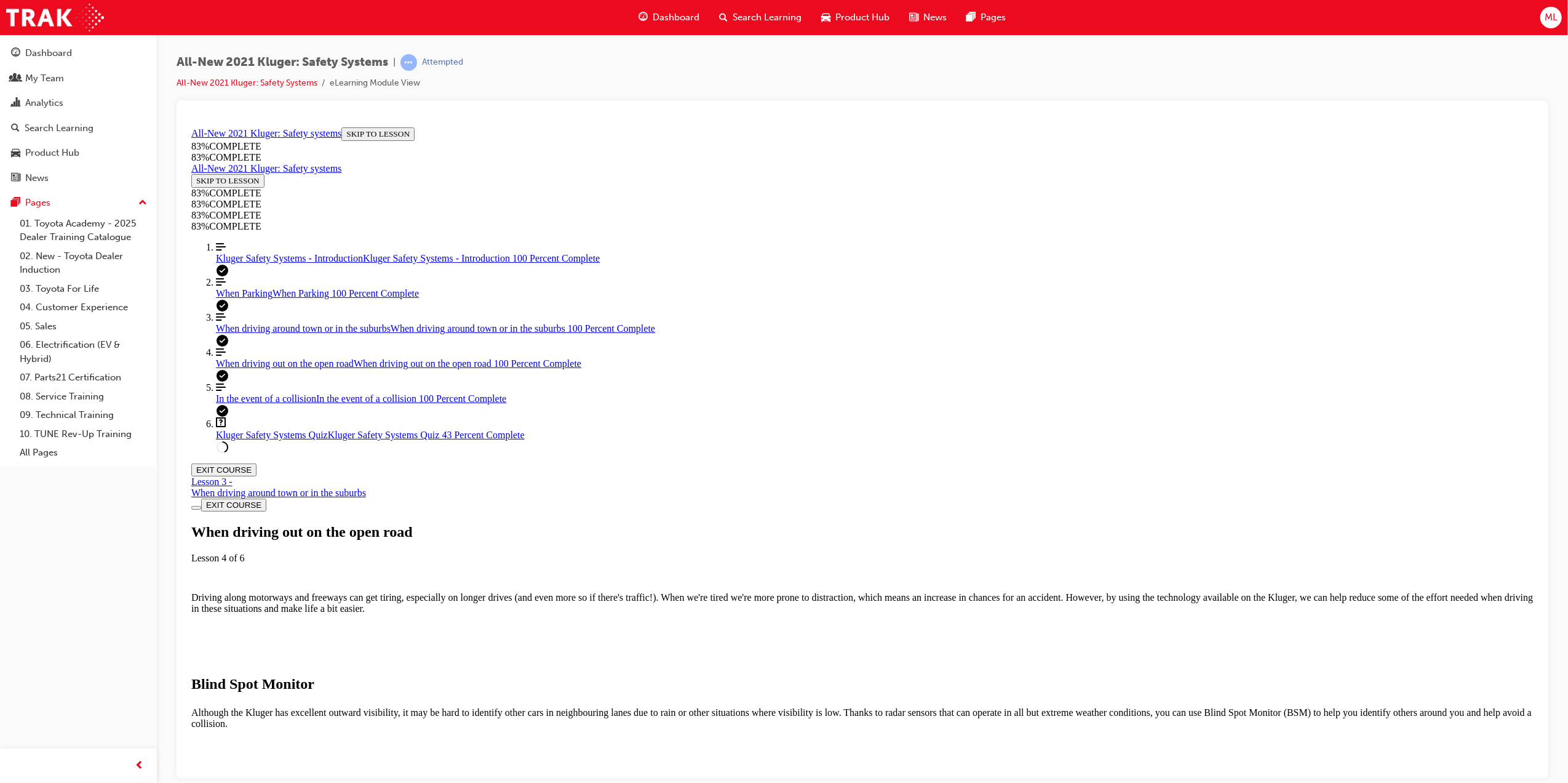
scroll to position [5924, 0]
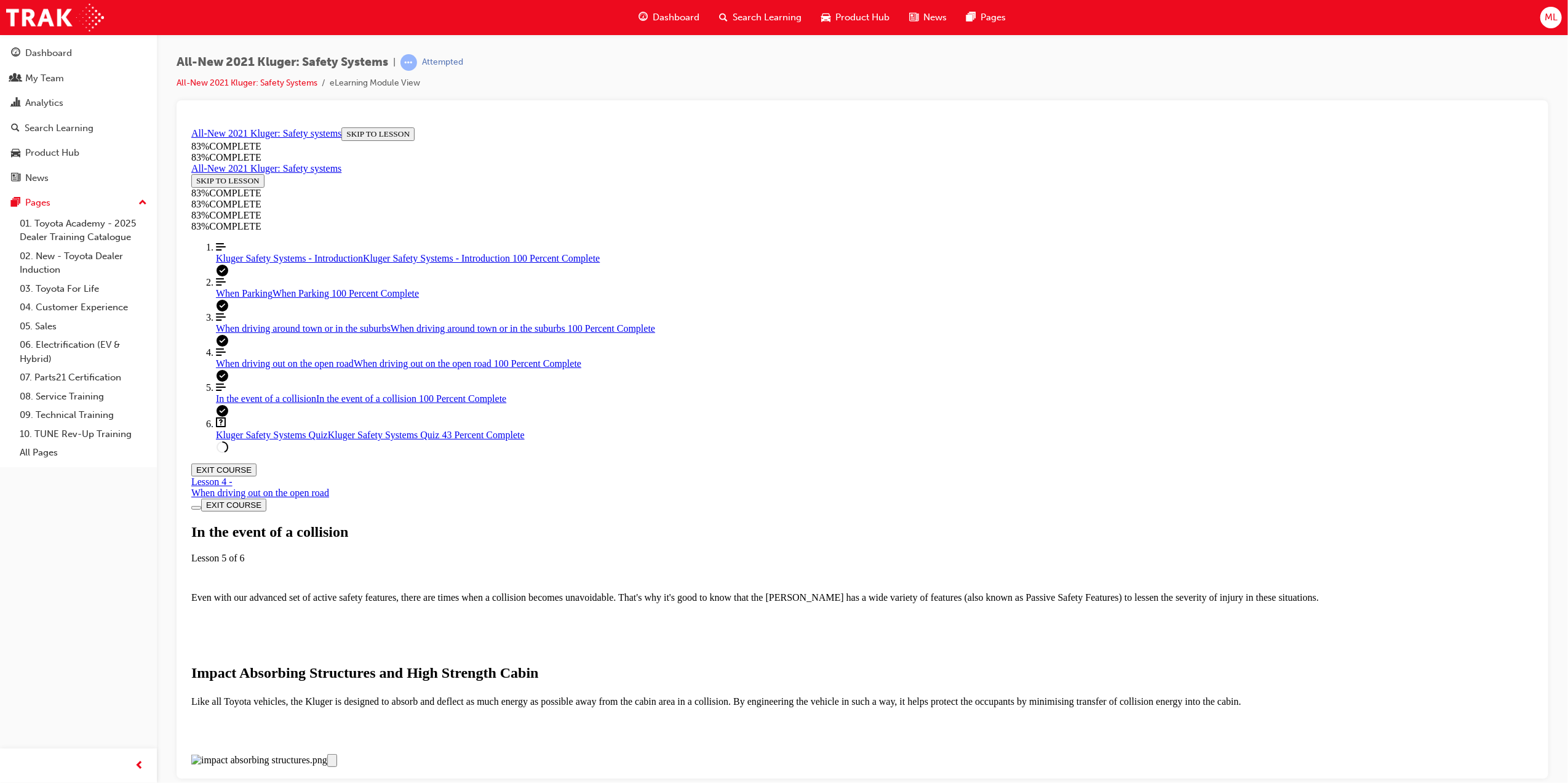
scroll to position [2769, 0]
click at [264, 440] on link "Question box Question mark inside of a square Kluger Safety Systems Quiz Kluger…" at bounding box center [874, 428] width 1318 height 23
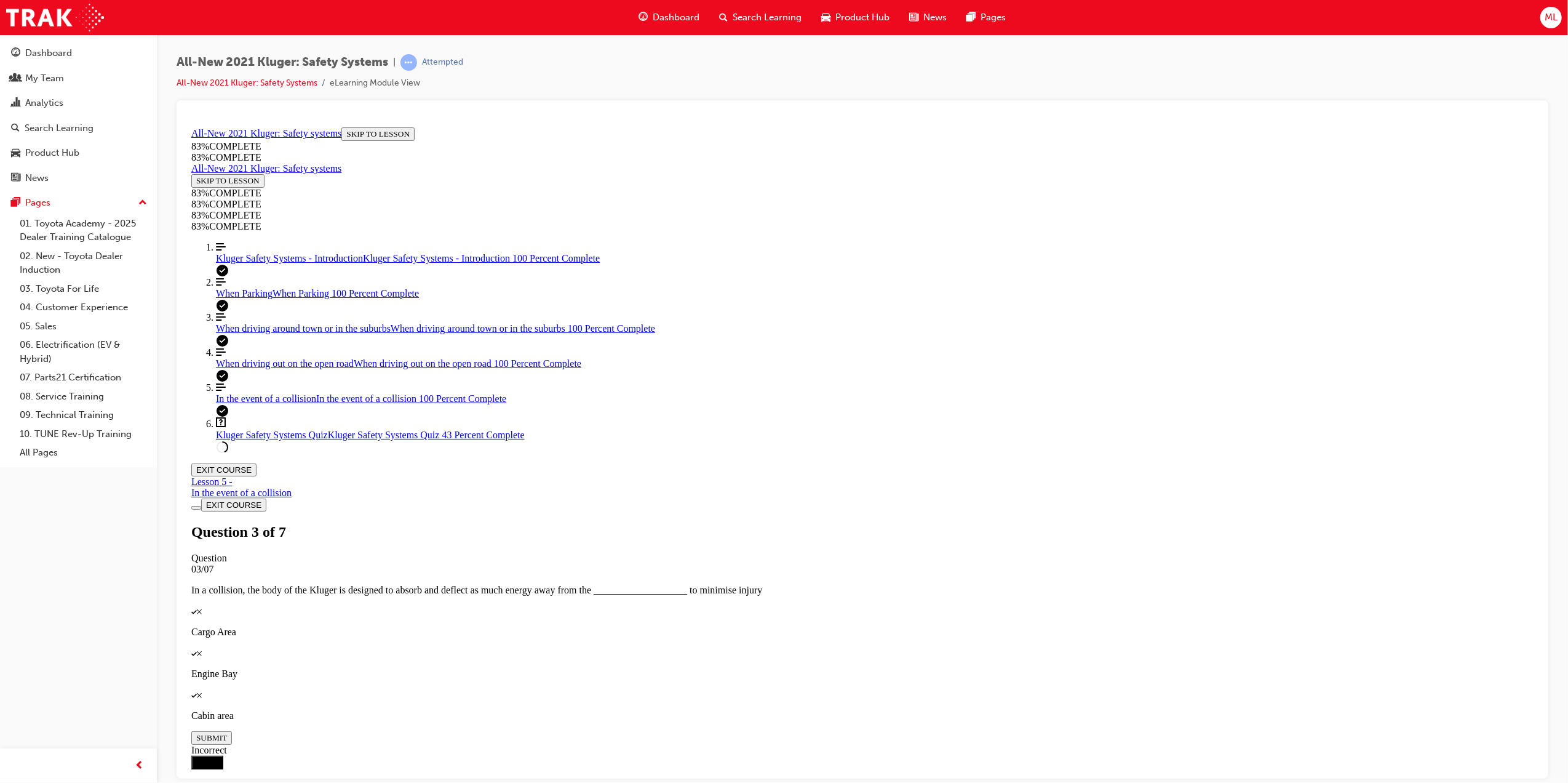
scroll to position [139, 0]
click at [249, 333] on span "When driving around town or in the suburbs" at bounding box center [302, 327] width 174 height 10
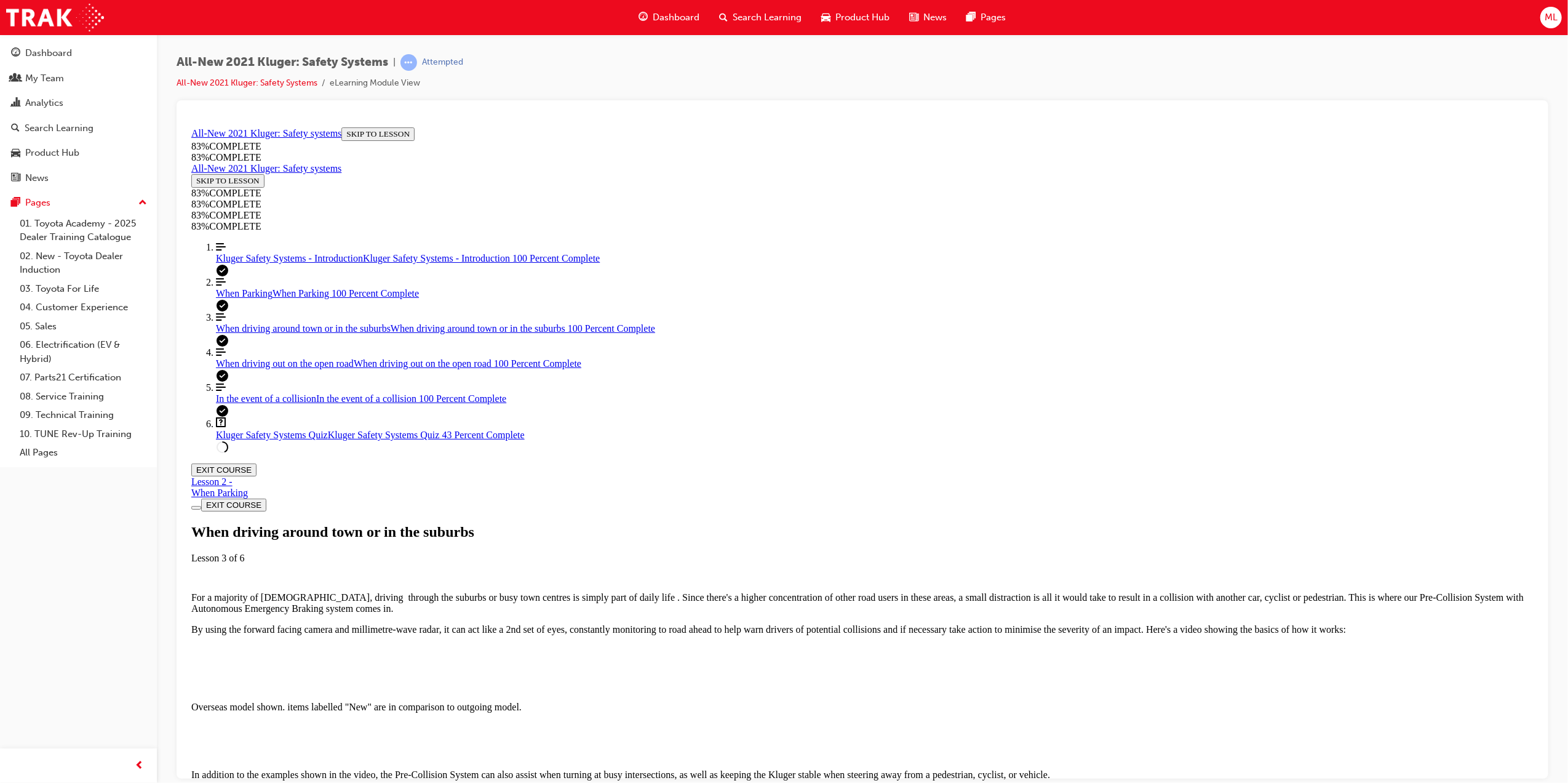
scroll to position [2258, 0]
click at [270, 440] on link "Question box Question mark inside of a square Kluger Safety Systems Quiz Kluger…" at bounding box center [874, 428] width 1318 height 23
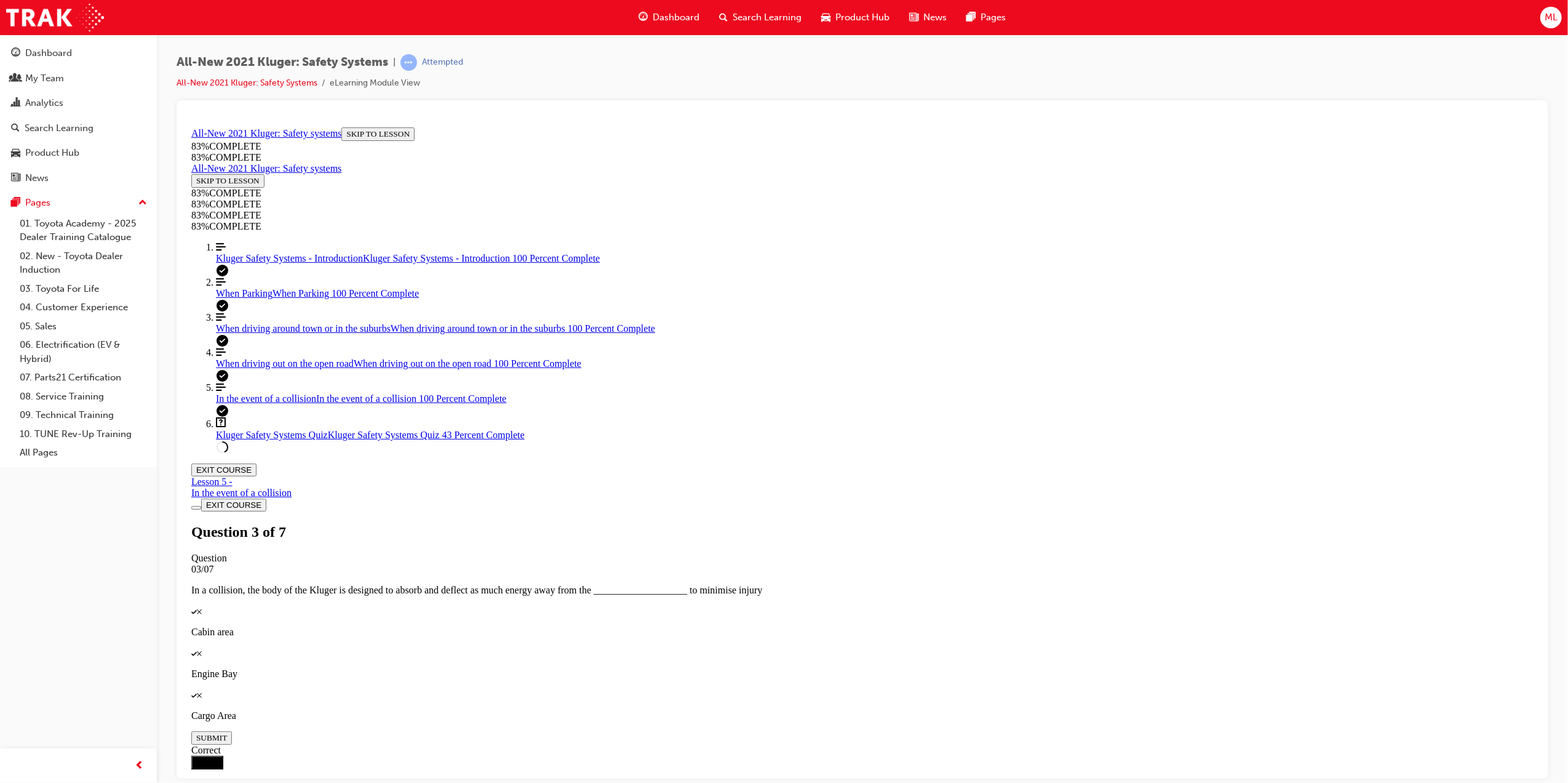
scroll to position [43, 0]
drag, startPoint x: 845, startPoint y: 472, endPoint x: 886, endPoint y: 471, distance: 41.0
drag, startPoint x: 824, startPoint y: 387, endPoint x: 860, endPoint y: 392, distance: 36.3
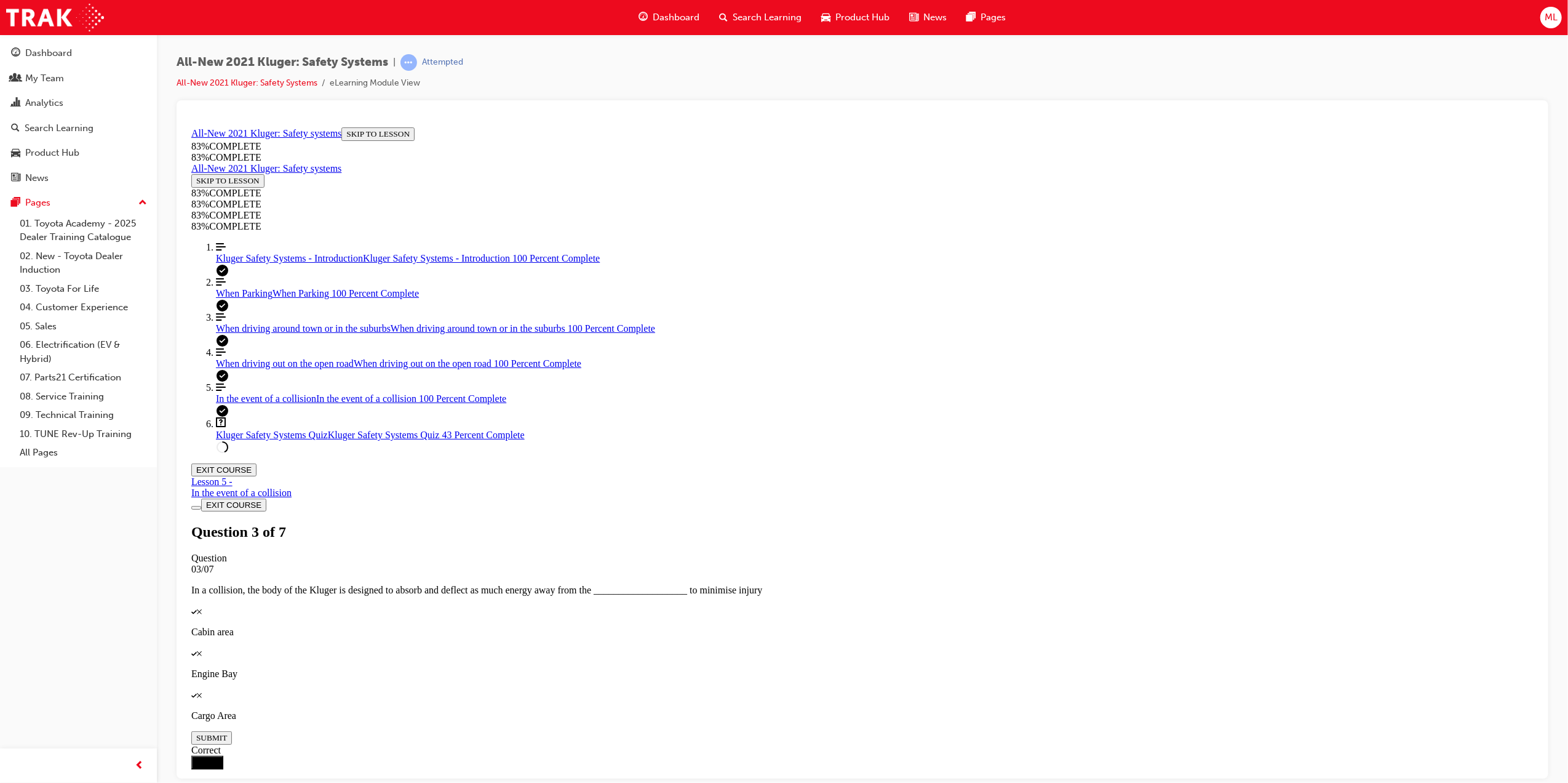
drag, startPoint x: 817, startPoint y: 532, endPoint x: 867, endPoint y: 533, distance: 50.0
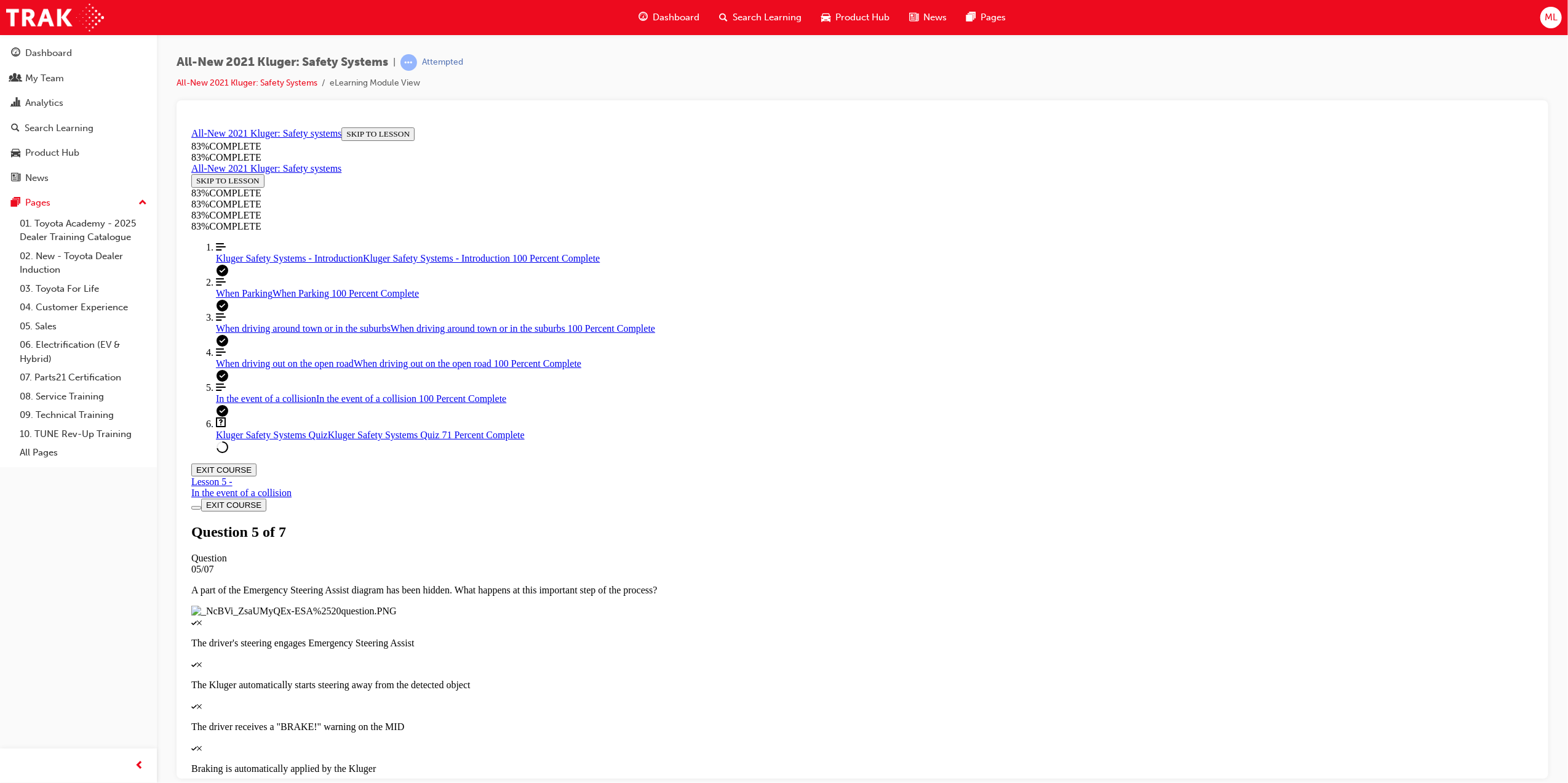
scroll to position [202, 0]
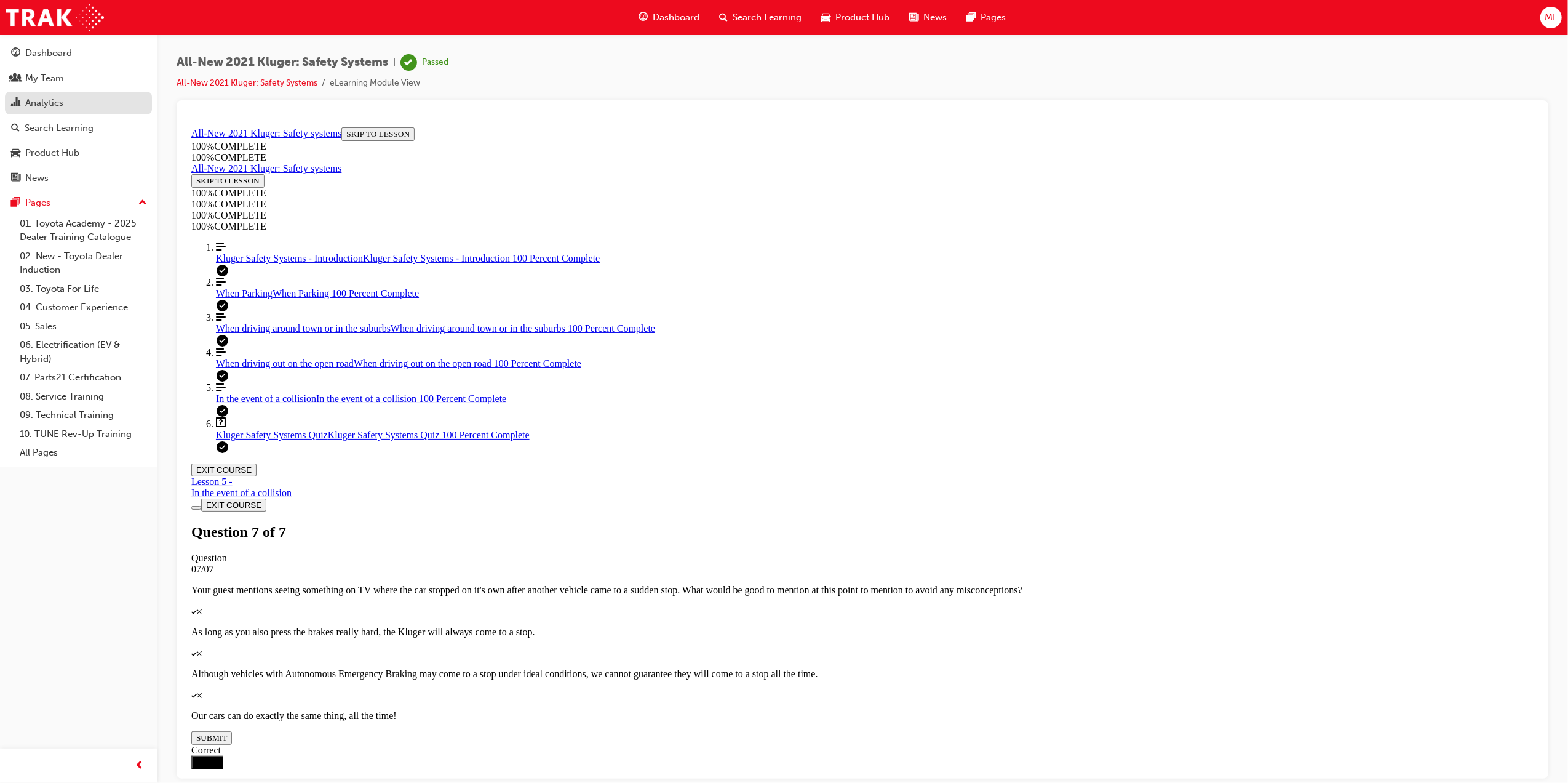
click at [52, 102] on div "Analytics" at bounding box center [44, 103] width 38 height 14
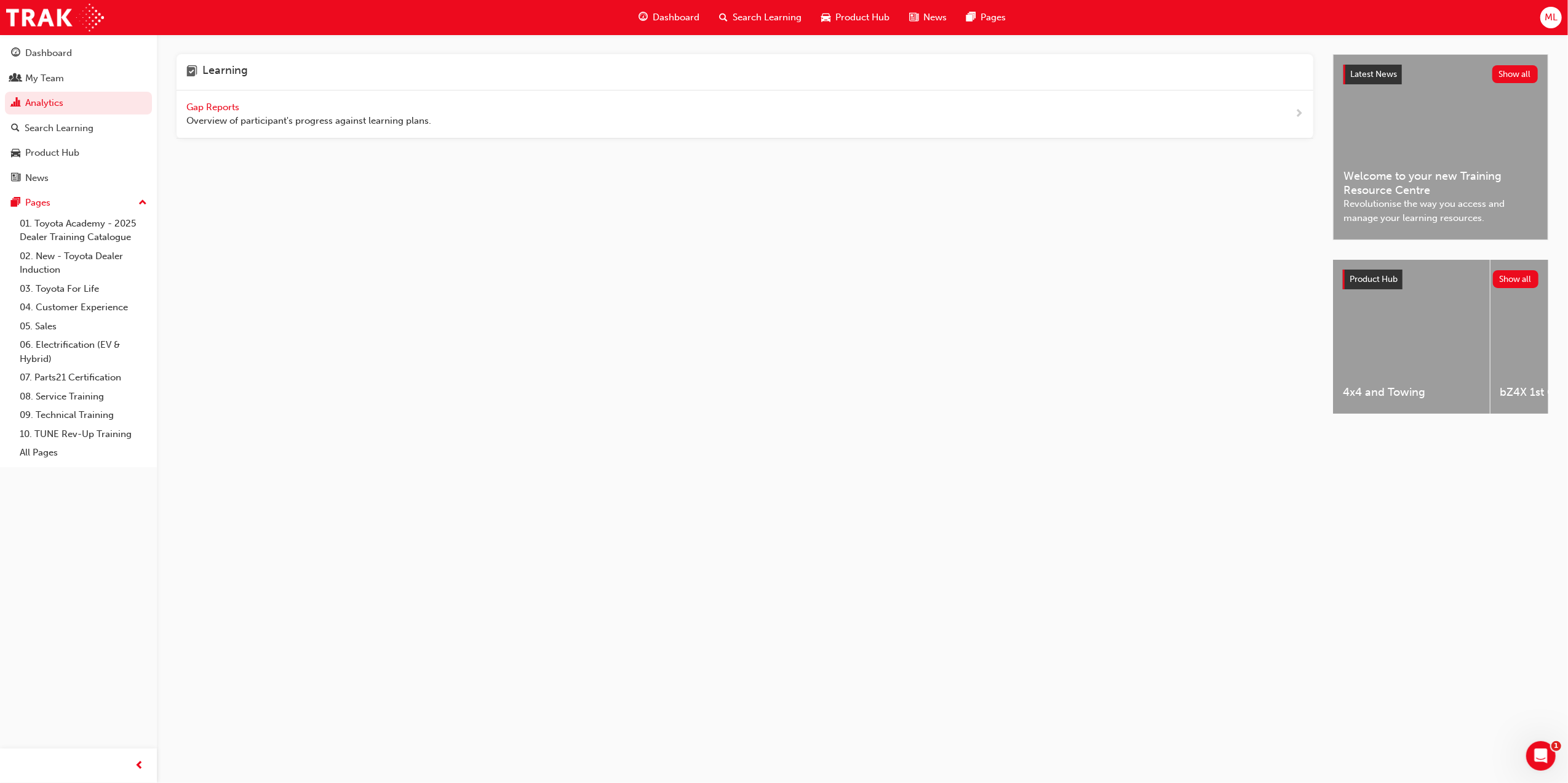
click at [232, 104] on span "Gap Reports" at bounding box center [213, 107] width 55 height 11
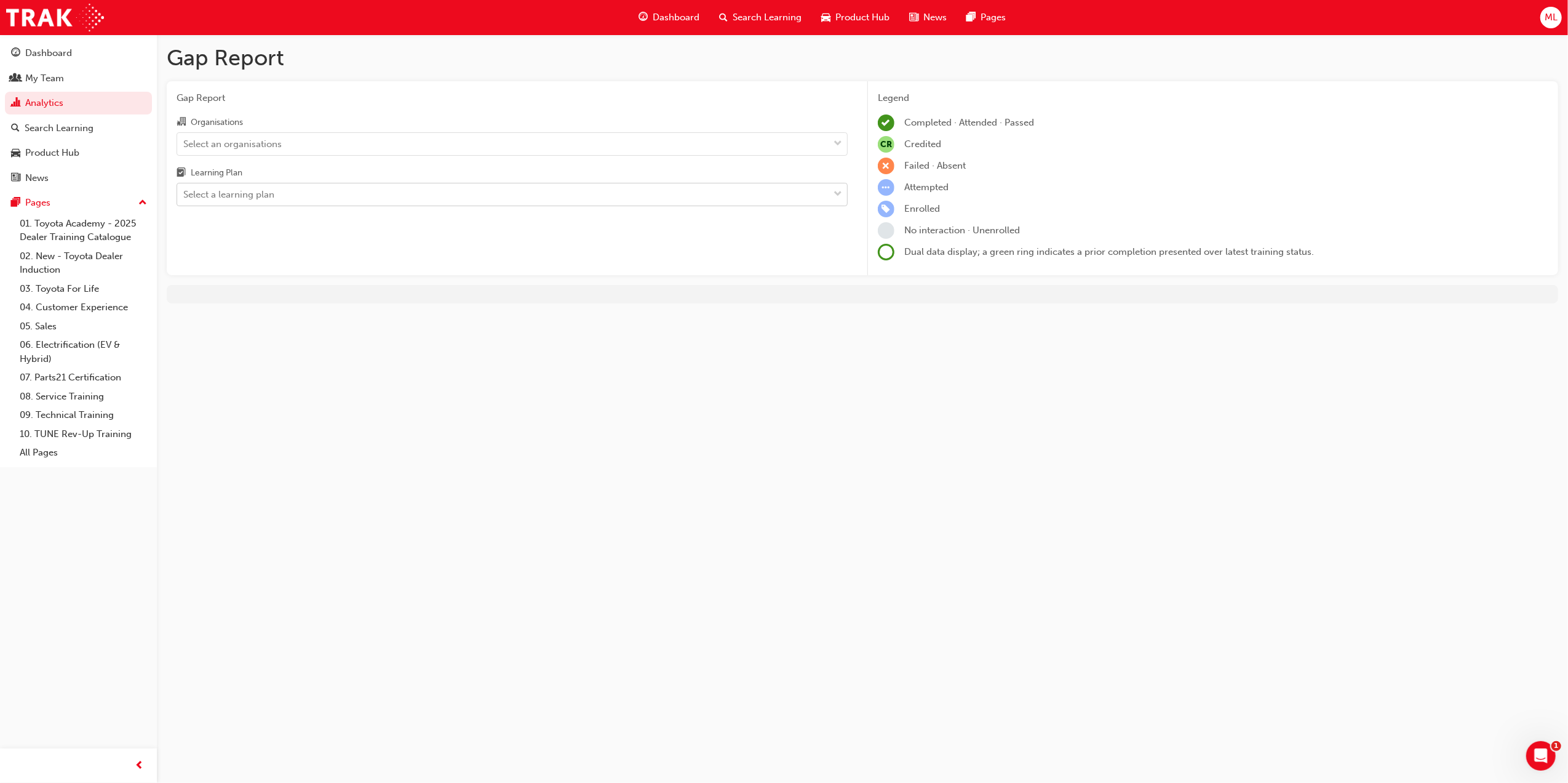
click at [220, 192] on div "Select a learning plan" at bounding box center [229, 195] width 91 height 14
click at [184, 192] on input "Learning Plan Select a learning plan" at bounding box center [184, 194] width 2 height 10
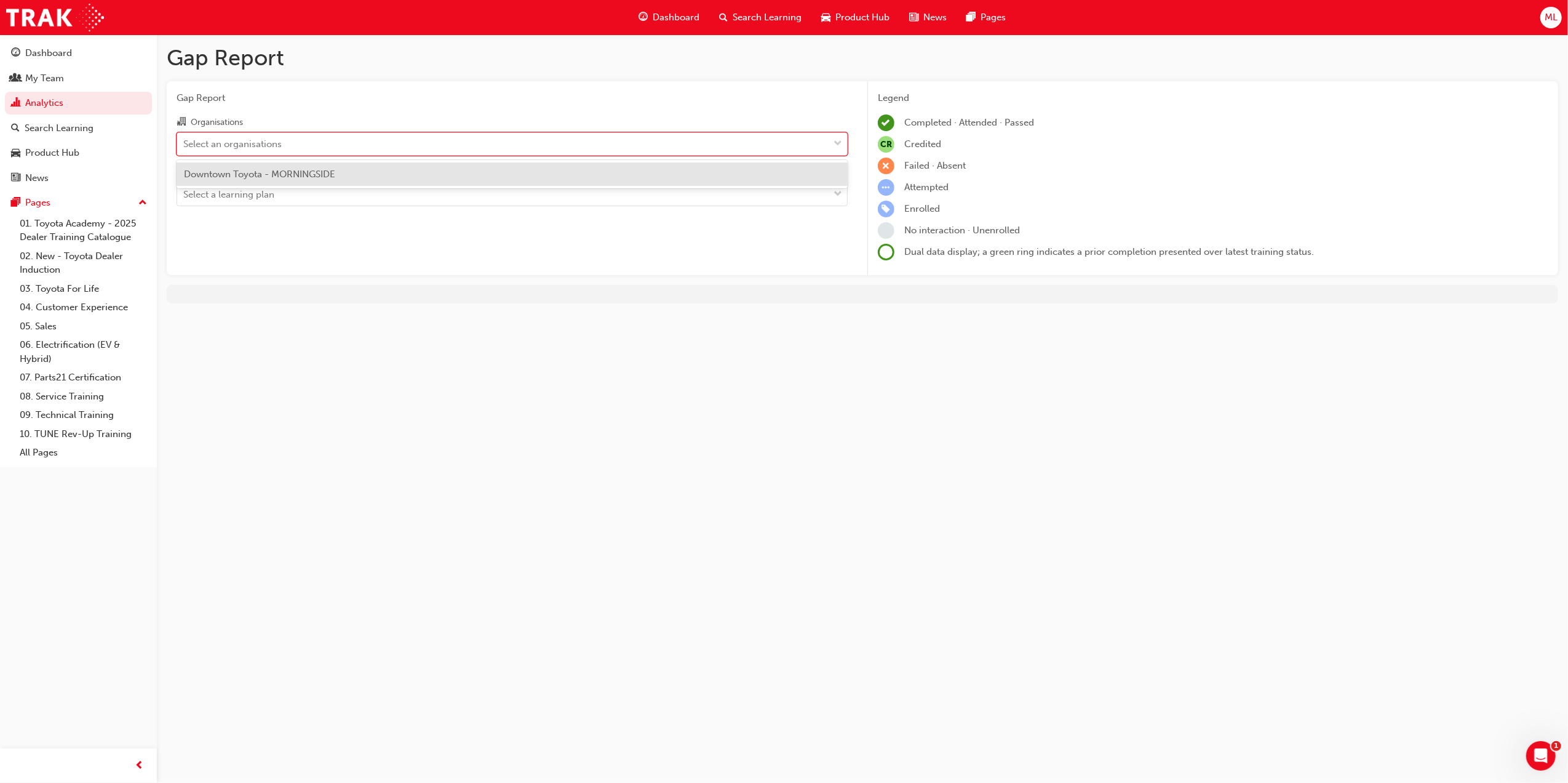
click at [215, 145] on div "Select an organisations" at bounding box center [233, 143] width 98 height 14
click at [184, 145] on input "Organisations option Downtown Toyota - MORNINGSIDE focused, 1 of 1. 1 result av…" at bounding box center [184, 143] width 2 height 10
click at [242, 181] on div "Downtown Toyota - MORNINGSIDE" at bounding box center [512, 174] width 671 height 24
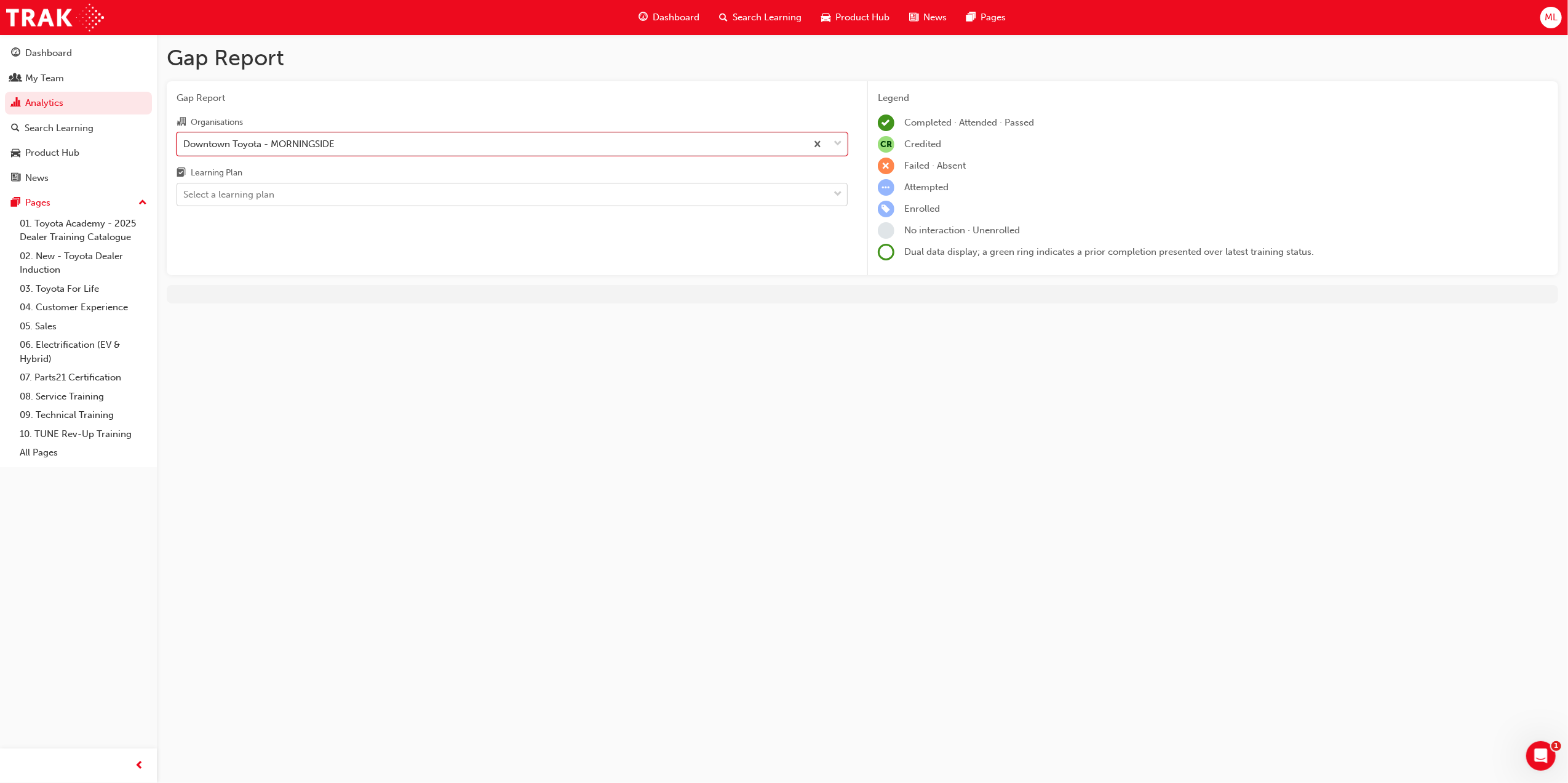
click at [241, 203] on div "Select a learning plan" at bounding box center [503, 195] width 652 height 22
click at [184, 199] on input "Learning Plan Select a learning plan" at bounding box center [184, 194] width 2 height 10
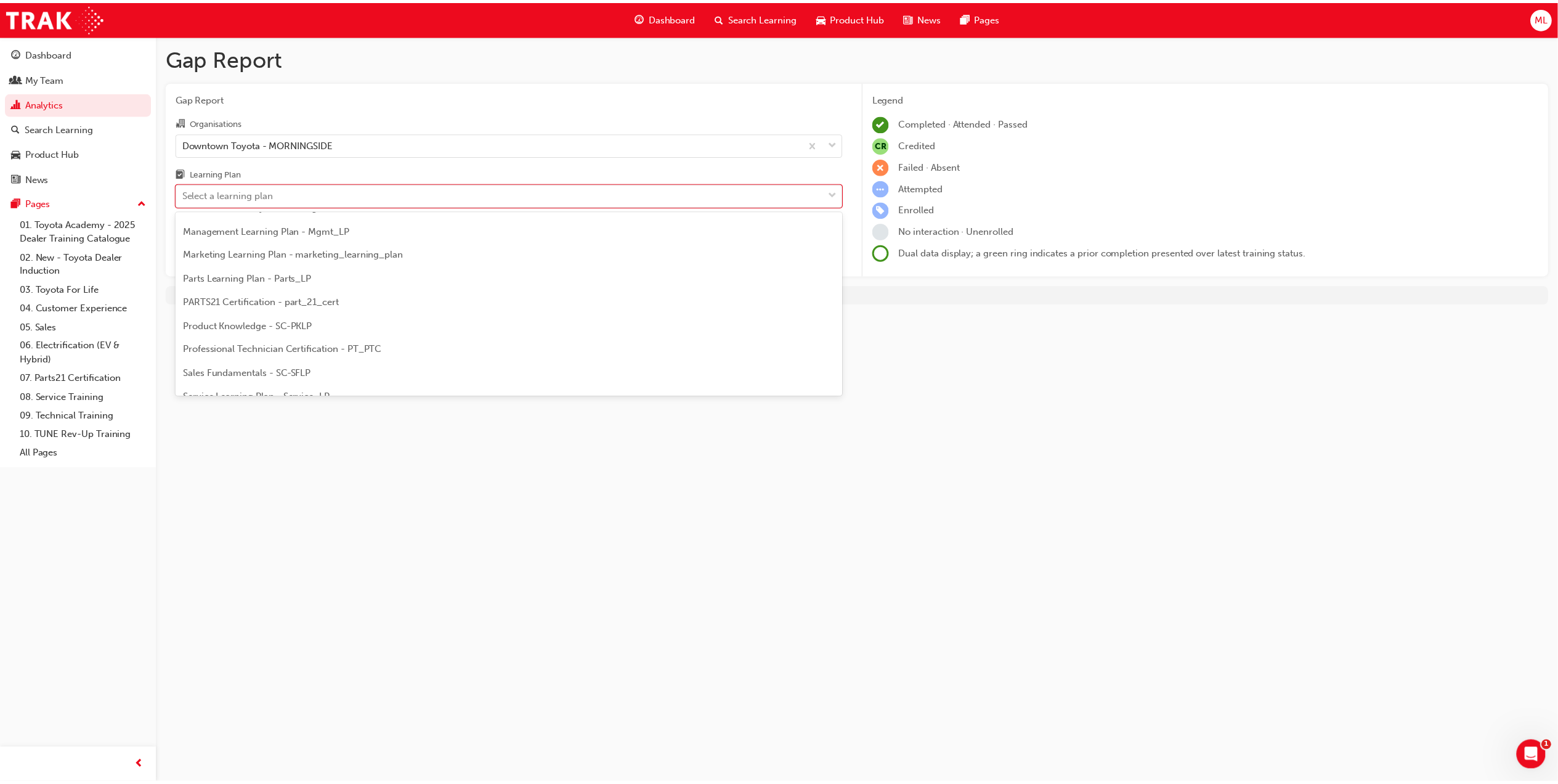
scroll to position [285, 0]
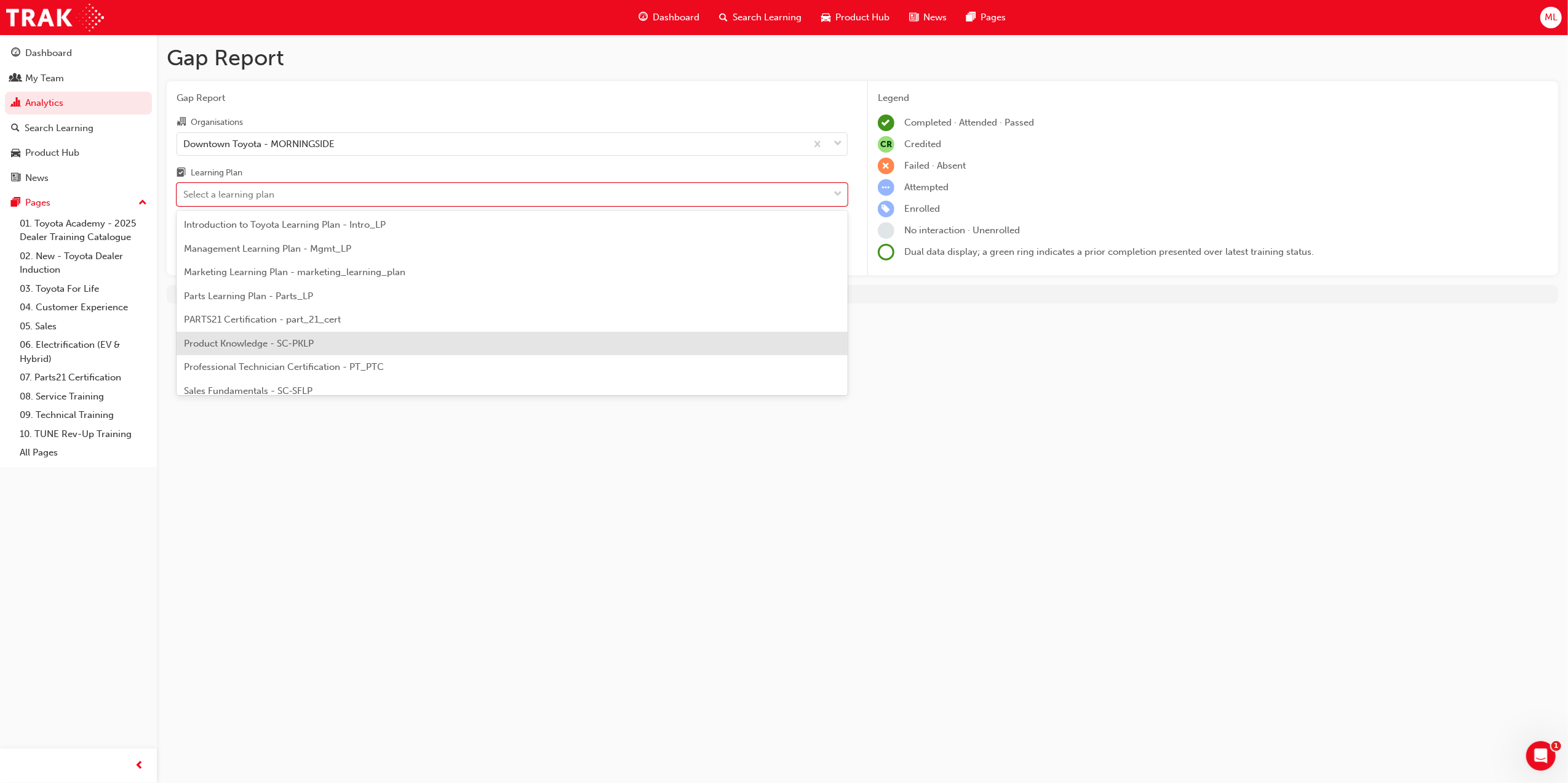
click at [251, 336] on div "Product Knowledge - SC-PKLP" at bounding box center [512, 343] width 671 height 24
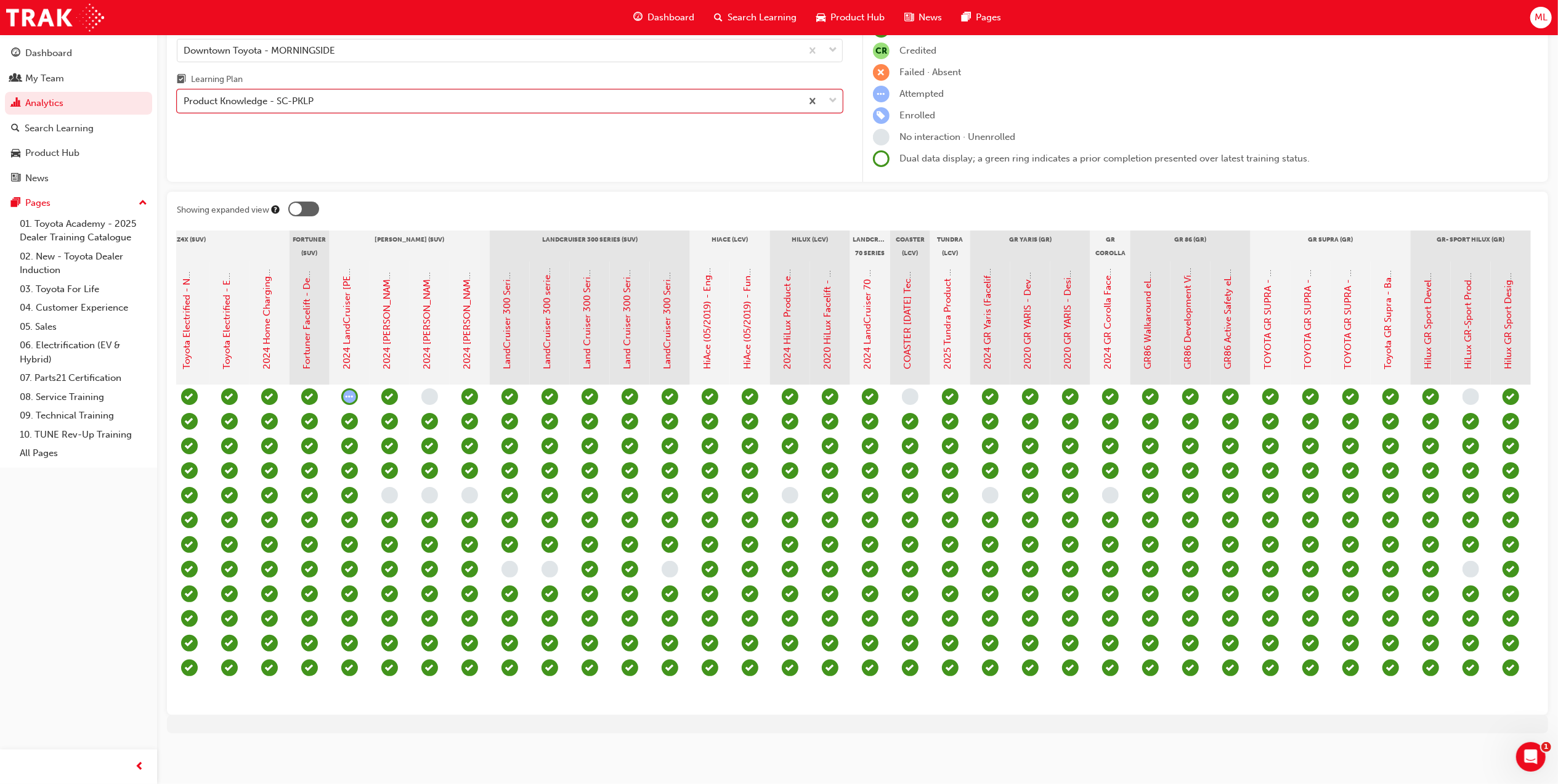
scroll to position [0, 1201]
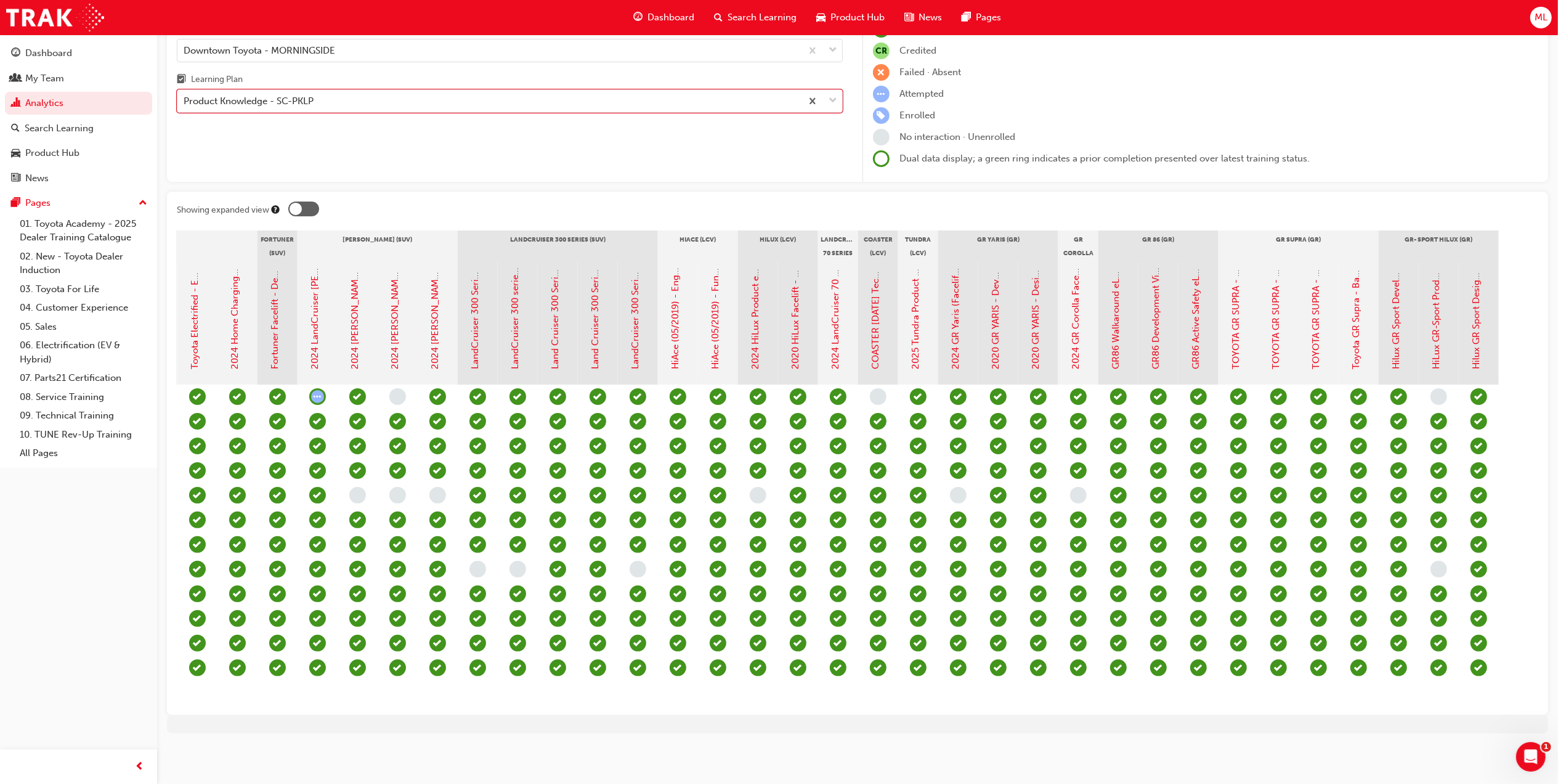
click at [641, 313] on div "LandCruiser 300 Series 4x4 Technology" at bounding box center [636, 318] width 14 height 102
click at [632, 315] on link "LandCruiser 300 Series 4x4 Technology" at bounding box center [636, 284] width 11 height 170
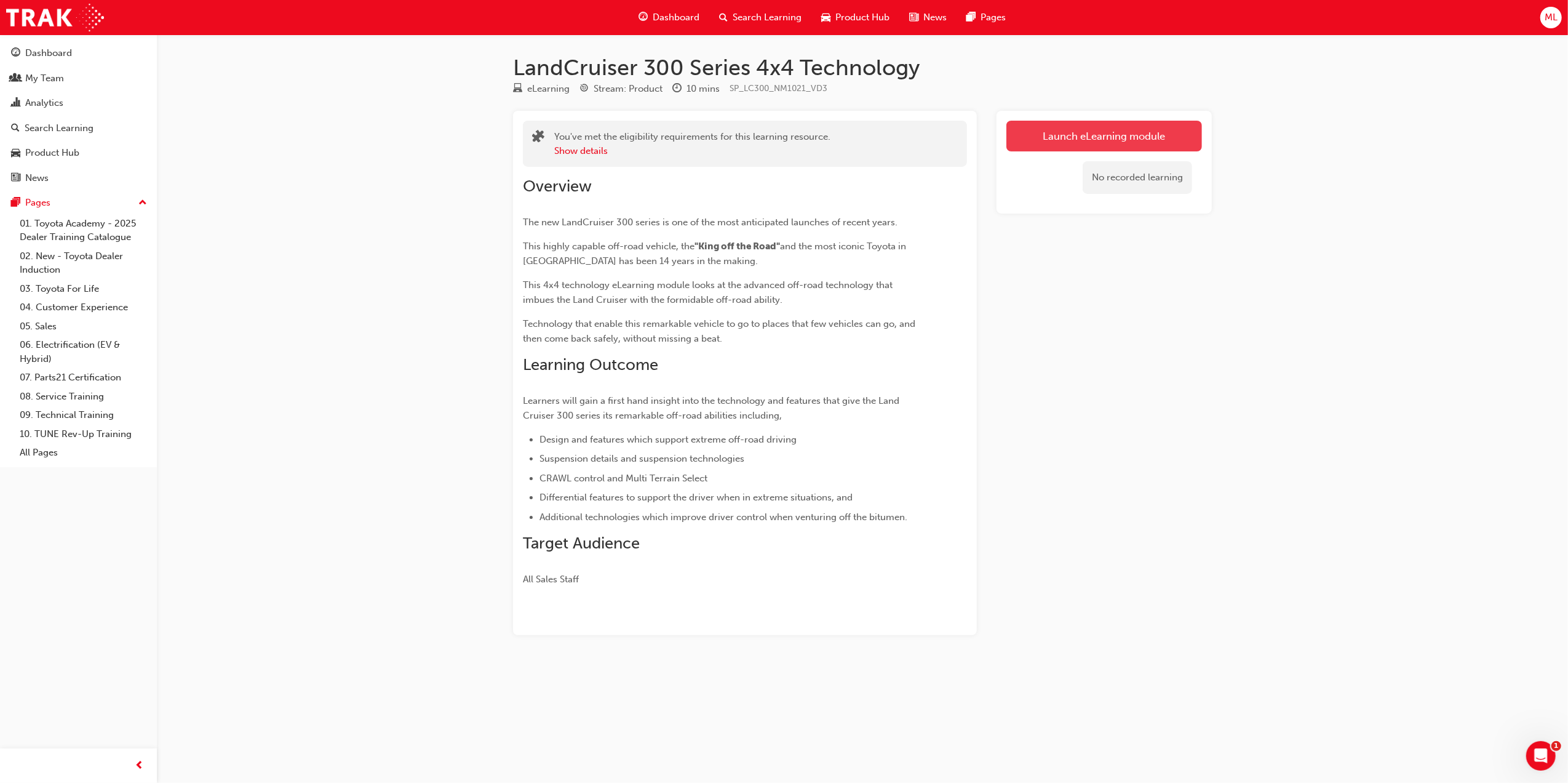
click at [1125, 146] on link "Launch eLearning module" at bounding box center [1104, 136] width 195 height 31
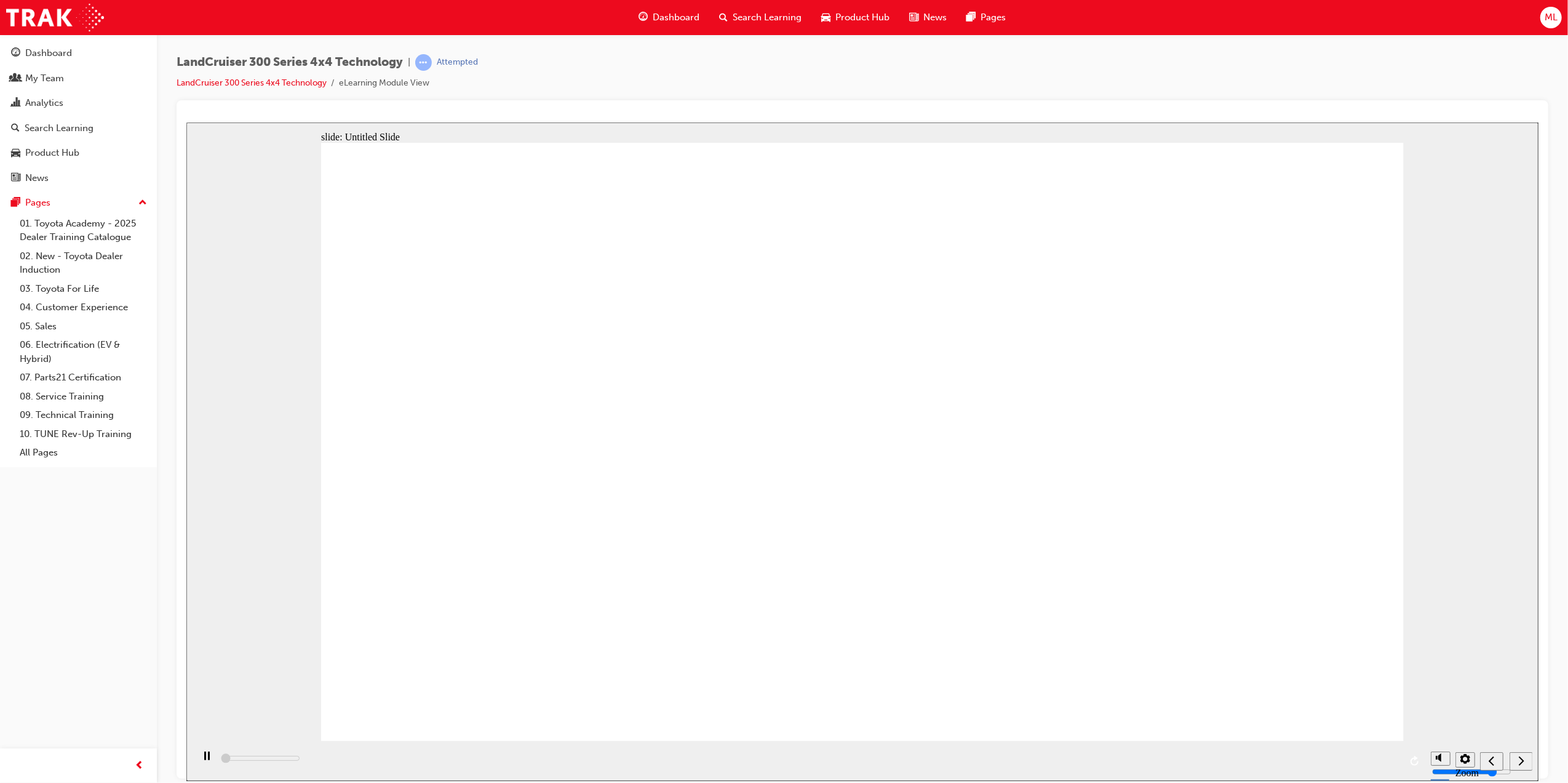
drag, startPoint x: 846, startPoint y: 759, endPoint x: 1097, endPoint y: 755, distance: 251.0
click at [1094, 755] on div "playback controls" at bounding box center [808, 761] width 1232 height 40
click at [1134, 760] on div "playback controls" at bounding box center [808, 761] width 1232 height 40
click at [1516, 757] on div "next" at bounding box center [1520, 761] width 13 height 13
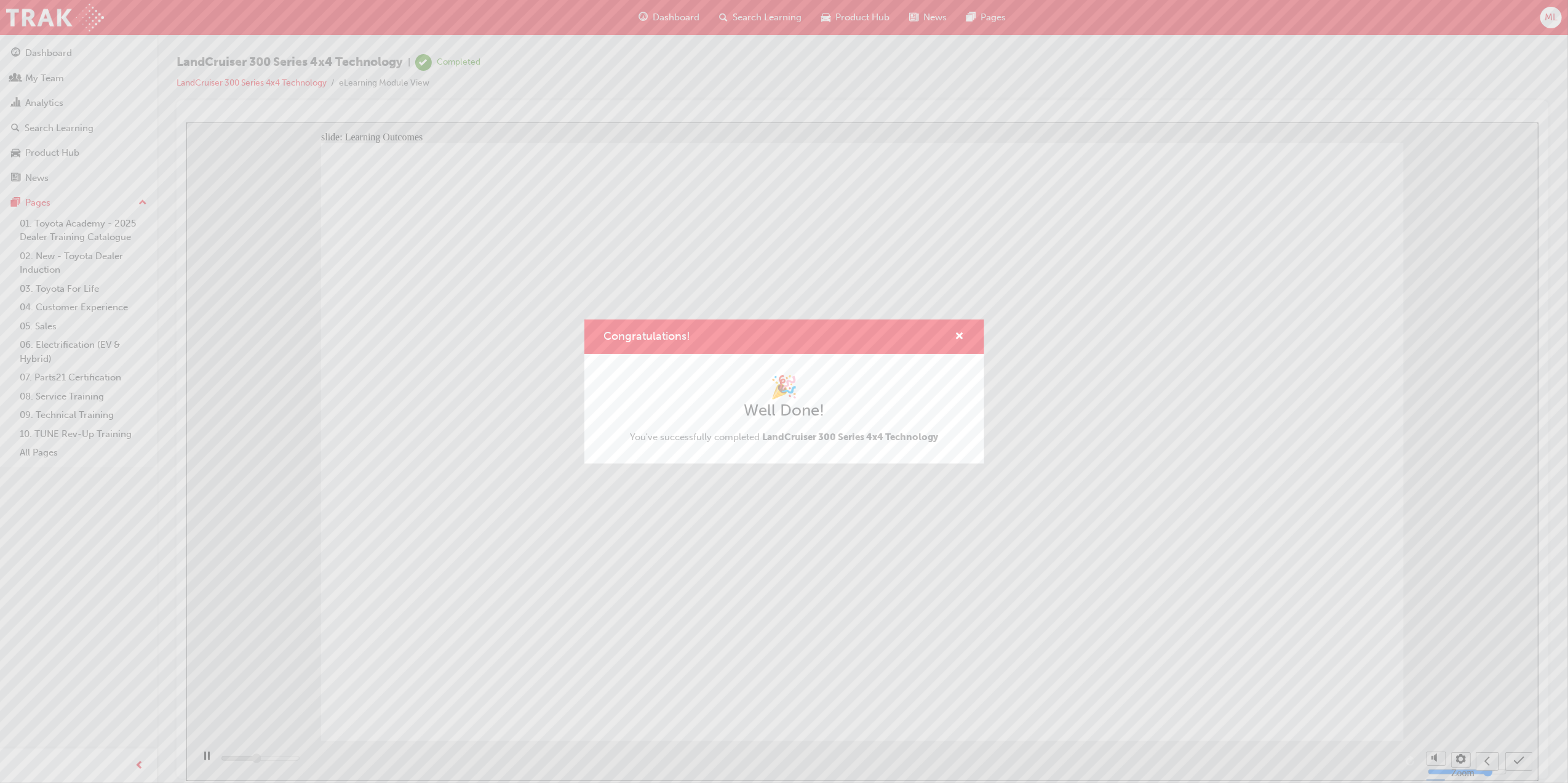
click at [49, 101] on div "Congratulations! 🎉 Well Done! You've successfully completed LandCruiser 300 Ser…" at bounding box center [784, 392] width 1568 height 783
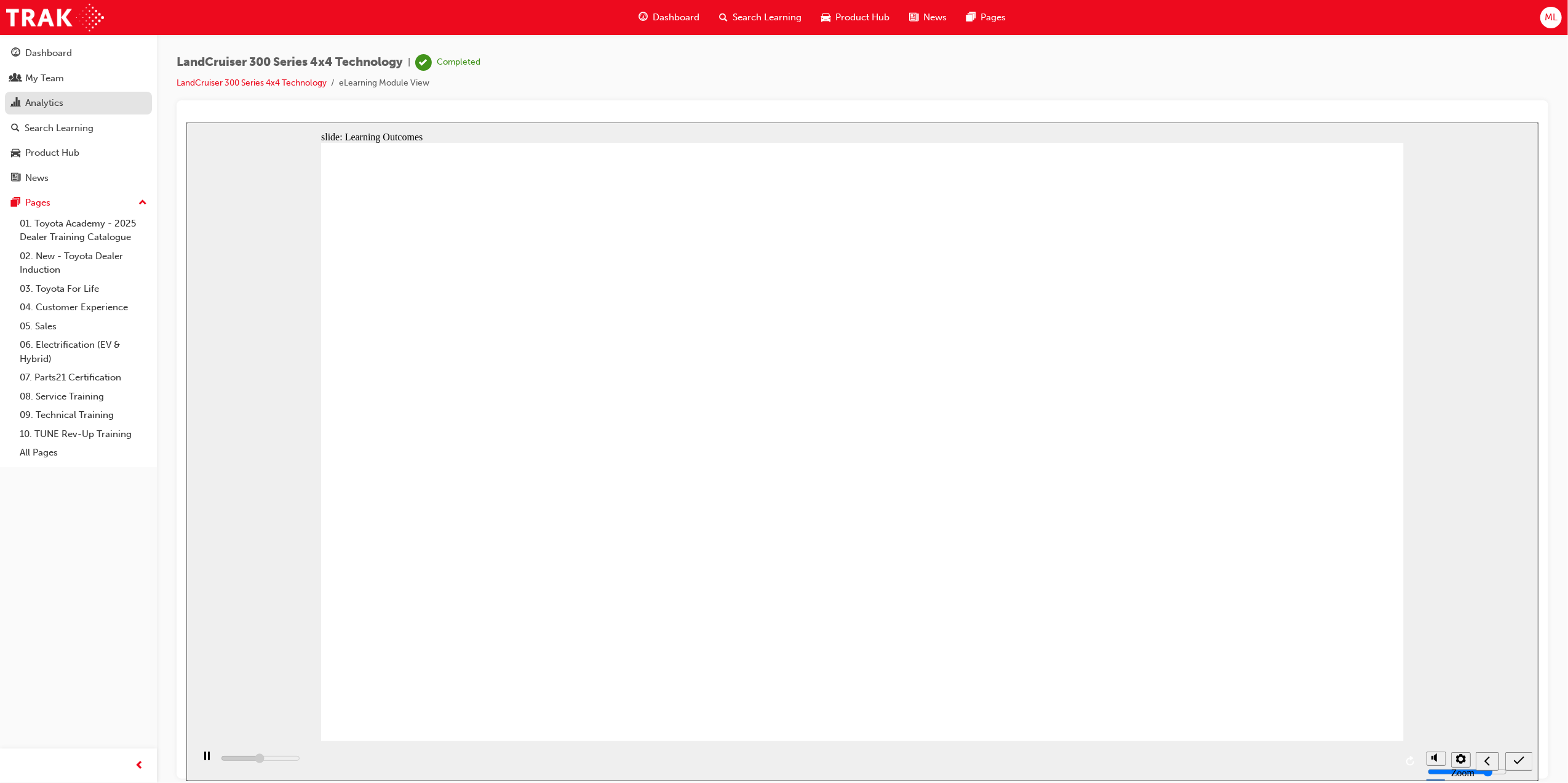
type input "6200"
click at [49, 101] on div "Analytics" at bounding box center [44, 103] width 38 height 14
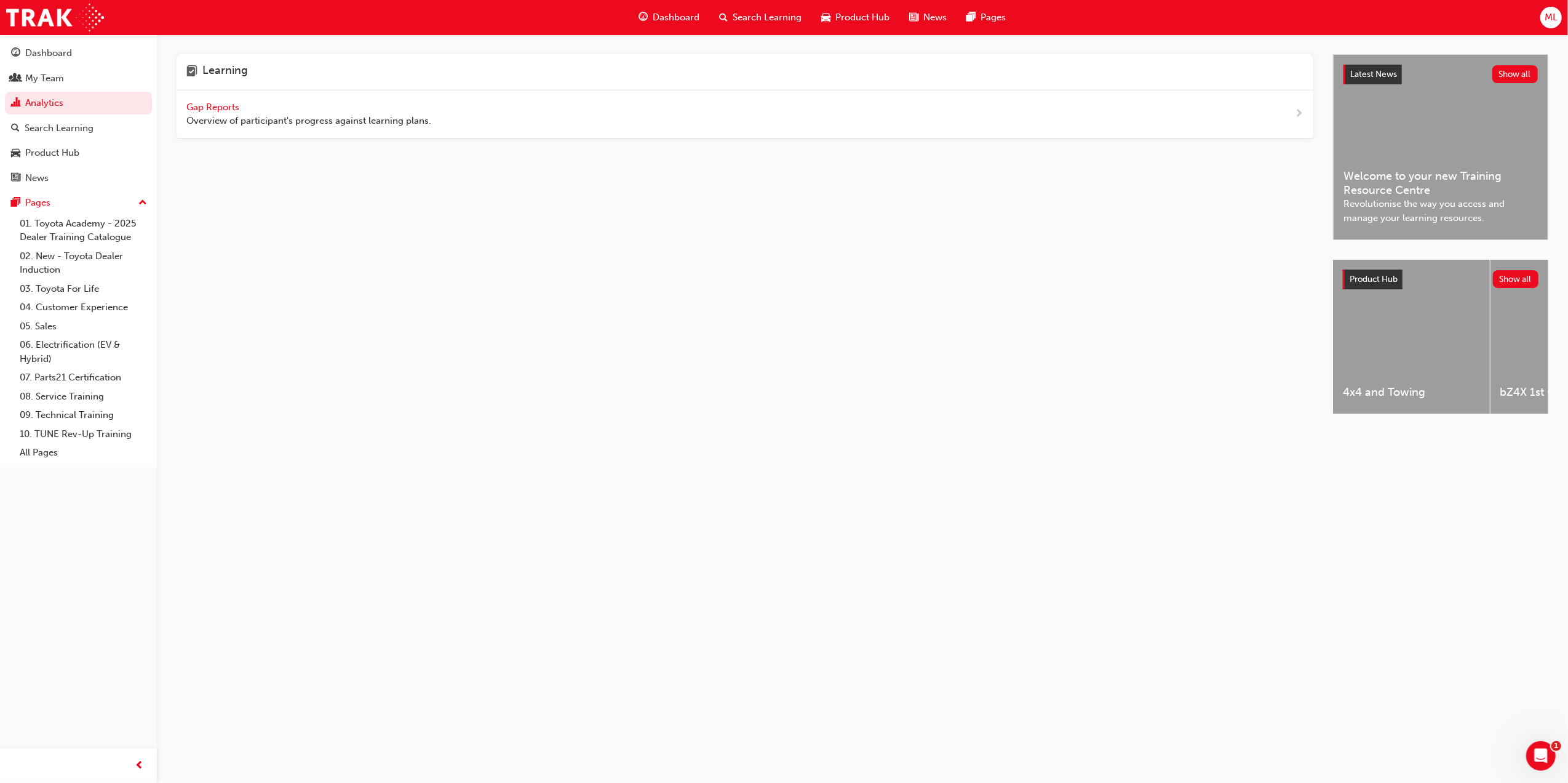
click at [214, 109] on span "Gap Reports" at bounding box center [213, 107] width 55 height 11
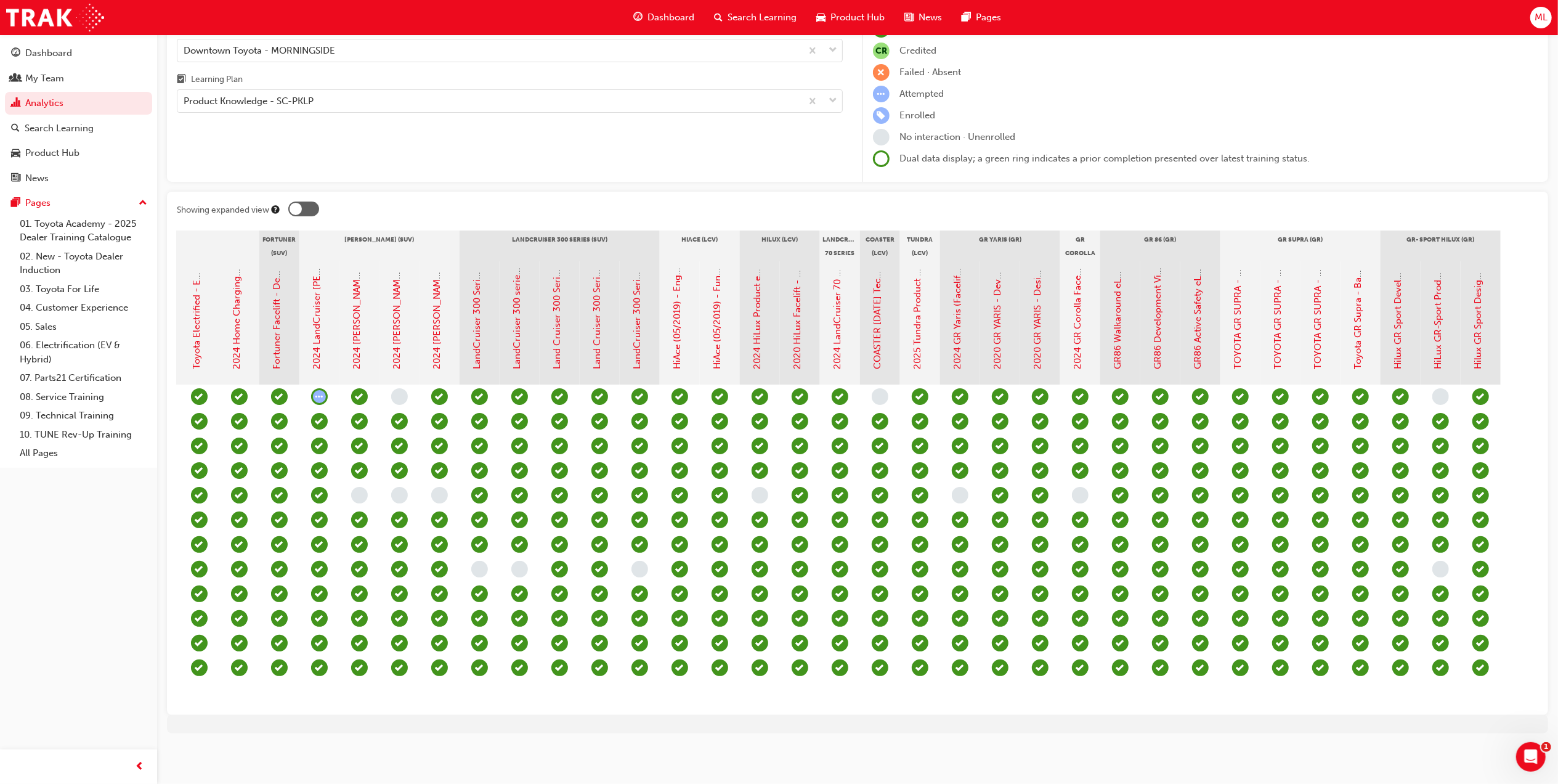
scroll to position [0, 1201]
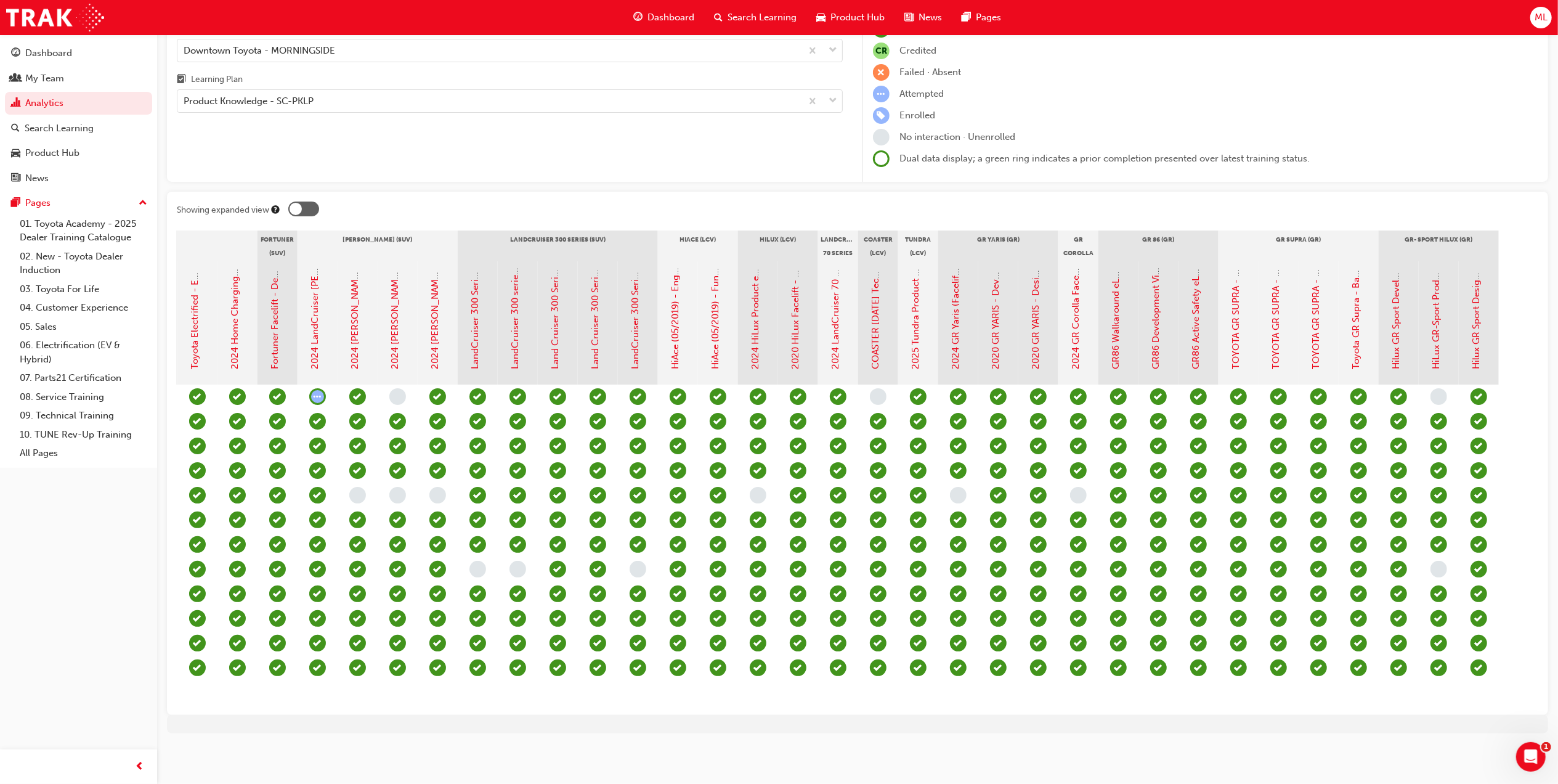
click at [1441, 560] on span "learningRecordVerb_NONE-icon" at bounding box center [1438, 568] width 16 height 16
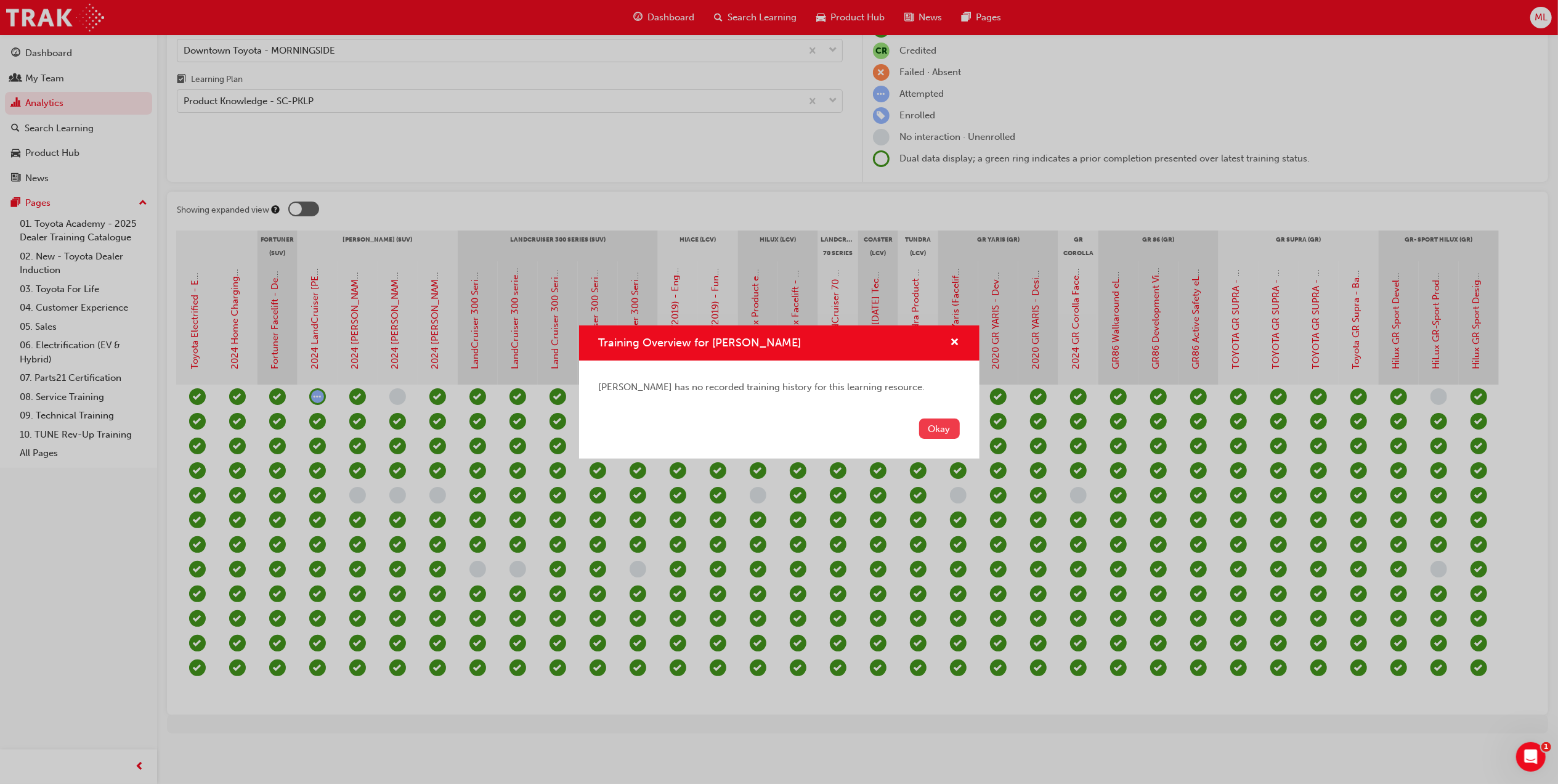
click at [944, 427] on button "Okay" at bounding box center [939, 428] width 40 height 20
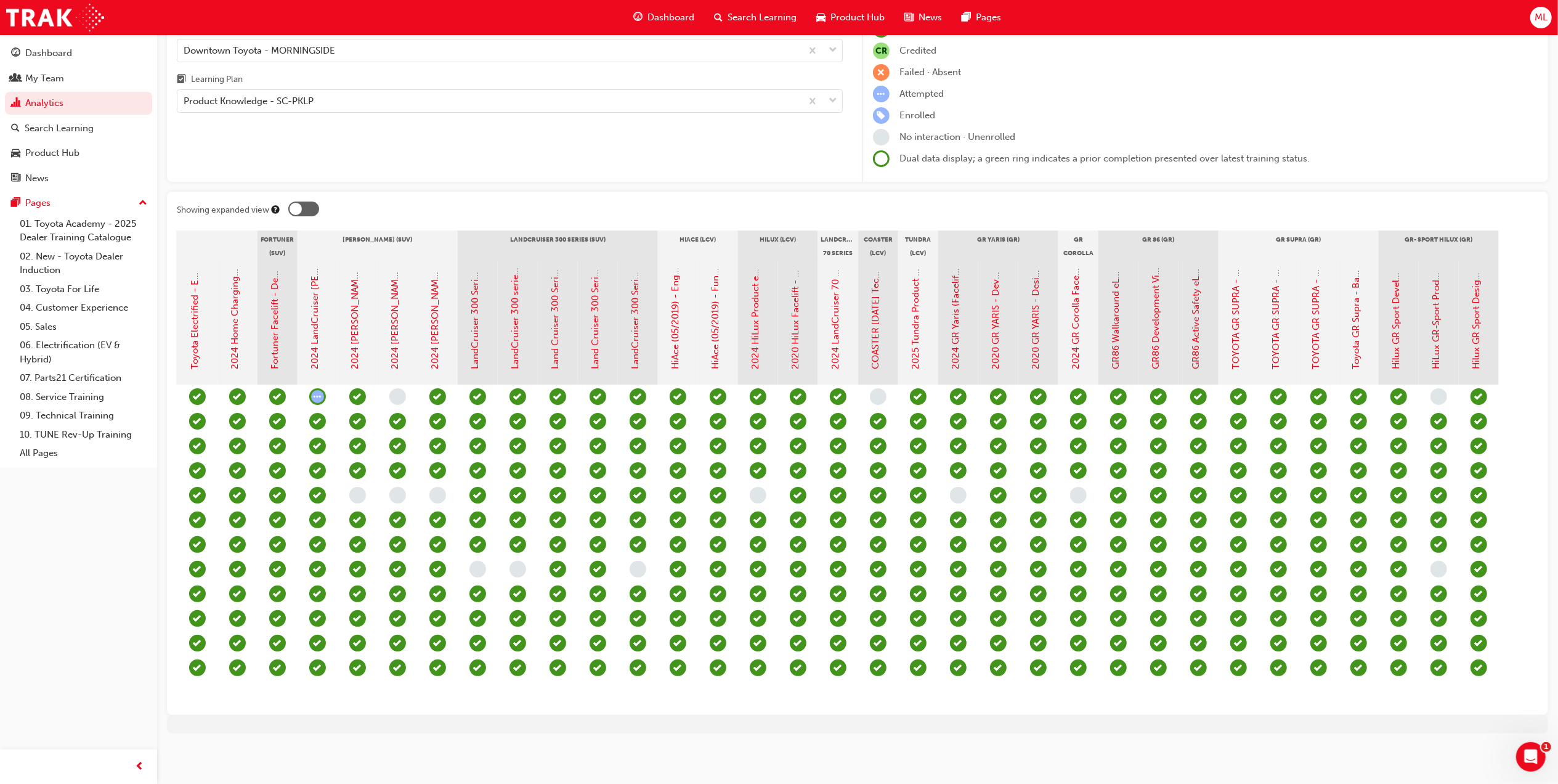
click at [637, 560] on span "learningRecordVerb_NONE-icon" at bounding box center [637, 568] width 16 height 16
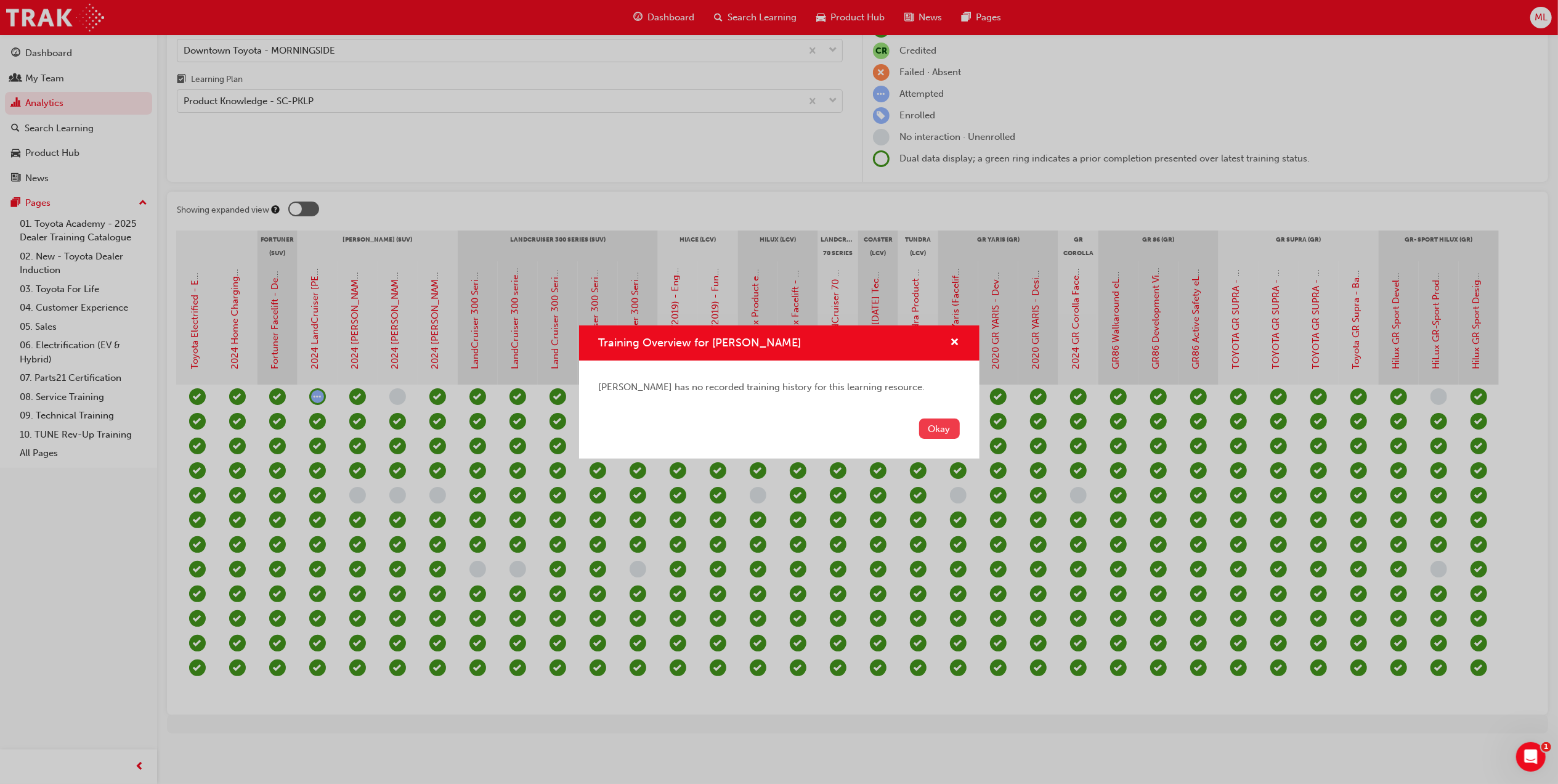
click at [939, 427] on button "Okay" at bounding box center [939, 428] width 40 height 20
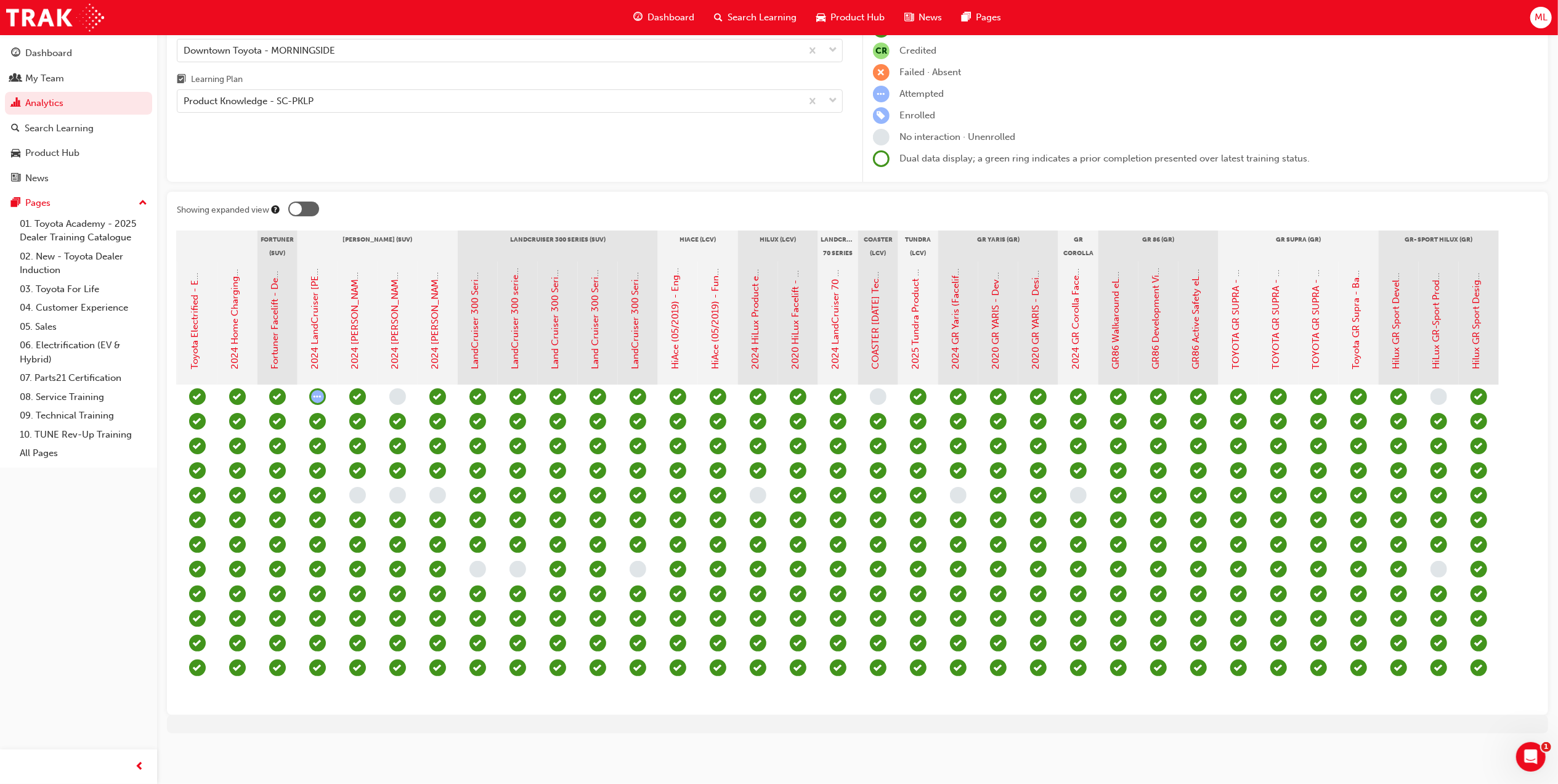
click at [518, 560] on span "learningRecordVerb_NONE-icon" at bounding box center [517, 568] width 16 height 16
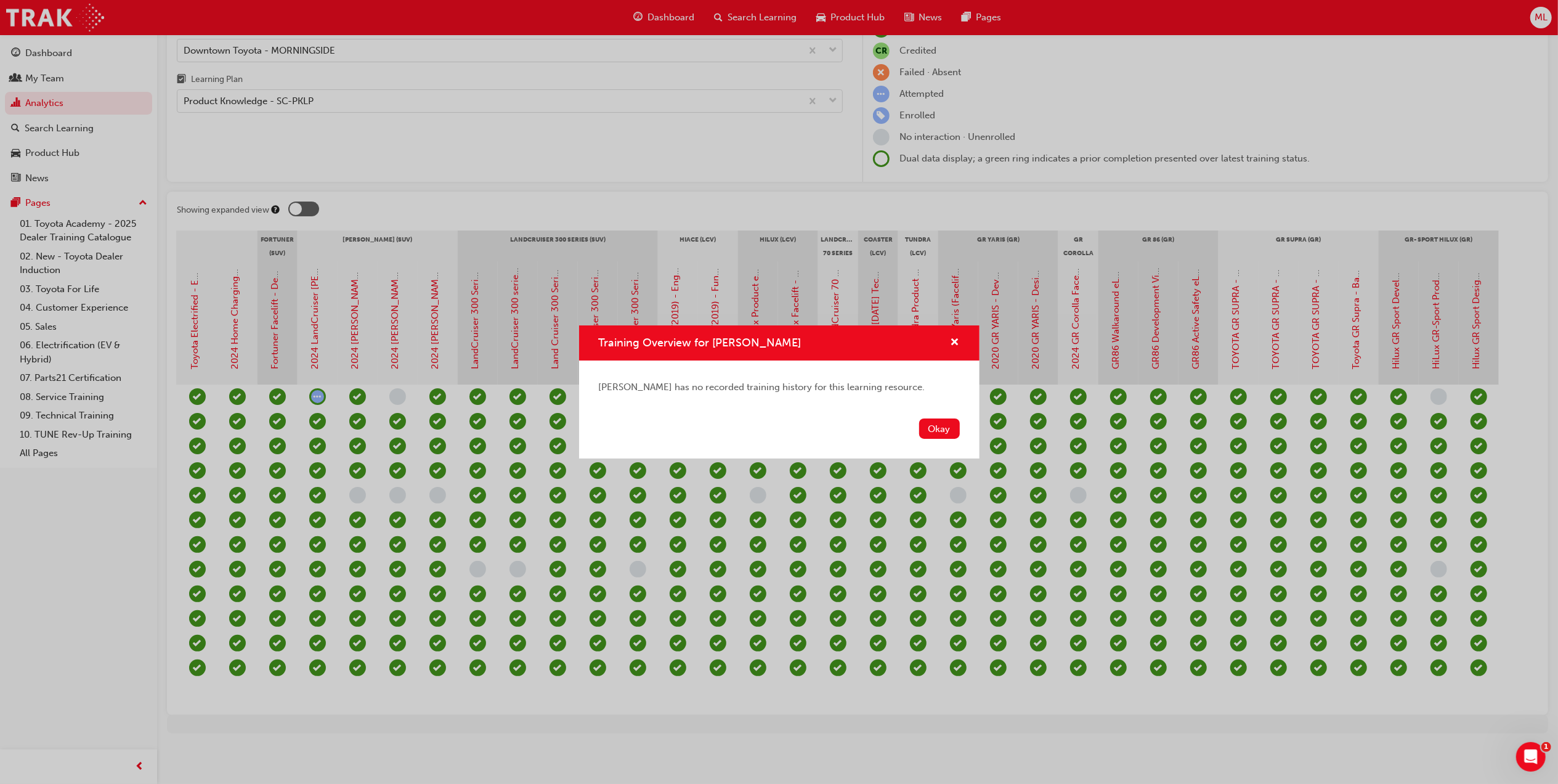
click at [944, 427] on button "Okay" at bounding box center [939, 428] width 40 height 20
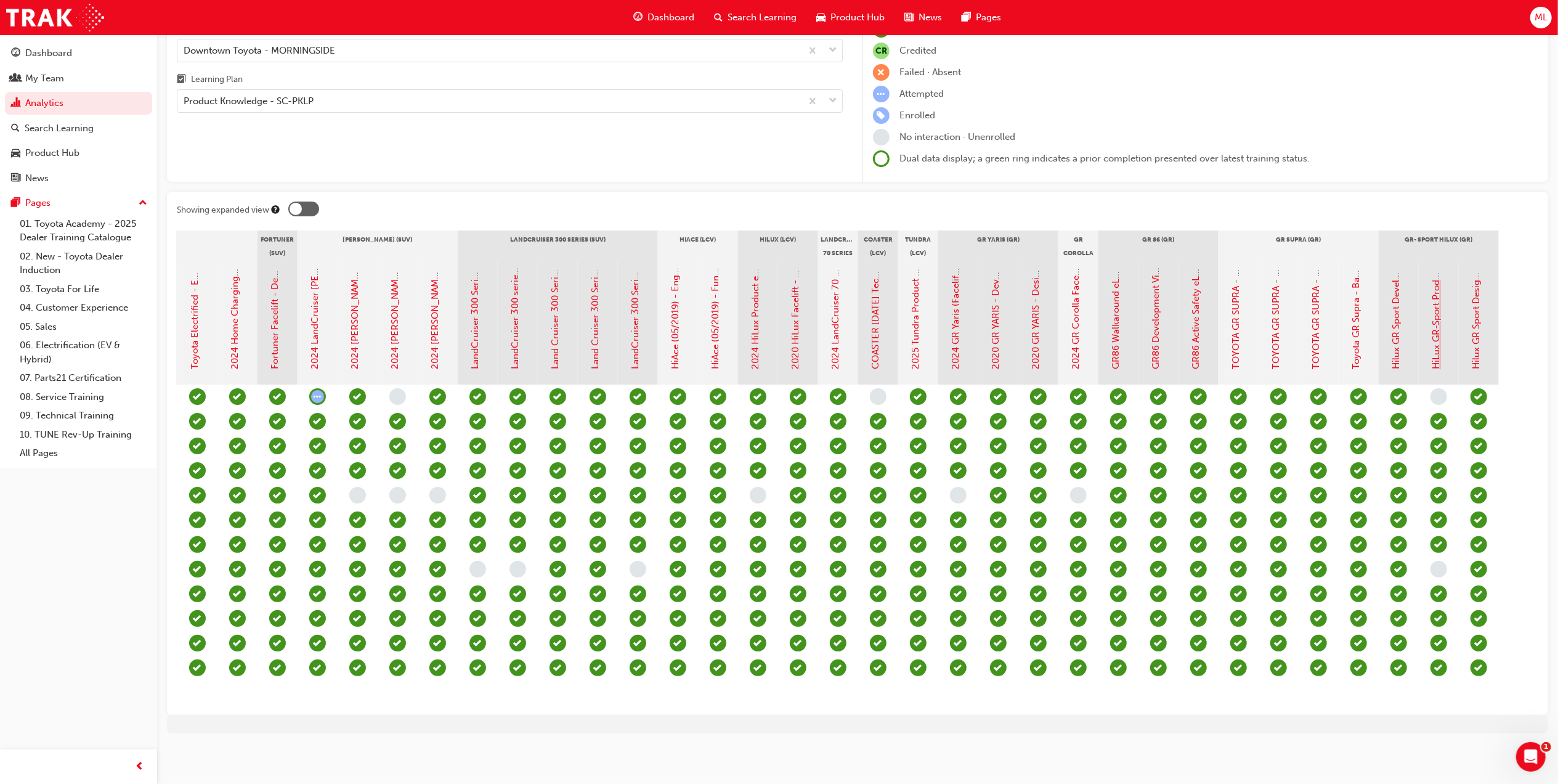
click at [1442, 316] on link "HiLux GR-Sport Product eLearning" at bounding box center [1437, 296] width 11 height 147
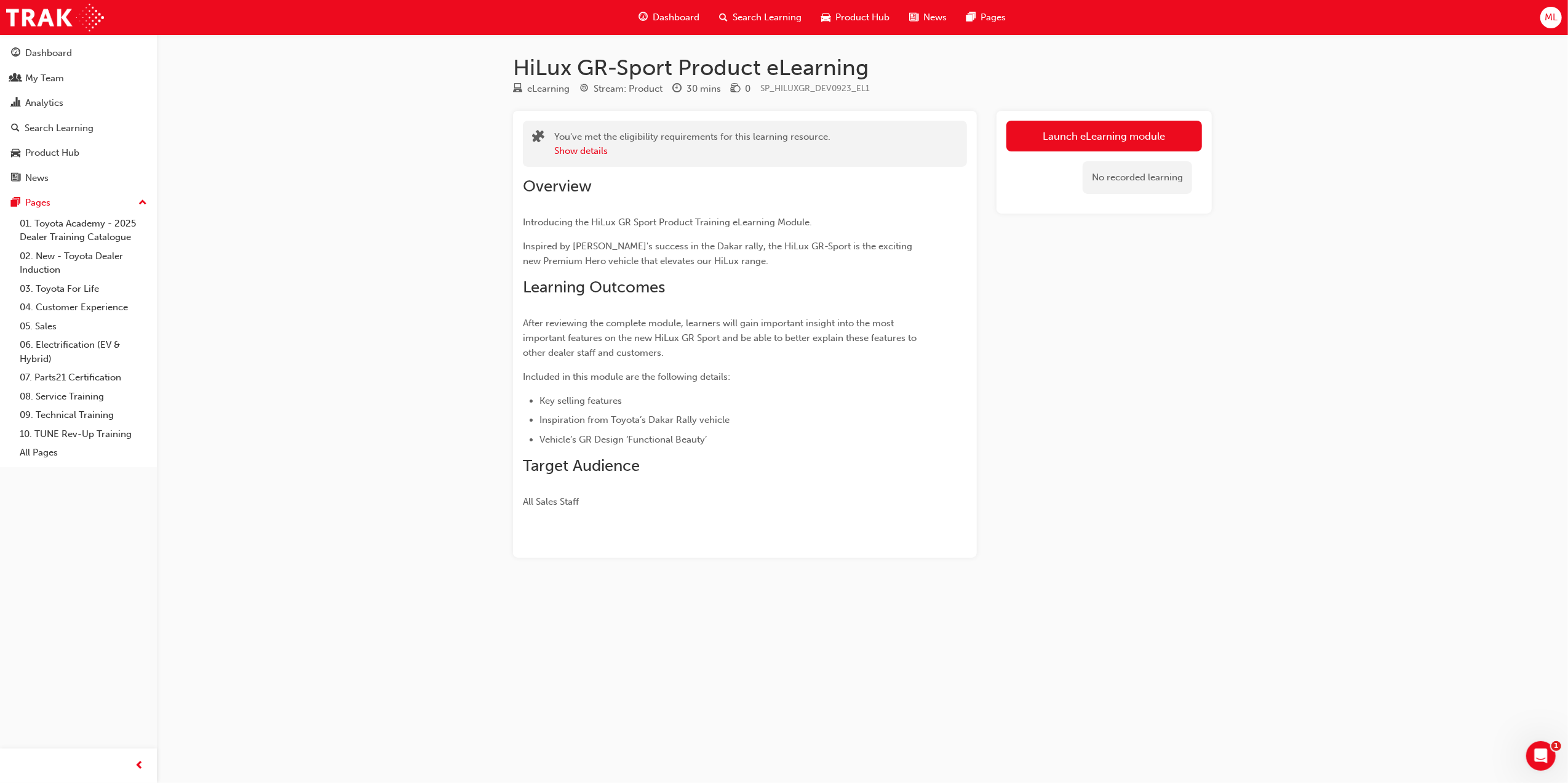
click at [677, 12] on span "Dashboard" at bounding box center [676, 17] width 47 height 14
